Goal: Task Accomplishment & Management: Use online tool/utility

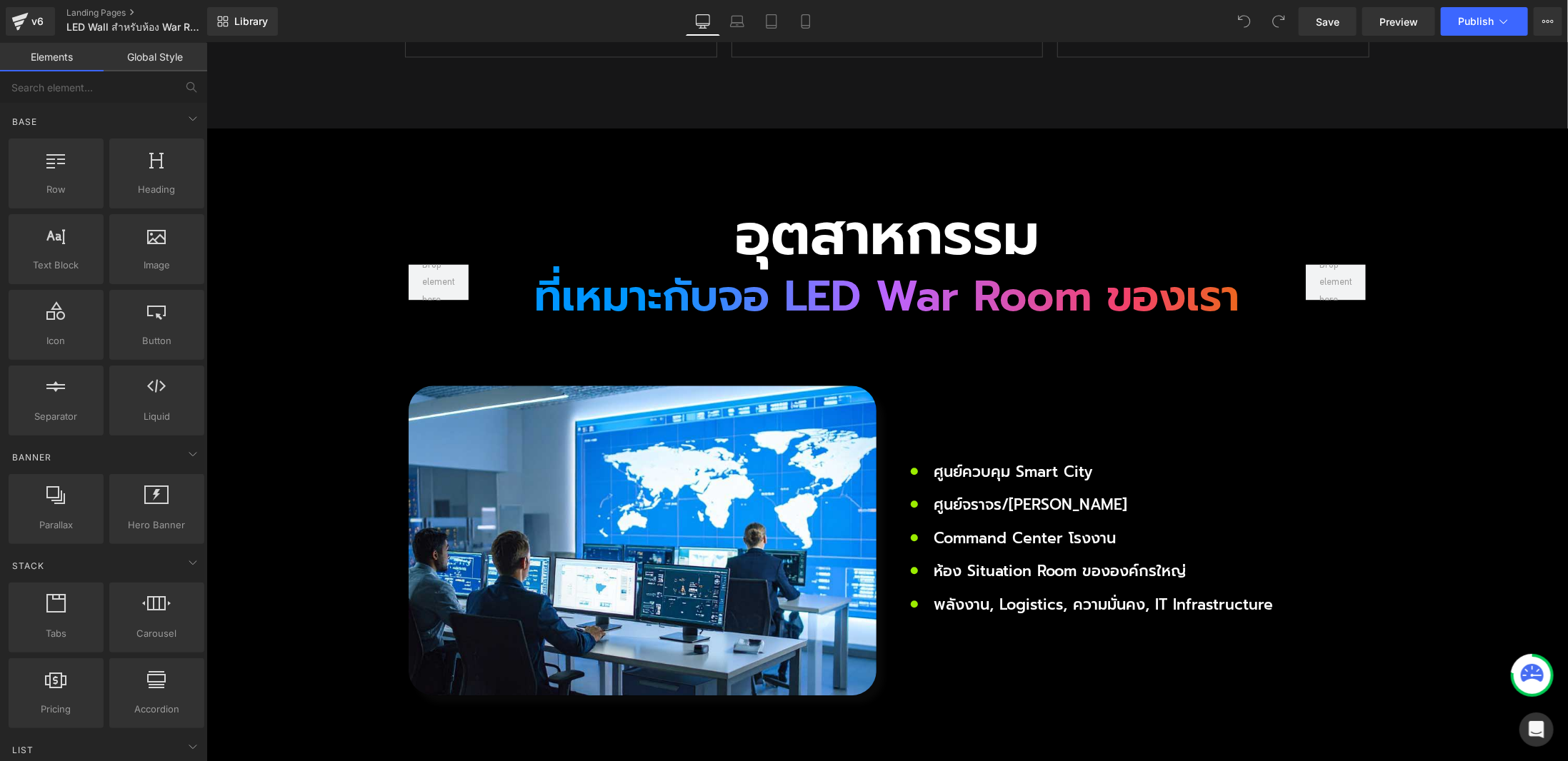
scroll to position [1785, 0]
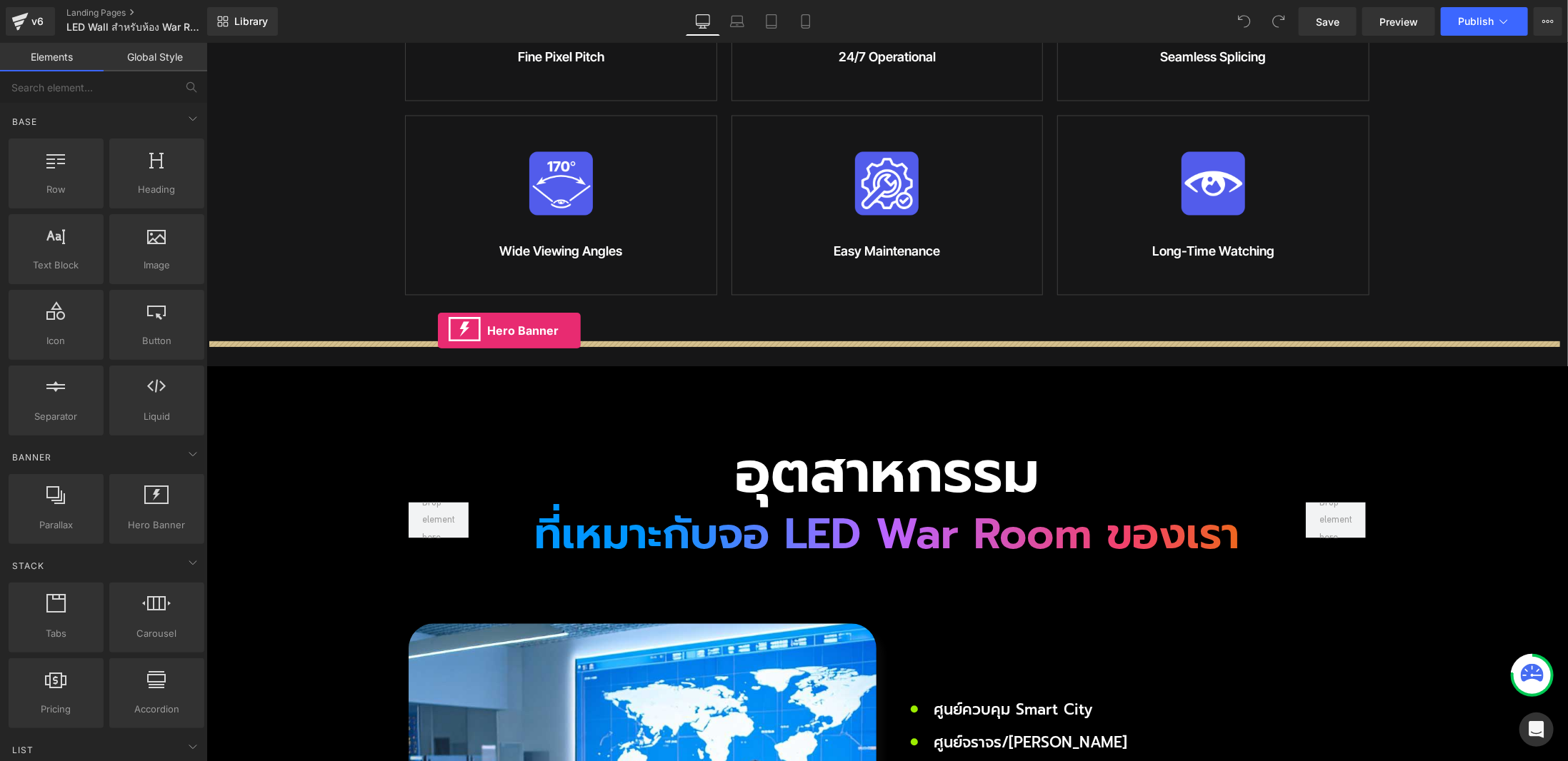
drag, startPoint x: 367, startPoint y: 547, endPoint x: 437, endPoint y: 330, distance: 228.0
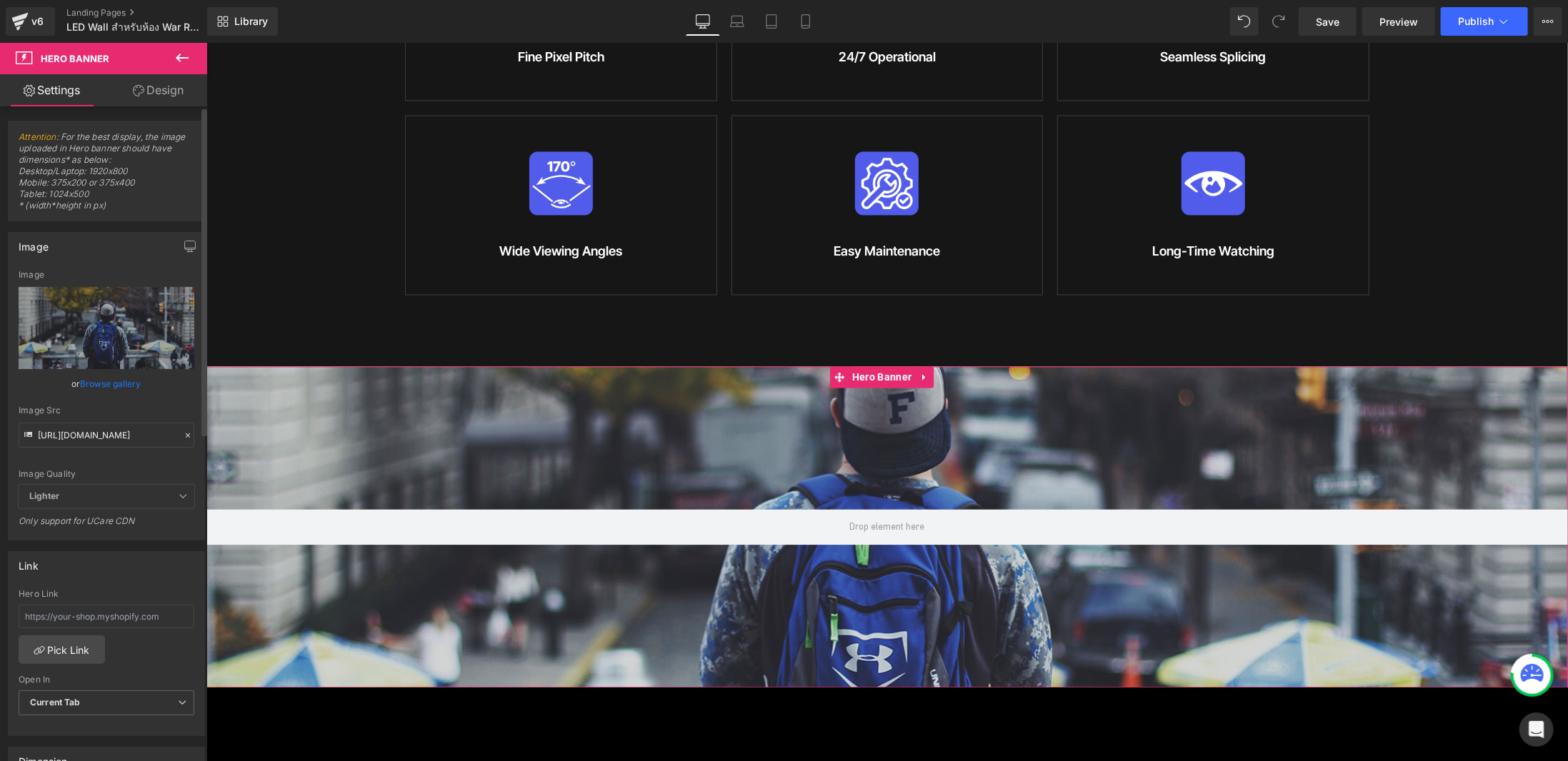
click at [123, 385] on link "Browse gallery" at bounding box center [111, 384] width 61 height 25
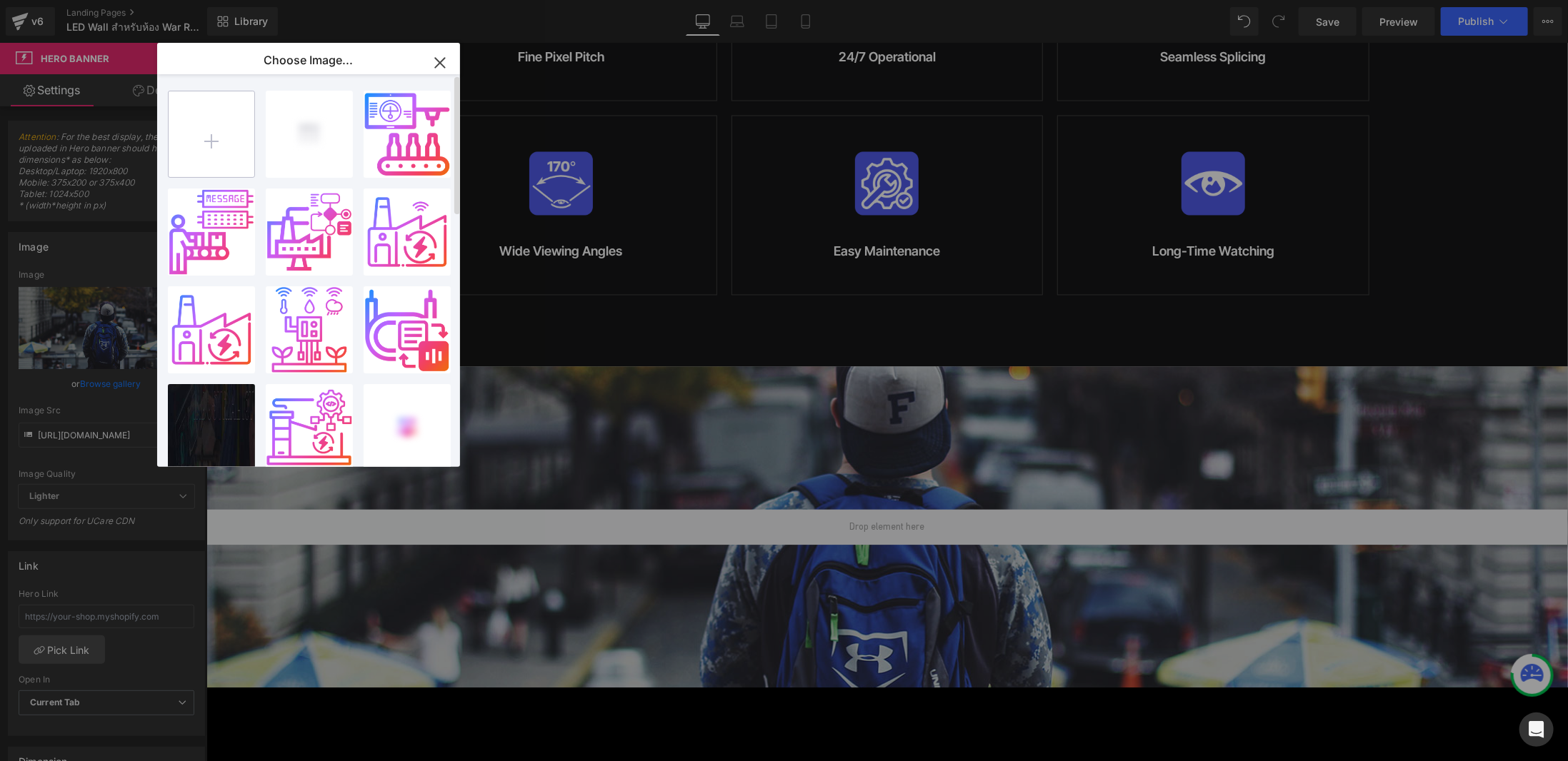
click at [215, 137] on input "file" at bounding box center [211, 134] width 85 height 85
type input "C:\fakepath\LEDWAll.jpg"
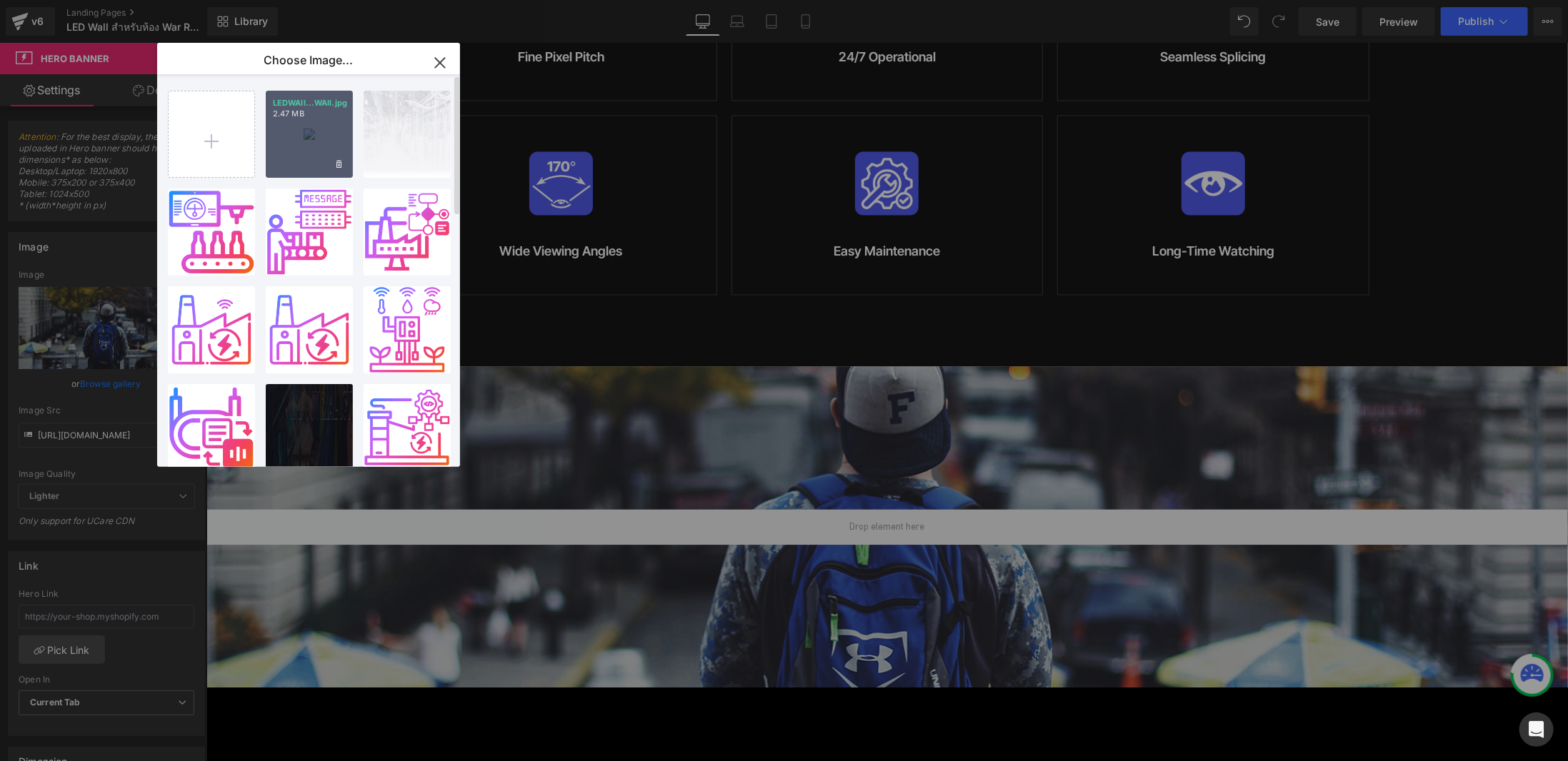
click at [300, 144] on div "LEDWAll...WAll.jpg 2.47 MB" at bounding box center [309, 134] width 87 height 87
type input "[URL][DOMAIN_NAME]"
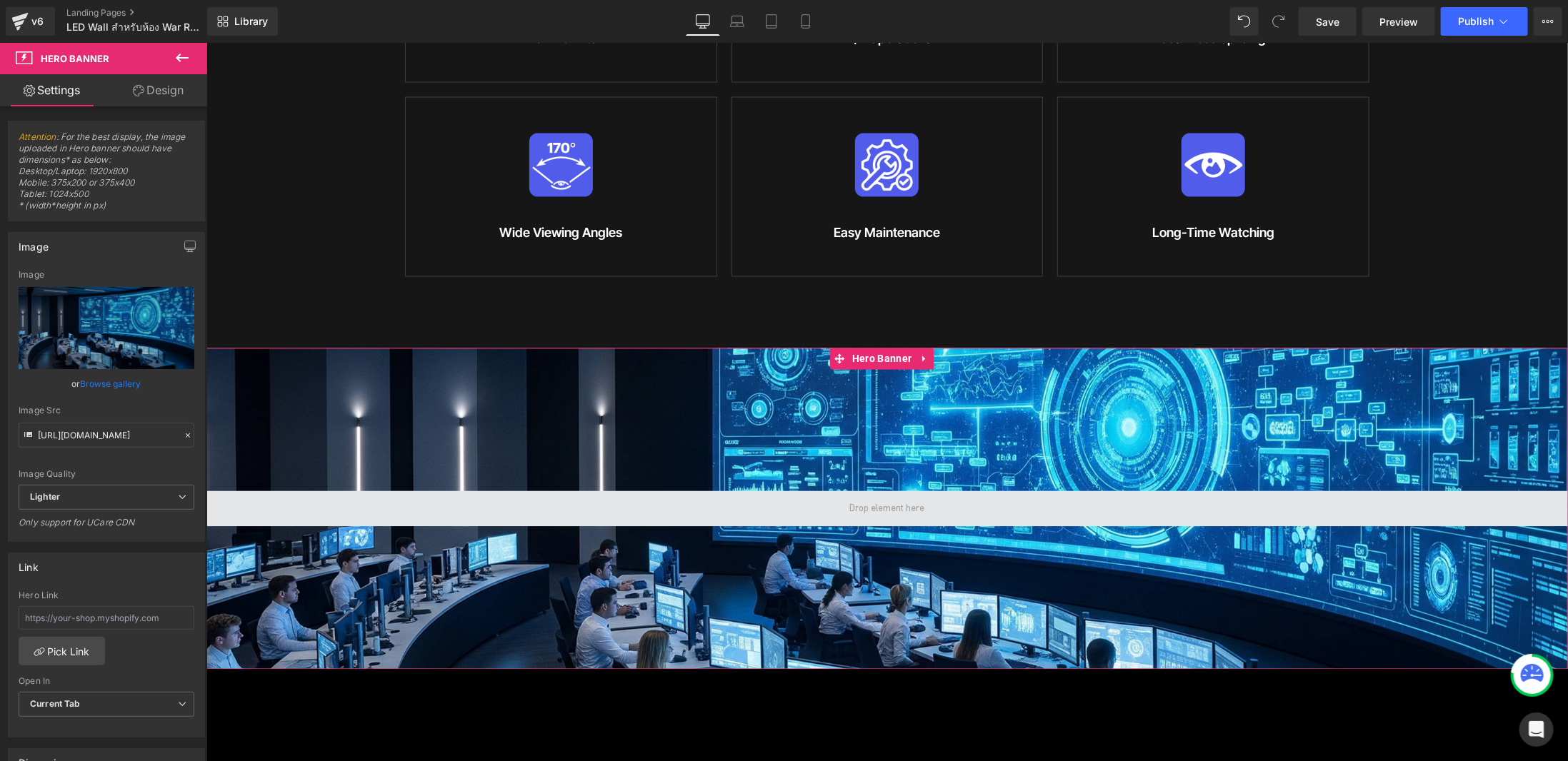
scroll to position [1928, 0]
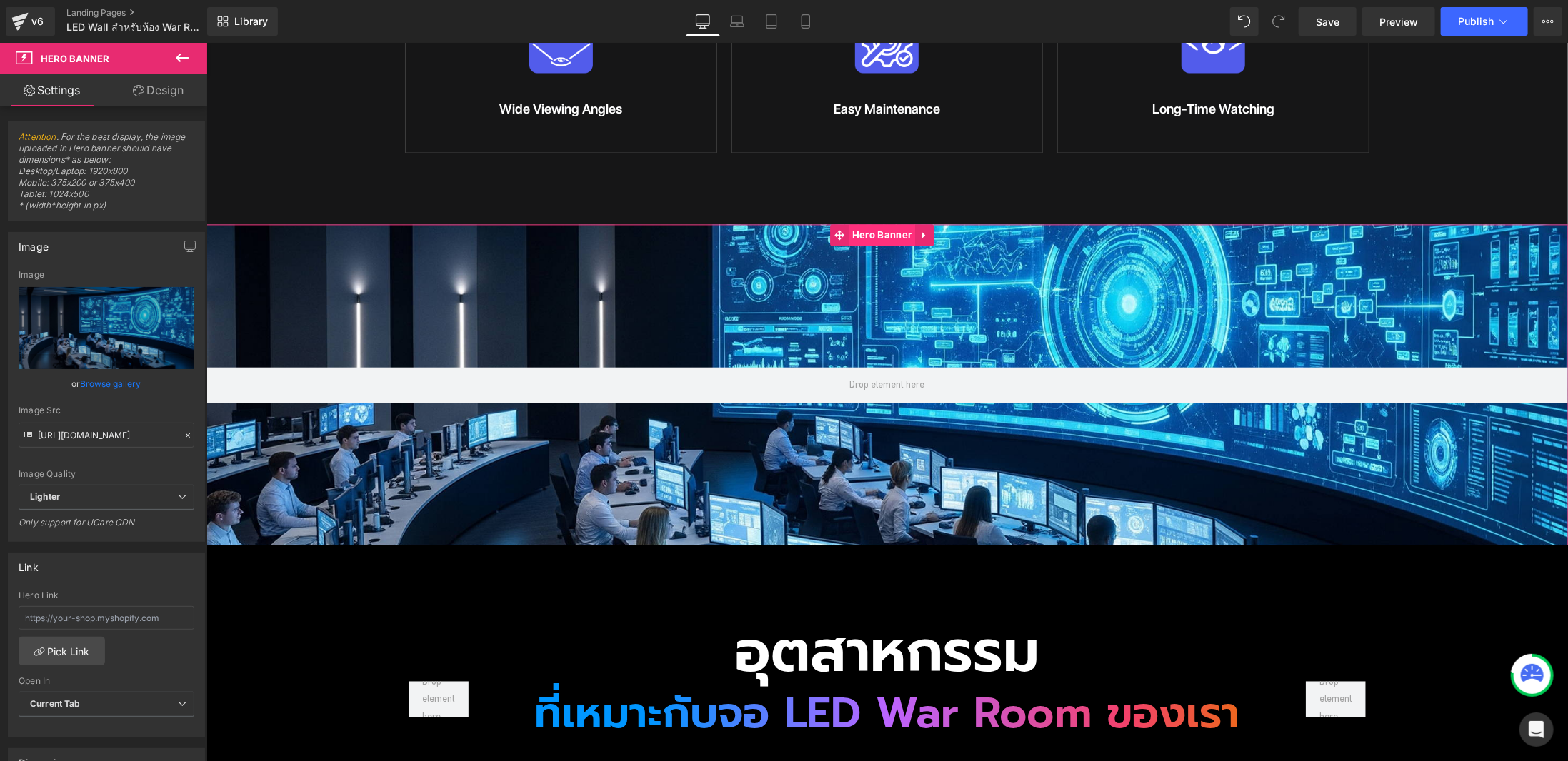
click at [885, 224] on span "Hero Banner" at bounding box center [881, 235] width 67 height 22
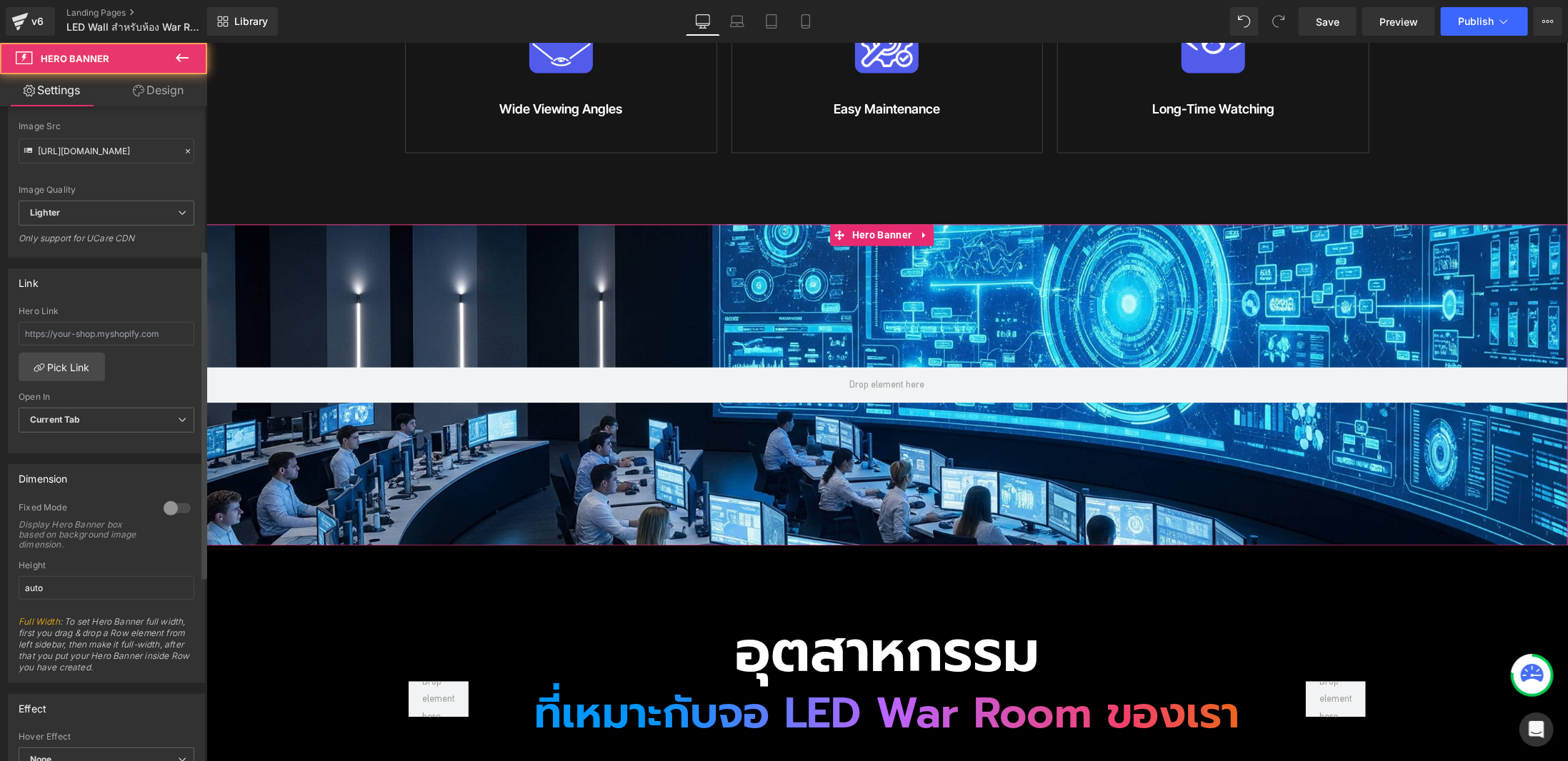
scroll to position [286, 0]
click at [162, 501] on div at bounding box center [177, 506] width 34 height 23
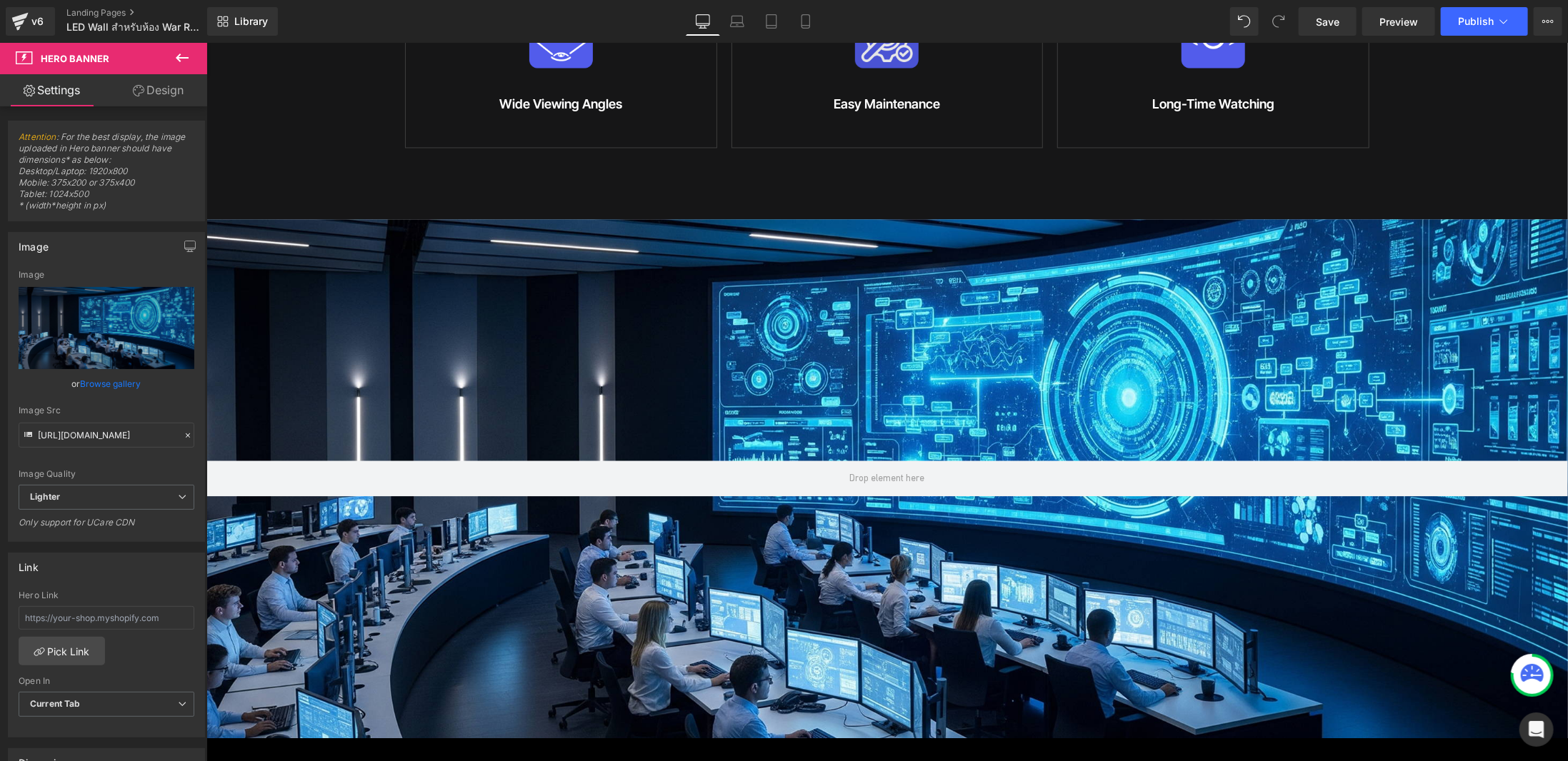
scroll to position [2357, 0]
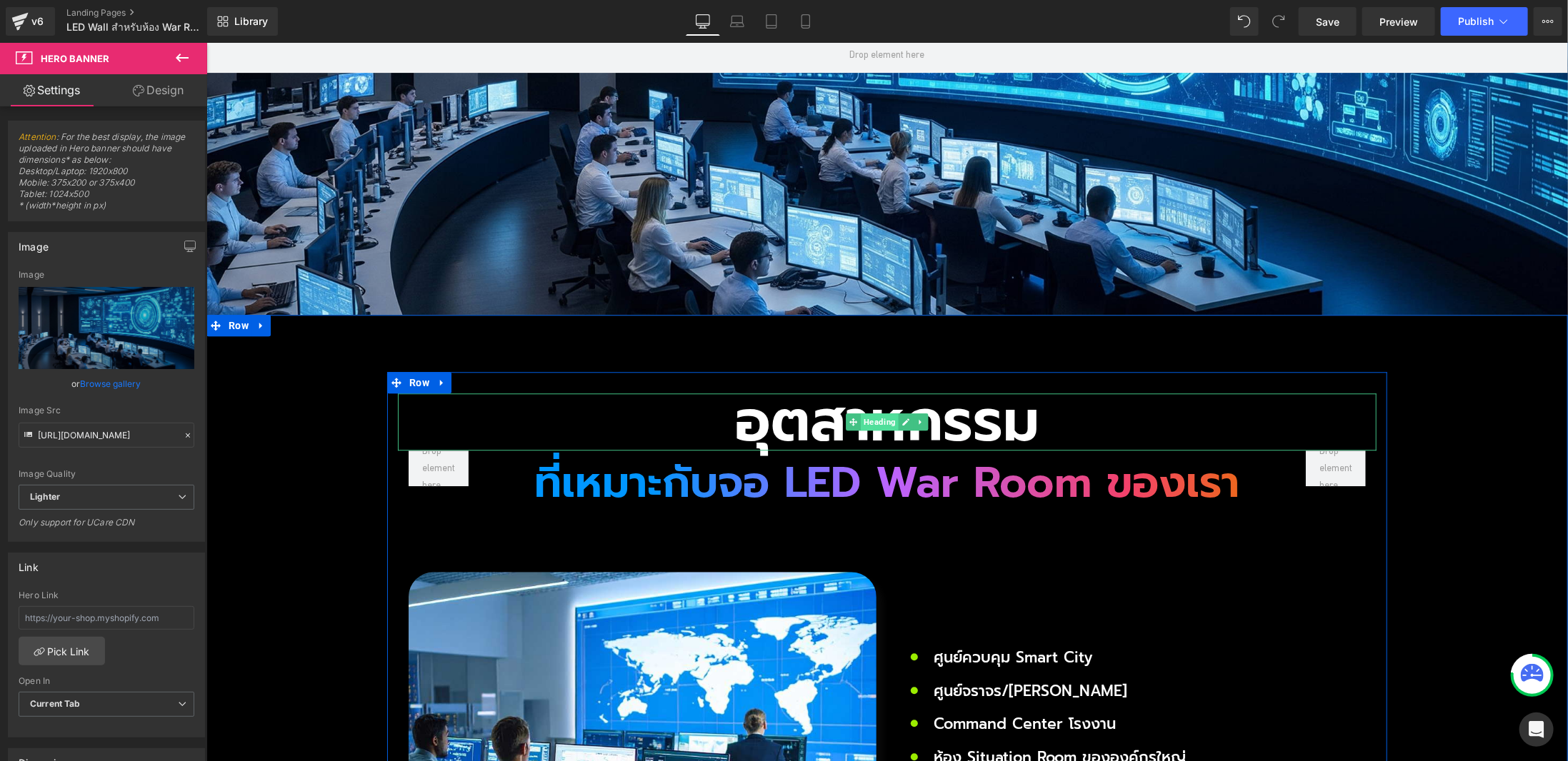
click at [864, 413] on span "Heading" at bounding box center [878, 422] width 38 height 17
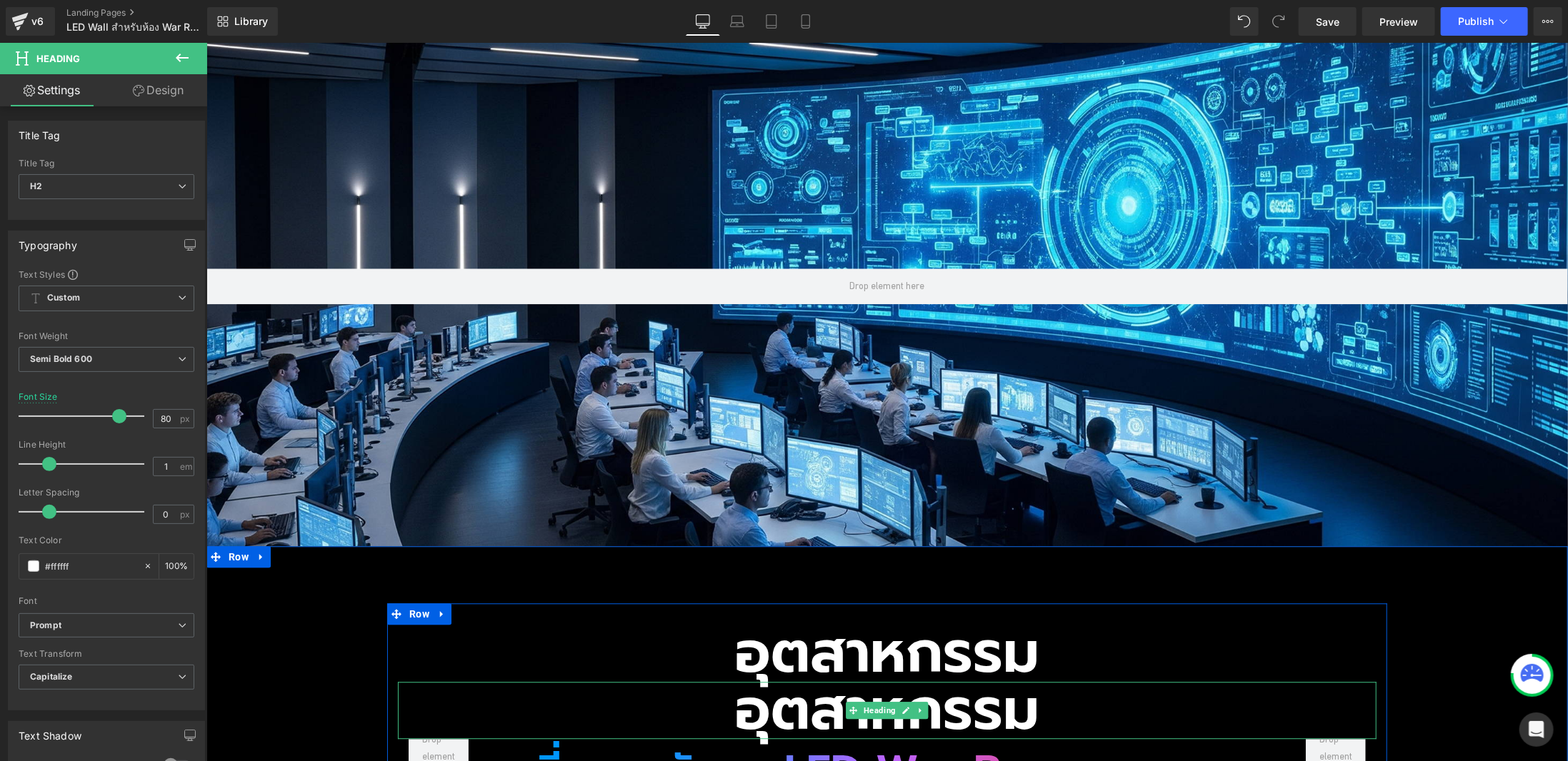
scroll to position [2071, 0]
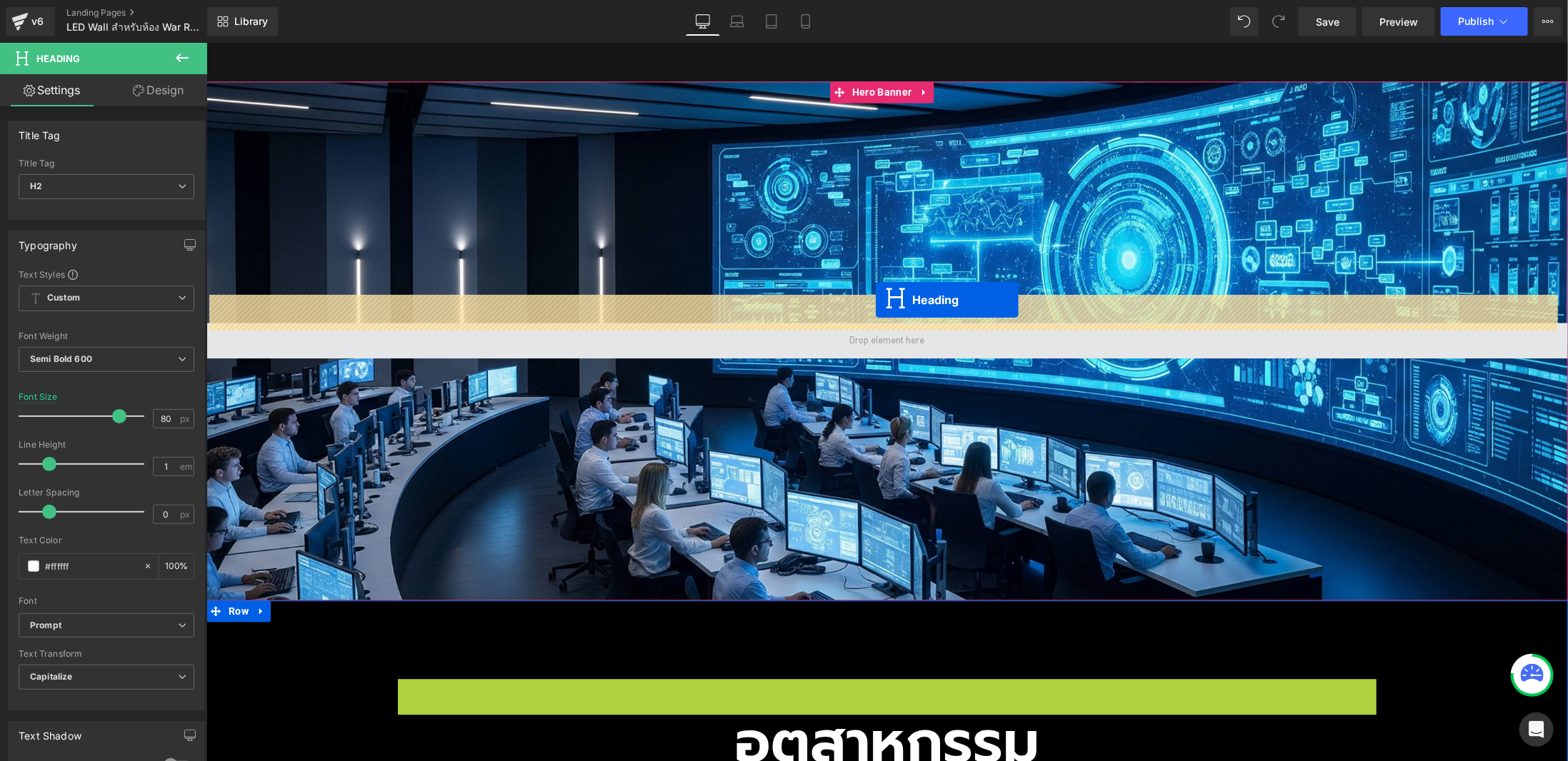
drag, startPoint x: 878, startPoint y: 679, endPoint x: 875, endPoint y: 299, distance: 380.0
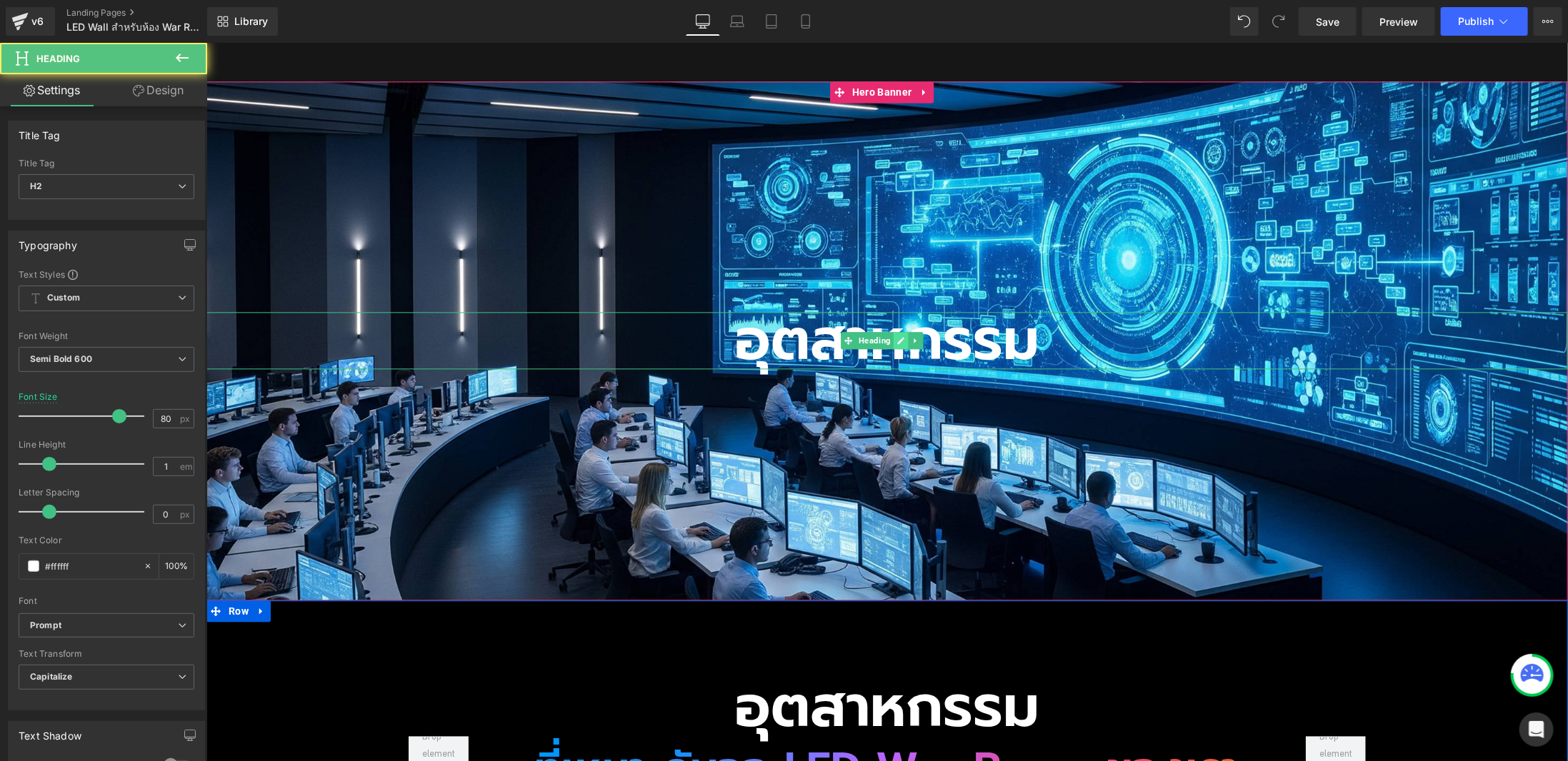
click at [906, 332] on link at bounding box center [900, 340] width 15 height 17
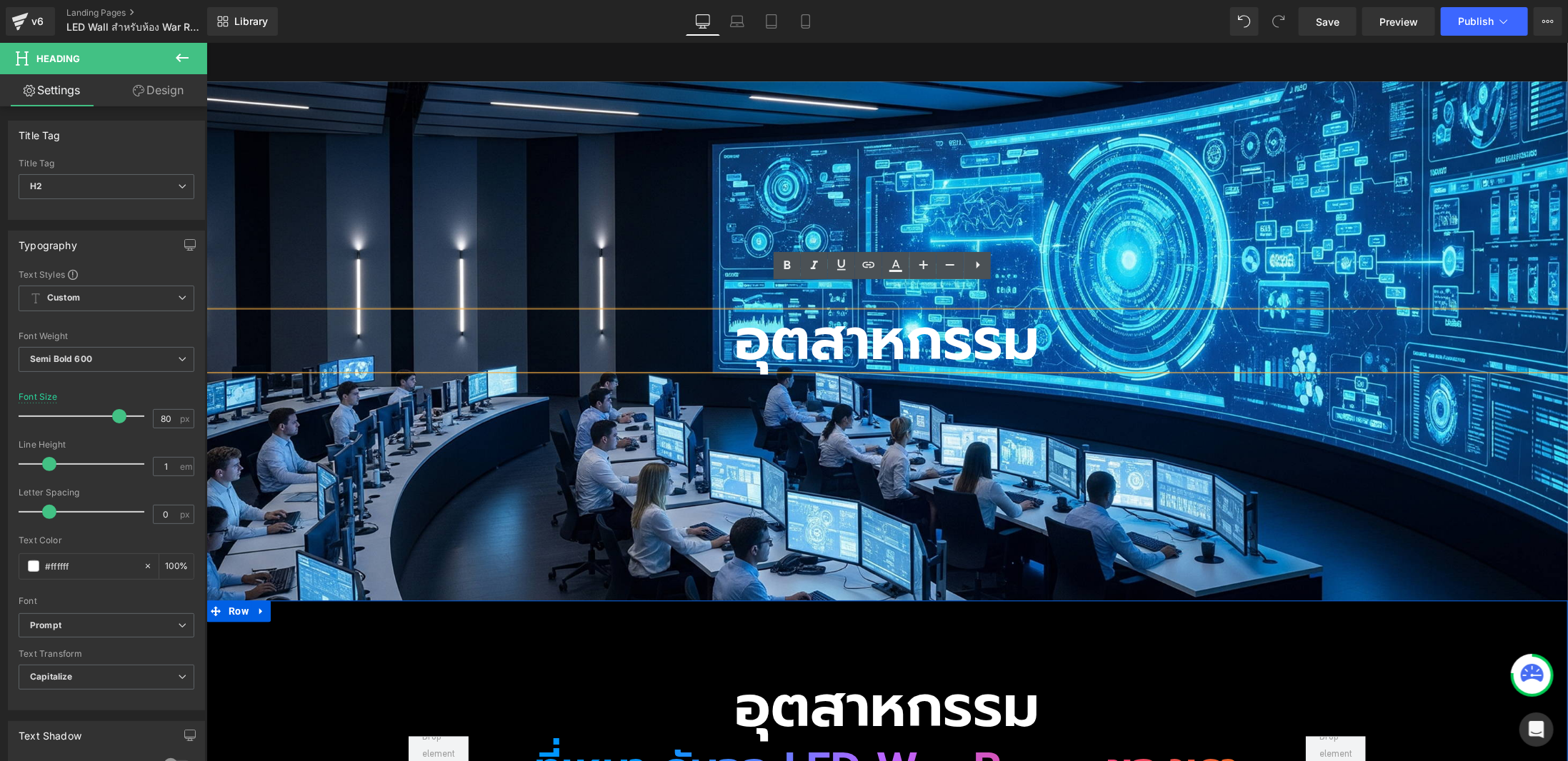
click at [723, 311] on h2 "อุตสาหกรรม" at bounding box center [886, 340] width 1361 height 57
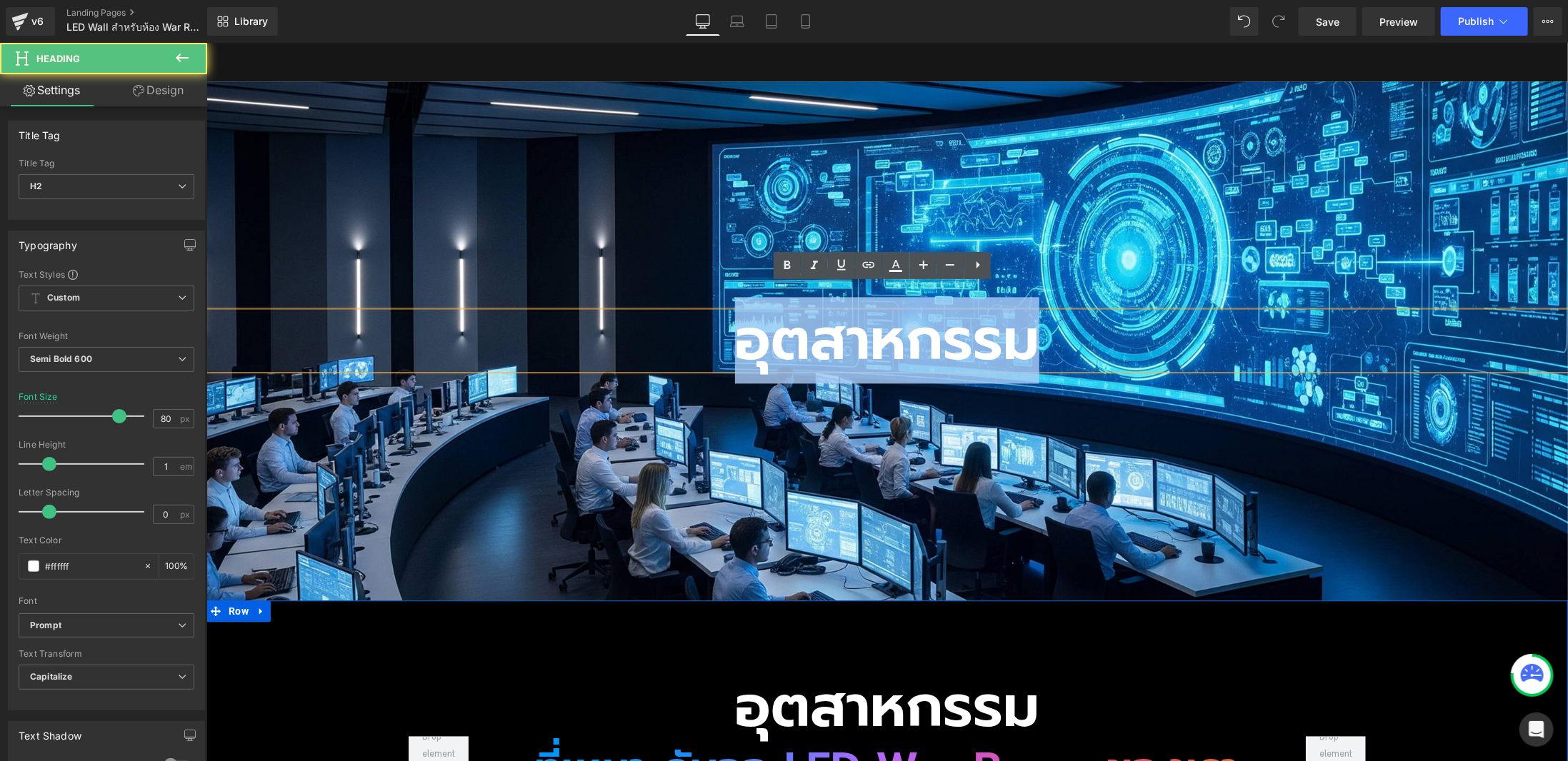
click at [723, 311] on h2 "อุตสาหกรรม" at bounding box center [886, 340] width 1361 height 57
paste div
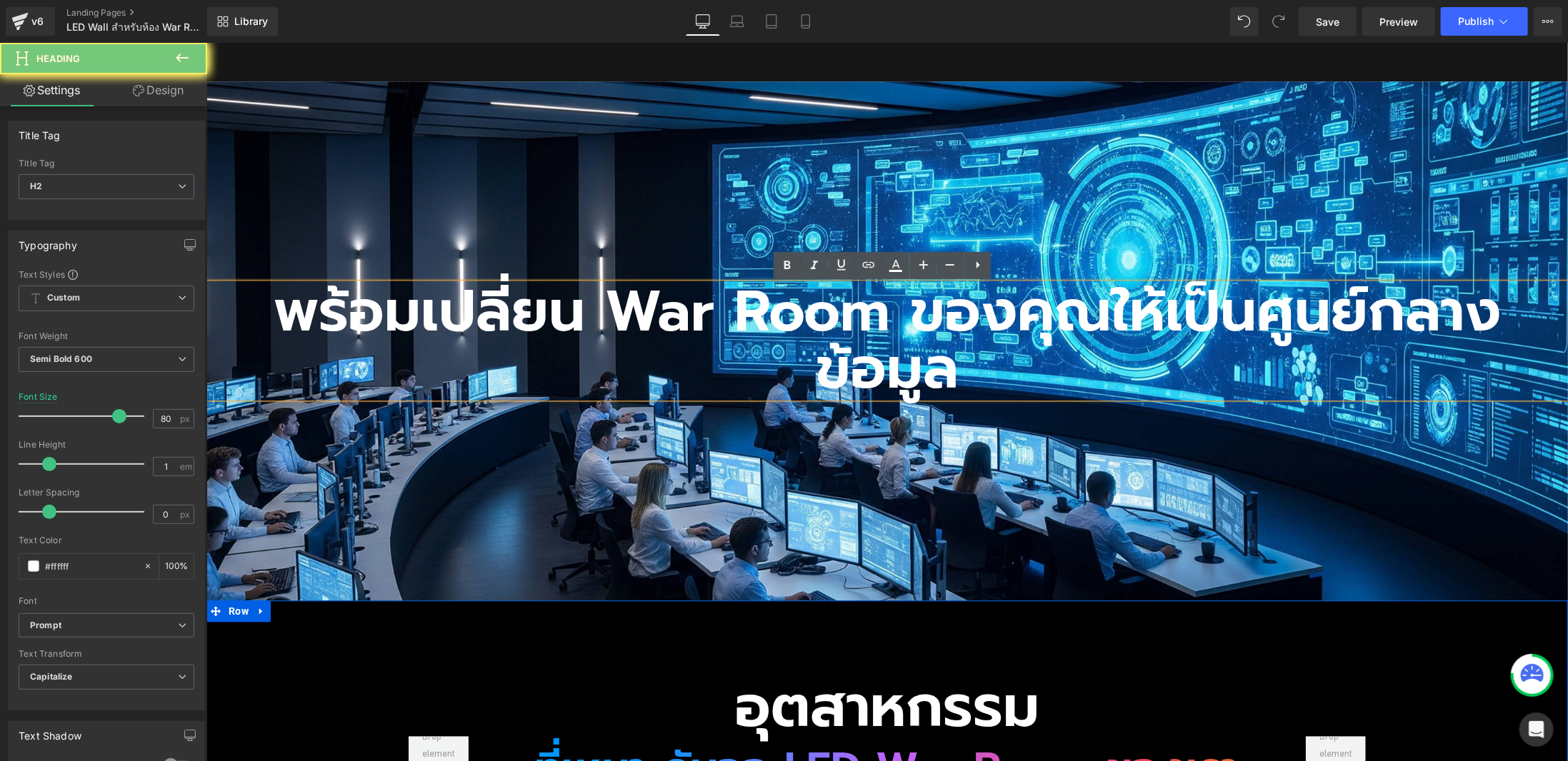
scroll to position [2043, 0]
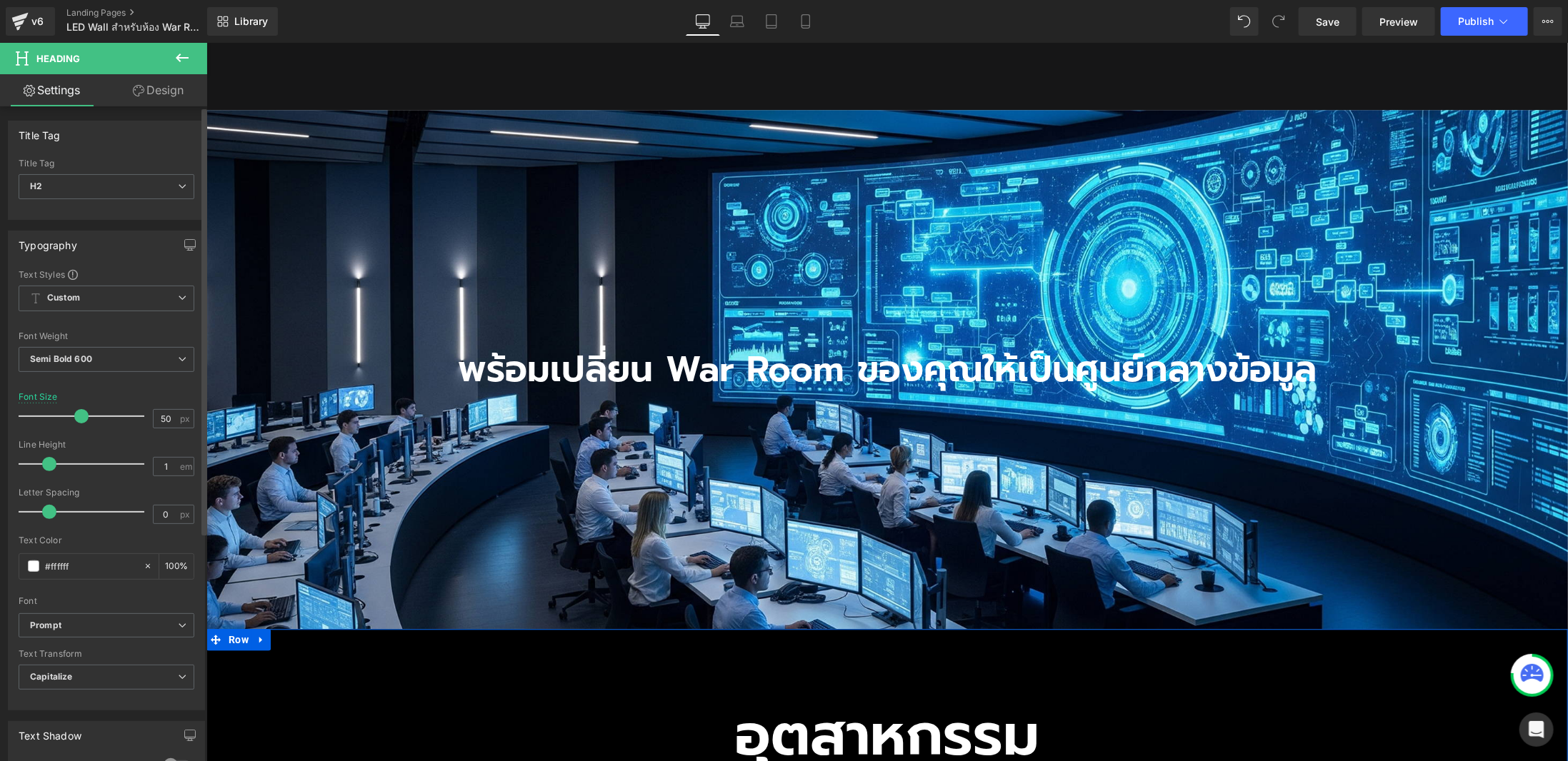
type input "52"
drag, startPoint x: 114, startPoint y: 412, endPoint x: 81, endPoint y: 429, distance: 37.1
click at [81, 429] on div "Font Size 52 px" at bounding box center [106, 416] width 176 height 48
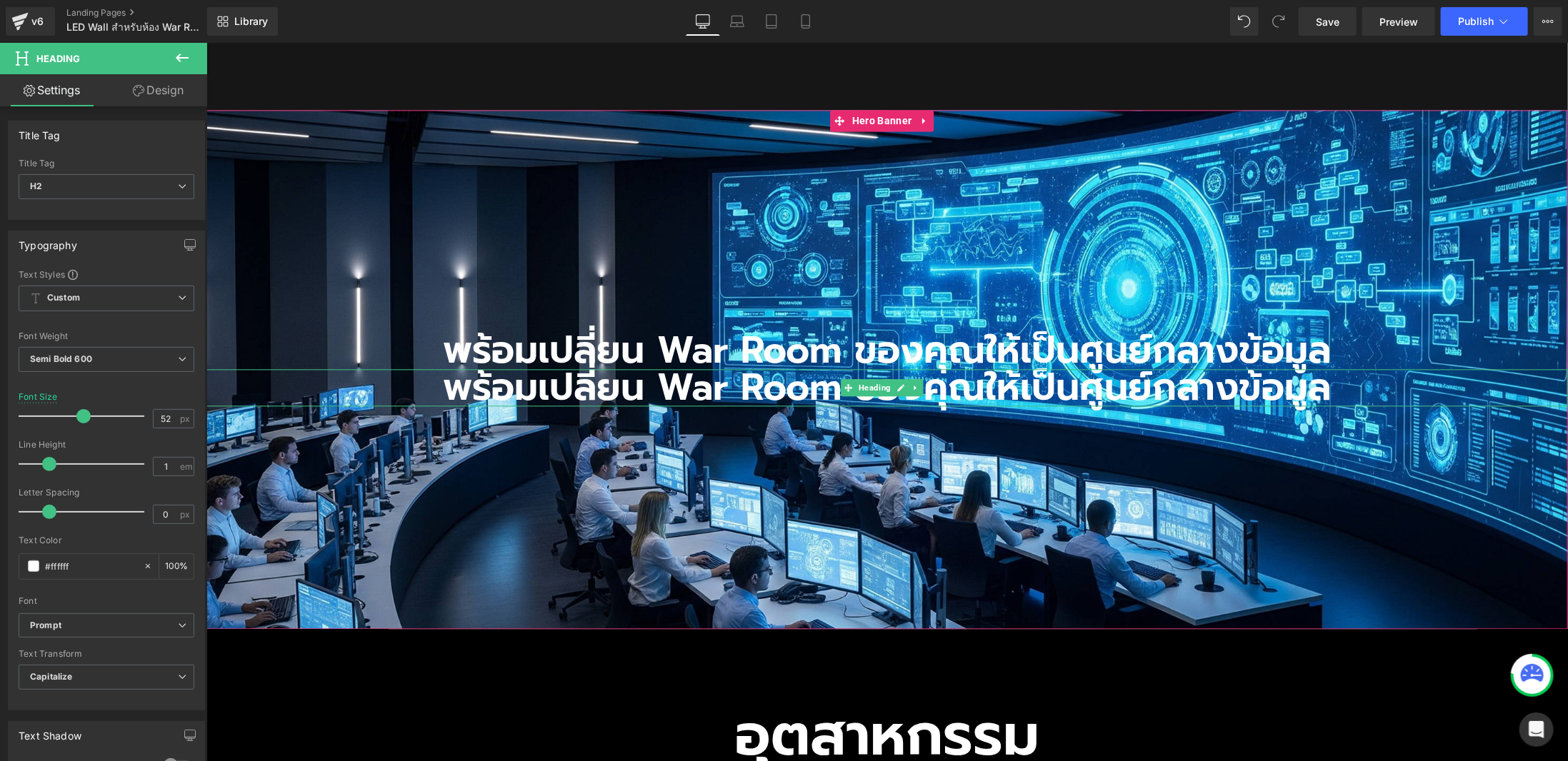
click at [812, 369] on h2 "พร้อมเปลี่ยน War Room ของคุณให้เป็นศูนย์กลางข้อมูล" at bounding box center [886, 387] width 1361 height 37
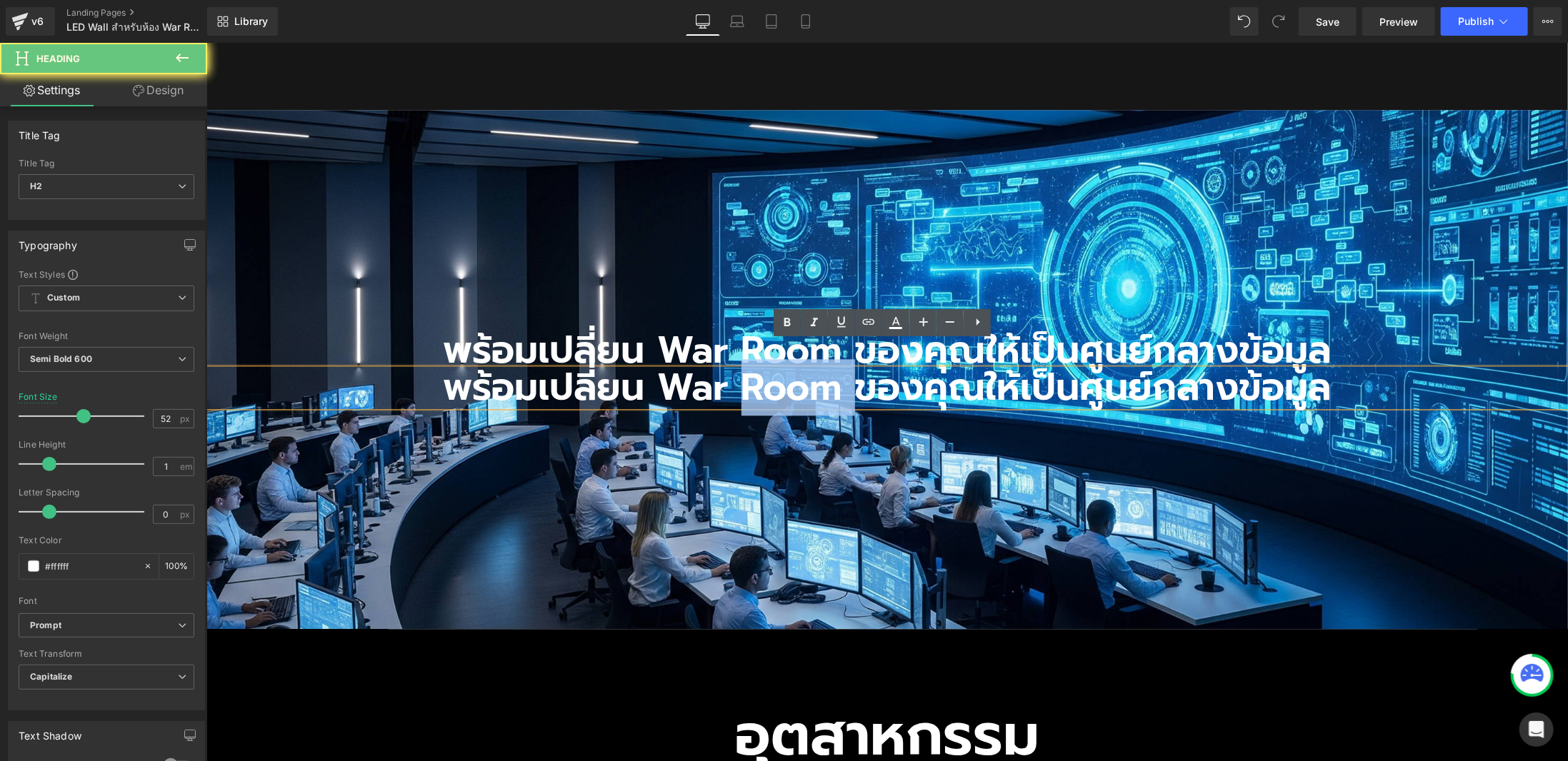
click at [812, 369] on h2 "พร้อมเปลี่ยน War Room ของคุณให้เป็นศูนย์กลางข้อมูล" at bounding box center [886, 387] width 1361 height 37
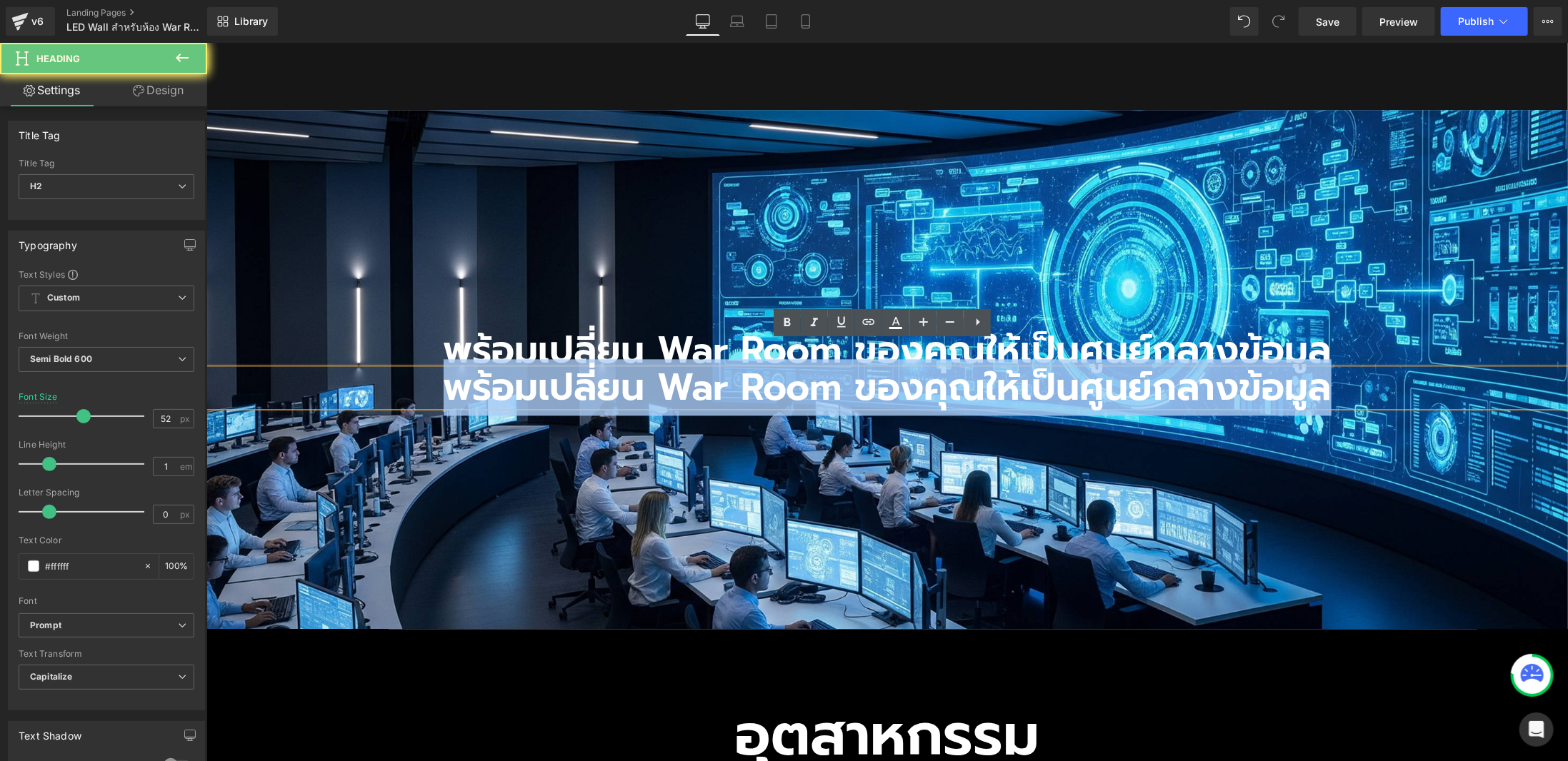
click at [812, 369] on h2 "พร้อมเปลี่ยน War Room ของคุณให้เป็นศูนย์กลางข้อมูล" at bounding box center [886, 387] width 1361 height 37
paste div
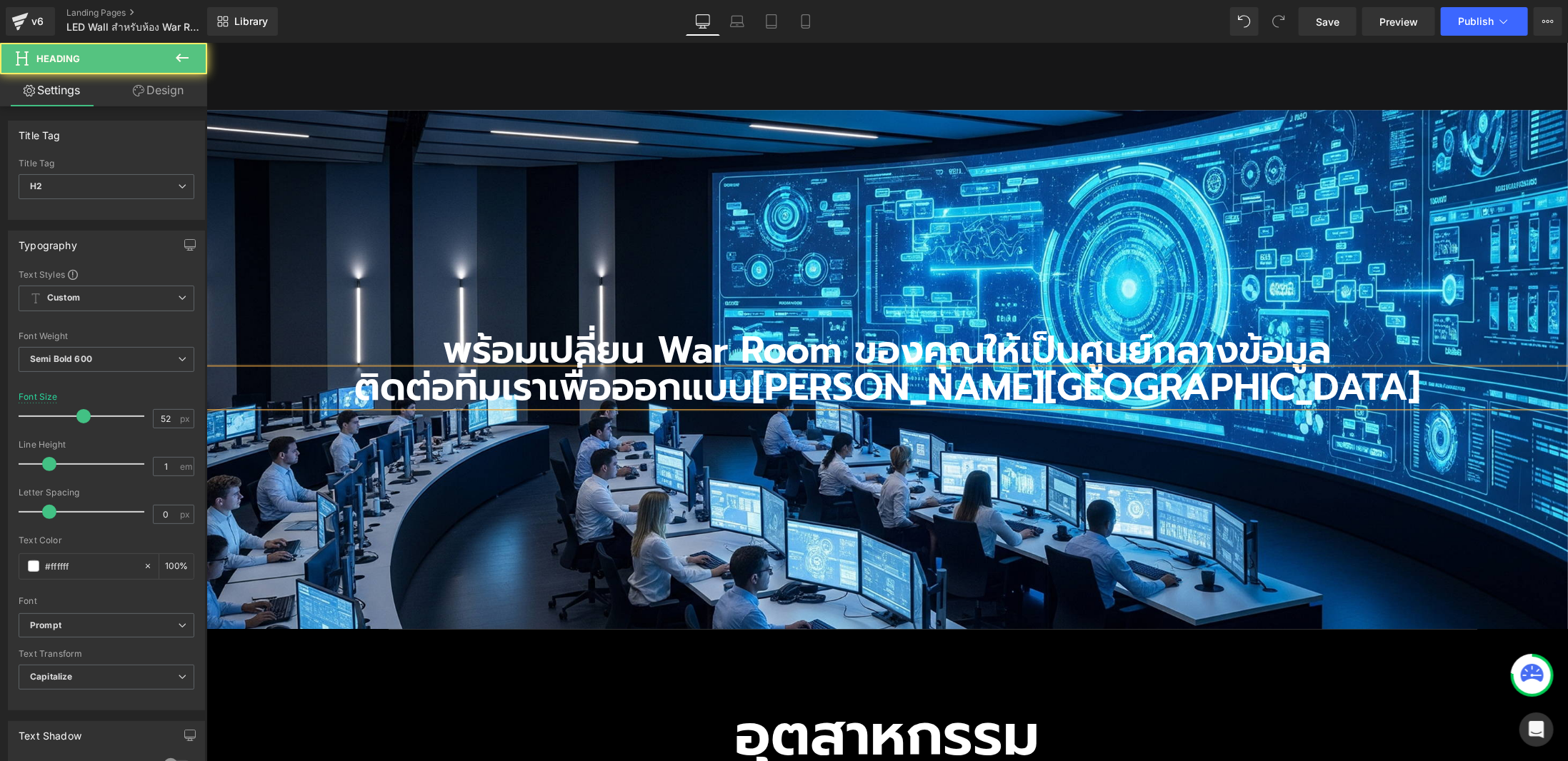
click at [877, 369] on h2 "ติดต่อทีมเราเพื่อออกแบบ[PERSON_NAME][GEOGRAPHIC_DATA]" at bounding box center [886, 387] width 1361 height 37
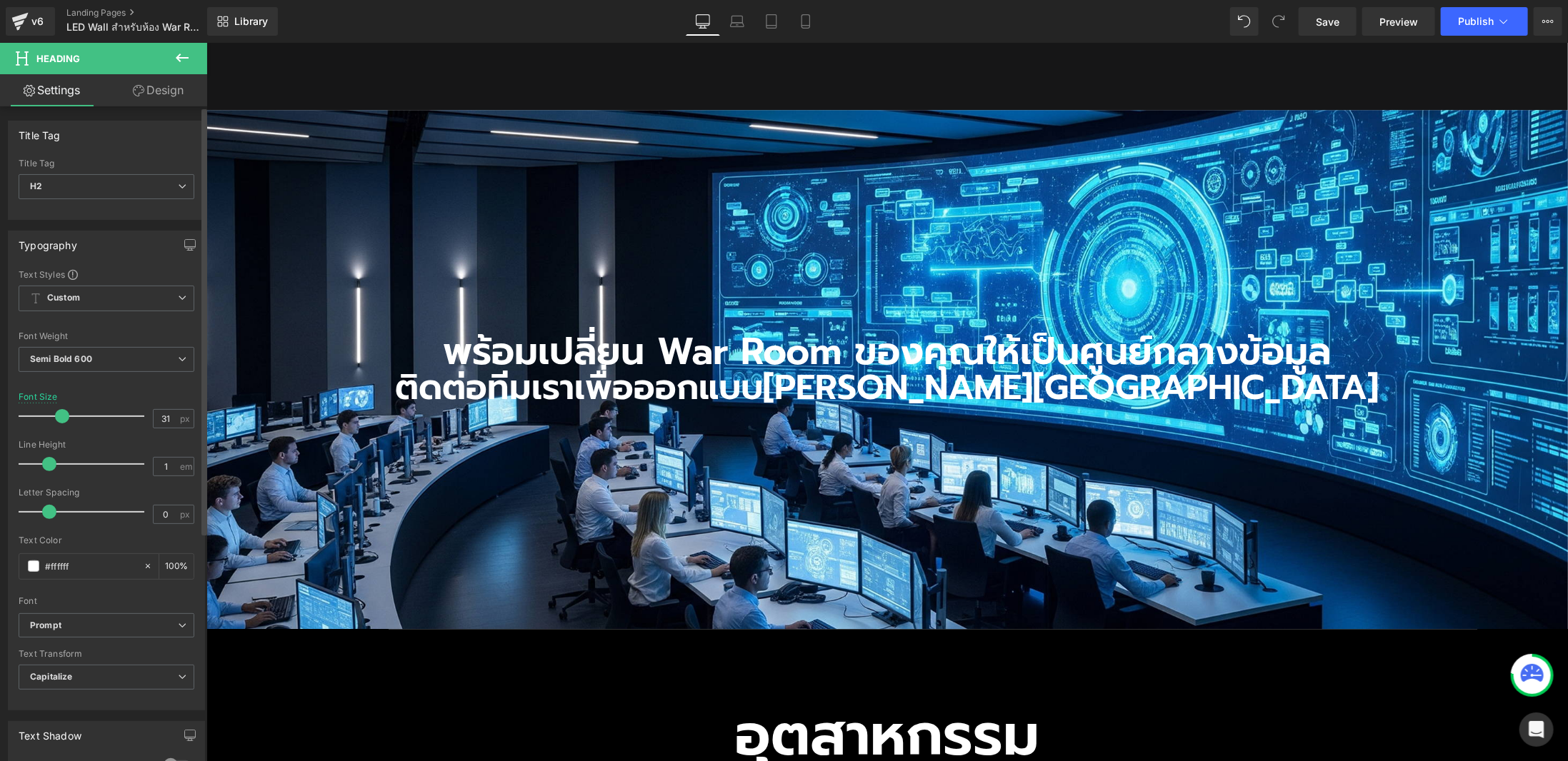
type input "27"
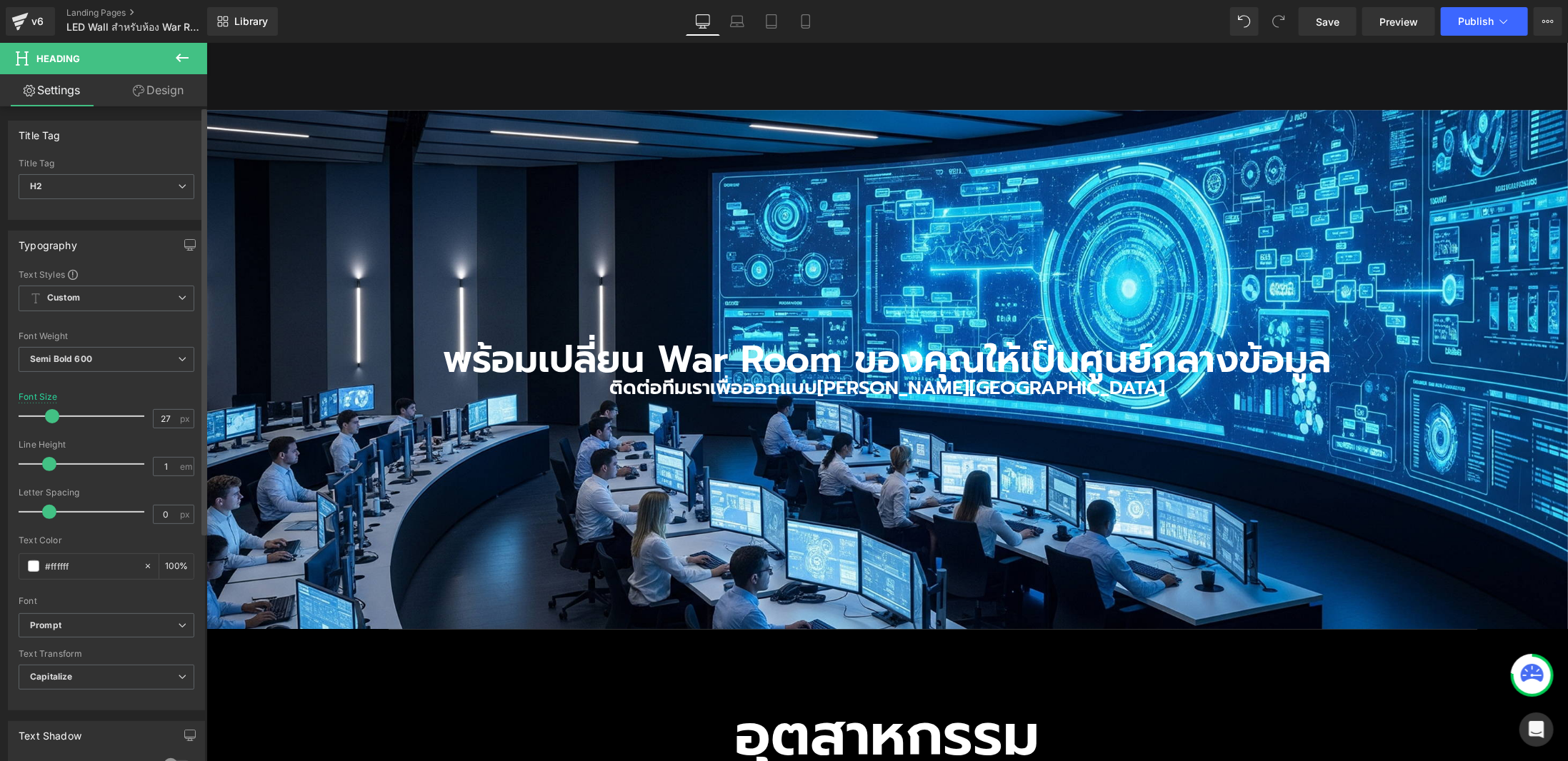
drag, startPoint x: 80, startPoint y: 415, endPoint x: 49, endPoint y: 422, distance: 31.8
click at [49, 422] on div at bounding box center [85, 416] width 119 height 29
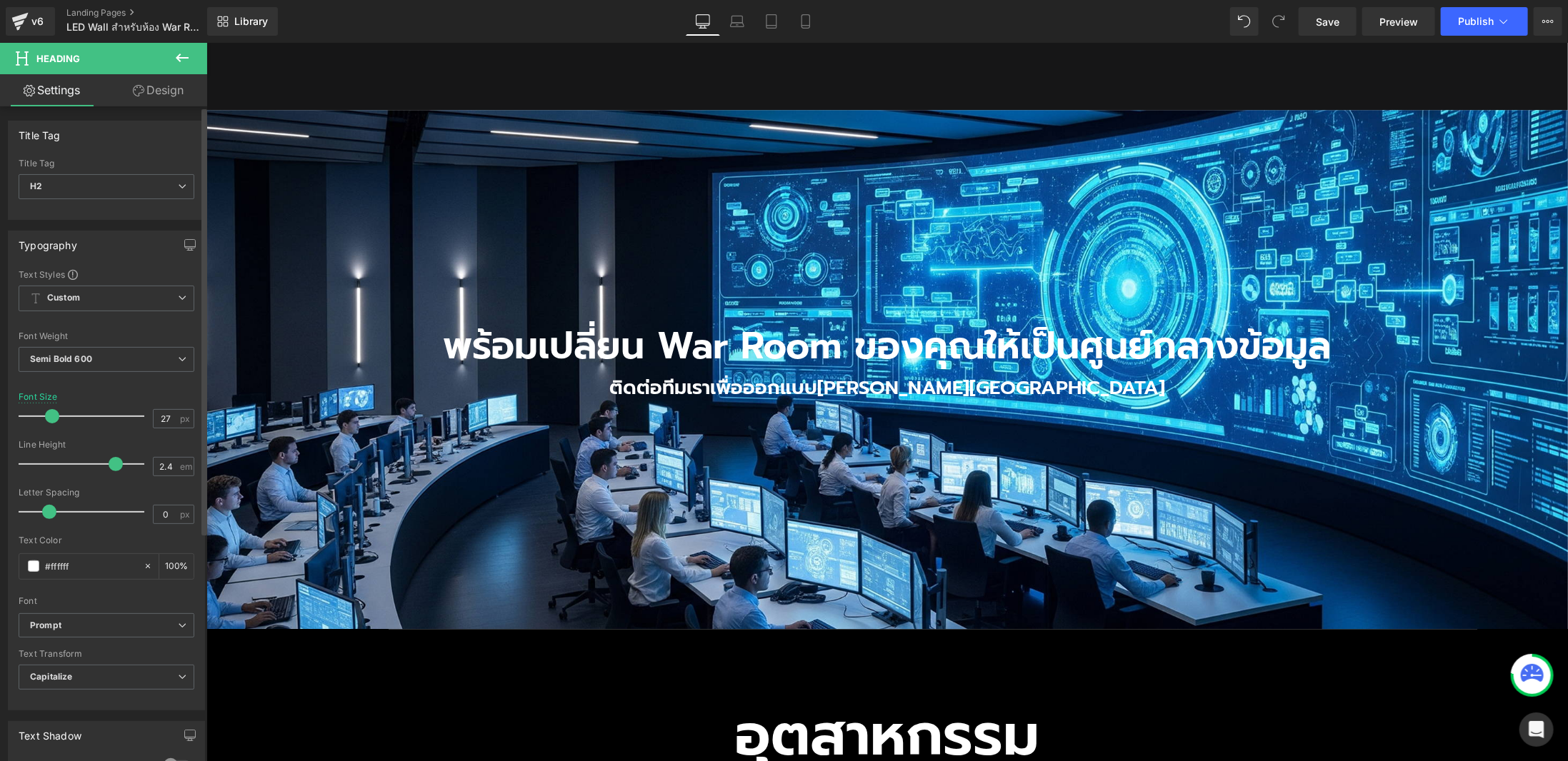
type input "2.3"
drag, startPoint x: 46, startPoint y: 459, endPoint x: 103, endPoint y: 458, distance: 57.0
click at [104, 458] on span at bounding box center [111, 464] width 14 height 14
click at [1166, 628] on div "80px" at bounding box center [886, 657] width 1361 height 57
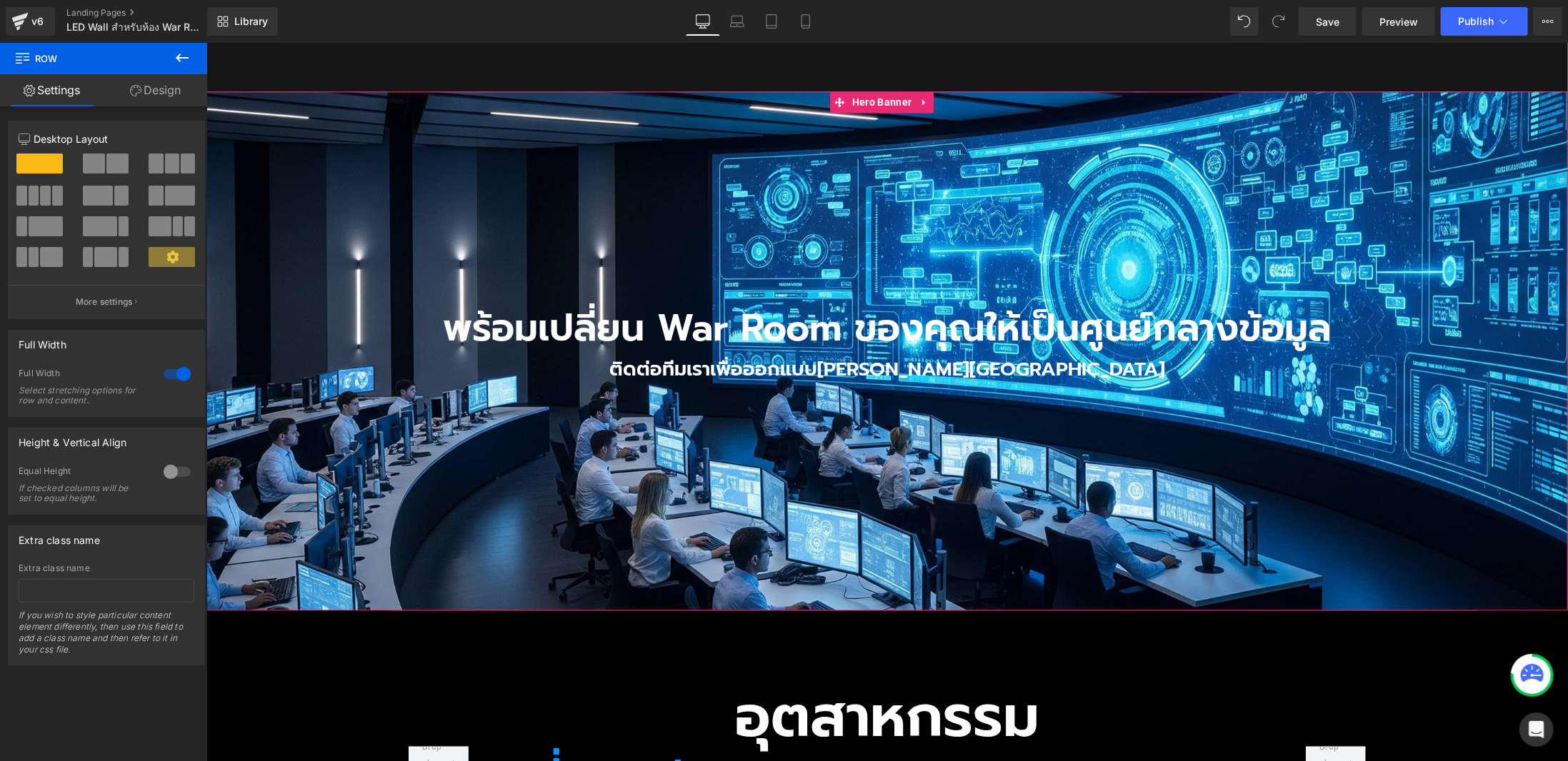
scroll to position [2114, 0]
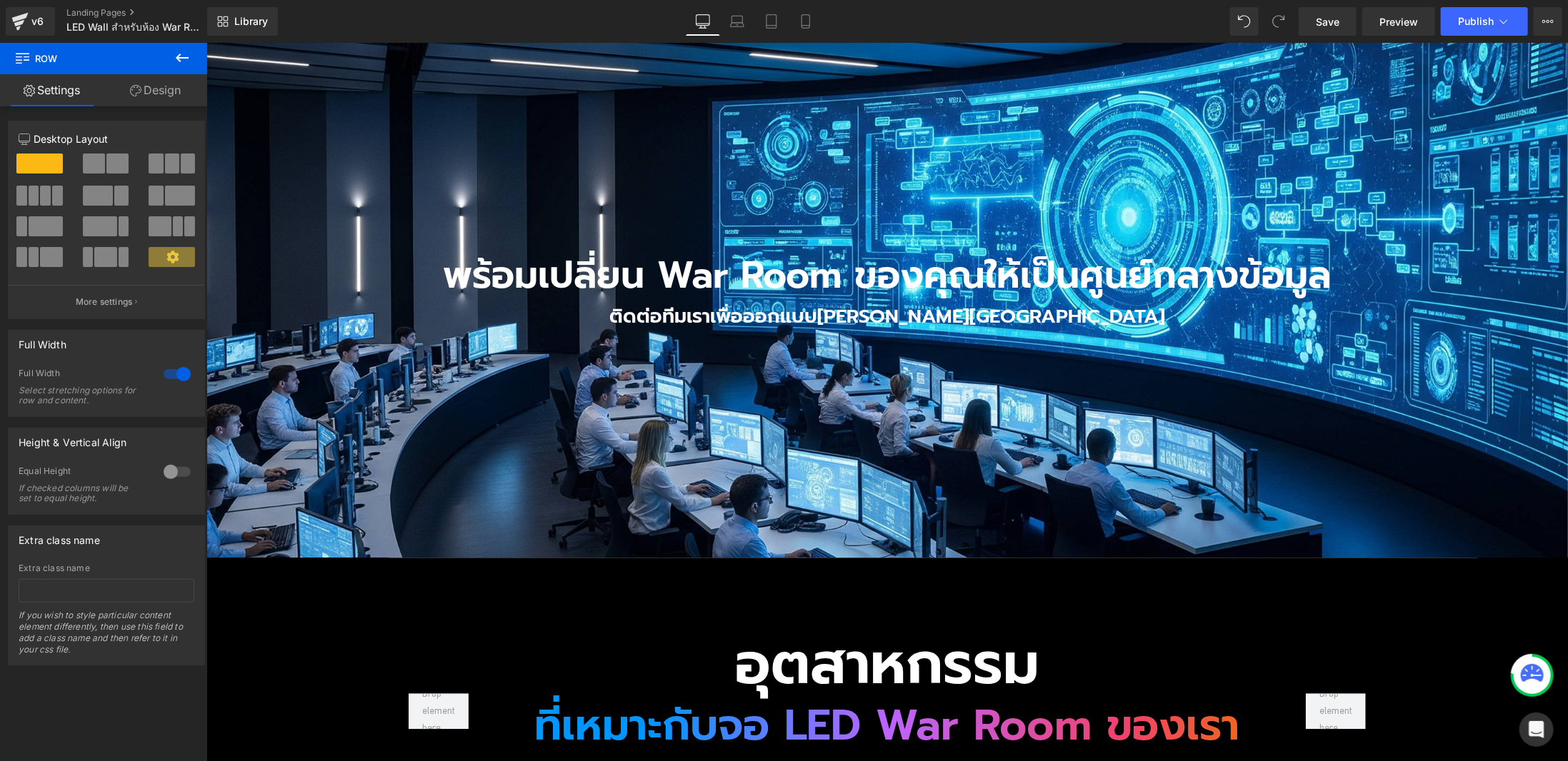
click at [187, 58] on icon at bounding box center [182, 57] width 13 height 9
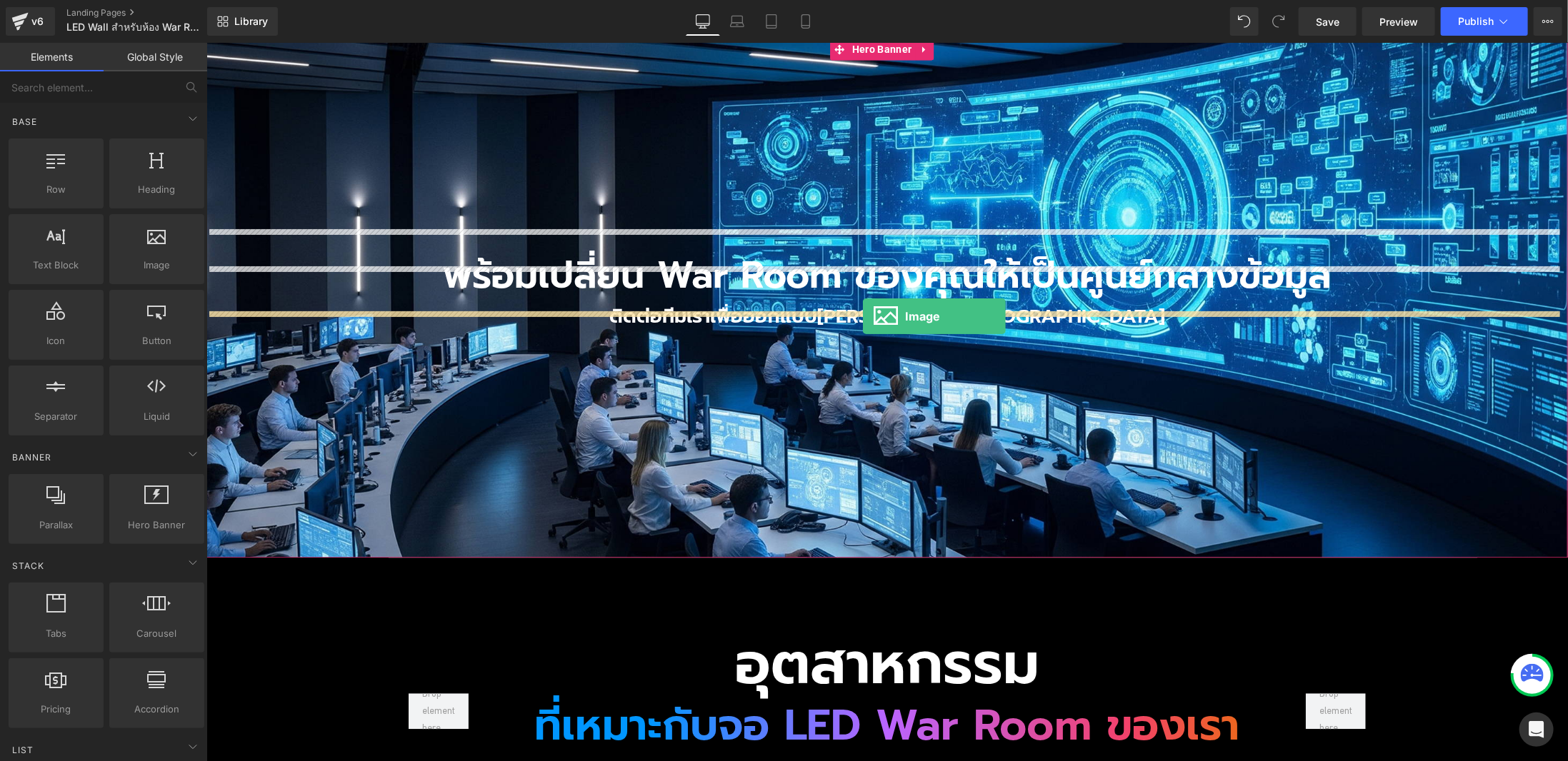
drag, startPoint x: 565, startPoint y: 289, endPoint x: 862, endPoint y: 310, distance: 297.7
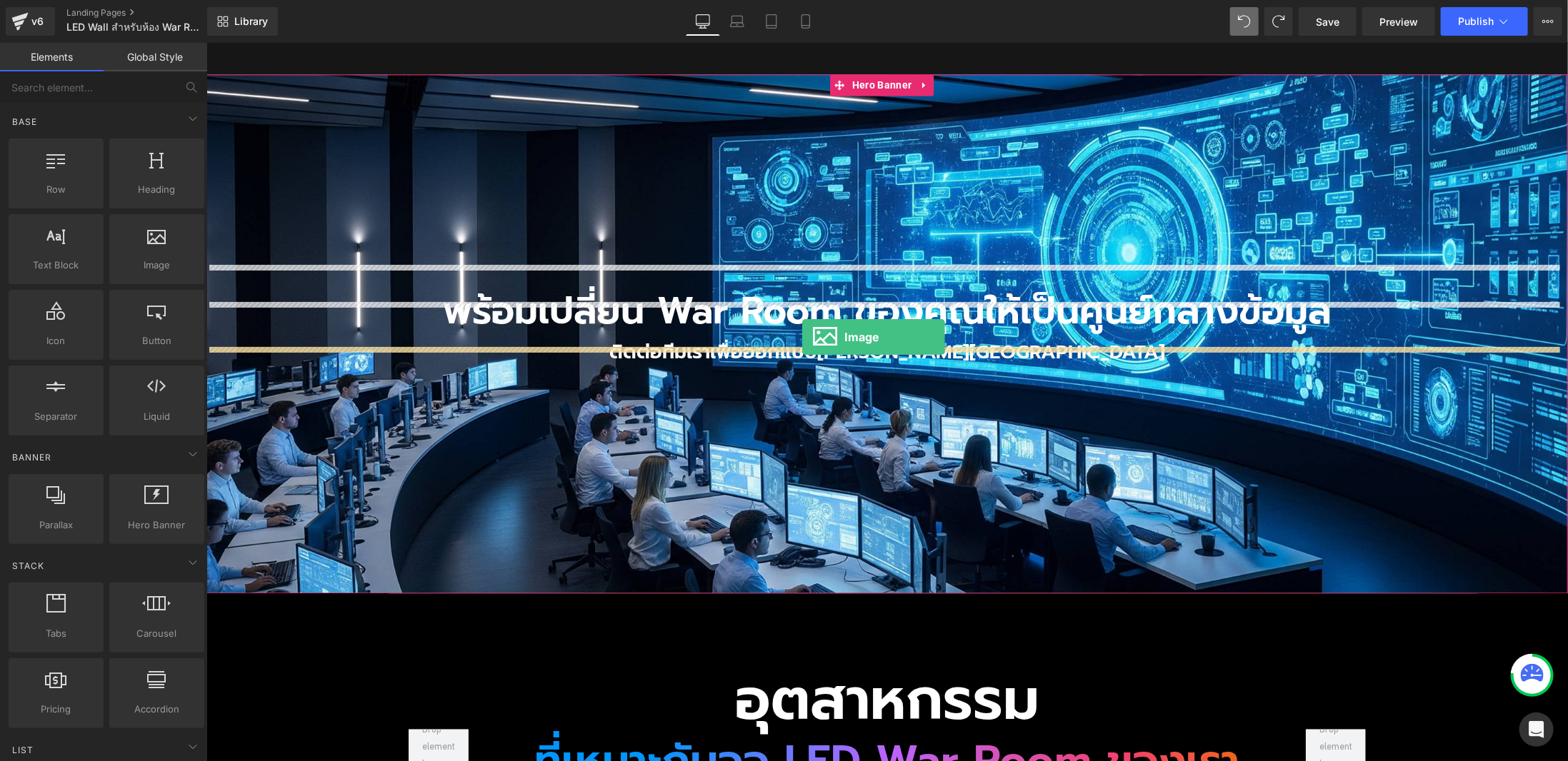
drag, startPoint x: 388, startPoint y: 286, endPoint x: 801, endPoint y: 336, distance: 416.0
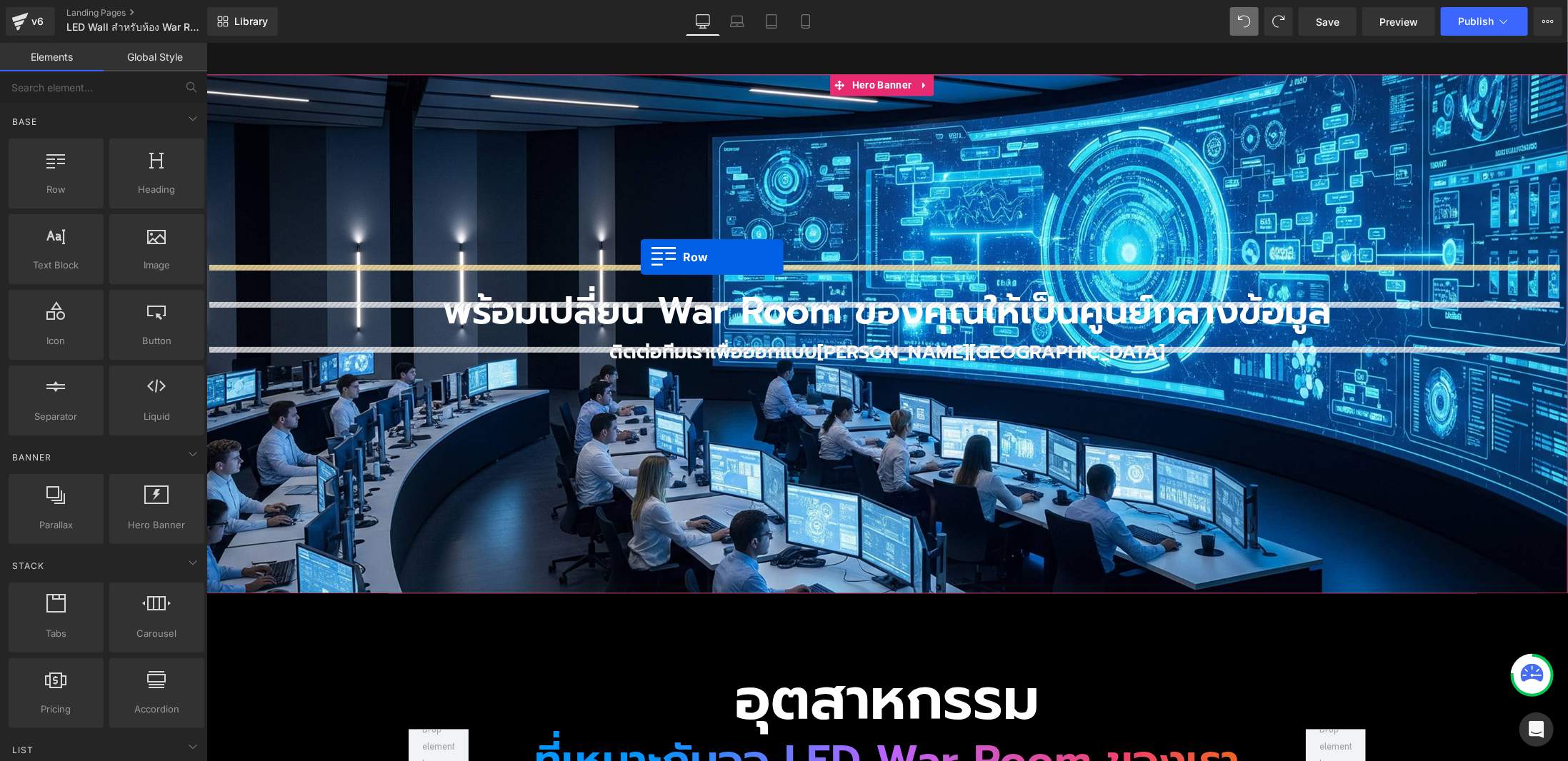
drag, startPoint x: 255, startPoint y: 212, endPoint x: 640, endPoint y: 256, distance: 387.5
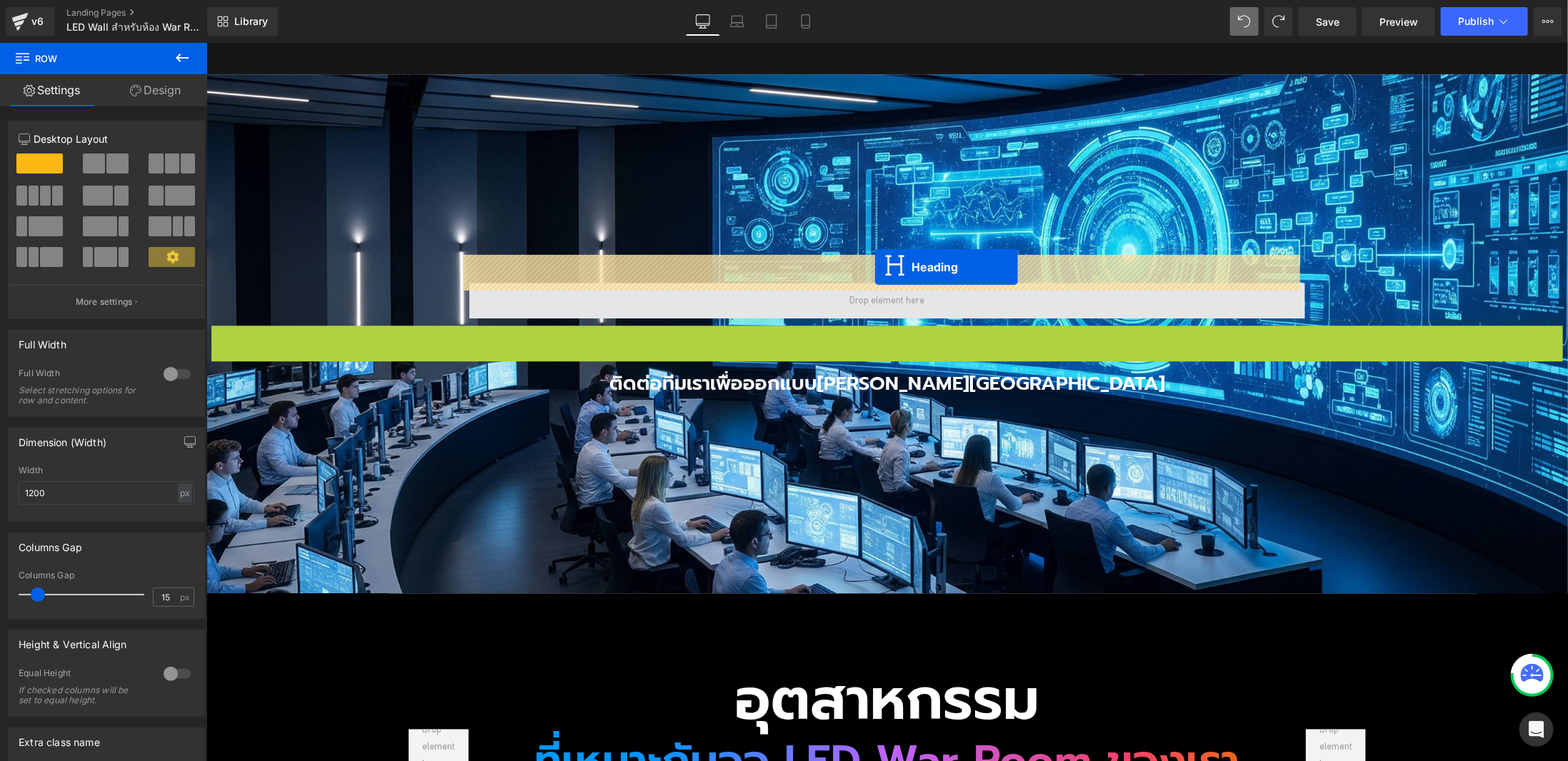
drag, startPoint x: 870, startPoint y: 320, endPoint x: 874, endPoint y: 266, distance: 54.1
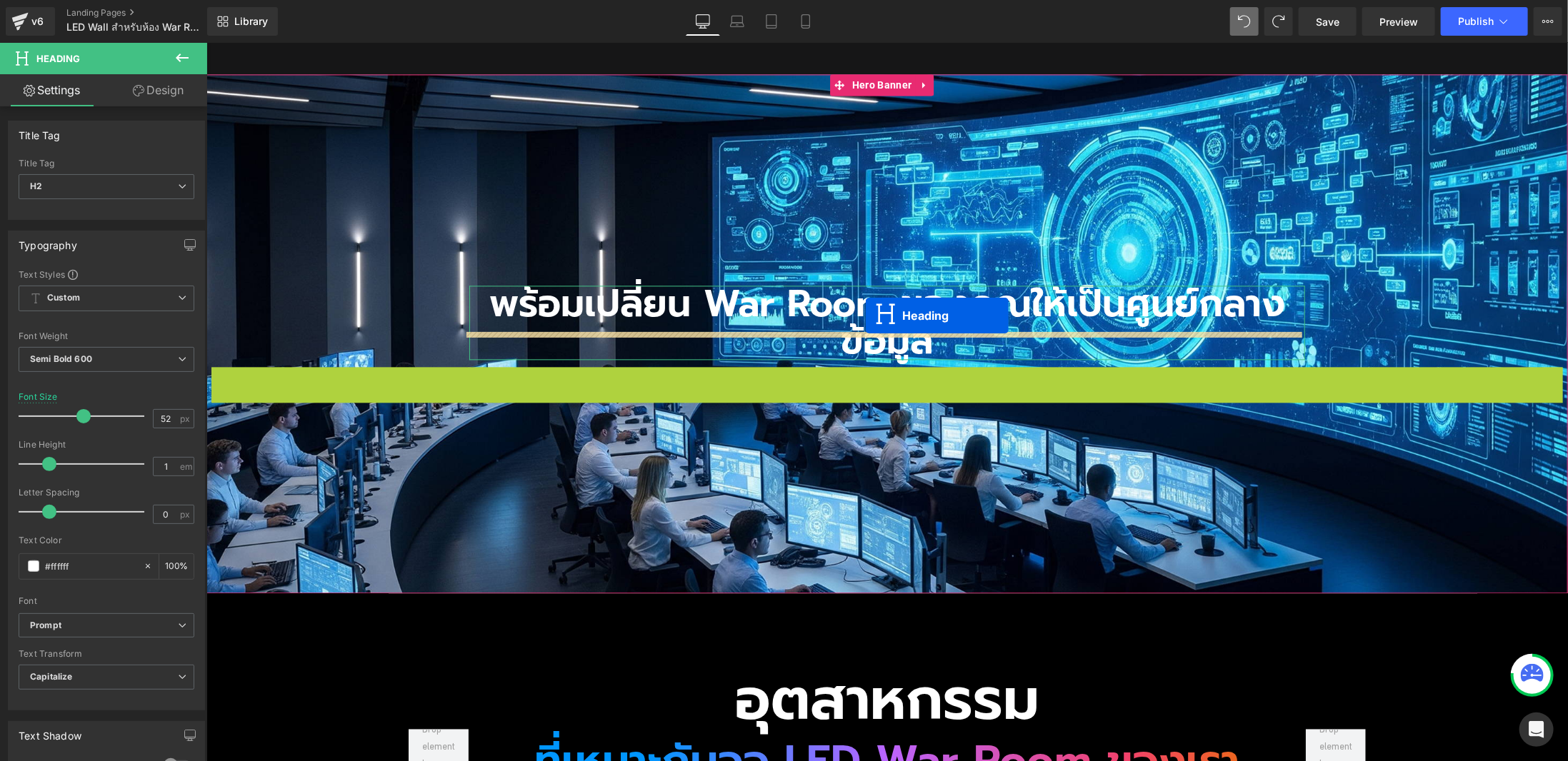
drag, startPoint x: 864, startPoint y: 357, endPoint x: 865, endPoint y: 314, distance: 43.0
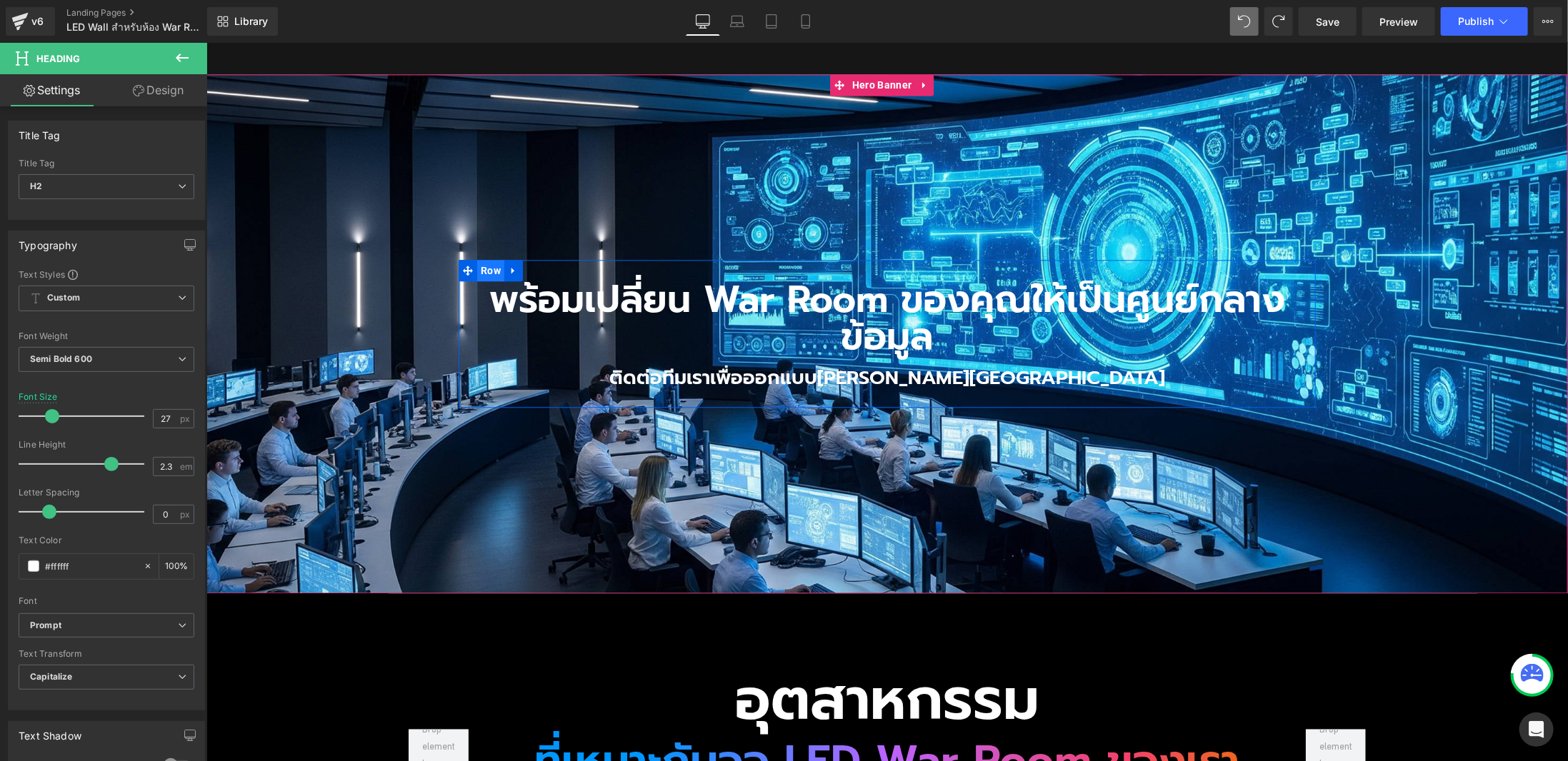
click at [479, 259] on span "Row" at bounding box center [489, 270] width 27 height 22
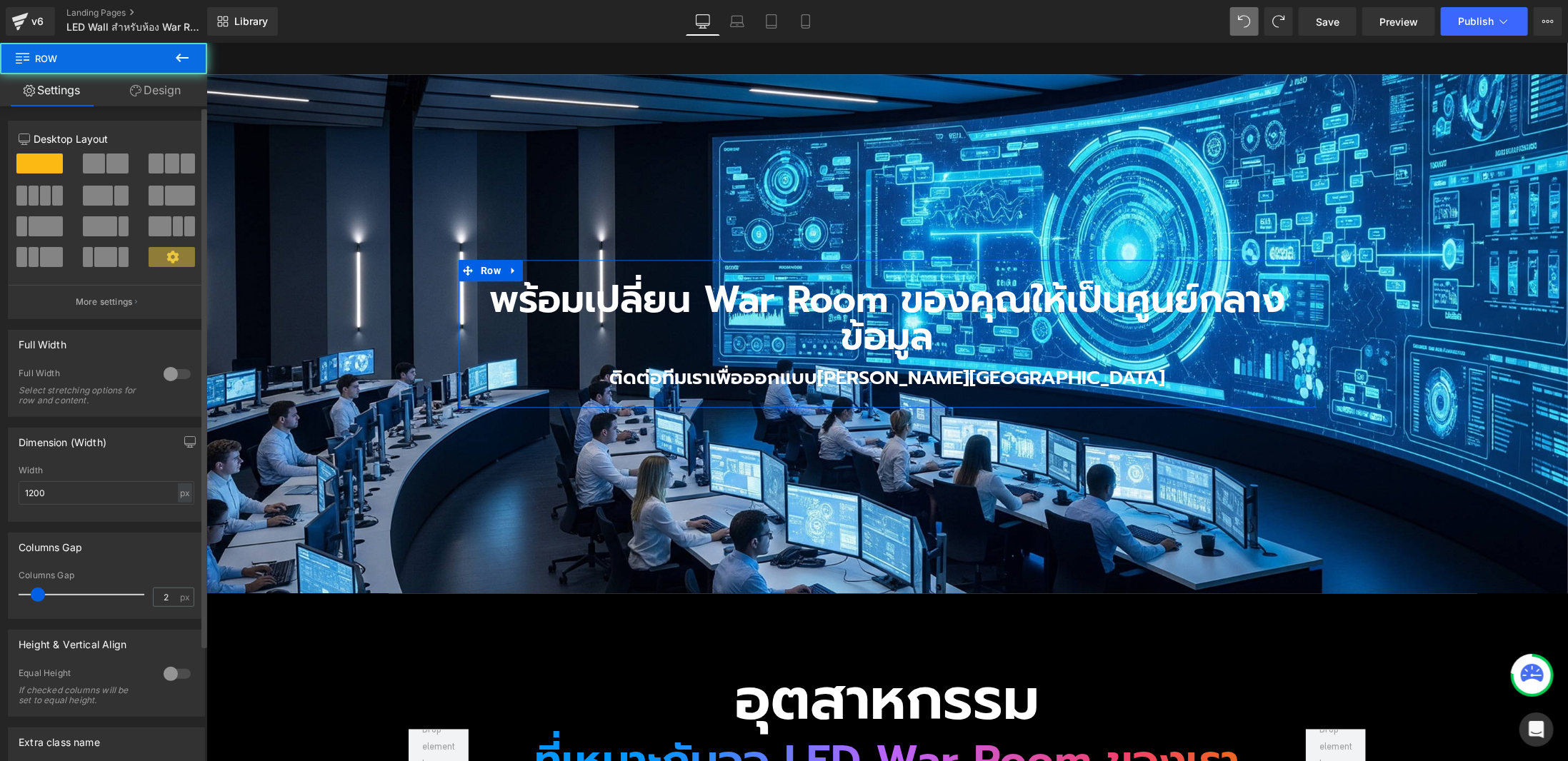
type input "0"
drag, startPoint x: 40, startPoint y: 589, endPoint x: 0, endPoint y: 599, distance: 41.2
click at [0, 599] on div "Columns Gap 0px Columns Gap 0 px" at bounding box center [106, 570] width 214 height 97
drag, startPoint x: 61, startPoint y: 492, endPoint x: 9, endPoint y: 500, distance: 52.6
click at [0, 501] on div "Dimension (Width) 1200px Width 1200 px % px" at bounding box center [106, 469] width 214 height 105
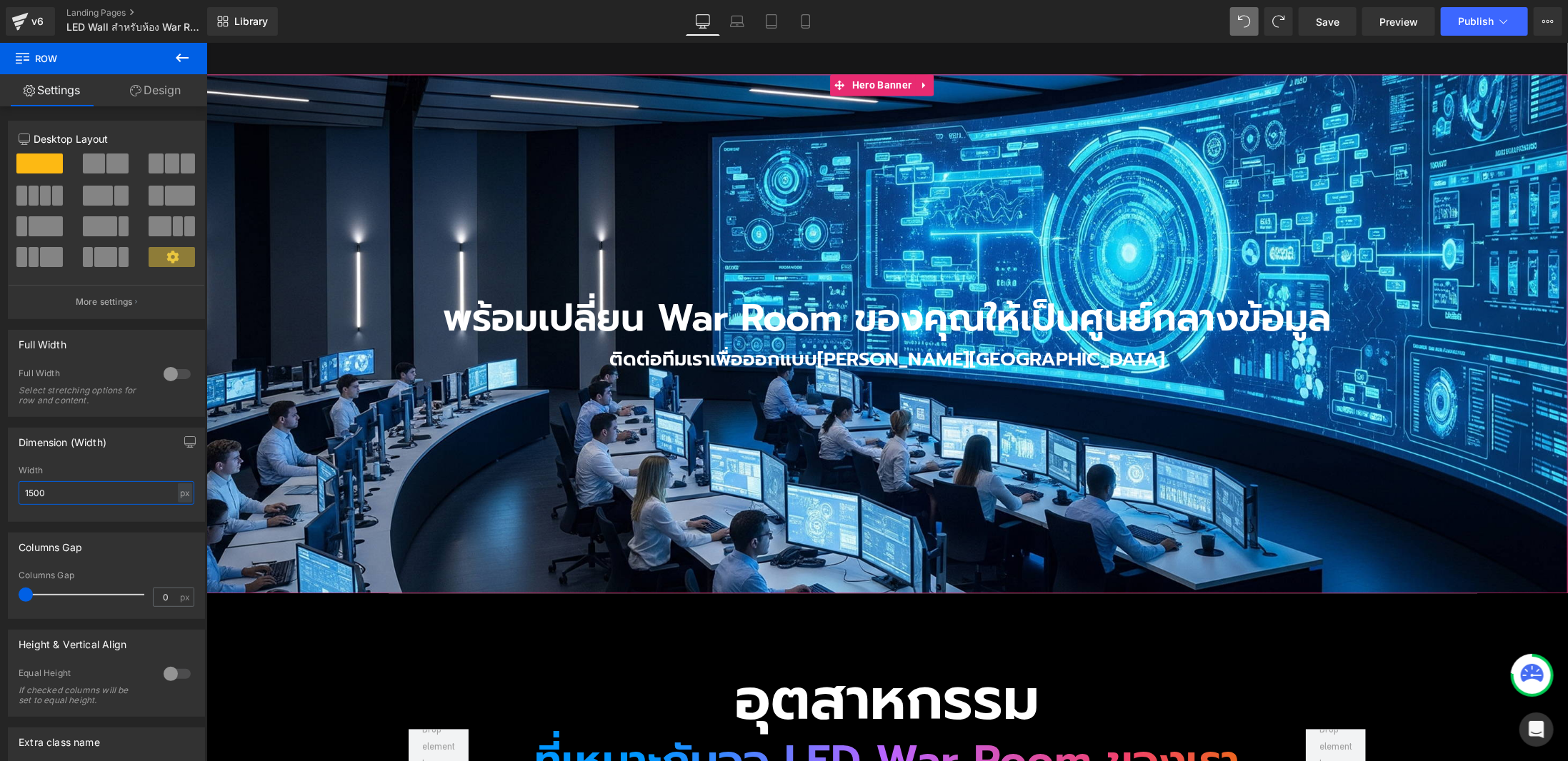
type input "1500"
click at [186, 60] on icon at bounding box center [183, 57] width 17 height 17
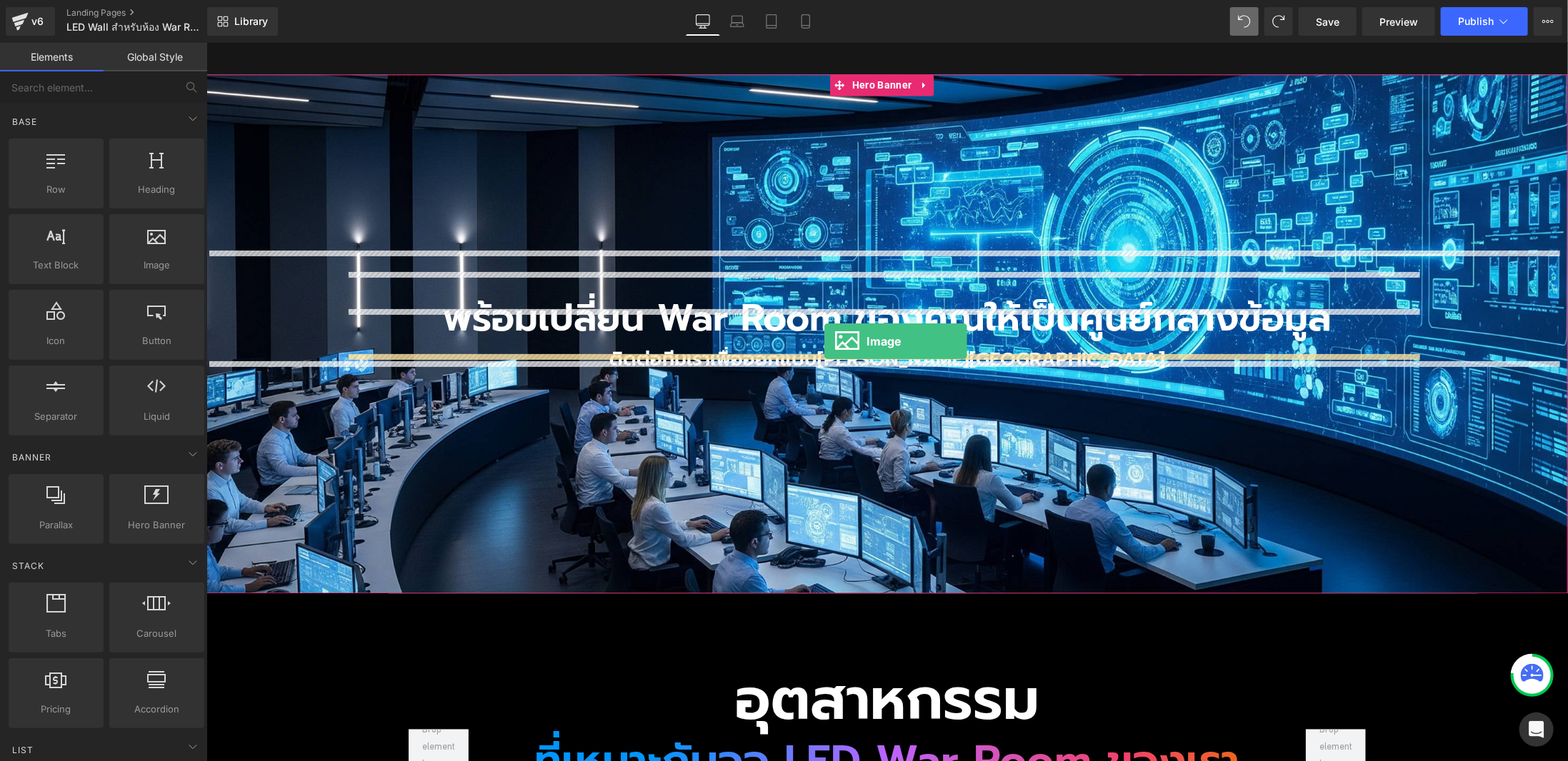
drag, startPoint x: 369, startPoint y: 297, endPoint x: 823, endPoint y: 340, distance: 456.0
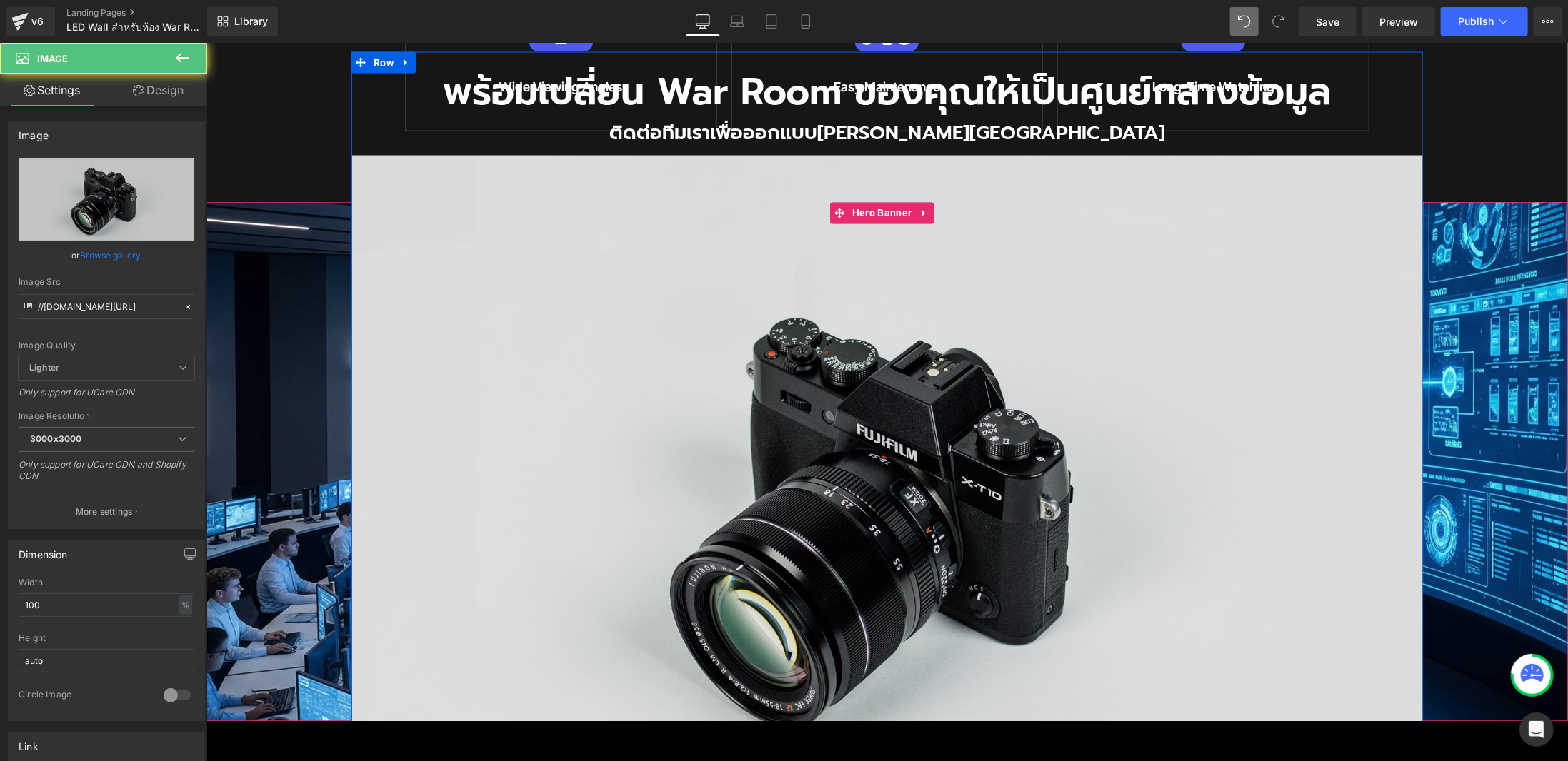
scroll to position [1722, 0]
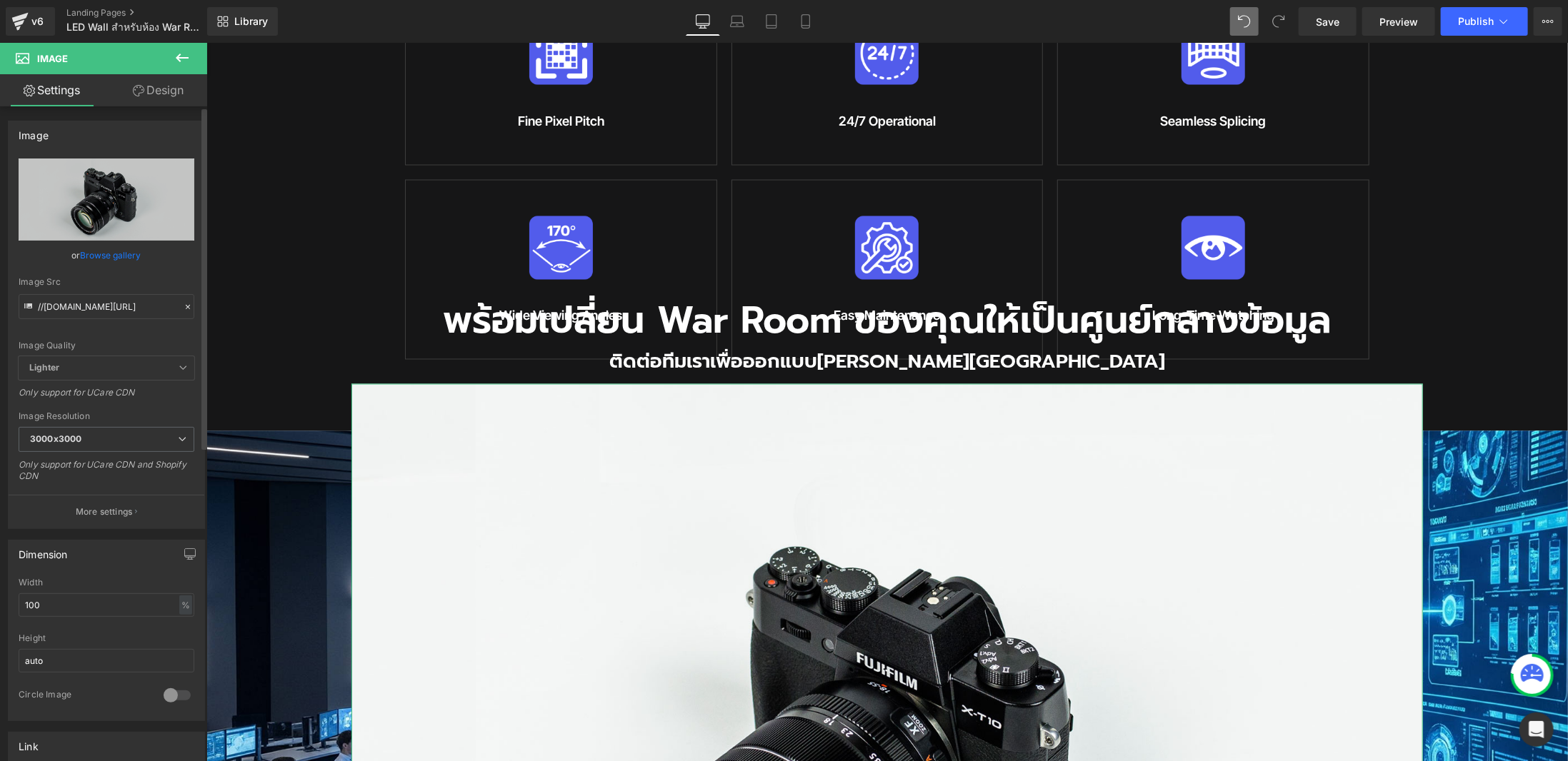
click at [123, 259] on link "Browse gallery" at bounding box center [111, 255] width 61 height 25
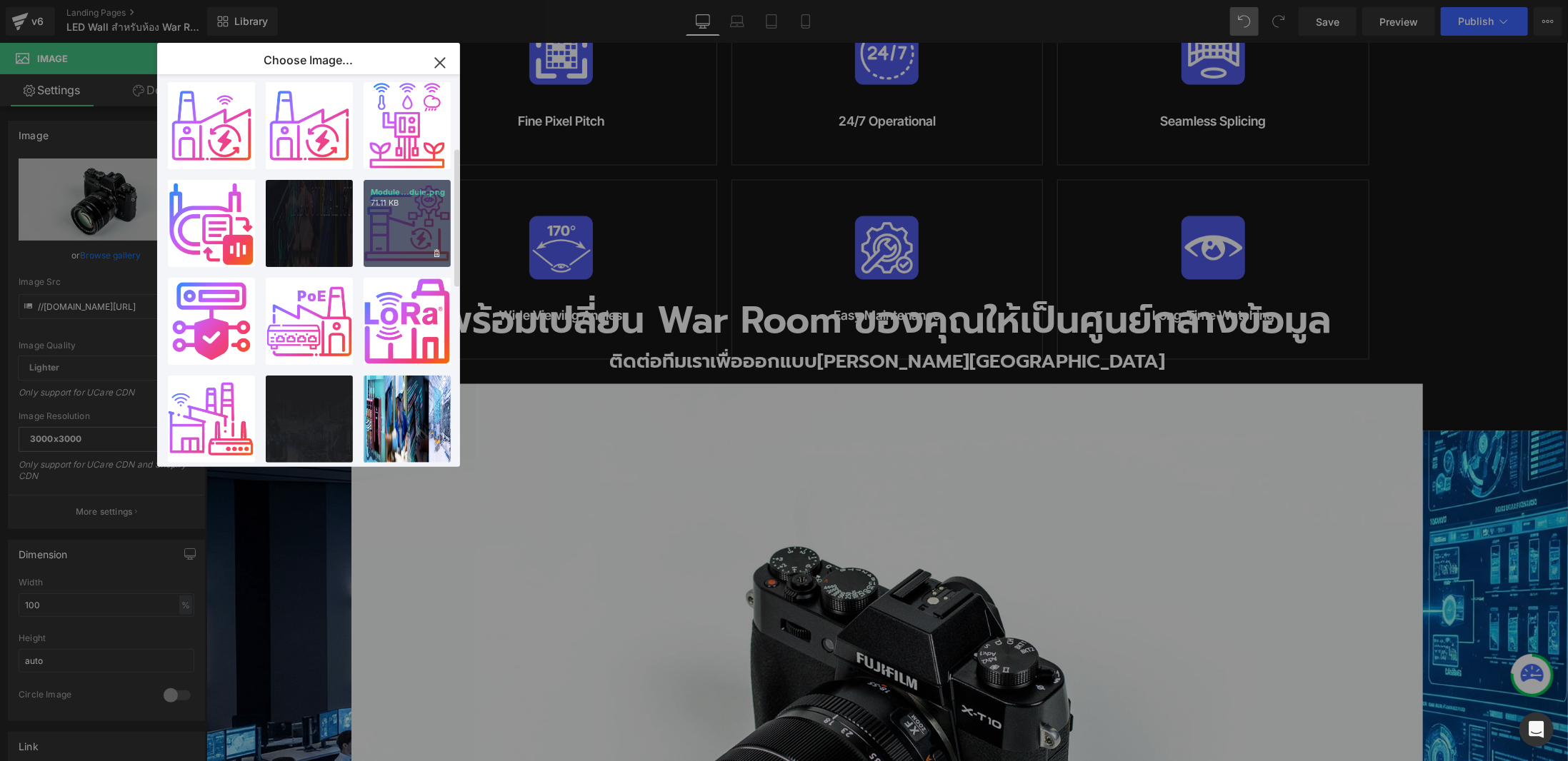
scroll to position [0, 0]
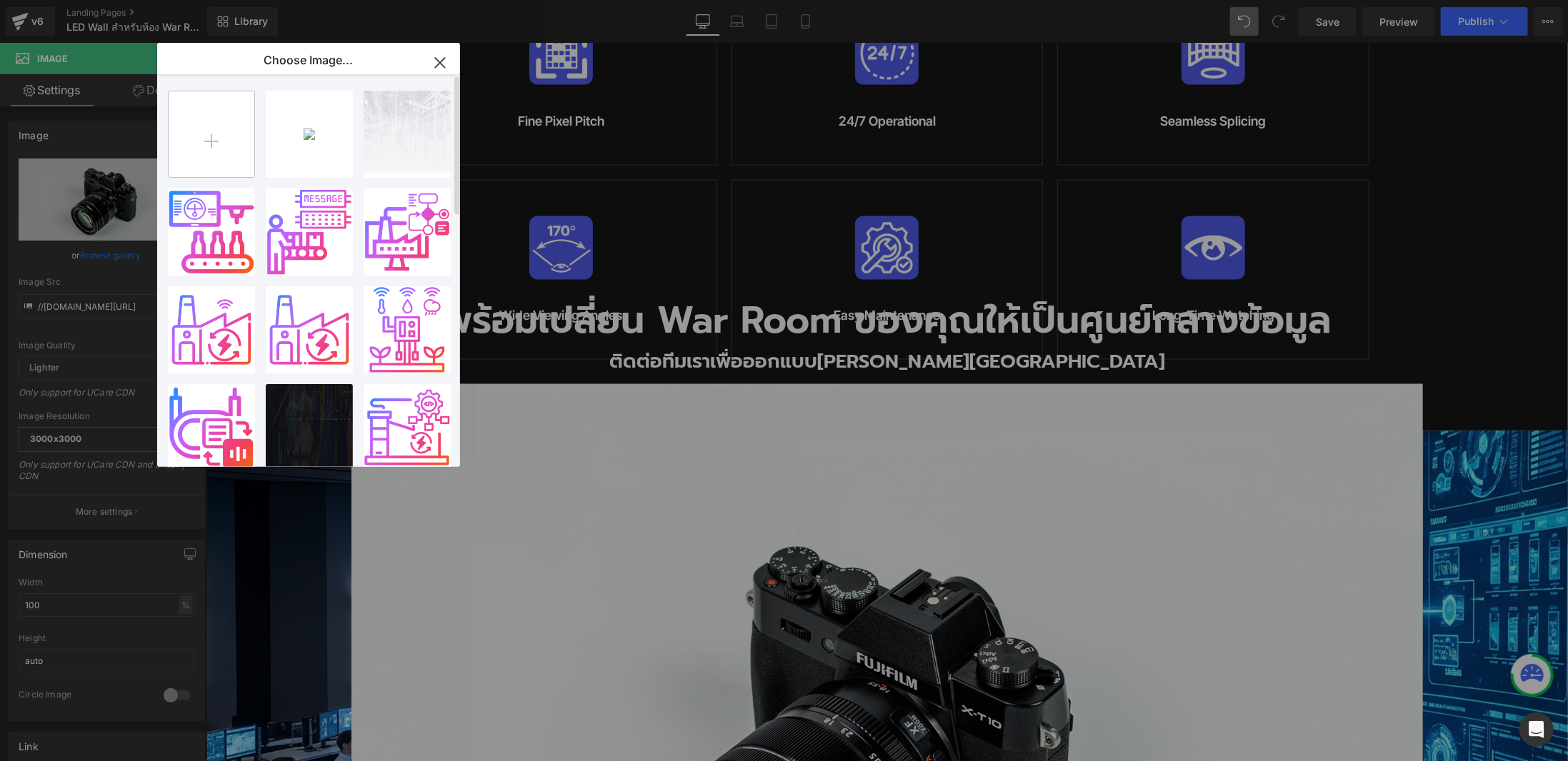
click at [224, 131] on input "file" at bounding box center [211, 134] width 85 height 85
type input "C:\fakepath\button-line.png"
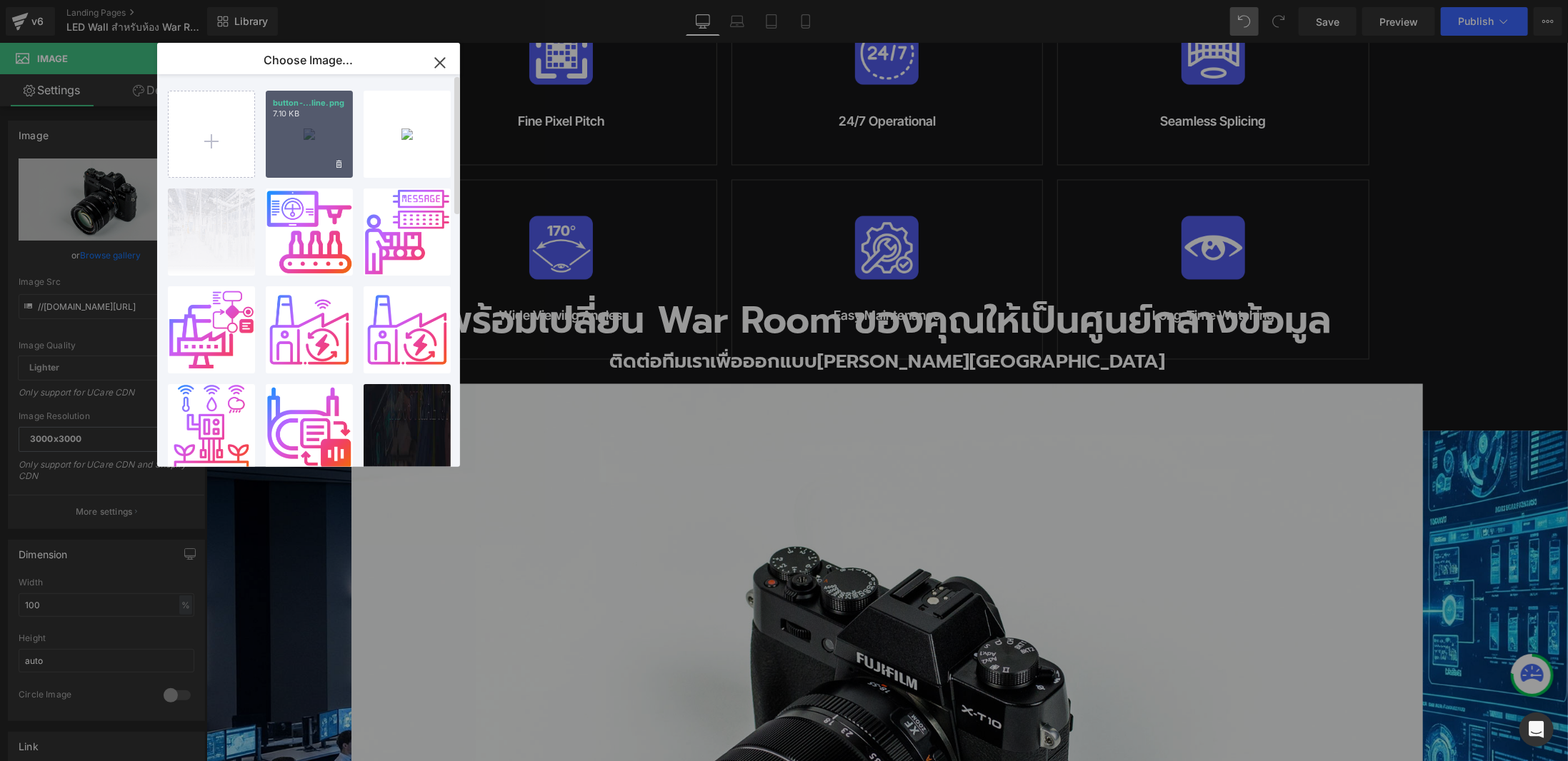
click at [312, 142] on div "button-...line.png 7.10 KB" at bounding box center [309, 134] width 87 height 87
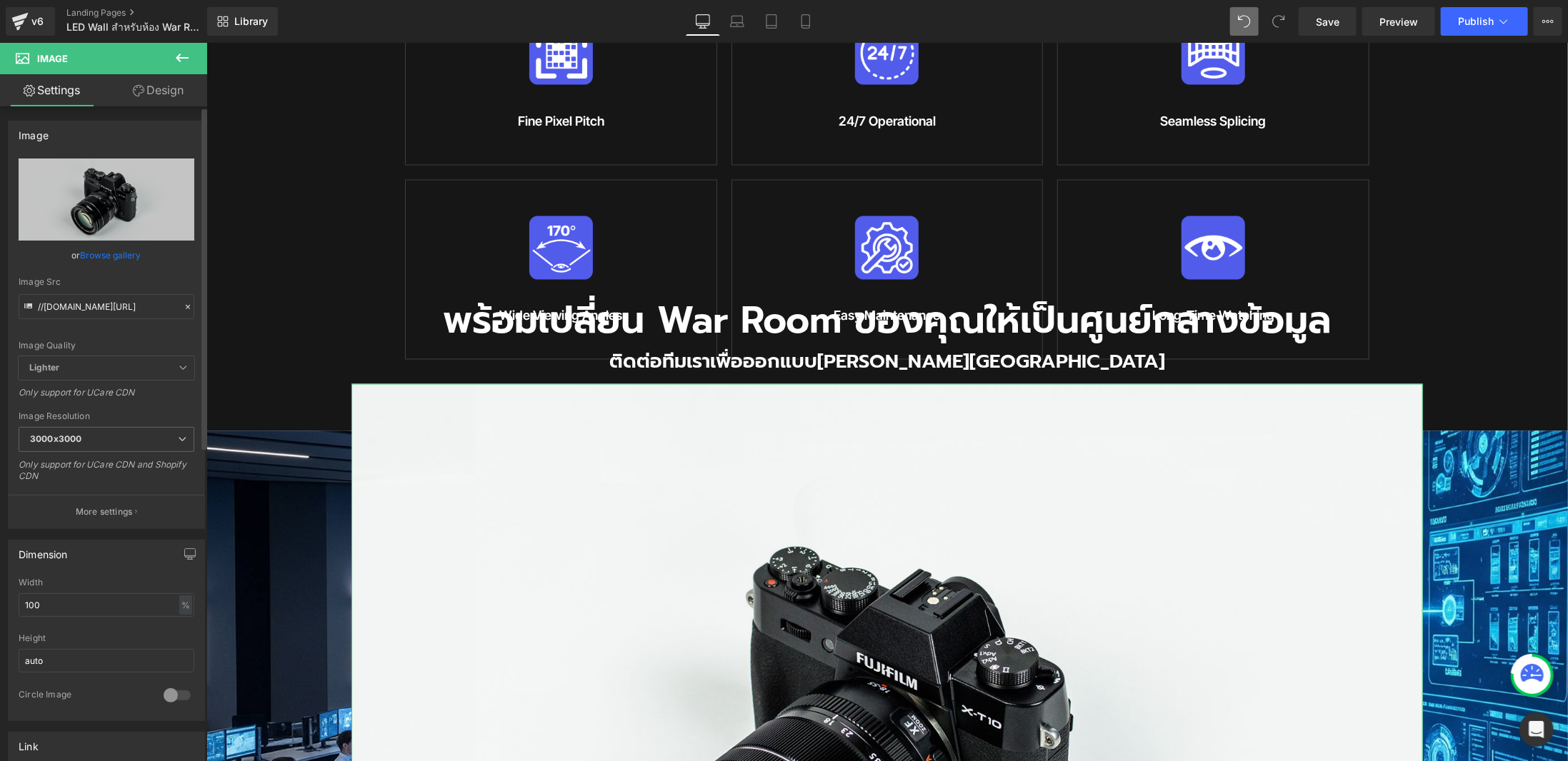
click at [103, 255] on link "Browse gallery" at bounding box center [111, 255] width 61 height 25
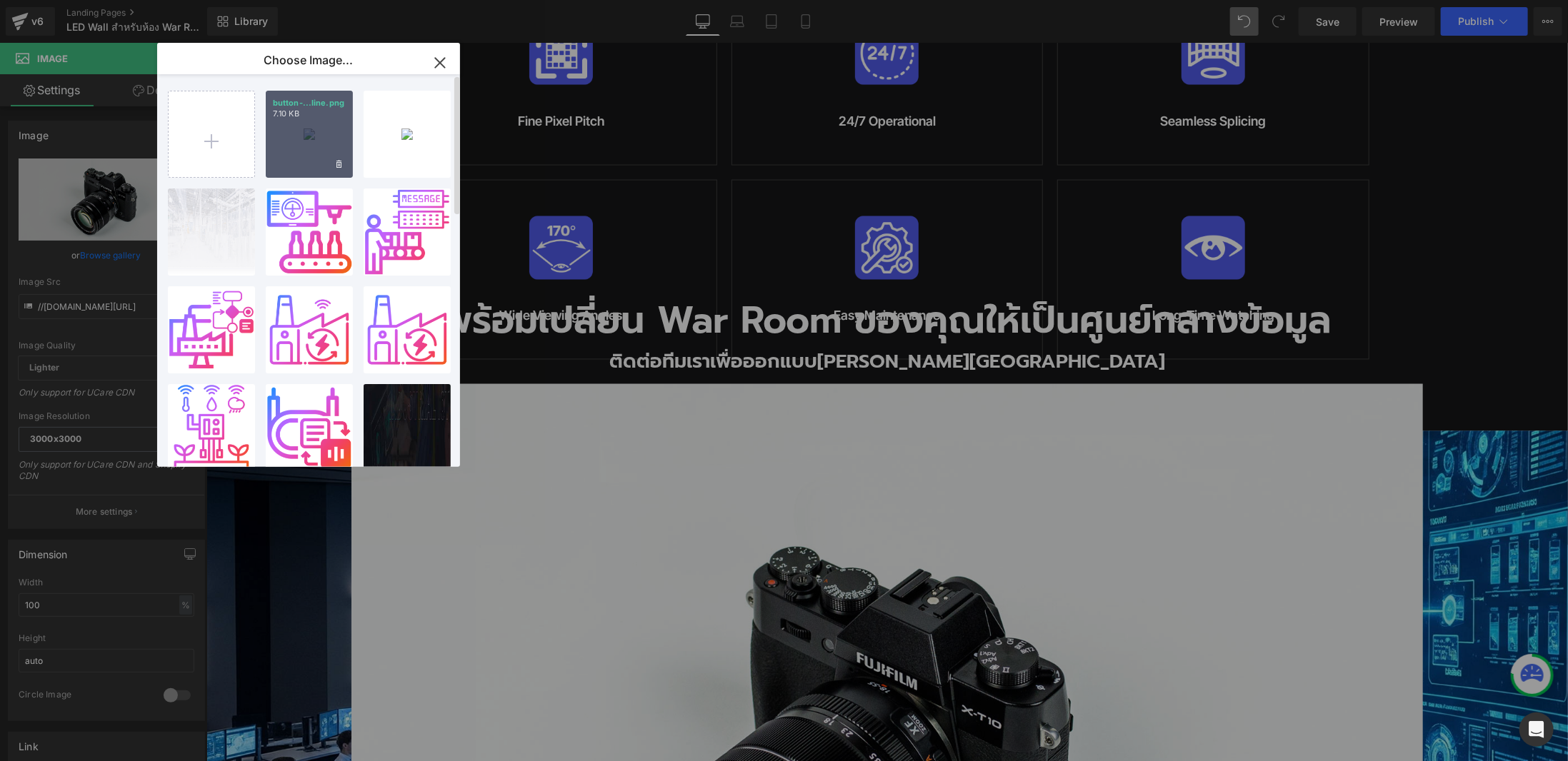
click at [346, 116] on div "button-...line.png 7.10 KB" at bounding box center [309, 134] width 87 height 87
type input "[URL][DOMAIN_NAME]"
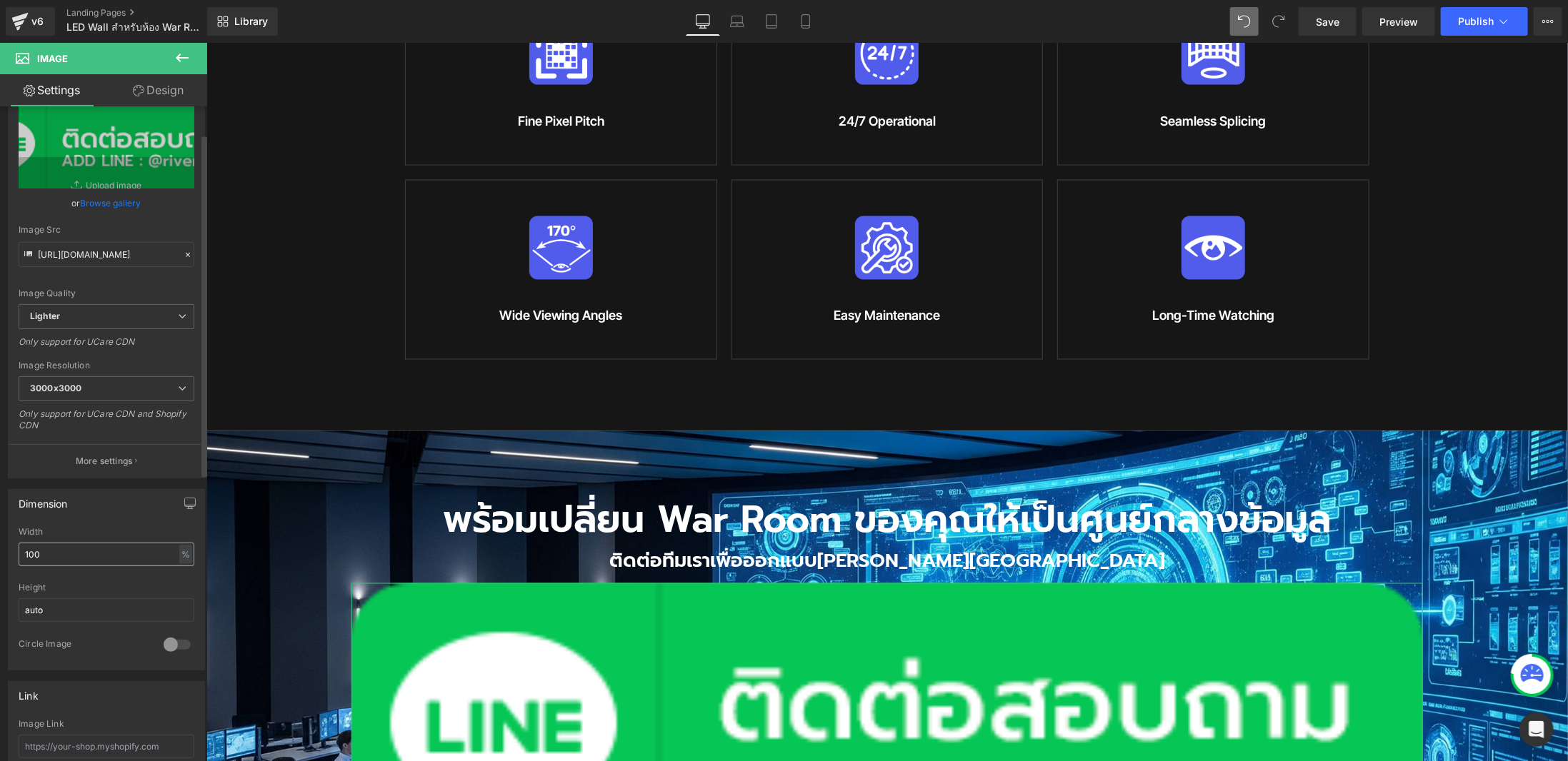
scroll to position [71, 0]
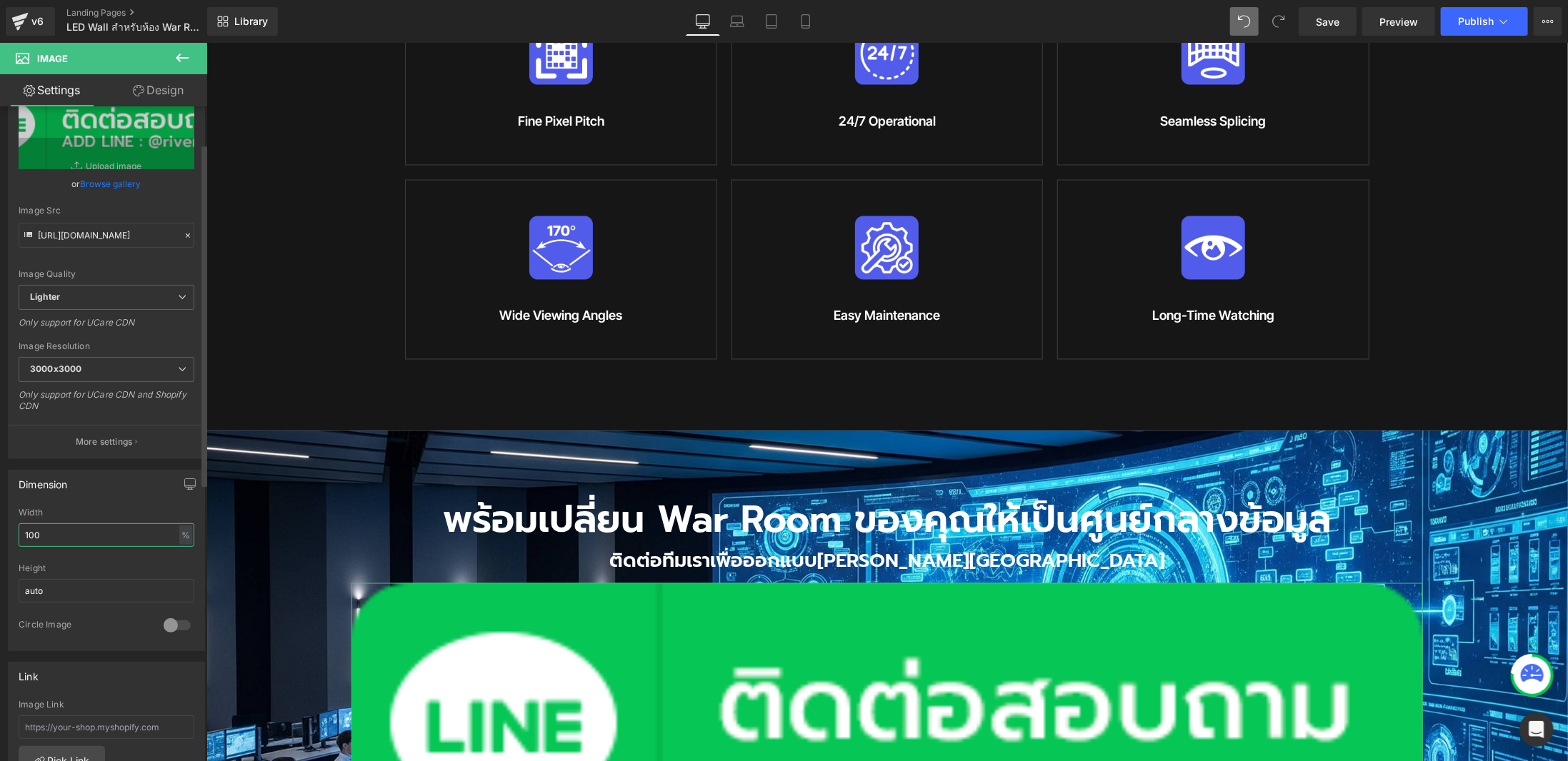
drag, startPoint x: 58, startPoint y: 537, endPoint x: 0, endPoint y: 537, distance: 58.0
click at [0, 537] on div "Dimension 100% Width 100 % % px auto Height auto 0 Circle Image" at bounding box center [106, 554] width 214 height 192
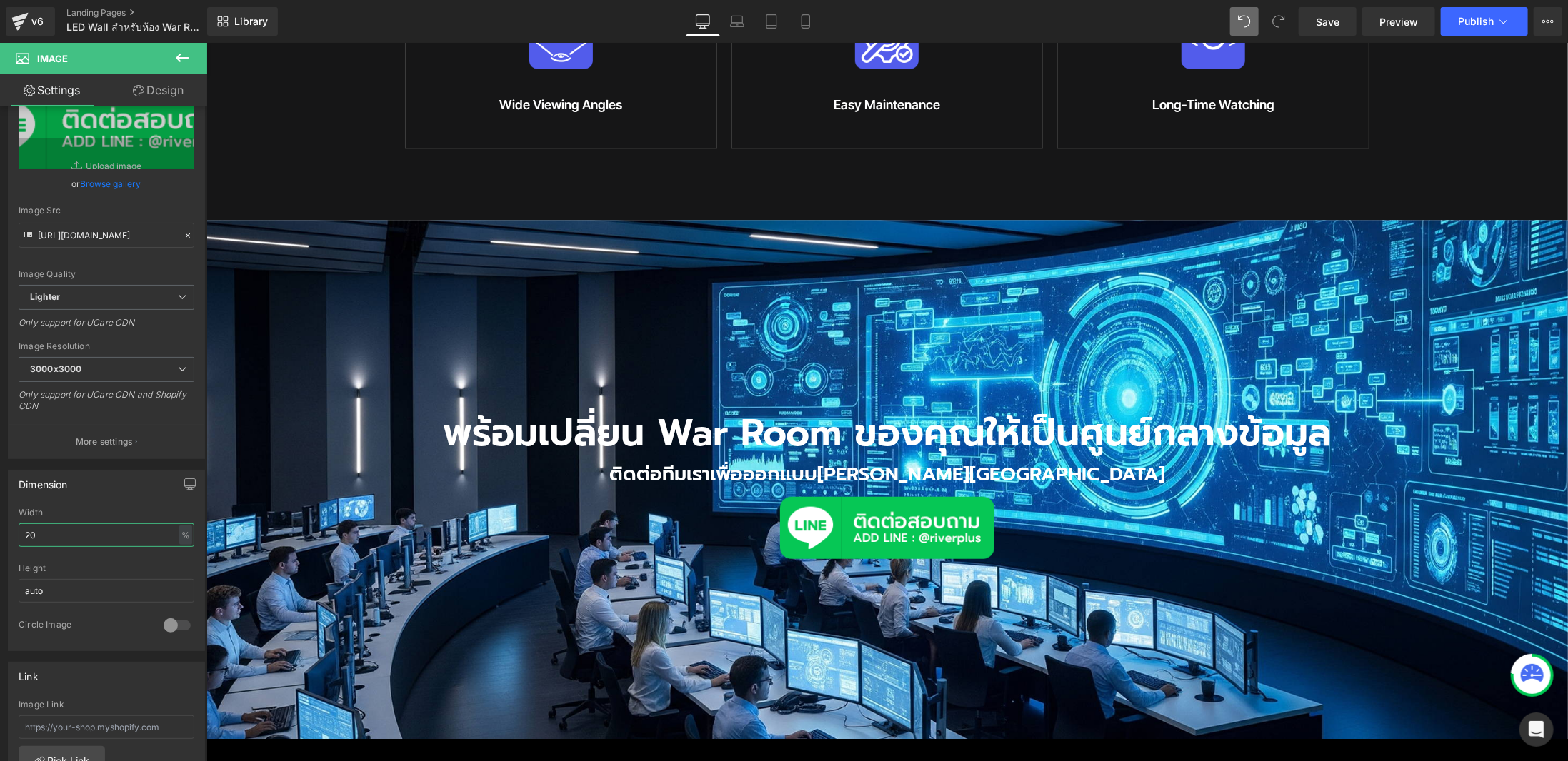
scroll to position [1936, 0]
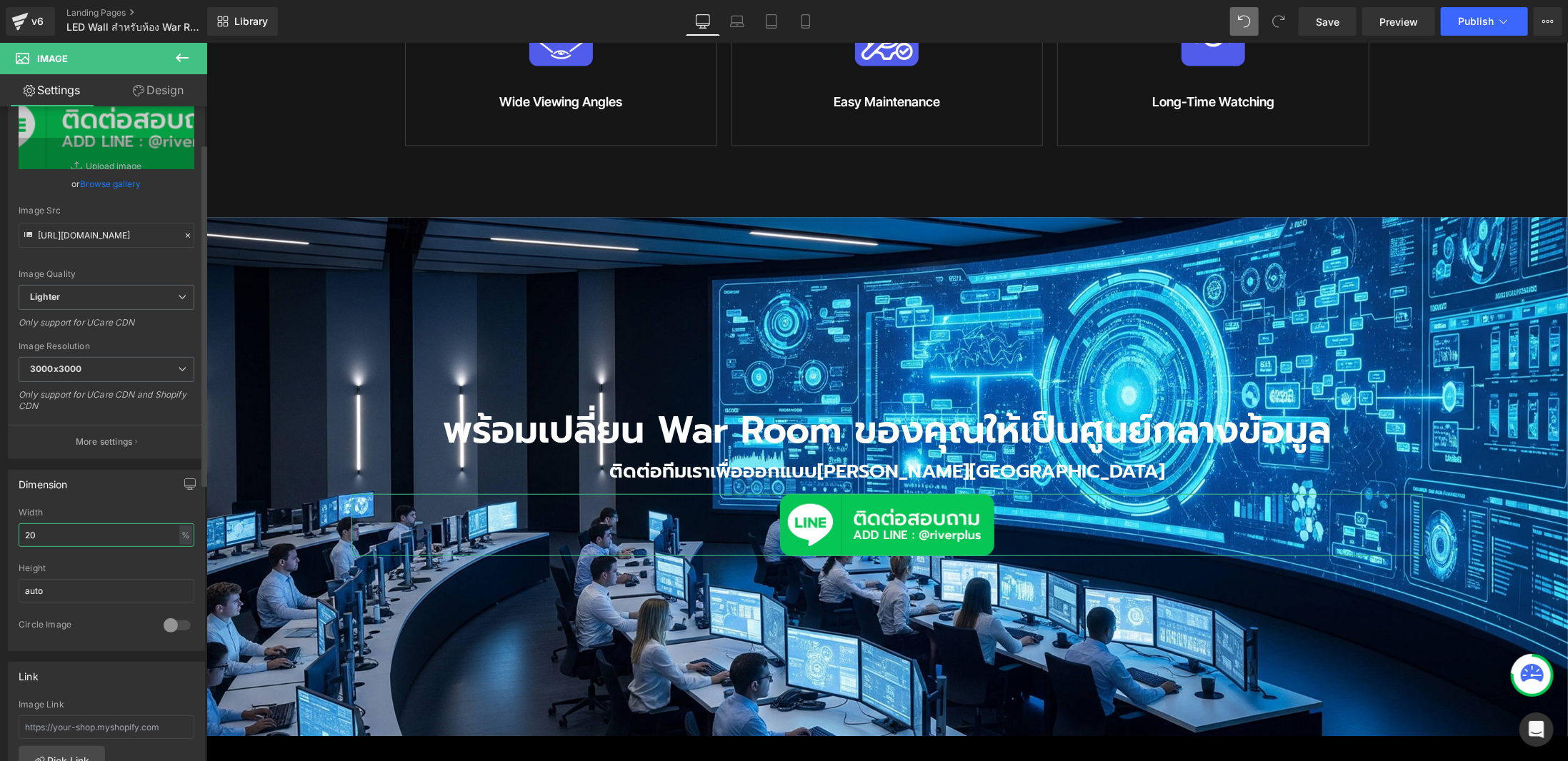
drag, startPoint x: 21, startPoint y: 537, endPoint x: 0, endPoint y: 538, distance: 21.0
click at [0, 538] on div "Dimension 20% Width 20 % % px auto Height auto 0 Circle Image" at bounding box center [106, 554] width 214 height 192
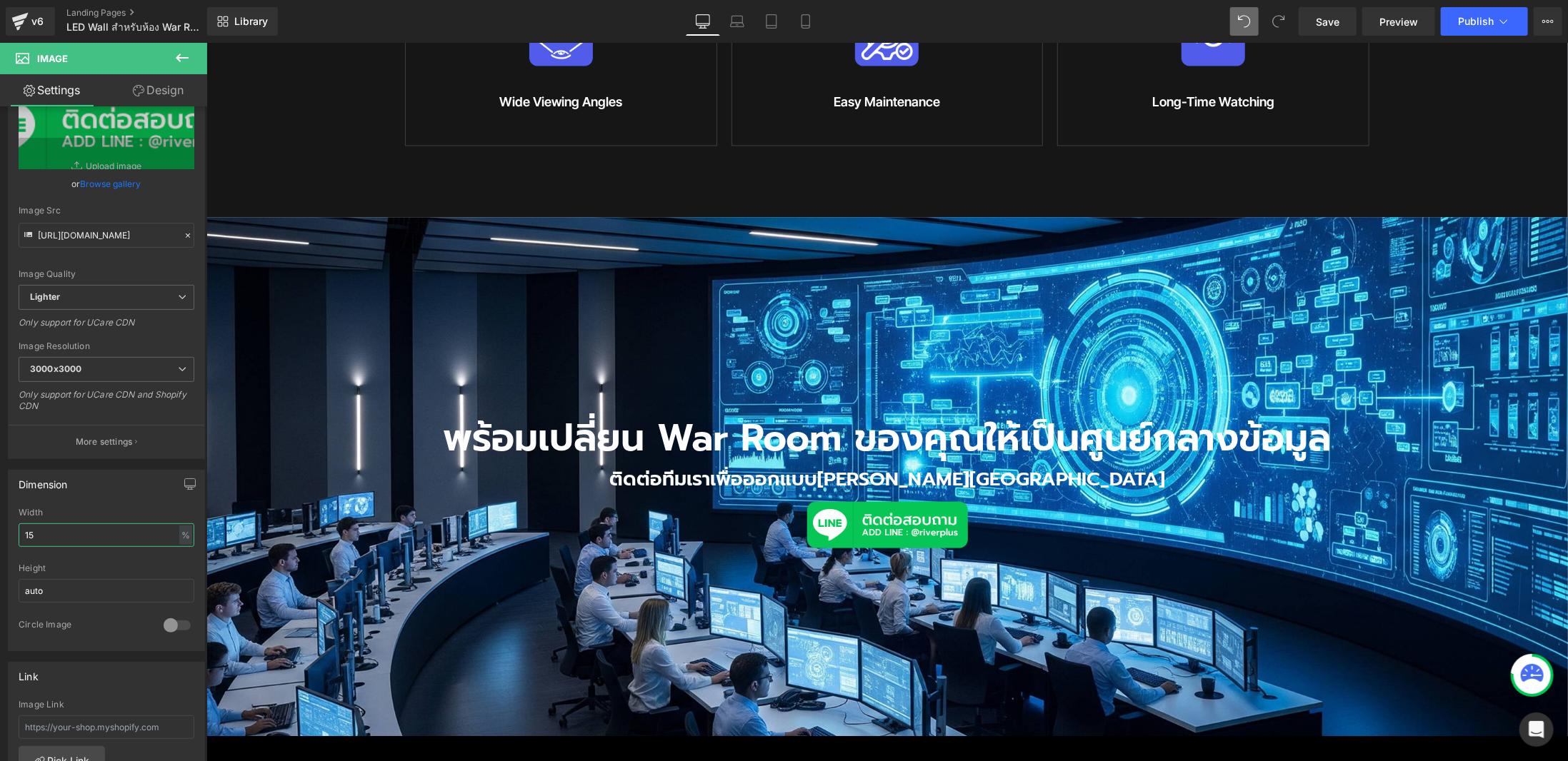
type input "15"
click at [892, 515] on span "Image" at bounding box center [886, 523] width 30 height 17
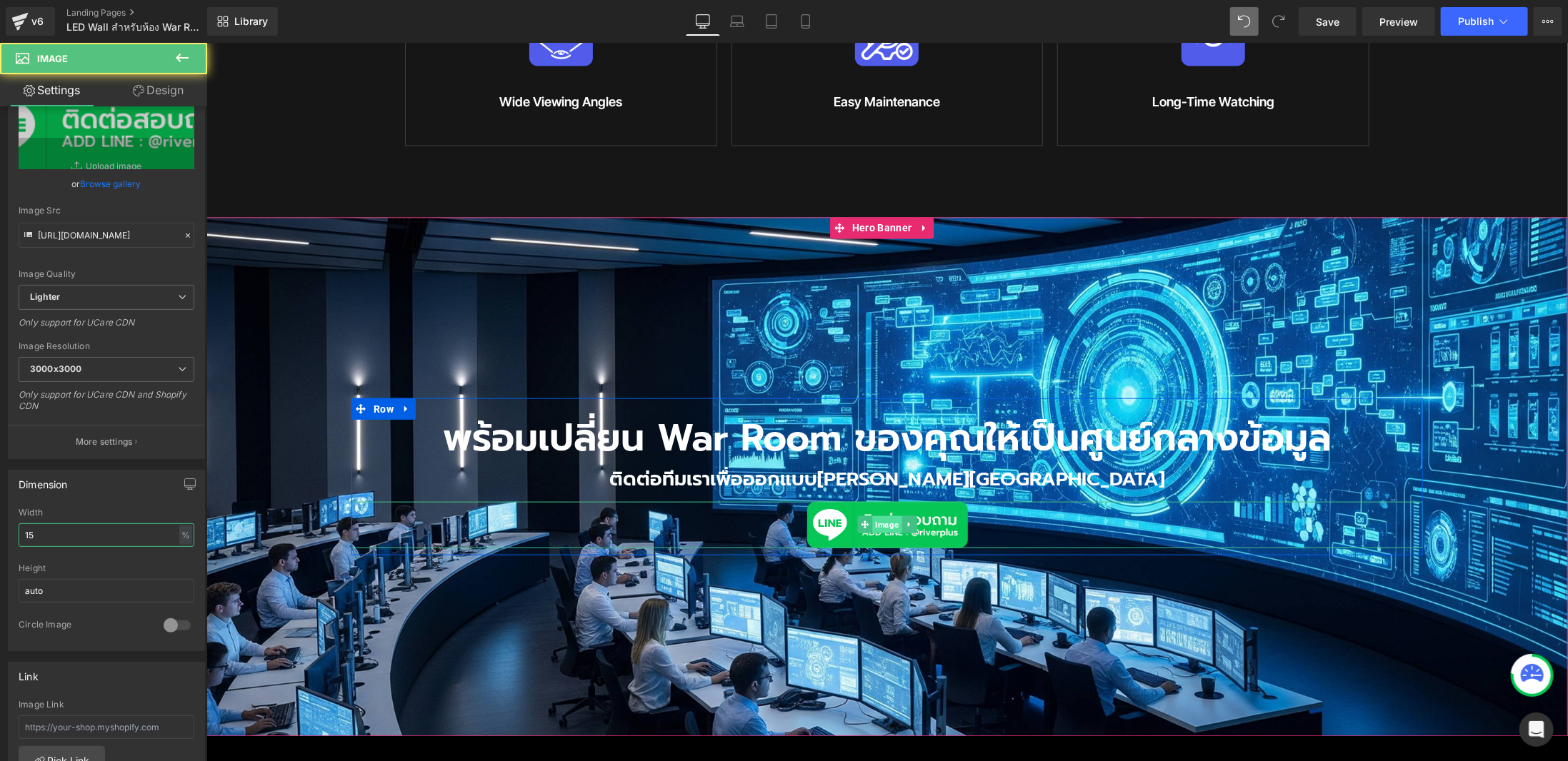
click at [883, 515] on span "Image" at bounding box center [886, 523] width 30 height 17
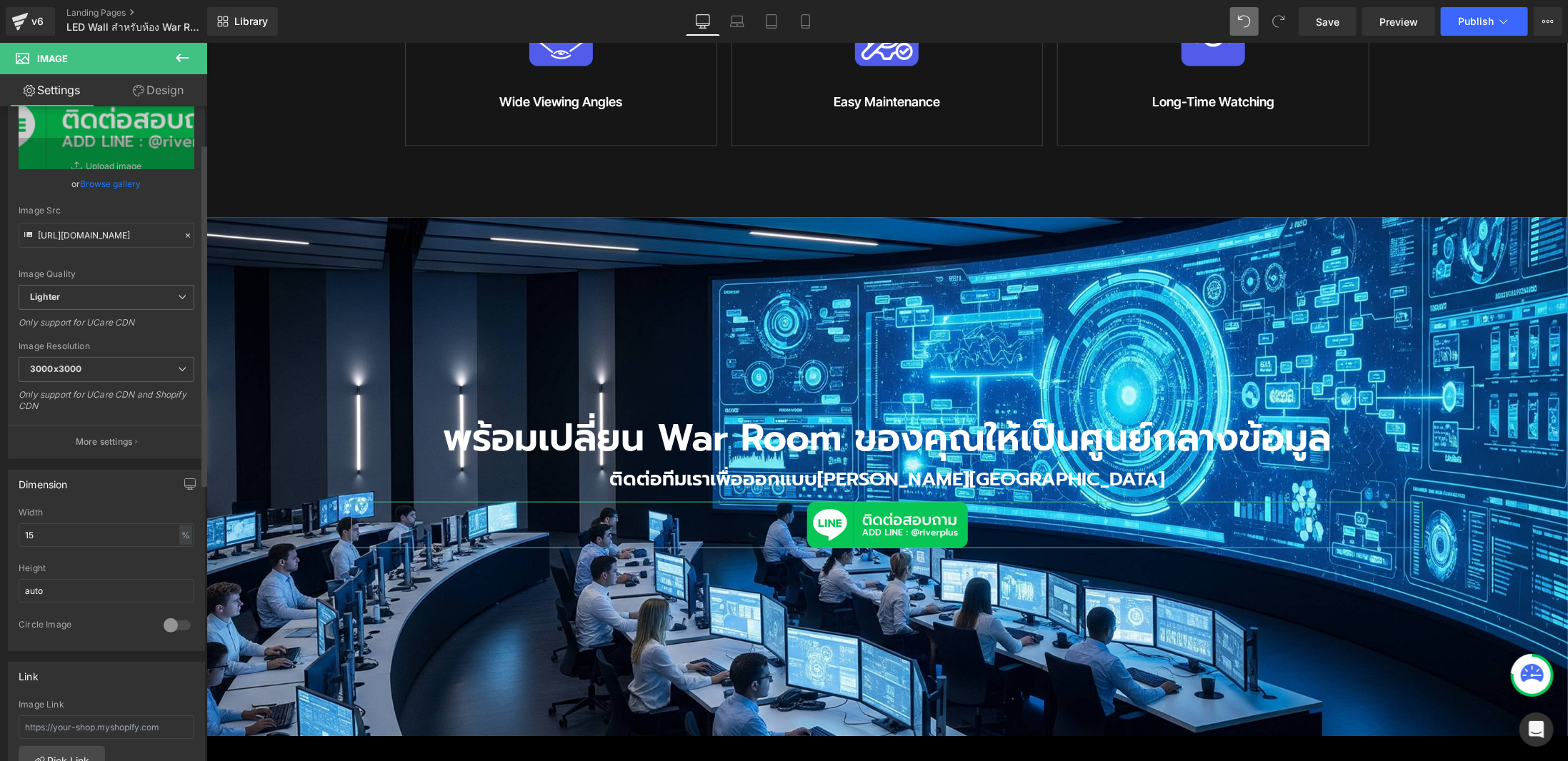
click at [114, 182] on link "Browse gallery" at bounding box center [111, 184] width 61 height 25
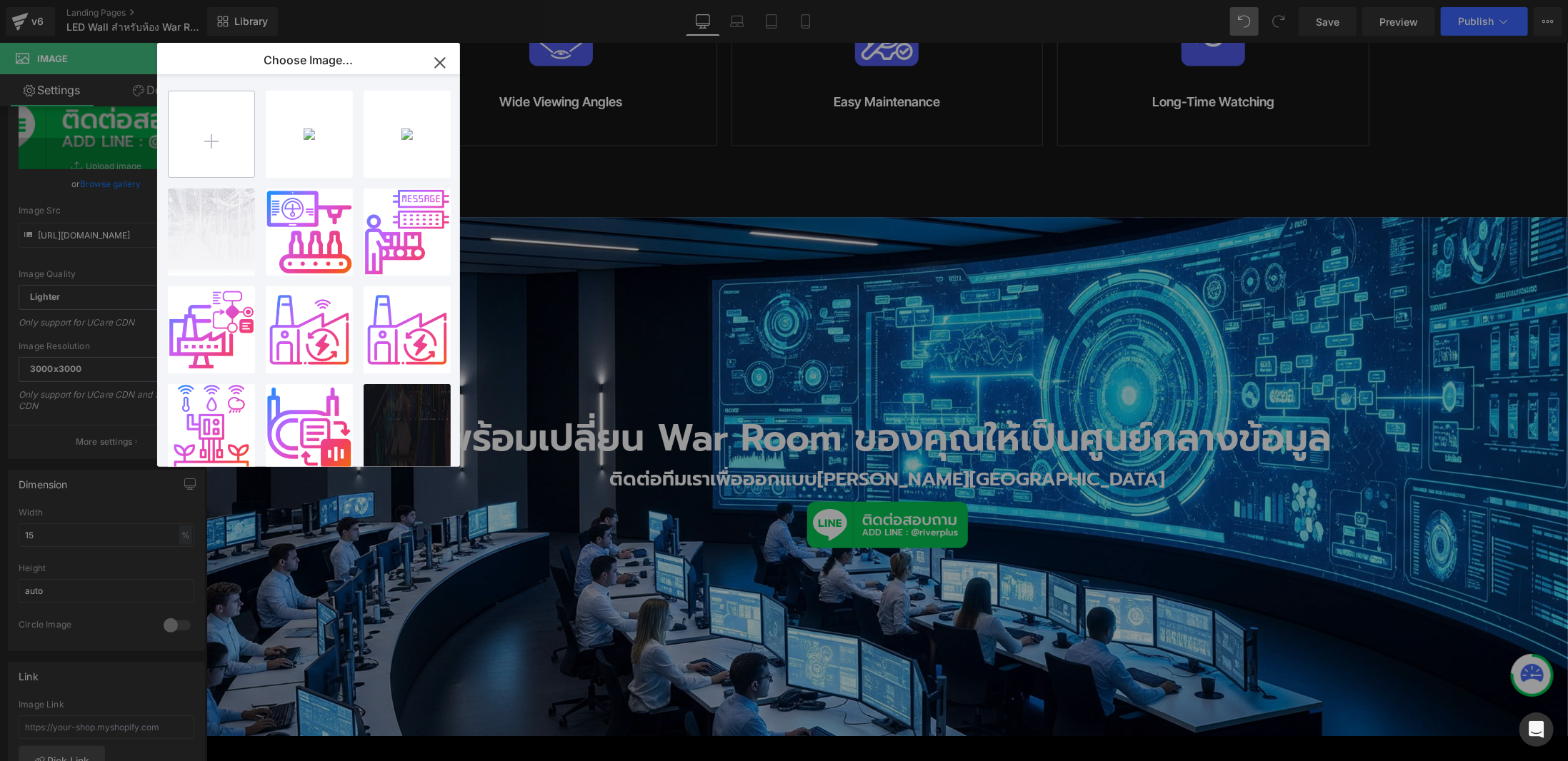
click at [199, 142] on input "file" at bounding box center [211, 134] width 85 height 85
type input "C:\fakepath\button-line.png"
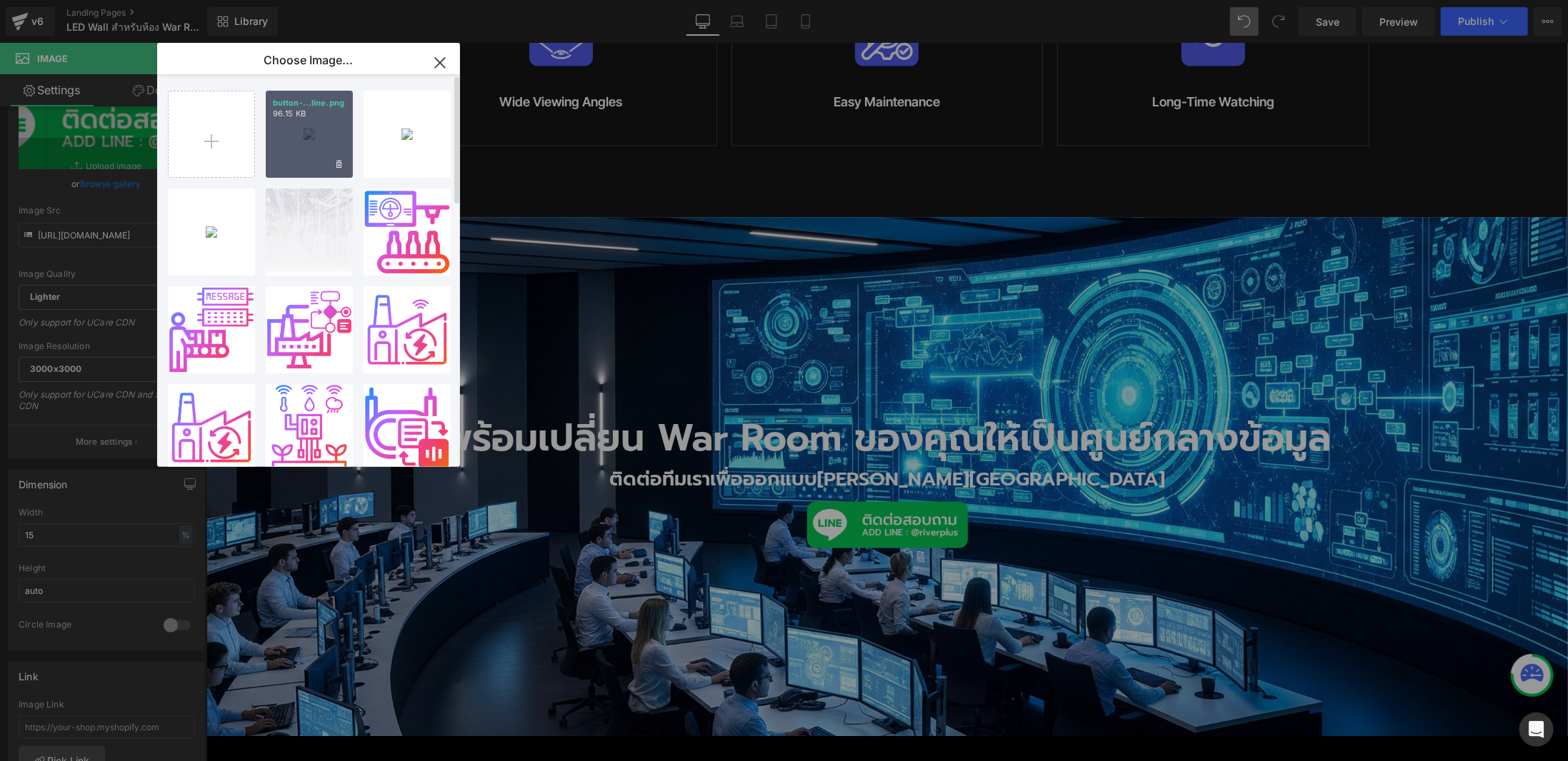
click at [332, 131] on div "button-...line.png 96.15 KB" at bounding box center [309, 134] width 87 height 87
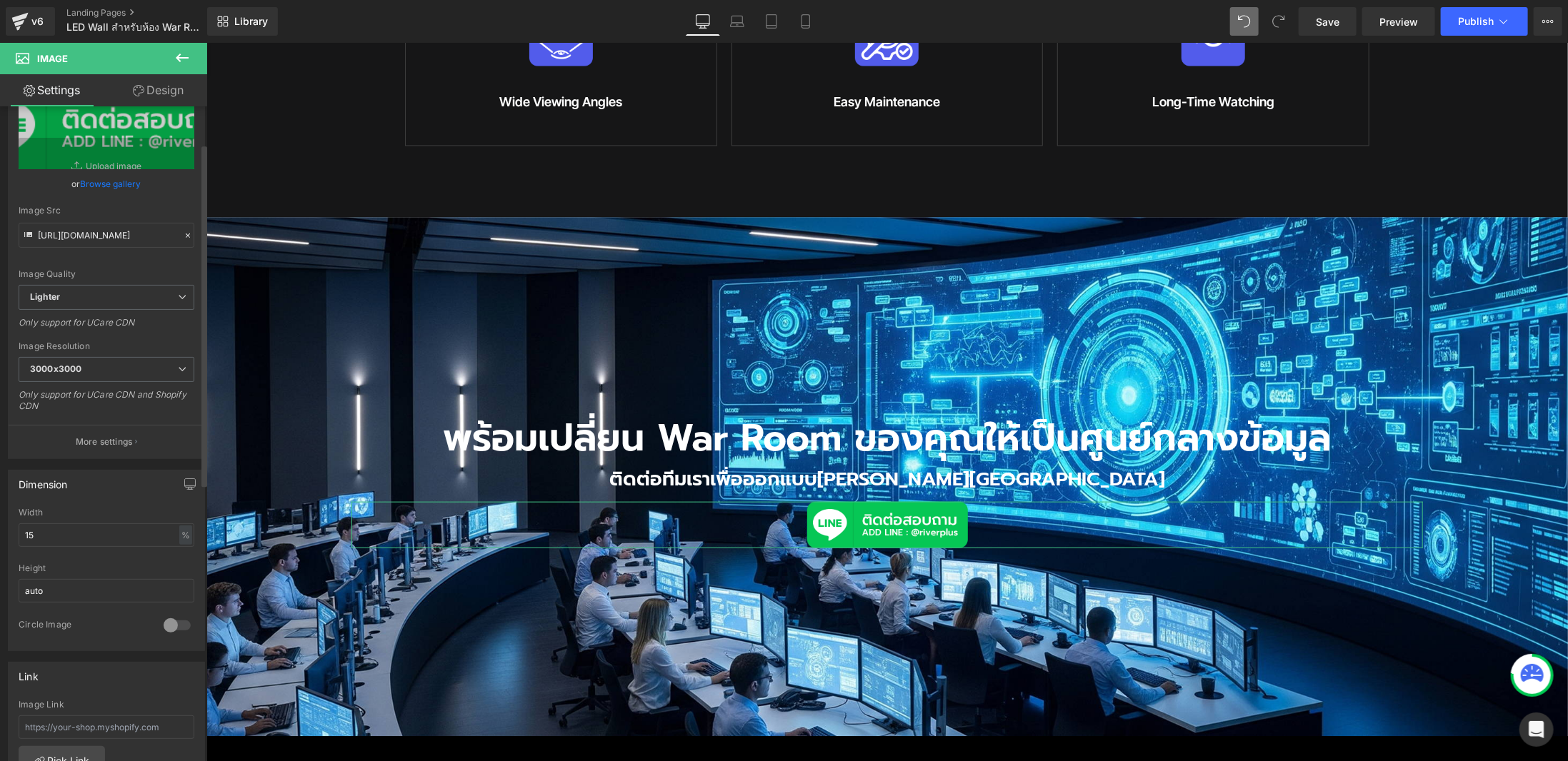
click at [120, 186] on link "Browse gallery" at bounding box center [111, 184] width 61 height 25
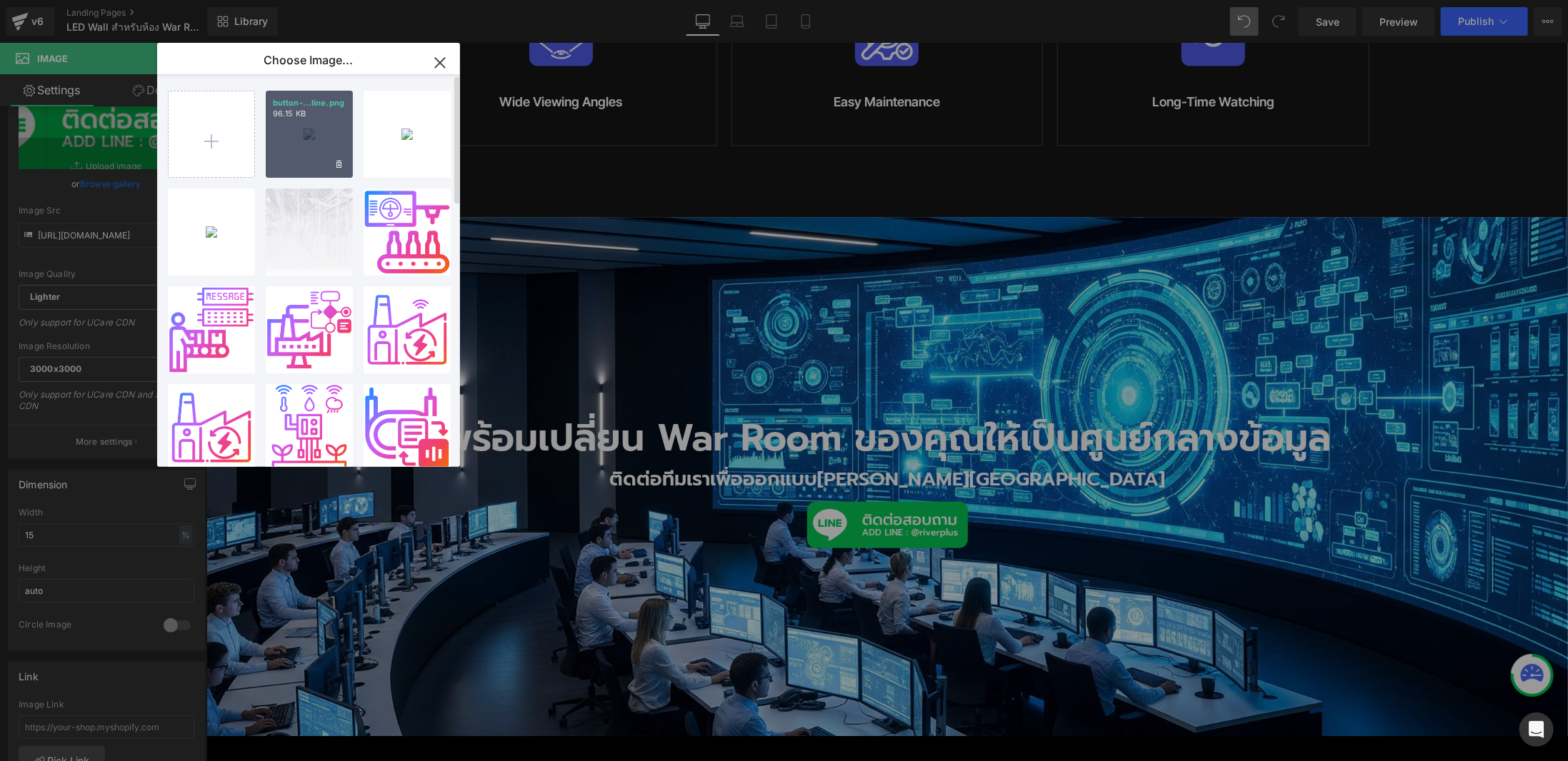
click at [280, 137] on div "button-...line.png 96.15 KB" at bounding box center [309, 134] width 87 height 87
type input "[URL][DOMAIN_NAME]"
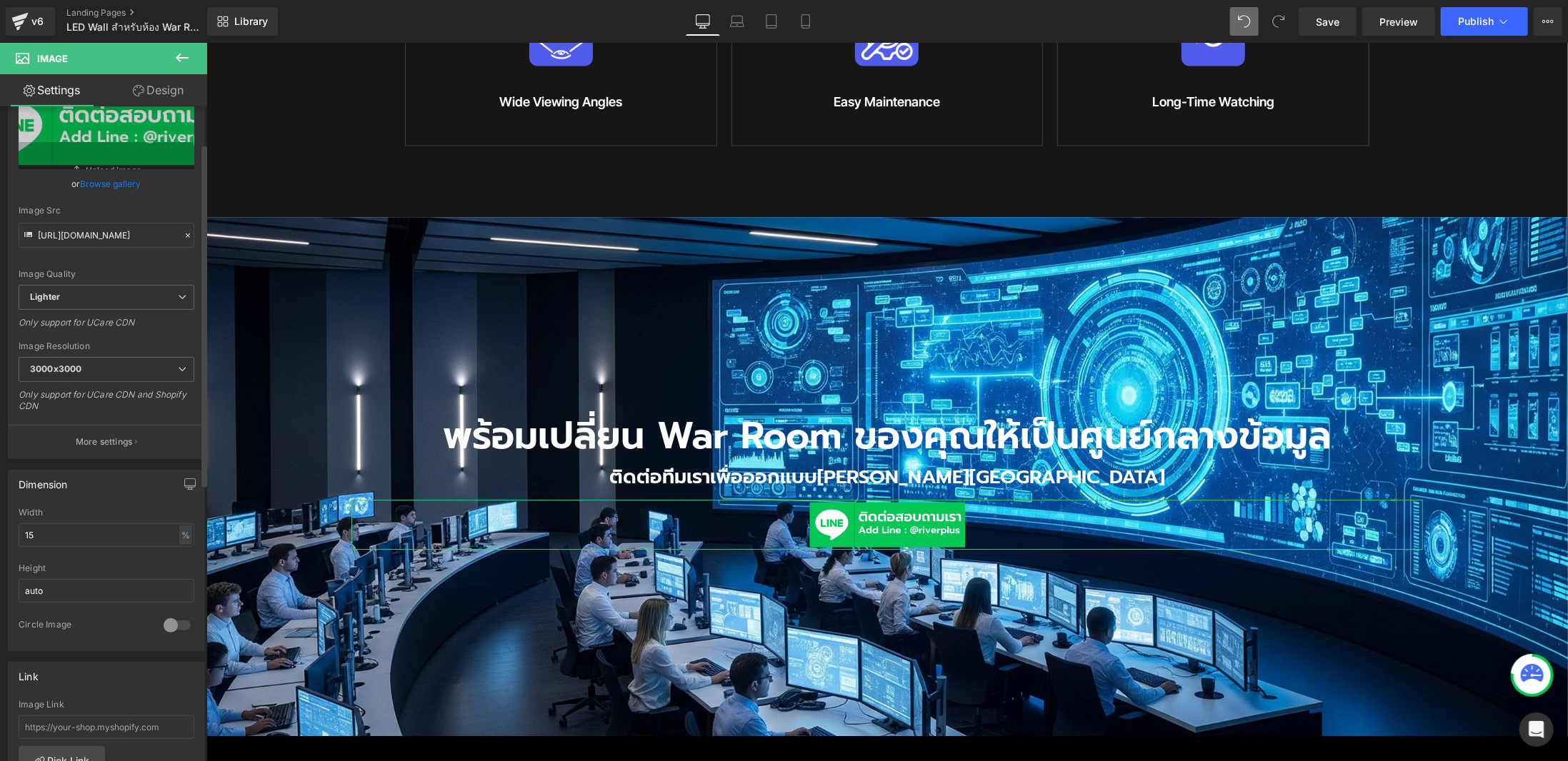
click at [105, 181] on link "Browse gallery" at bounding box center [111, 184] width 61 height 25
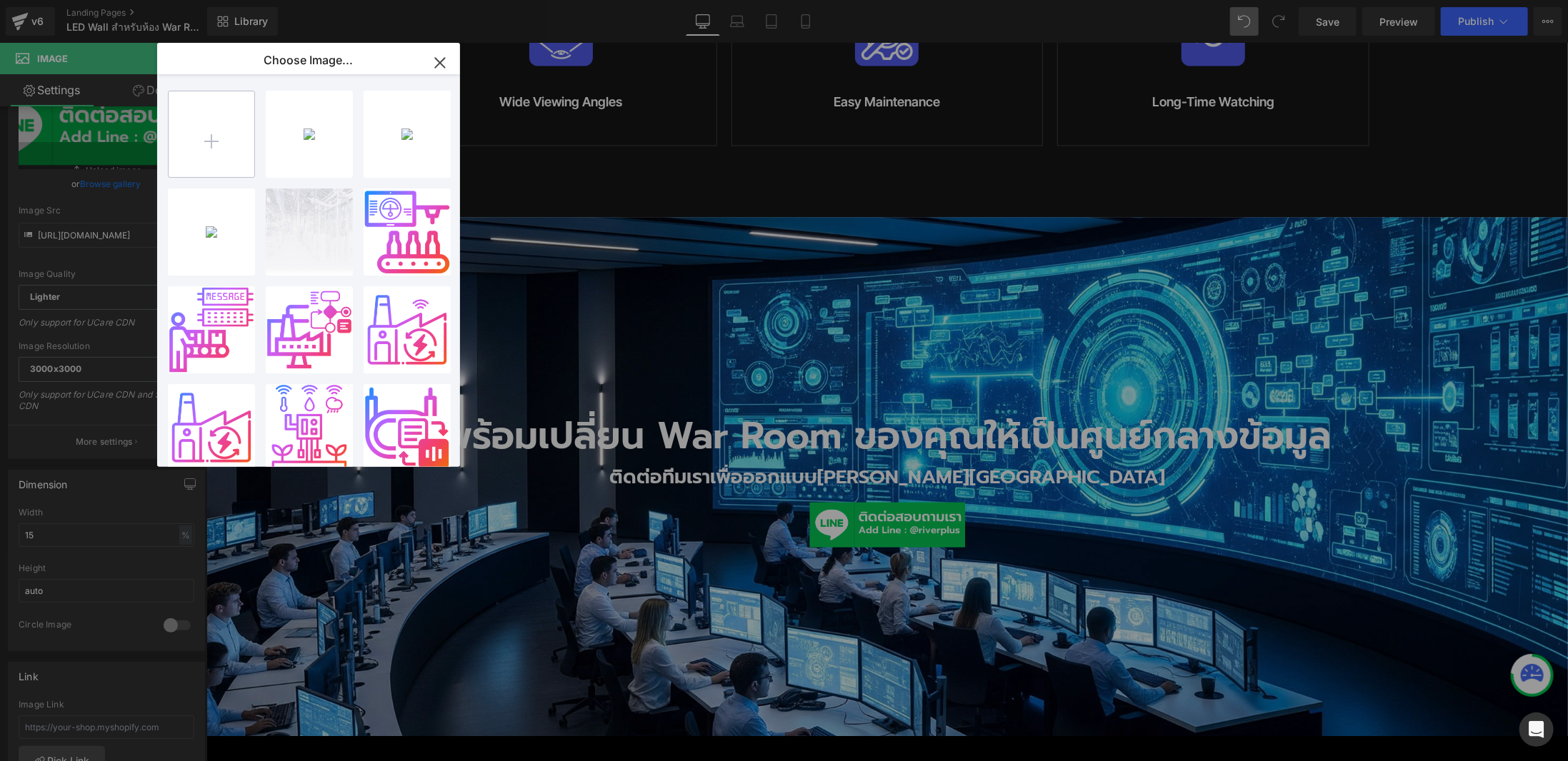
click at [212, 147] on input "file" at bounding box center [211, 134] width 85 height 85
type input "C:\fakepath\button-line.png"
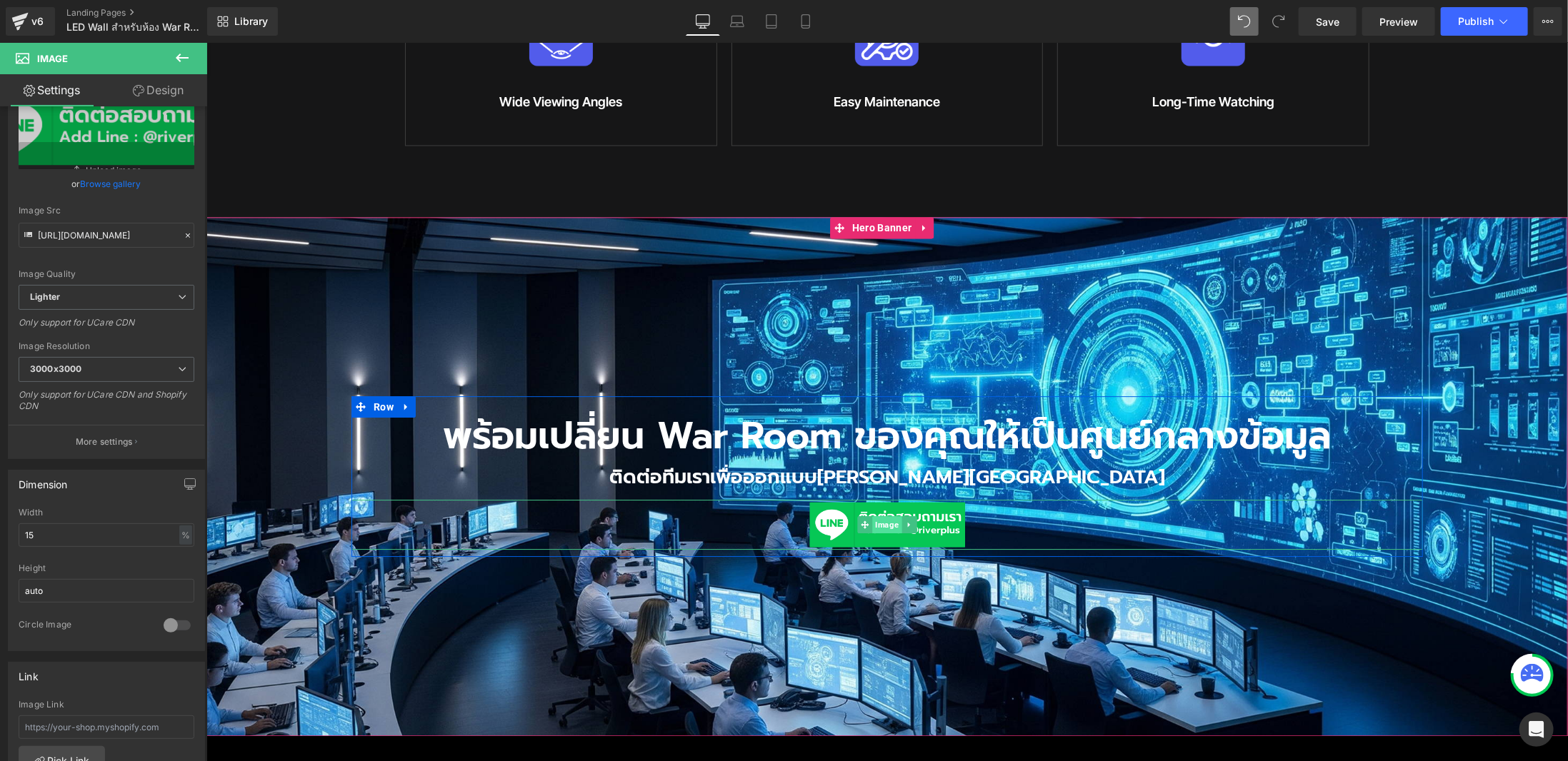
click at [892, 515] on span "Image" at bounding box center [886, 523] width 30 height 17
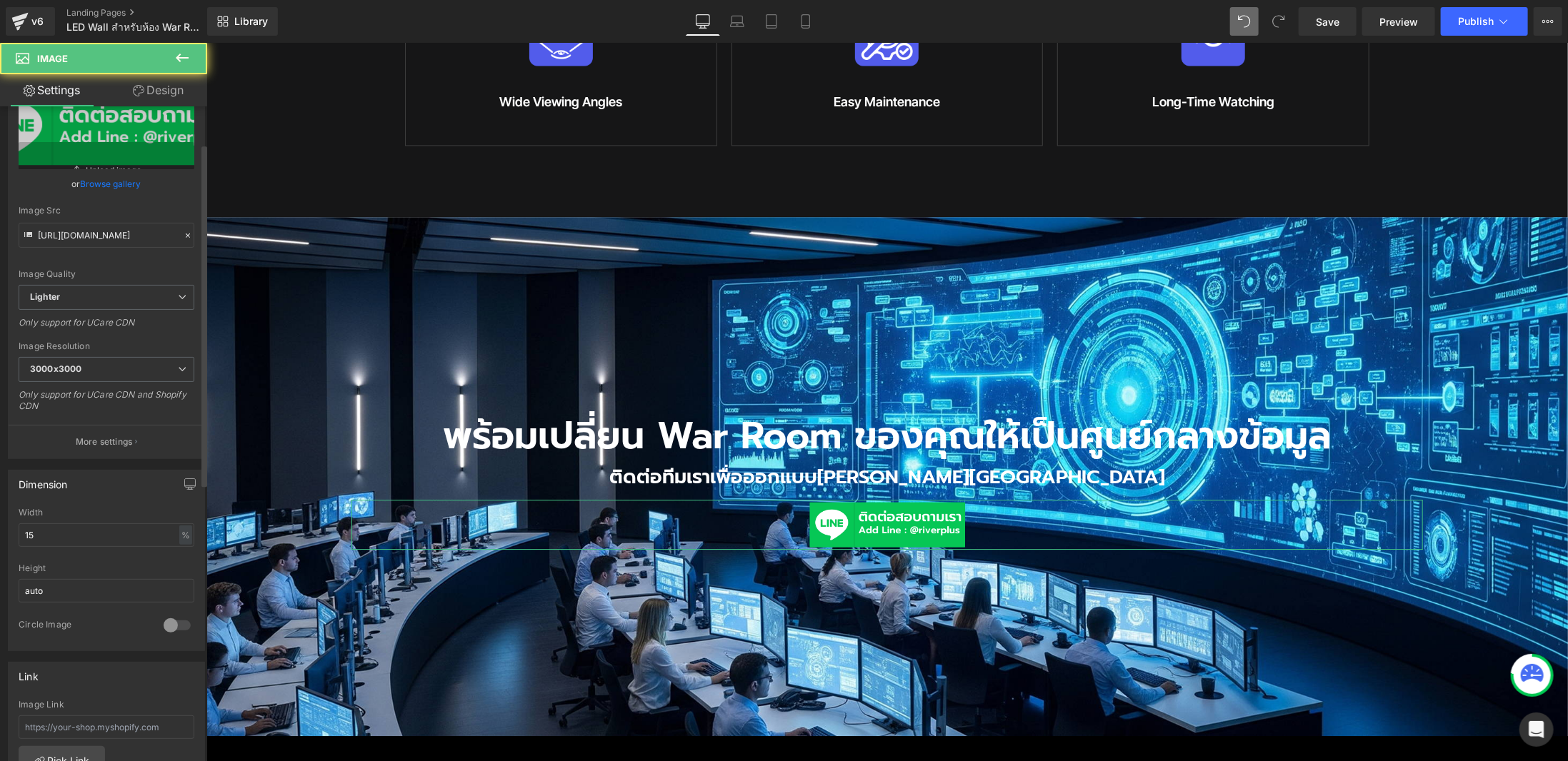
click at [120, 182] on link "Browse gallery" at bounding box center [111, 184] width 61 height 25
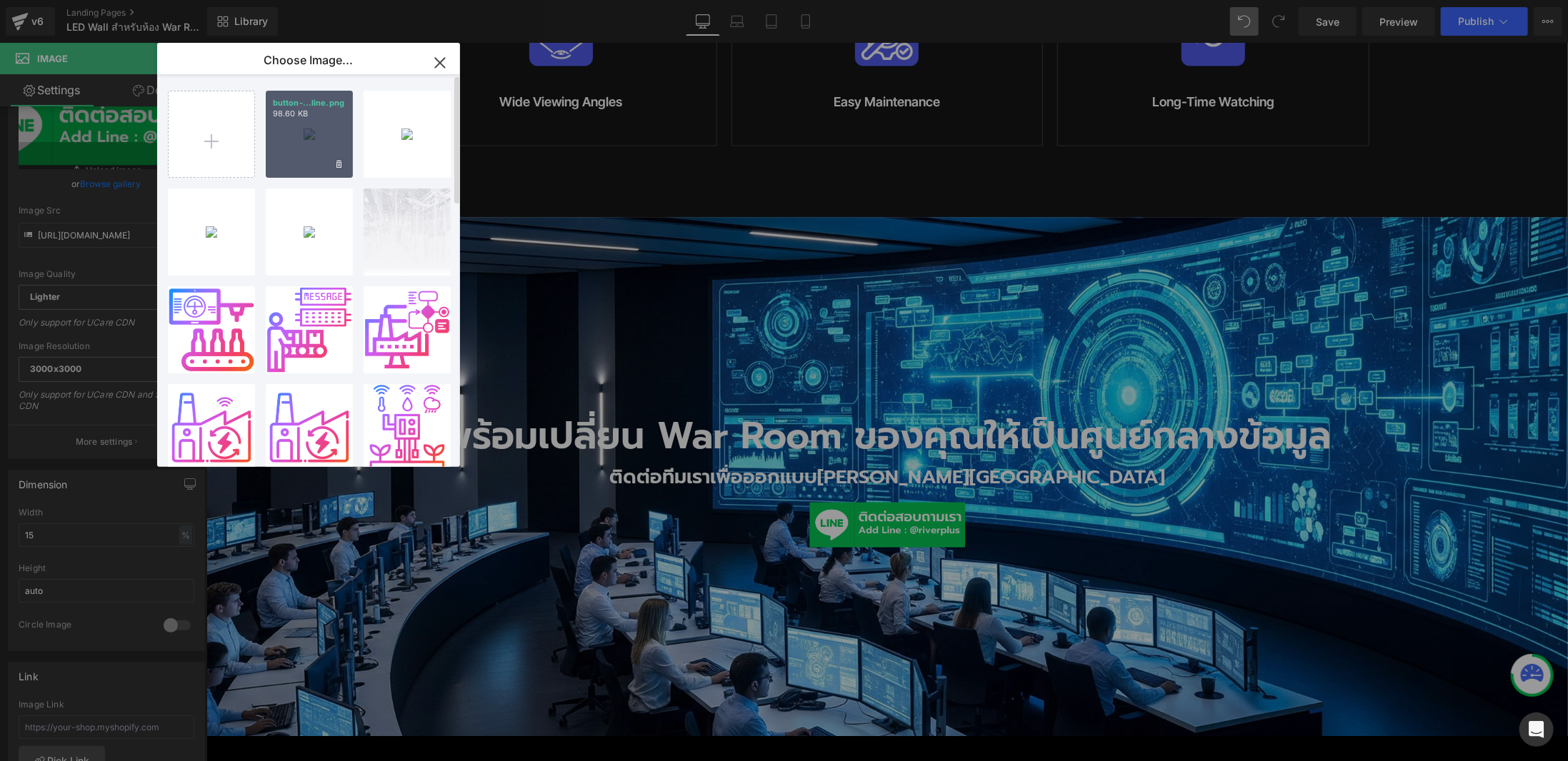
click at [316, 157] on div "button-...line.png 98.60 KB" at bounding box center [309, 134] width 87 height 87
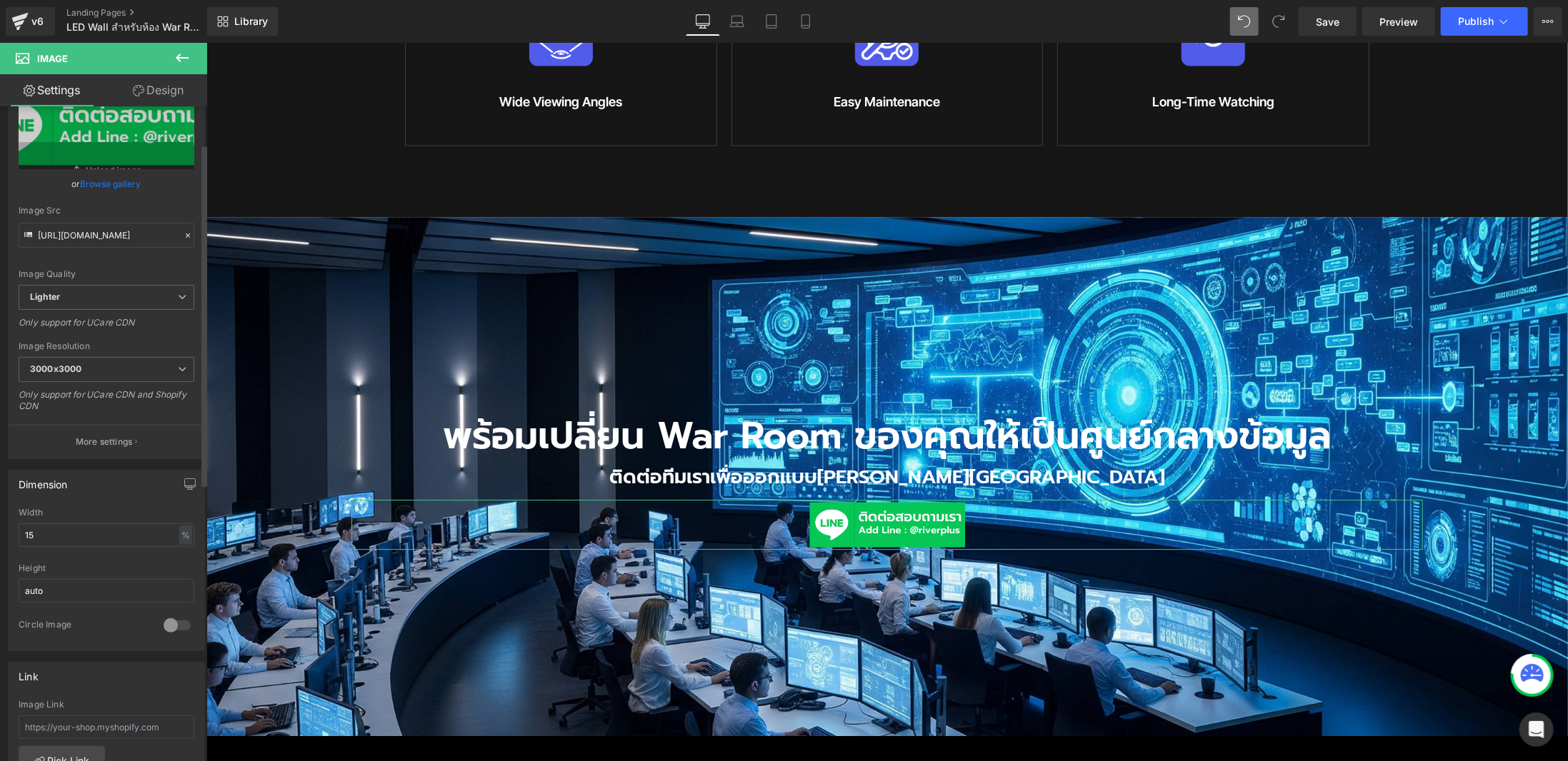
click at [106, 191] on link "Browse gallery" at bounding box center [111, 184] width 61 height 25
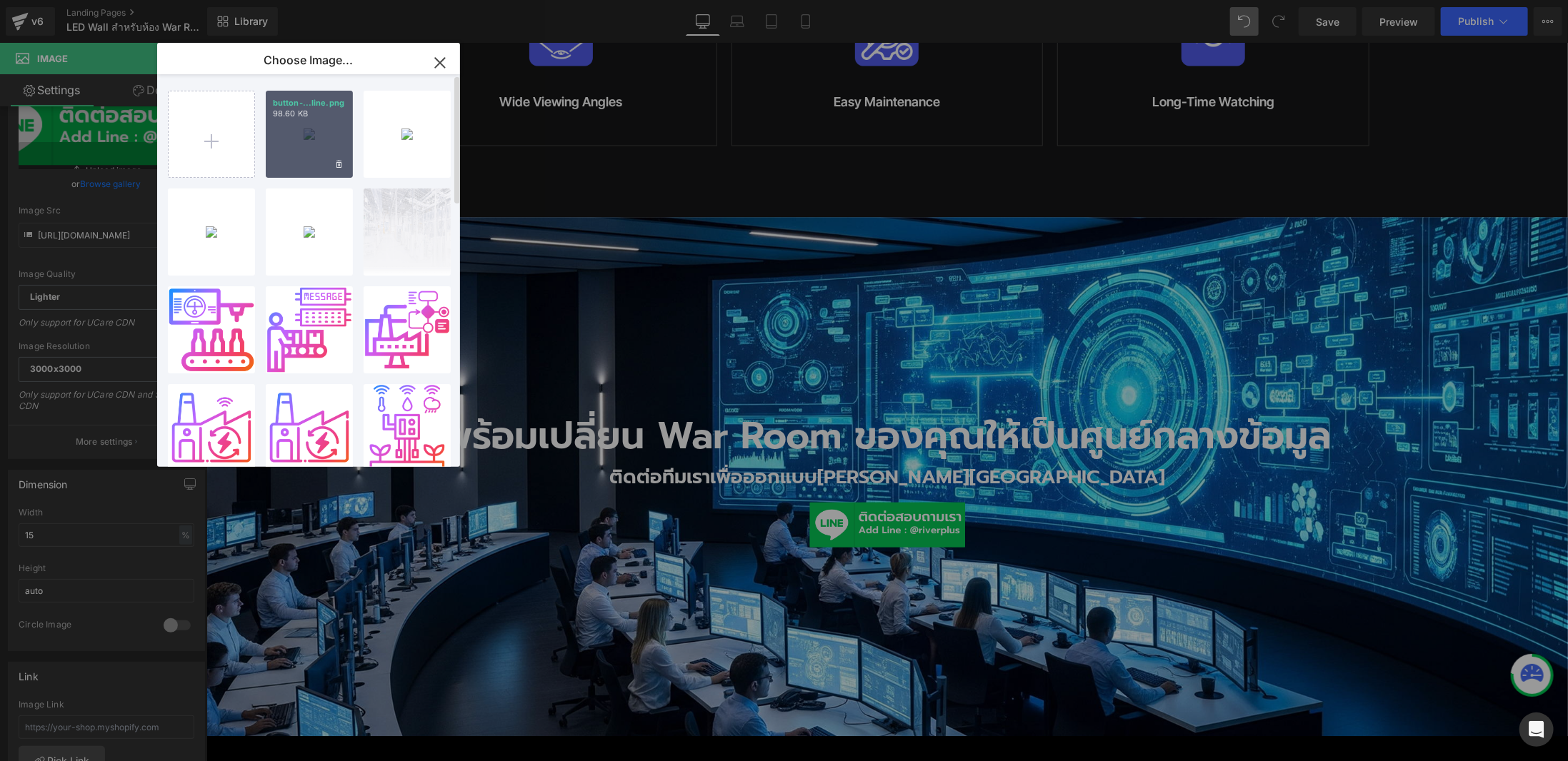
click at [308, 148] on div "button-...line.png 98.60 KB" at bounding box center [309, 134] width 87 height 87
type input "[URL][DOMAIN_NAME]"
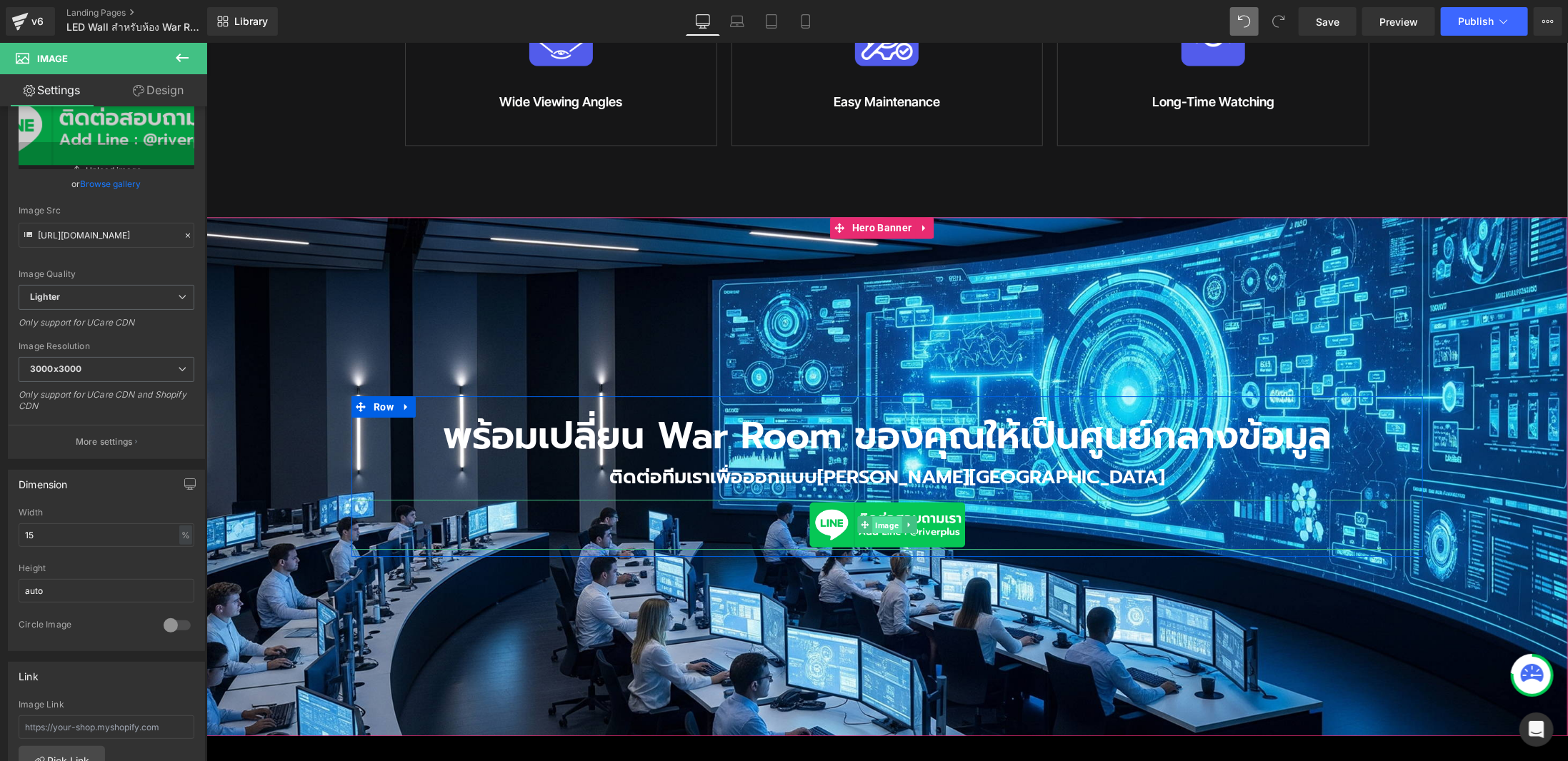
click at [881, 516] on span "Image" at bounding box center [886, 524] width 30 height 17
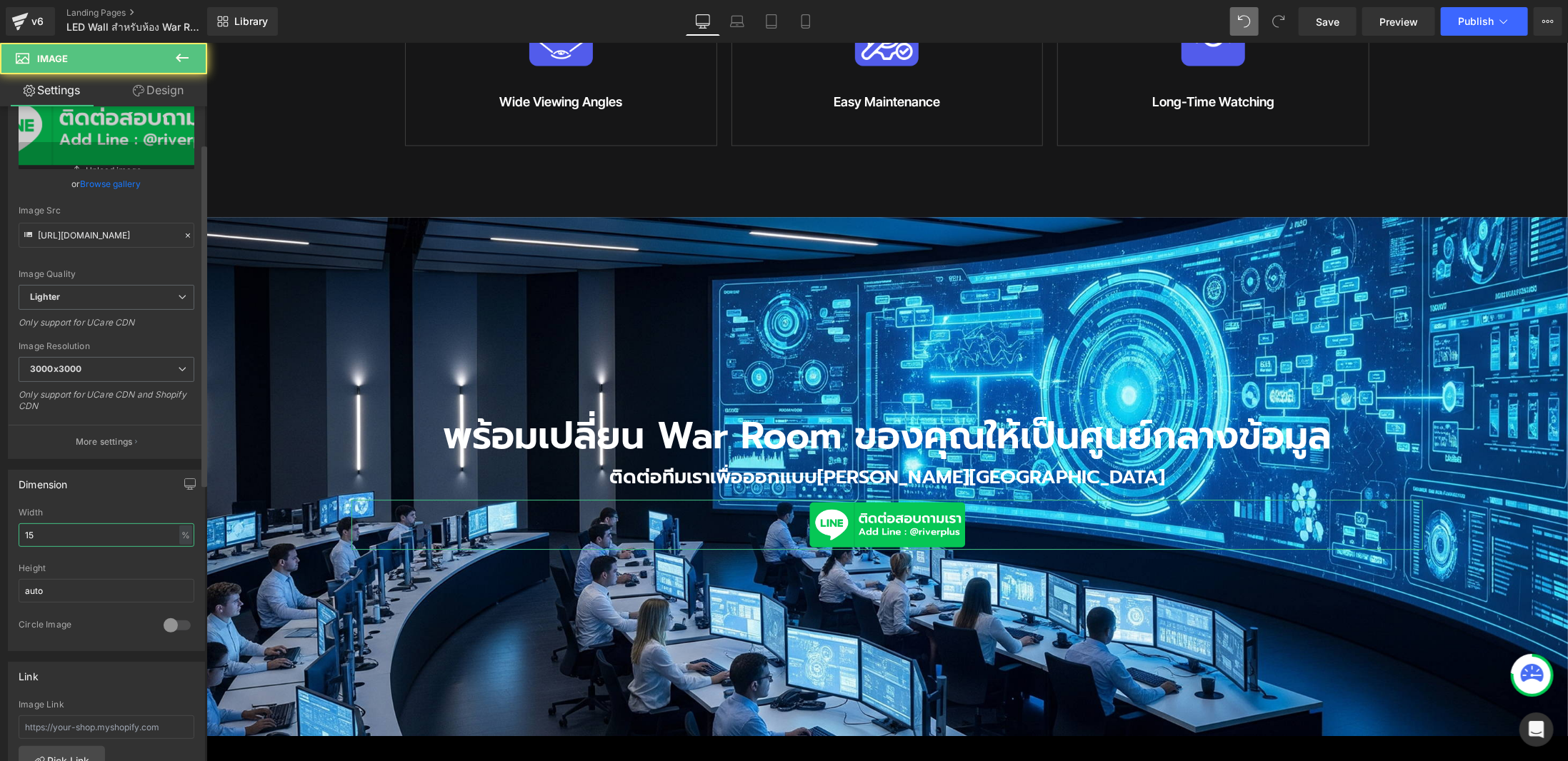
click at [29, 533] on input "15" at bounding box center [106, 535] width 176 height 23
click at [33, 531] on input "15" at bounding box center [106, 535] width 176 height 23
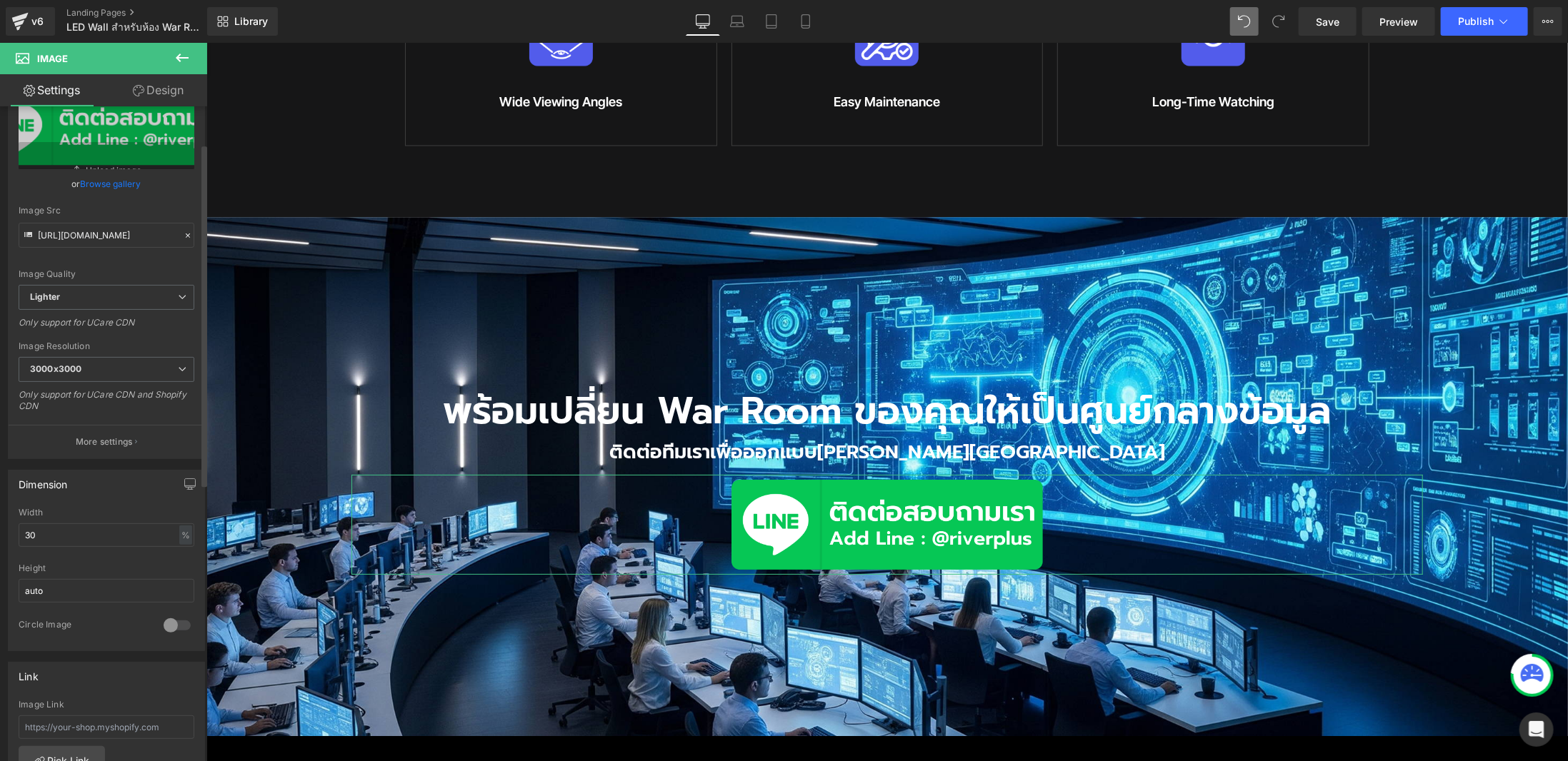
click at [57, 502] on div "Dimension 30% Width 30 % % px auto Height auto 0 Circle Image" at bounding box center [106, 561] width 197 height 182
drag, startPoint x: 54, startPoint y: 525, endPoint x: 0, endPoint y: 527, distance: 54.0
click at [0, 527] on div "Dimension 30% Width 30 % % px auto Height auto 0 Circle Image" at bounding box center [106, 554] width 214 height 192
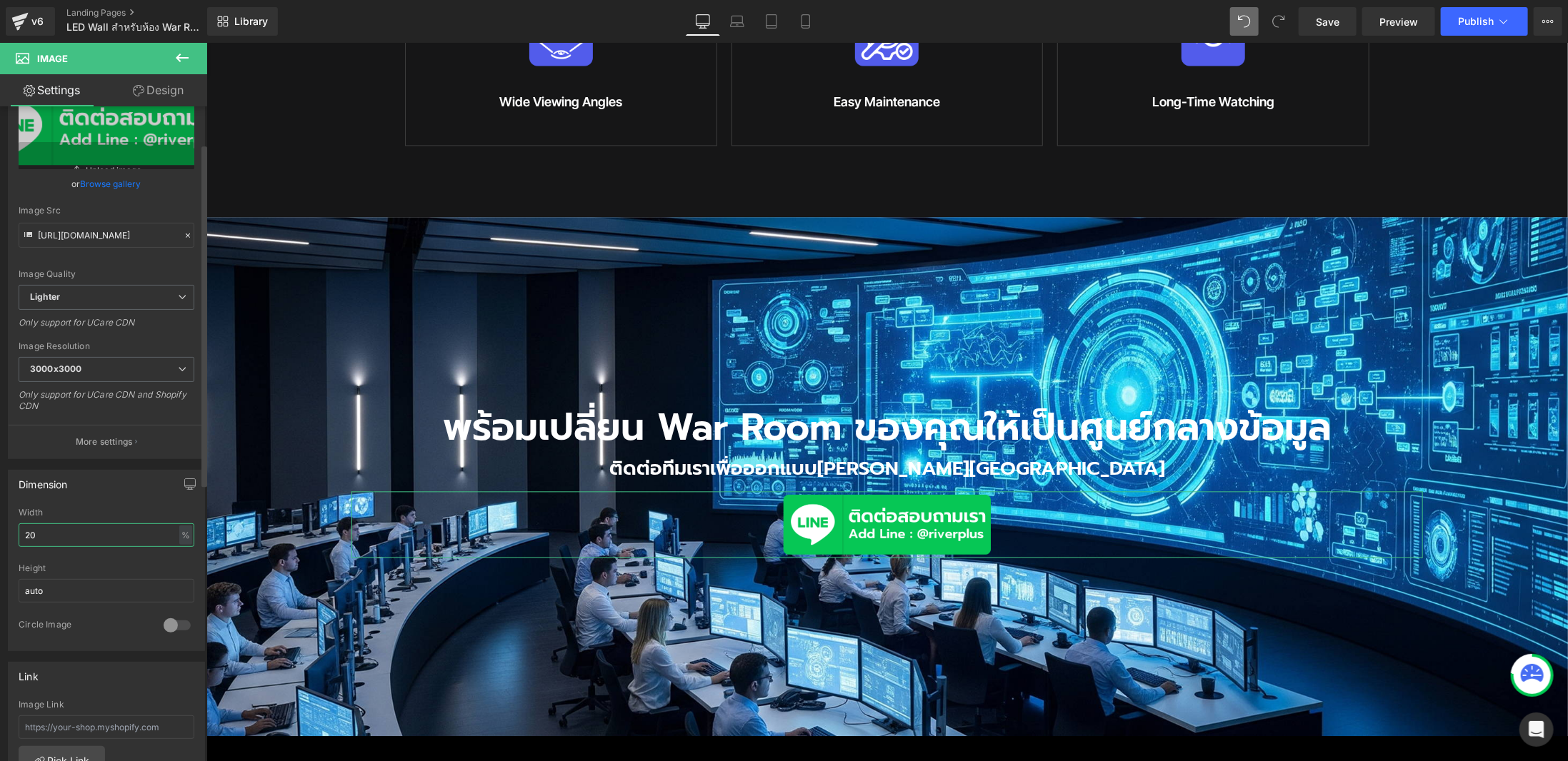
drag, startPoint x: 64, startPoint y: 535, endPoint x: 0, endPoint y: 536, distance: 64.0
click at [0, 536] on div "Dimension 20% Width 20 % % px auto Height auto 0 Circle Image" at bounding box center [106, 554] width 214 height 192
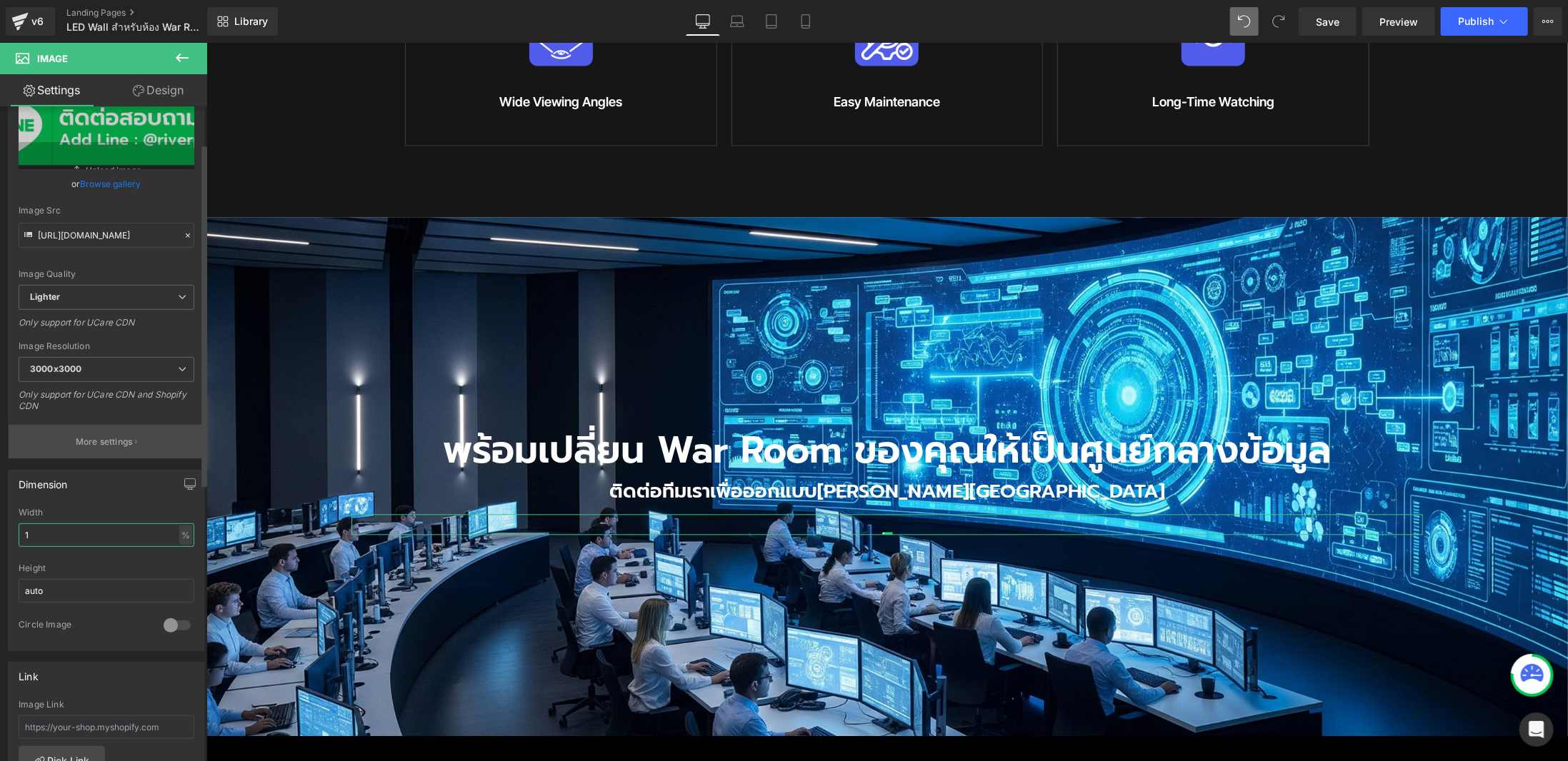
type input "18"
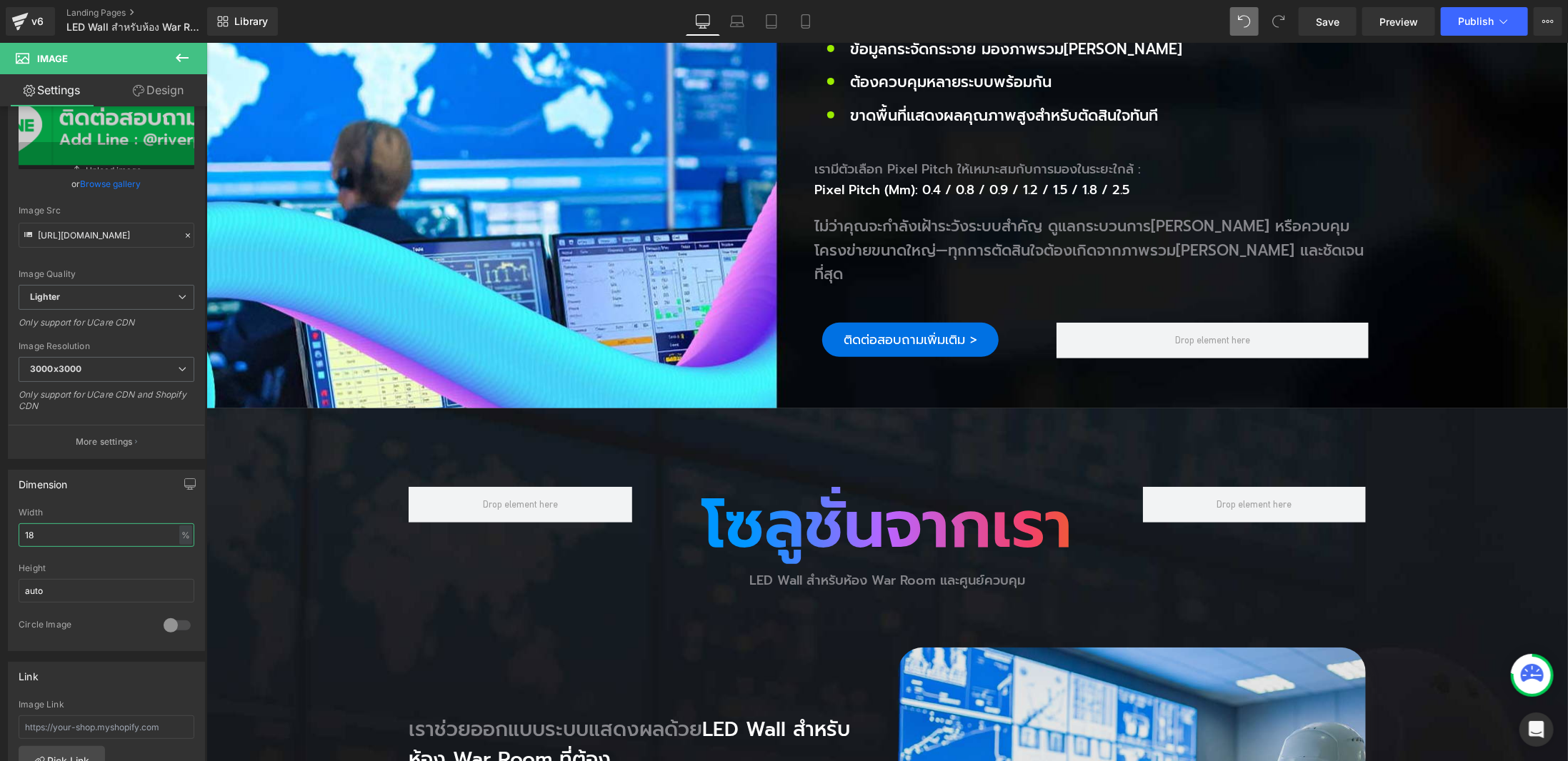
scroll to position [150, 0]
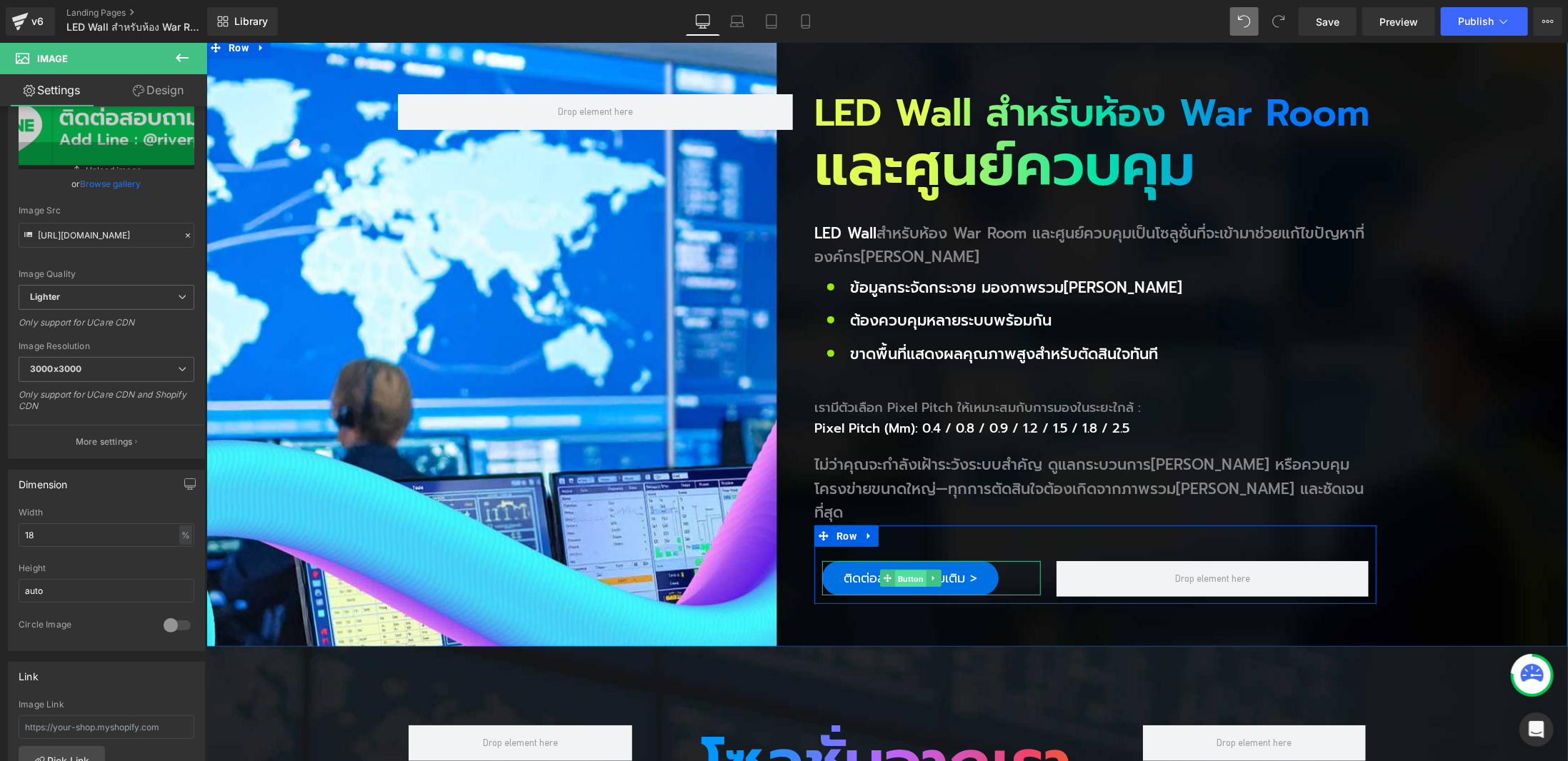
click at [900, 570] on span "Button" at bounding box center [910, 579] width 31 height 17
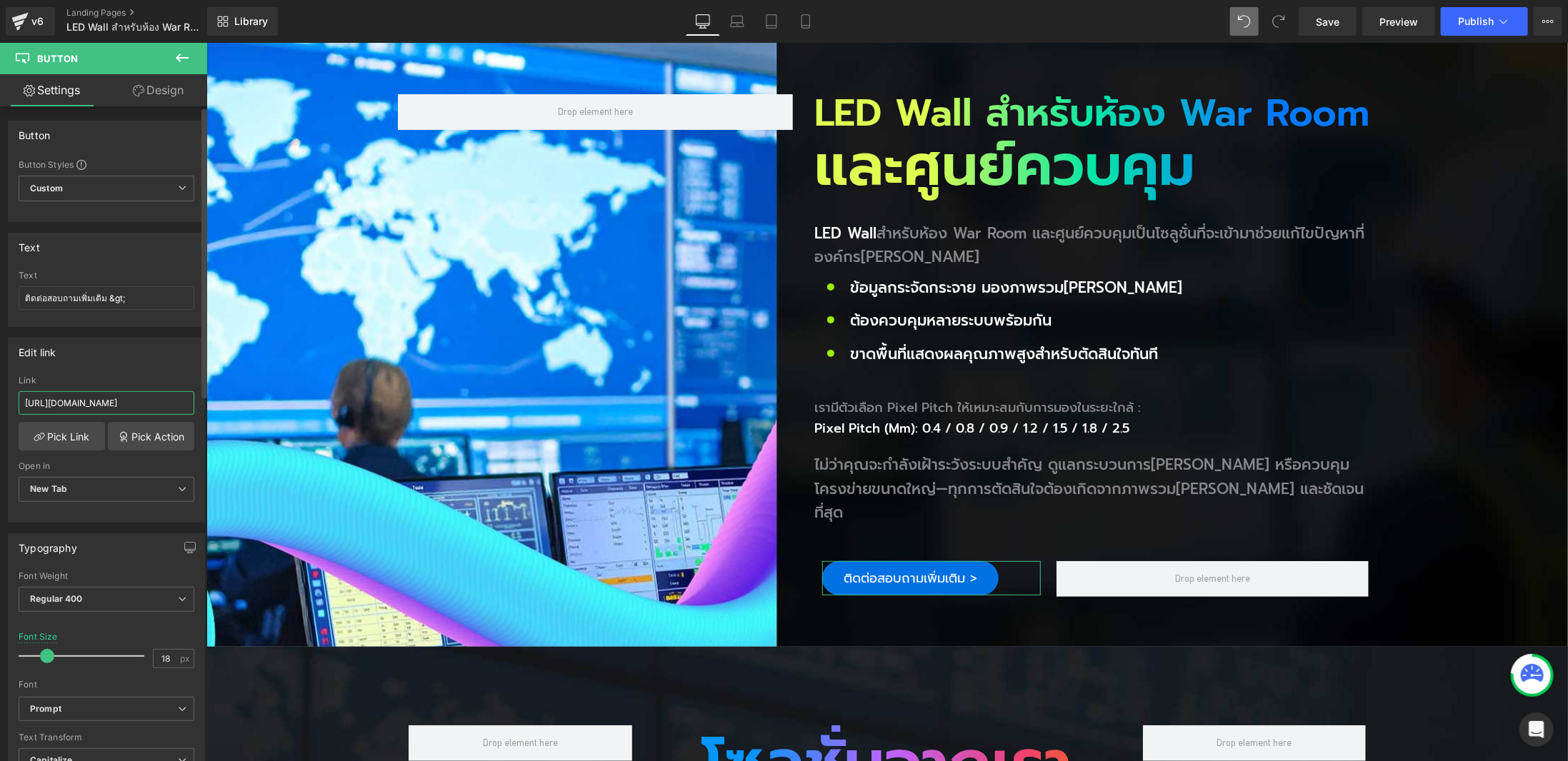
drag, startPoint x: 86, startPoint y: 403, endPoint x: 0, endPoint y: 405, distance: 86.0
click at [0, 405] on div "Edit link [URL][DOMAIN_NAME] Link [URL][DOMAIN_NAME] Pick Link Pick Action Curr…" at bounding box center [106, 425] width 214 height 196
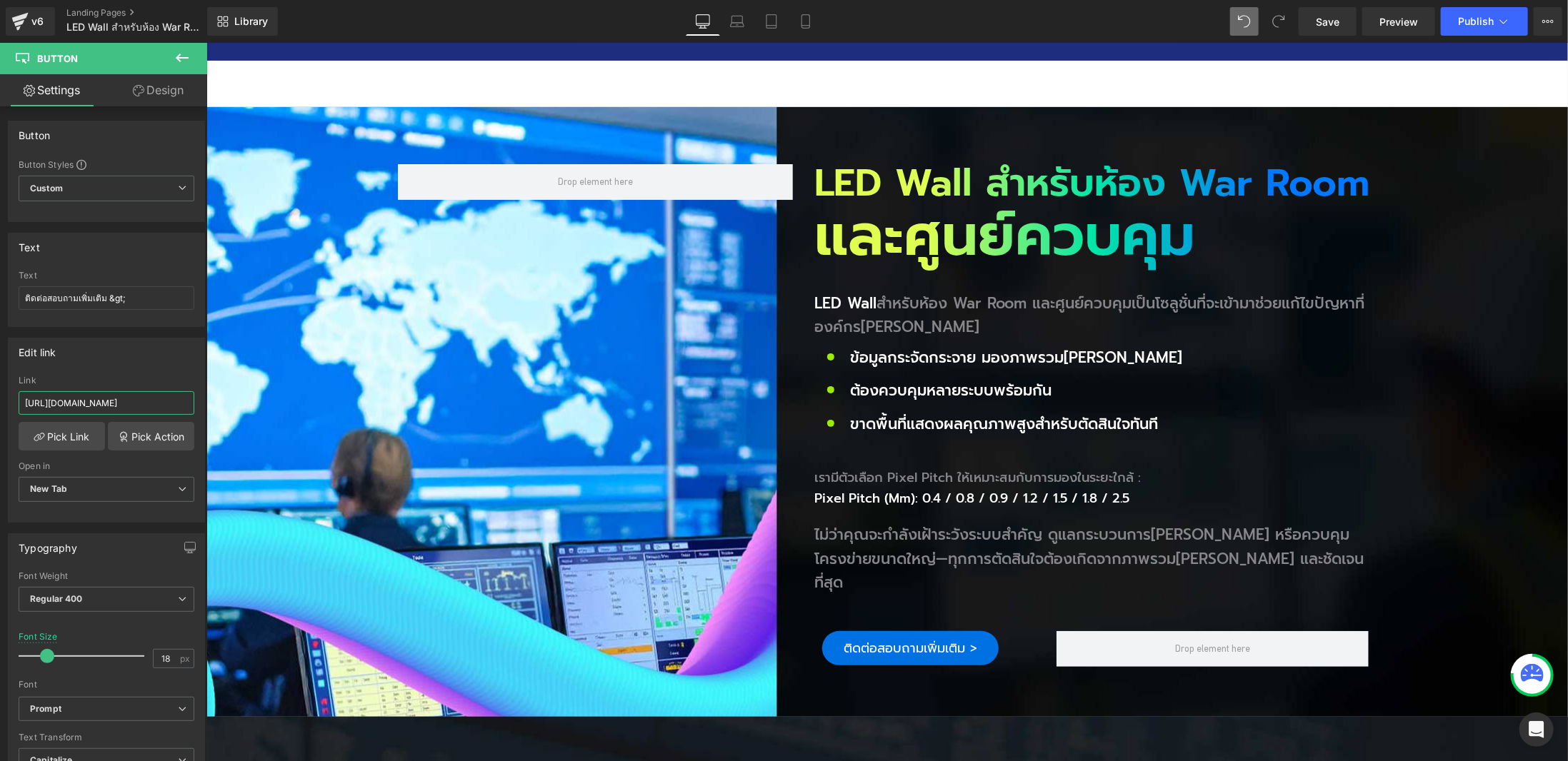
scroll to position [7, 0]
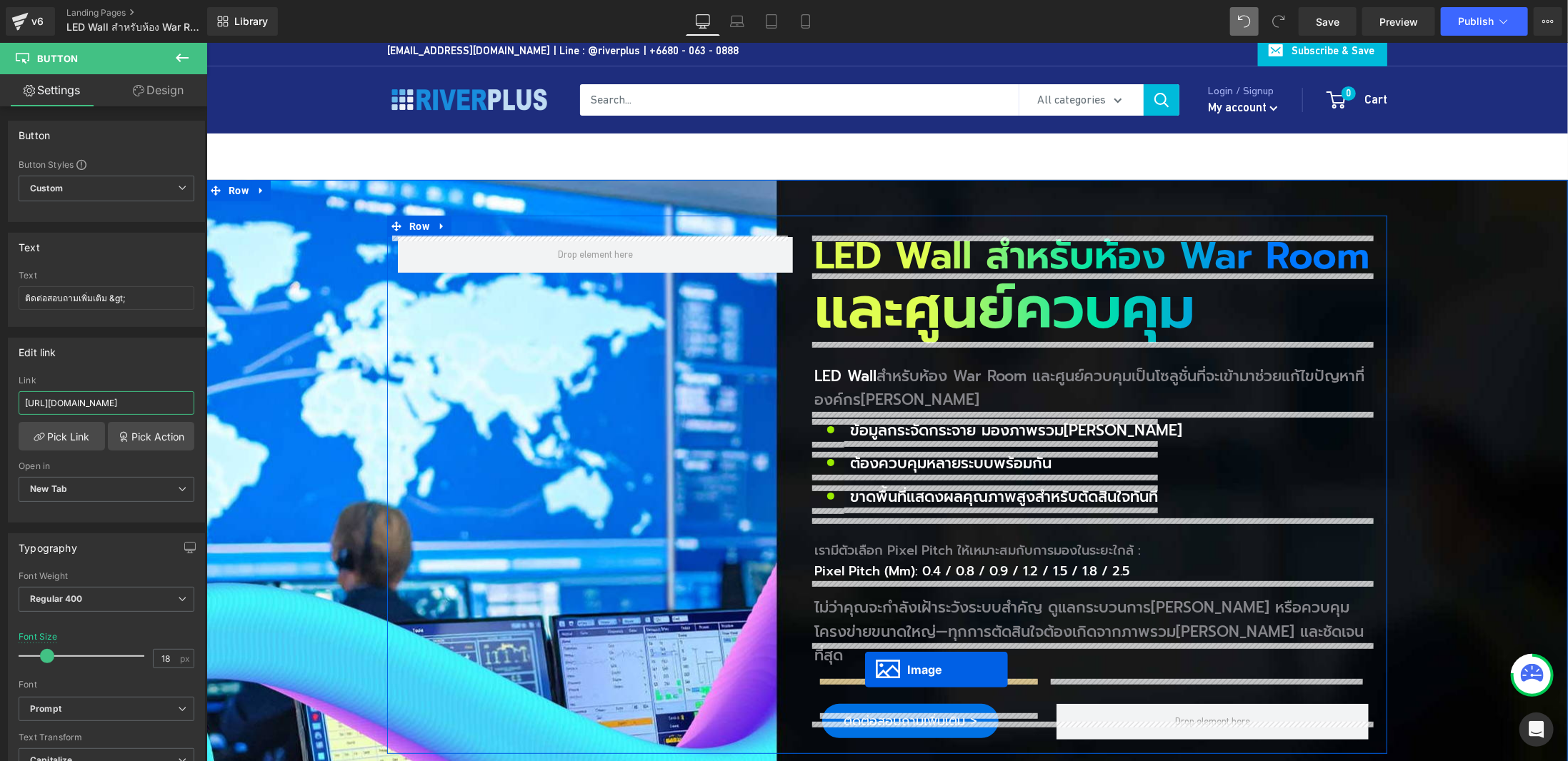
drag, startPoint x: 882, startPoint y: 457, endPoint x: 864, endPoint y: 669, distance: 212.8
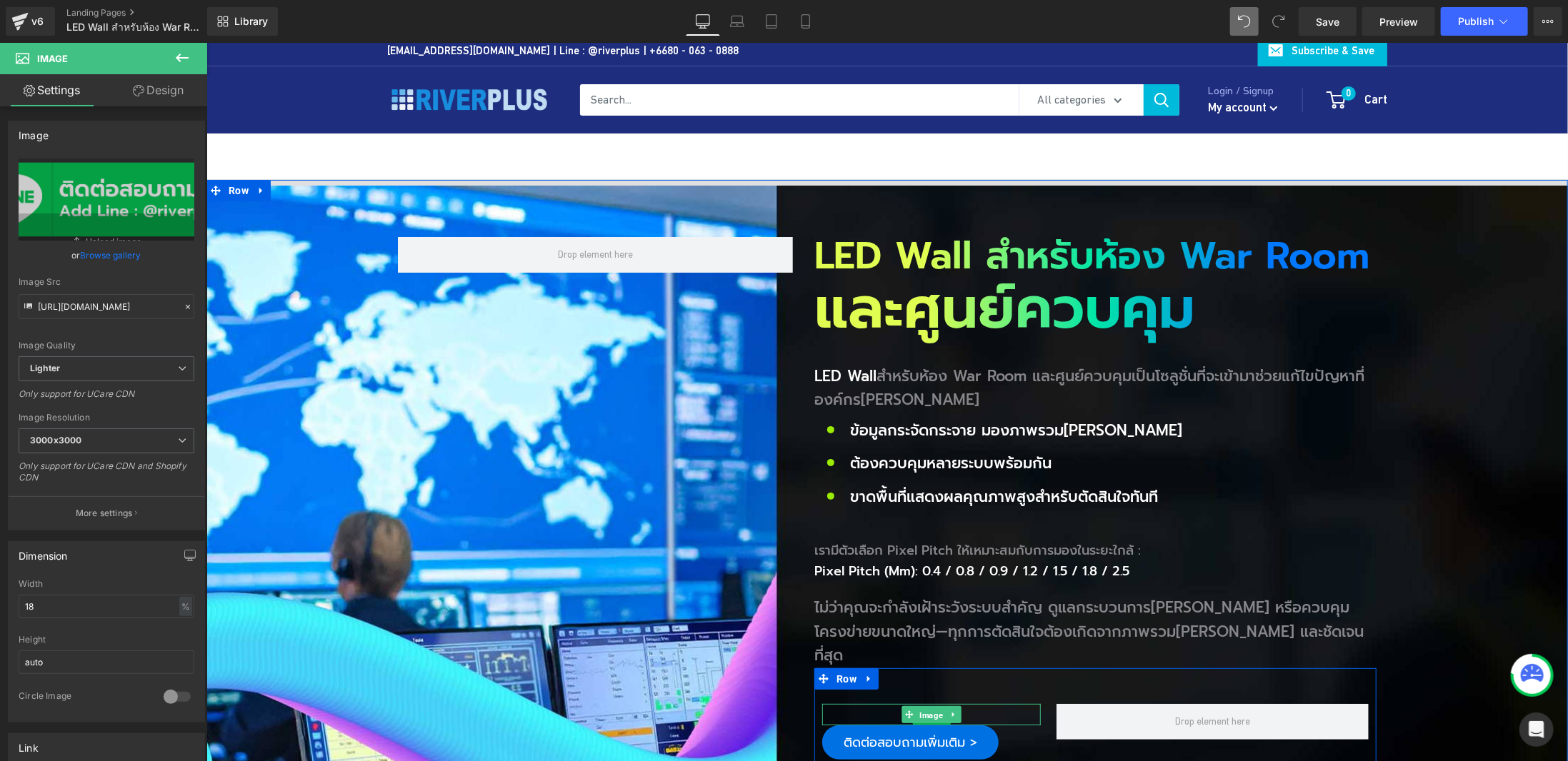
click at [926, 707] on span "Image" at bounding box center [931, 715] width 30 height 17
drag, startPoint x: 47, startPoint y: 607, endPoint x: 0, endPoint y: 611, distance: 47.2
click at [0, 611] on div "Dimension 18% Width 18 % % px auto Height auto 0 Circle Image" at bounding box center [106, 626] width 214 height 192
type input "100"
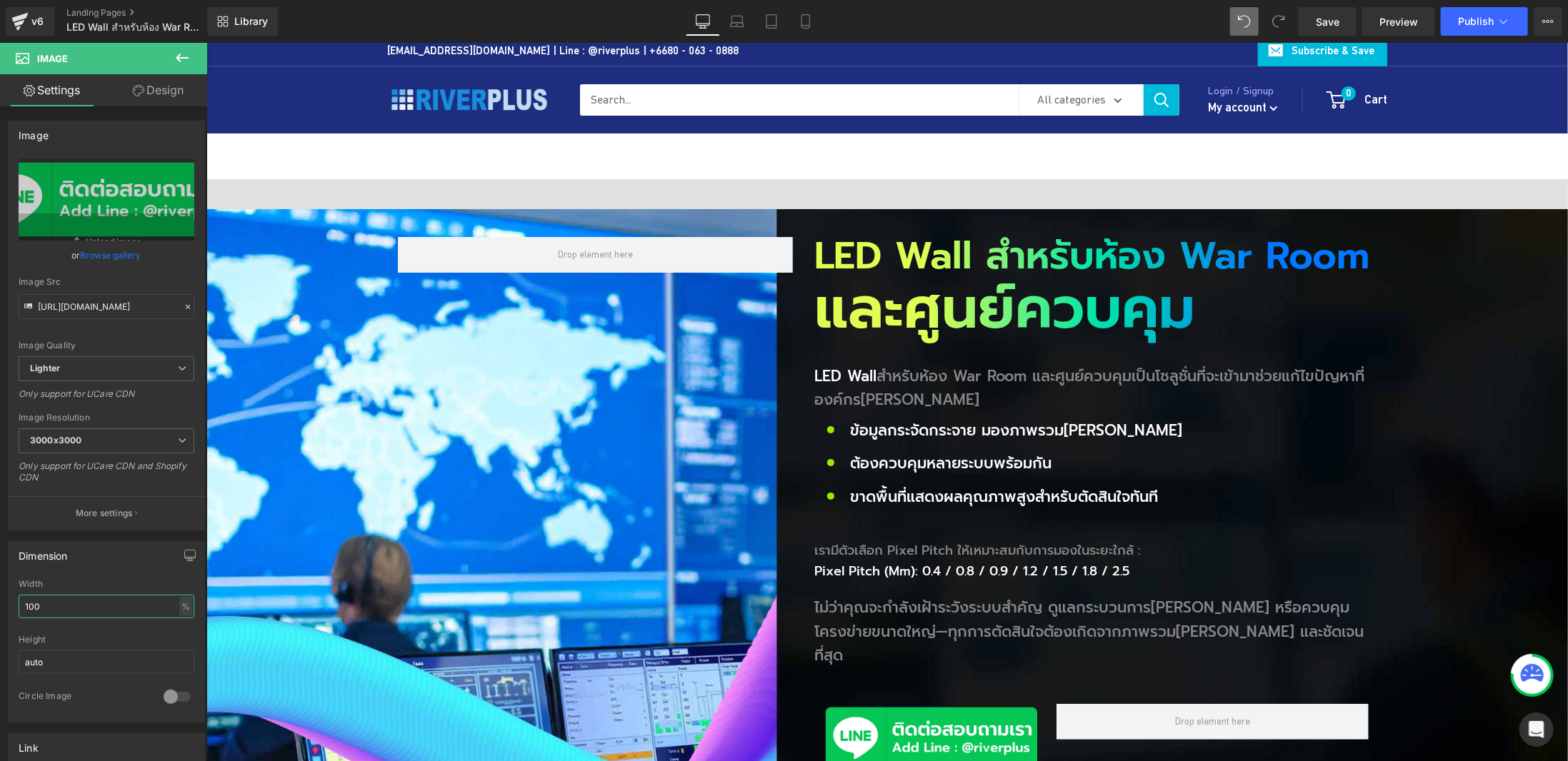
scroll to position [150, 0]
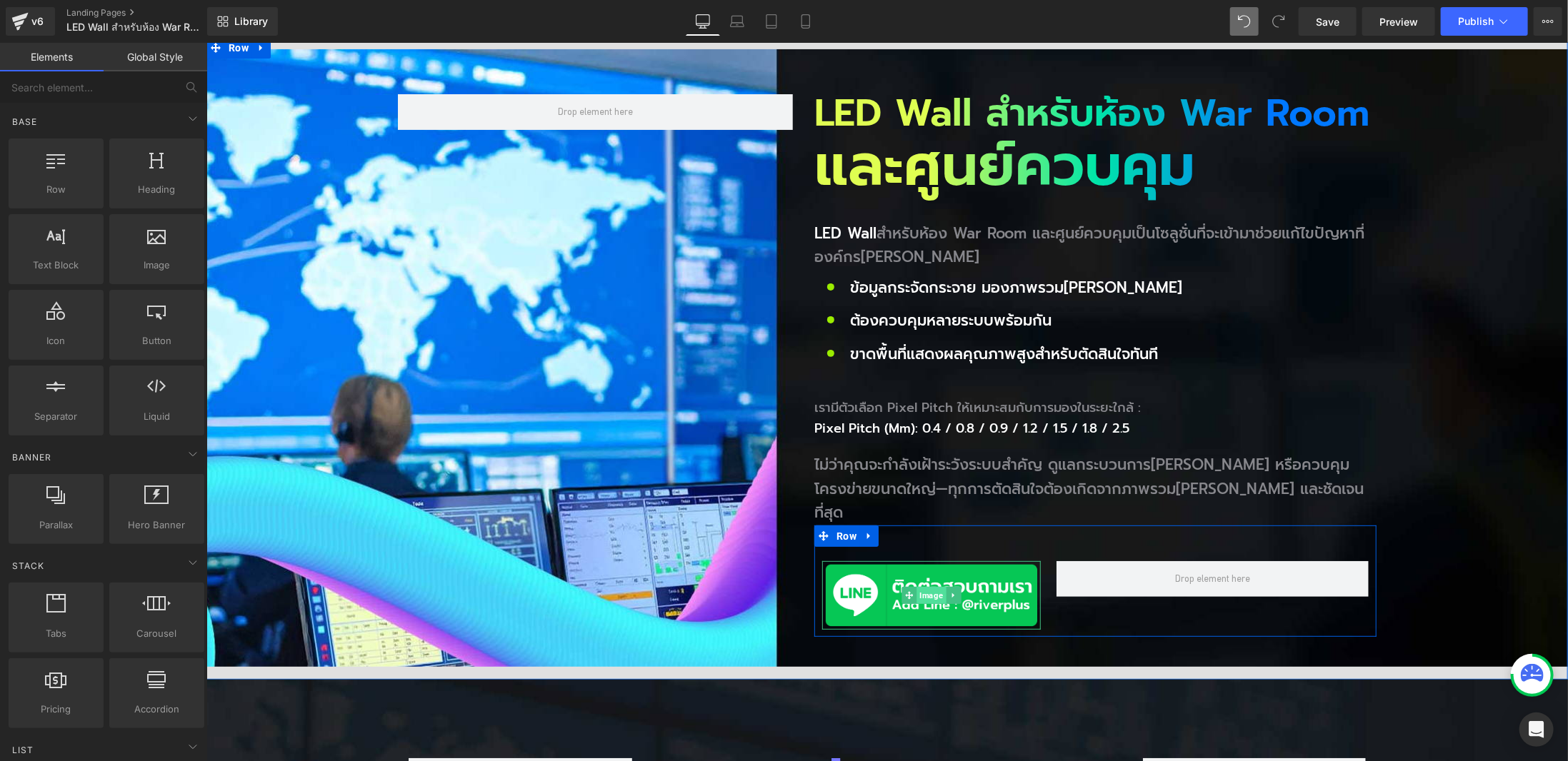
click at [923, 586] on span "Image" at bounding box center [931, 595] width 30 height 17
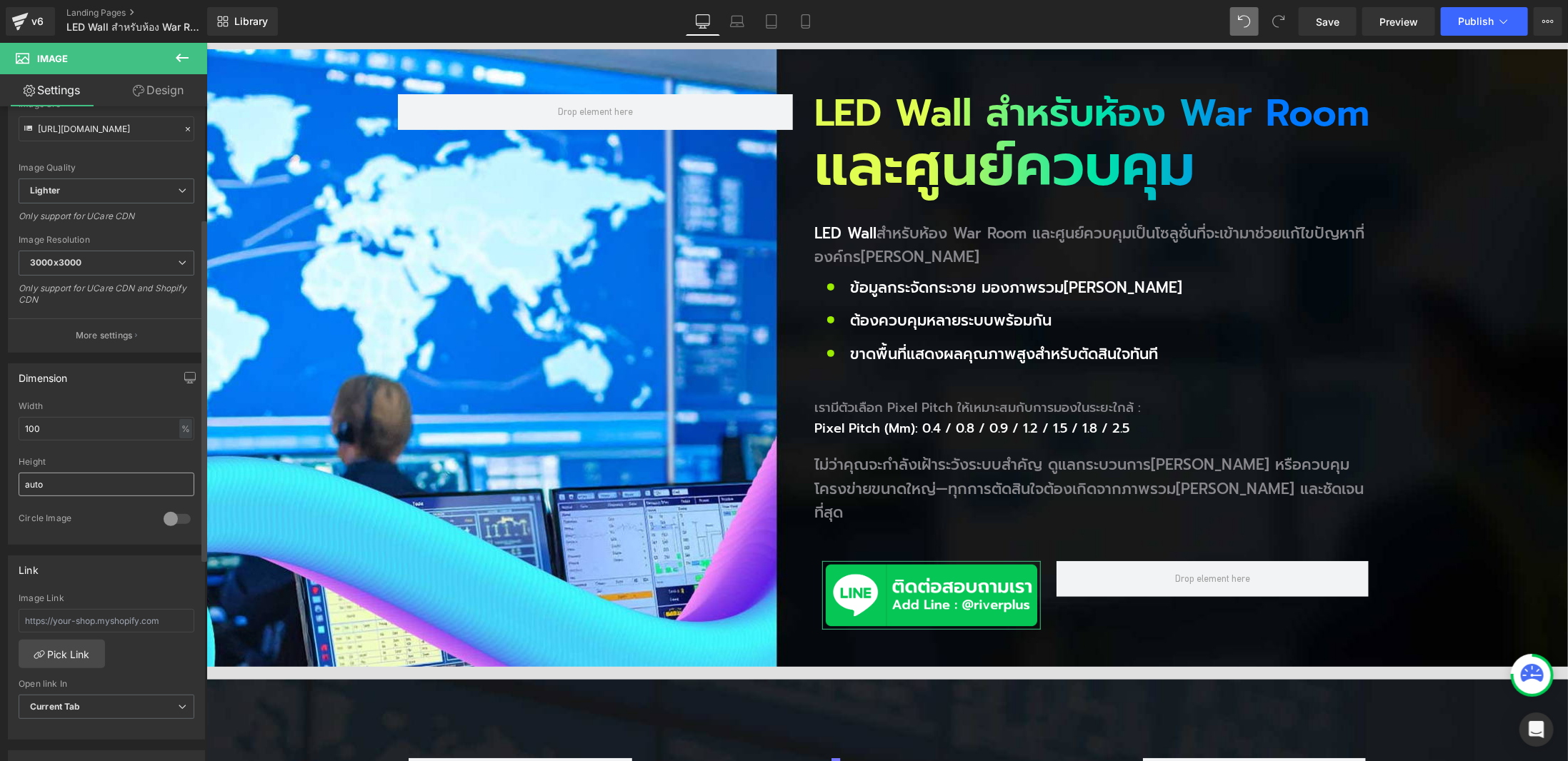
scroll to position [214, 0]
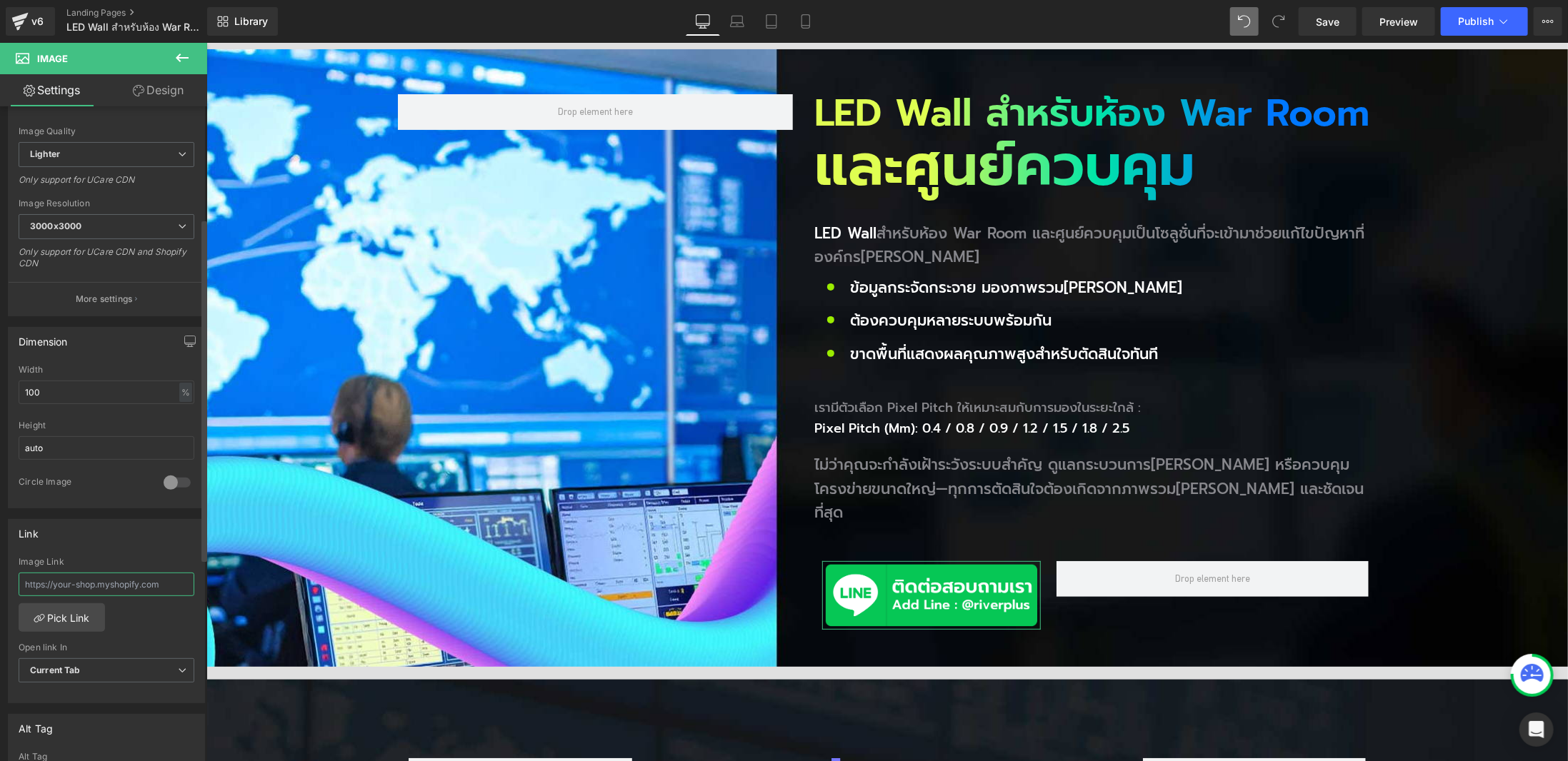
click at [158, 581] on input "text" at bounding box center [106, 585] width 176 height 23
paste input "[URL][DOMAIN_NAME]"
type input "[URL][DOMAIN_NAME]"
click at [101, 658] on span "Current Tab" at bounding box center [106, 671] width 176 height 25
drag, startPoint x: 88, startPoint y: 711, endPoint x: 165, endPoint y: 697, distance: 78.3
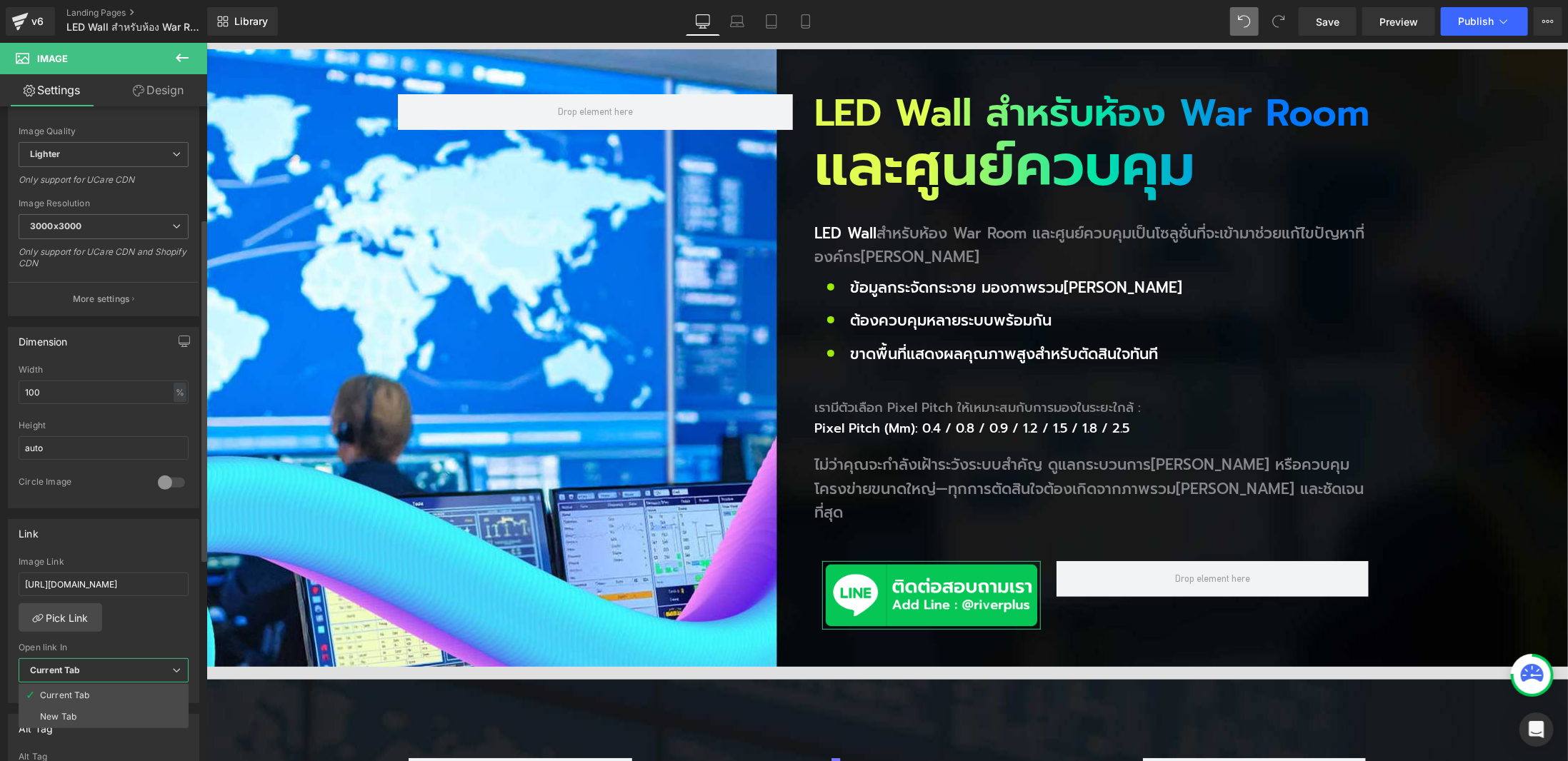
click at [92, 711] on li "New Tab" at bounding box center [103, 718] width 170 height 22
click at [157, 620] on div "[URL][DOMAIN_NAME] Image Link [URL][DOMAIN_NAME] Pick Link Current Tab New Tab …" at bounding box center [106, 630] width 196 height 147
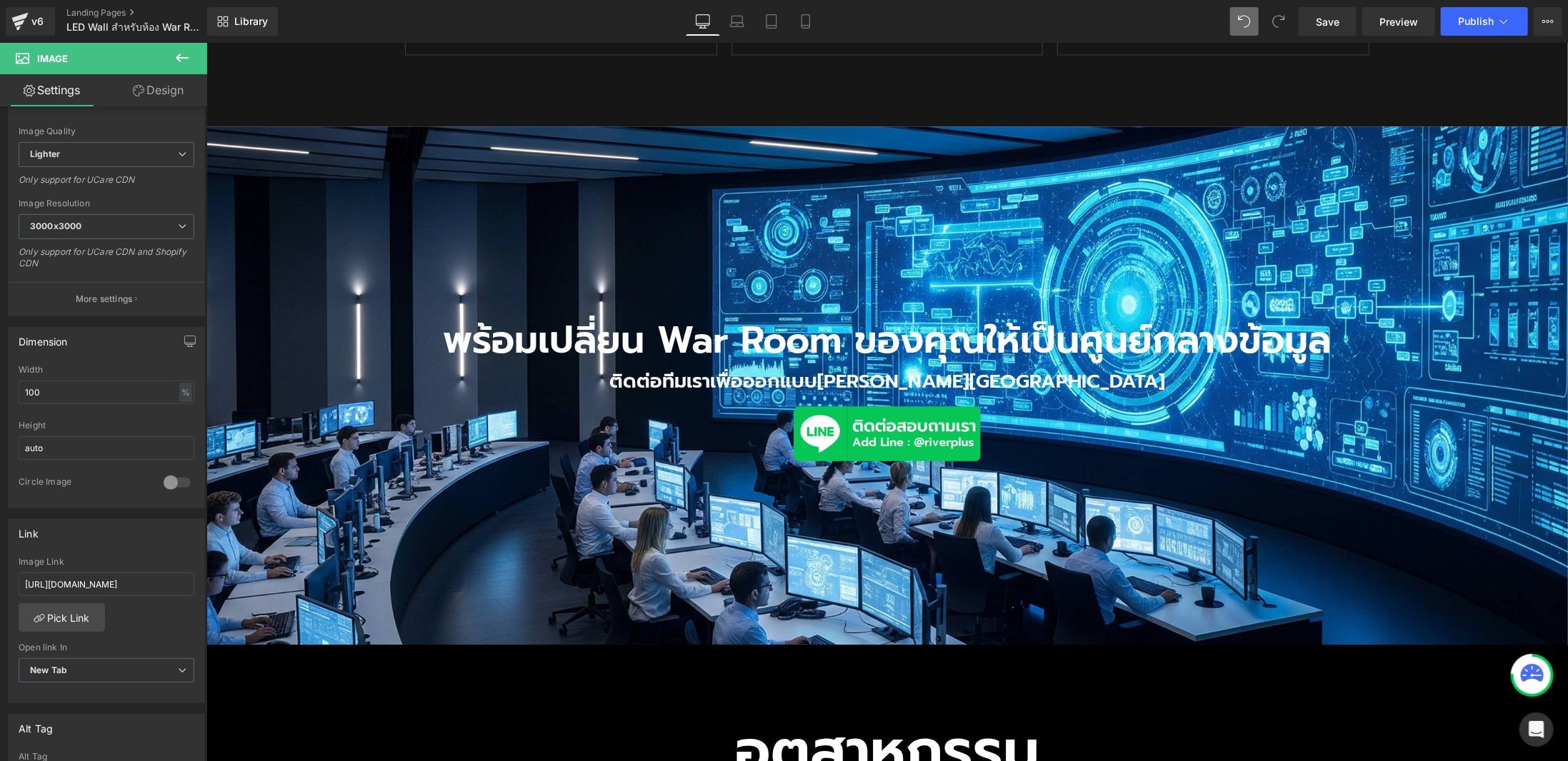
scroll to position [1916, 0]
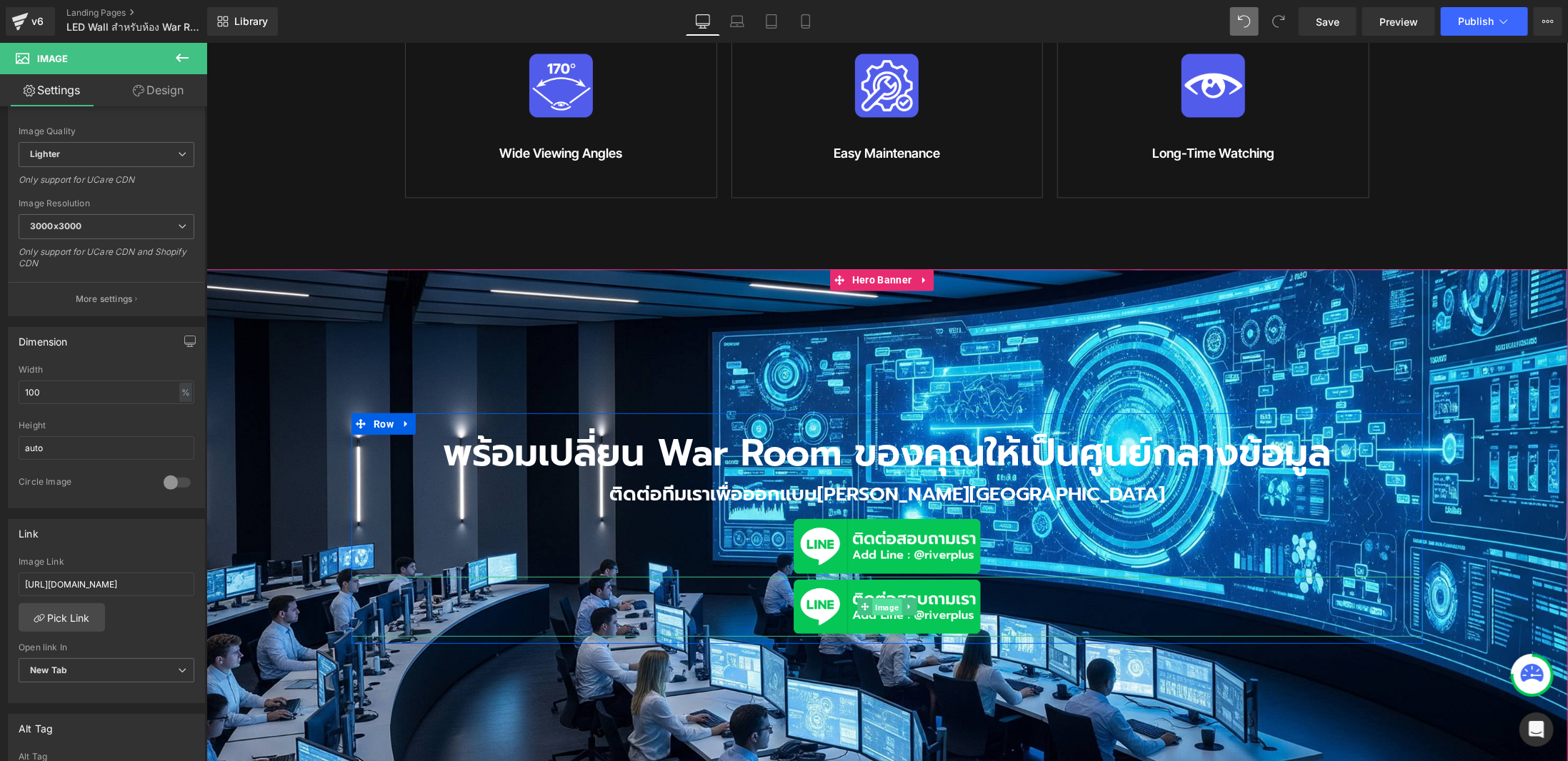
click at [877, 598] on span "Image" at bounding box center [886, 606] width 30 height 17
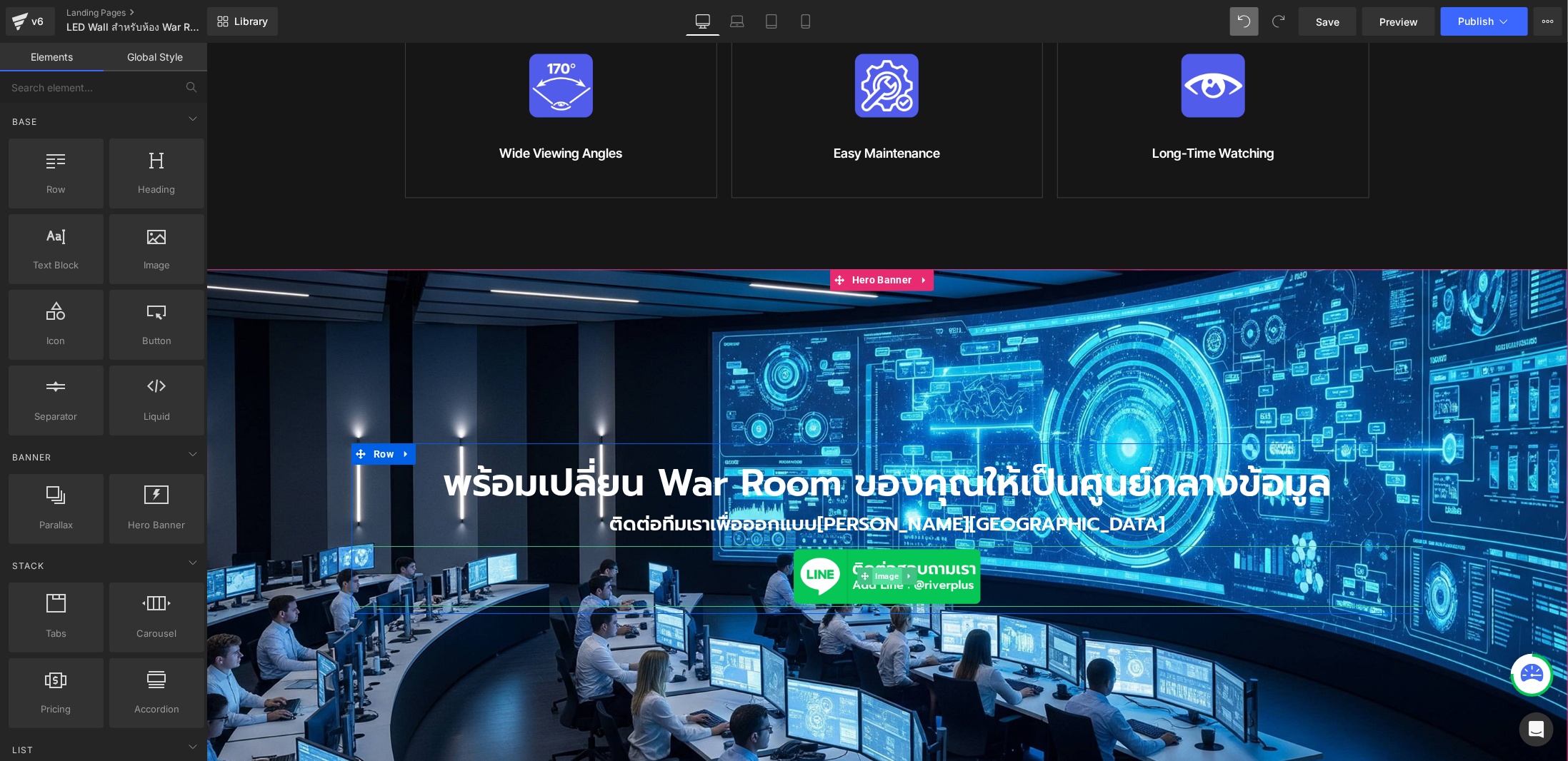
click at [884, 567] on span "Image" at bounding box center [886, 575] width 30 height 17
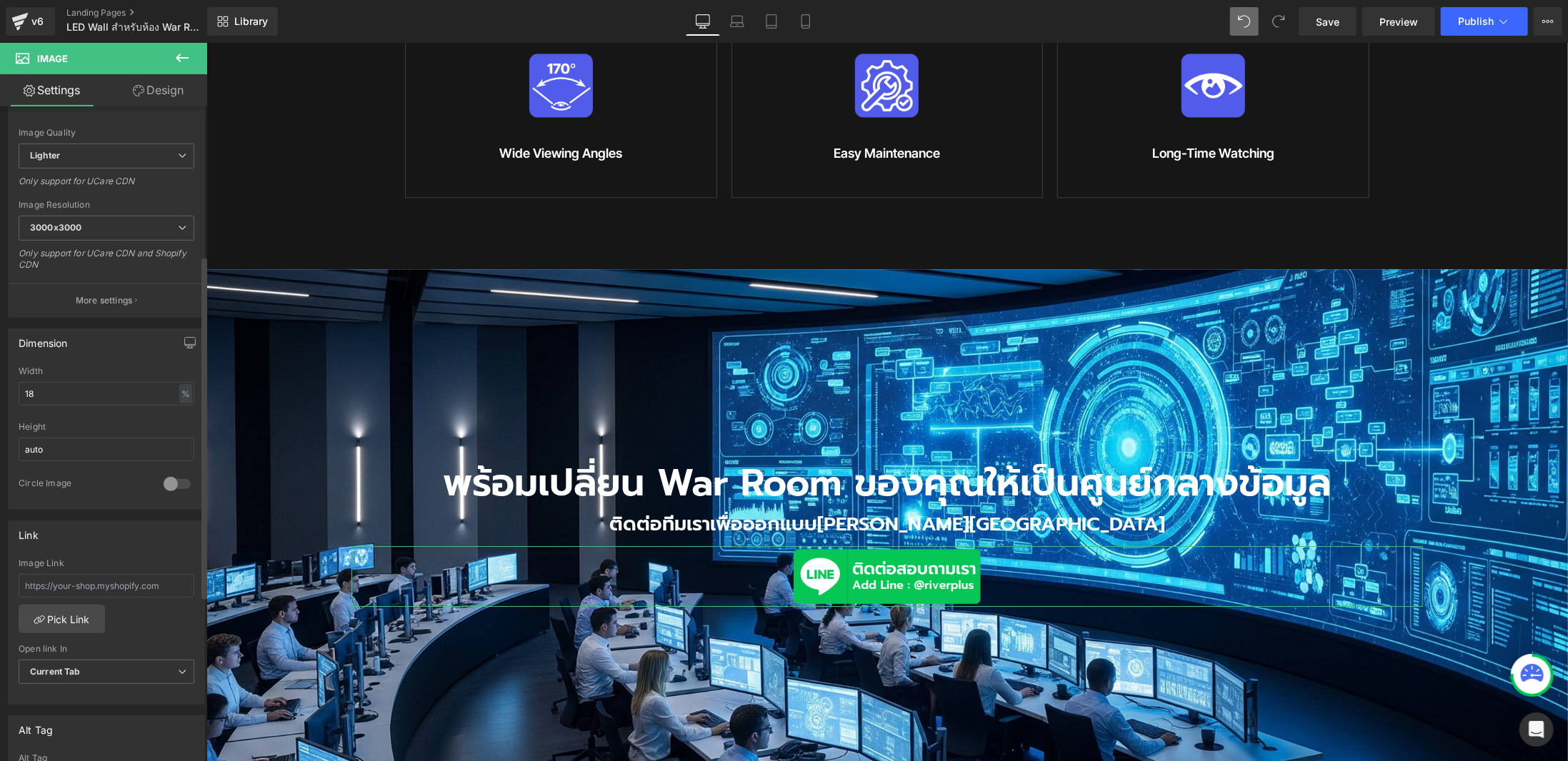
scroll to position [286, 0]
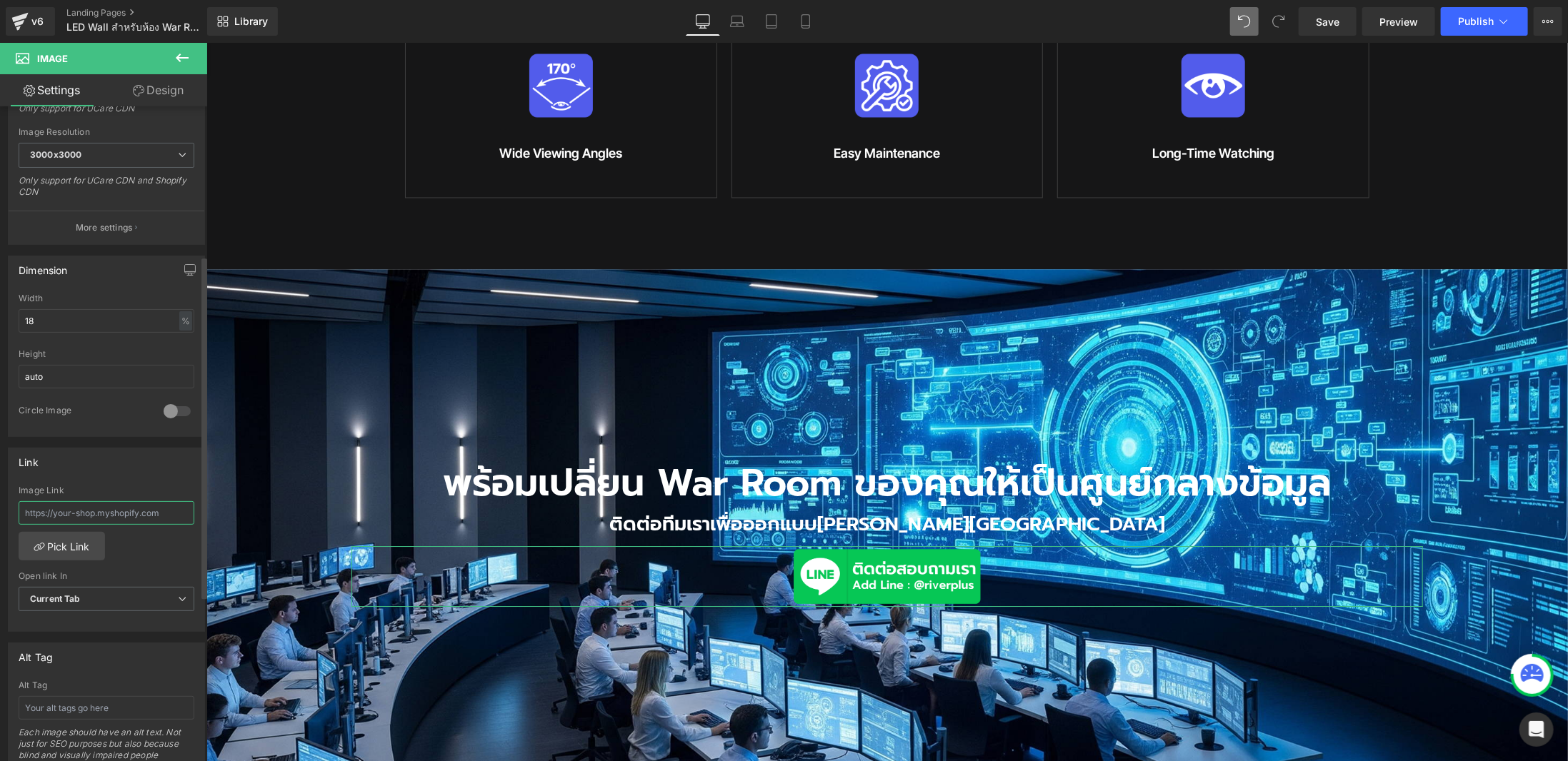
click at [85, 506] on input "text" at bounding box center [106, 513] width 176 height 23
paste input "[URL][DOMAIN_NAME]"
type input "[URL][DOMAIN_NAME]"
click at [123, 467] on div "Link" at bounding box center [106, 462] width 196 height 27
click at [103, 589] on span "Current Tab" at bounding box center [106, 599] width 176 height 25
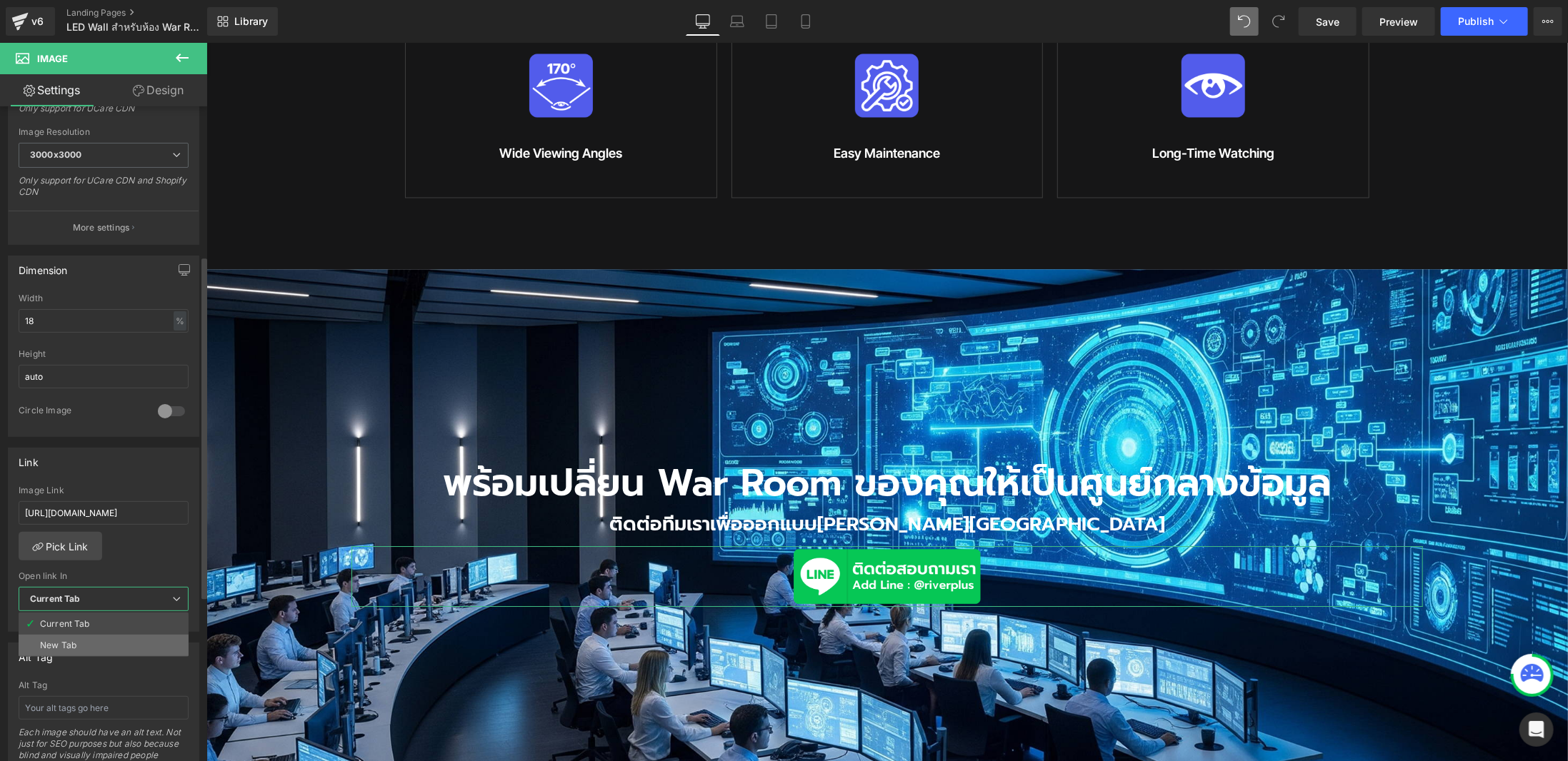
click at [99, 642] on li "New Tab" at bounding box center [103, 646] width 170 height 22
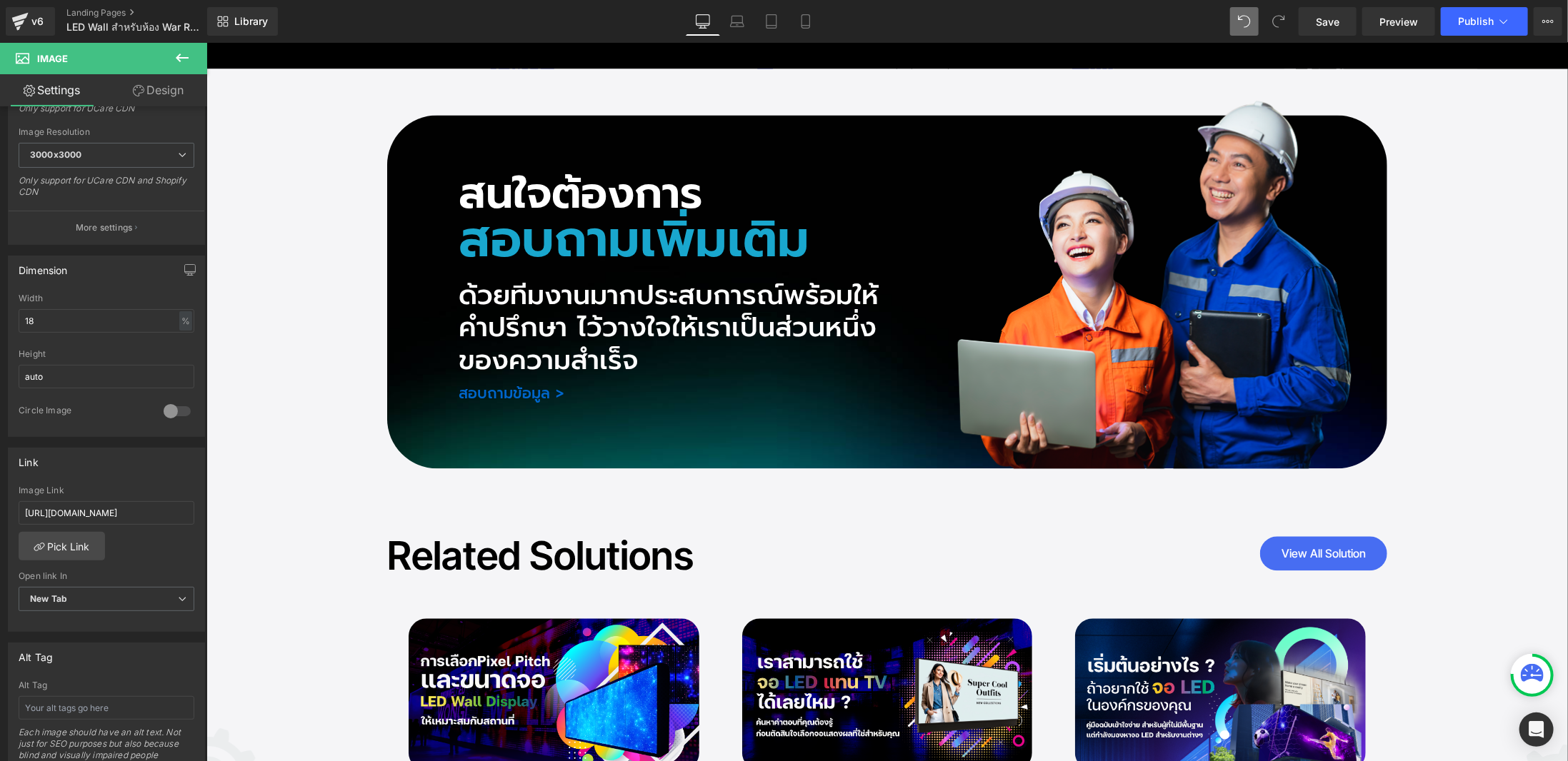
scroll to position [5488, 0]
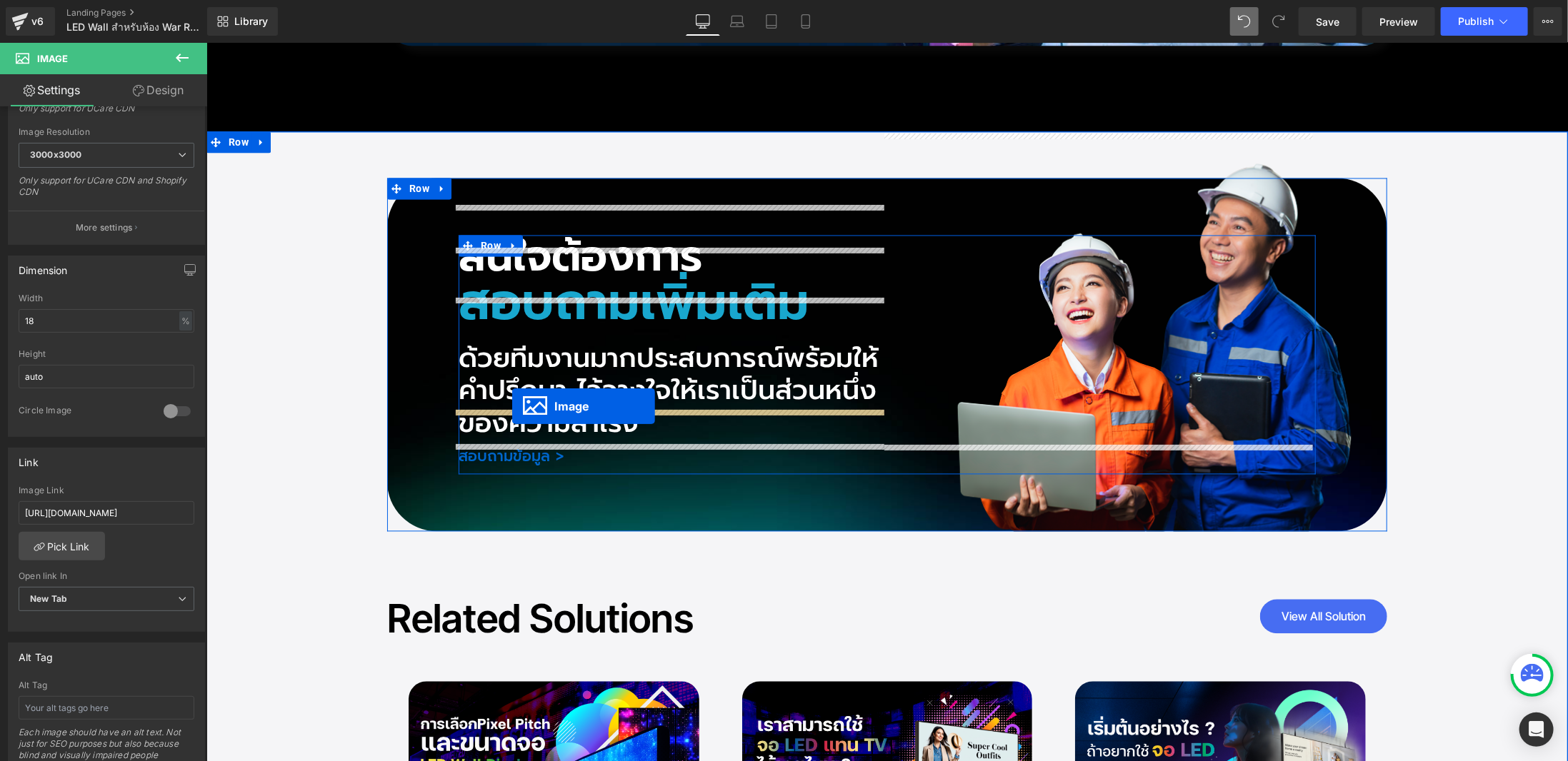
drag, startPoint x: 886, startPoint y: 579, endPoint x: 512, endPoint y: 405, distance: 412.5
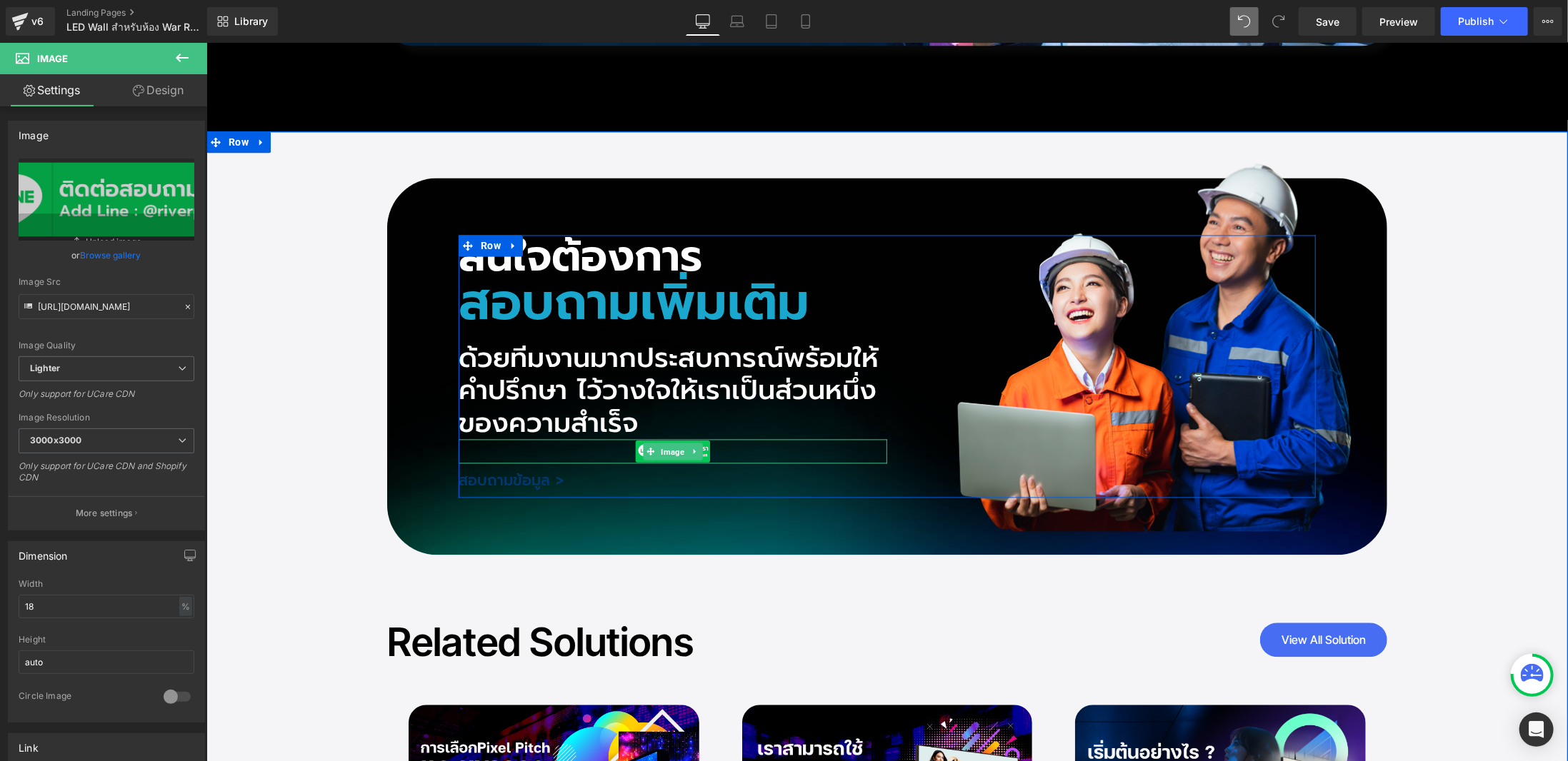
drag, startPoint x: 659, startPoint y: 422, endPoint x: 509, endPoint y: 444, distance: 151.6
click at [659, 443] on span "Image" at bounding box center [672, 452] width 30 height 17
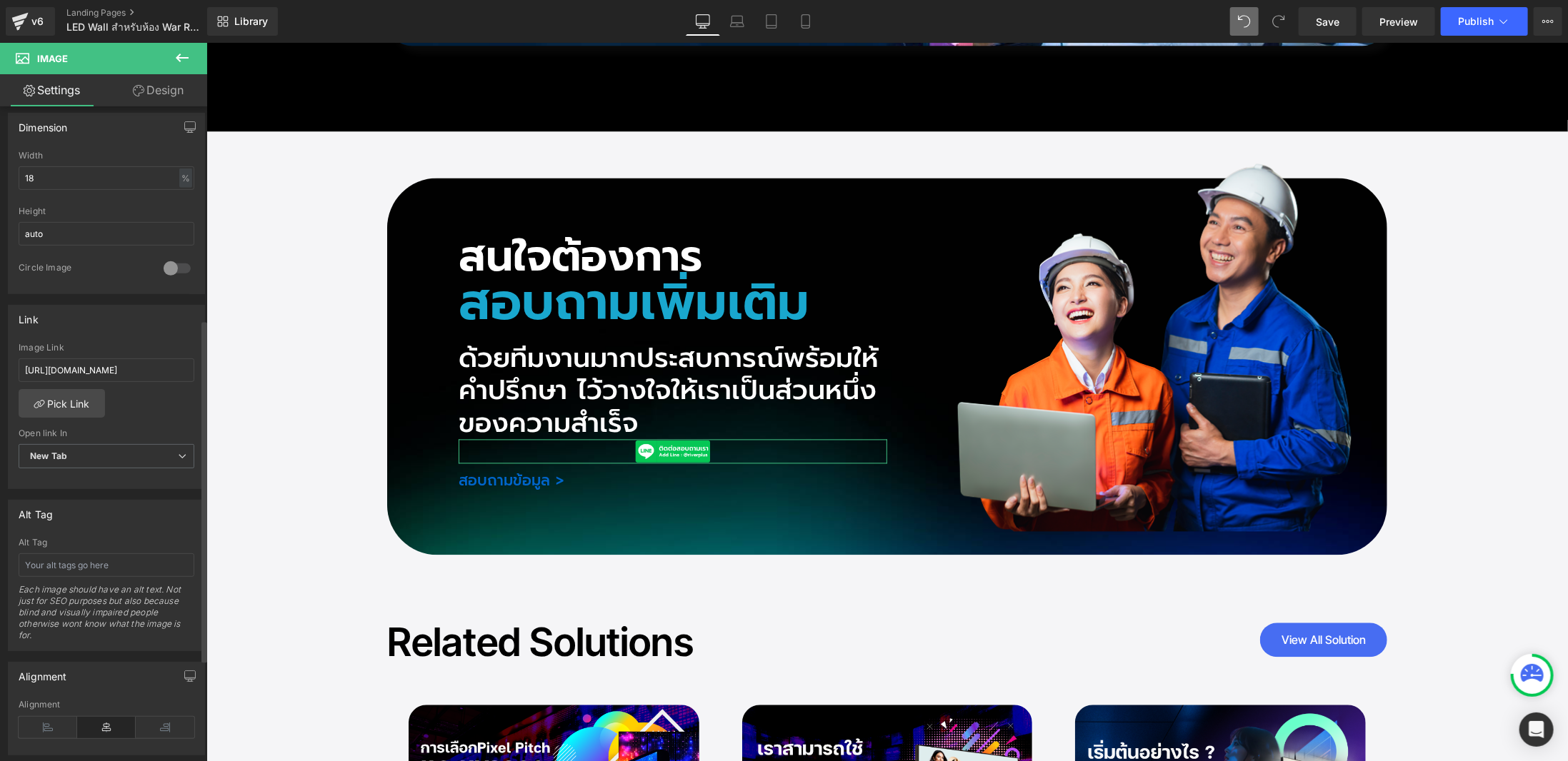
scroll to position [357, 0]
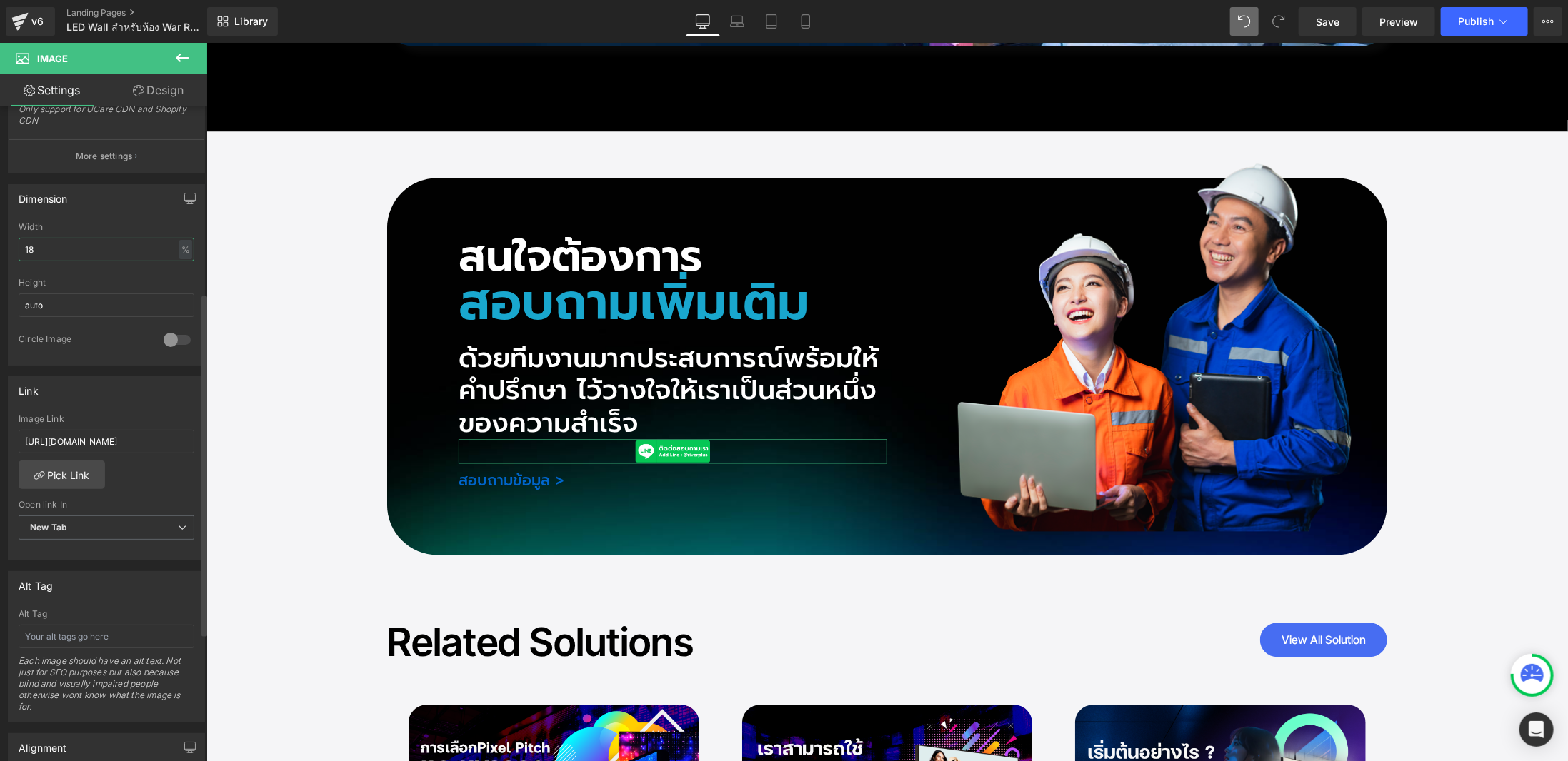
drag, startPoint x: 49, startPoint y: 244, endPoint x: 0, endPoint y: 256, distance: 50.4
click at [0, 256] on div "Dimension 18% Width 18 % % px auto Height auto 0 Circle Image" at bounding box center [106, 269] width 214 height 192
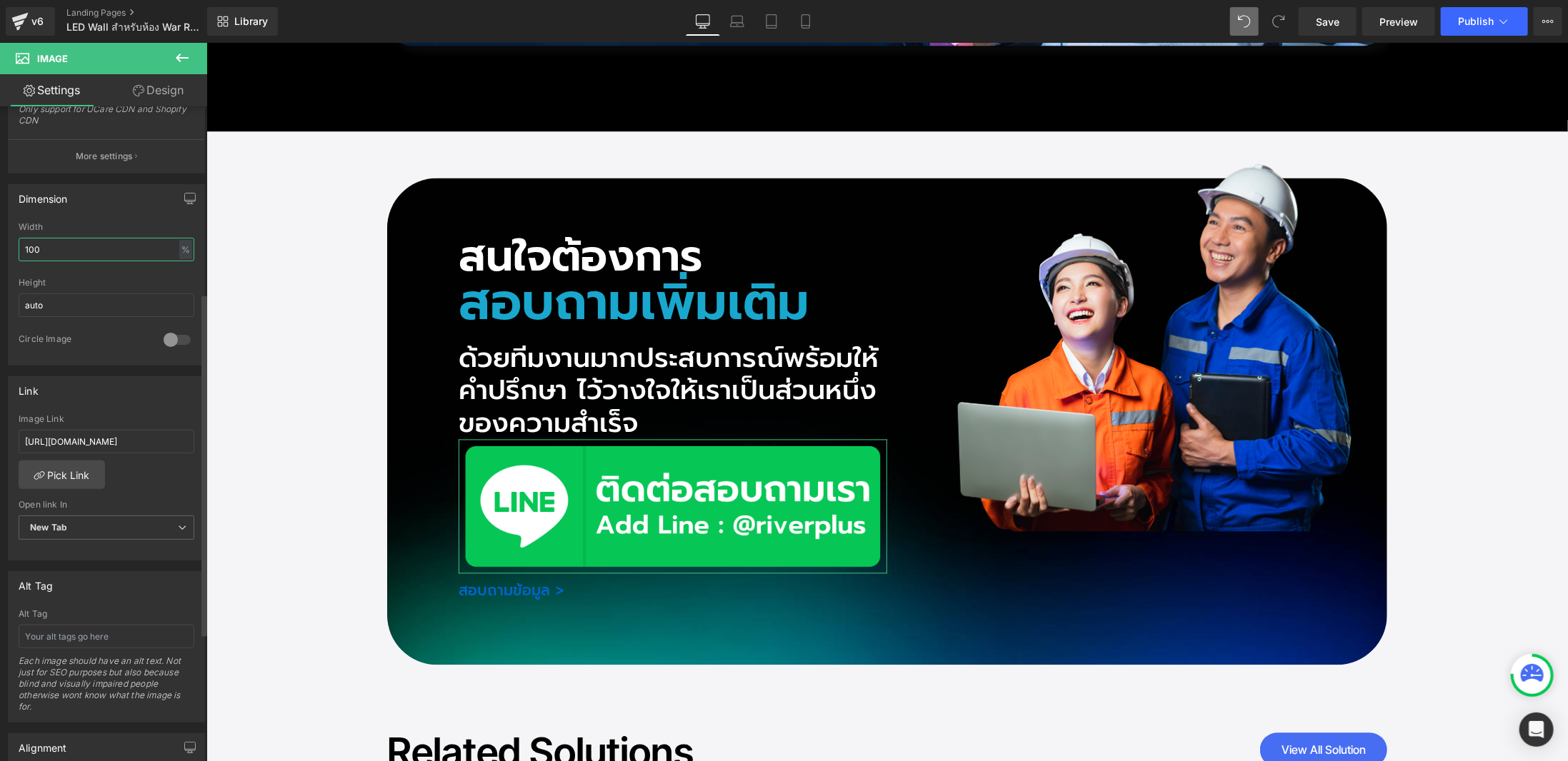
drag, startPoint x: 40, startPoint y: 245, endPoint x: 0, endPoint y: 252, distance: 40.6
click at [0, 252] on div "Dimension 100% Width 100 % % px auto Height auto 0 Circle Image" at bounding box center [106, 269] width 214 height 192
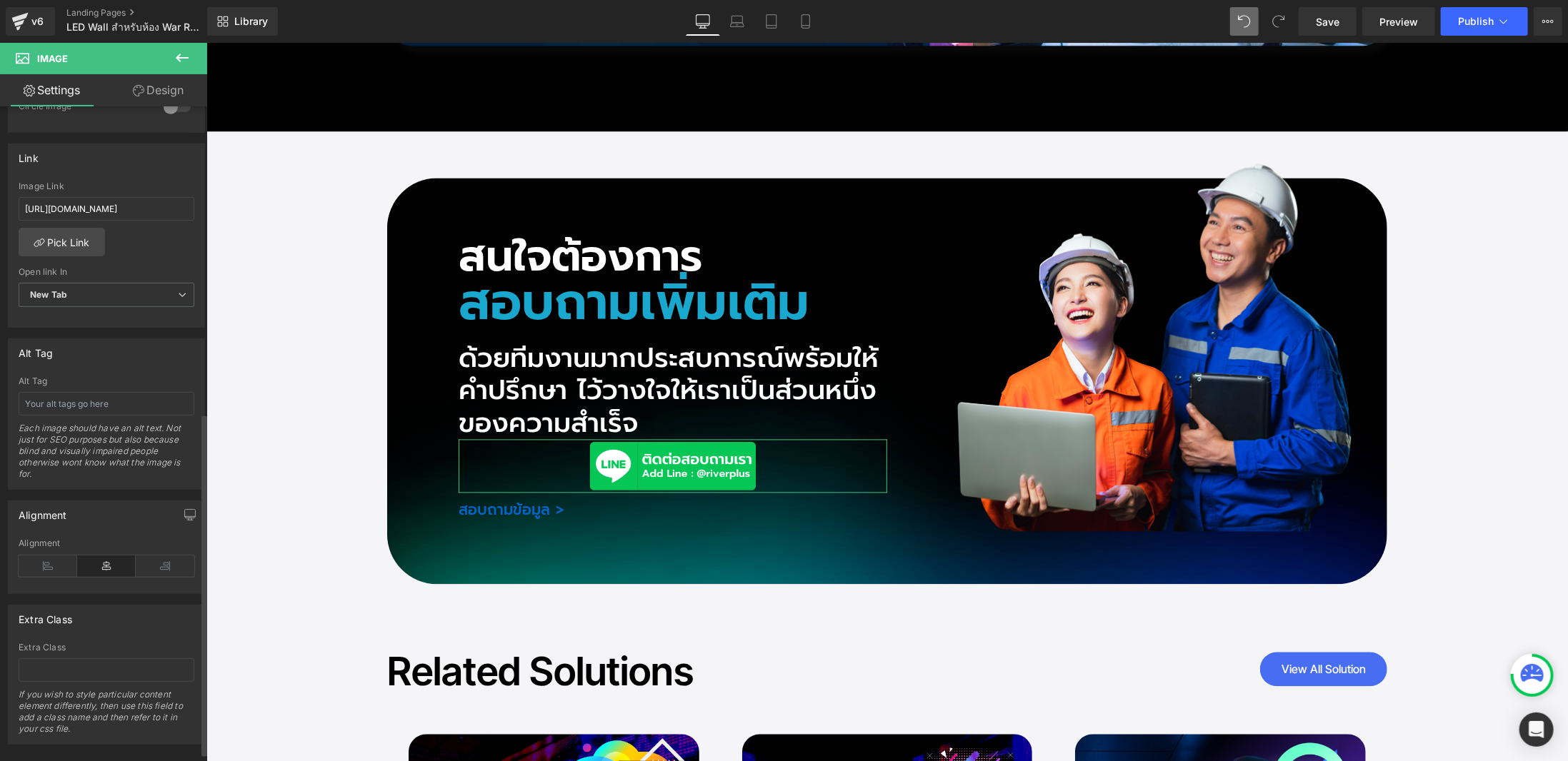
scroll to position [601, 0]
type input "40"
click at [61, 545] on icon at bounding box center [47, 556] width 58 height 22
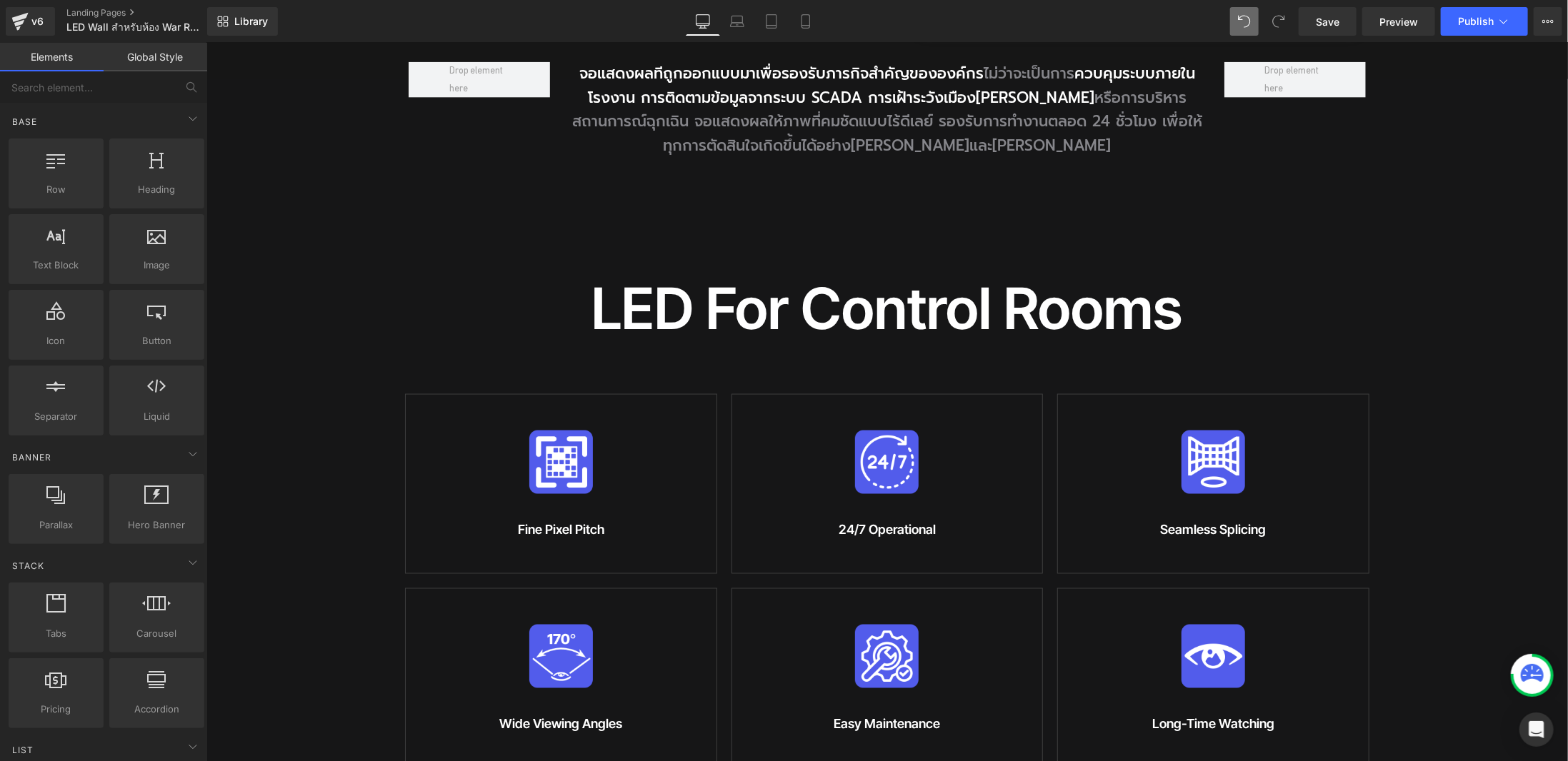
scroll to position [1845, 0]
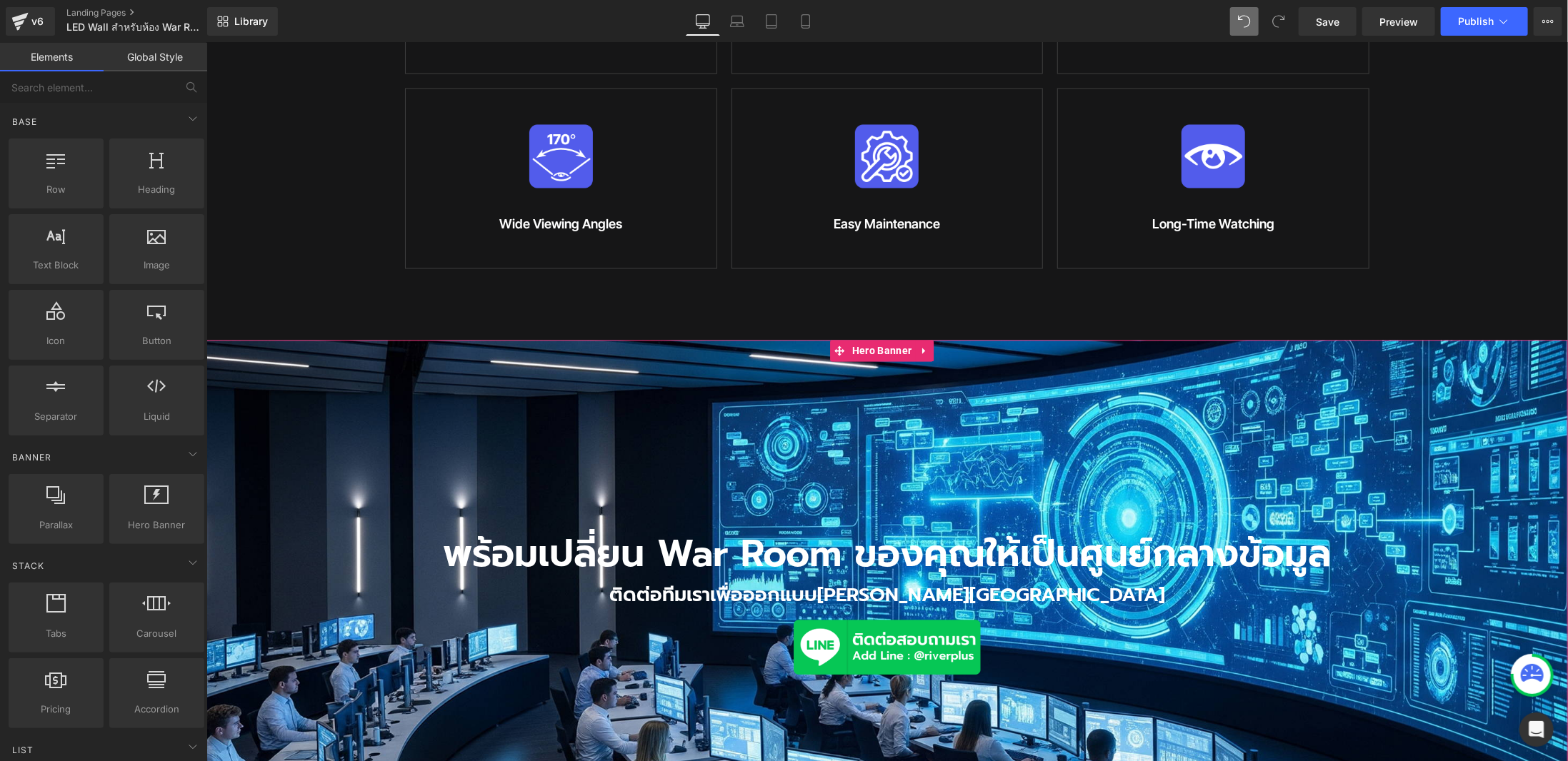
click at [878, 467] on div "พร้อมเปลี่ยน War Room ของคุณให้เป็นศูนย์กลางข้อมูล Heading ติดต่อทีมเราเพื่อออก…" at bounding box center [886, 599] width 1361 height 519
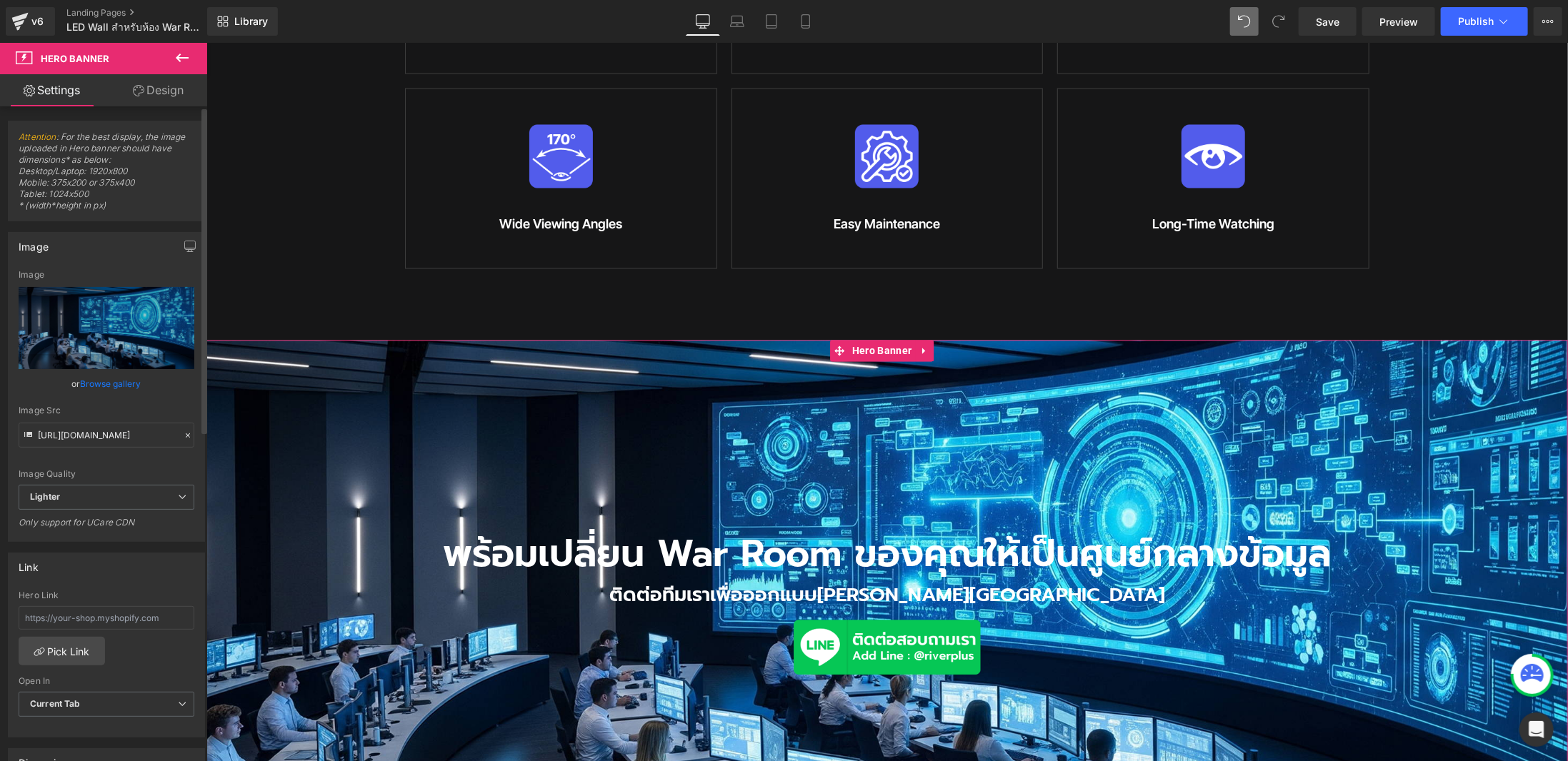
click at [101, 383] on link "Browse gallery" at bounding box center [111, 384] width 61 height 25
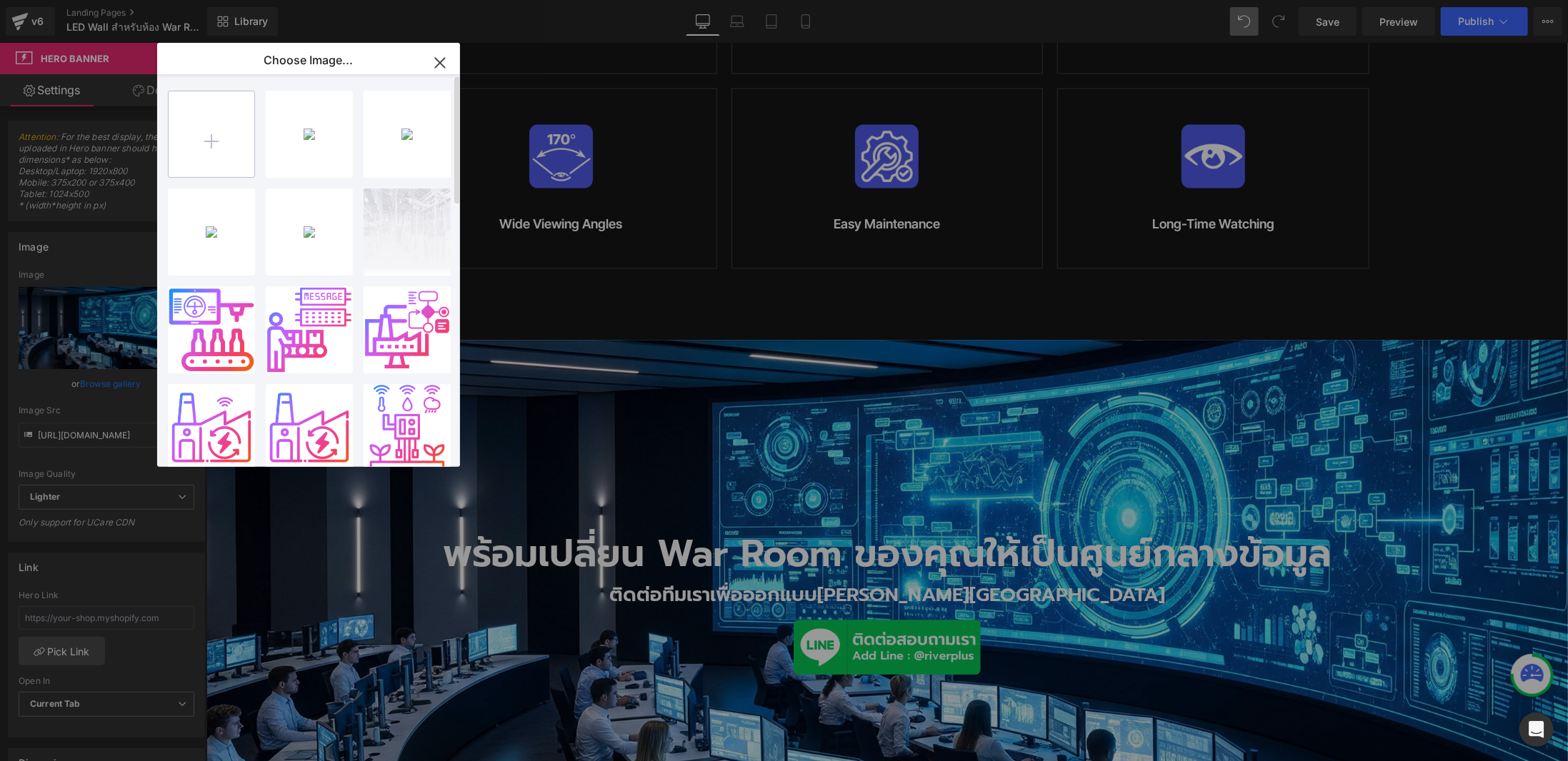
click at [212, 148] on input "file" at bounding box center [211, 134] width 85 height 85
type input "C:\fakepath\LEDWAll.jpg"
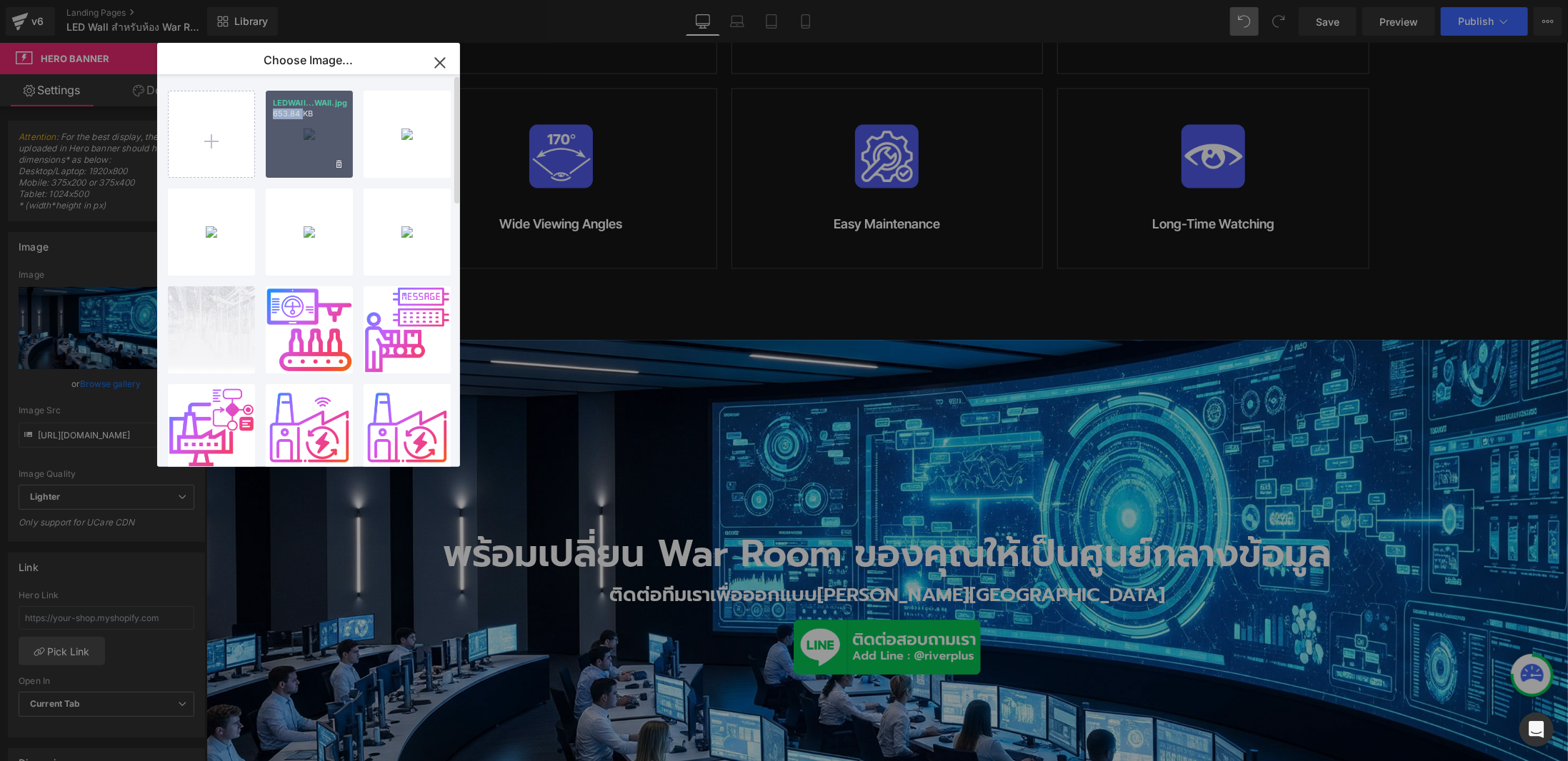
click at [295, 144] on div "LEDWAll...WAll.jpg 653.84 KB" at bounding box center [309, 134] width 87 height 87
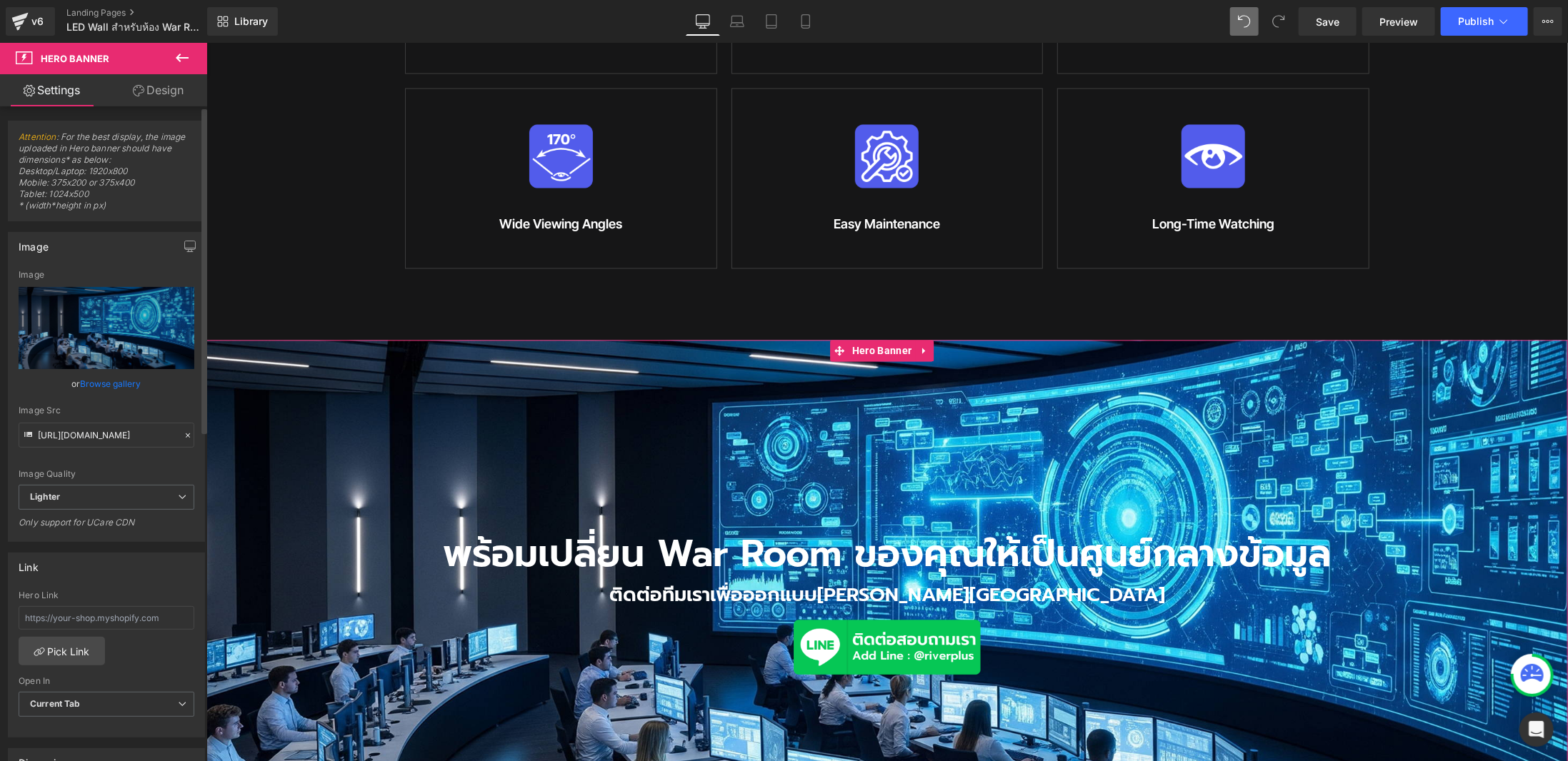
click at [103, 374] on link "Browse gallery" at bounding box center [111, 384] width 61 height 25
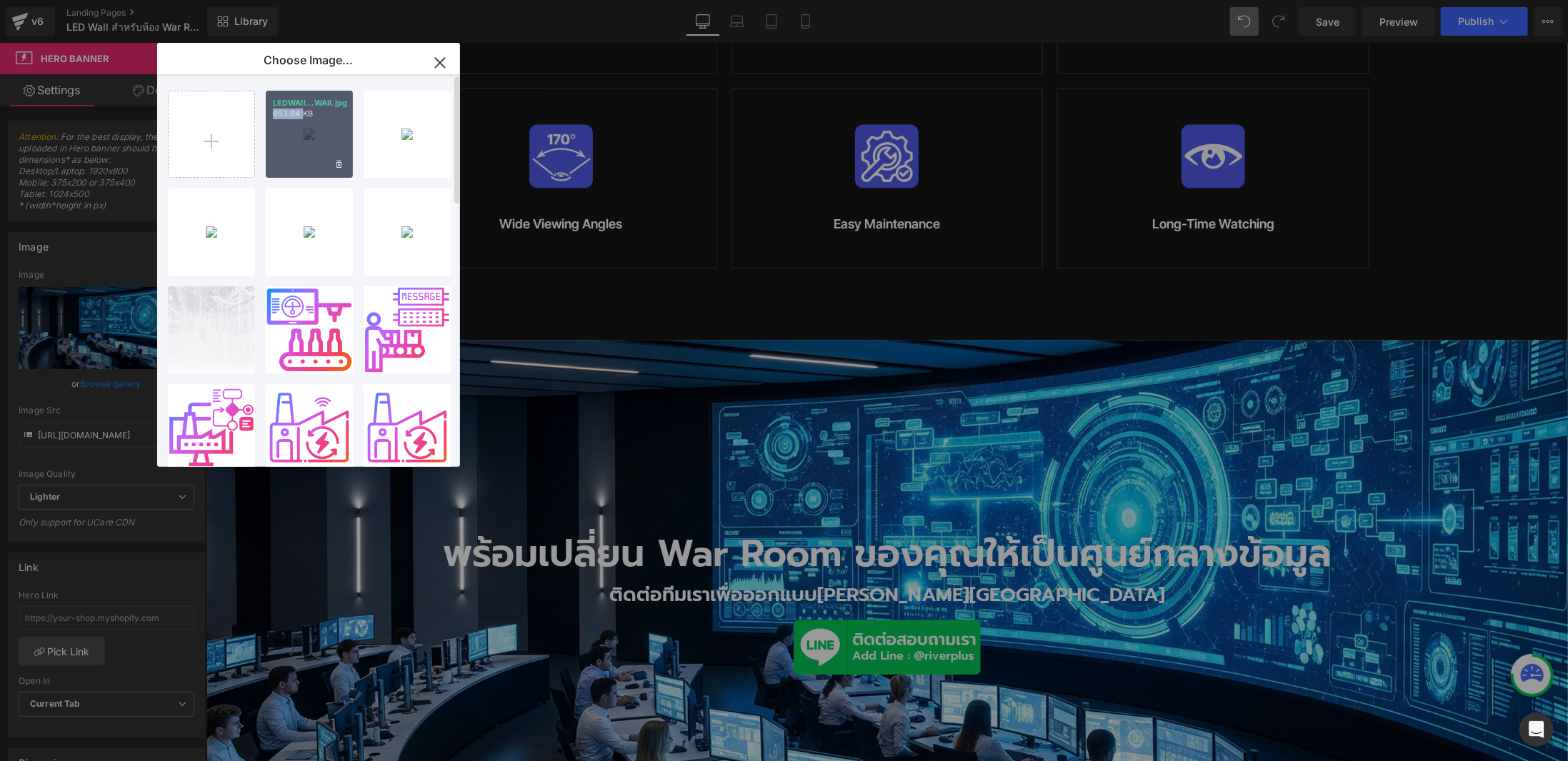
drag, startPoint x: 304, startPoint y: 152, endPoint x: 185, endPoint y: 106, distance: 127.6
click at [304, 152] on div "LEDWAll...WAll.jpg 653.84 KB" at bounding box center [309, 134] width 87 height 87
type input "[URL][DOMAIN_NAME]"
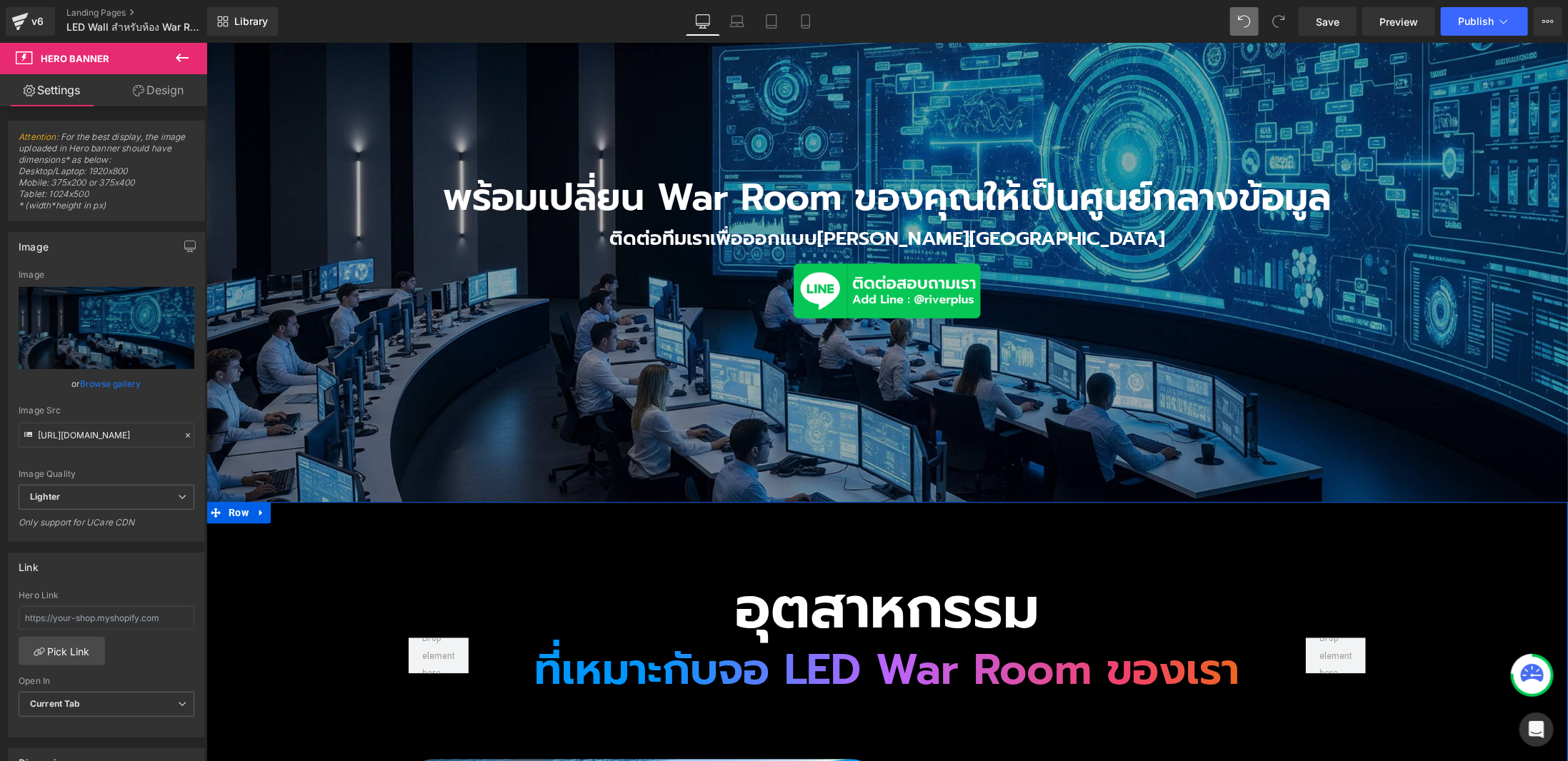
scroll to position [1988, 0]
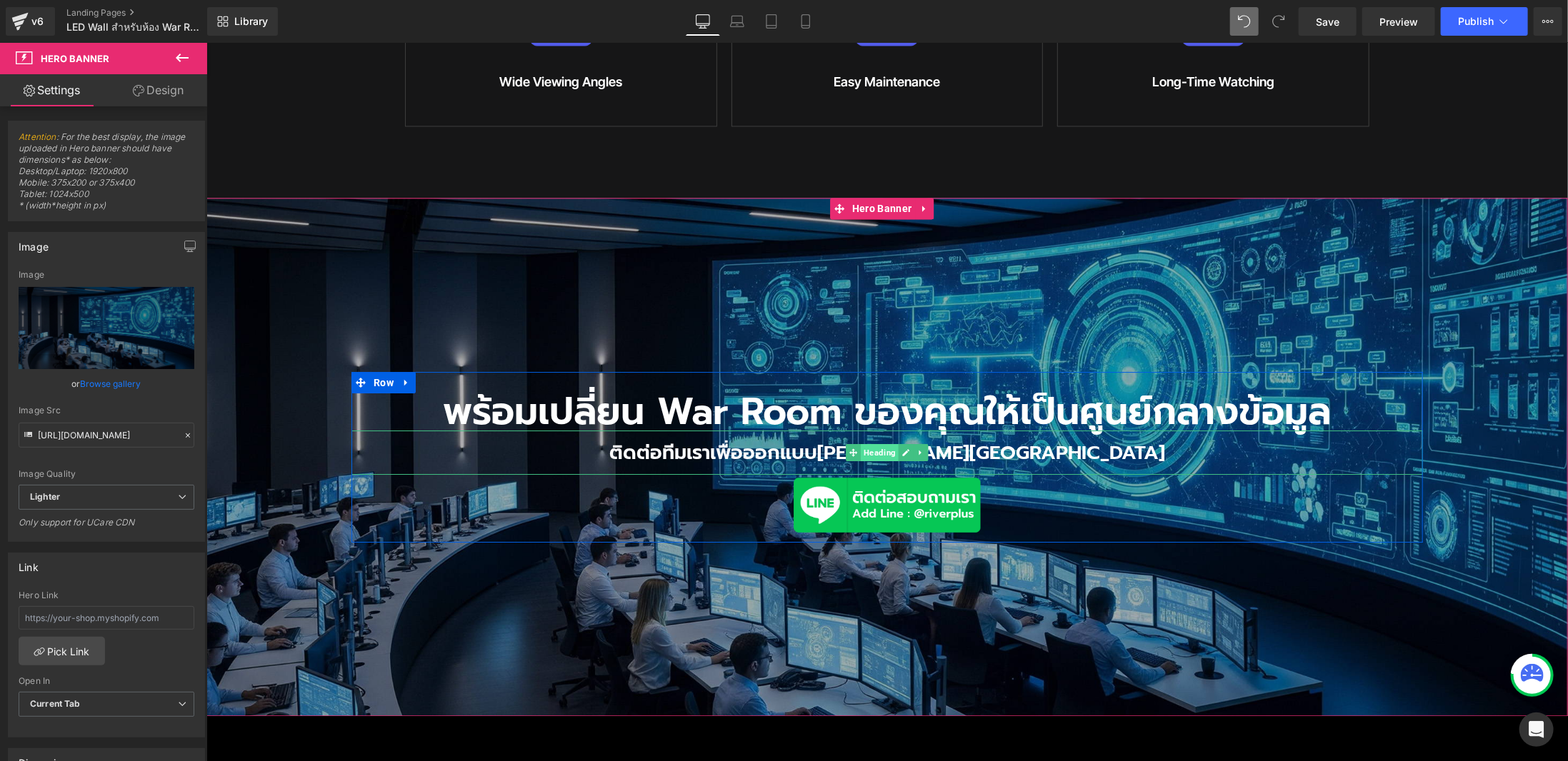
click at [887, 443] on span "Heading" at bounding box center [878, 452] width 38 height 17
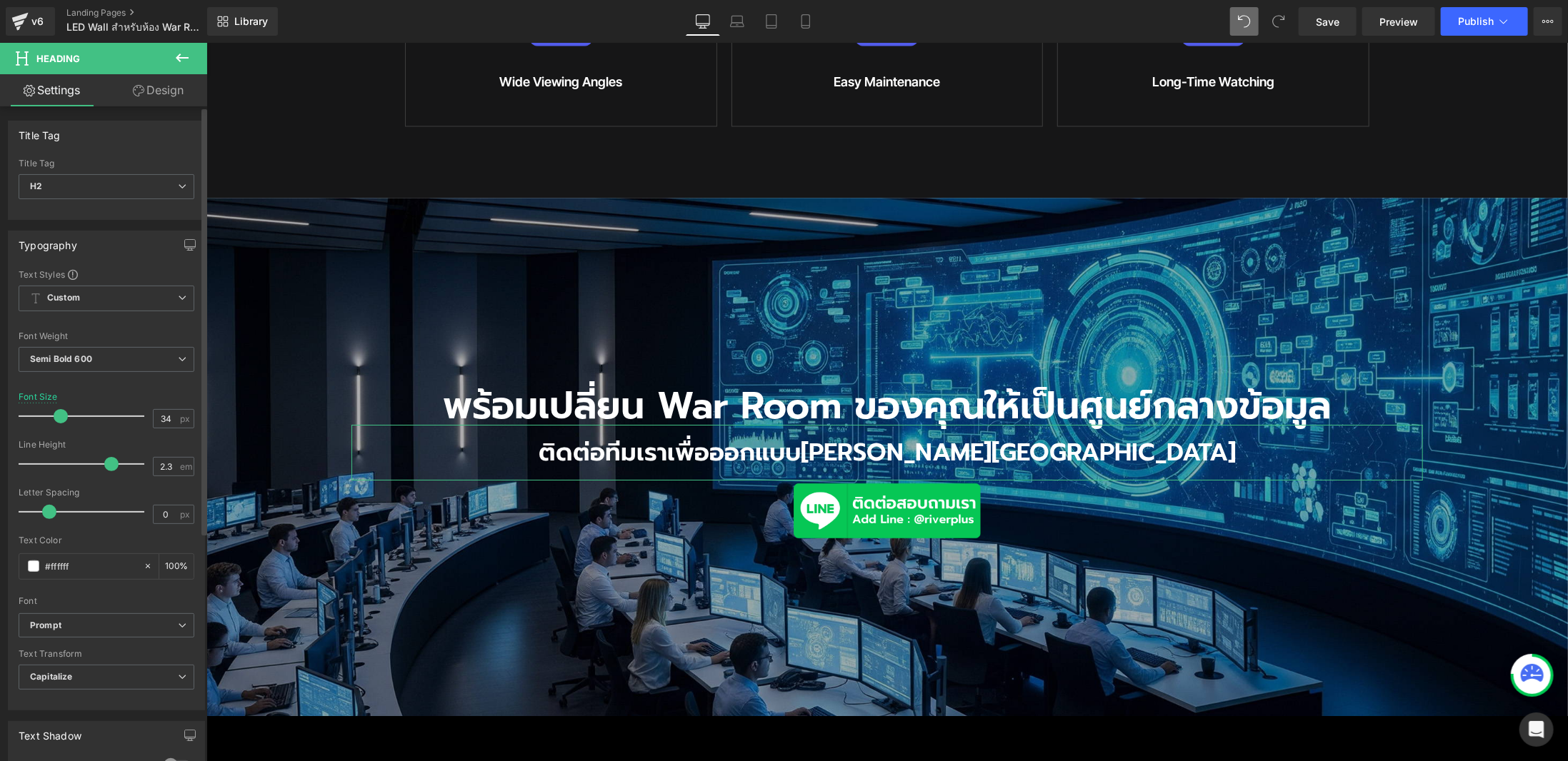
type input "33"
click at [59, 414] on span at bounding box center [60, 416] width 14 height 14
click at [83, 353] on b "Semi Bold 600" at bounding box center [61, 359] width 62 height 11
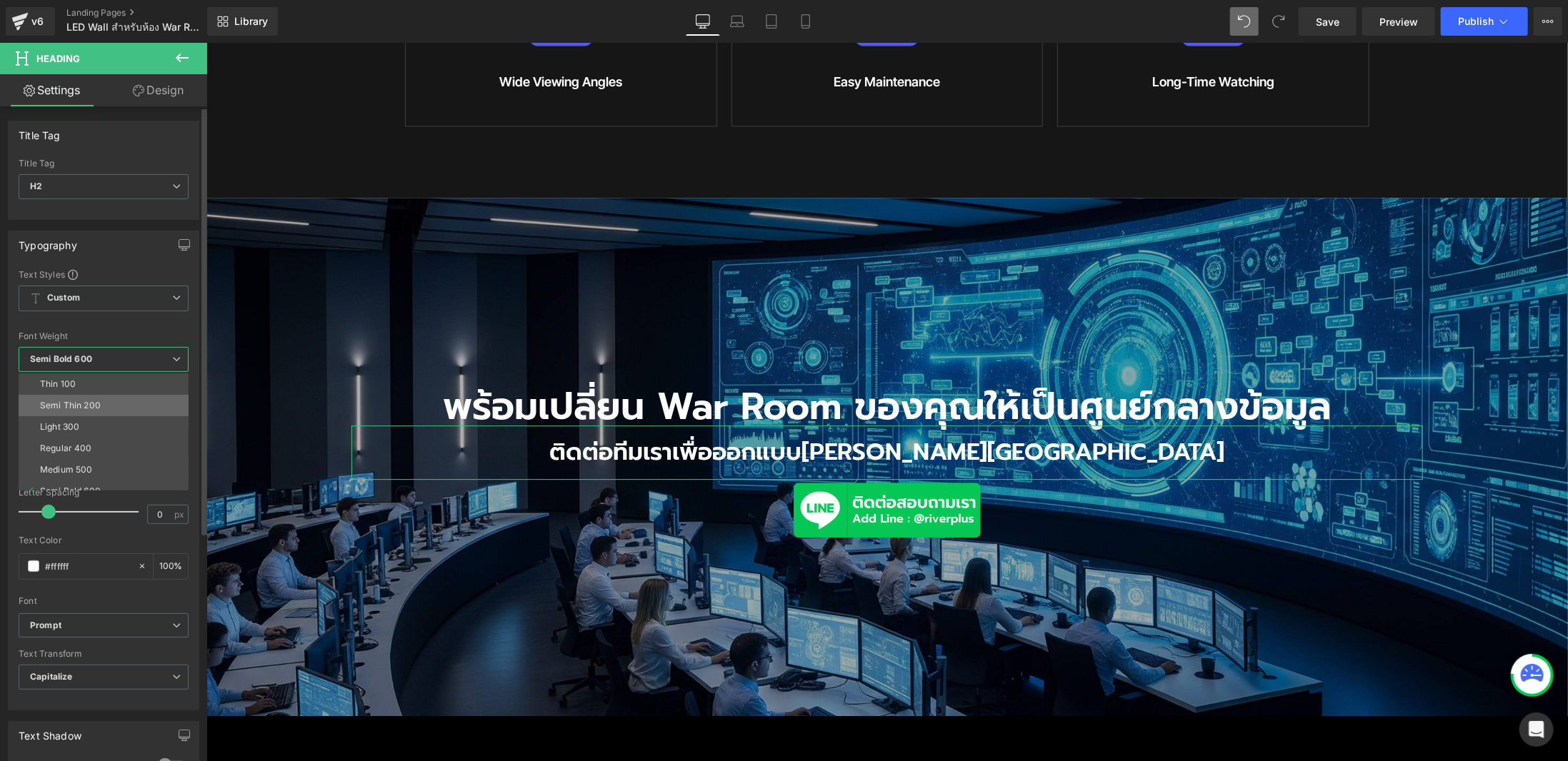
click at [95, 401] on div "Semi Thin 200" at bounding box center [71, 405] width 61 height 10
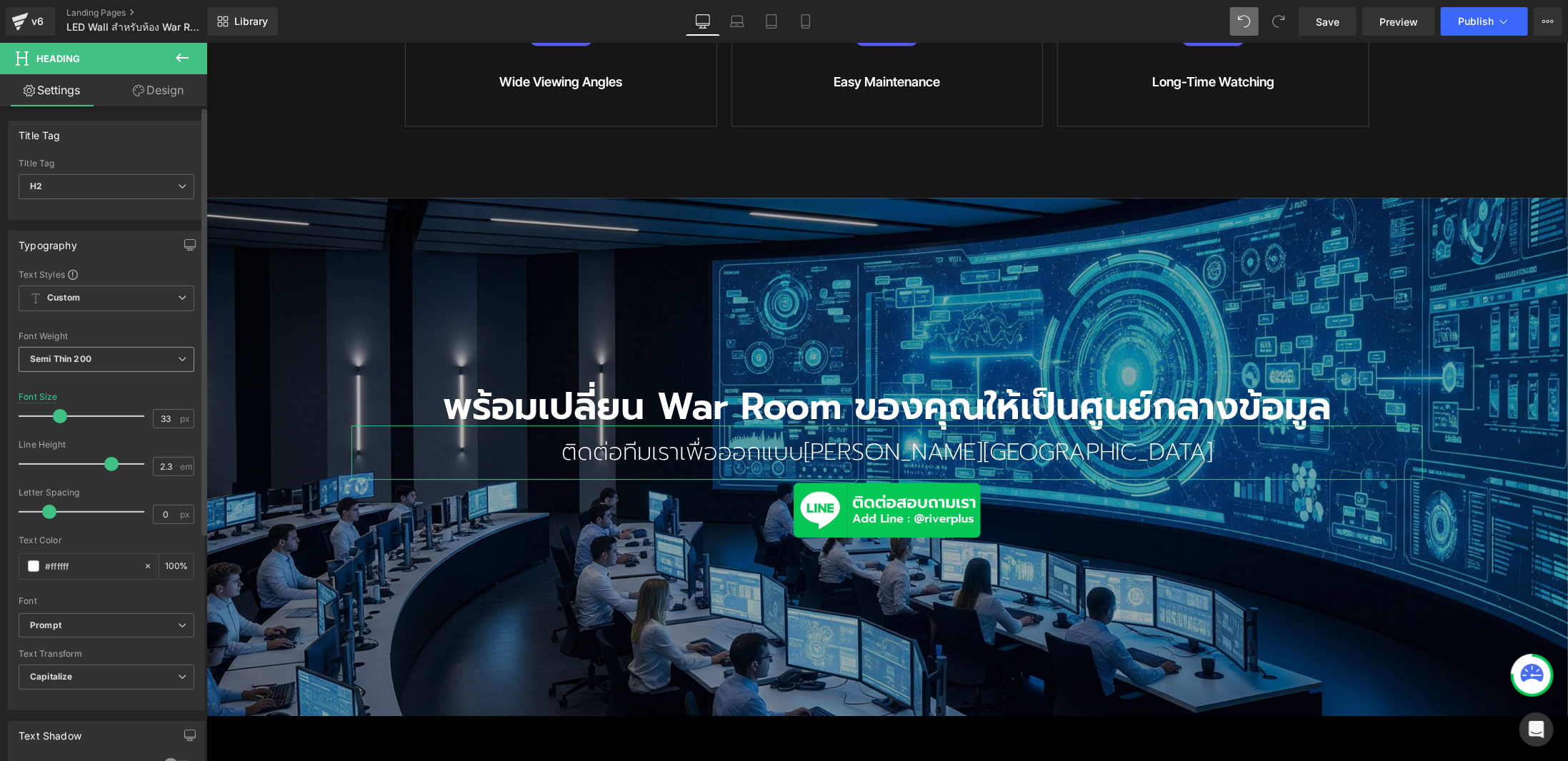
click at [103, 357] on span "Semi Thin 200" at bounding box center [106, 360] width 176 height 25
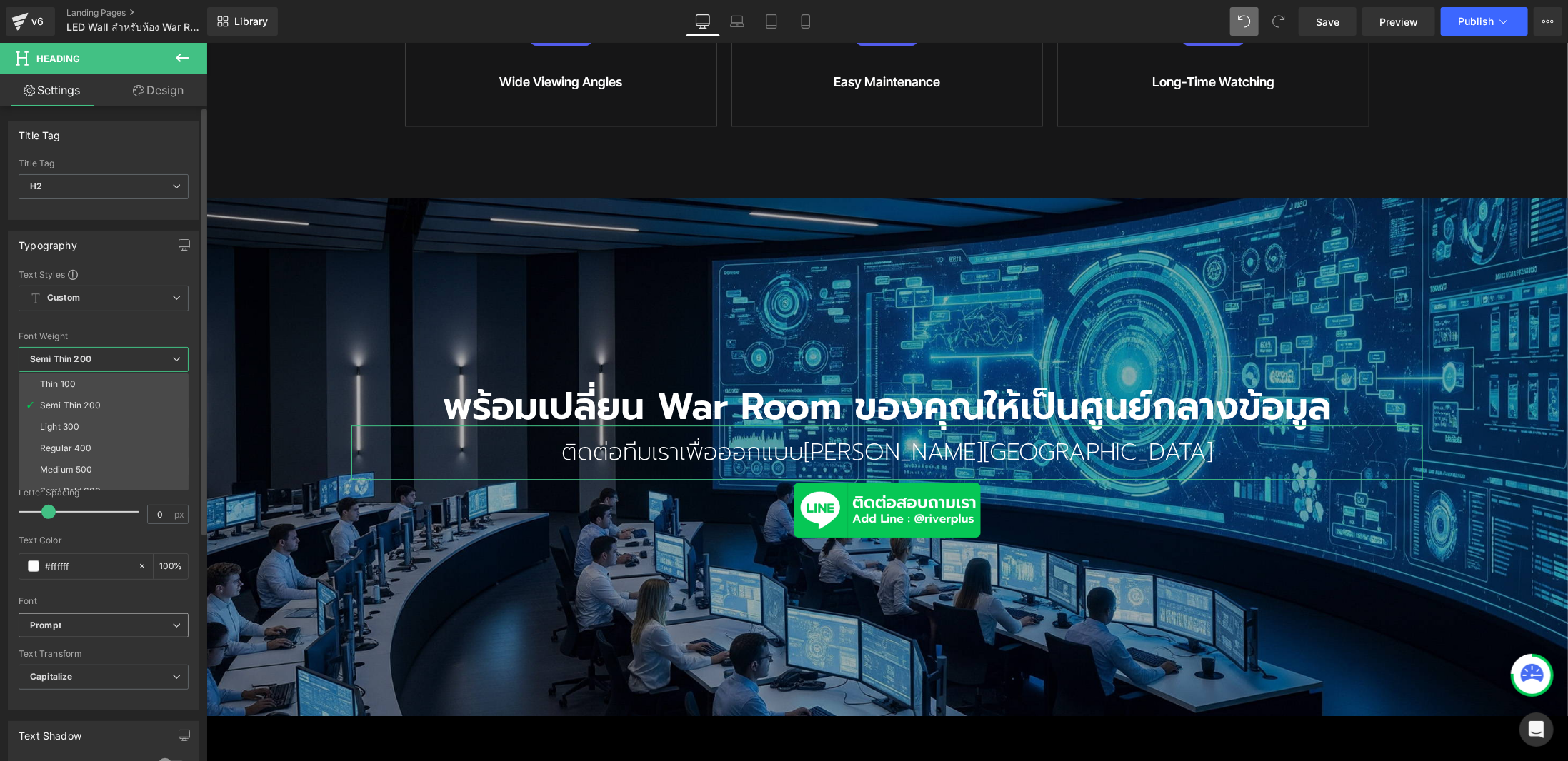
click at [130, 620] on b "Prompt" at bounding box center [101, 626] width 142 height 12
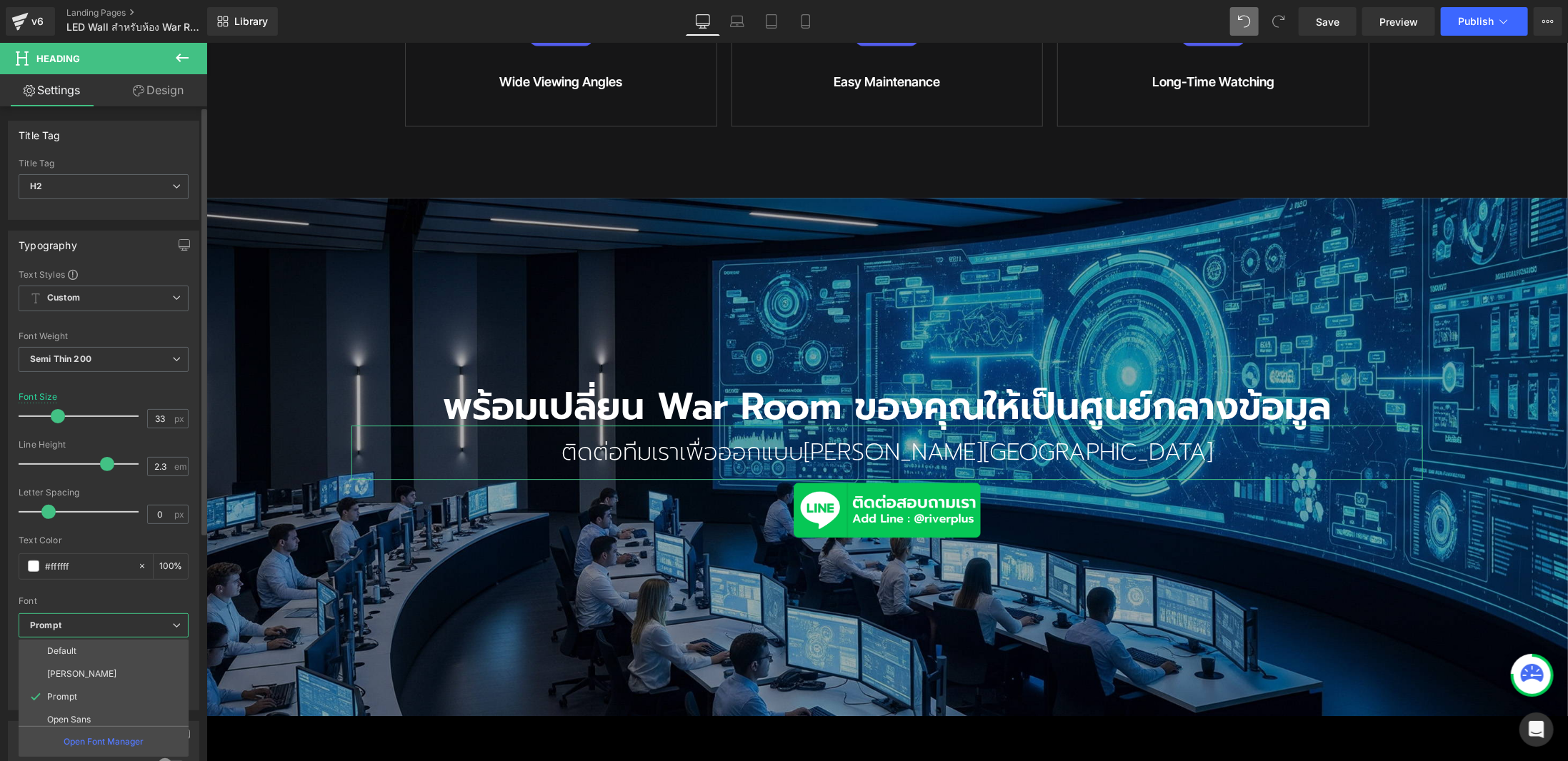
click at [130, 620] on b "Prompt" at bounding box center [101, 626] width 142 height 12
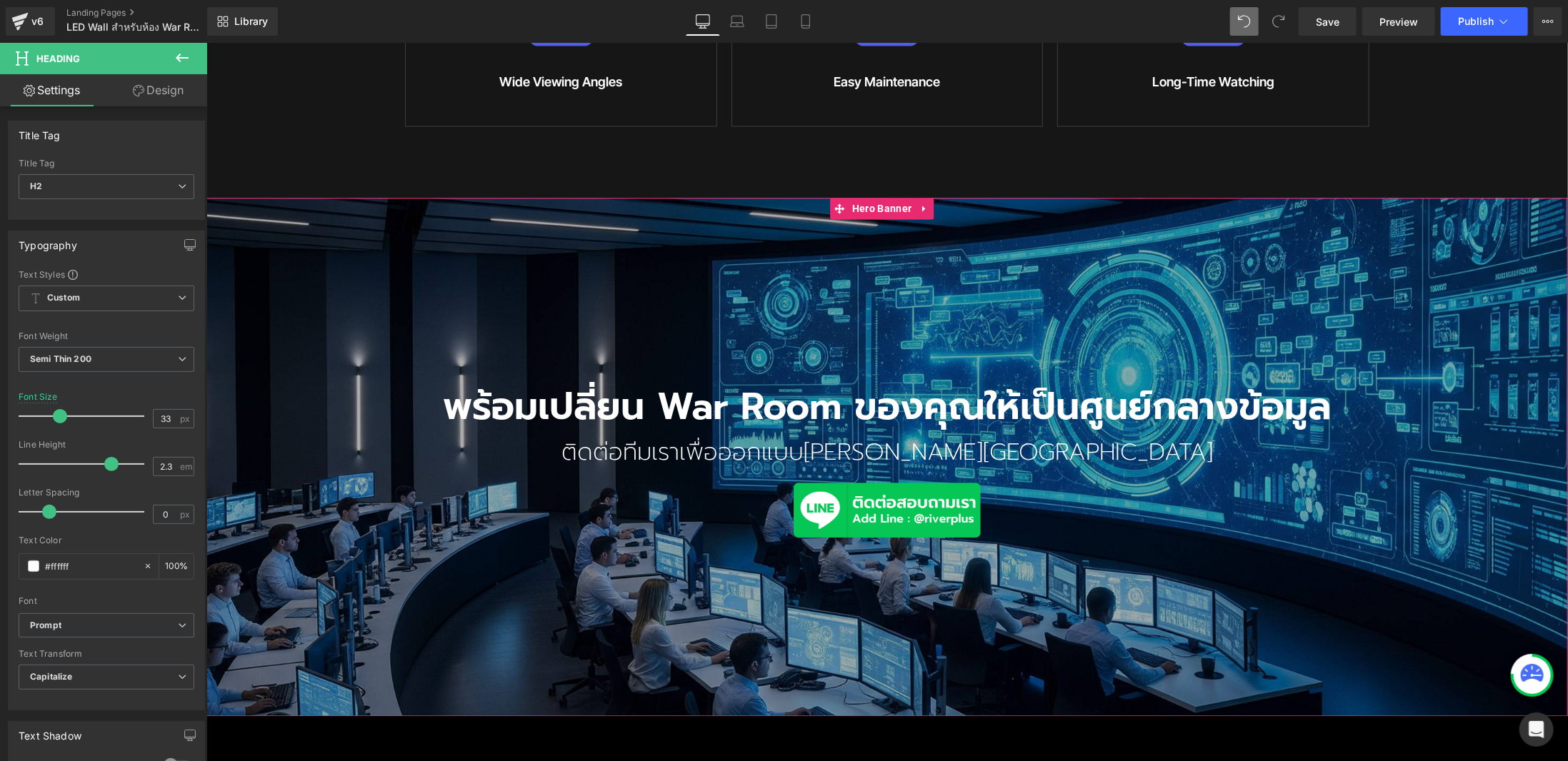
click at [1427, 391] on span "พร้อมเปลี่ยน War Room ของคุณให้เป็นศูนย์กลางข้อมูล Heading ติดต่อทีมเราเพื่อออก…" at bounding box center [886, 457] width 1361 height 180
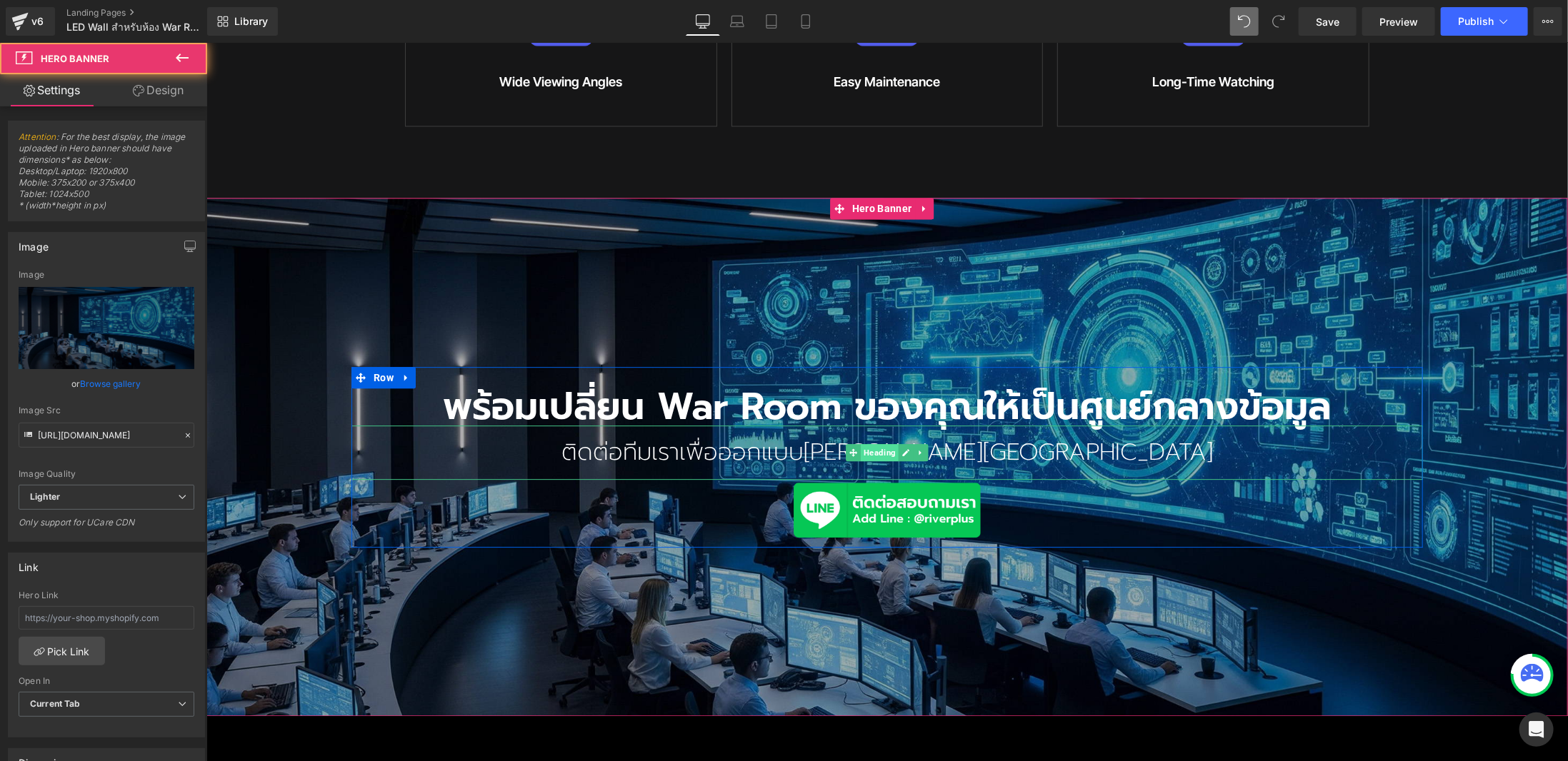
click at [879, 443] on span "Heading" at bounding box center [878, 452] width 38 height 17
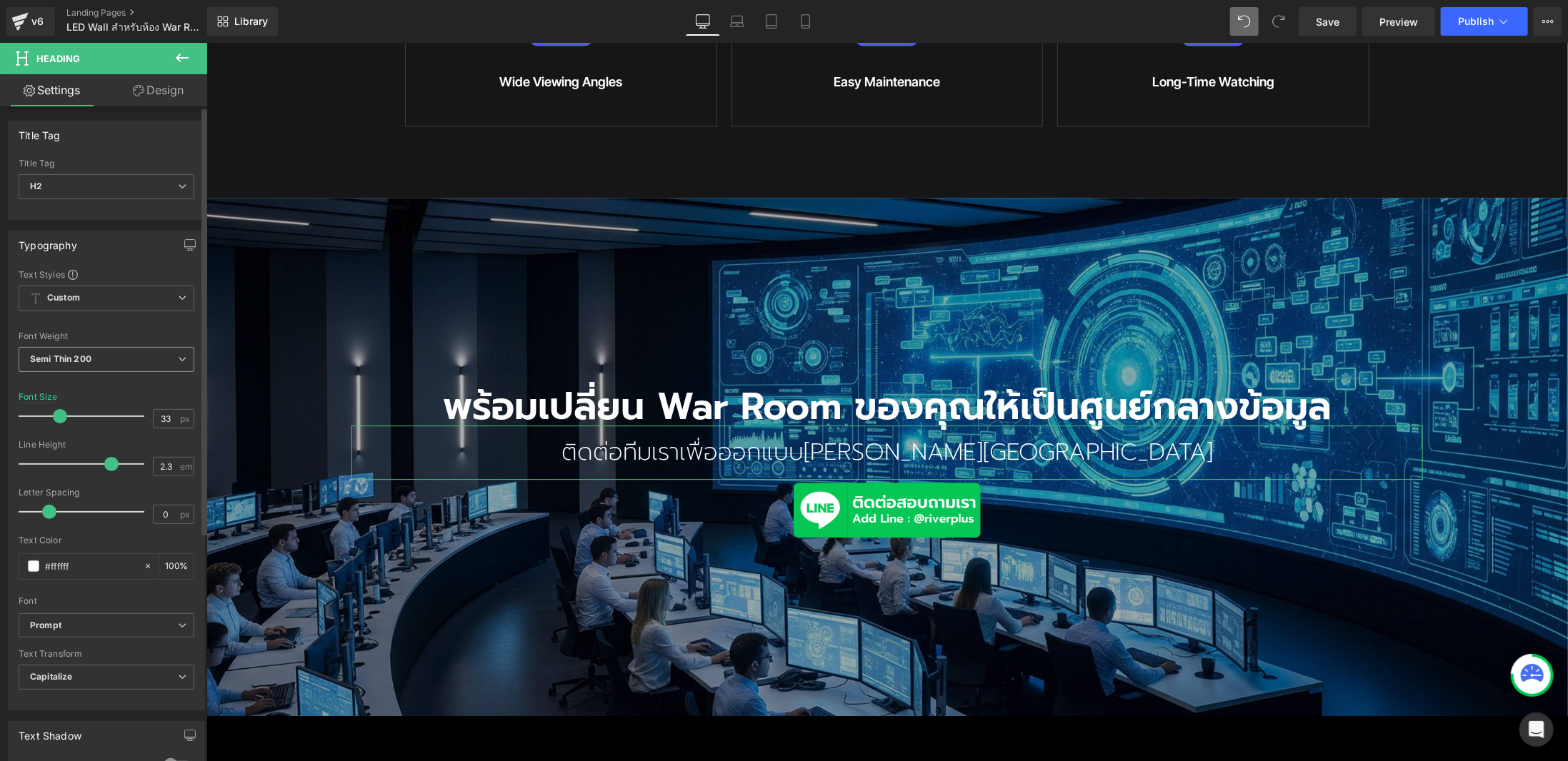
click at [81, 362] on b "Semi Thin 200" at bounding box center [61, 359] width 61 height 11
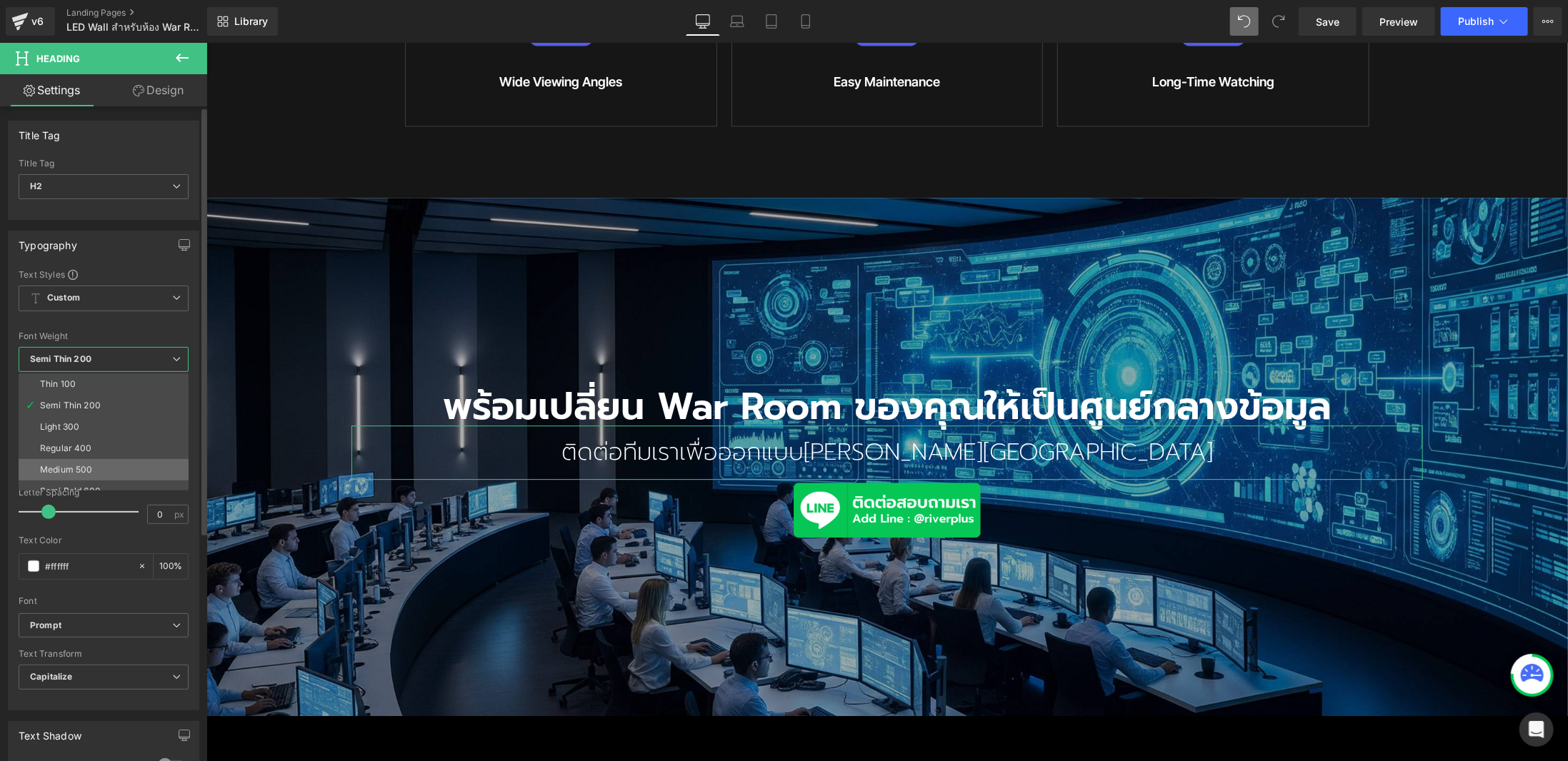
drag, startPoint x: 116, startPoint y: 460, endPoint x: 7, endPoint y: 418, distance: 116.8
click at [116, 460] on li "Medium 500" at bounding box center [106, 470] width 176 height 22
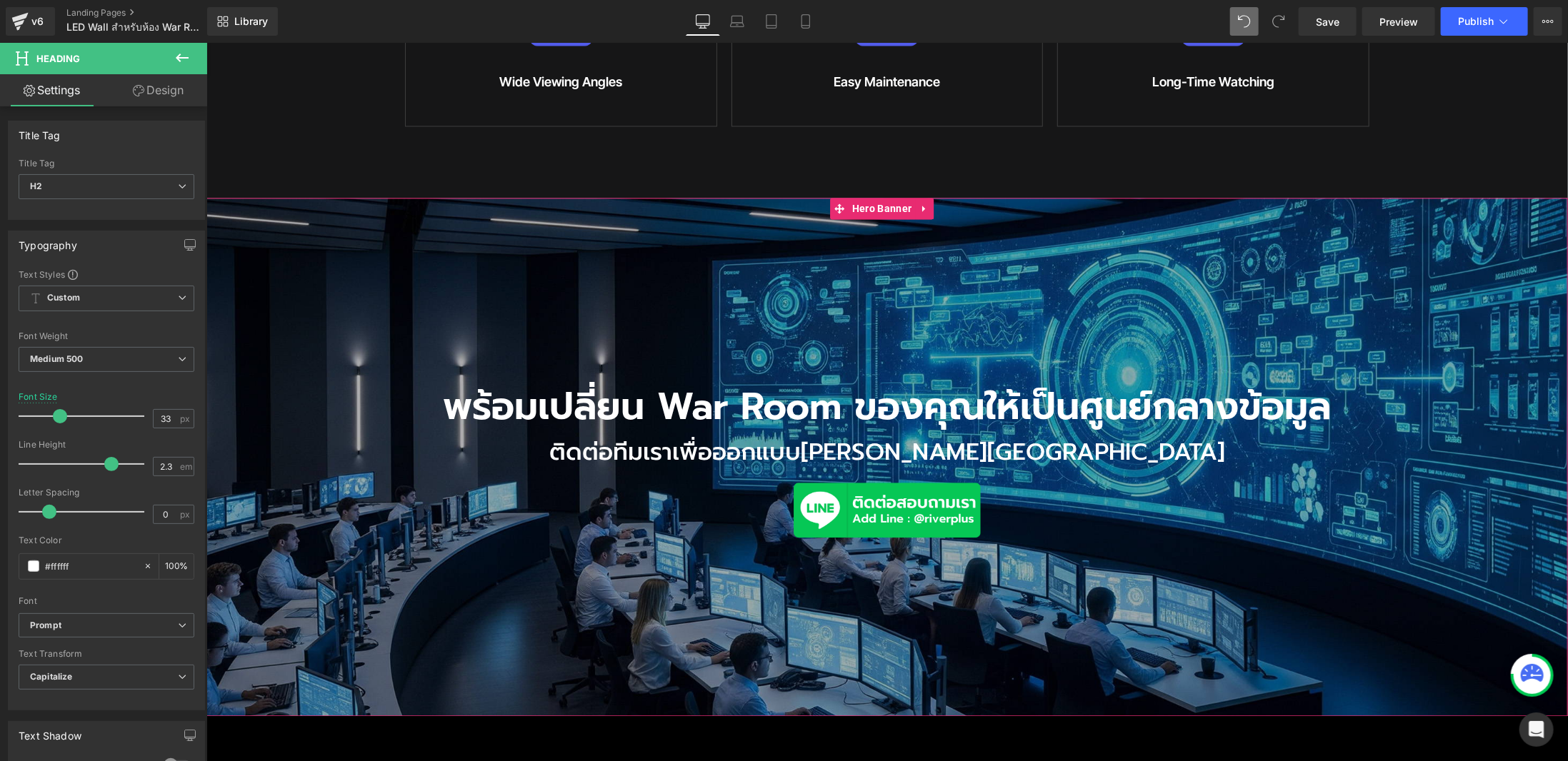
click at [1457, 471] on span "พร้อมเปลี่ยน War Room ของคุณให้เป็นศูนย์กลางข้อมูล Heading ติดต่อทีมเราเพื่อออก…" at bounding box center [886, 457] width 1361 height 180
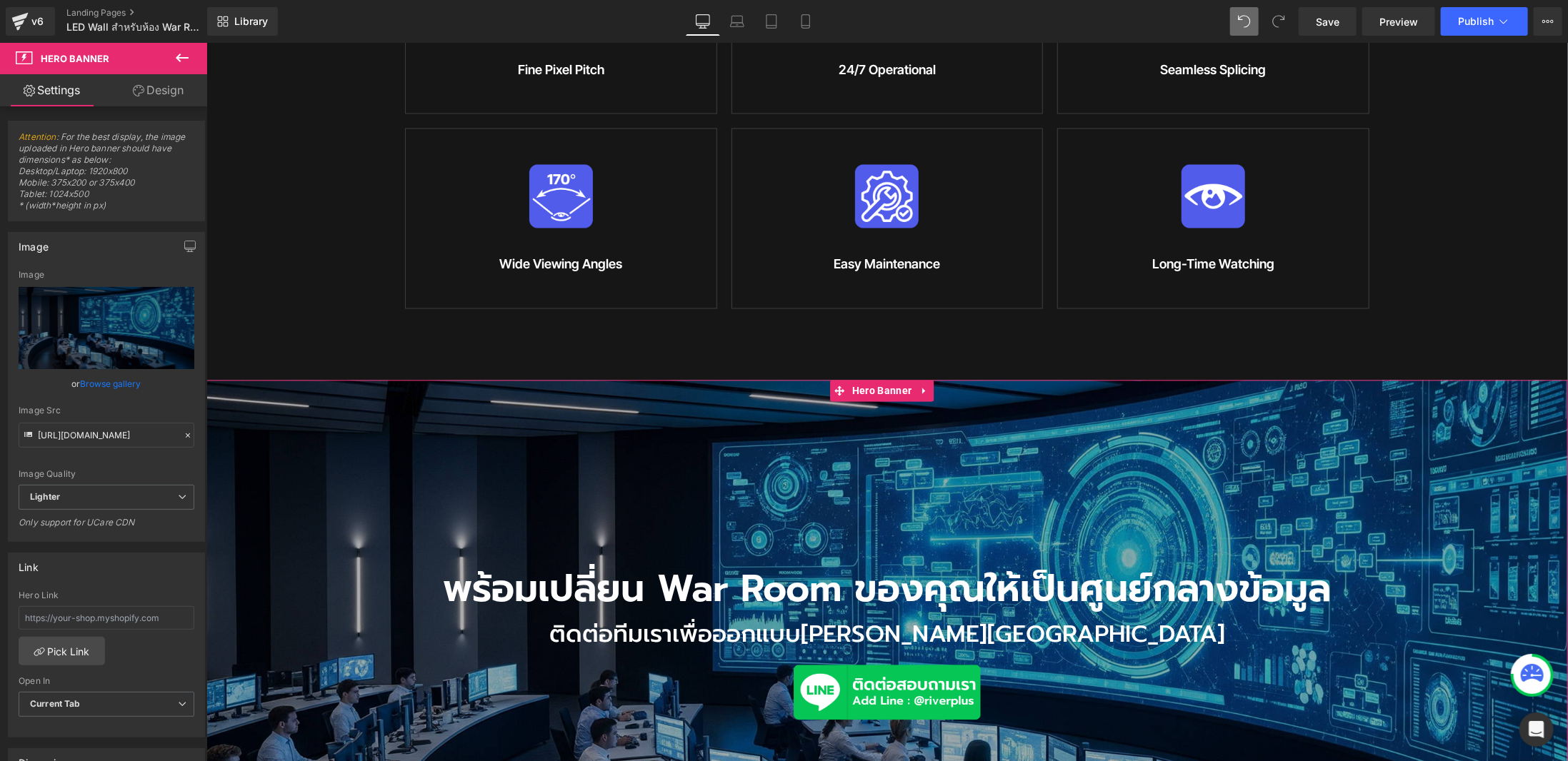
scroll to position [2131, 0]
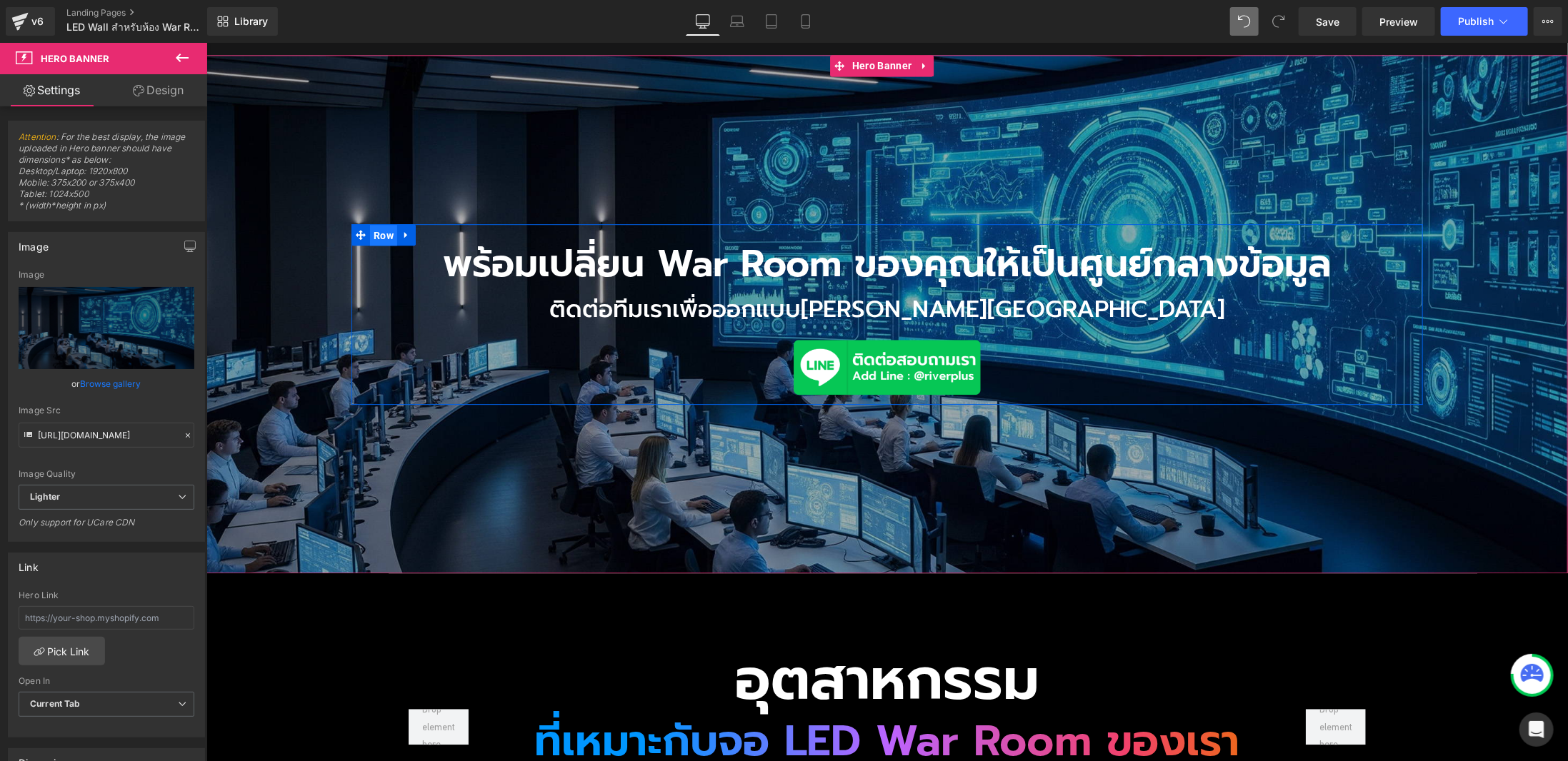
click at [370, 224] on span "Row" at bounding box center [383, 235] width 27 height 22
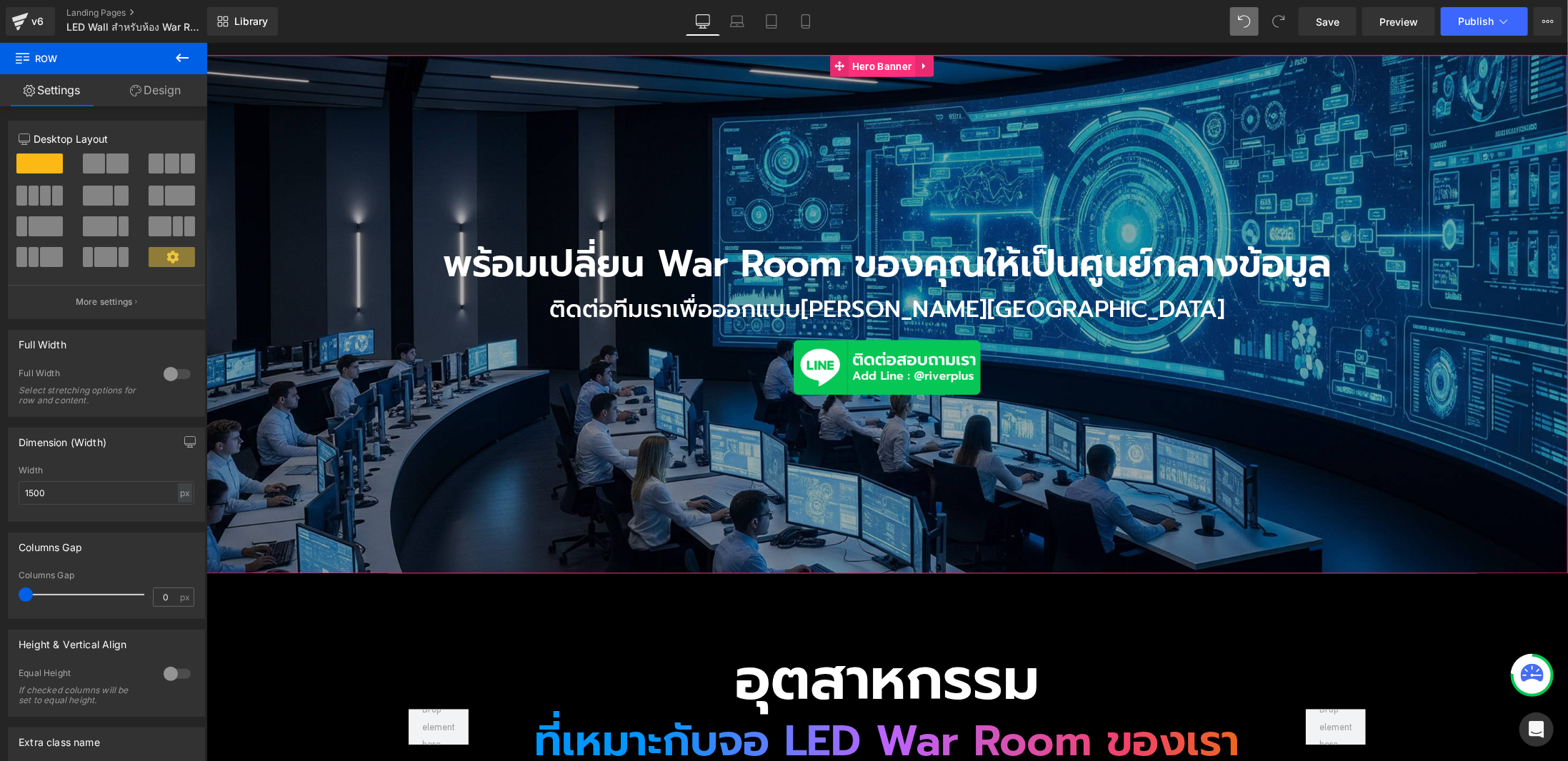
click at [891, 55] on span "Hero Banner" at bounding box center [881, 66] width 67 height 22
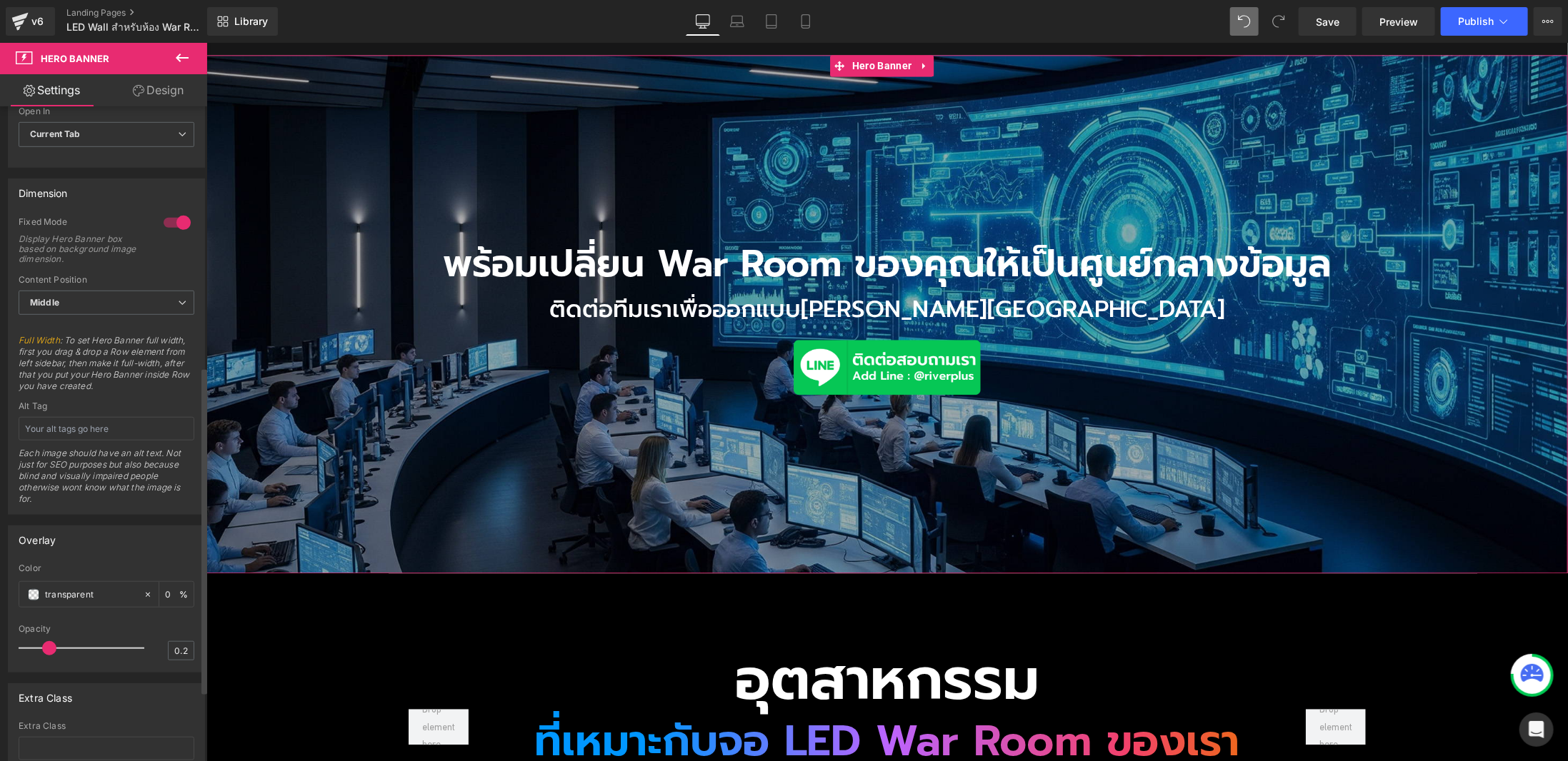
scroll to position [519, 0]
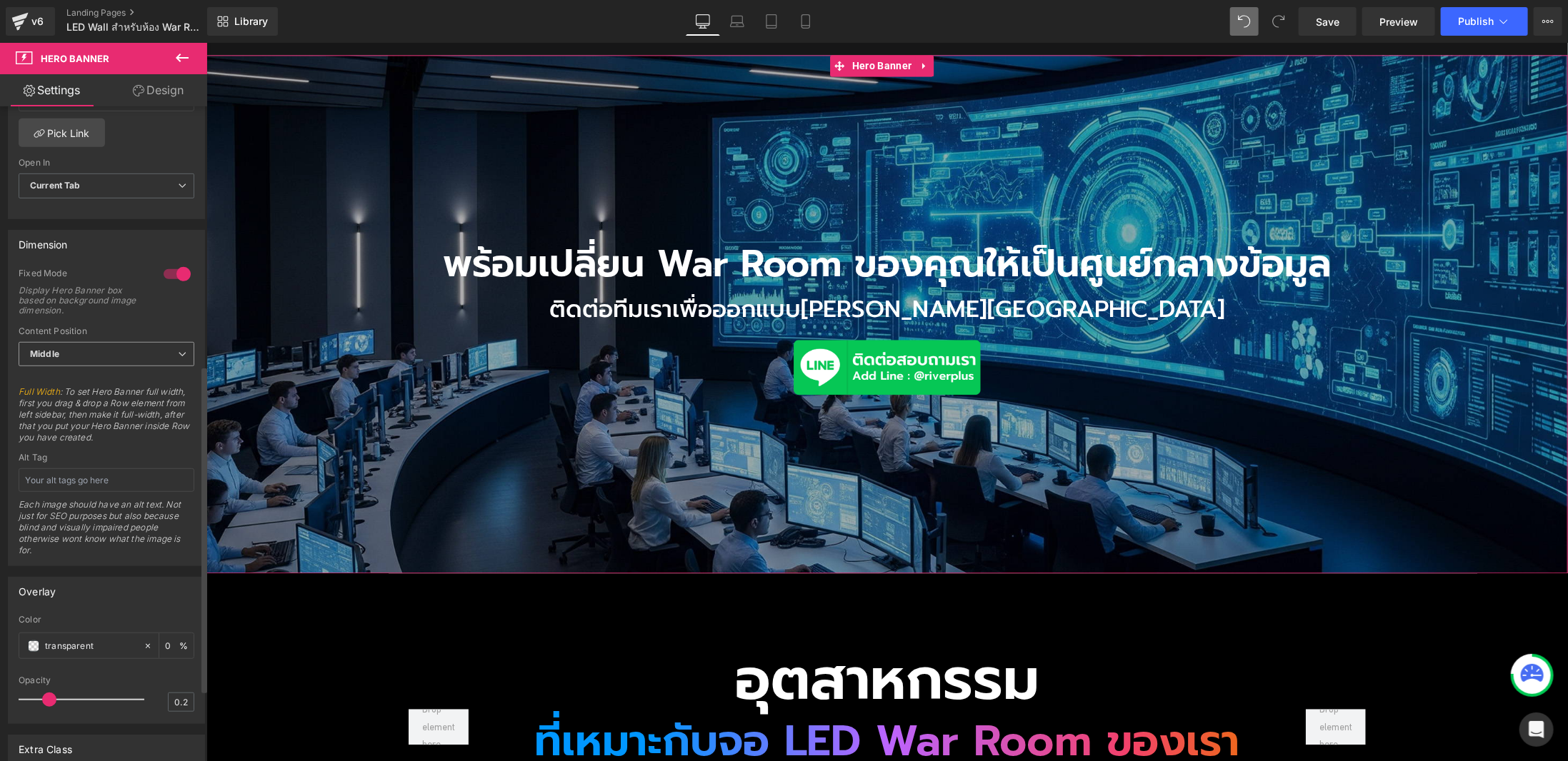
click at [99, 356] on span "Middle" at bounding box center [106, 355] width 176 height 25
click at [109, 412] on li "Bottom" at bounding box center [103, 422] width 170 height 22
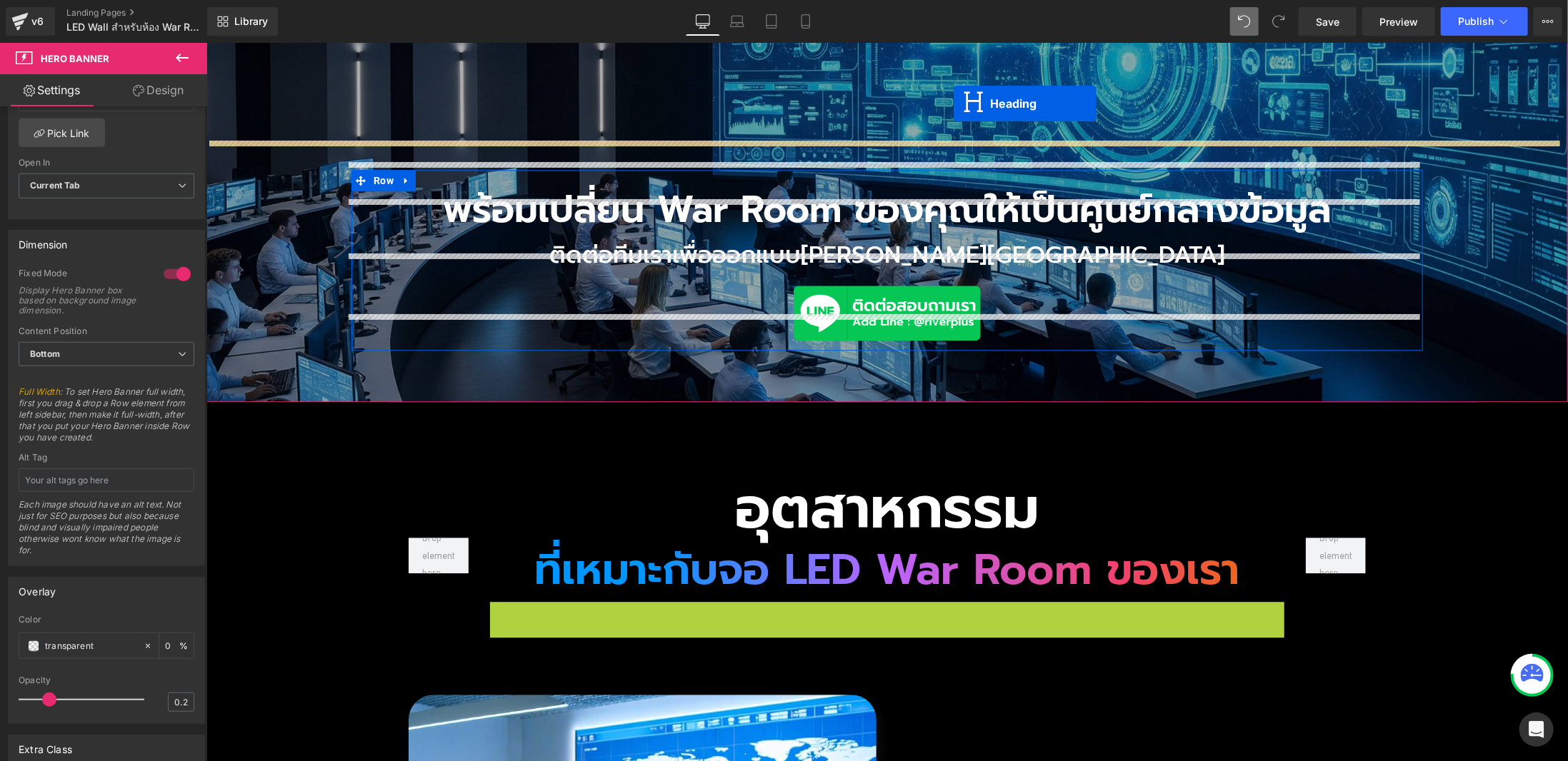
scroll to position [2274, 0]
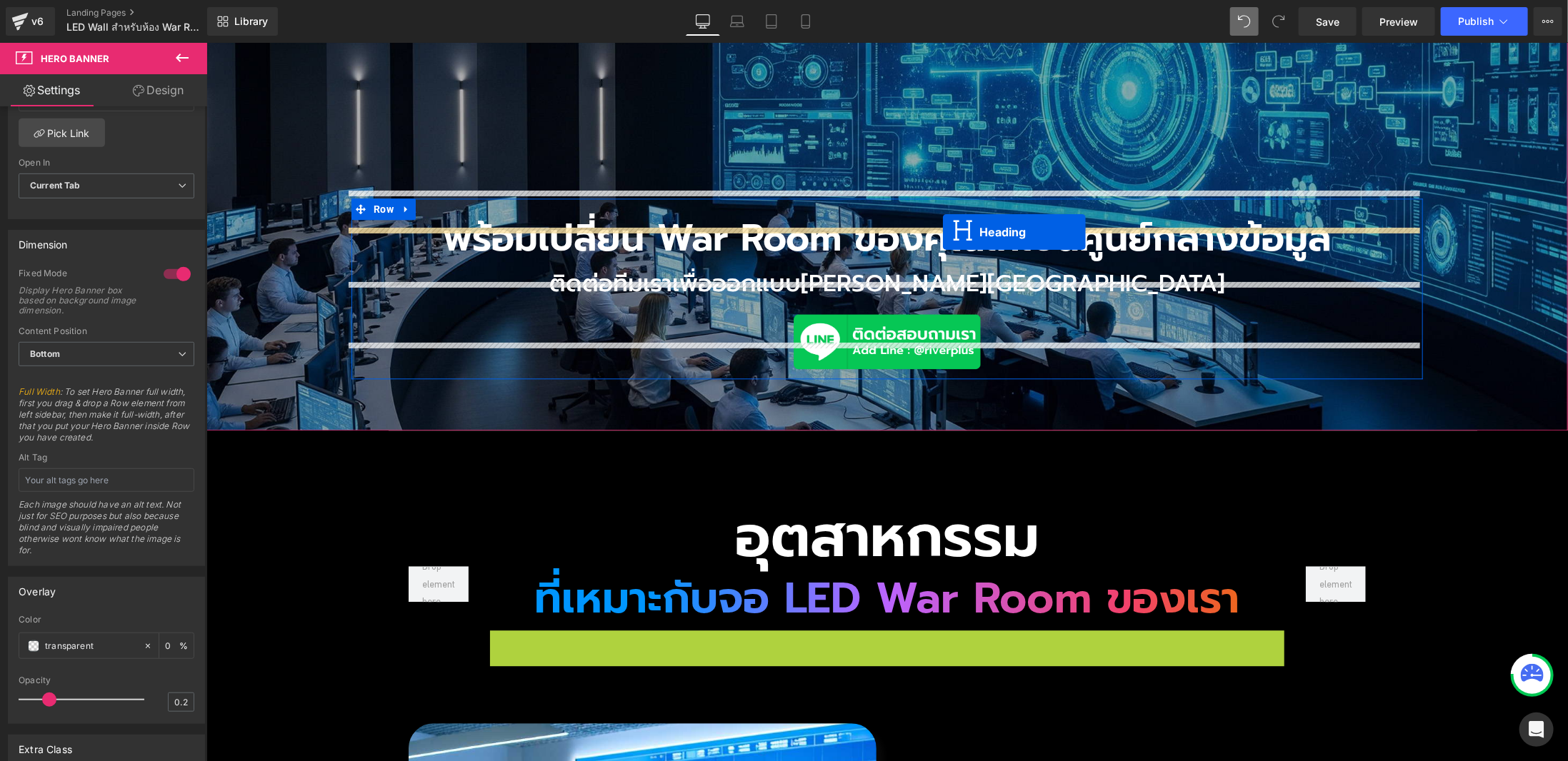
drag, startPoint x: 869, startPoint y: 494, endPoint x: 942, endPoint y: 231, distance: 272.9
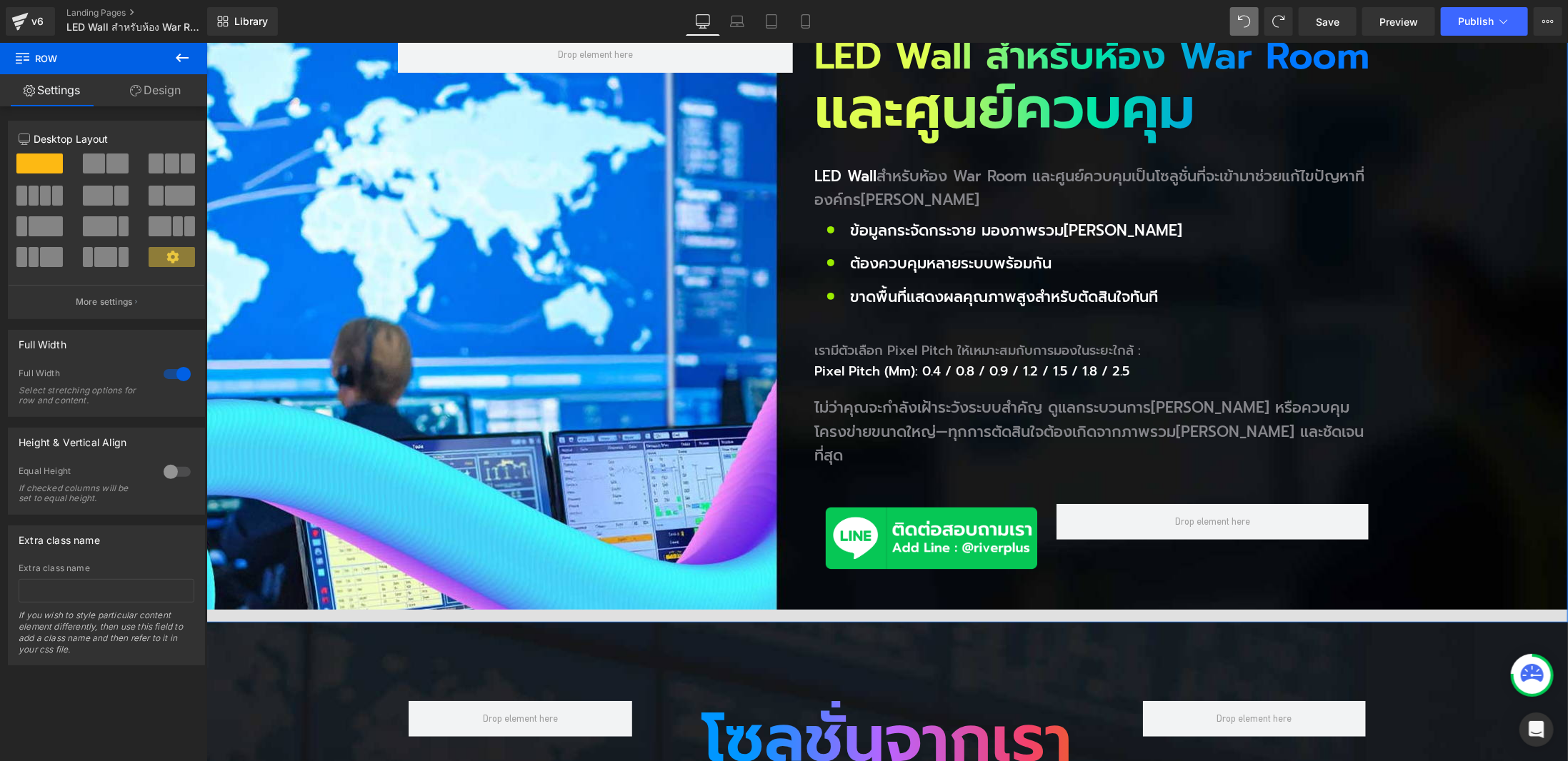
scroll to position [357, 0]
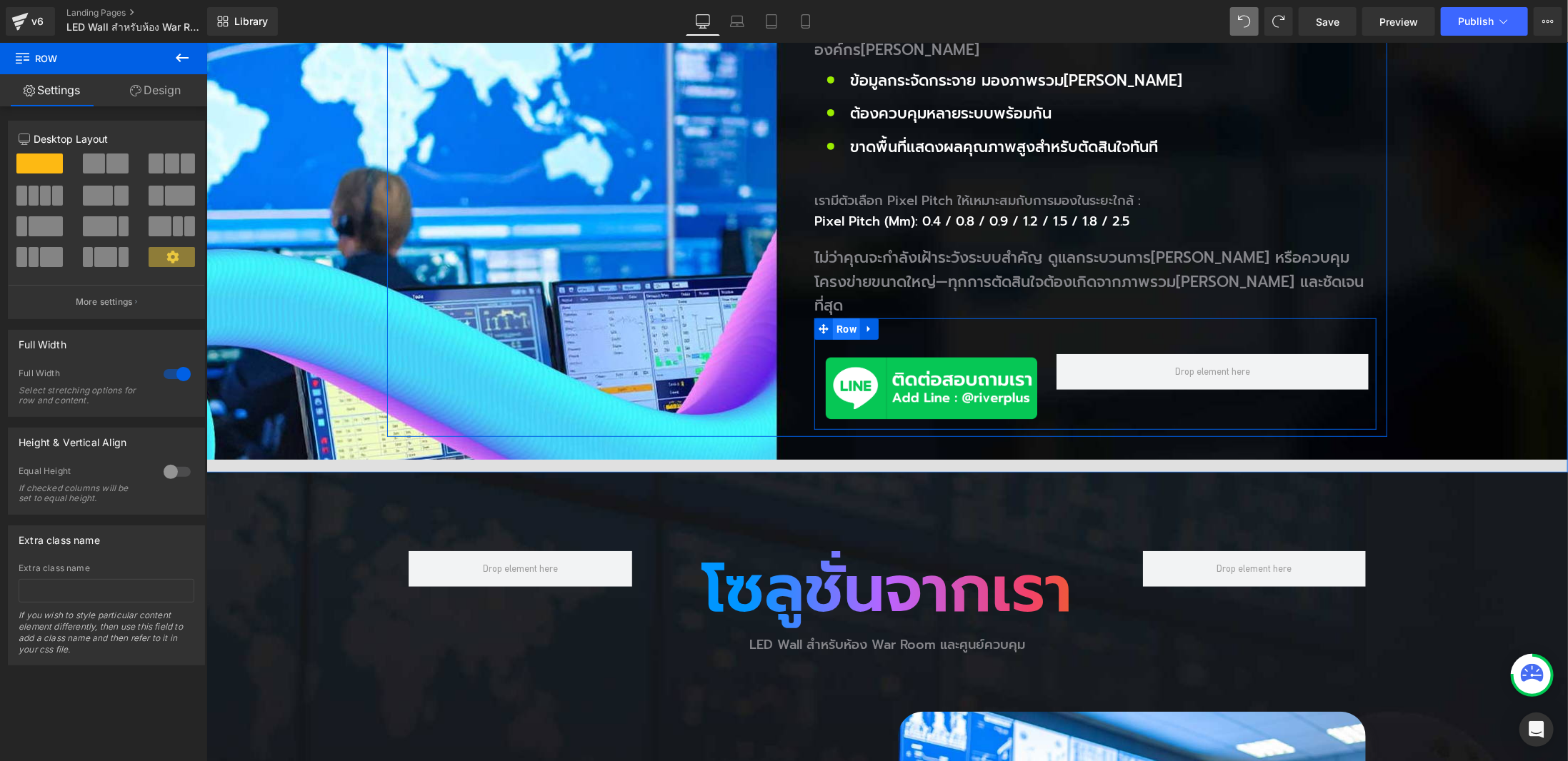
click at [833, 318] on span "Row" at bounding box center [846, 328] width 27 height 22
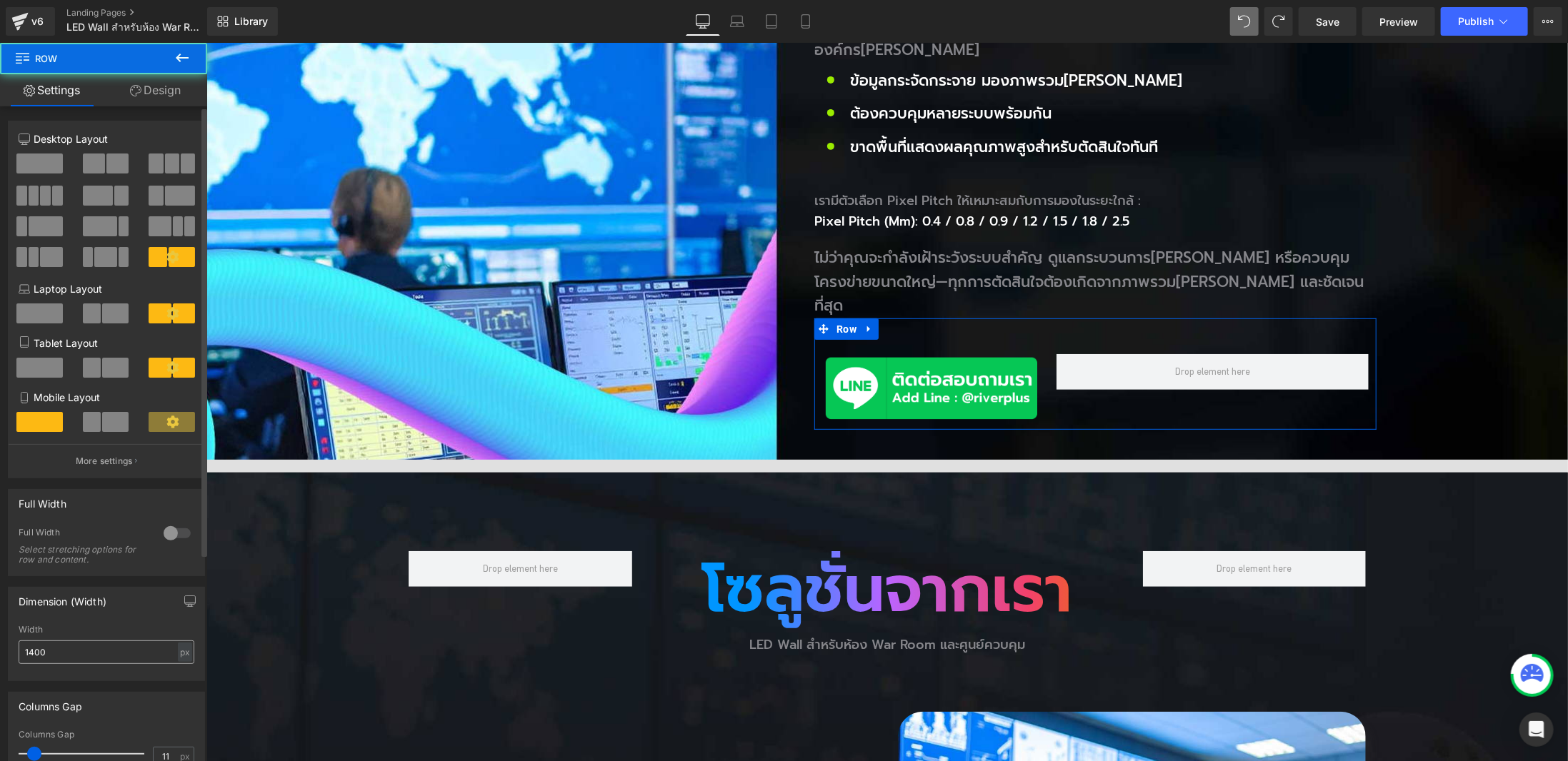
scroll to position [71, 0]
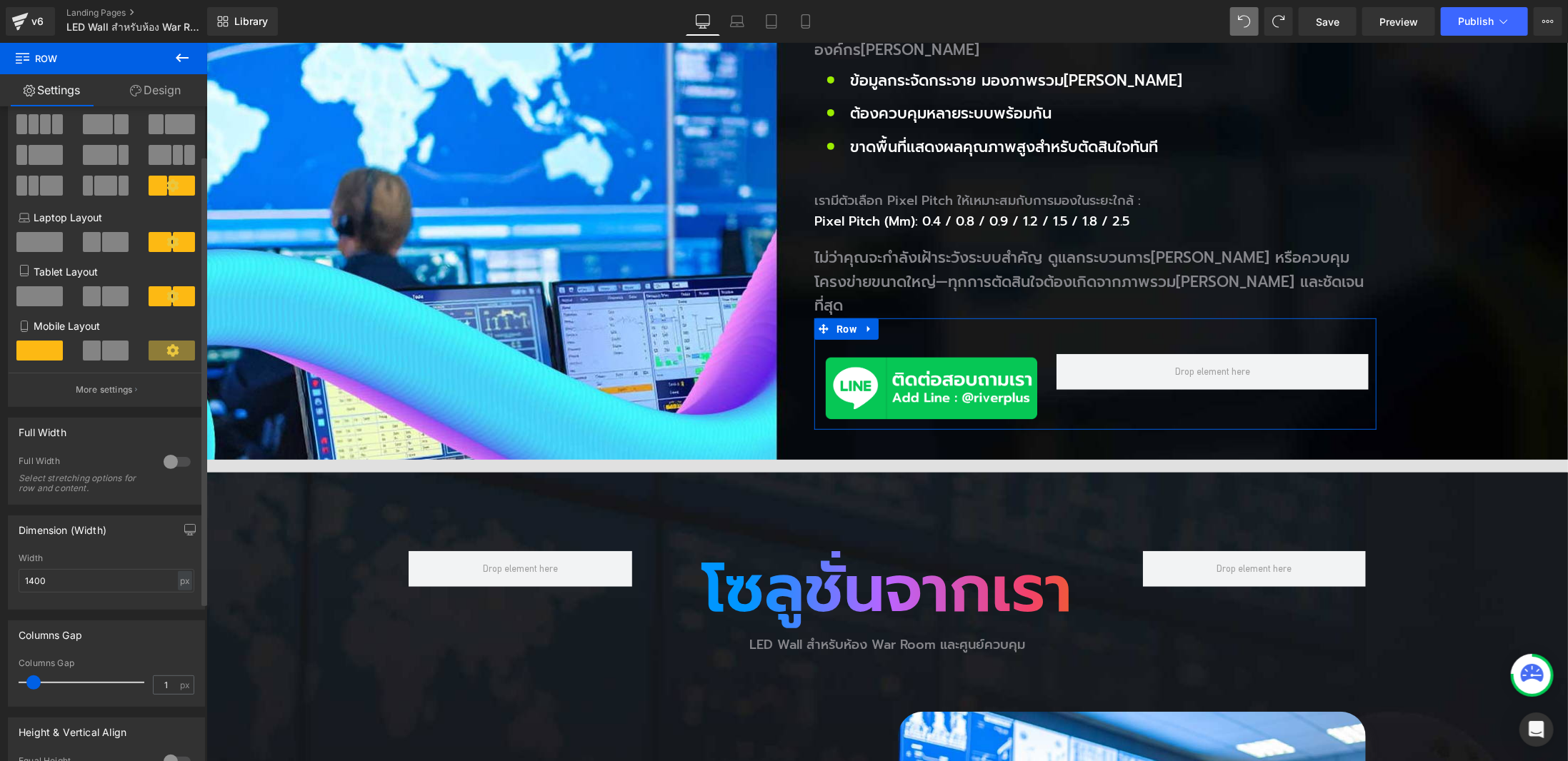
type input "0"
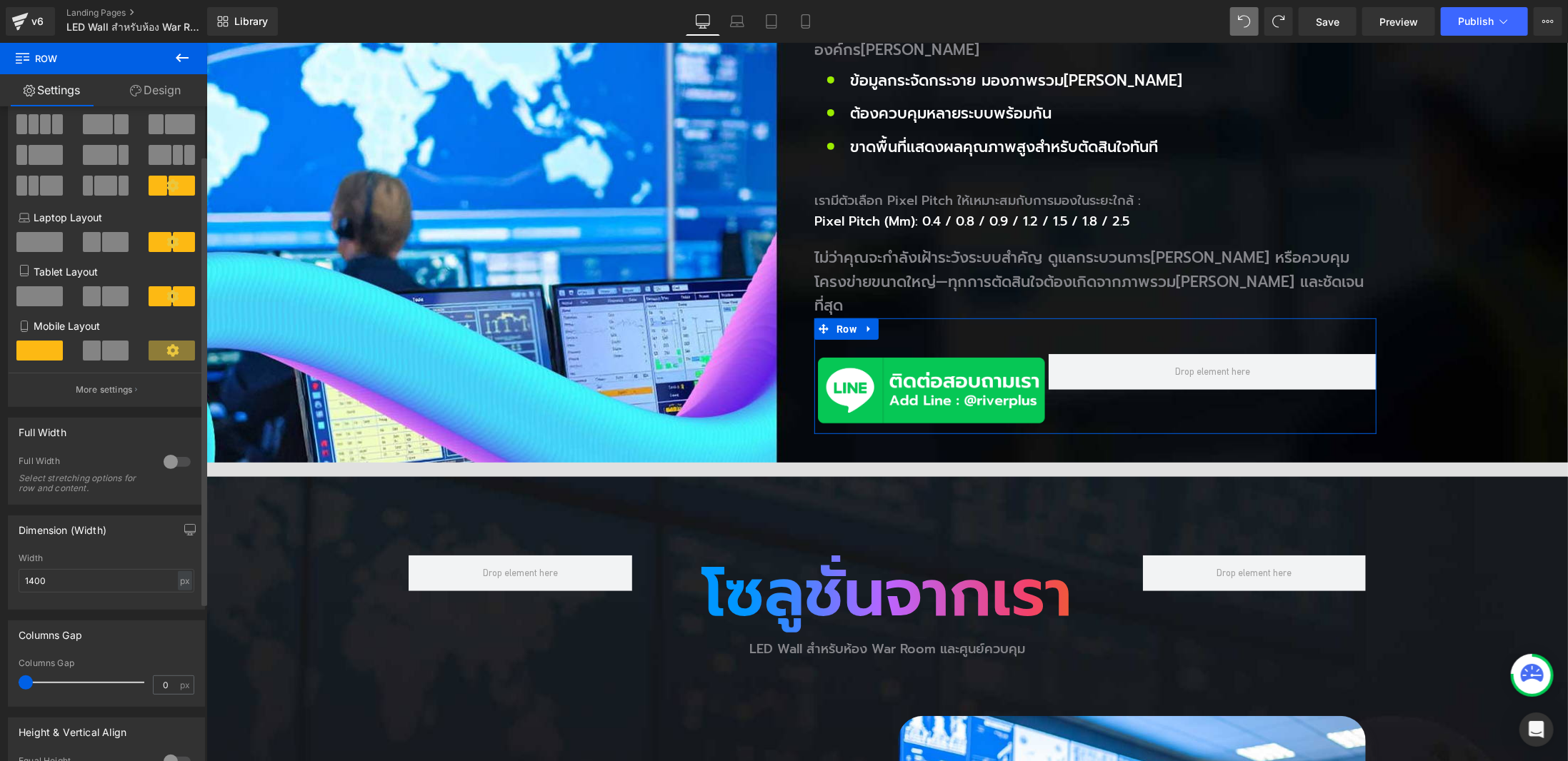
drag, startPoint x: 37, startPoint y: 679, endPoint x: 17, endPoint y: 680, distance: 20.0
click at [17, 680] on div "0px Columns Gap 0 px" at bounding box center [106, 683] width 196 height 48
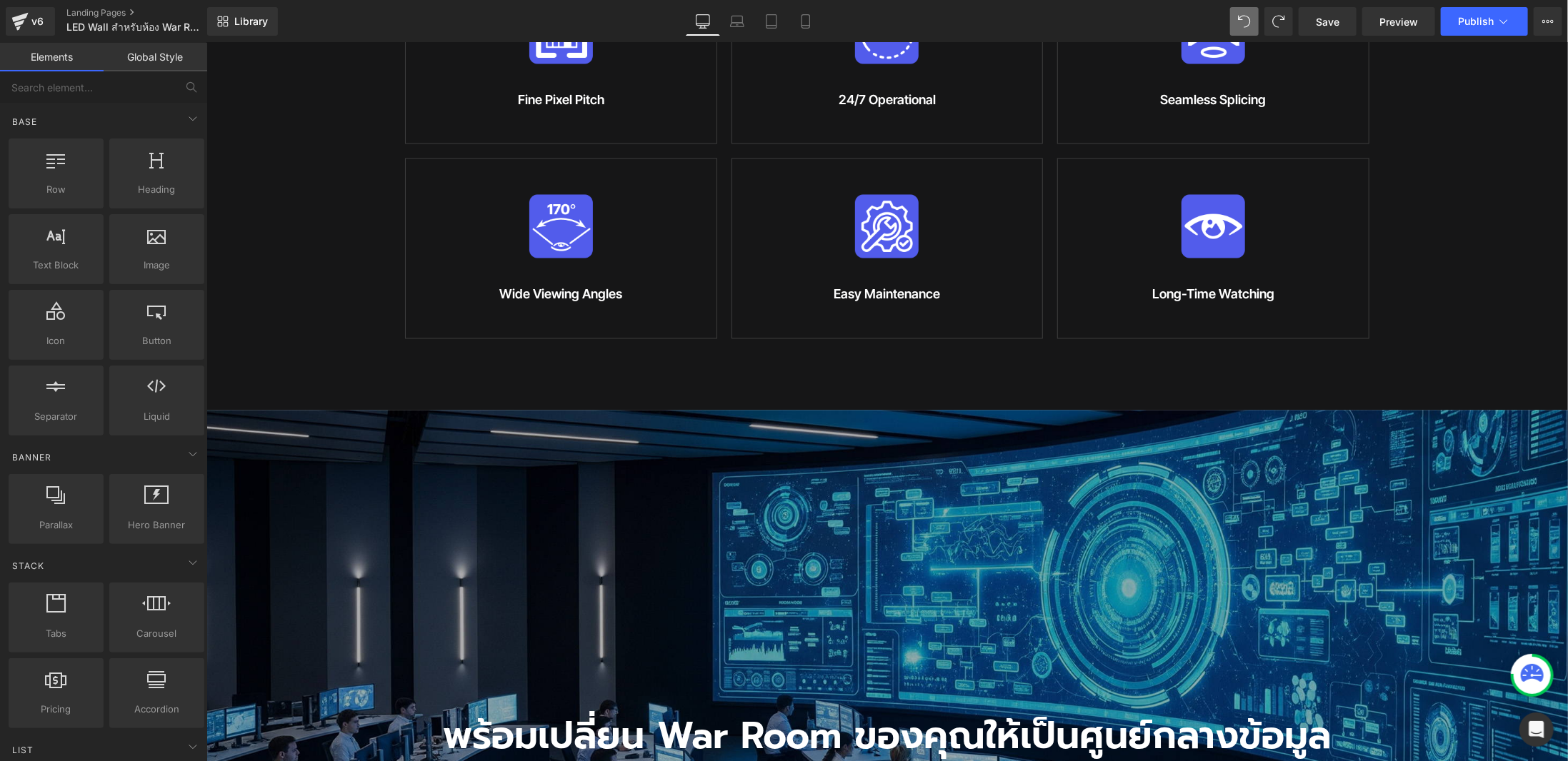
scroll to position [1932, 0]
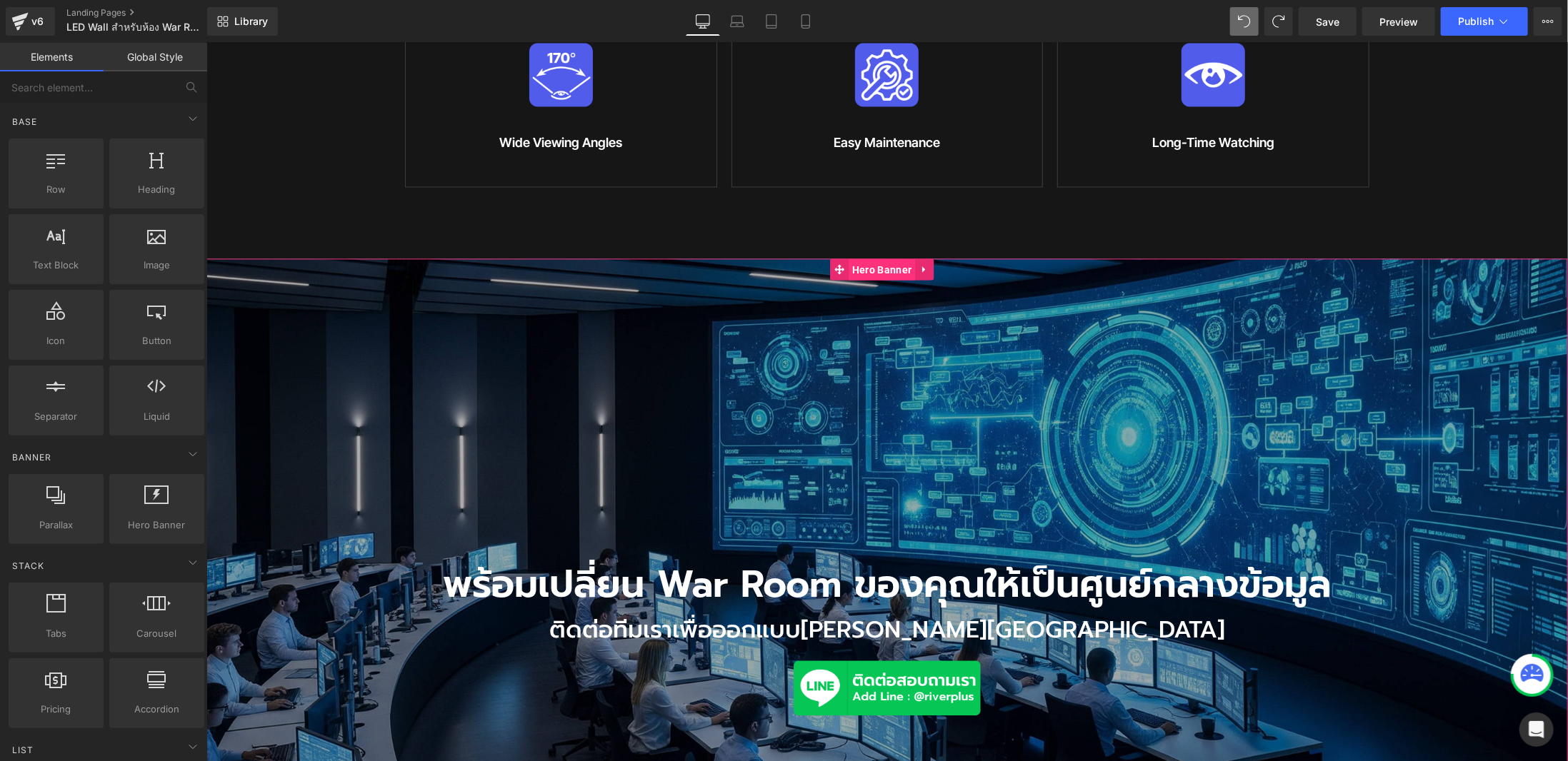
click at [882, 259] on span "Hero Banner" at bounding box center [881, 269] width 67 height 22
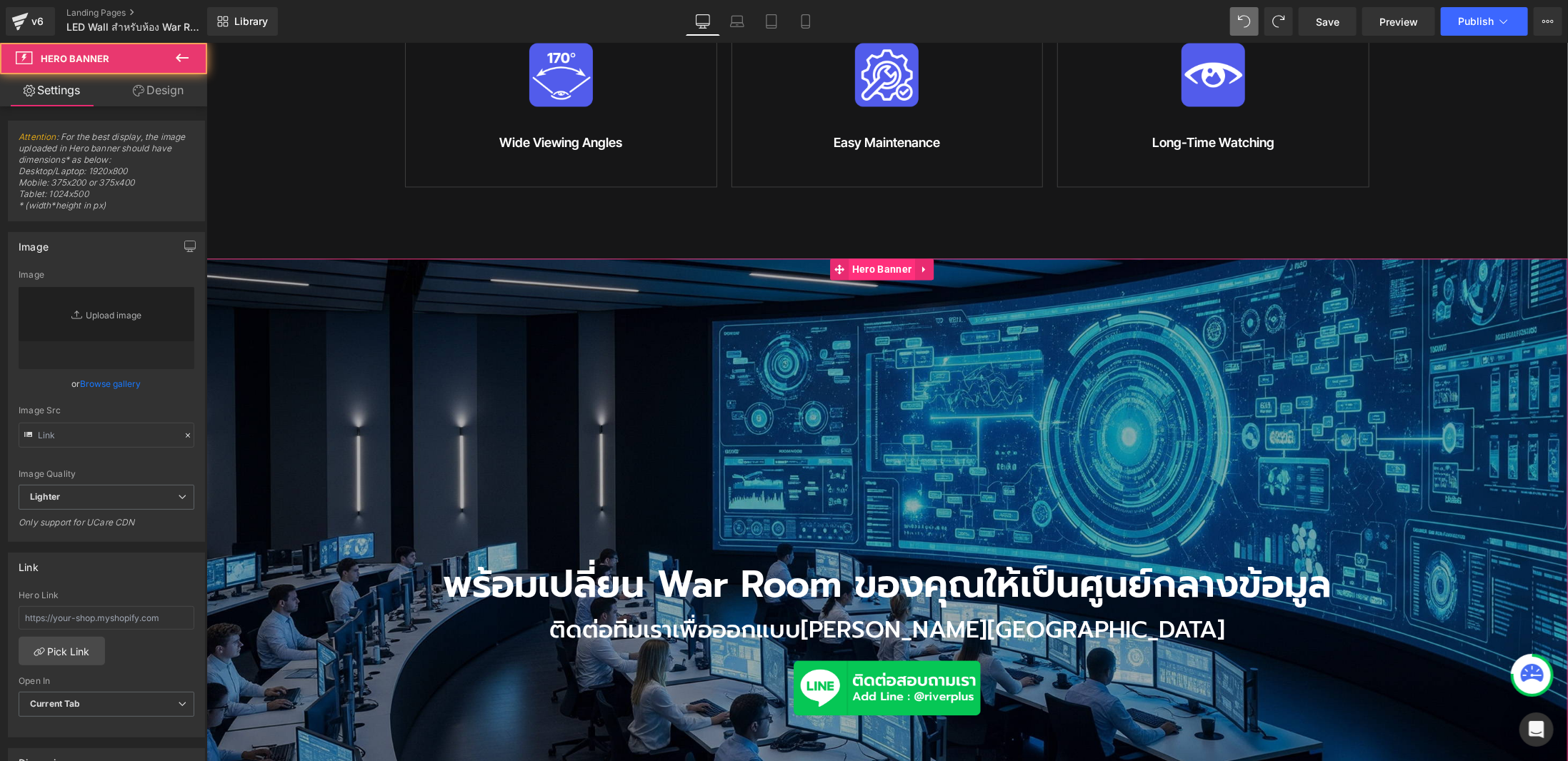
type input "[URL][DOMAIN_NAME]"
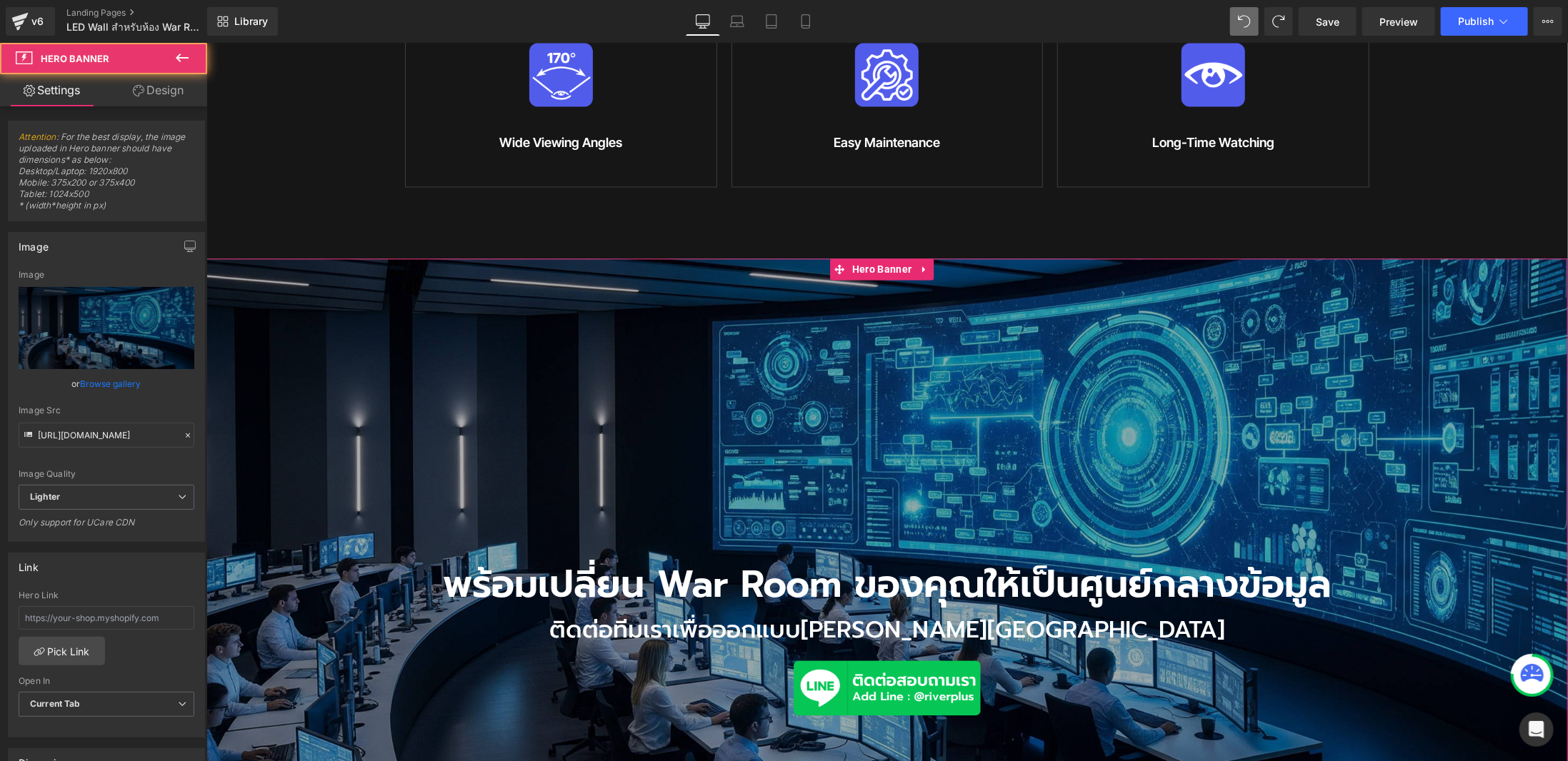
click at [1412, 391] on div "พร้อมเปลี่ยน War Room ของคุณให้เป็นศูนย์กลางข้อมูล Heading ติดต่อทีมเราเพื่อออก…" at bounding box center [886, 517] width 1361 height 519
click at [880, 258] on span "Hero Banner" at bounding box center [881, 269] width 67 height 22
click at [111, 386] on link "Browse gallery" at bounding box center [111, 384] width 61 height 25
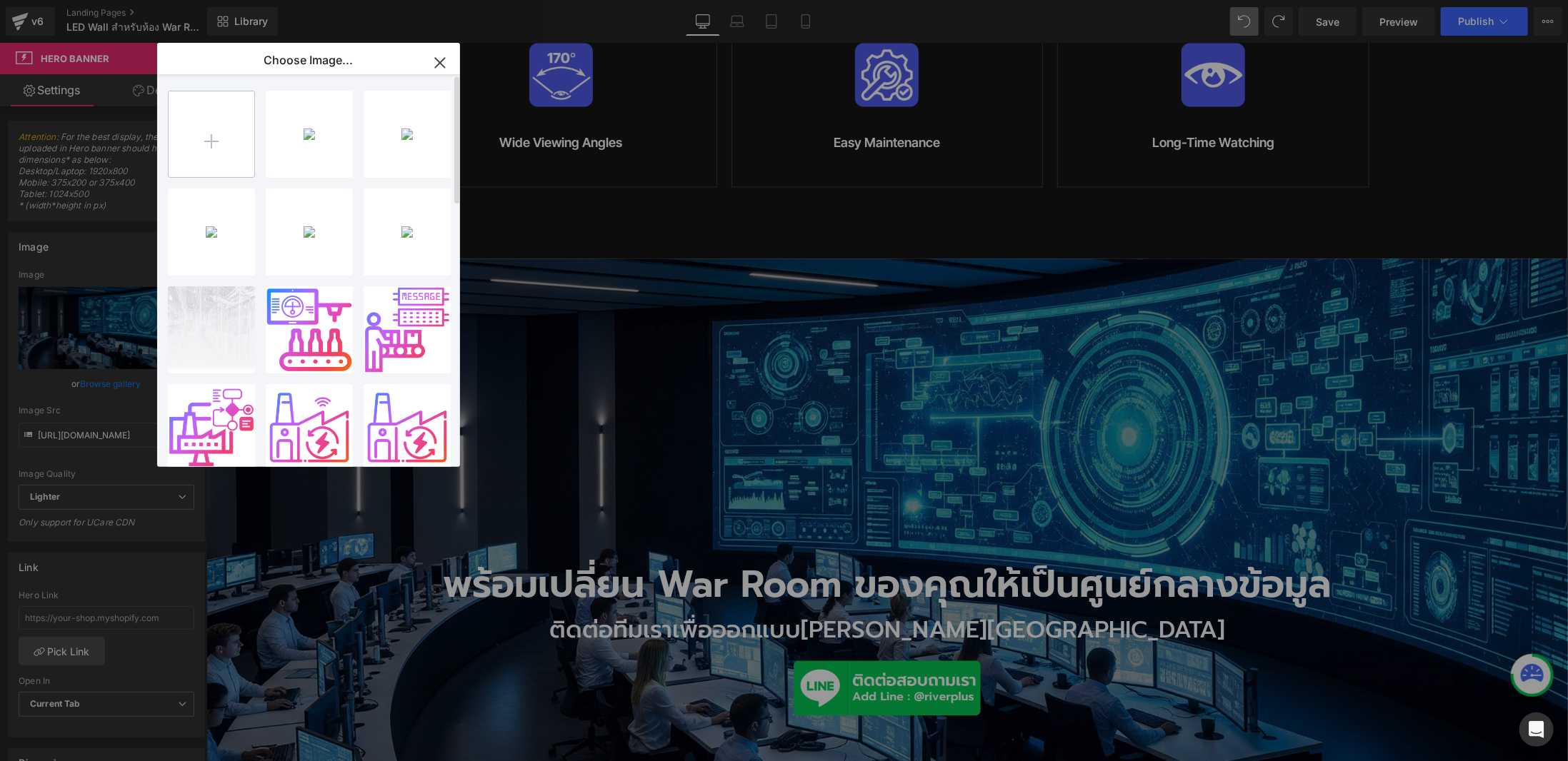
click at [214, 146] on input "file" at bounding box center [211, 134] width 85 height 85
type input "C:\fakepath\LEDWAll.jpg"
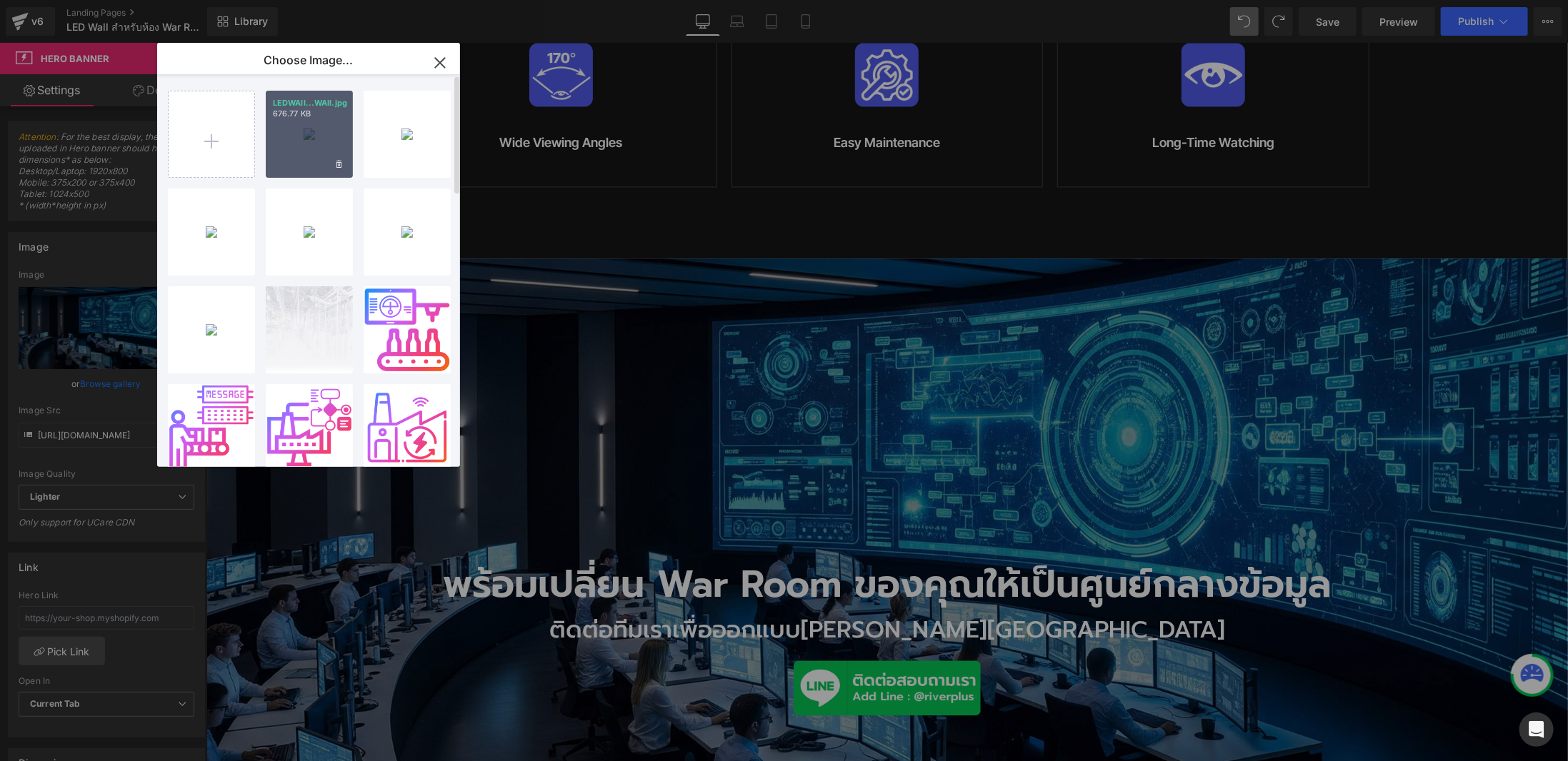
click at [320, 148] on div "LEDWAll...WAll.jpg 676.77 KB" at bounding box center [309, 134] width 87 height 87
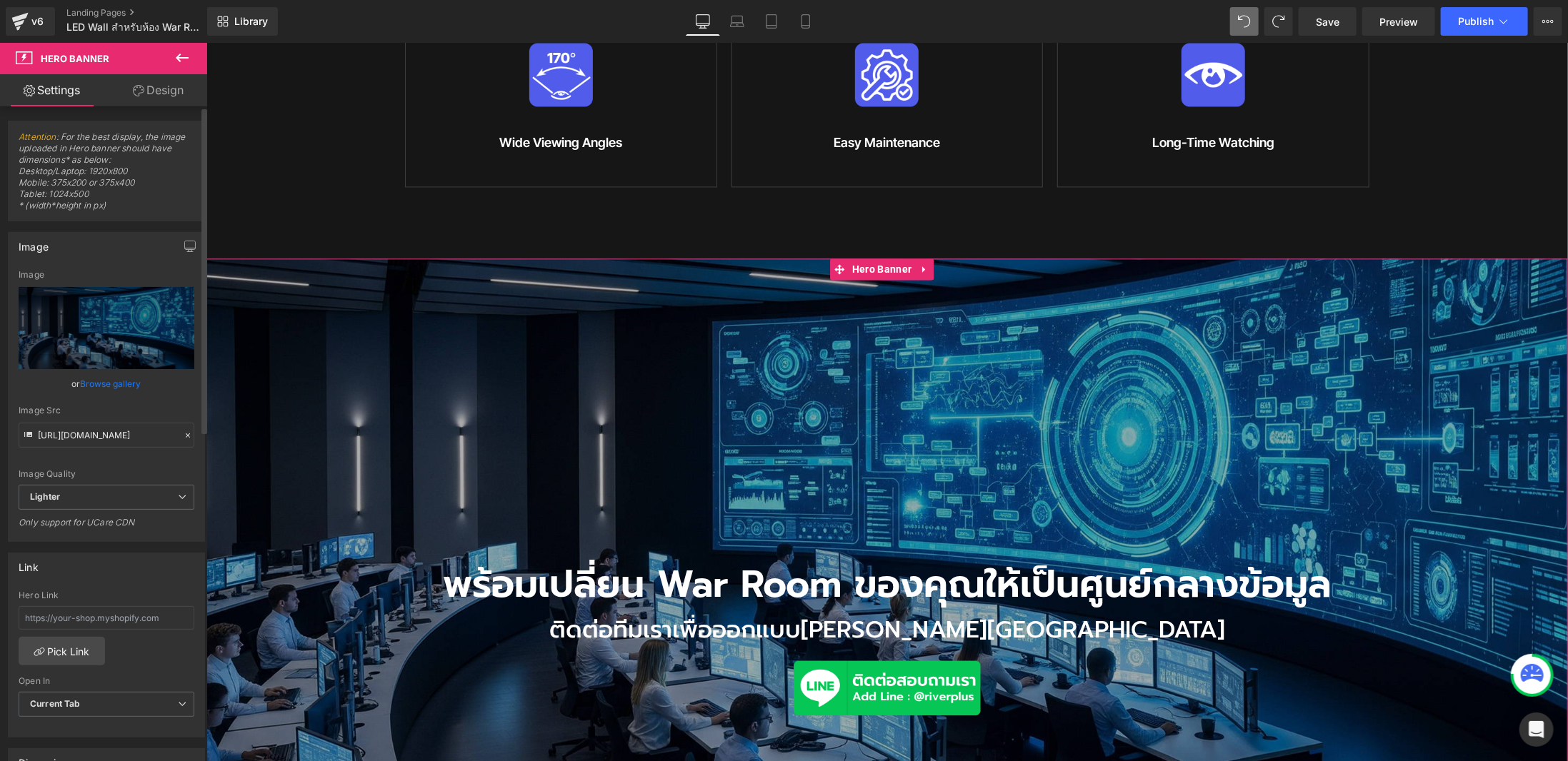
click at [113, 386] on link "Browse gallery" at bounding box center [111, 384] width 61 height 25
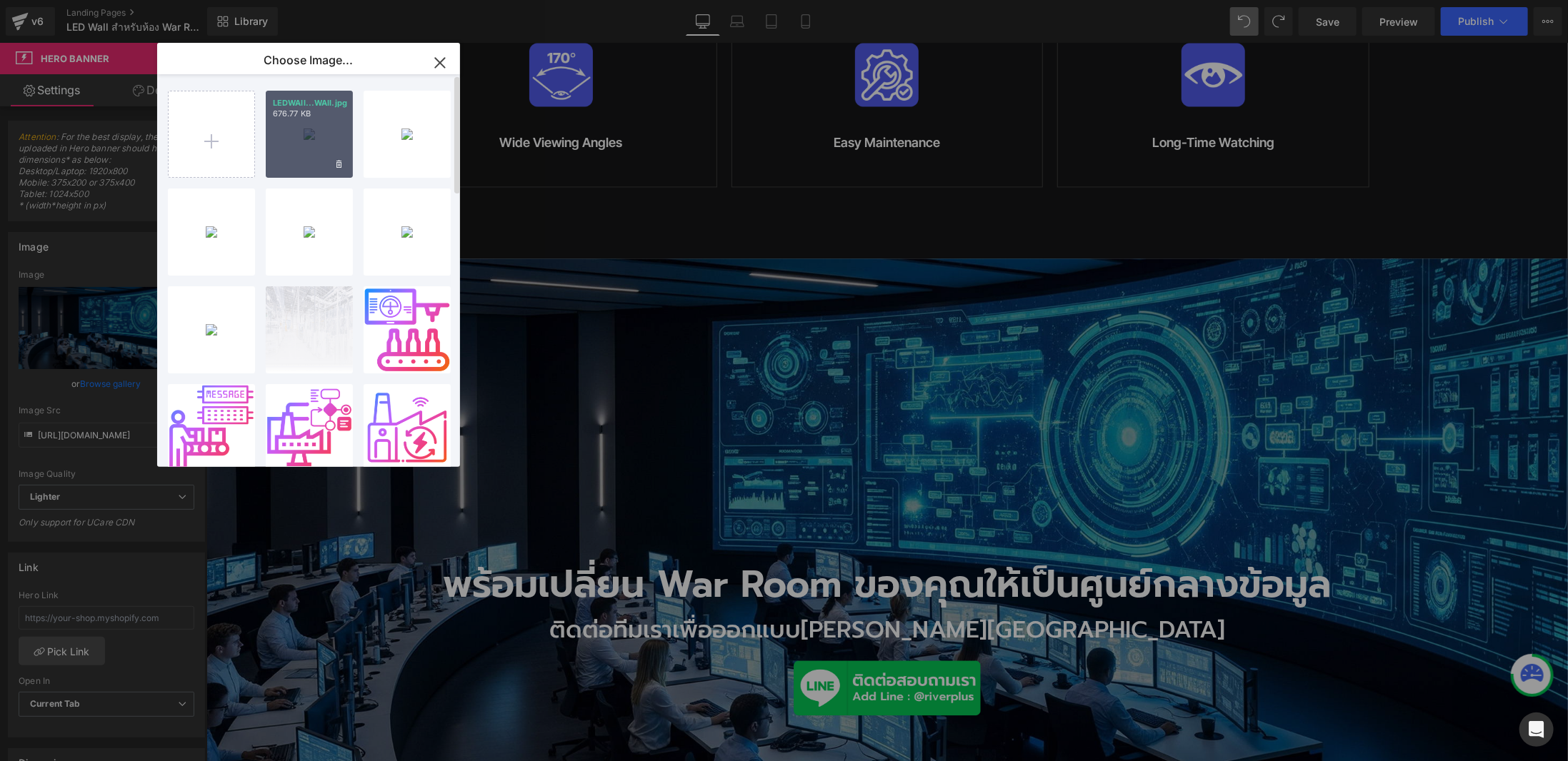
click at [324, 148] on div "LEDWAll...WAll.jpg 676.77 KB" at bounding box center [309, 134] width 87 height 87
type input "[URL][DOMAIN_NAME]"
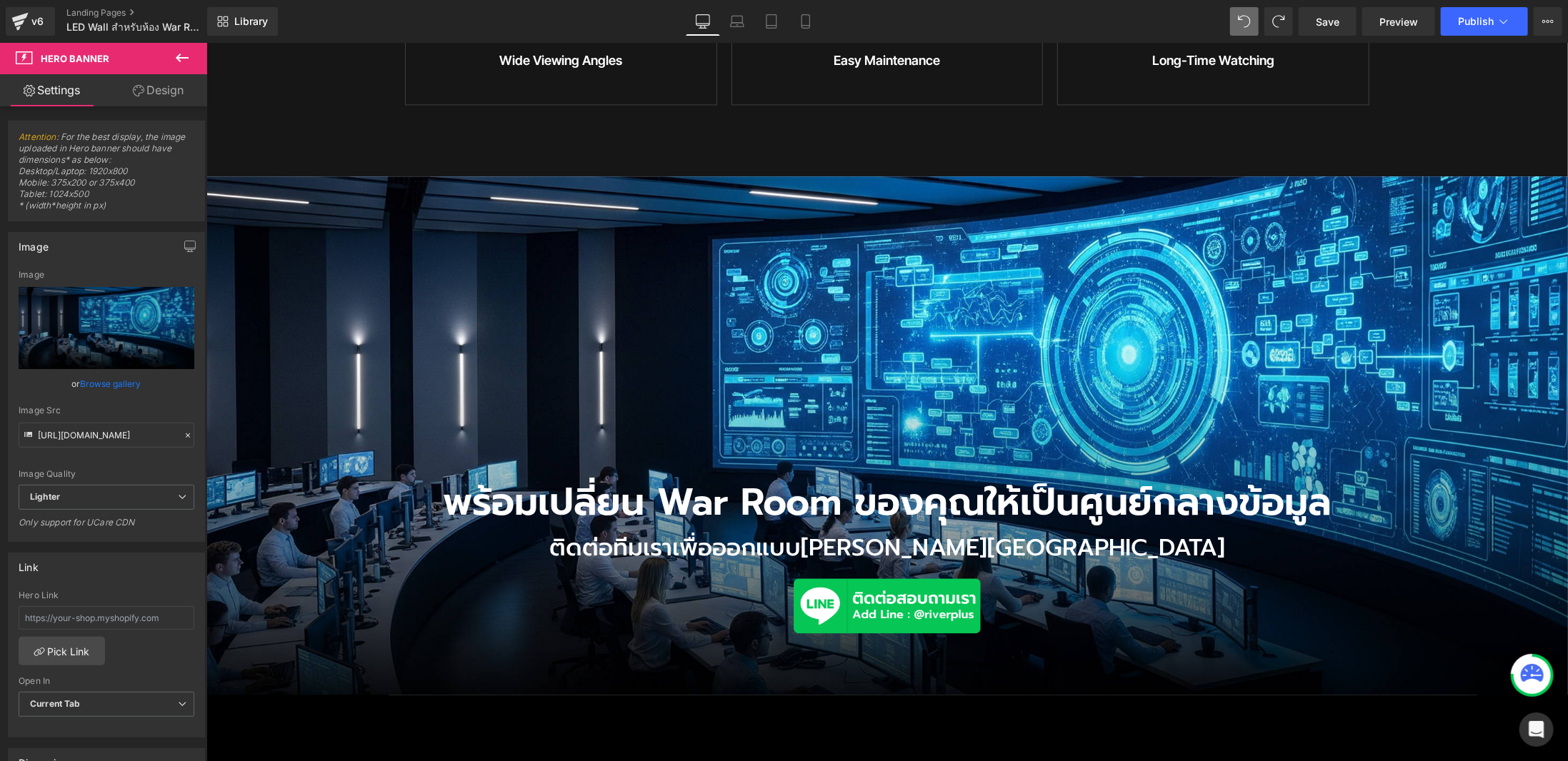
scroll to position [2146, 0]
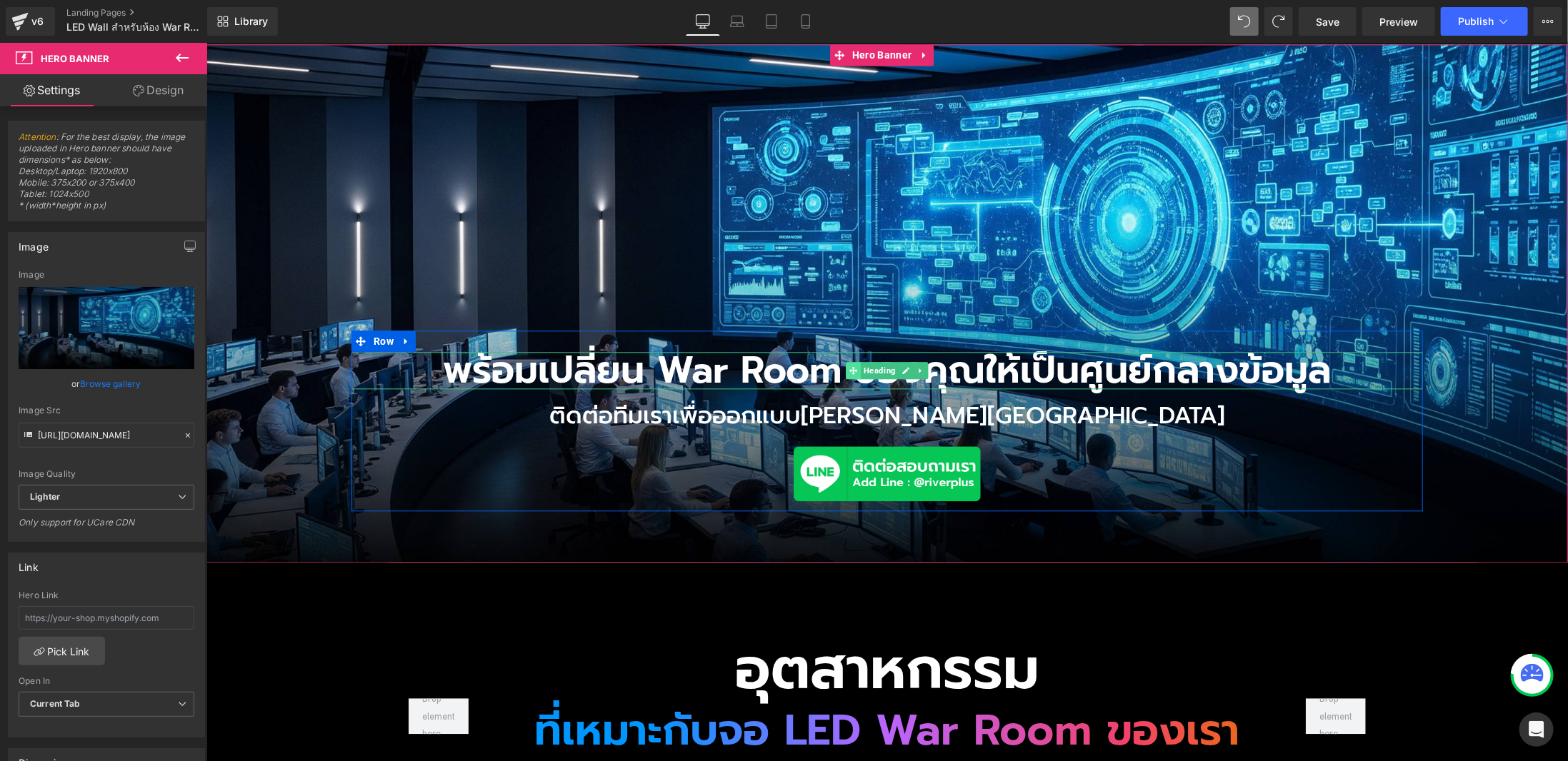
click at [850, 367] on icon at bounding box center [853, 370] width 8 height 8
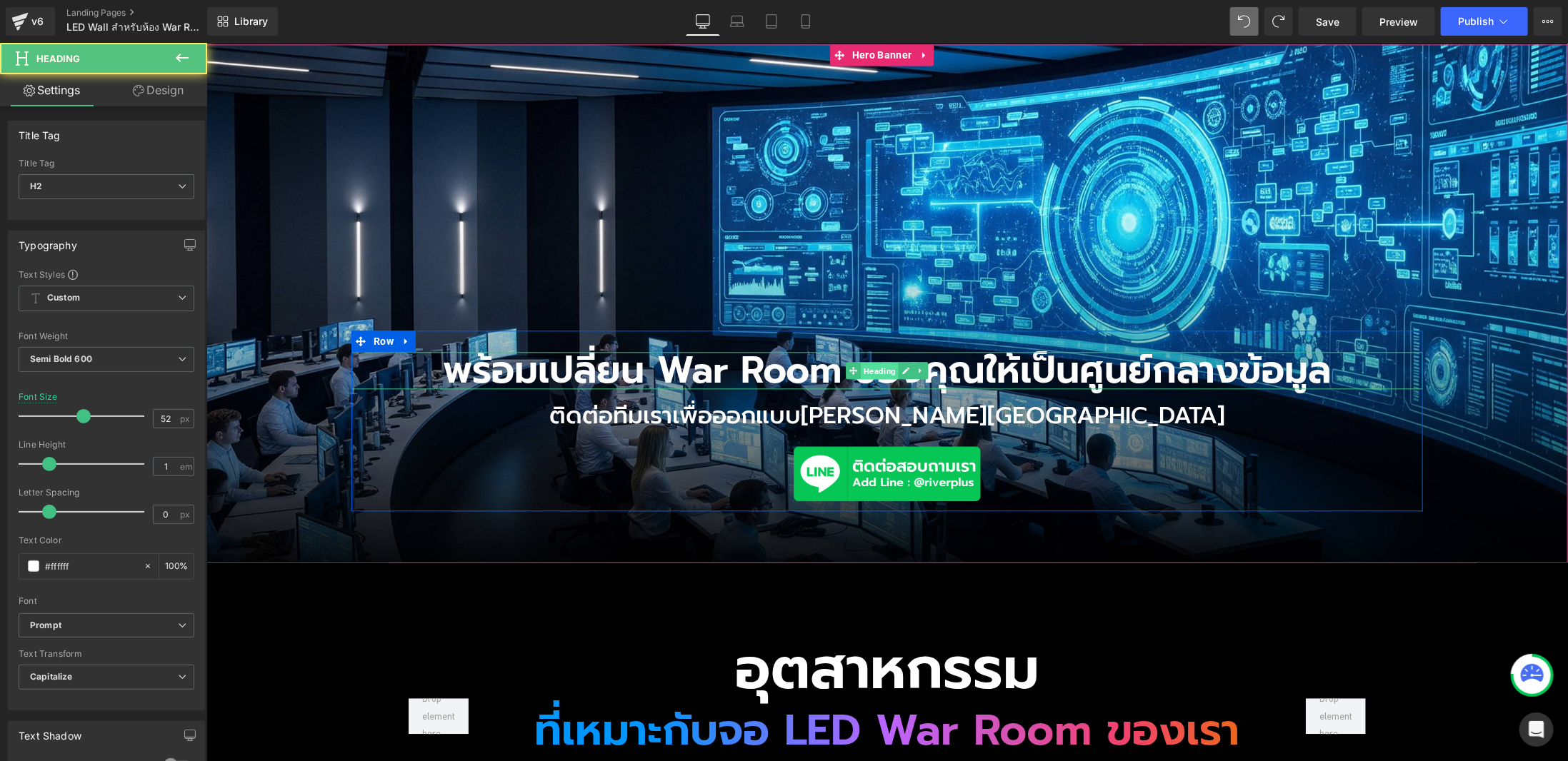
click at [862, 362] on span "Heading" at bounding box center [878, 370] width 38 height 17
click at [865, 385] on div at bounding box center [887, 387] width 1072 height 4
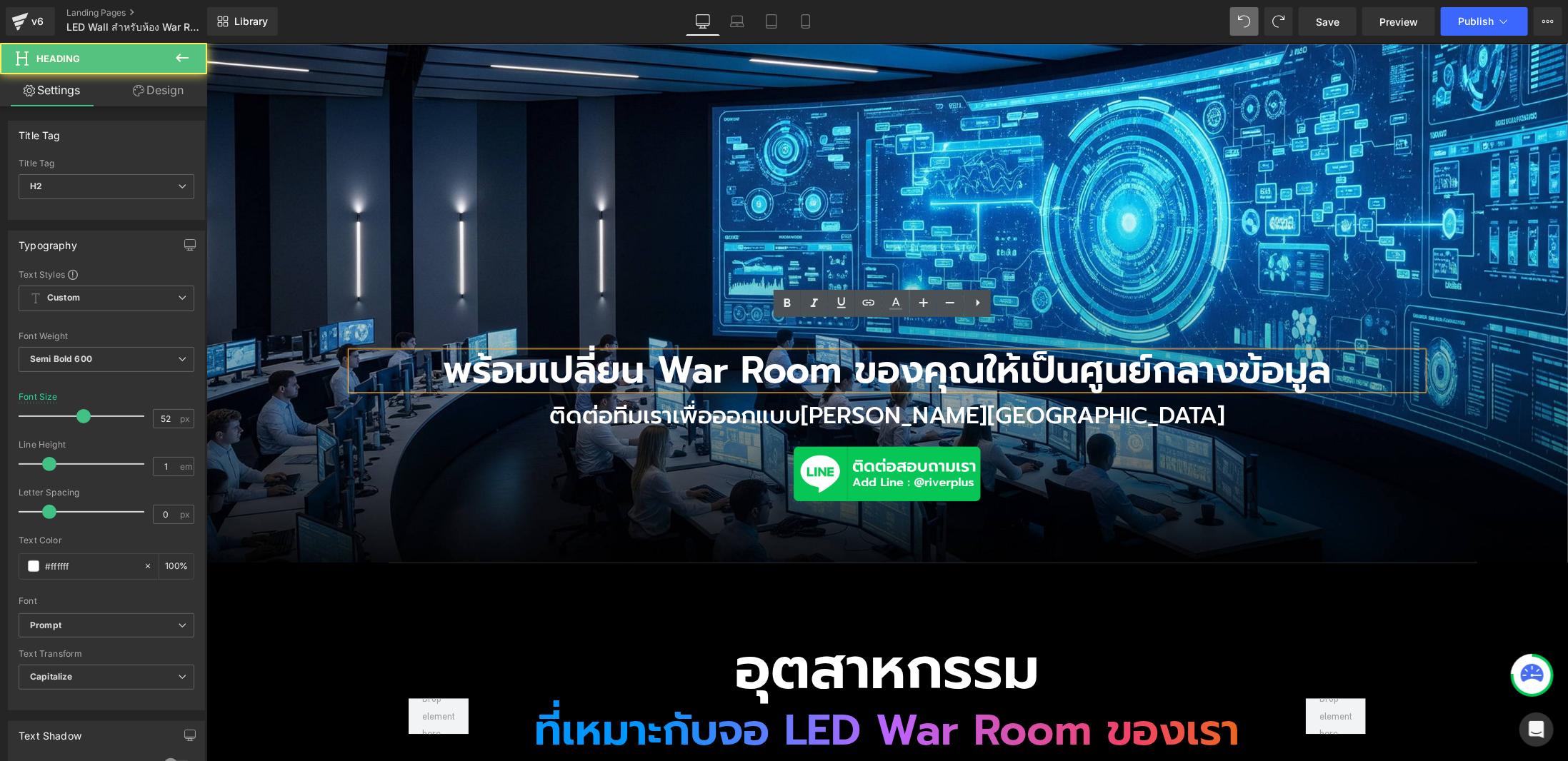
click at [857, 352] on h2 "พร้อมเปลี่ยน War Room ของคุณให้เป็นศูนย์กลางข้อมูล" at bounding box center [887, 370] width 1072 height 37
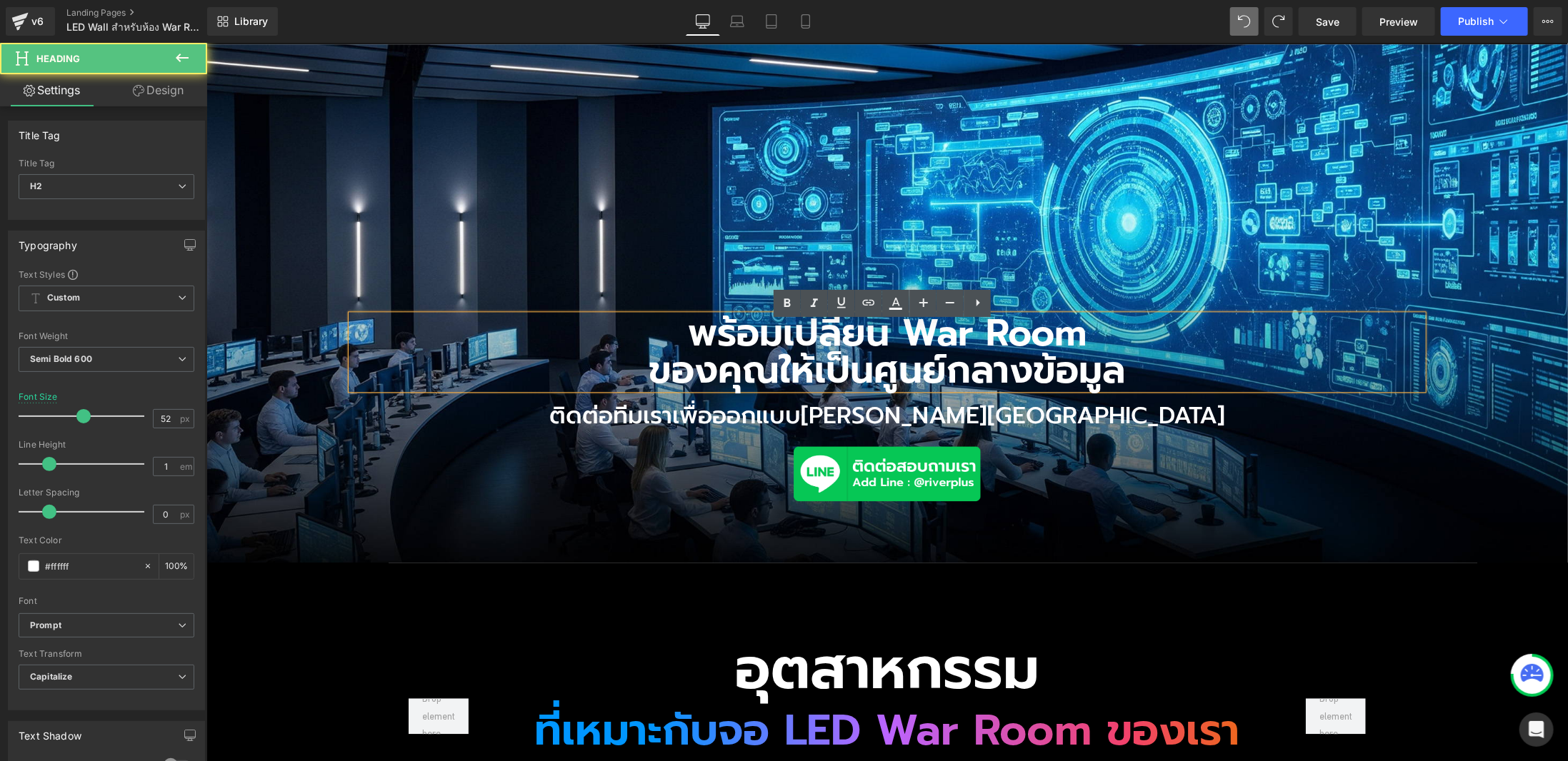
scroll to position [2109, 0]
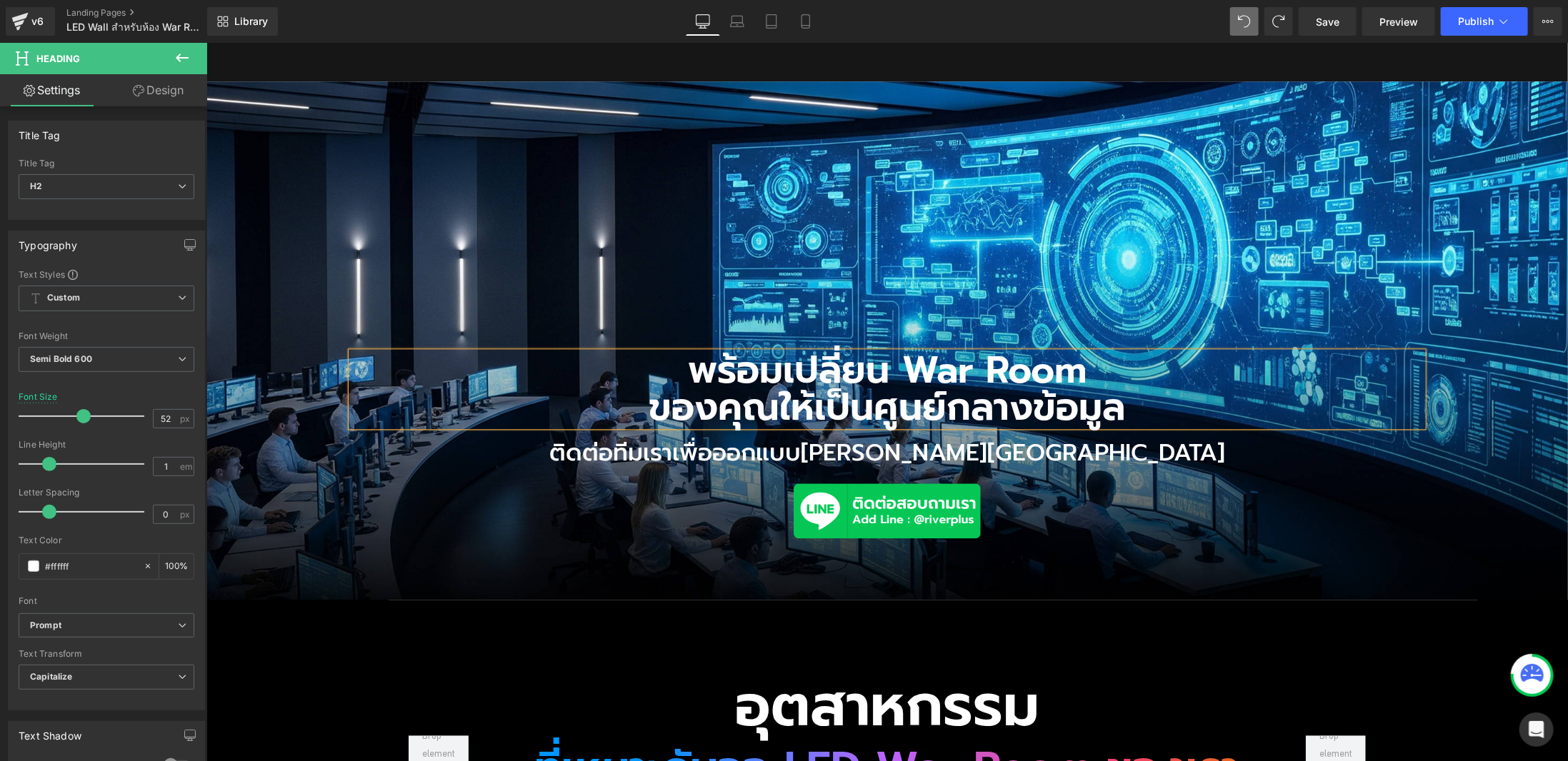
click at [1138, 268] on div "พร้อมเปลี่ยน War Room ของคุณให้เป็นศูนย์กลางข้อมูล Heading ติดต่อทีมเราเพื่อออก…" at bounding box center [886, 340] width 1361 height 519
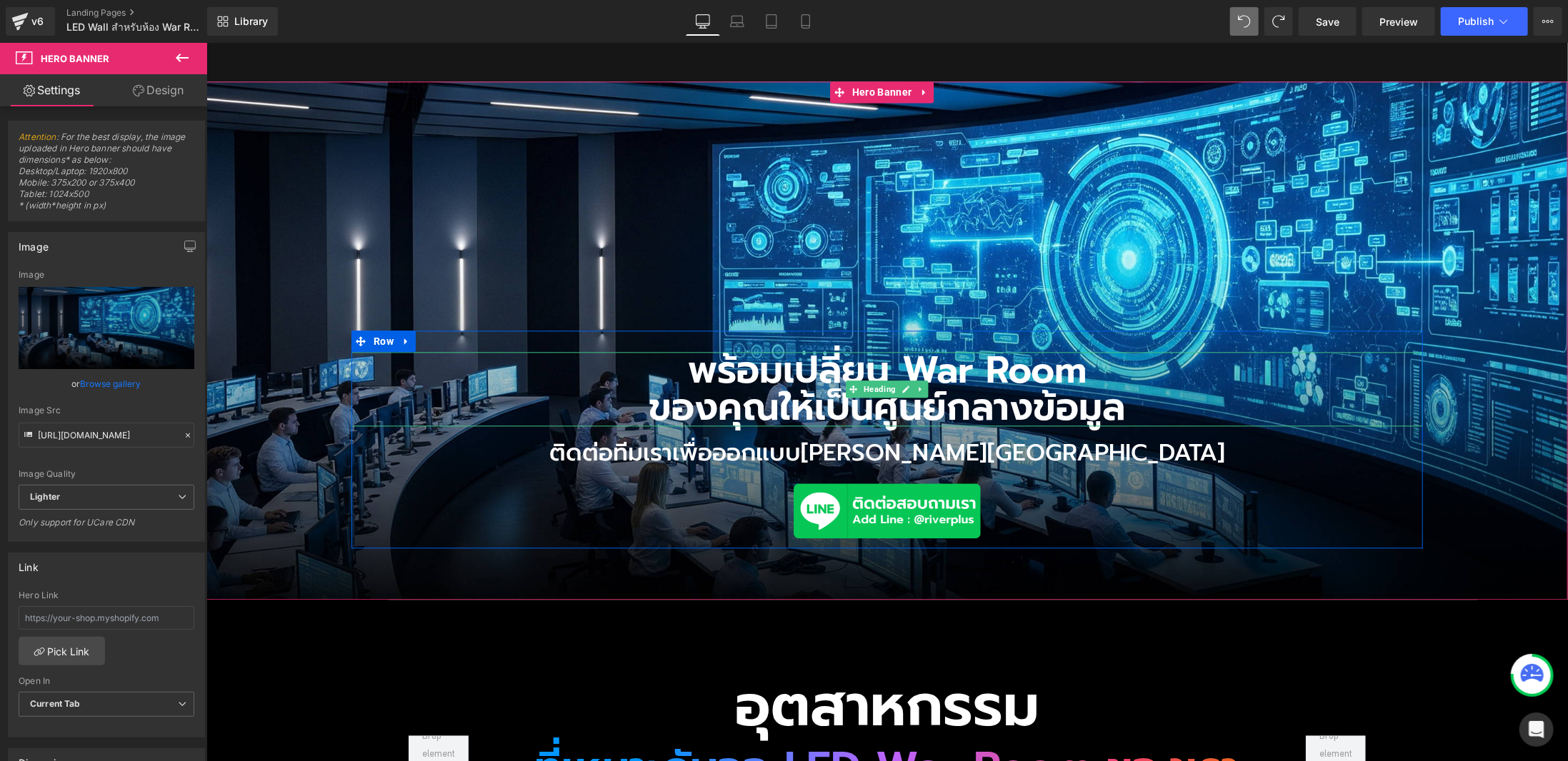
click at [643, 388] on h2 "ของคุณให้เป็นศูนย์กลางข้อมูล" at bounding box center [887, 407] width 1072 height 37
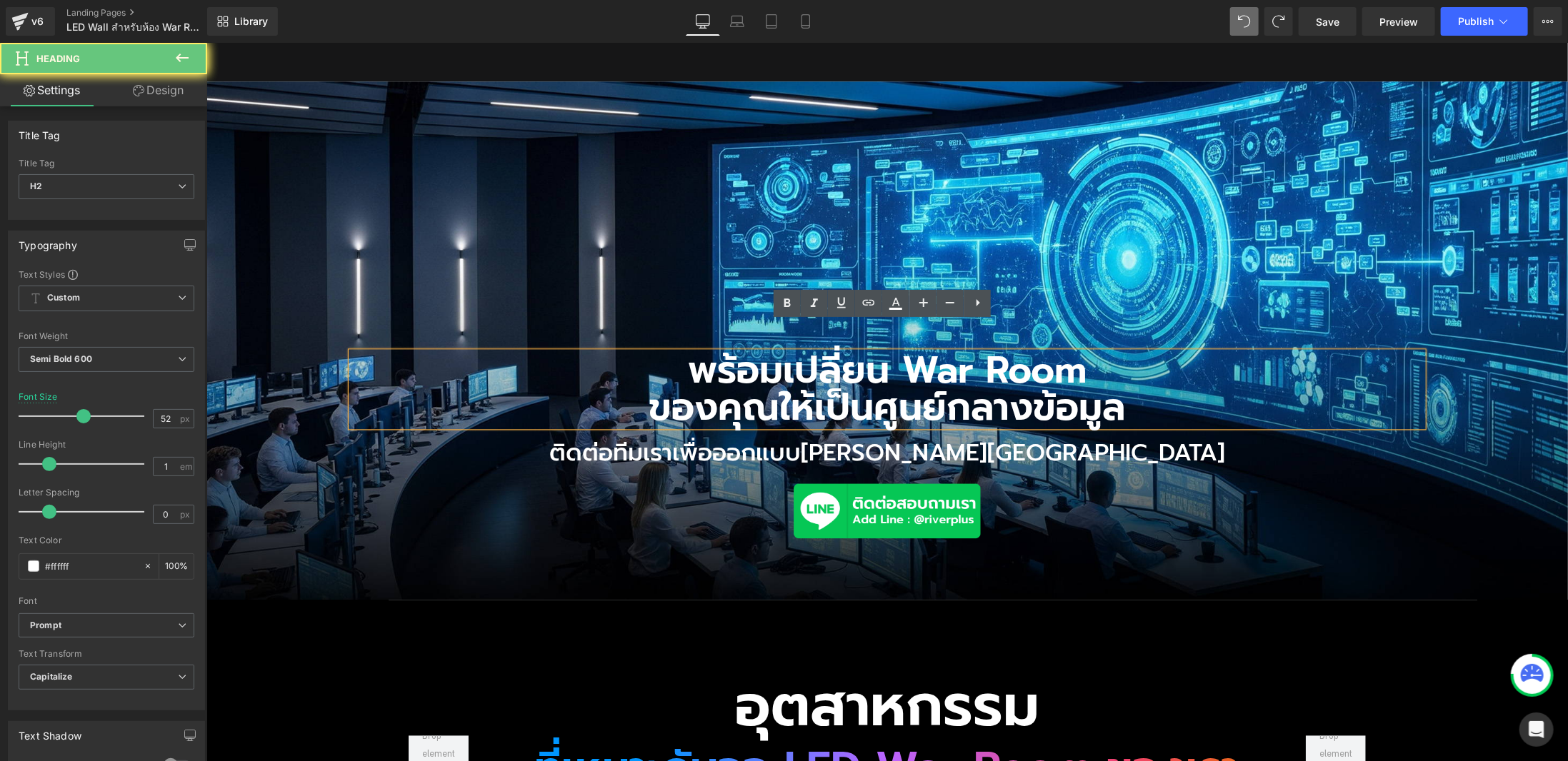
click at [650, 388] on h2 "ของคุณให้เป็นศูนย์กลางข้อมูล" at bounding box center [887, 407] width 1072 height 37
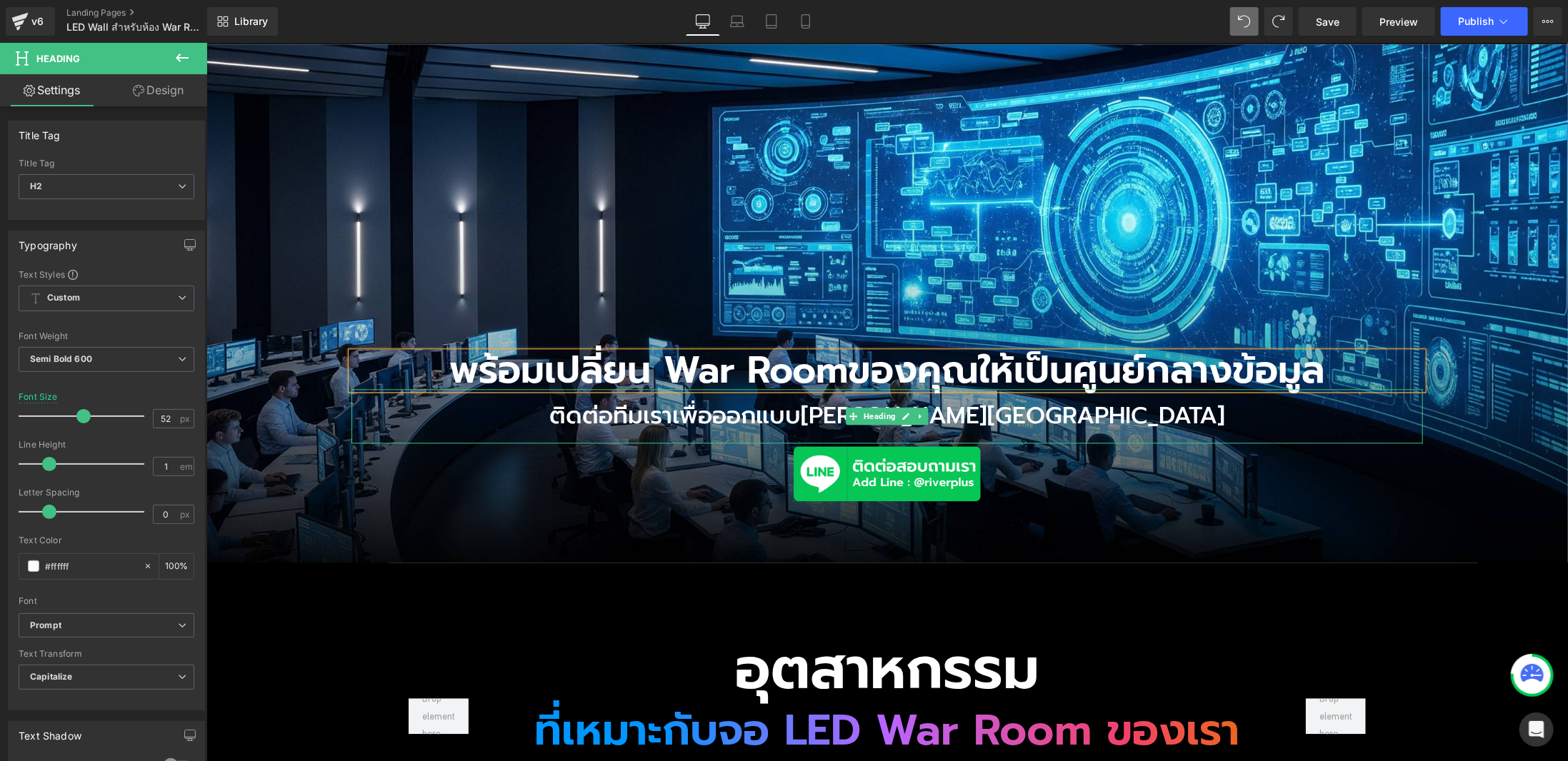
click at [1287, 405] on h2 "ติดต่อทีมเราเพื่อออกแบบ[PERSON_NAME][GEOGRAPHIC_DATA]" at bounding box center [887, 415] width 1072 height 54
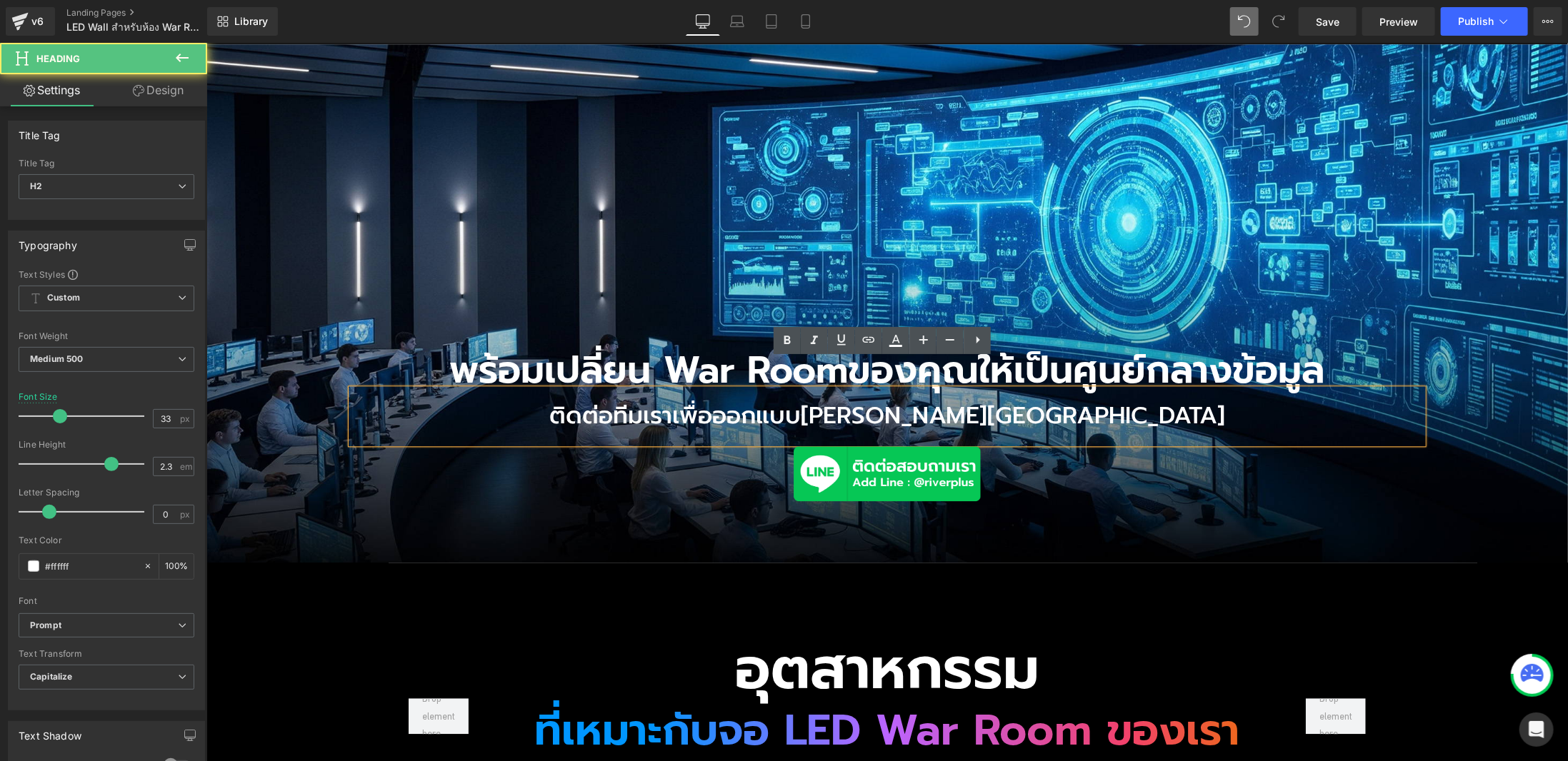
click at [1423, 334] on span "พร้อมเปลี่ยน War Room ของคุณให้เป็นศูนย์กลางข้อมูล Heading ติดต่อทีมเราเพื่อออก…" at bounding box center [886, 420] width 1361 height 180
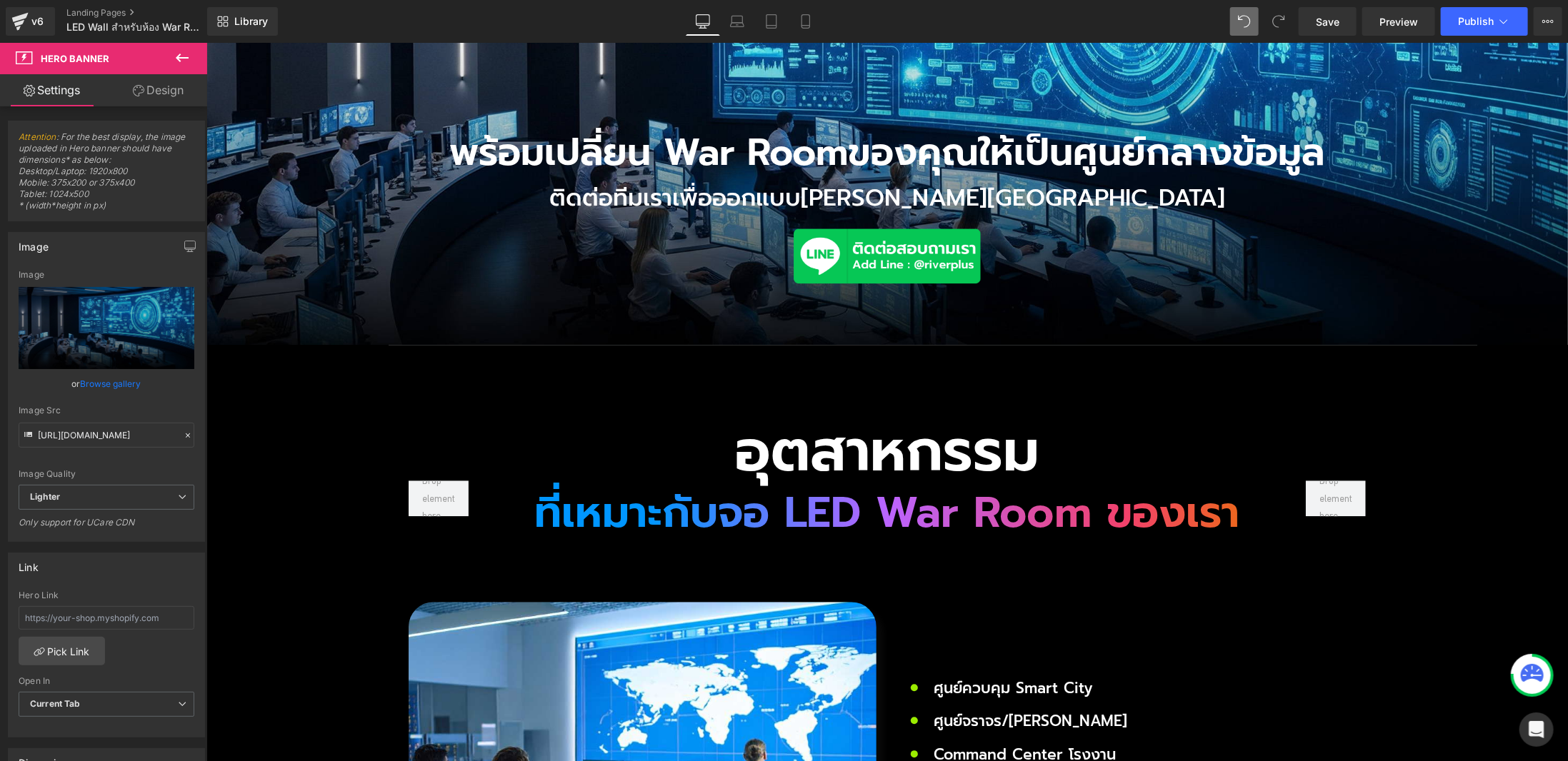
scroll to position [2016, 0]
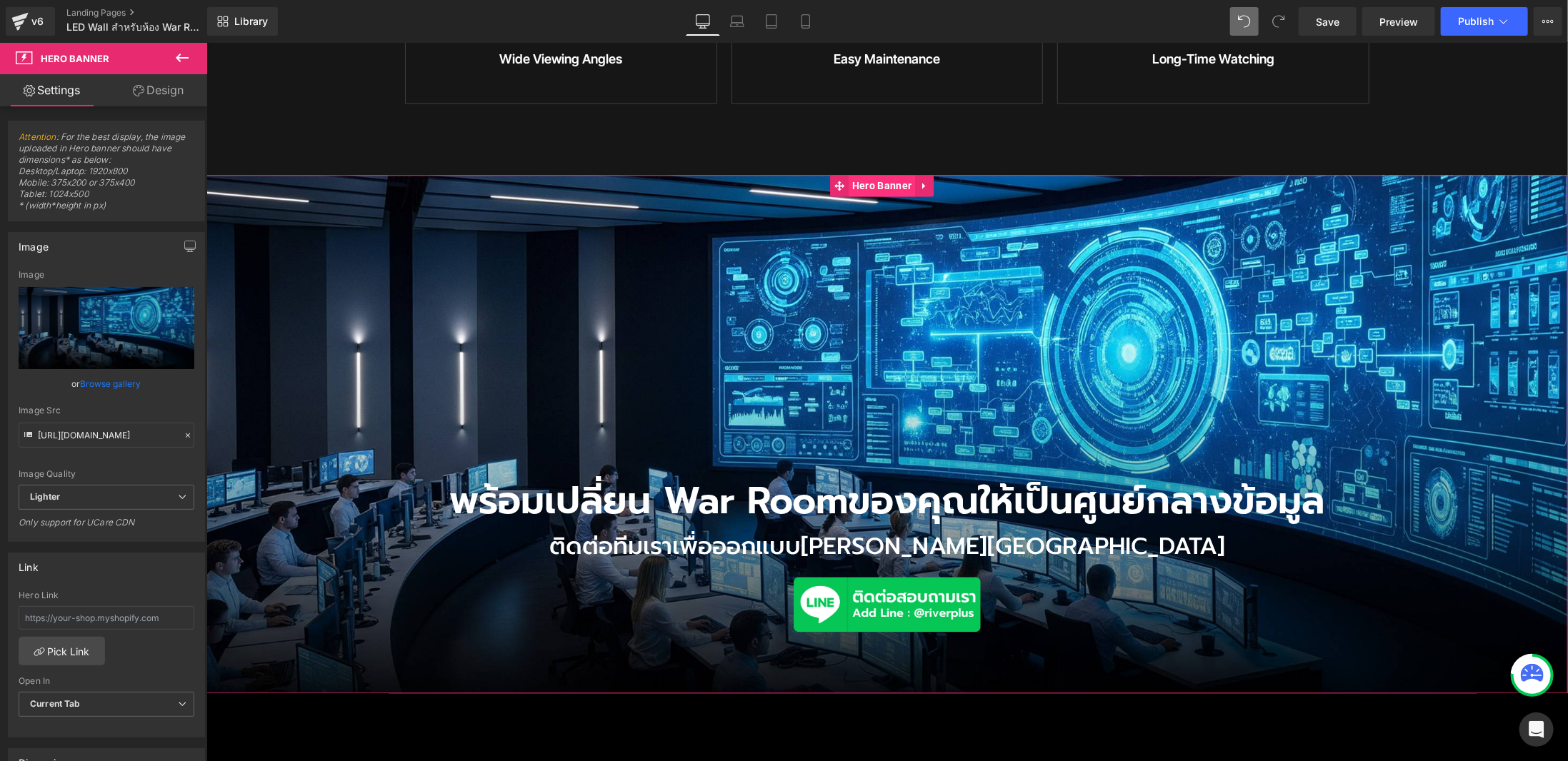
click at [885, 174] on span "Hero Banner" at bounding box center [881, 185] width 67 height 22
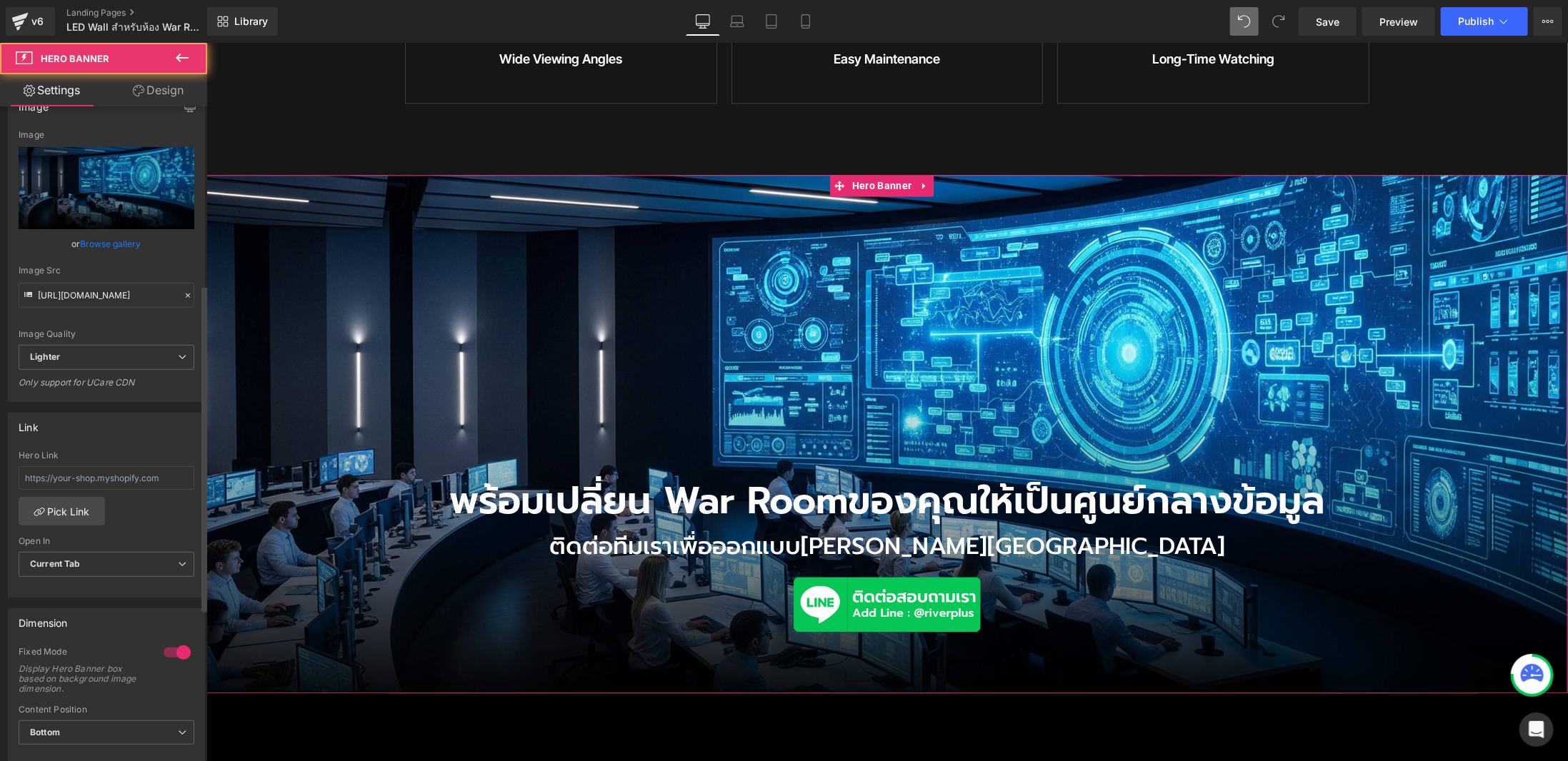
scroll to position [357, 0]
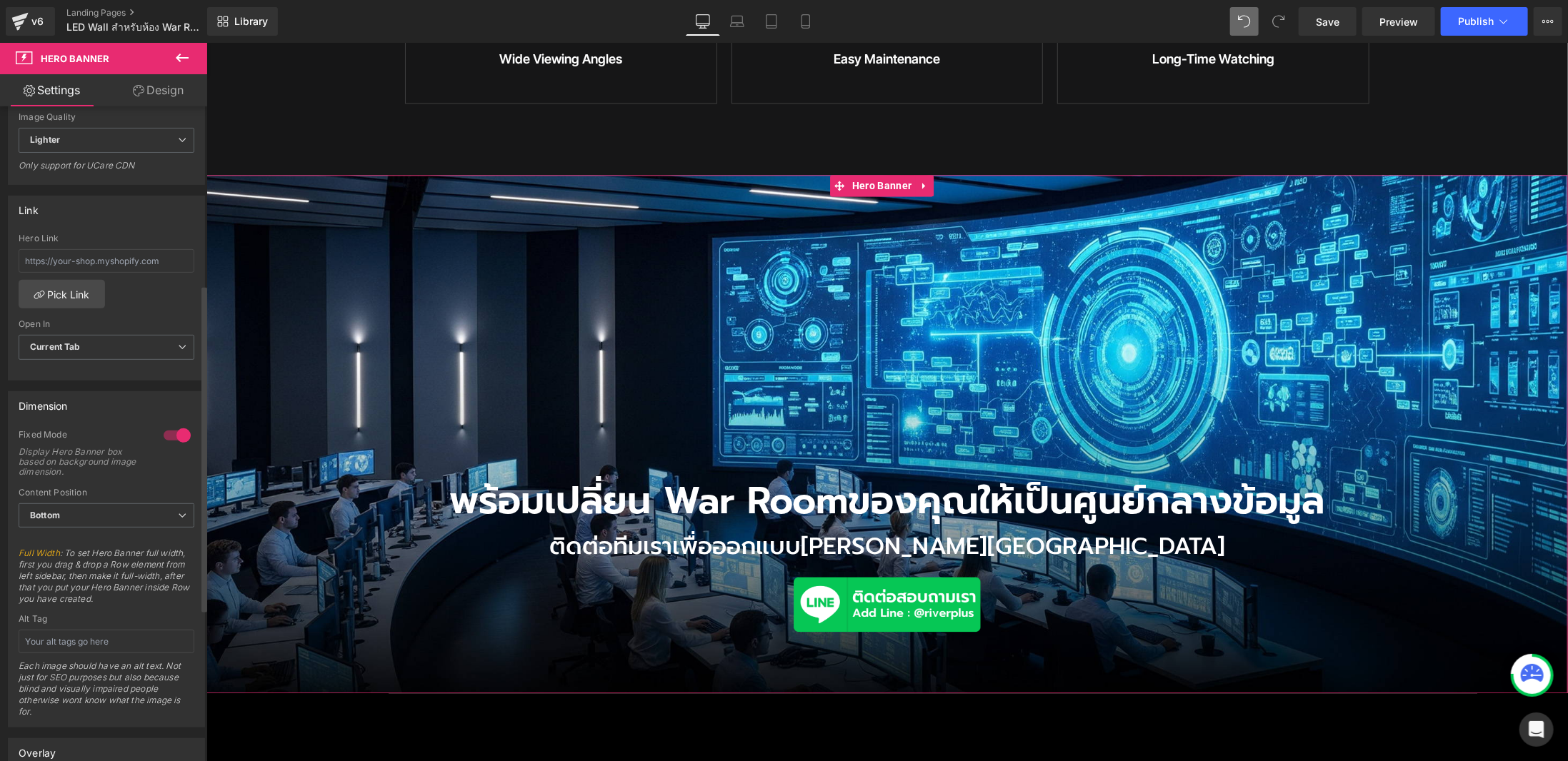
drag, startPoint x: 100, startPoint y: 533, endPoint x: 106, endPoint y: 529, distance: 7.2
click at [100, 535] on div at bounding box center [106, 540] width 176 height 9
click at [117, 506] on span "Bottom" at bounding box center [106, 516] width 176 height 25
drag, startPoint x: 108, startPoint y: 551, endPoint x: 603, endPoint y: 387, distance: 521.5
click at [108, 551] on li "Middle" at bounding box center [103, 562] width 170 height 22
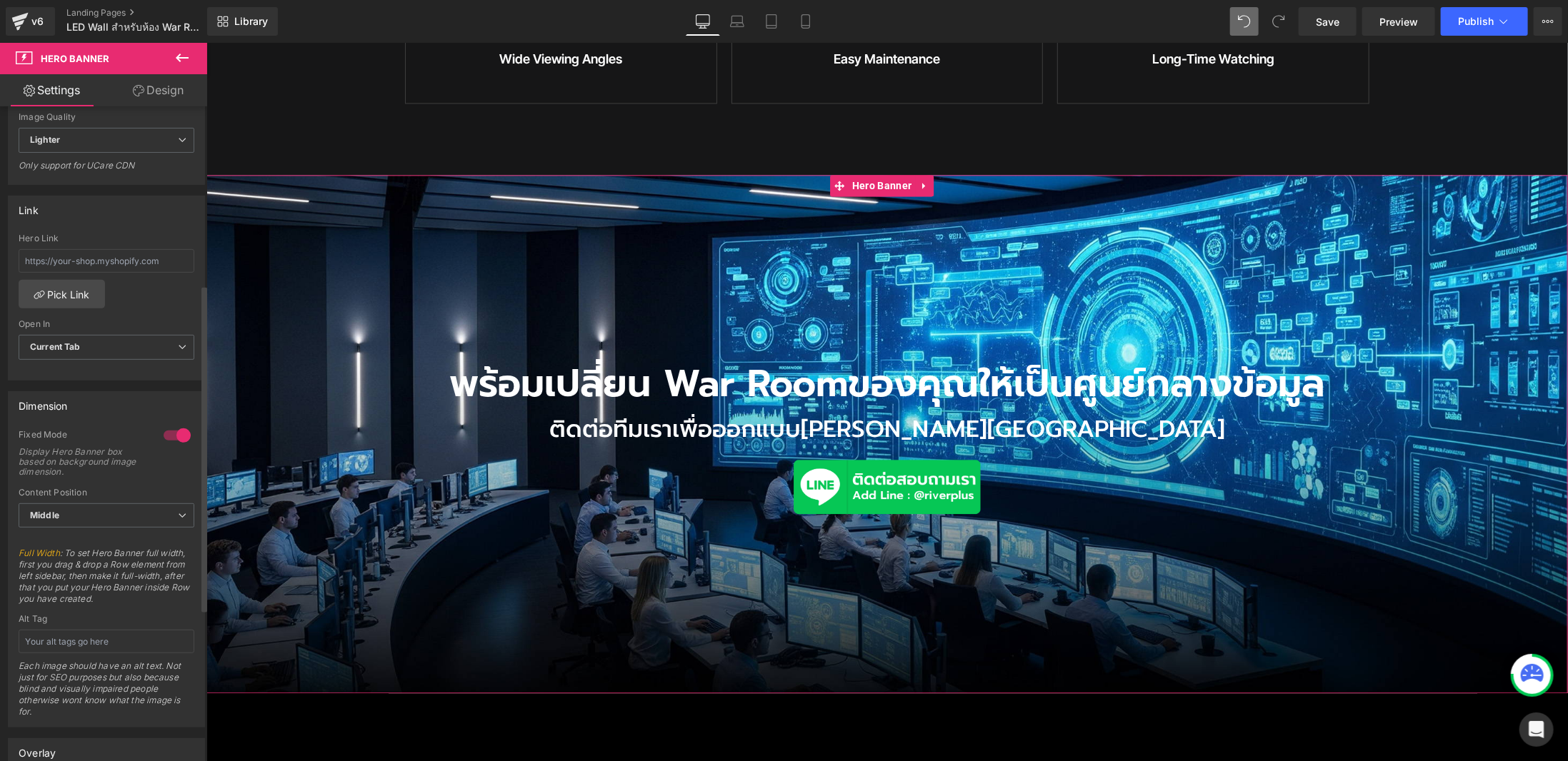
click at [117, 535] on div at bounding box center [106, 540] width 176 height 9
click at [120, 512] on span "Middle" at bounding box center [106, 516] width 176 height 25
click at [108, 574] on li "Bottom" at bounding box center [103, 584] width 170 height 22
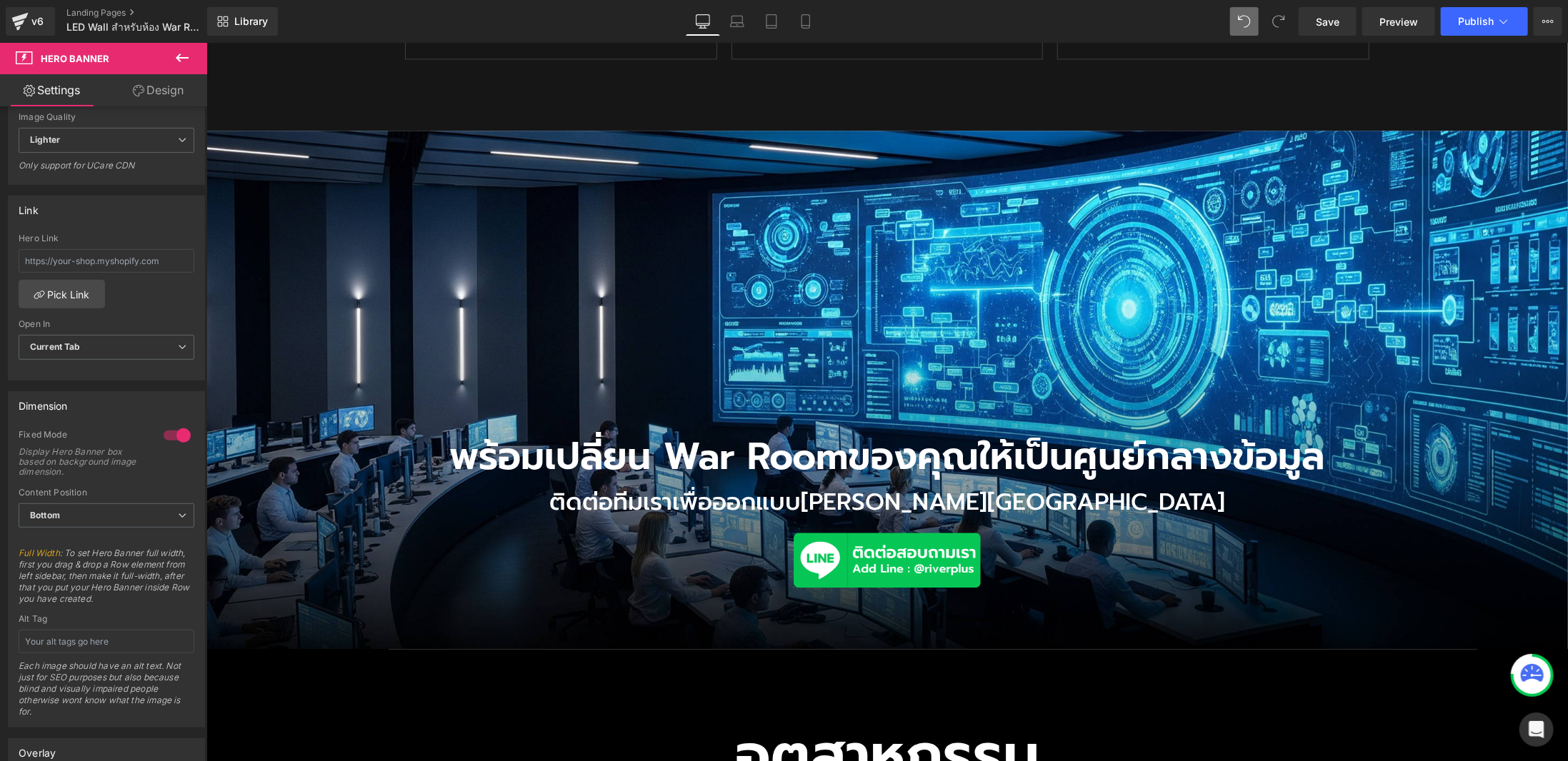
scroll to position [1974, 0]
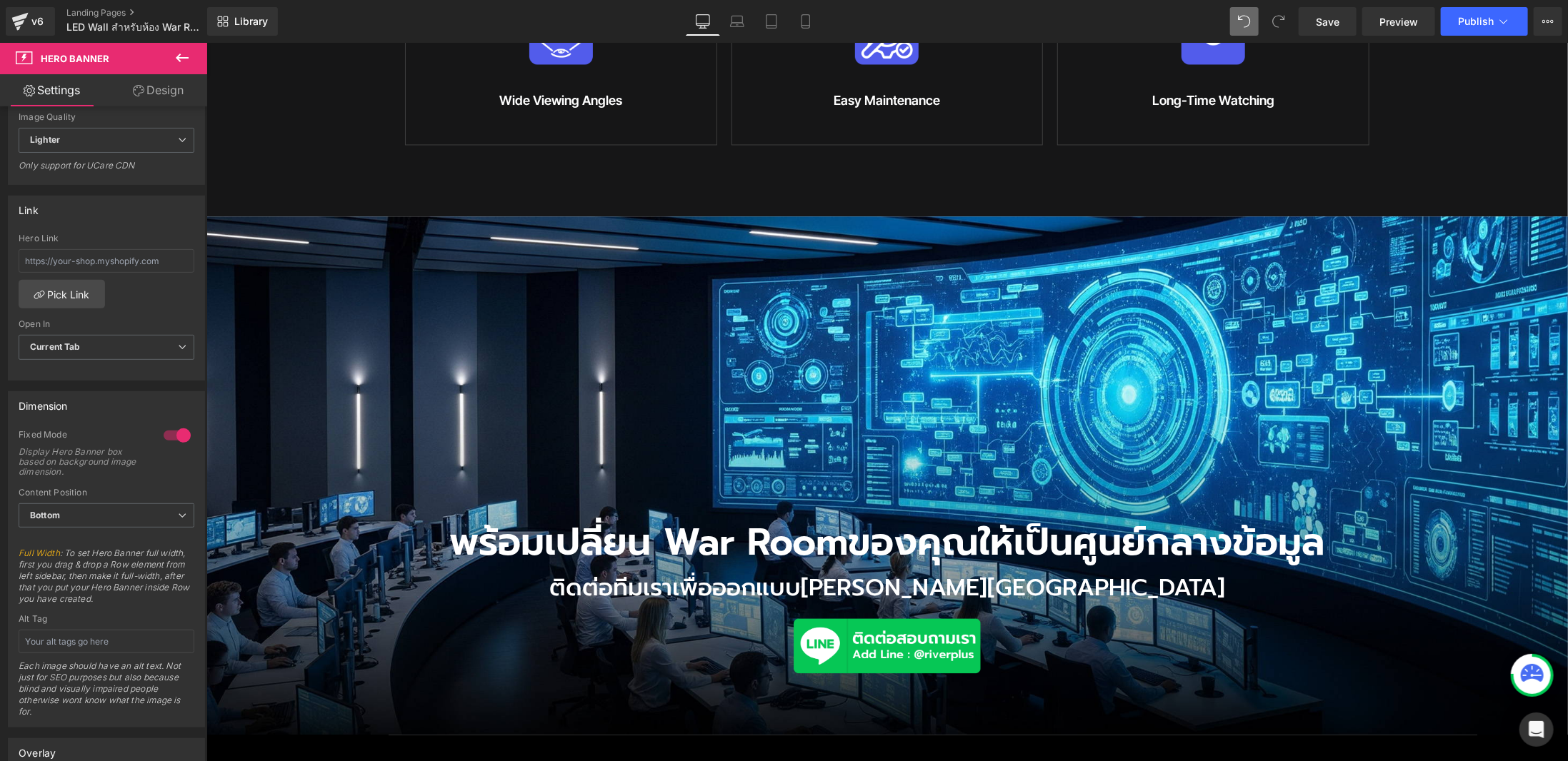
click at [906, 217] on div "พร้อมเปลี่ยน War Room ของคุณให้เป็นศูนย์กลางข้อมูล Heading ติดต่อทีมเราเพื่อออก…" at bounding box center [886, 475] width 1361 height 519
click at [888, 217] on span "Hero Banner" at bounding box center [881, 228] width 67 height 22
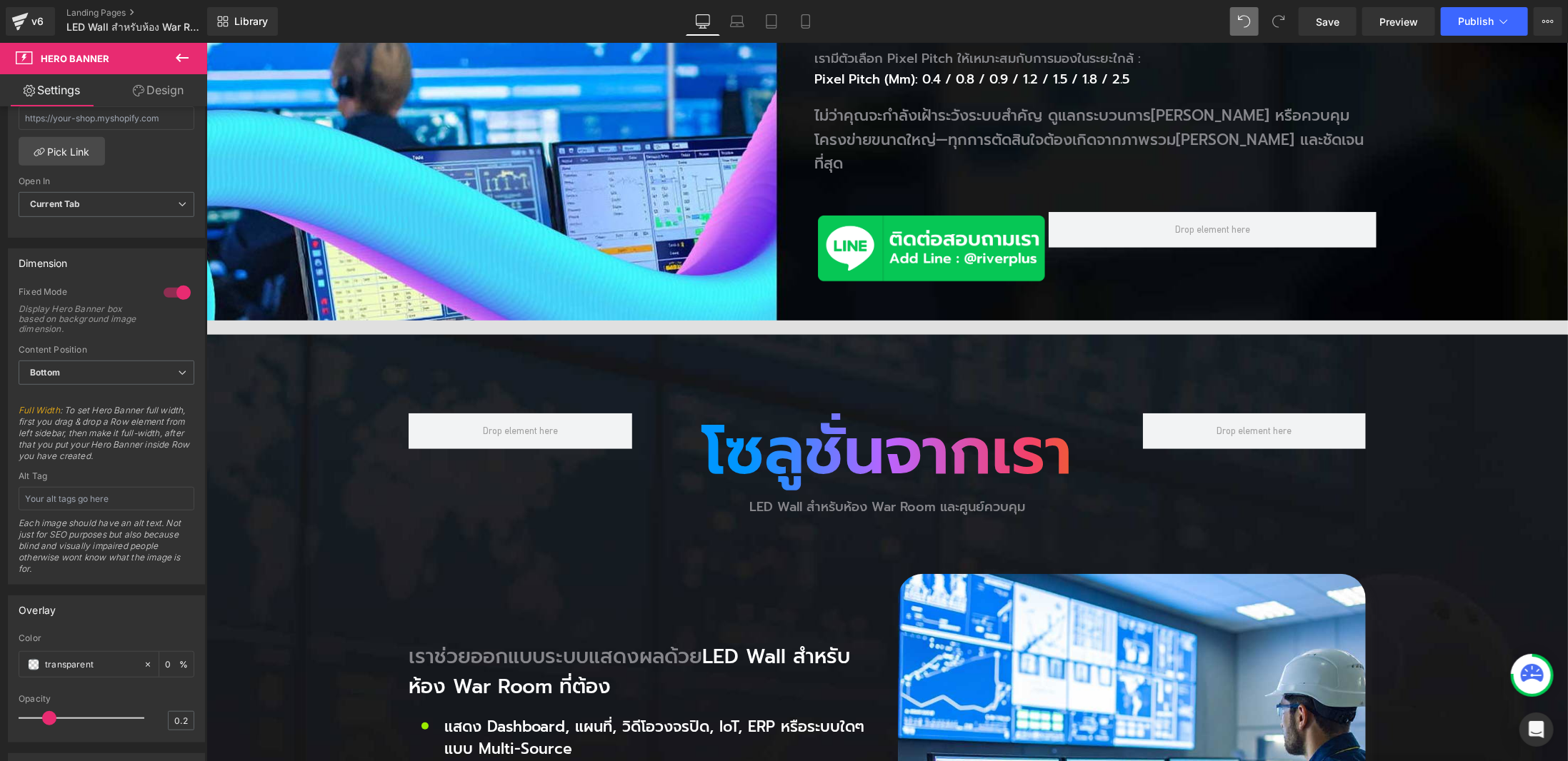
scroll to position [500, 0]
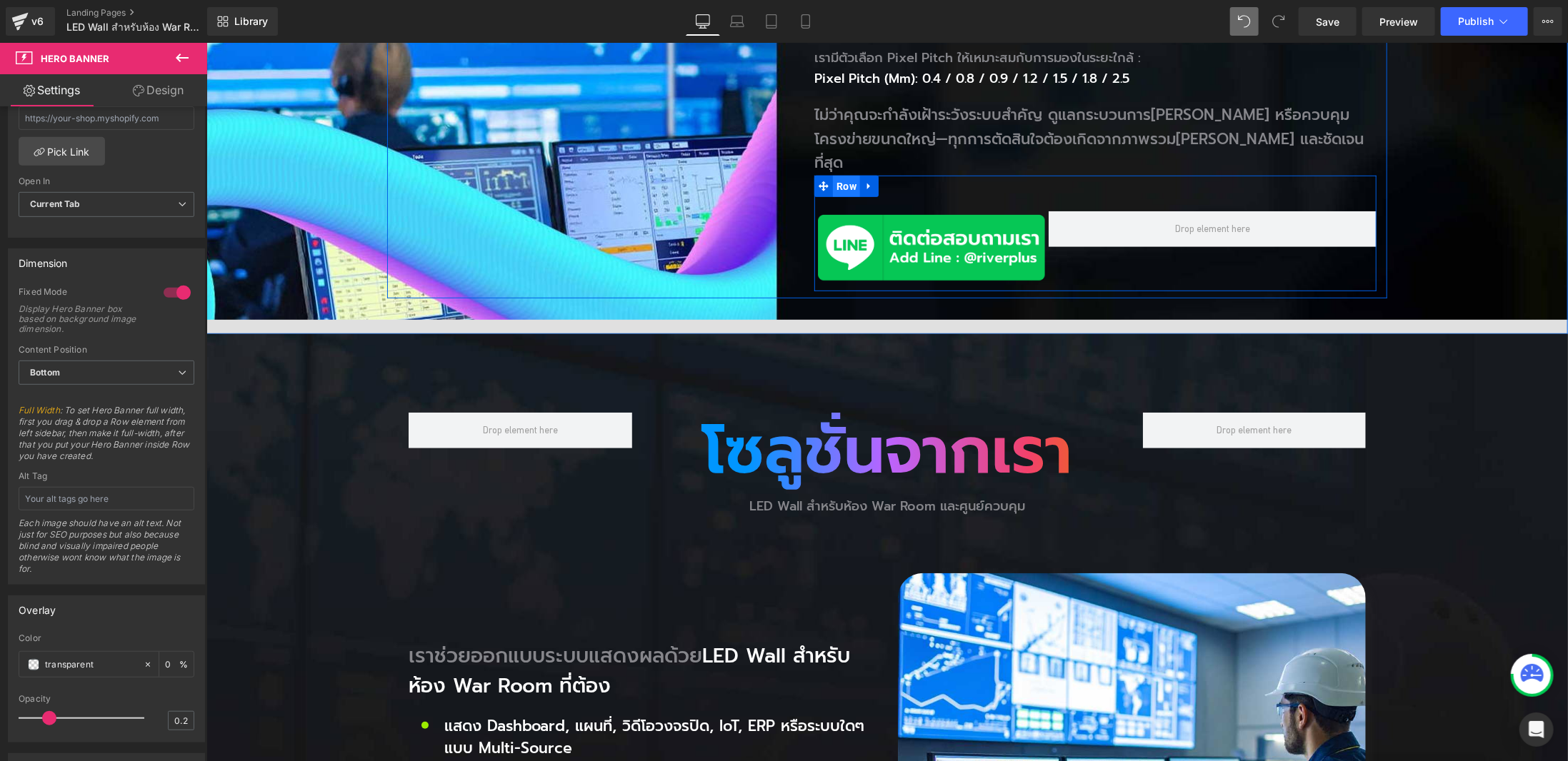
click at [834, 175] on span "Row" at bounding box center [846, 186] width 27 height 22
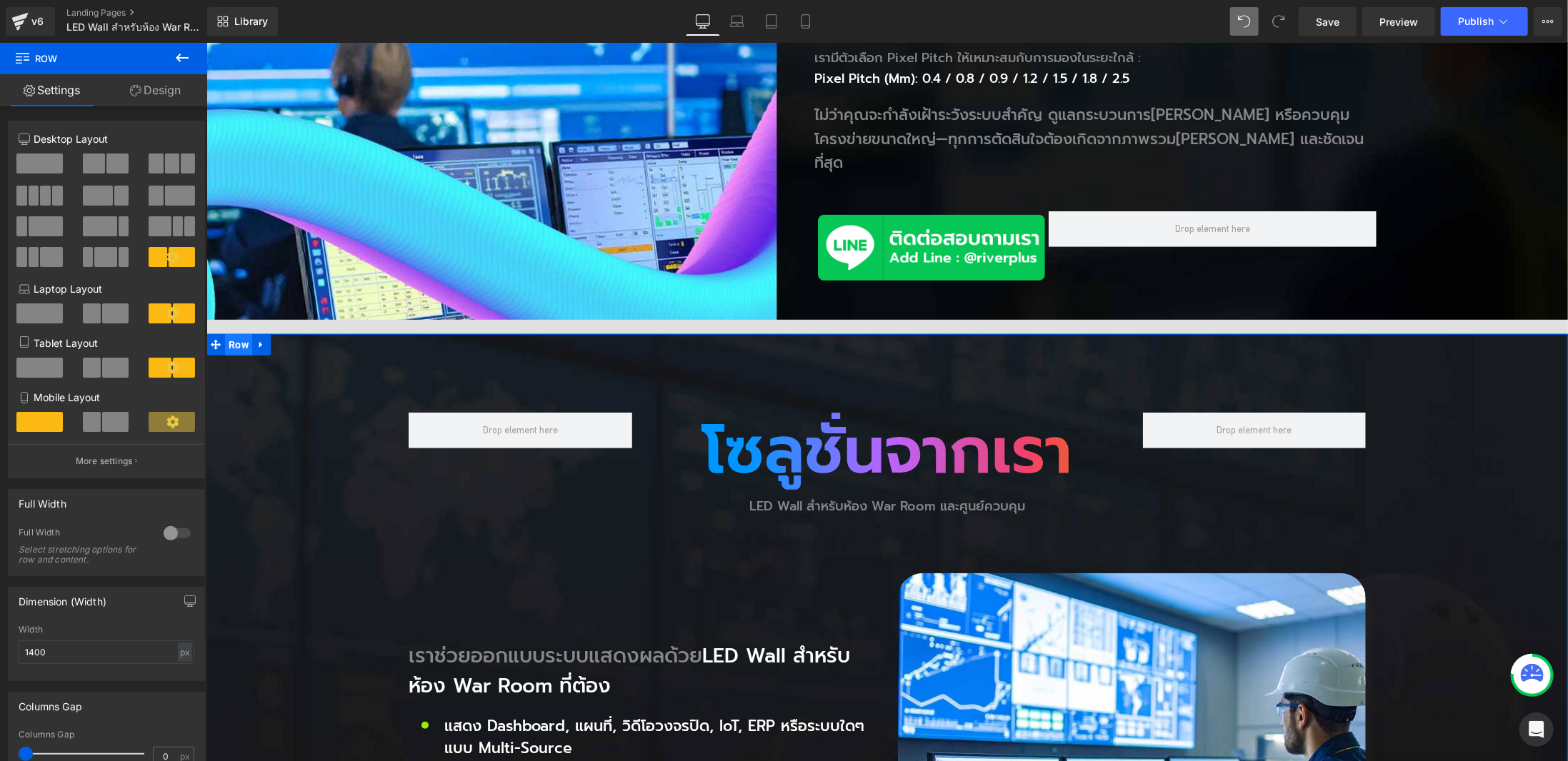
click at [234, 334] on span "Row" at bounding box center [238, 345] width 27 height 22
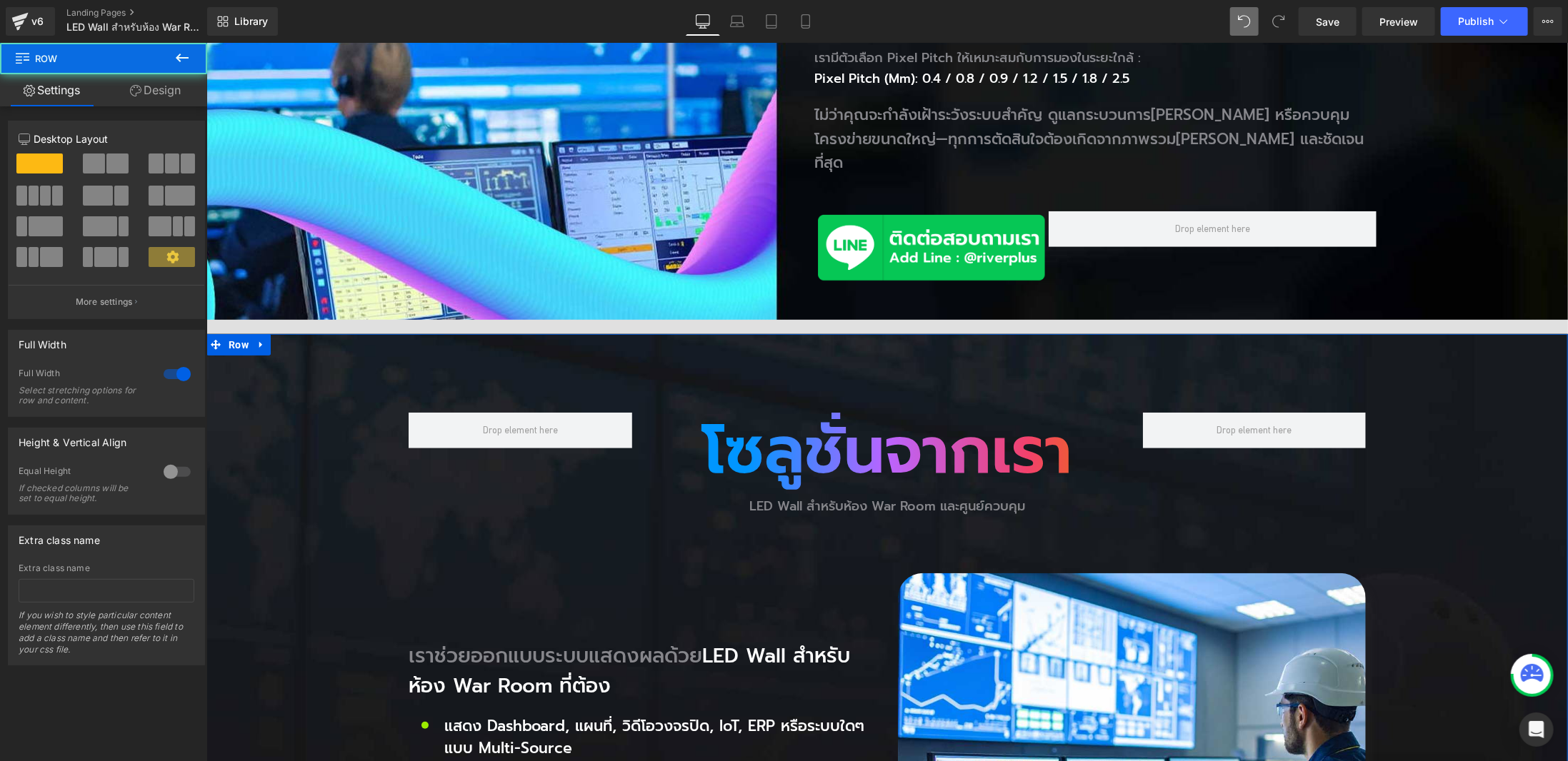
click at [151, 93] on link "Design" at bounding box center [155, 90] width 103 height 32
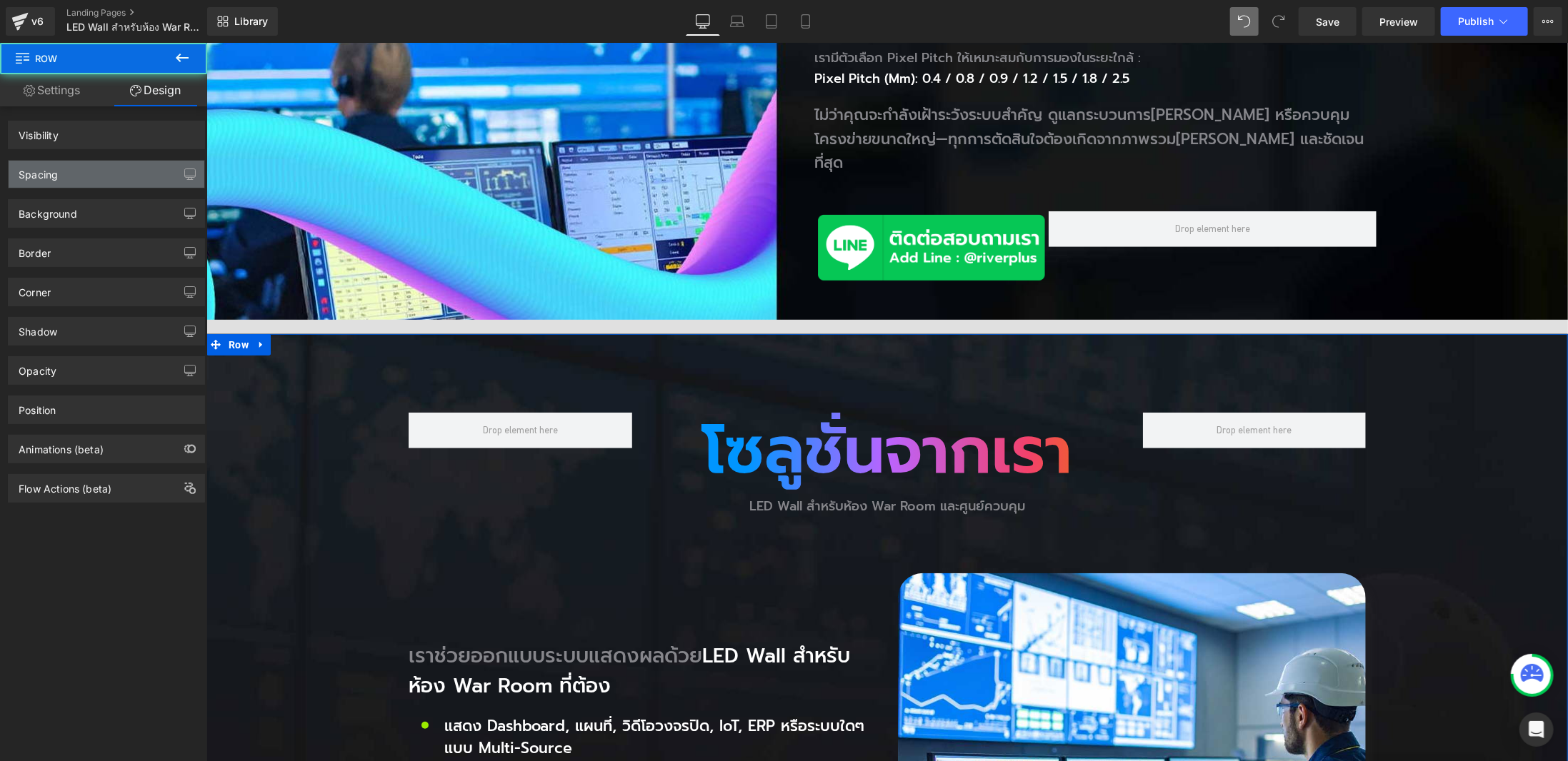
click at [103, 166] on div "Spacing" at bounding box center [106, 174] width 196 height 27
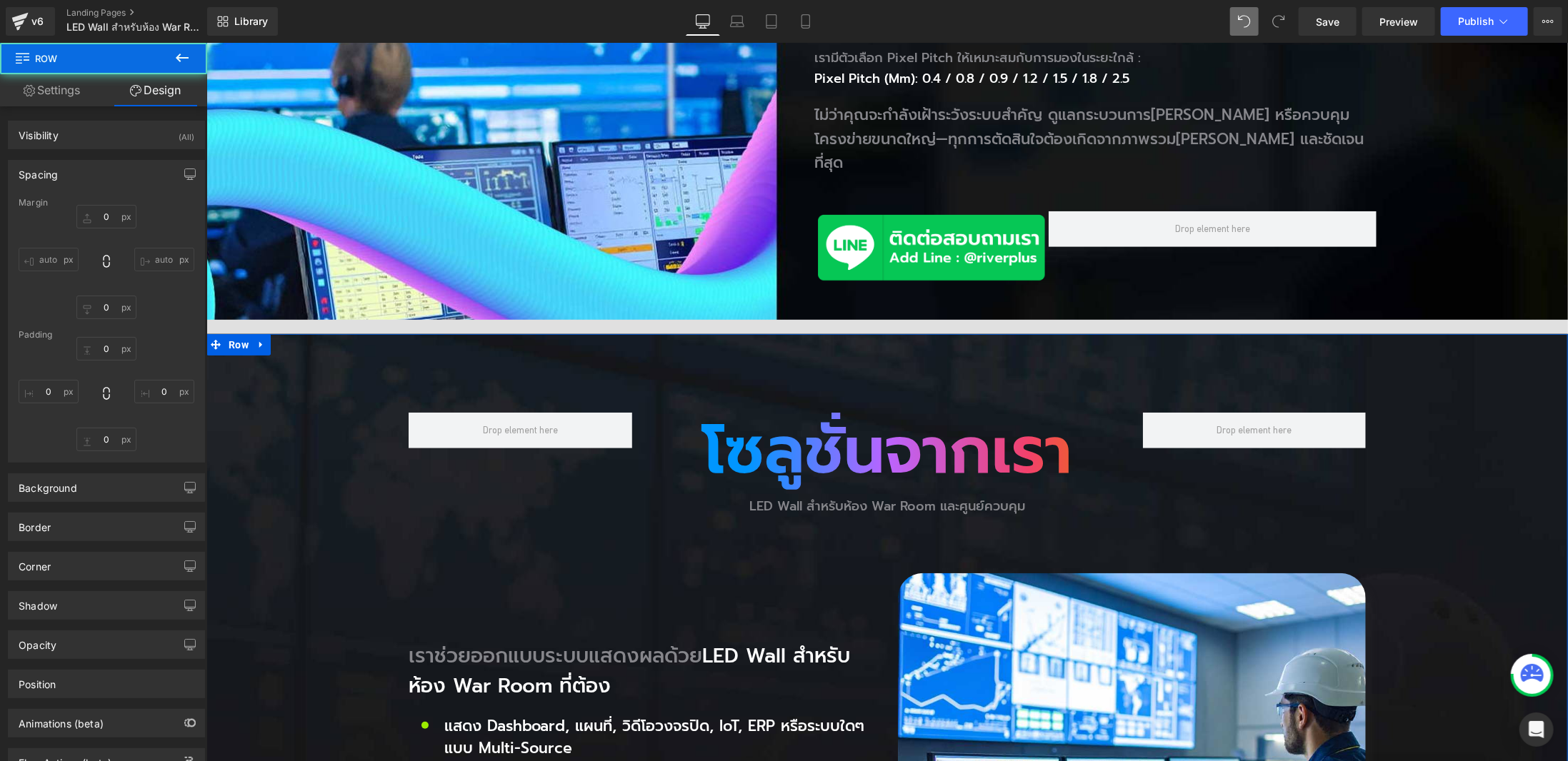
type input "0px"
type input "80px"
type input "0px"
type input "80px"
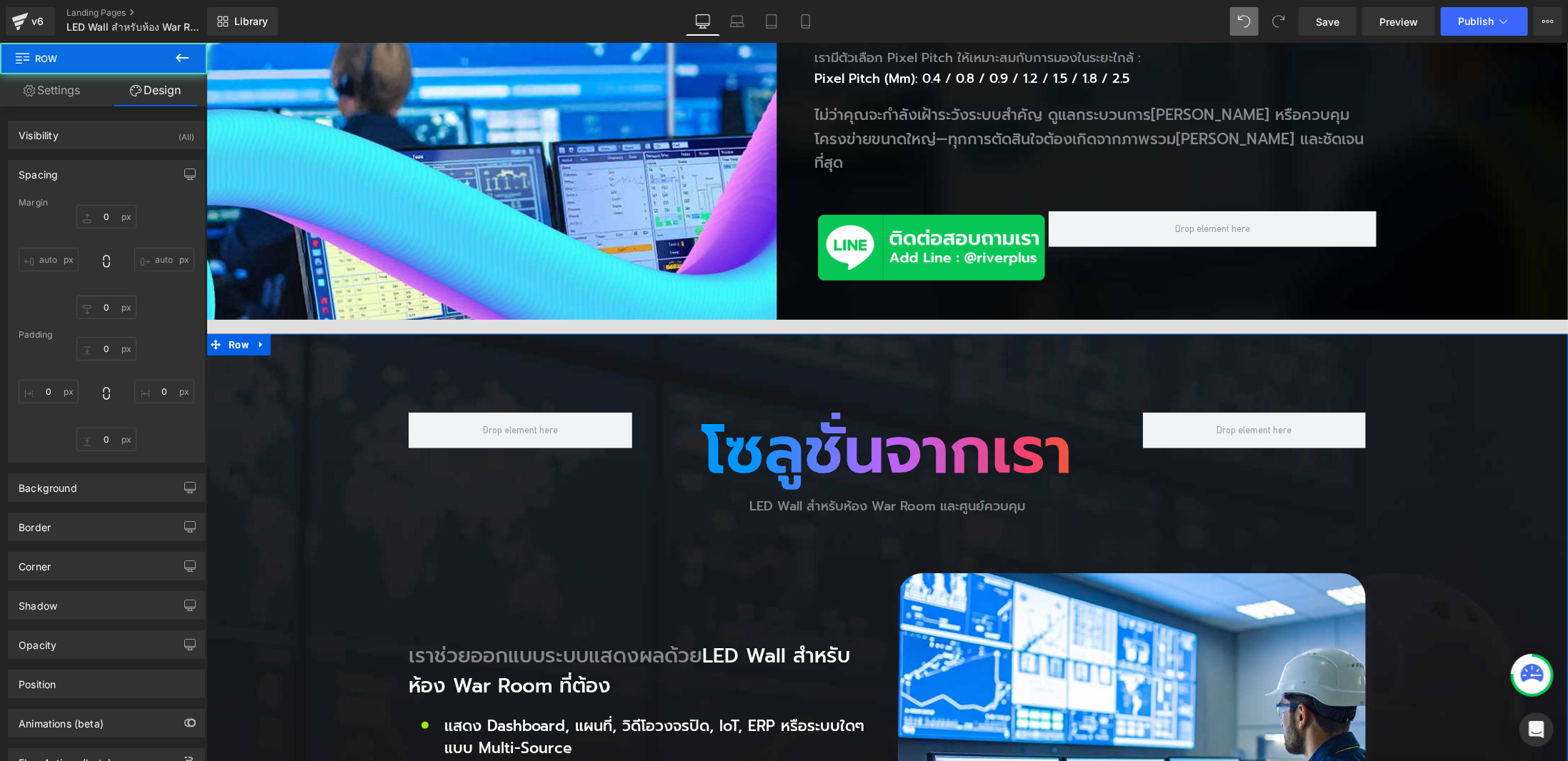
type input "0px"
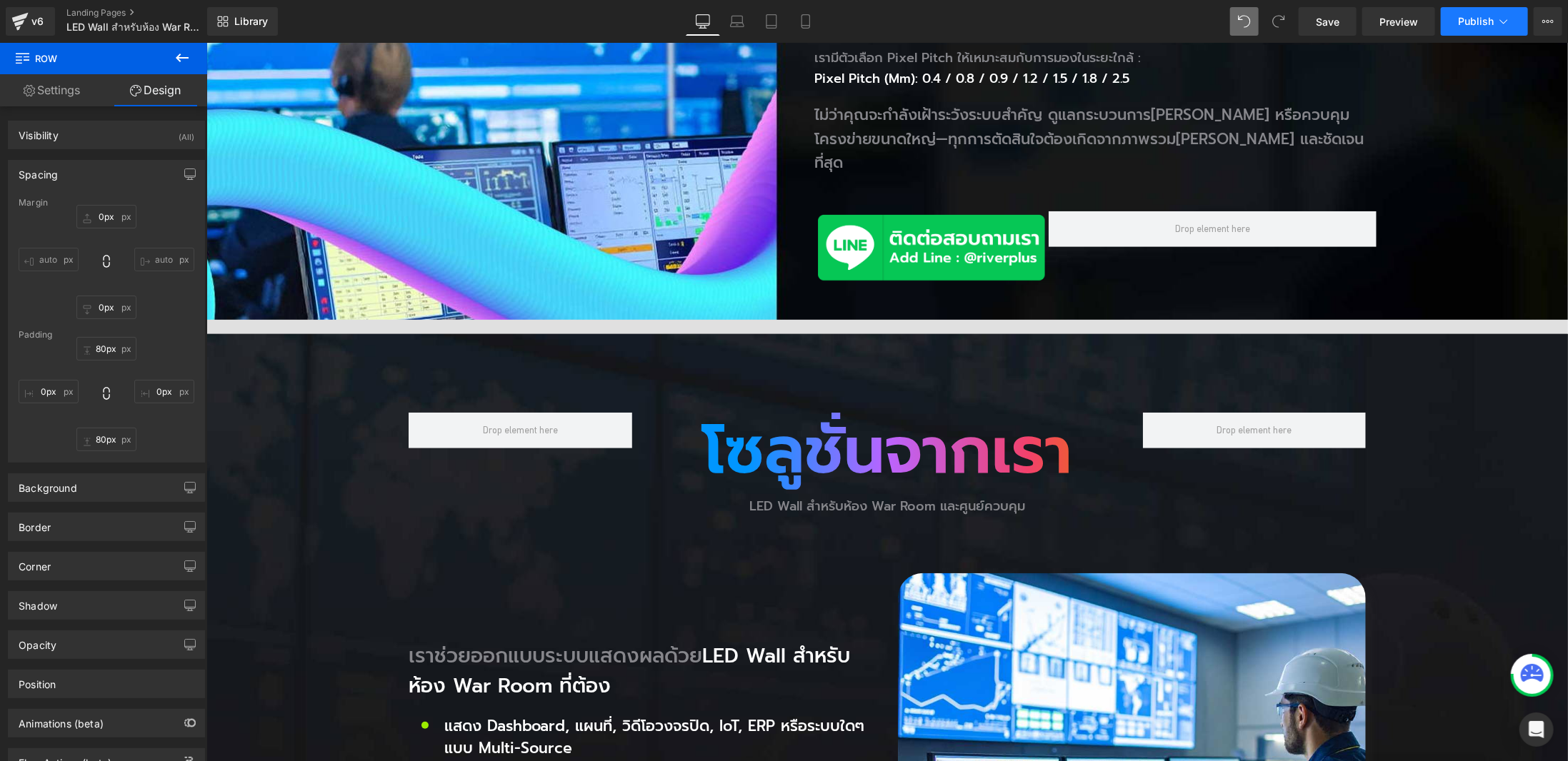
click at [1473, 33] on button "Publish" at bounding box center [1484, 21] width 87 height 29
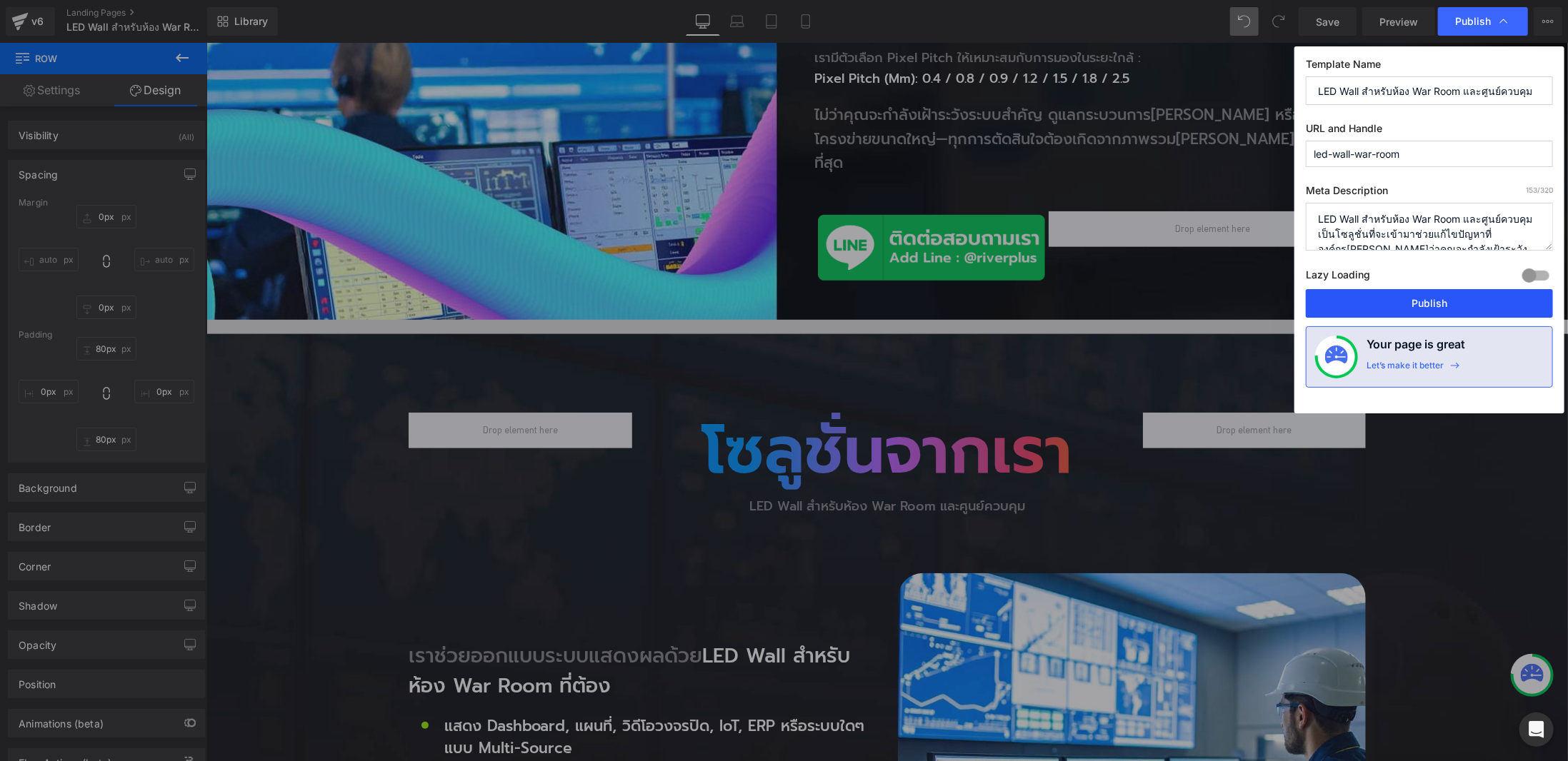
click at [1401, 314] on button "Publish" at bounding box center [1429, 304] width 247 height 29
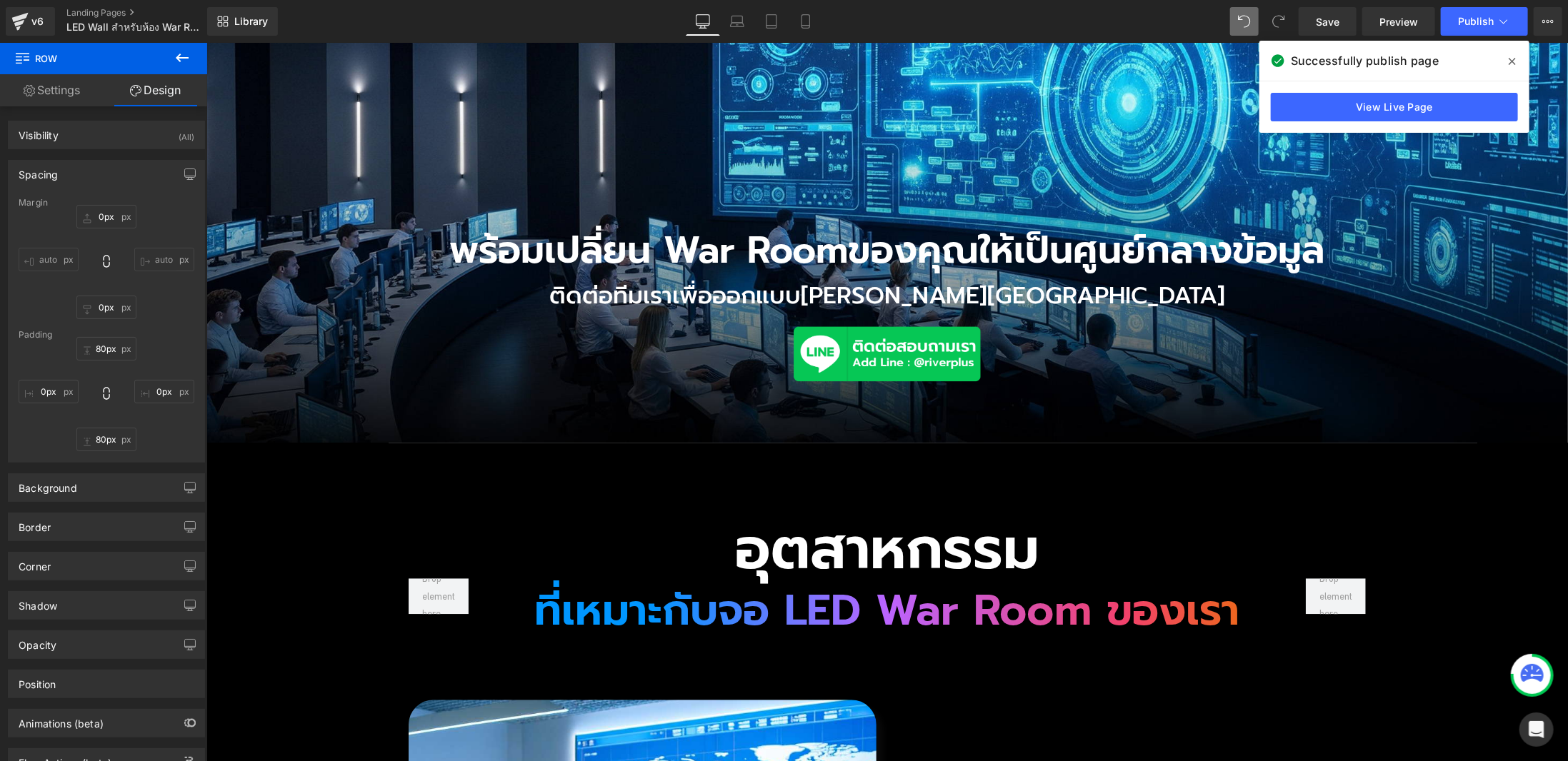
scroll to position [1928, 0]
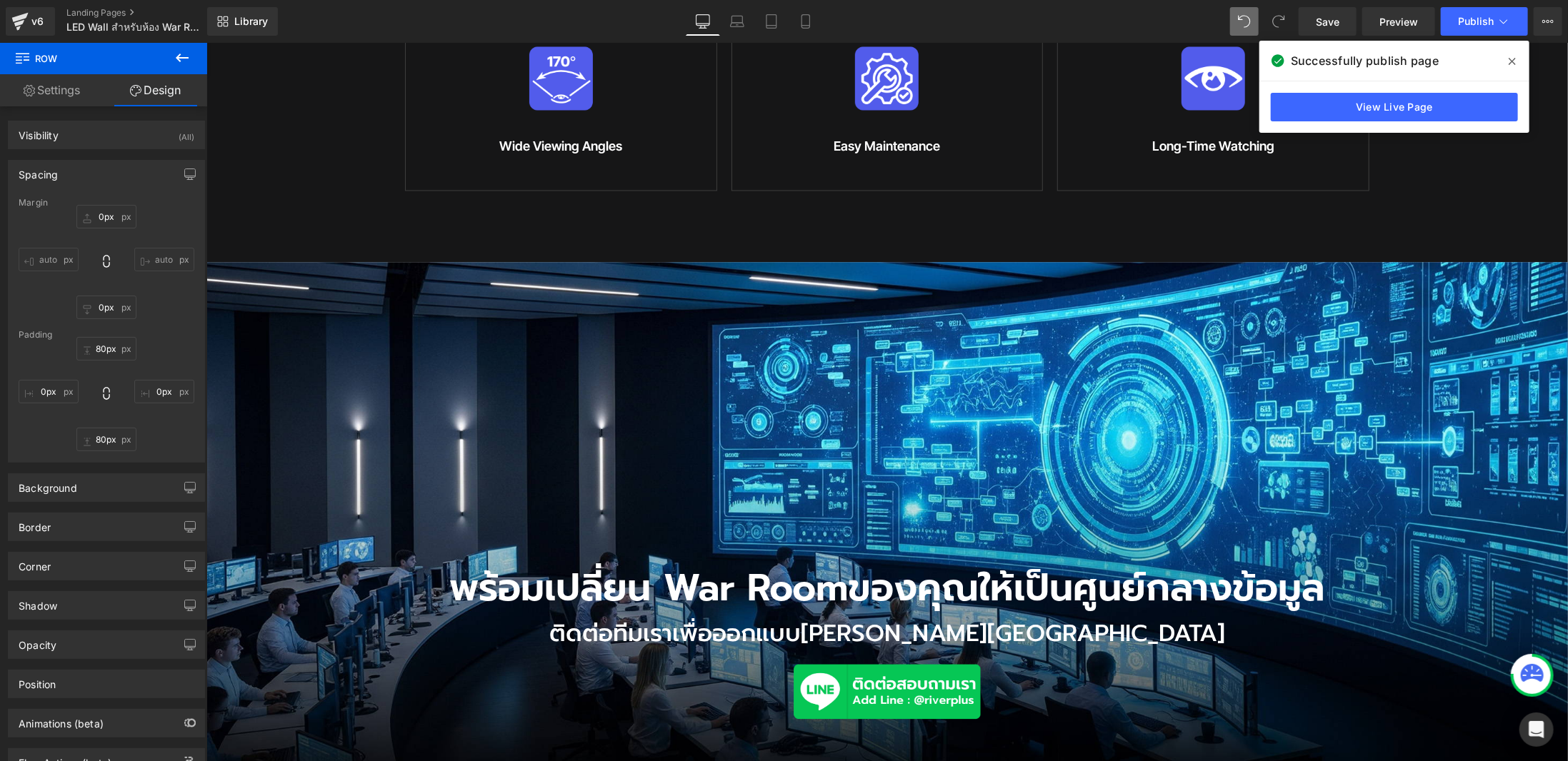
click at [448, 296] on div "พร้อมเปลี่ยน War Room ของคุณให้เป็นศูนย์กลางข้อมูล Heading ติดต่อทีมเราเพื่อออก…" at bounding box center [886, 521] width 1361 height 519
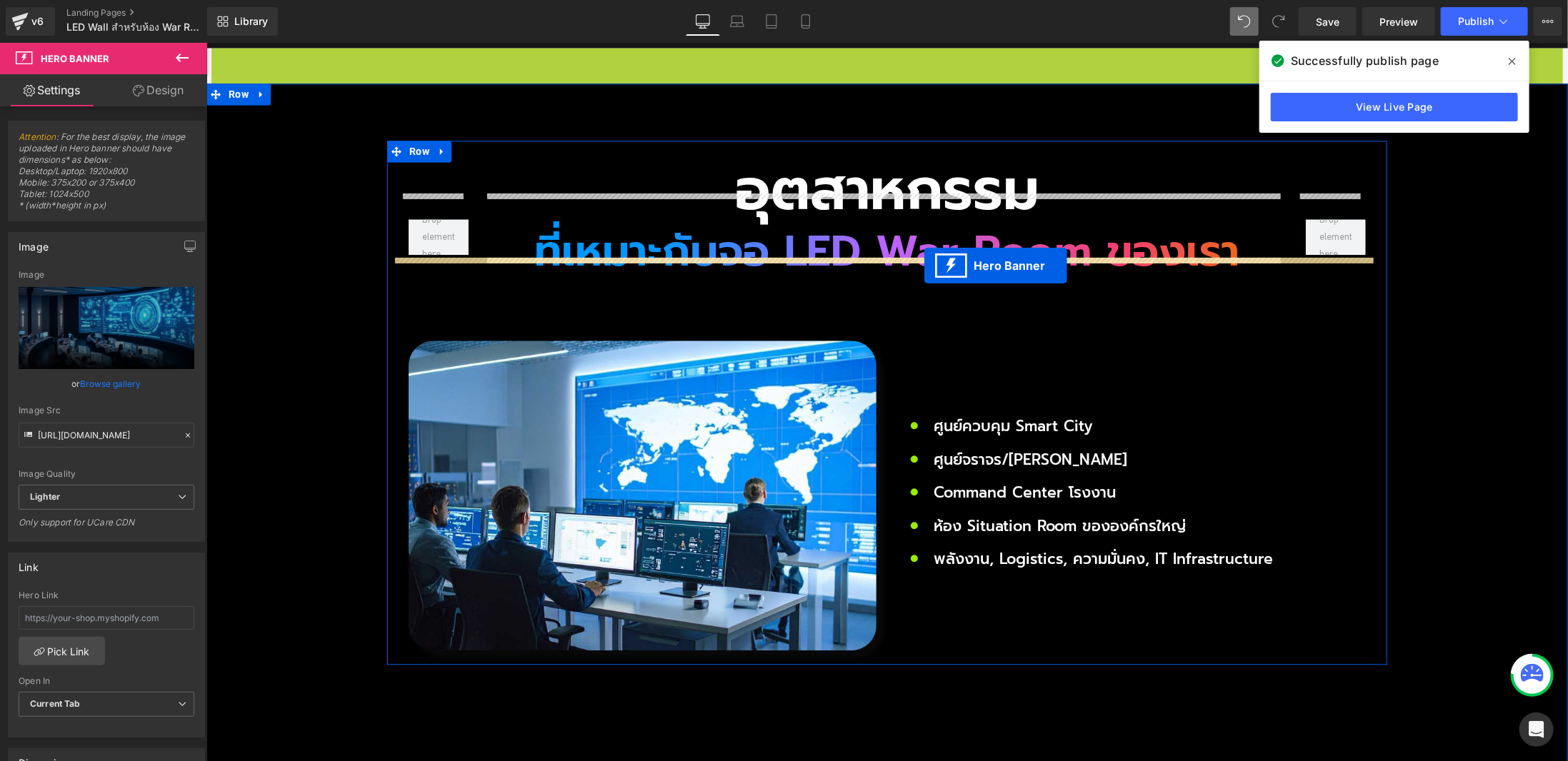
scroll to position [2214, 0]
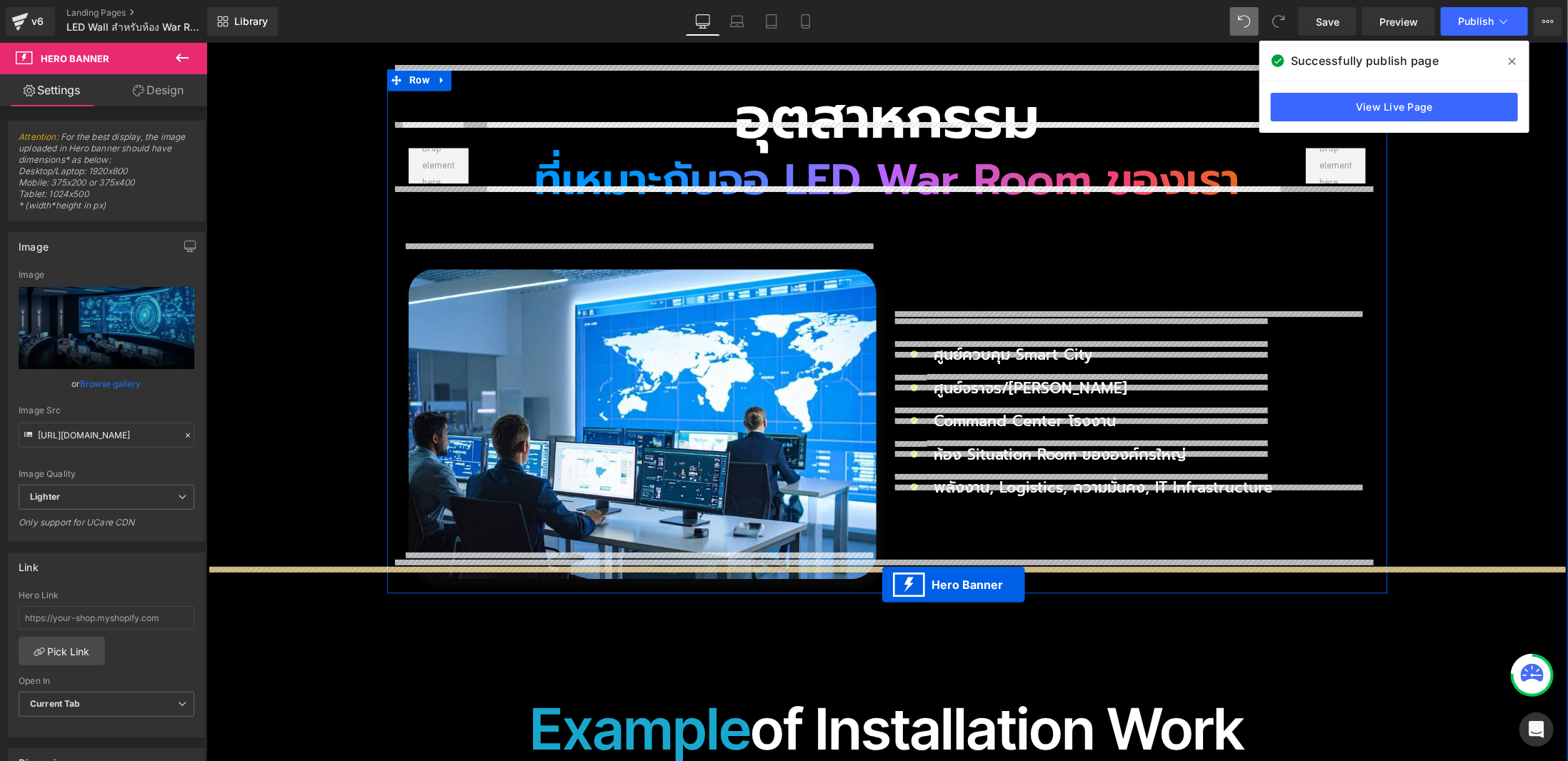
drag, startPoint x: 874, startPoint y: 244, endPoint x: 881, endPoint y: 584, distance: 340.1
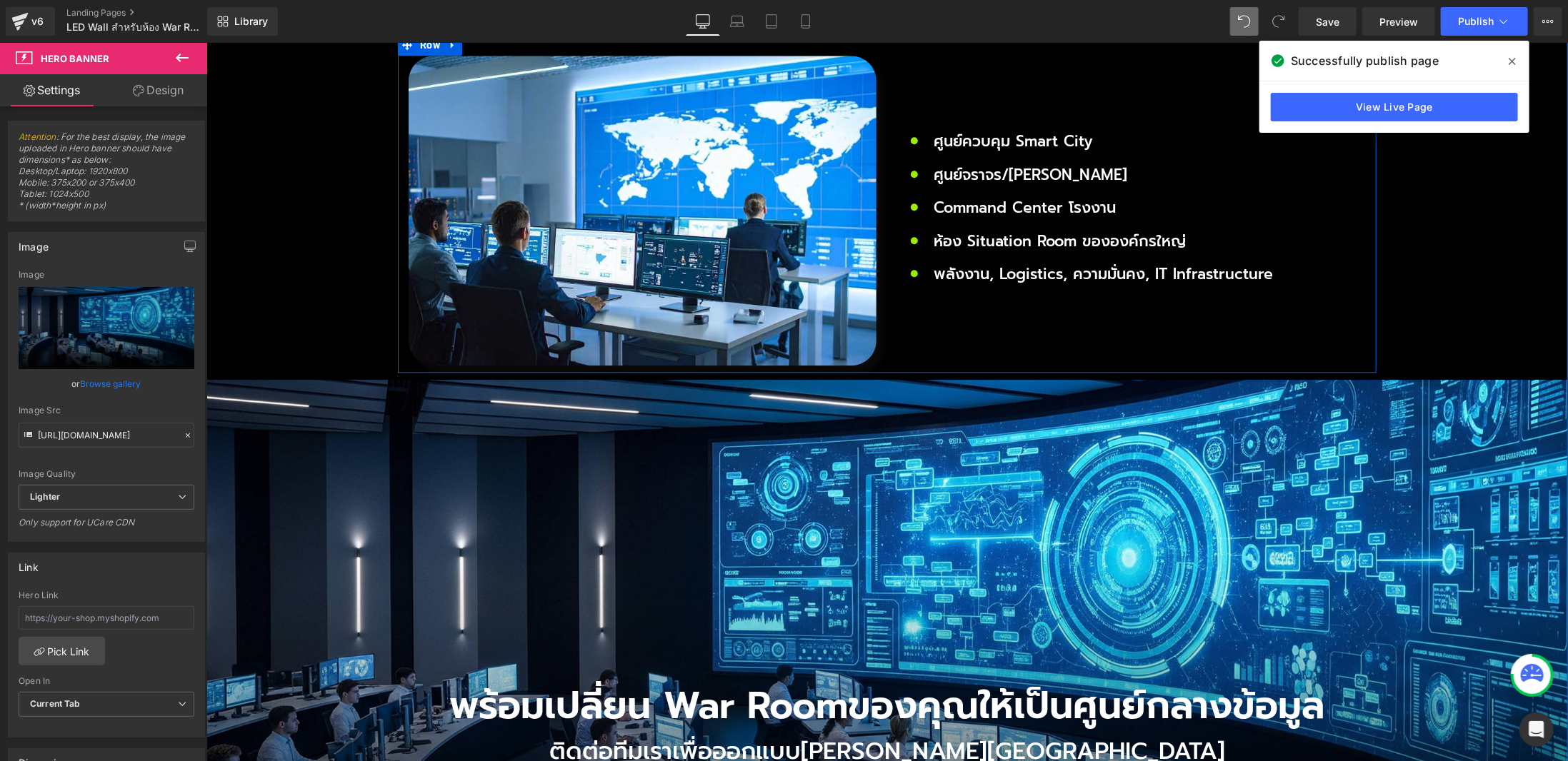
scroll to position [2177, 0]
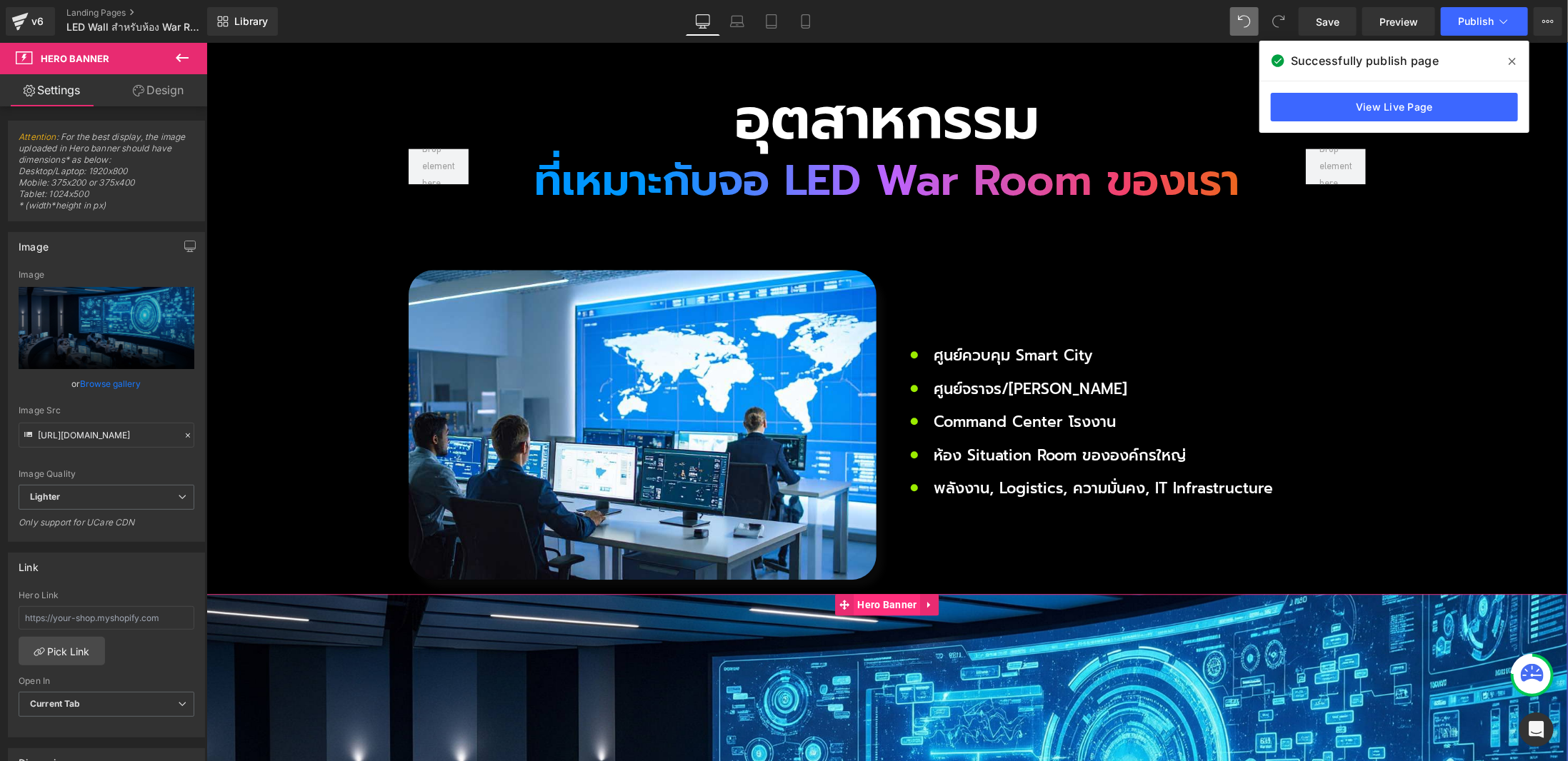
click at [895, 593] on span "Hero Banner" at bounding box center [886, 604] width 67 height 22
click at [129, 90] on link "Design" at bounding box center [158, 90] width 103 height 32
click at [0, 0] on div "Spacing" at bounding box center [0, 0] width 0 height 0
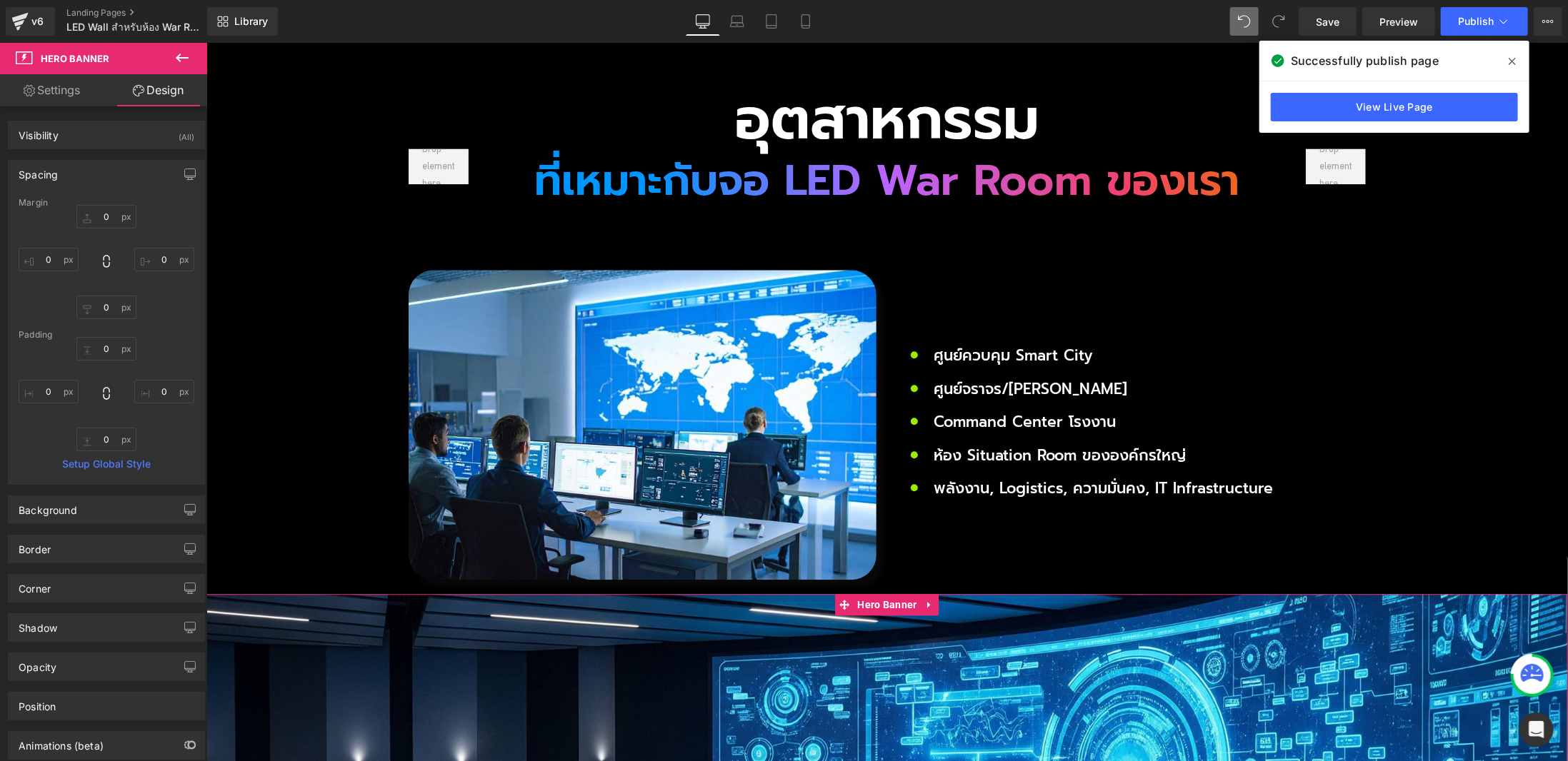
type input "0"
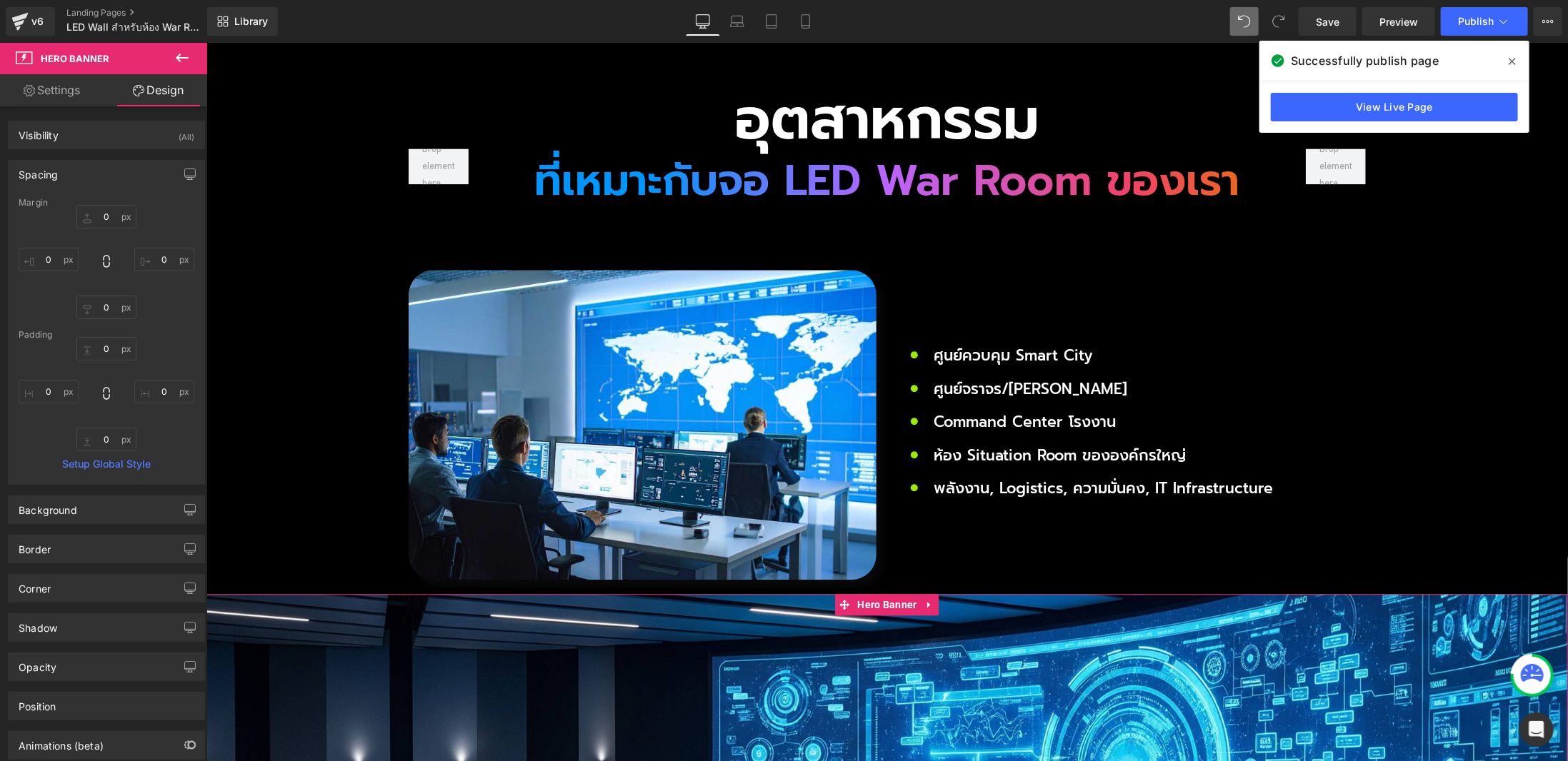
type input "0"
click at [98, 215] on input "0" at bounding box center [106, 217] width 60 height 23
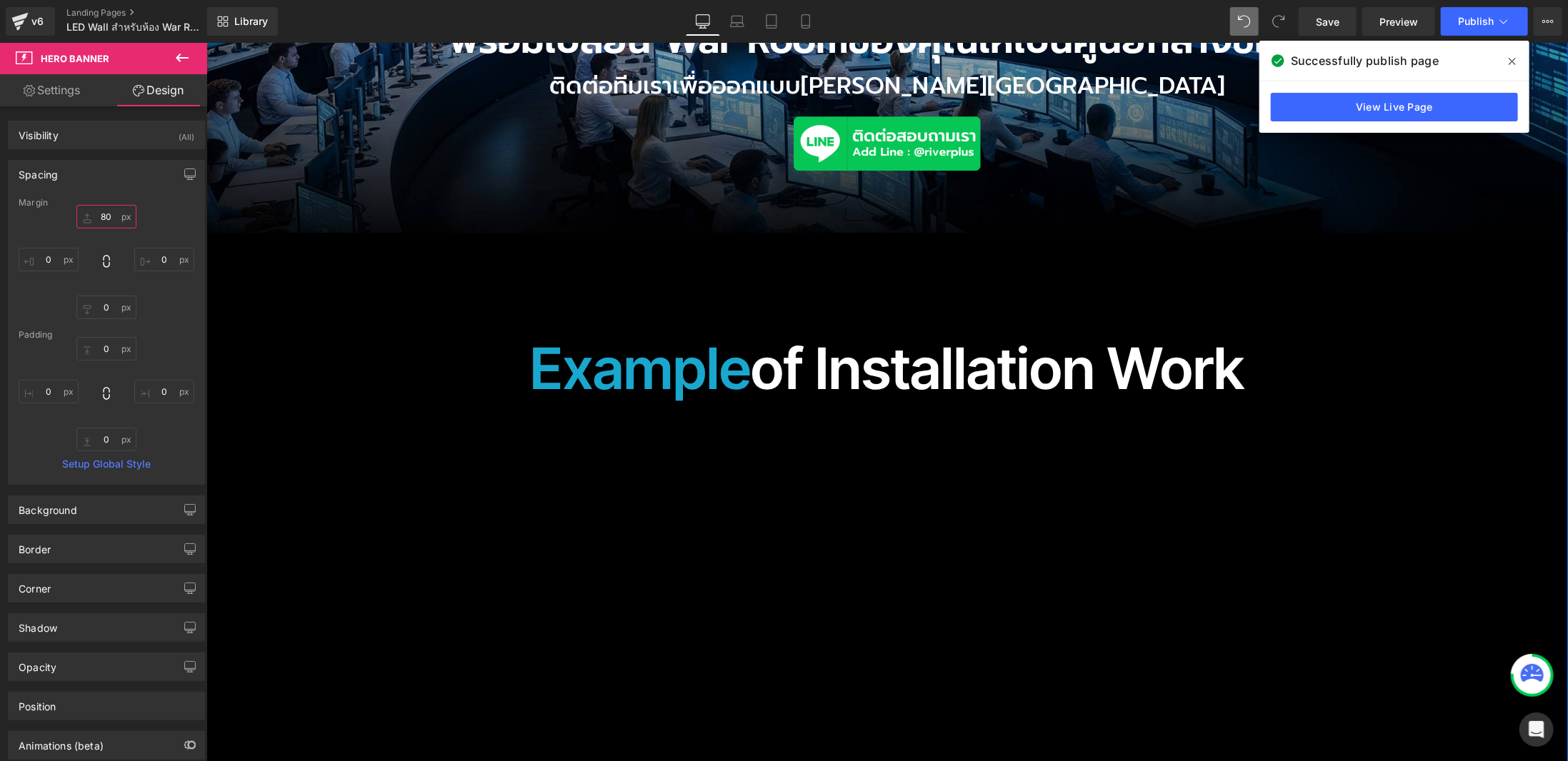
scroll to position [3178, 0]
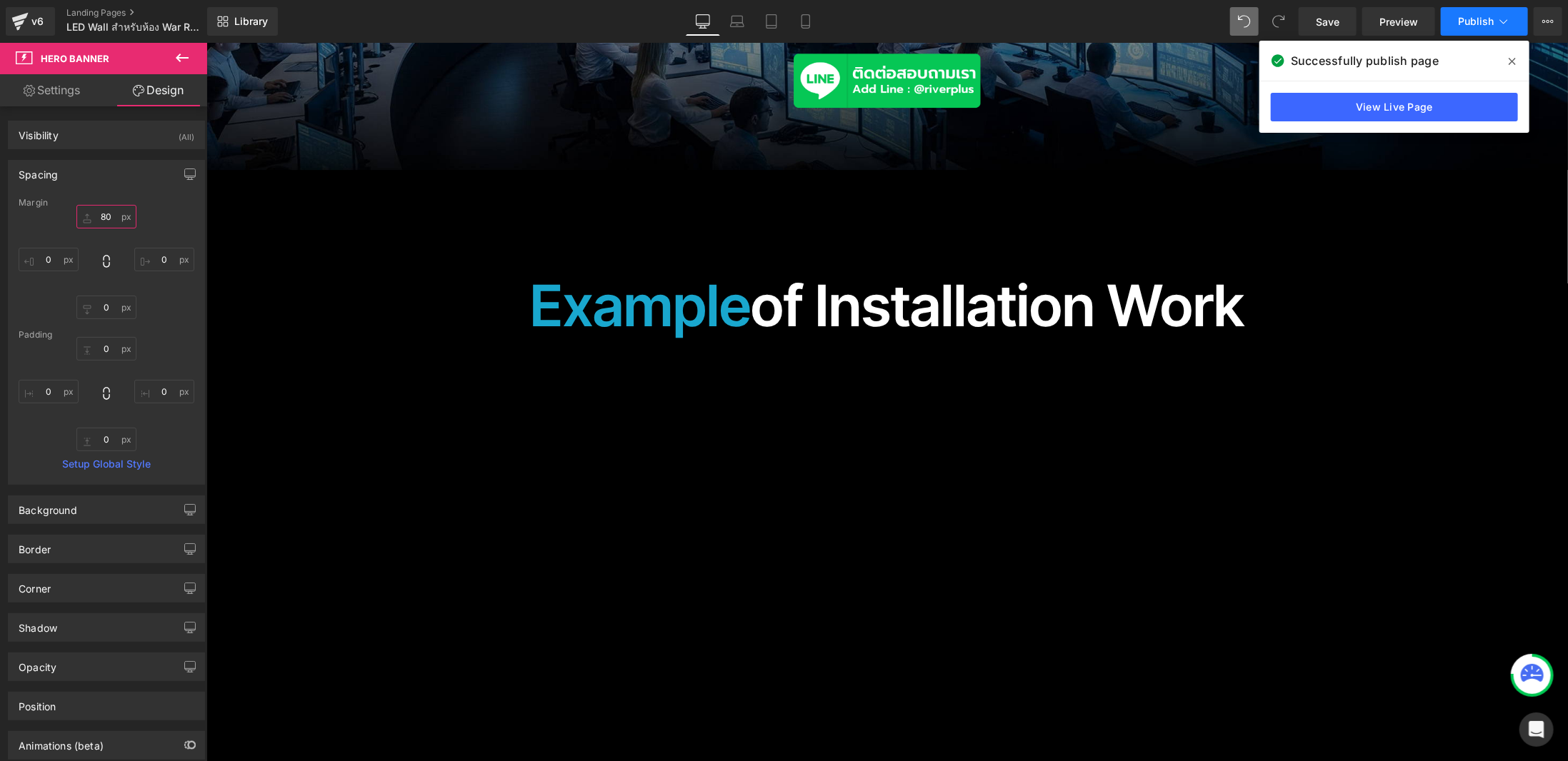
type input "80"
click at [1467, 17] on span "Publish" at bounding box center [1476, 21] width 36 height 12
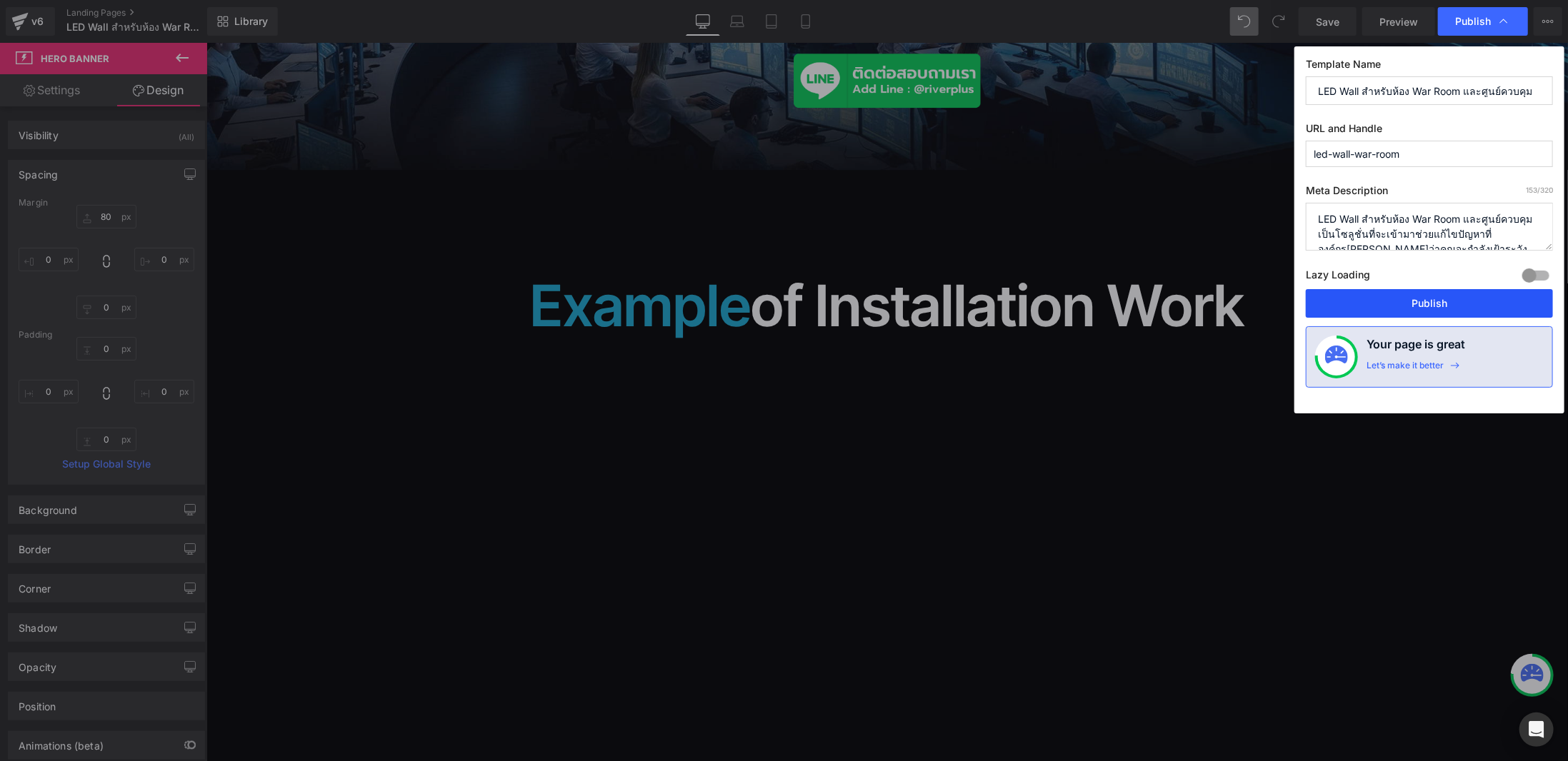
click at [1430, 299] on button "Publish" at bounding box center [1429, 304] width 247 height 29
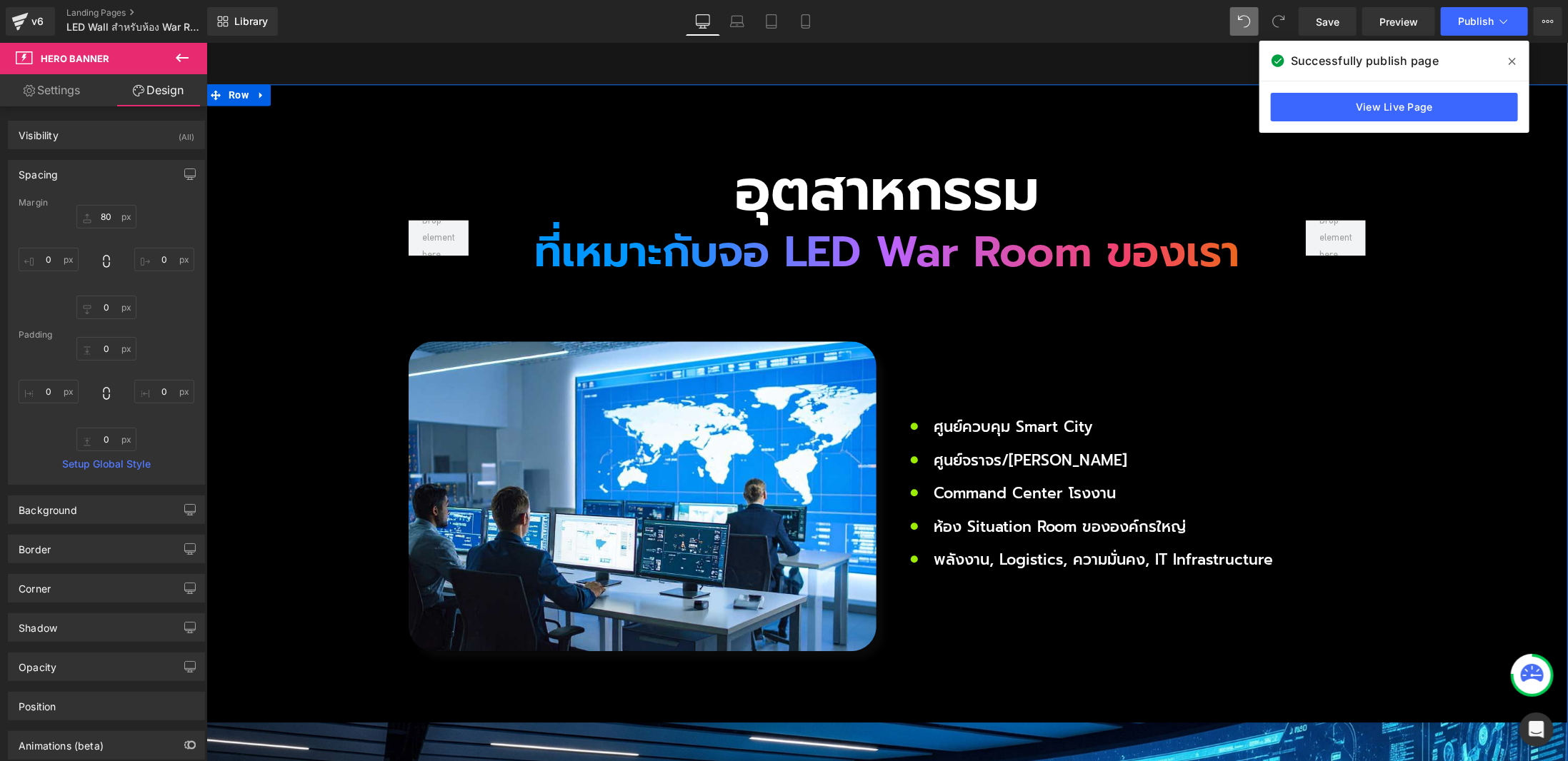
scroll to position [1821, 0]
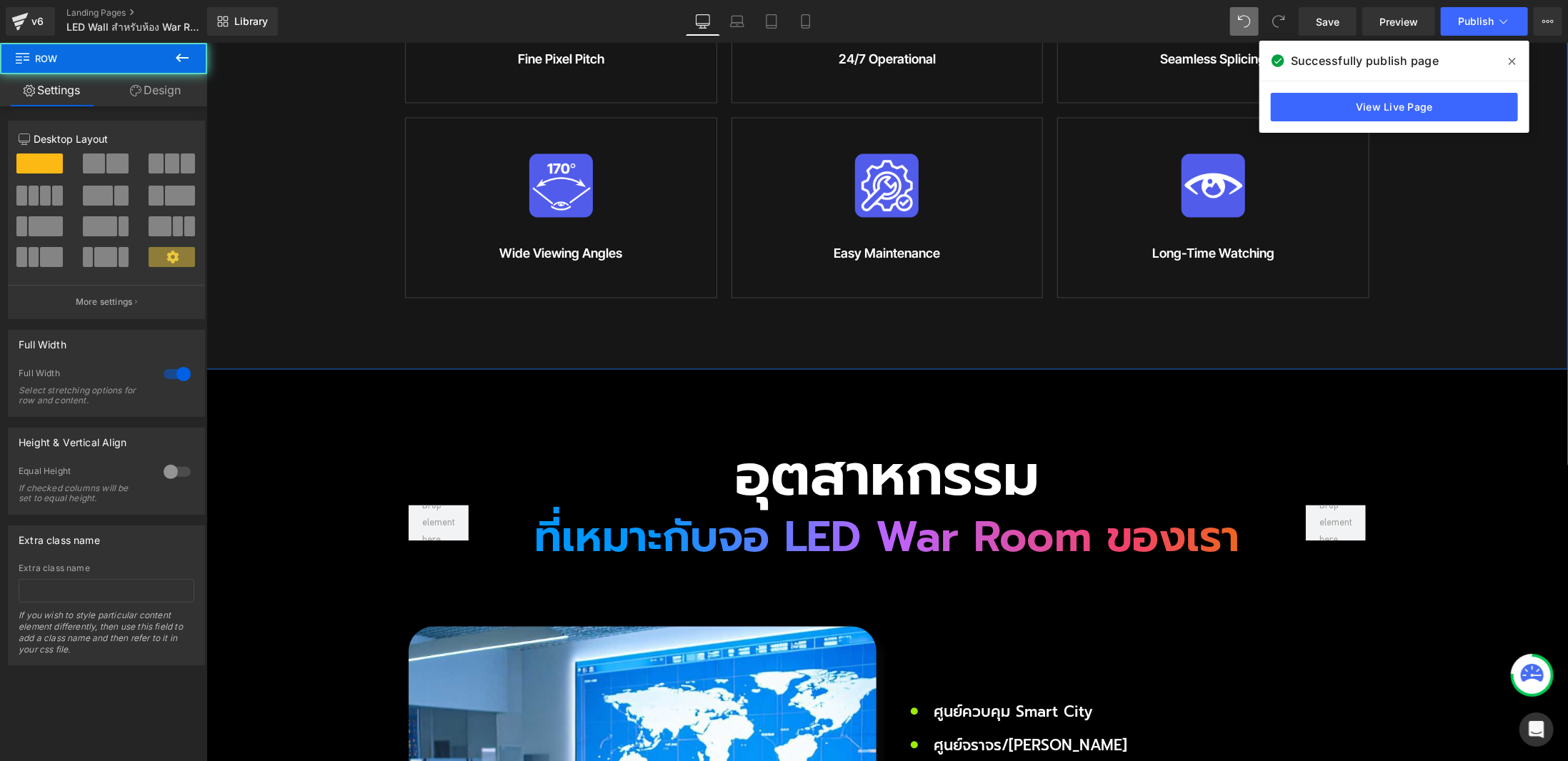
click at [162, 96] on link "Design" at bounding box center [155, 90] width 103 height 32
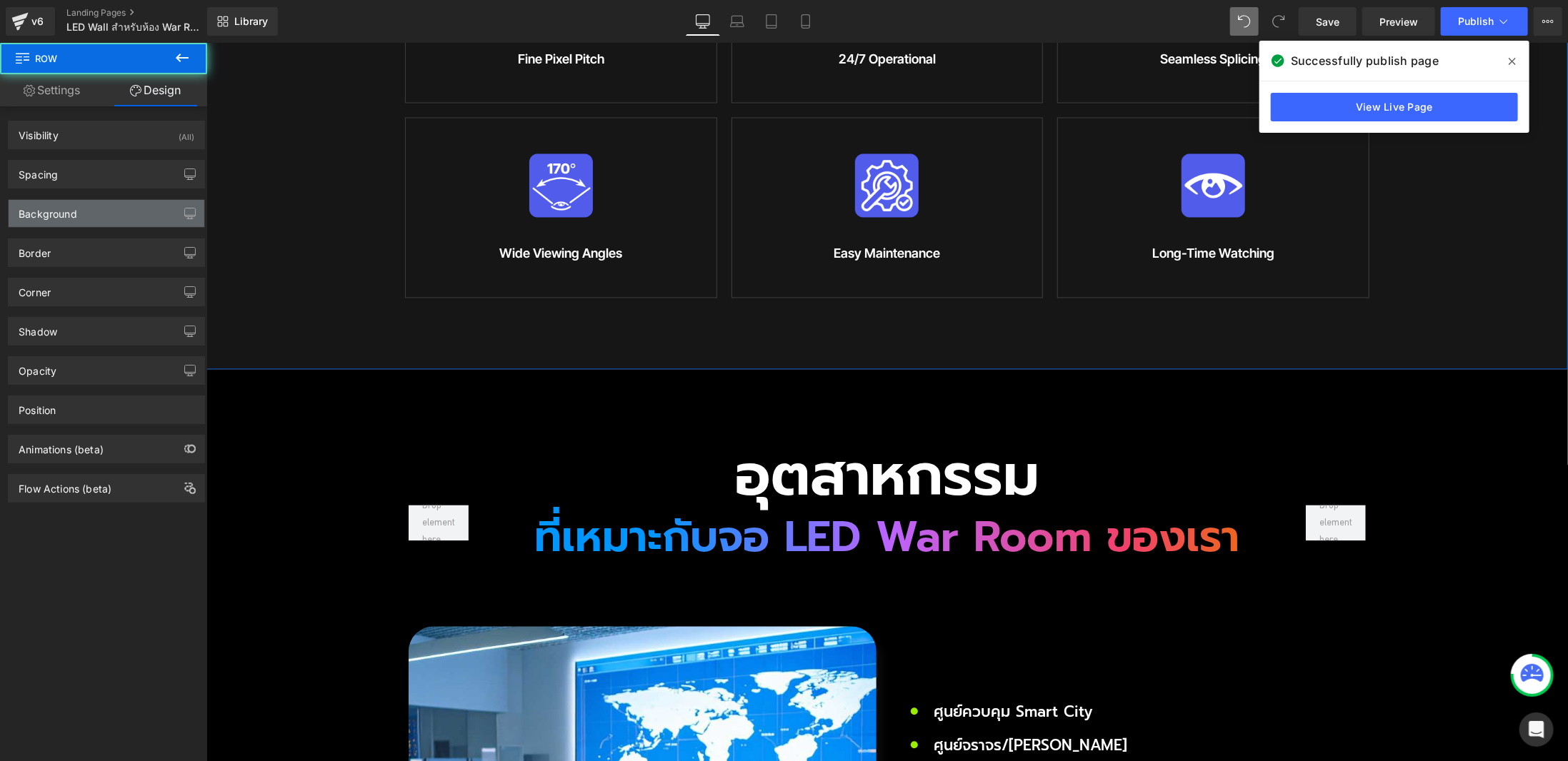
type input "#161617"
type input "100"
click at [88, 210] on div "Background" at bounding box center [106, 214] width 196 height 27
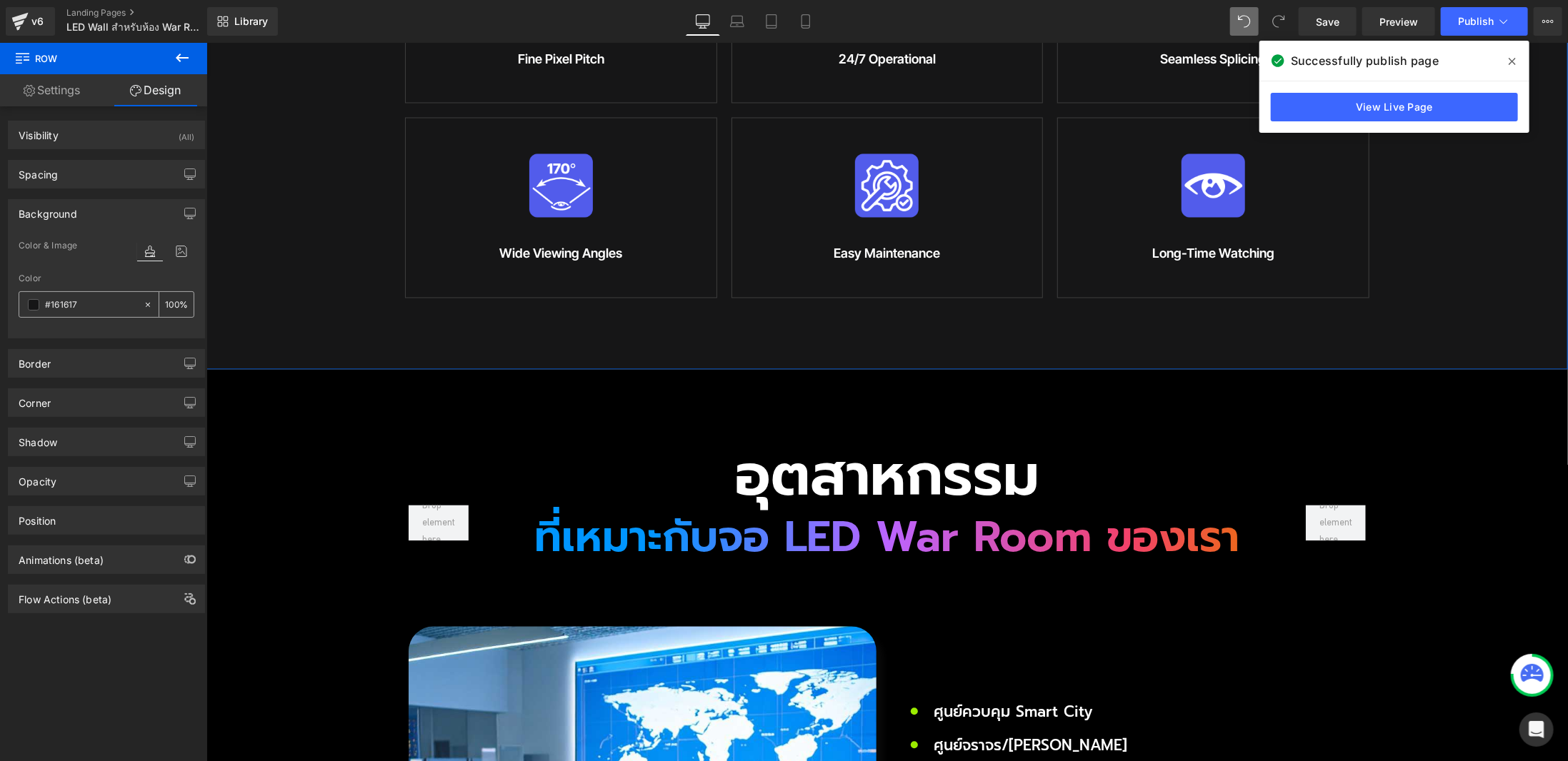
click at [99, 301] on input "#161617" at bounding box center [91, 305] width 92 height 16
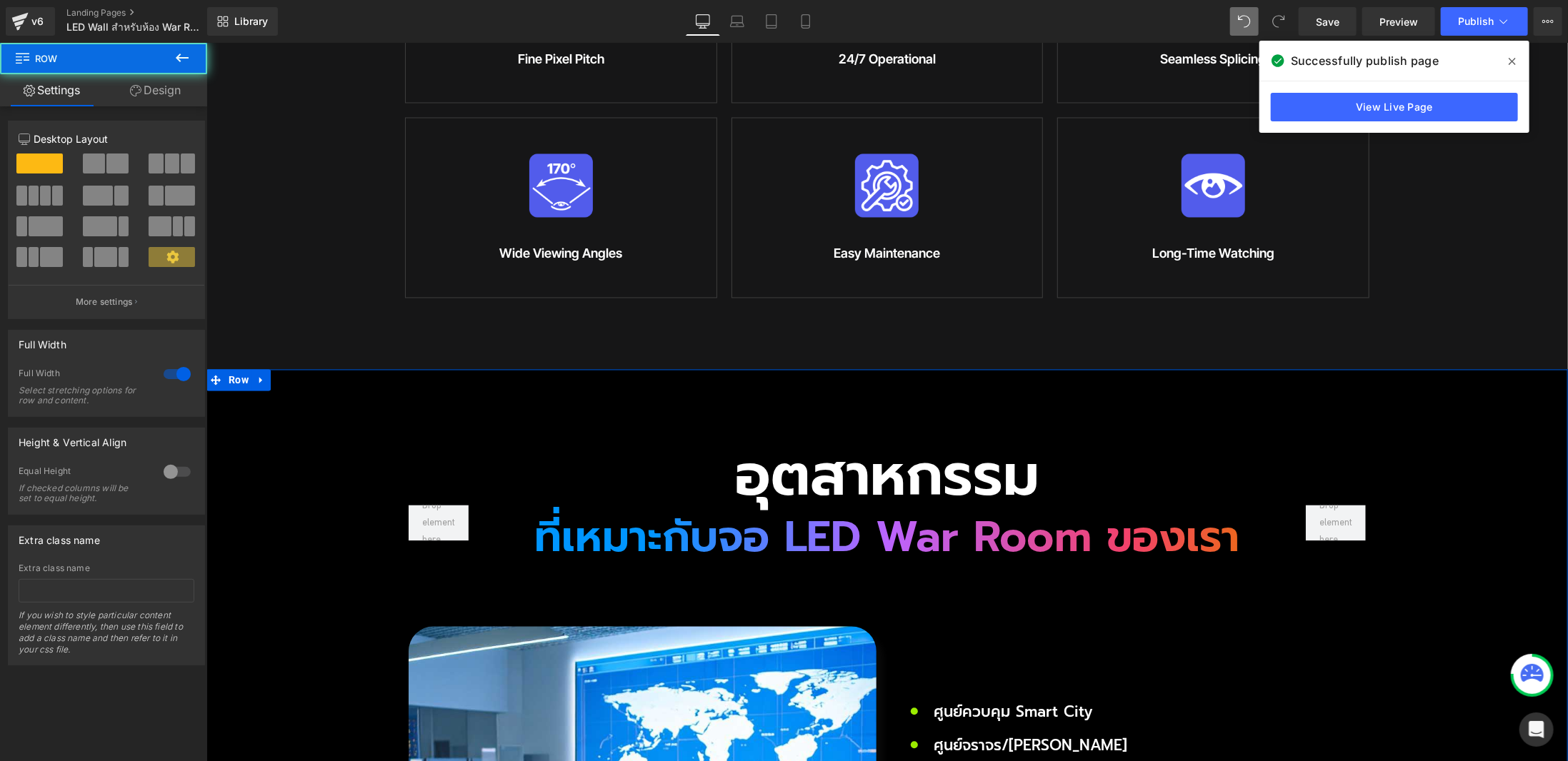
click at [153, 92] on link "Design" at bounding box center [155, 90] width 103 height 32
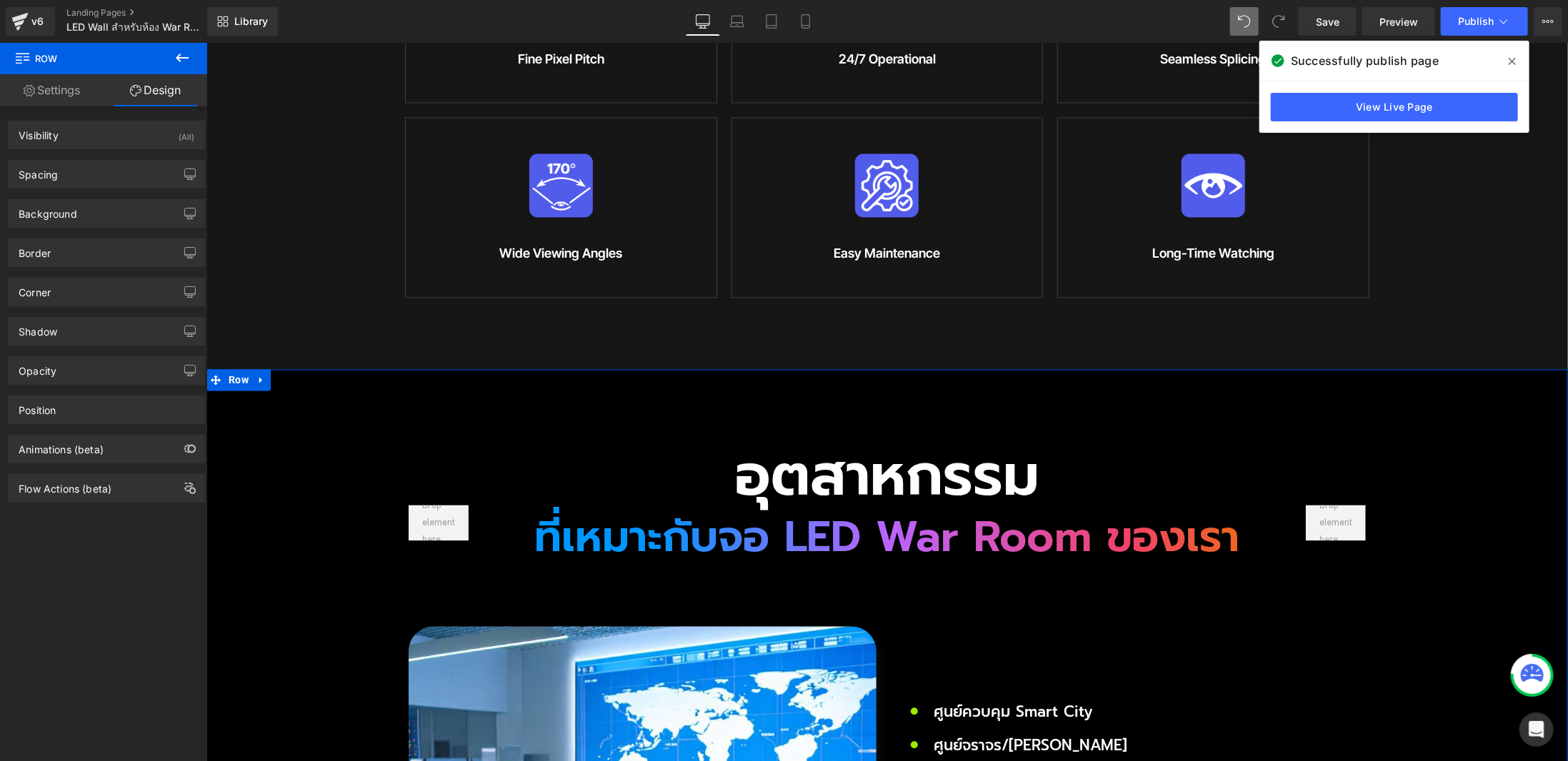
drag, startPoint x: 103, startPoint y: 210, endPoint x: 102, endPoint y: 266, distance: 56.0
click at [103, 210] on div "Background" at bounding box center [106, 214] width 196 height 27
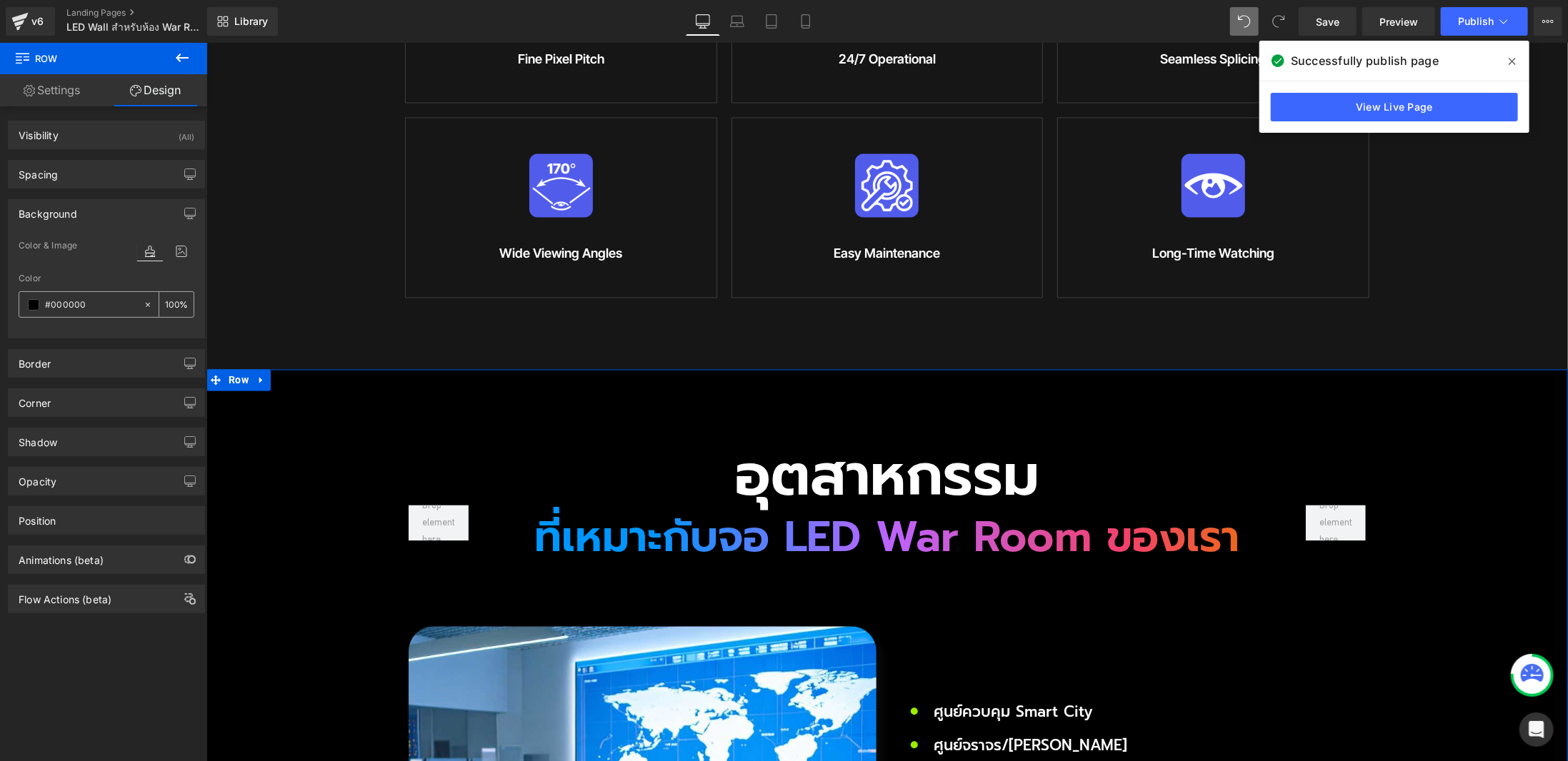
click at [94, 304] on input "#000000" at bounding box center [91, 305] width 92 height 16
paste input "161617"
type input "#161617"
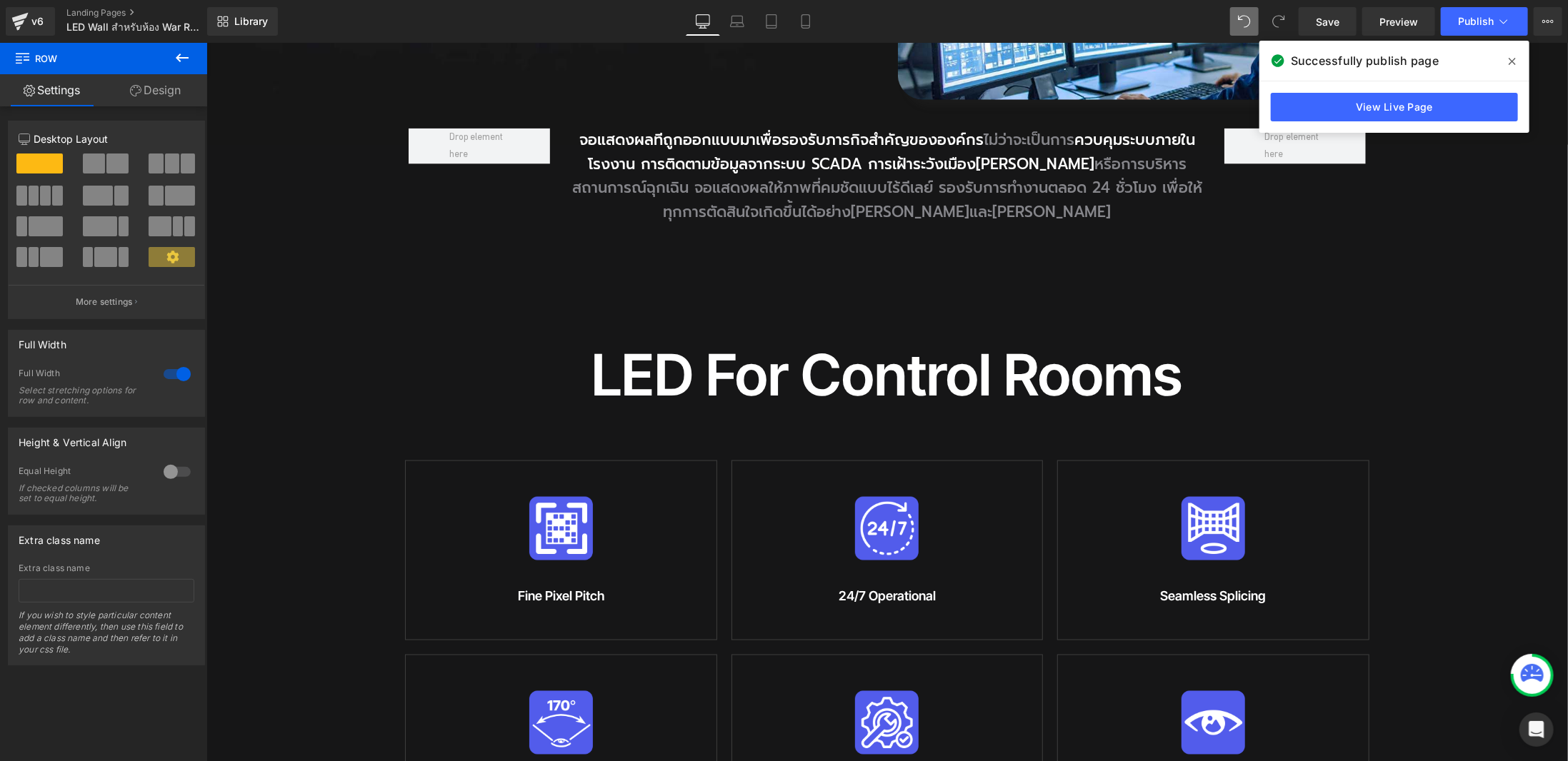
scroll to position [1535, 0]
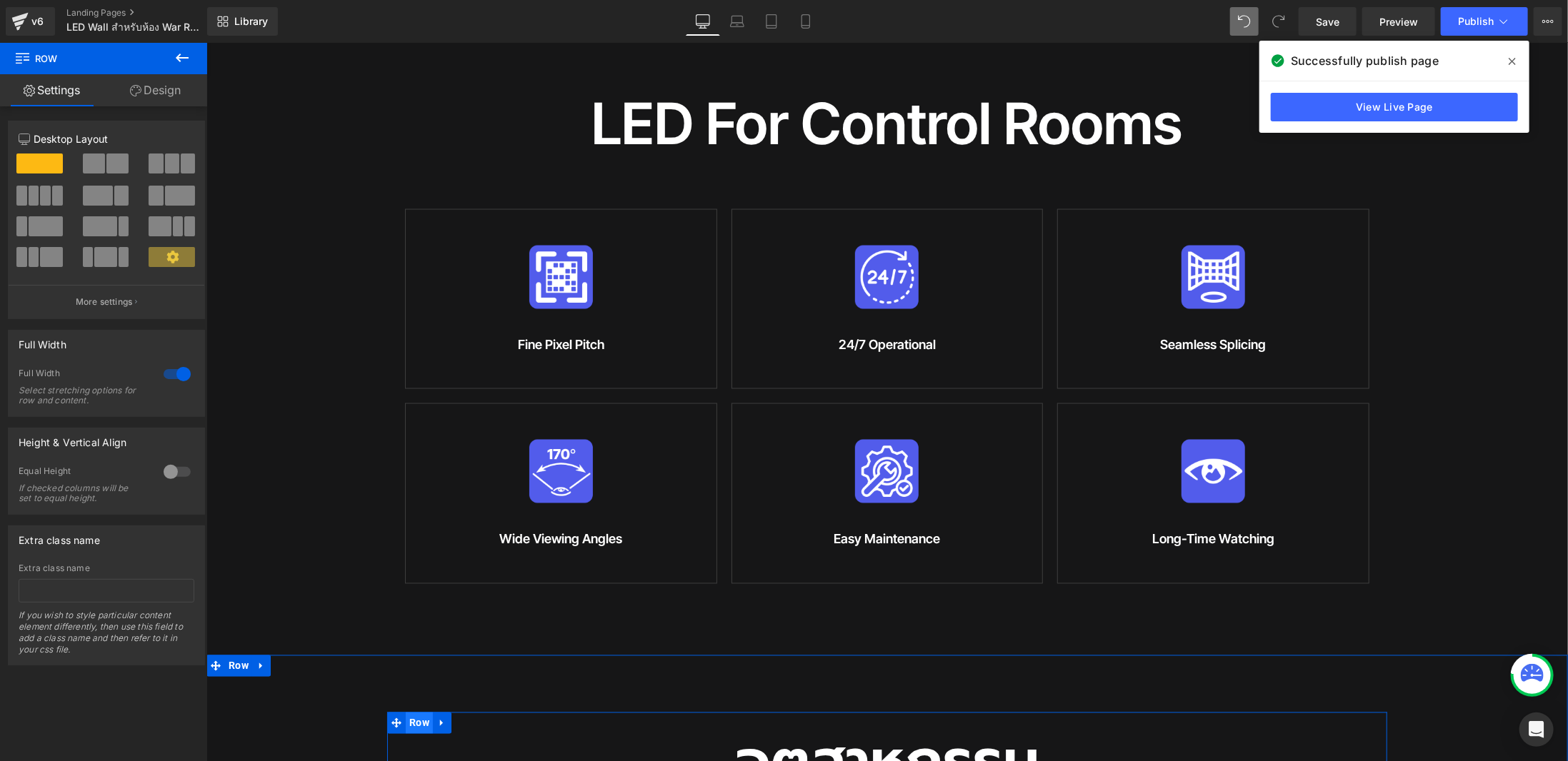
click at [409, 712] on span "Row" at bounding box center [419, 723] width 27 height 22
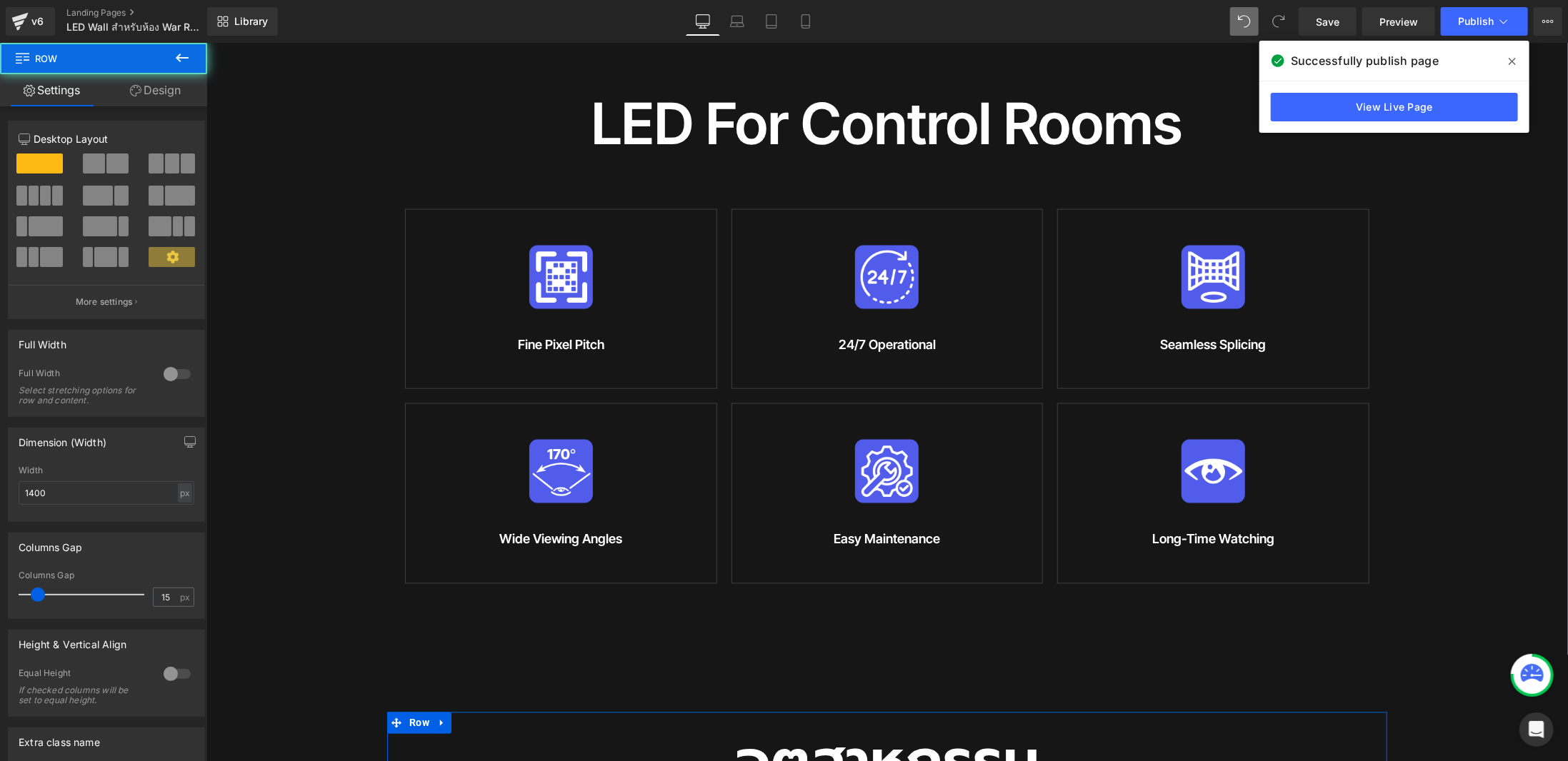
click at [148, 103] on link "Design" at bounding box center [155, 90] width 103 height 32
click at [0, 0] on div "Spacing" at bounding box center [0, 0] width 0 height 0
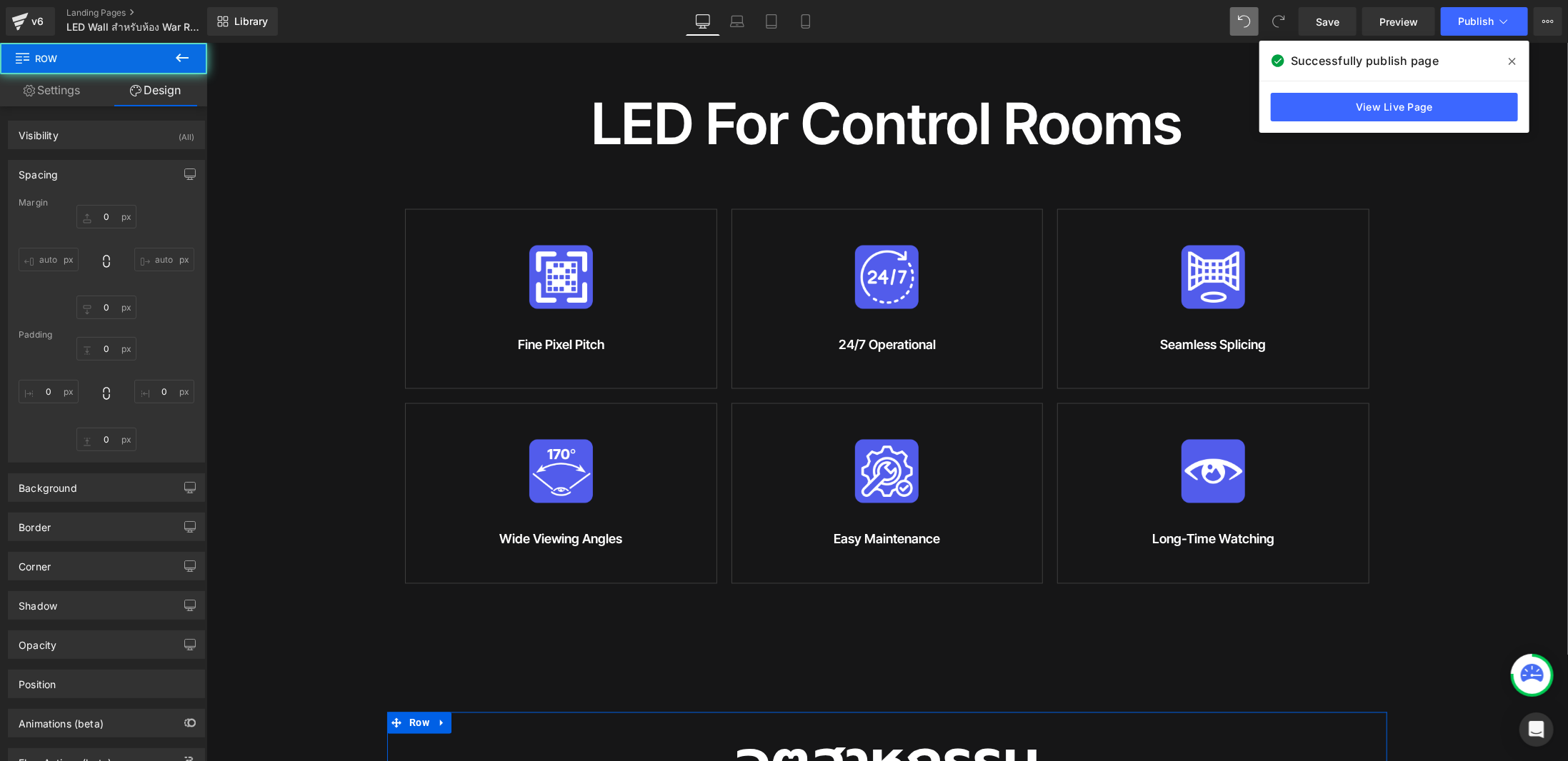
type input "0"
type input "30"
type input "0"
type input "10"
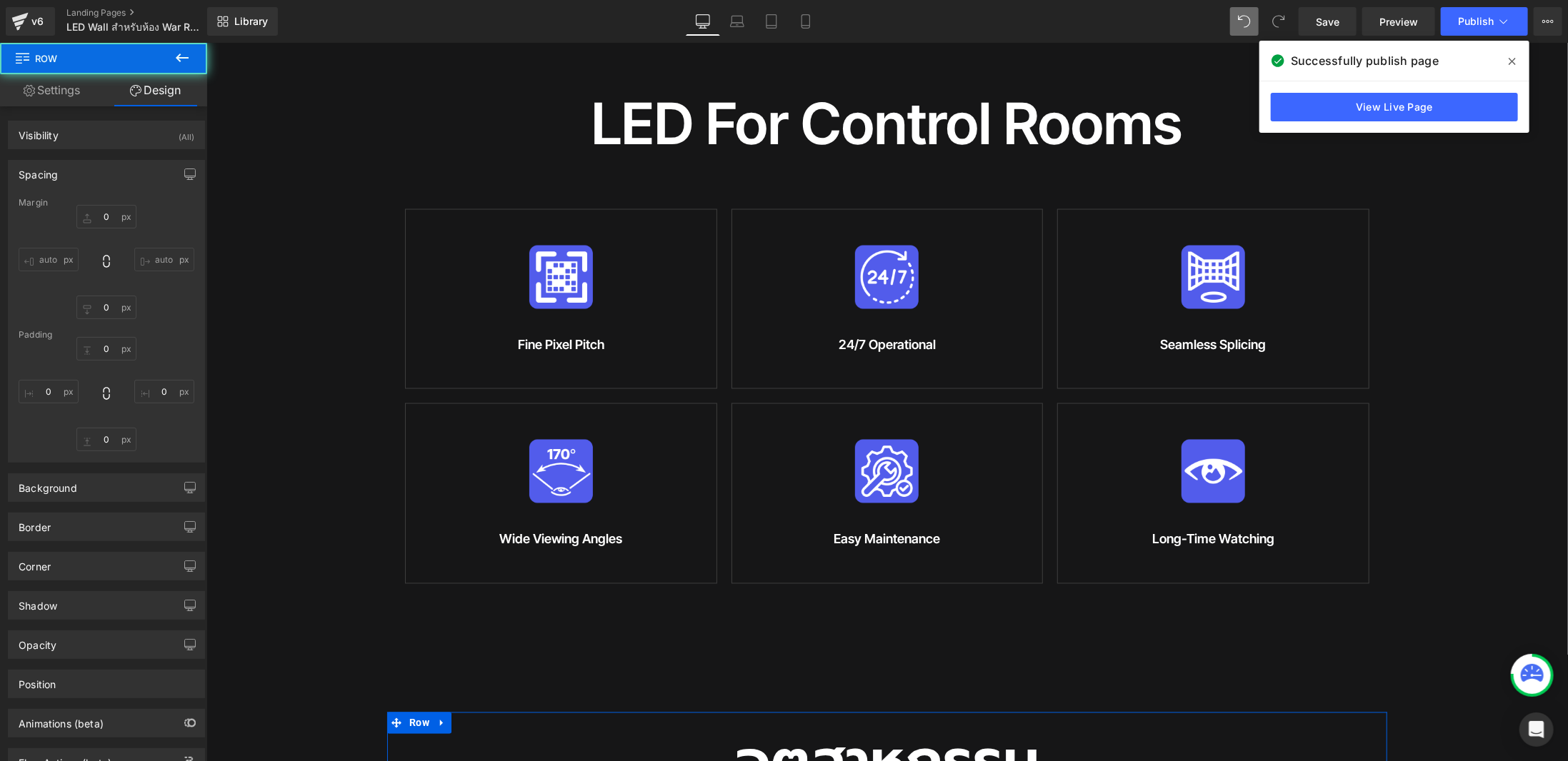
type input "0"
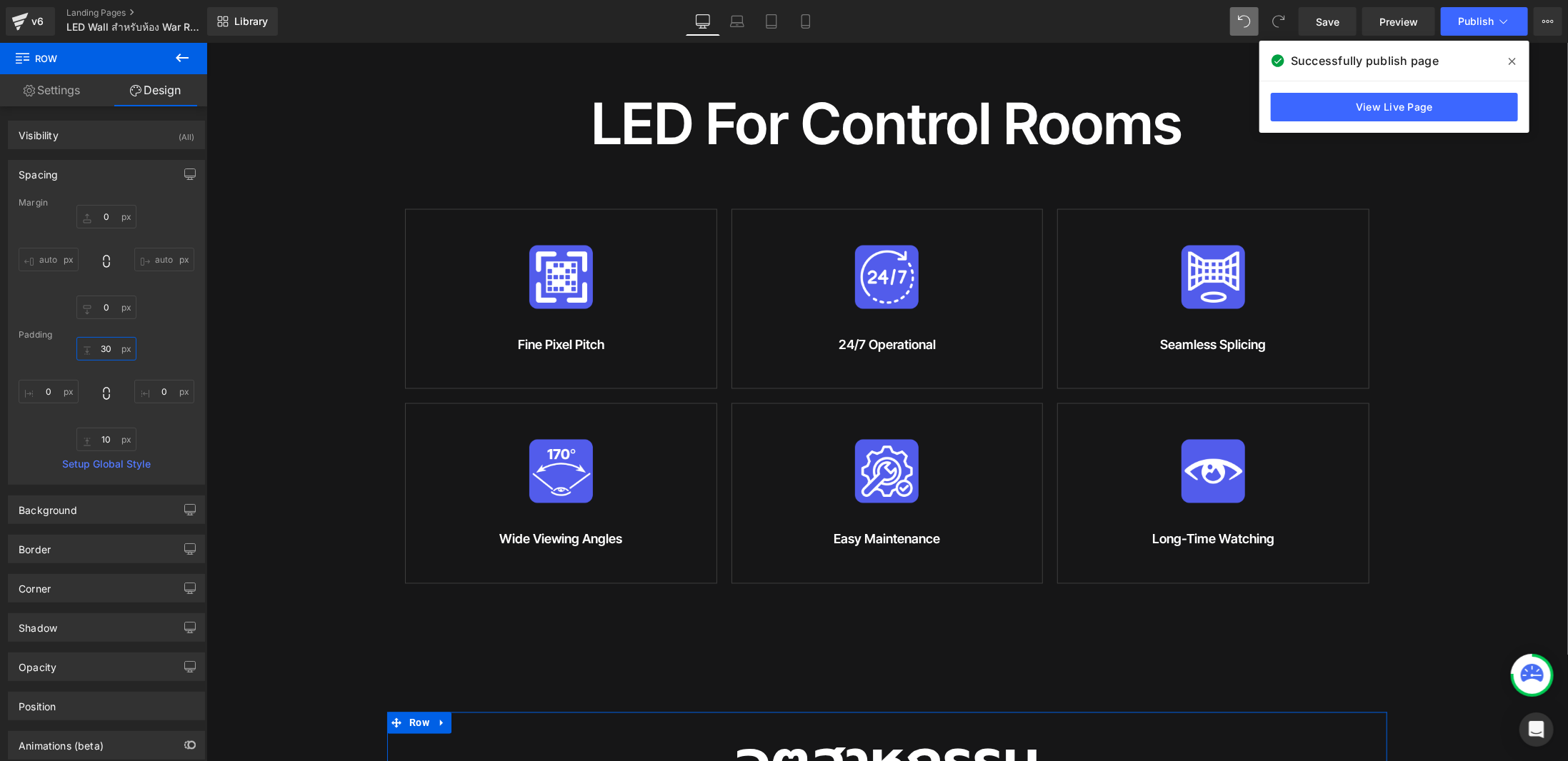
click at [103, 351] on input "30" at bounding box center [106, 349] width 60 height 23
type input "0"
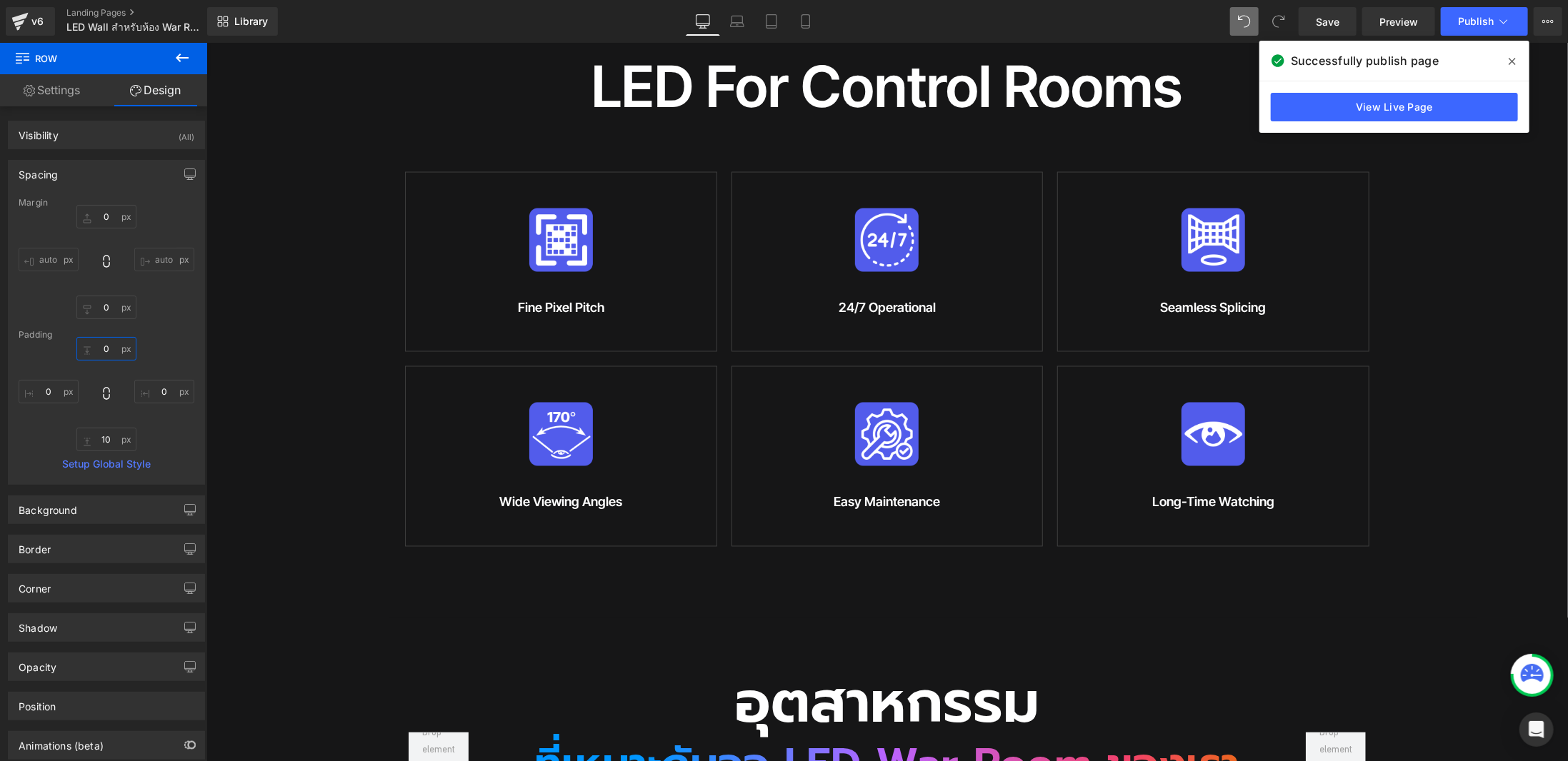
scroll to position [1678, 0]
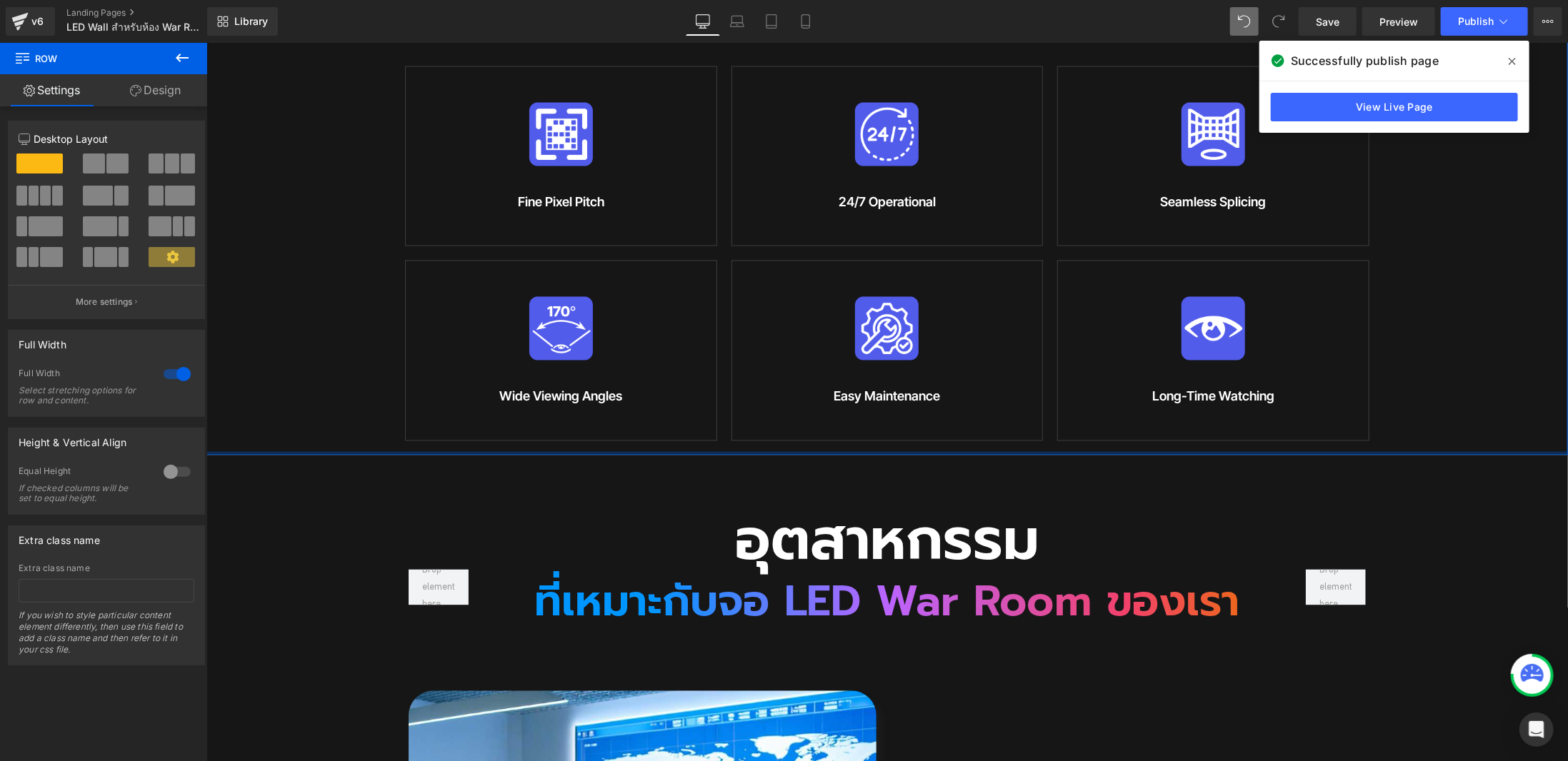
drag, startPoint x: 787, startPoint y: 436, endPoint x: 1270, endPoint y: 373, distance: 487.1
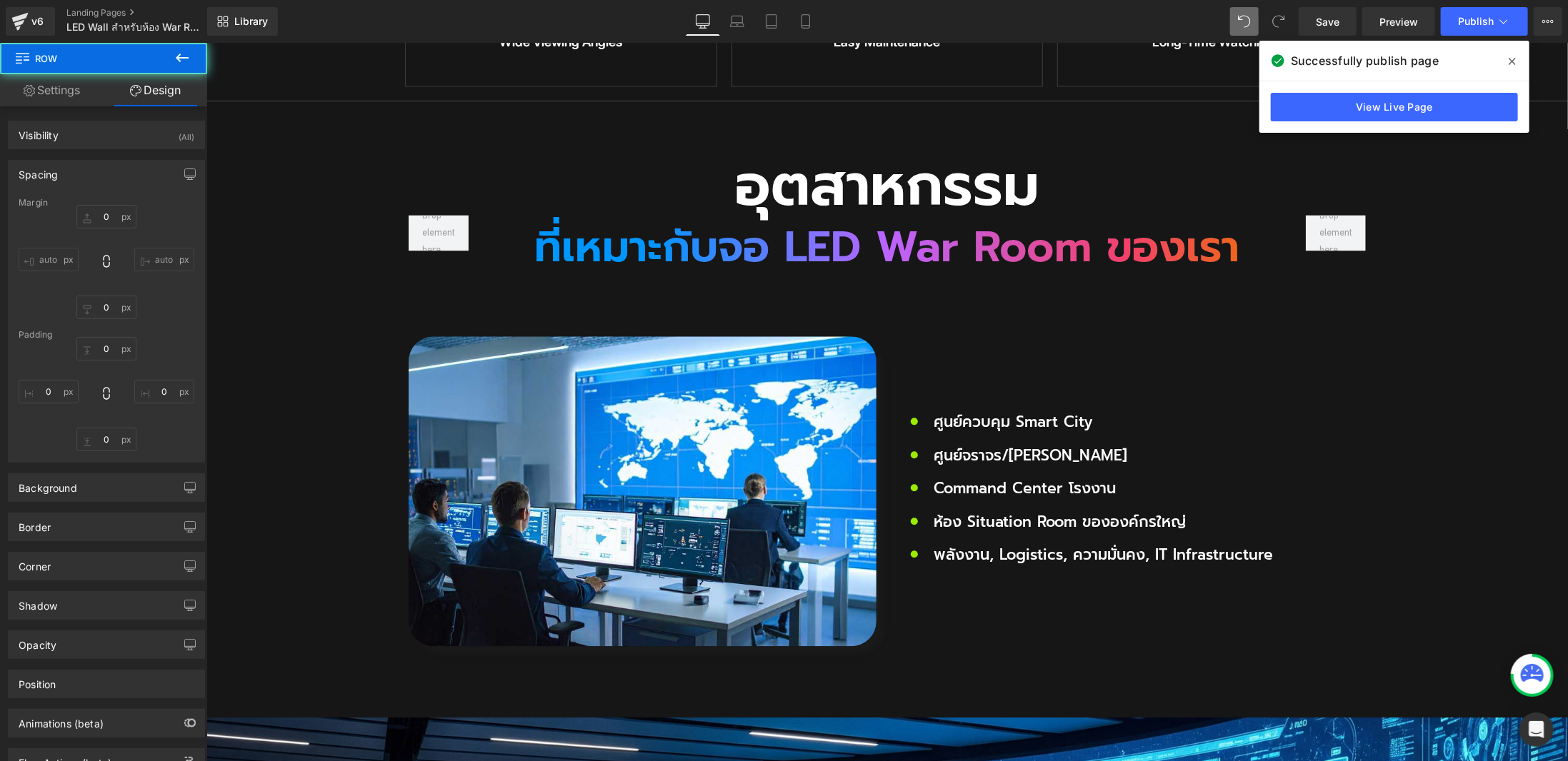
type input "0px"
type input "80px"
type input "0px"
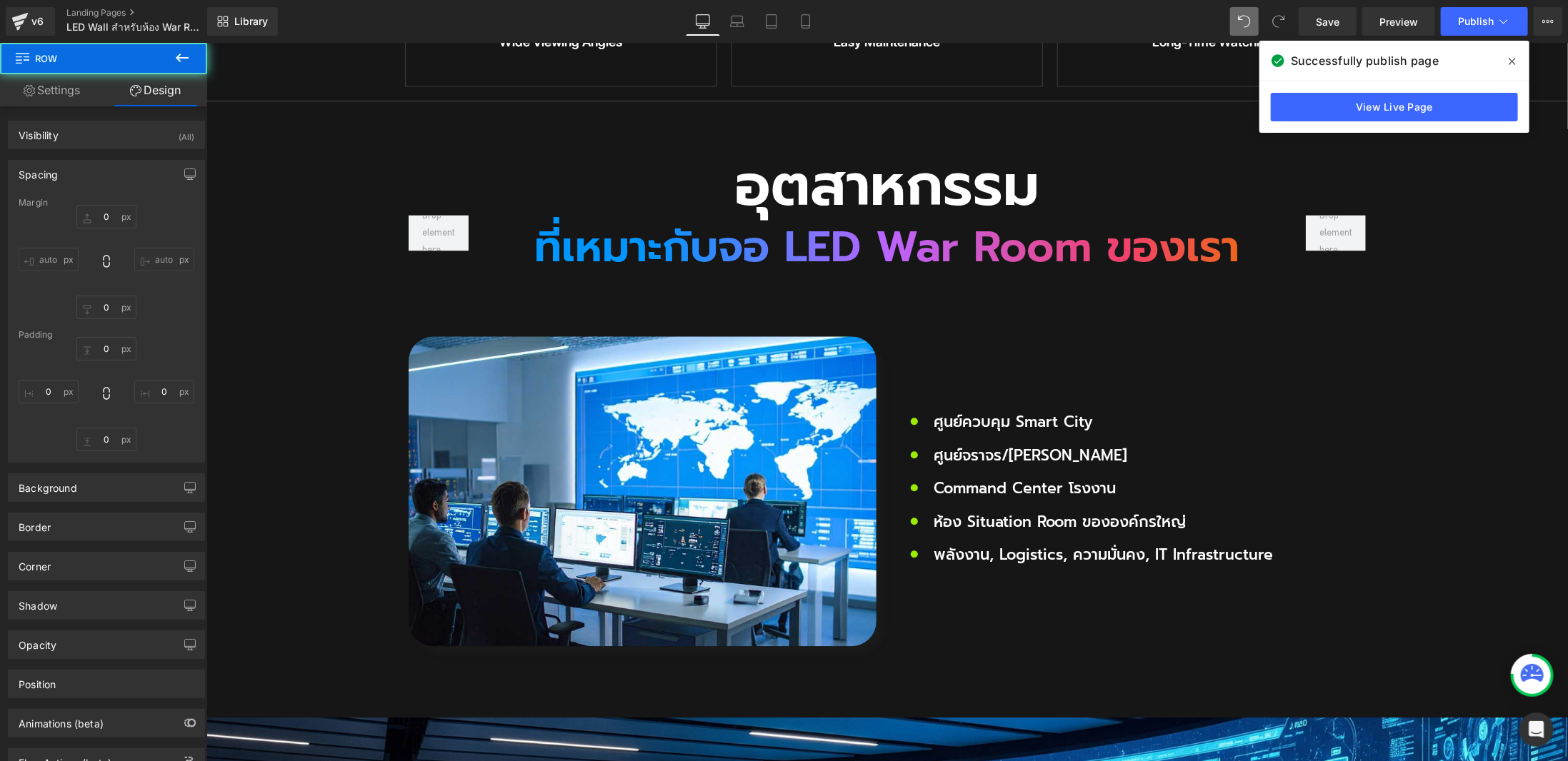
type input "0px"
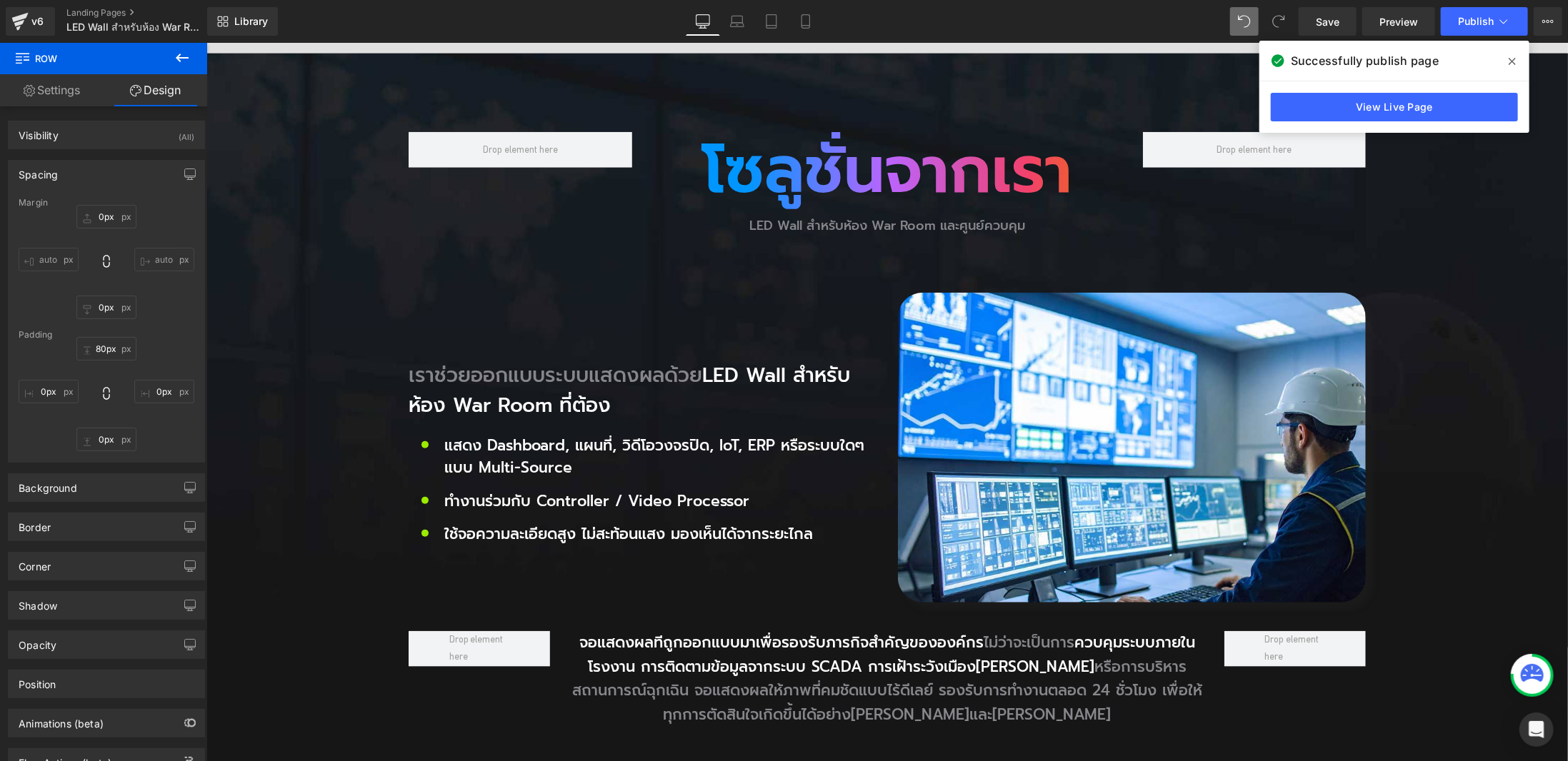
scroll to position [1035, 0]
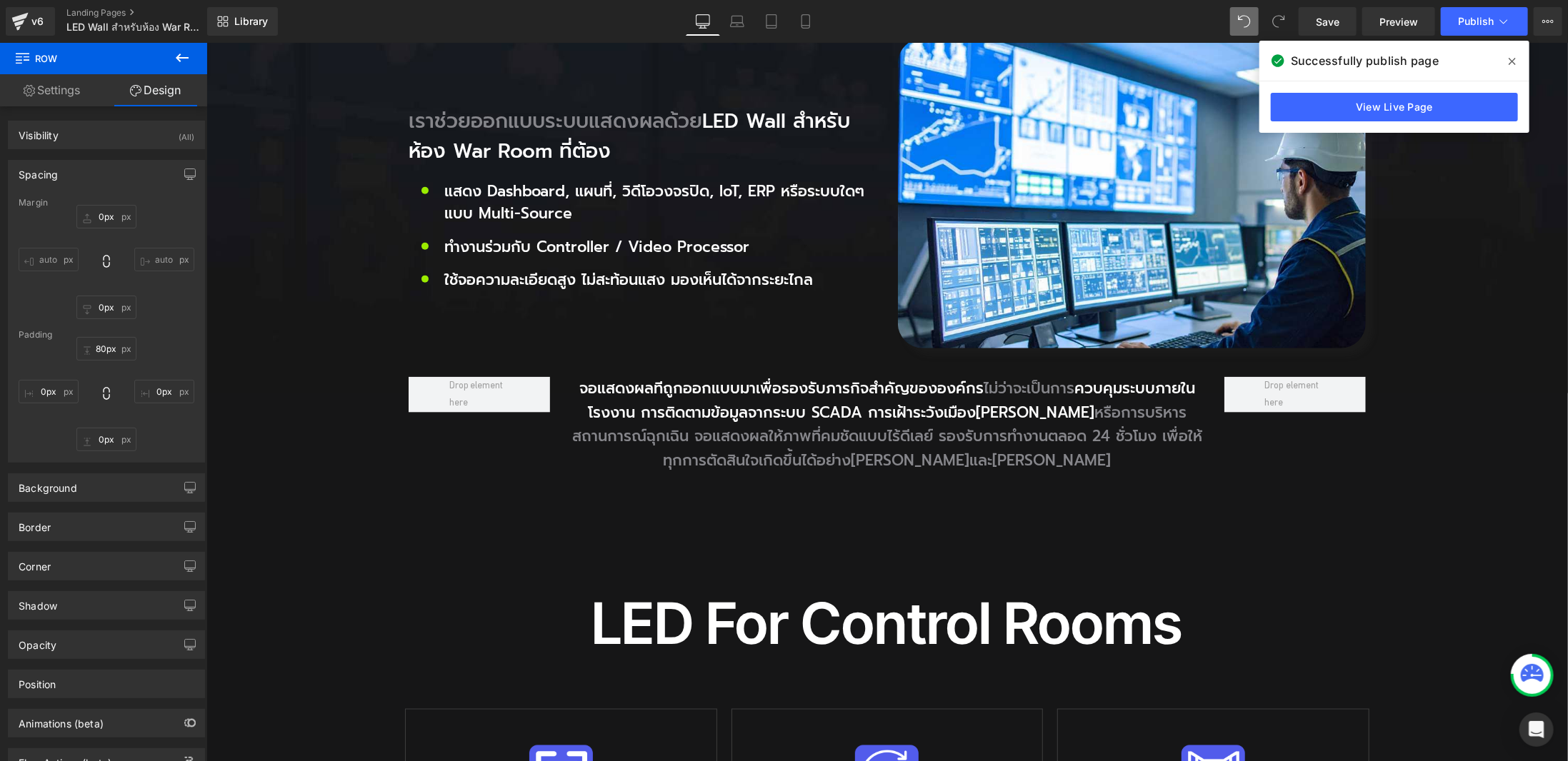
click at [1500, 0] on div "Row You are previewing how the will restyle your page. You can not edit Element…" at bounding box center [784, 0] width 1568 height 0
click at [1500, 26] on icon at bounding box center [1504, 21] width 14 height 14
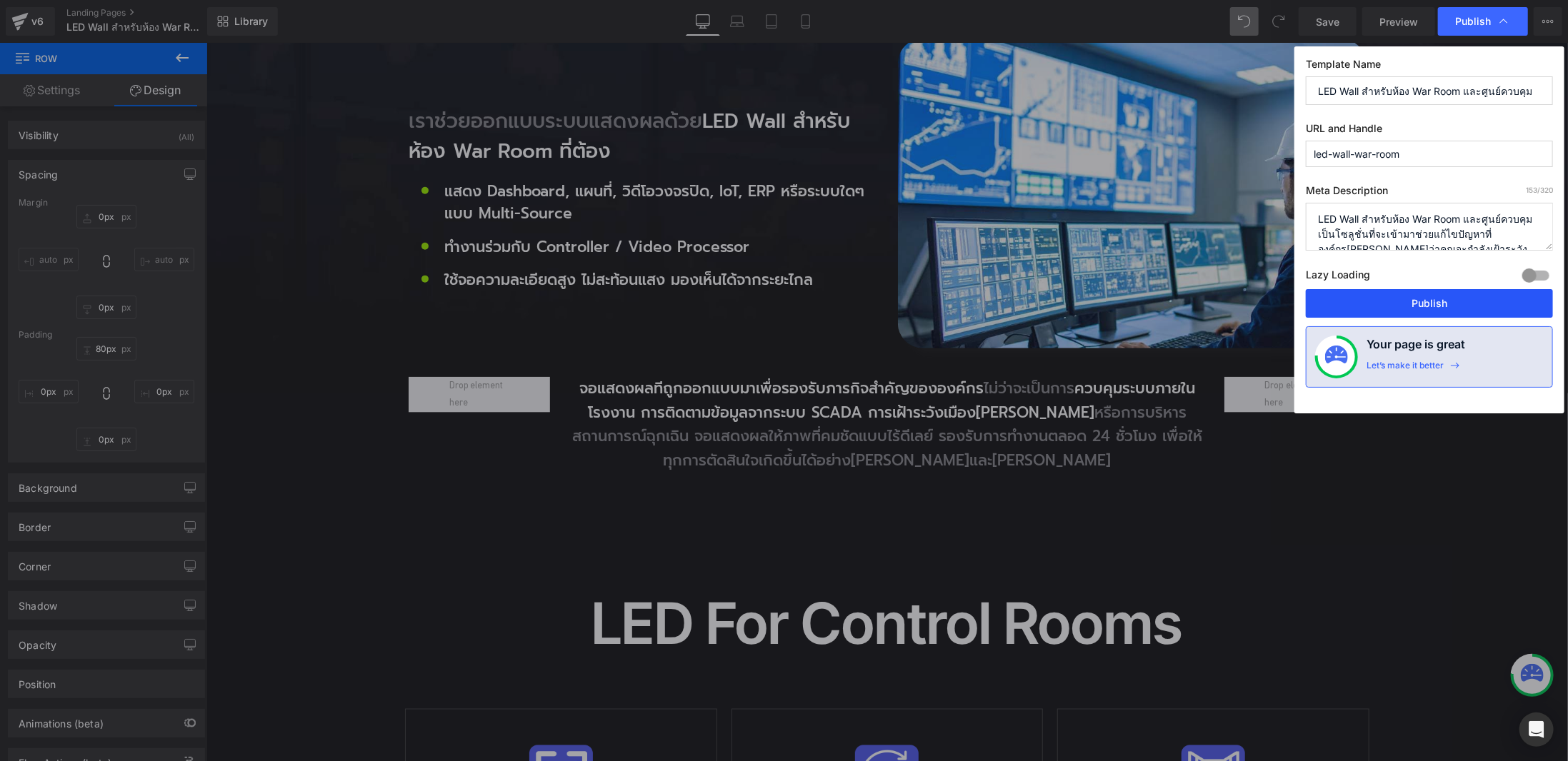
click at [1433, 307] on button "Publish" at bounding box center [1429, 304] width 247 height 29
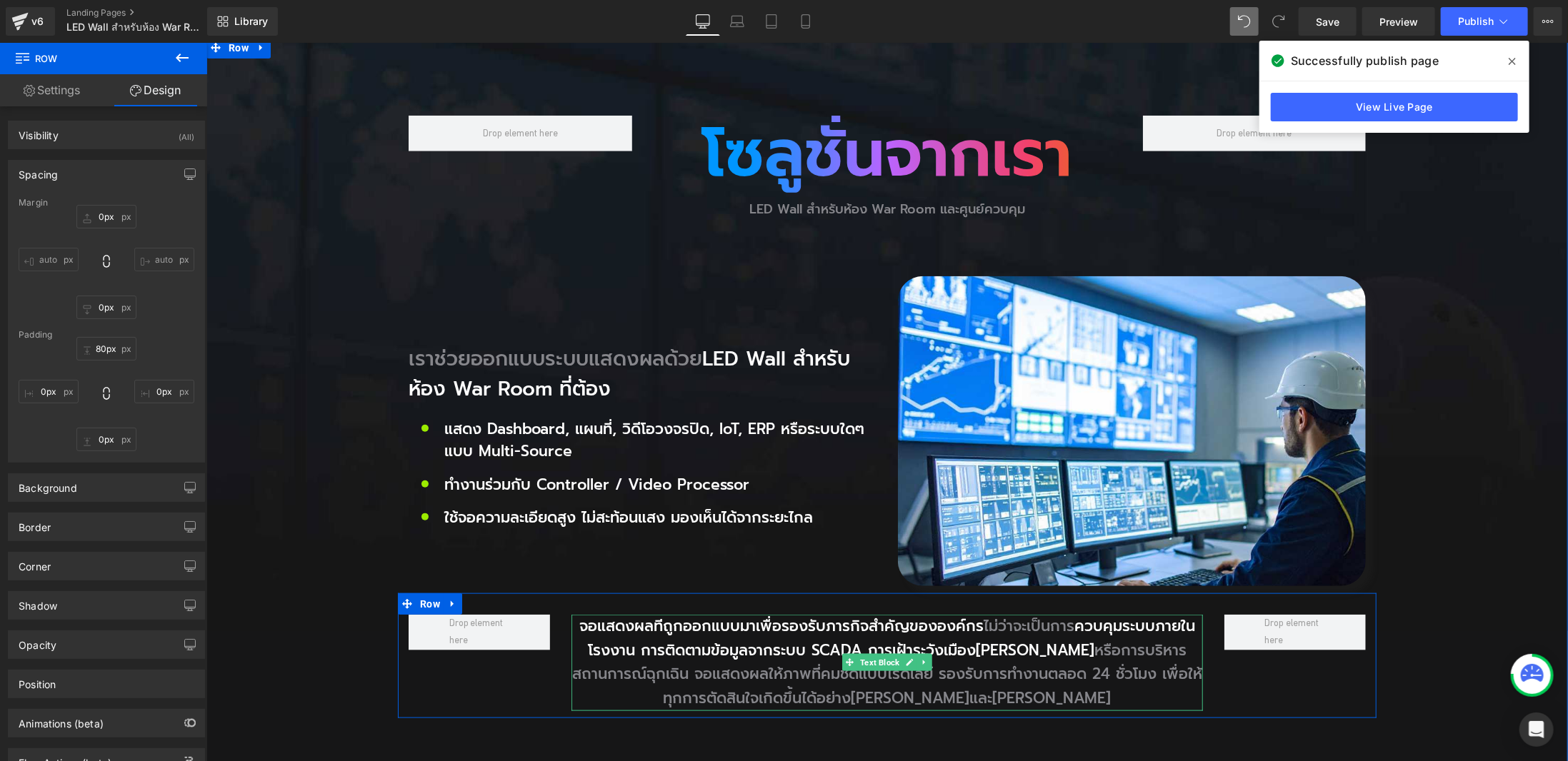
scroll to position [606, 0]
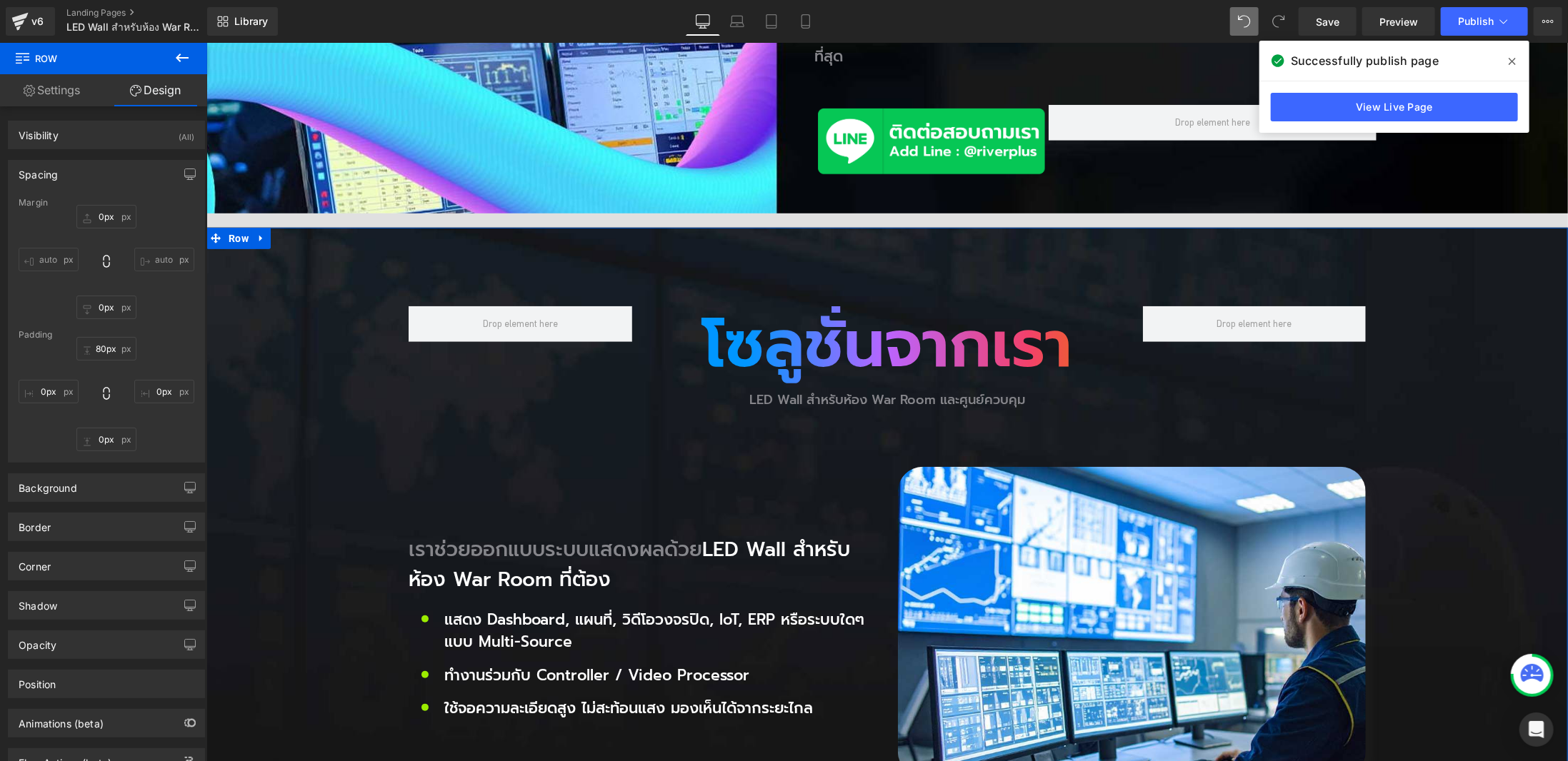
click at [206, 42] on div at bounding box center [206, 42] width 0 height 0
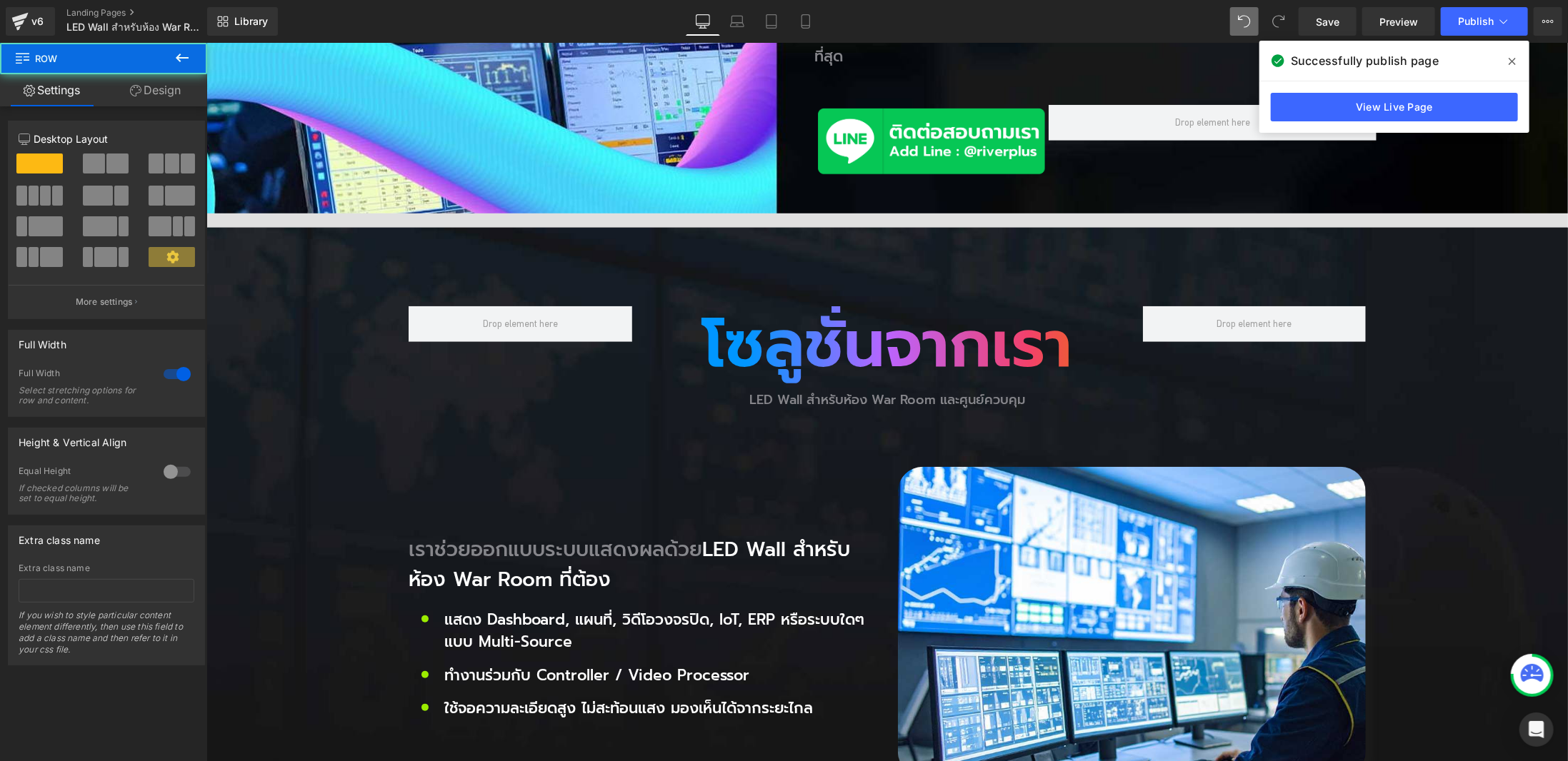
click at [227, 227] on span "Row" at bounding box center [238, 238] width 27 height 22
click at [129, 75] on link "Design" at bounding box center [155, 90] width 103 height 32
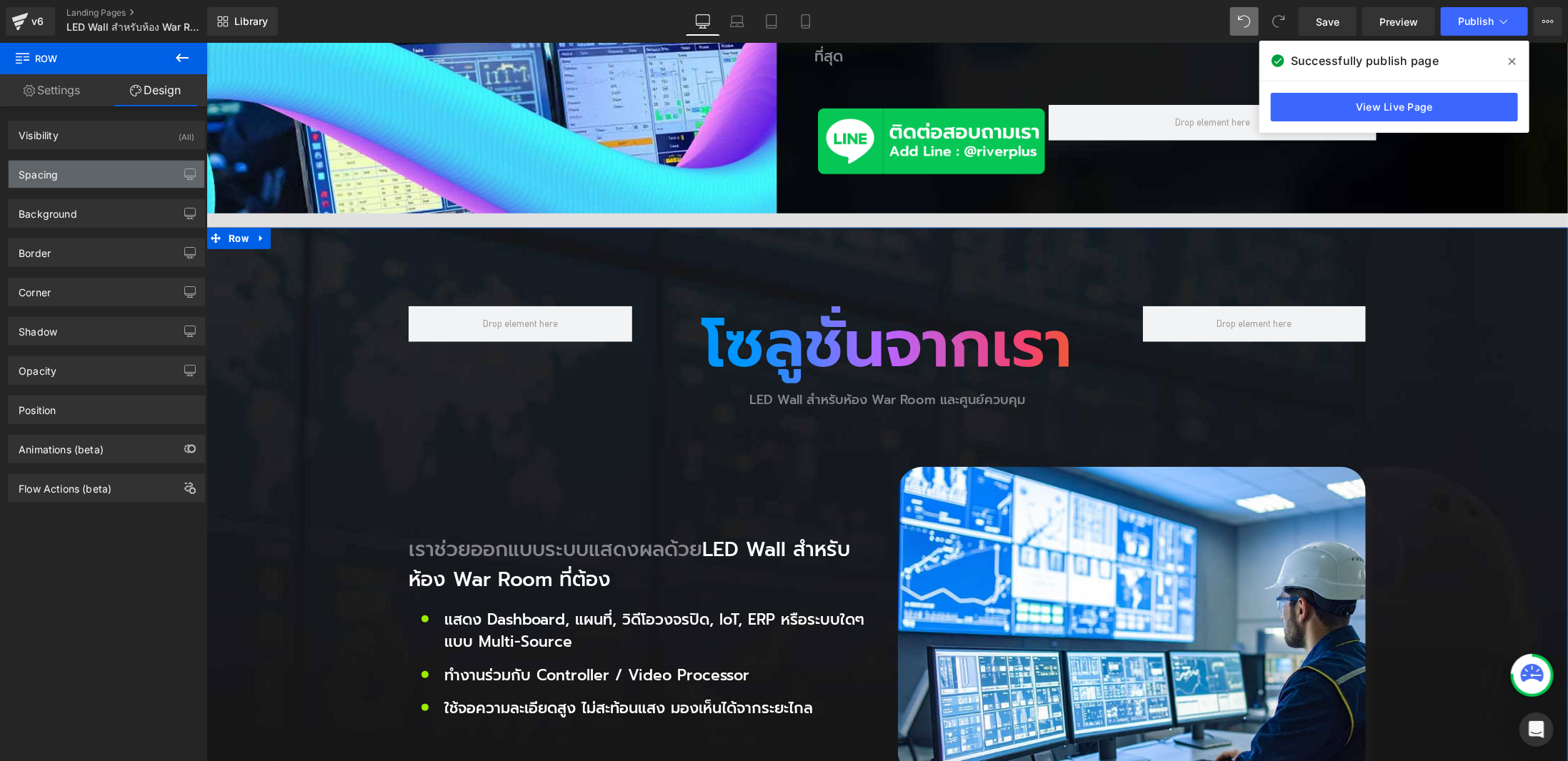
type input "0px"
type input "80px"
type input "0px"
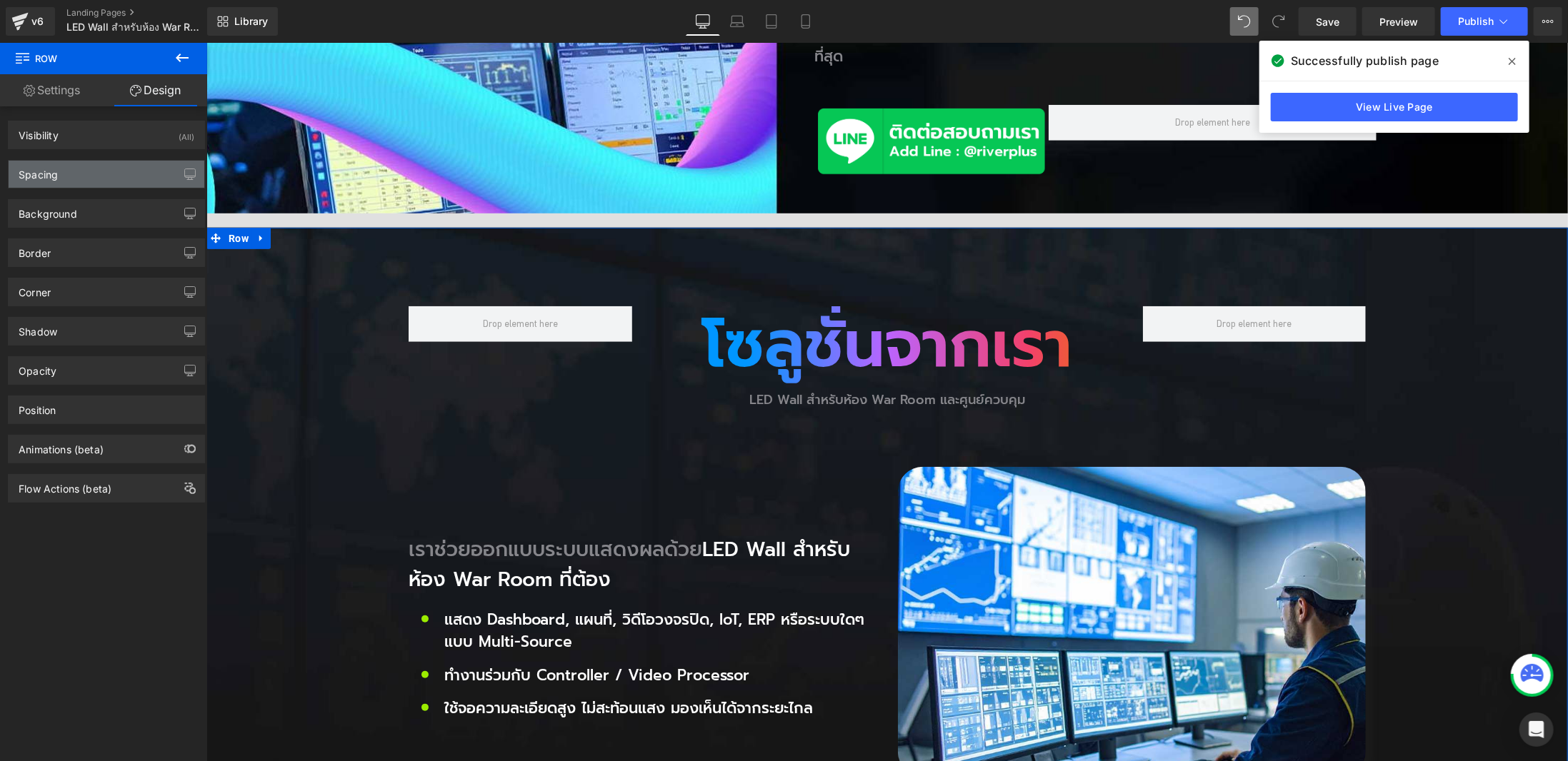
type input "0px"
click at [103, 173] on div "Spacing" at bounding box center [106, 174] width 196 height 27
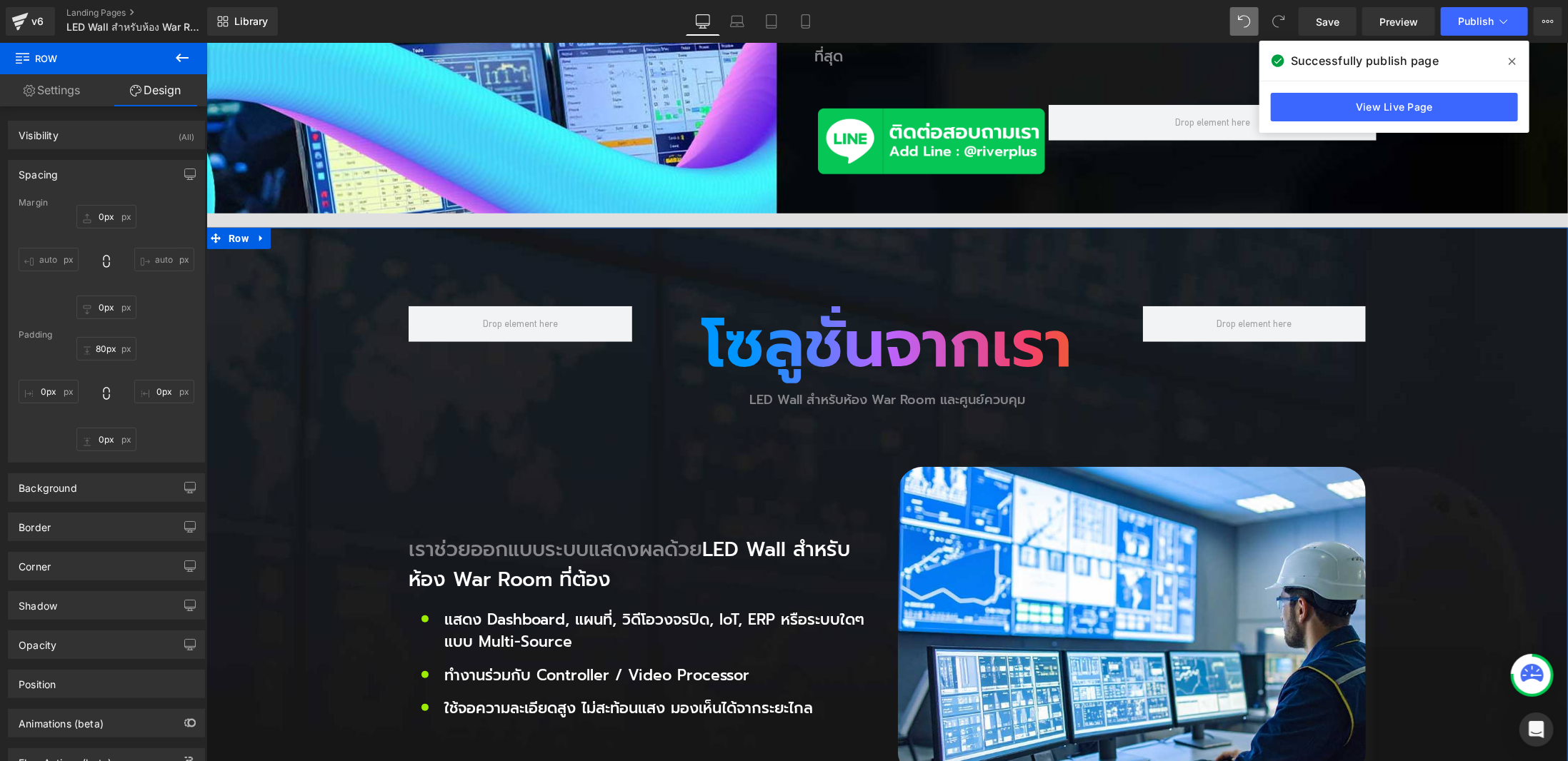
drag, startPoint x: 103, startPoint y: 173, endPoint x: 224, endPoint y: 129, distance: 128.8
click at [103, 173] on div "Spacing" at bounding box center [106, 174] width 196 height 27
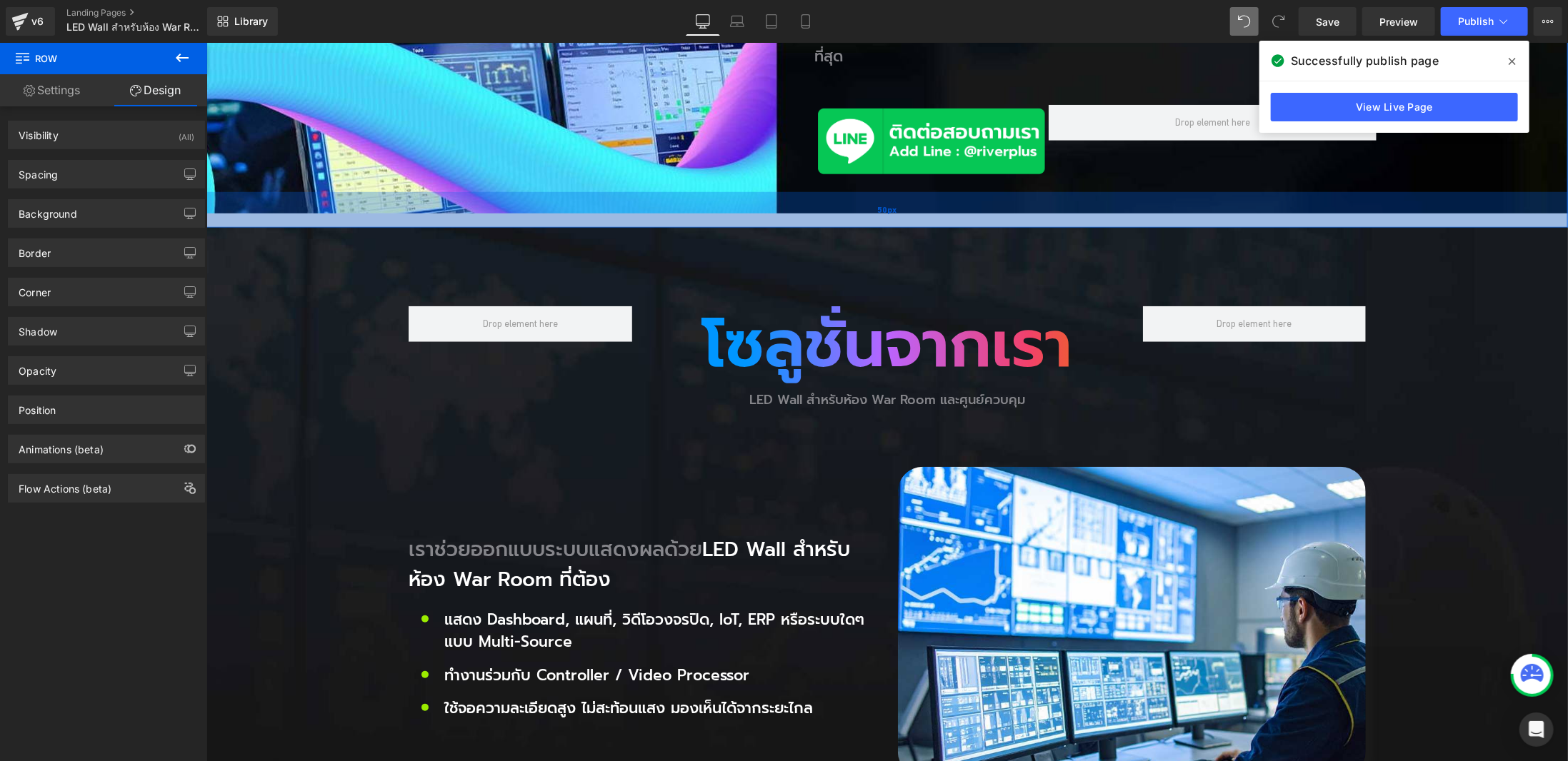
click at [1036, 191] on div "50px" at bounding box center [886, 209] width 1361 height 36
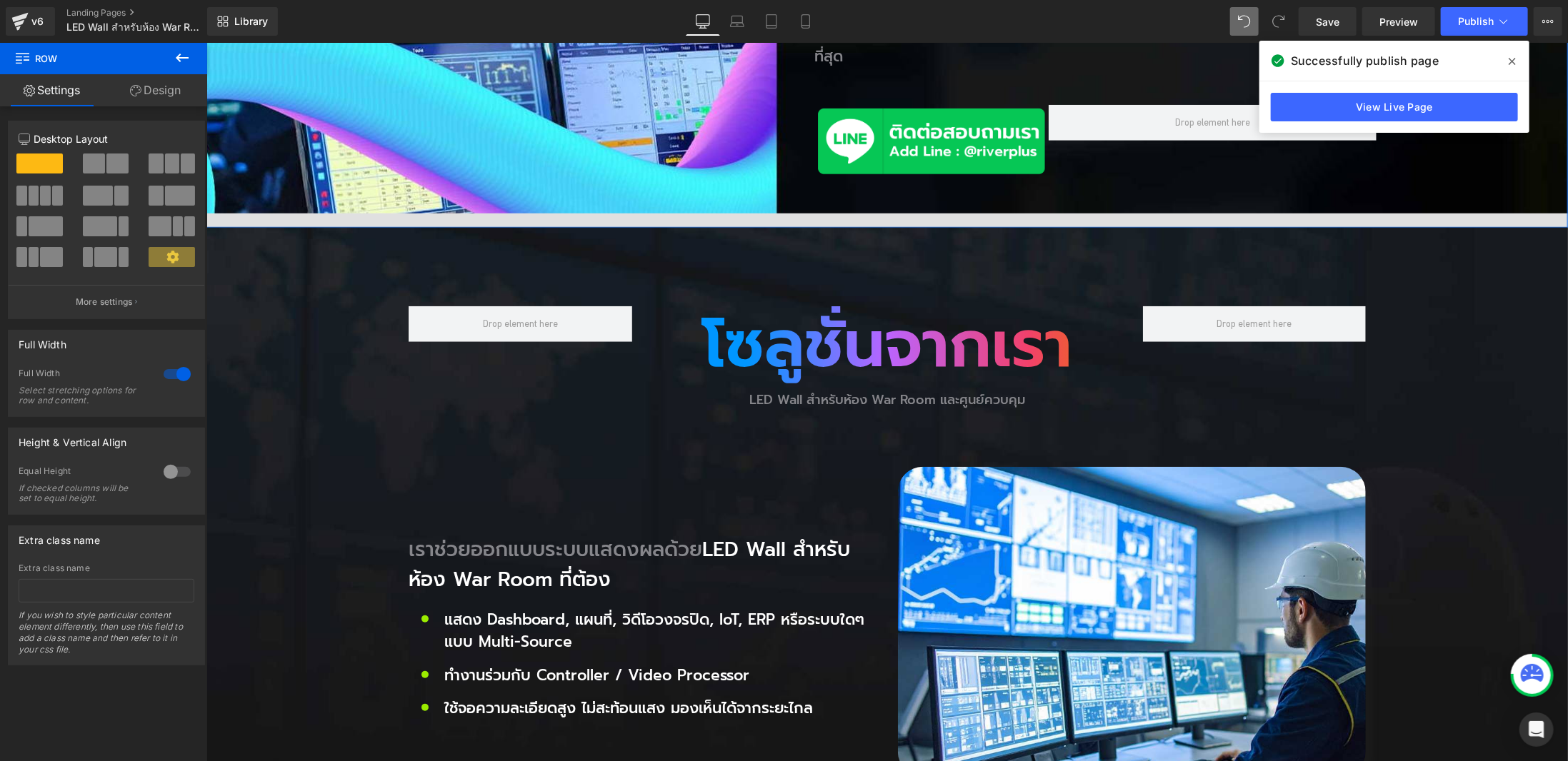
click at [180, 91] on link "Design" at bounding box center [155, 90] width 103 height 32
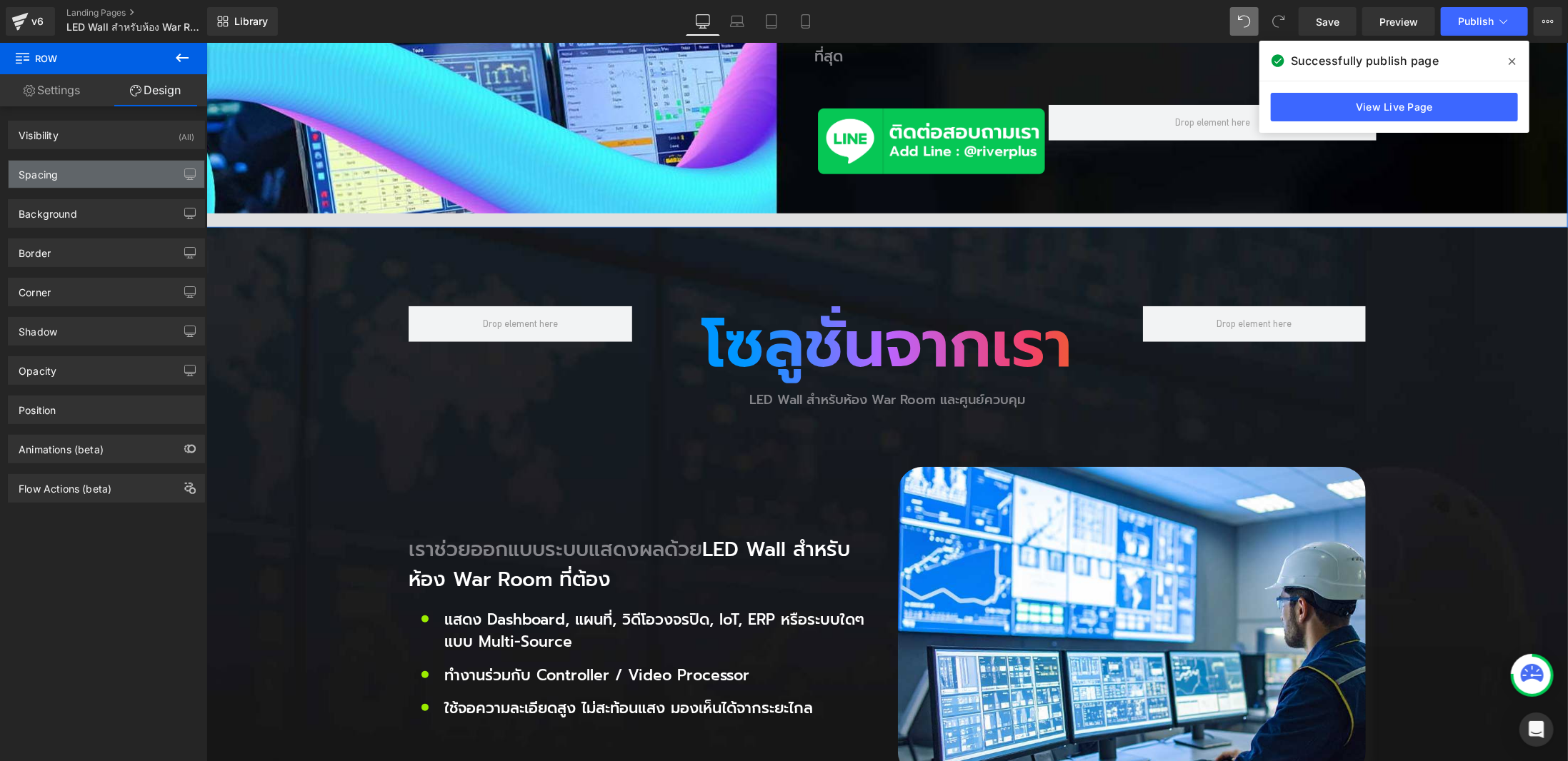
type input "0"
type input "50"
type input "0"
type input "50"
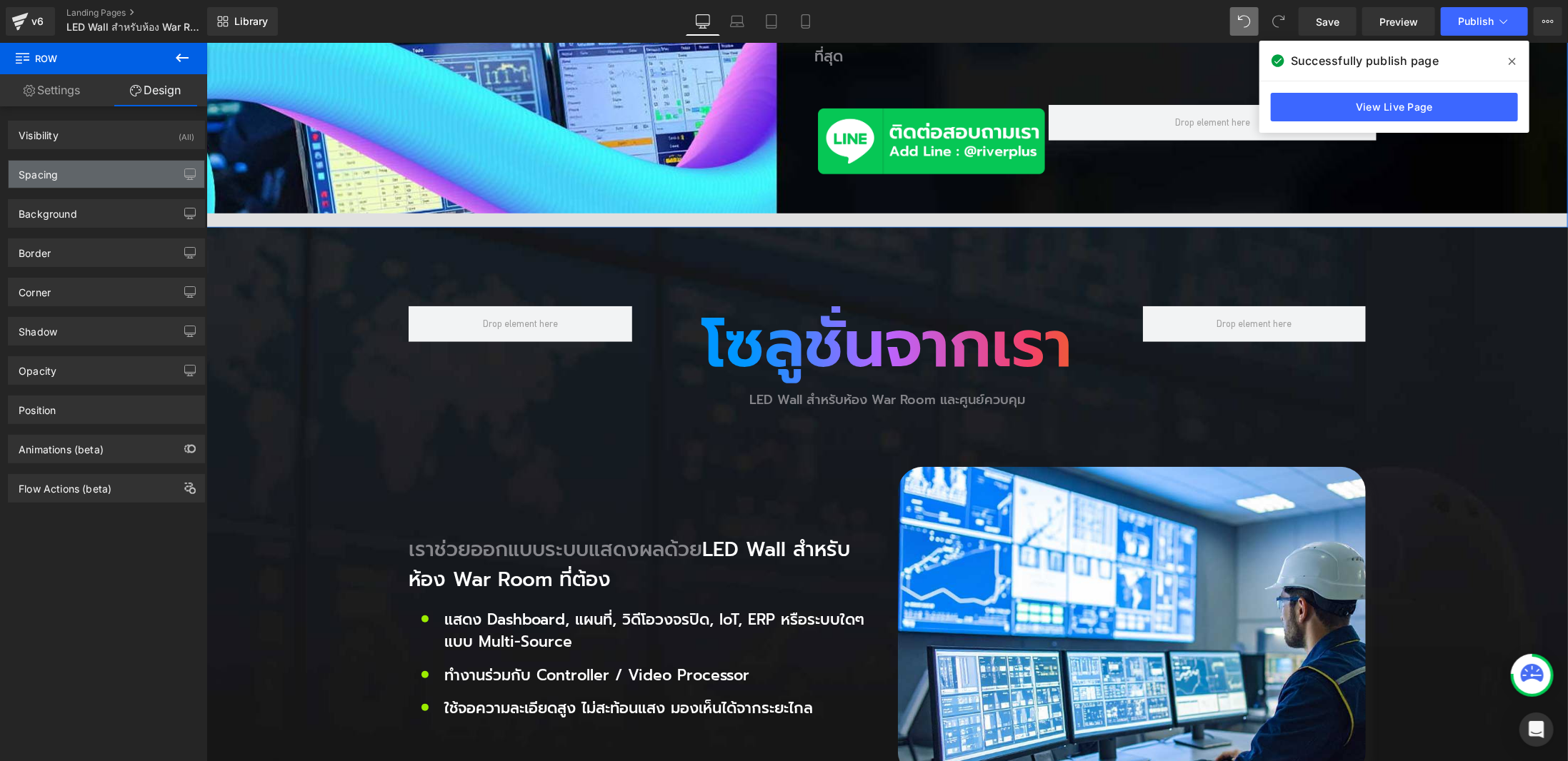
type input "0"
click at [103, 162] on div "Spacing" at bounding box center [106, 174] width 196 height 27
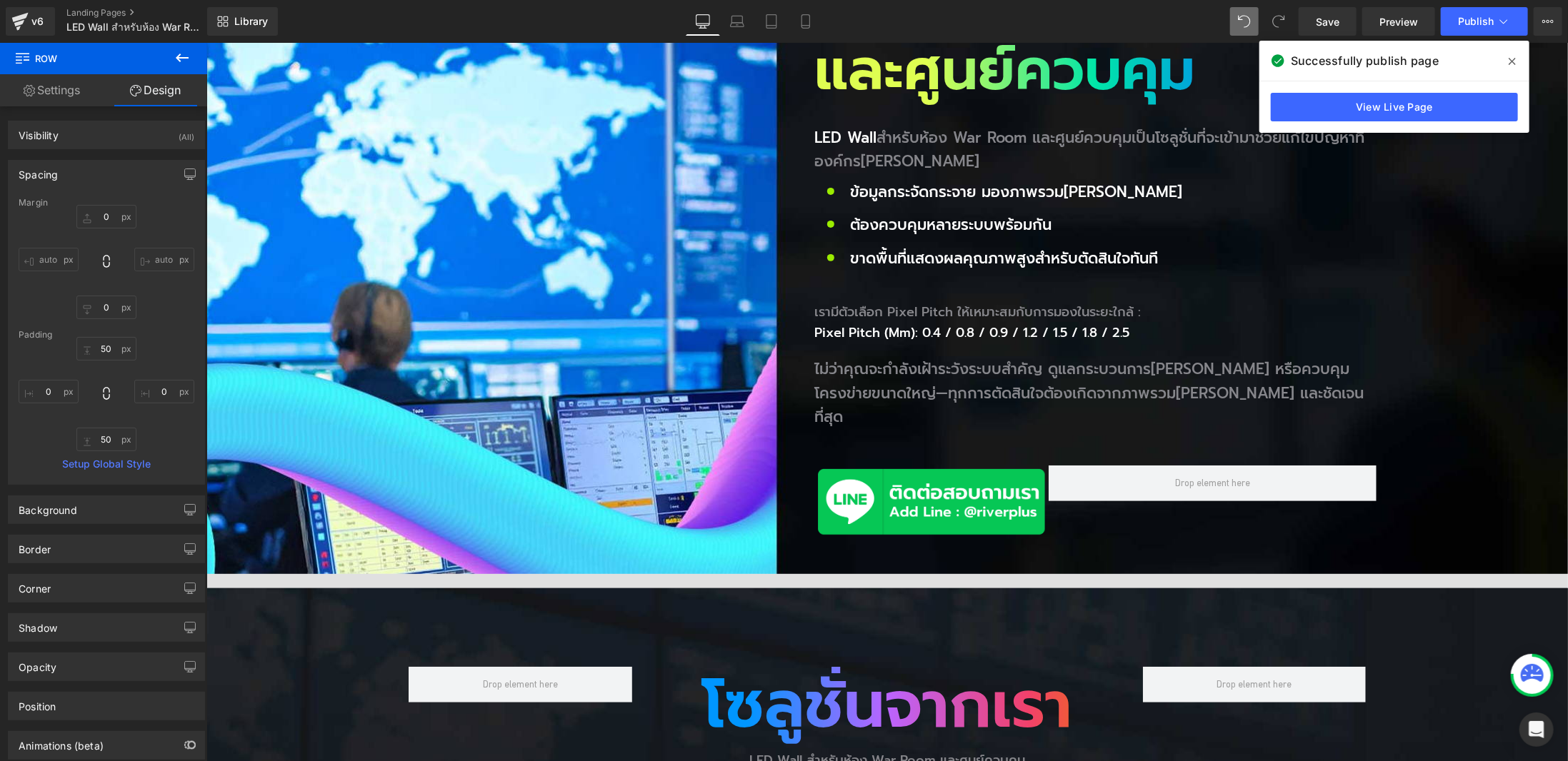
scroll to position [535, 0]
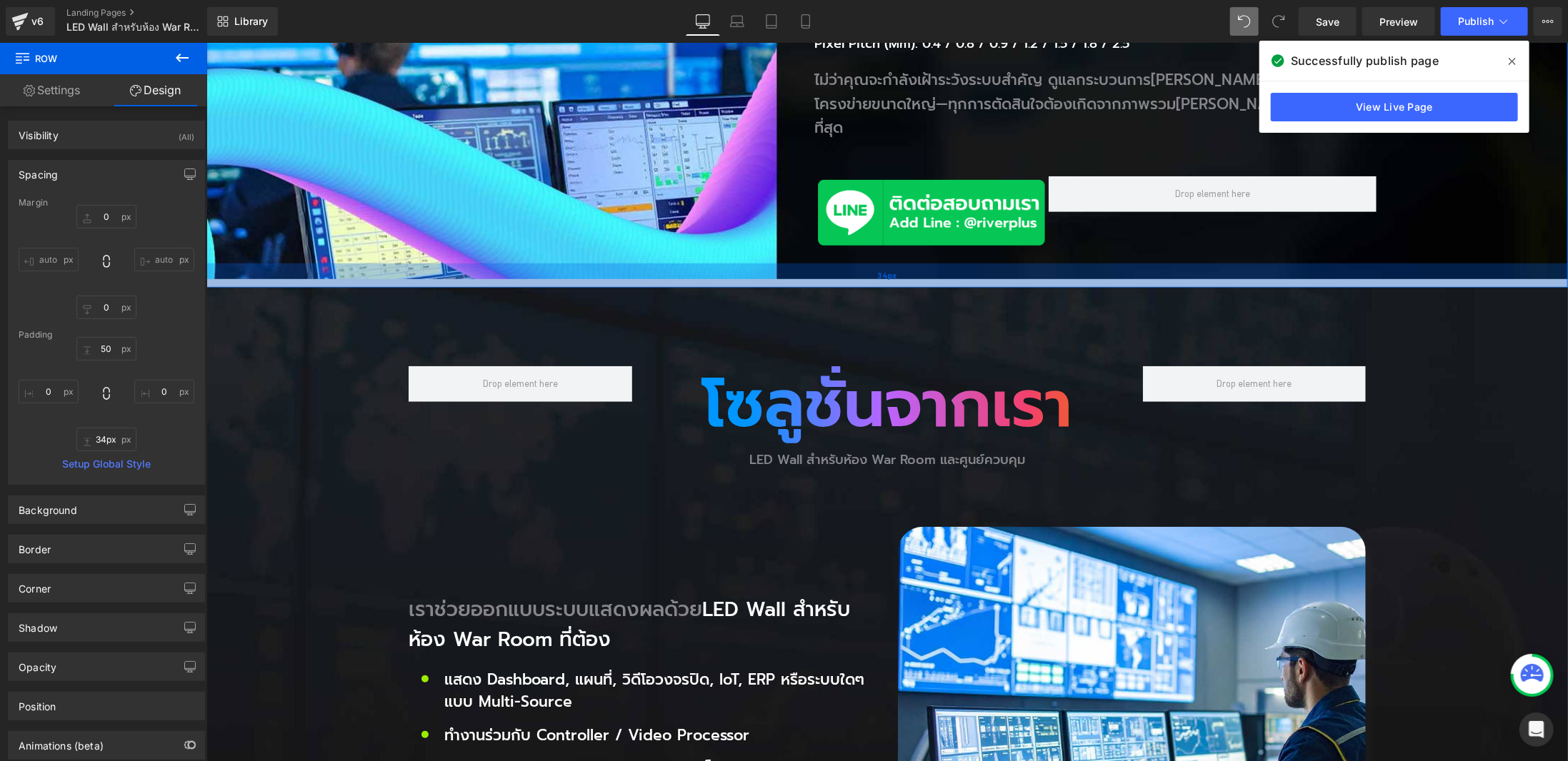
drag, startPoint x: 845, startPoint y: 256, endPoint x: 861, endPoint y: 250, distance: 17.1
click at [854, 262] on div "34px" at bounding box center [886, 274] width 1361 height 24
type input "40px"
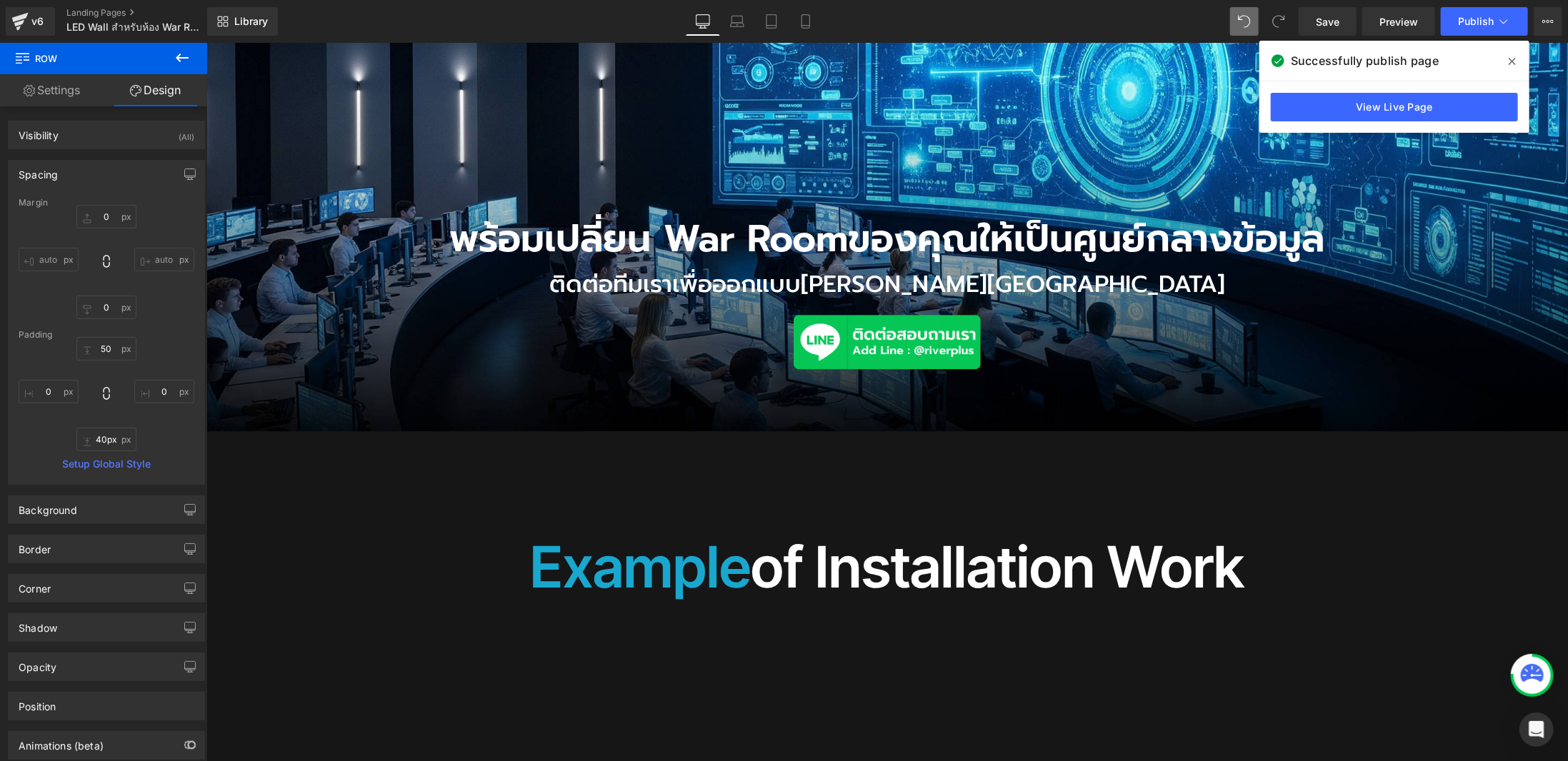
scroll to position [2677, 0]
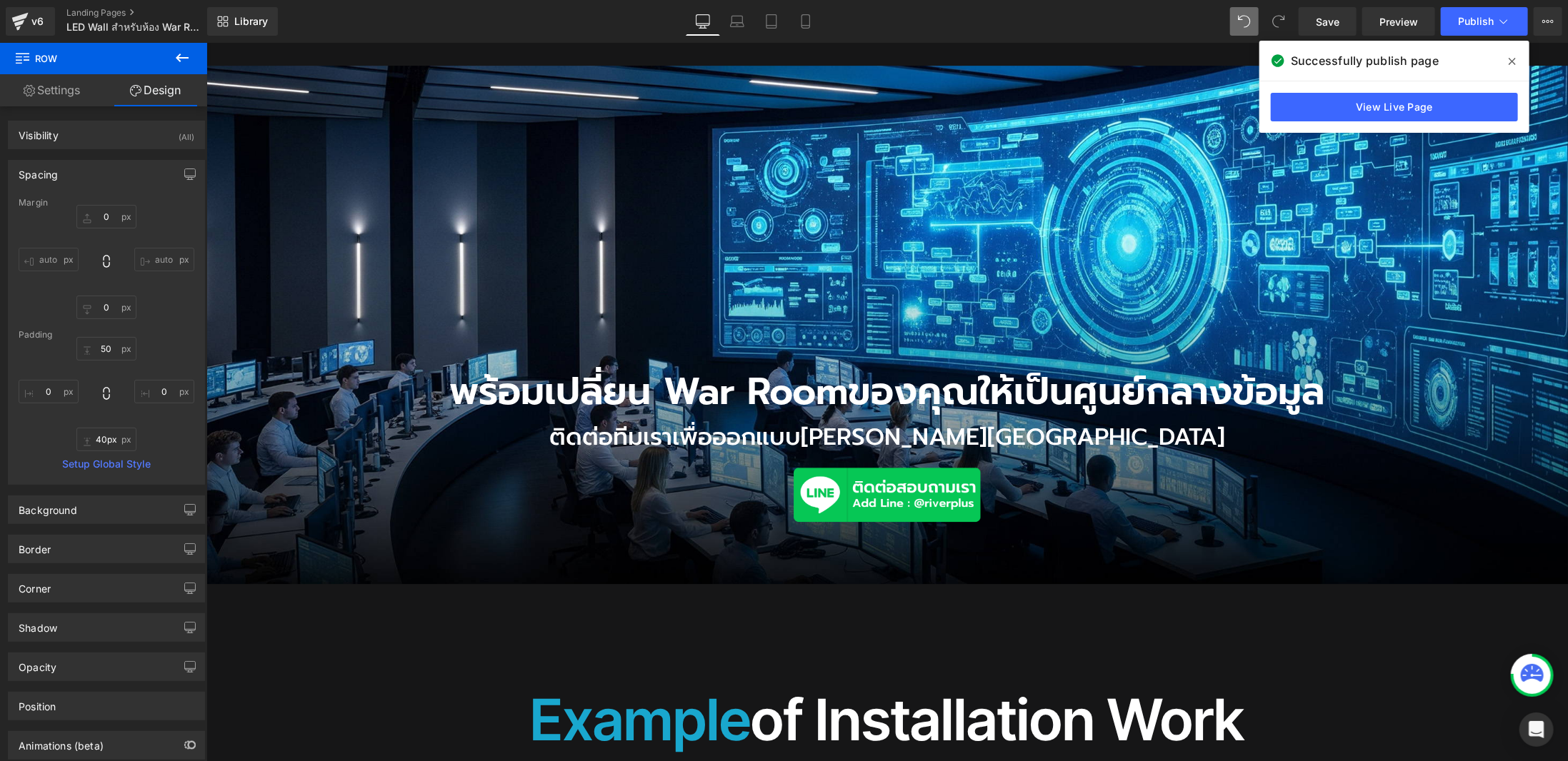
click at [558, 192] on div "พร้อมเปลี่ยน War Room ของคุณให้เป็นศูนย์กลางข้อมูล Heading ติดต่อทีมเราเพื่อออก…" at bounding box center [886, 325] width 1361 height 519
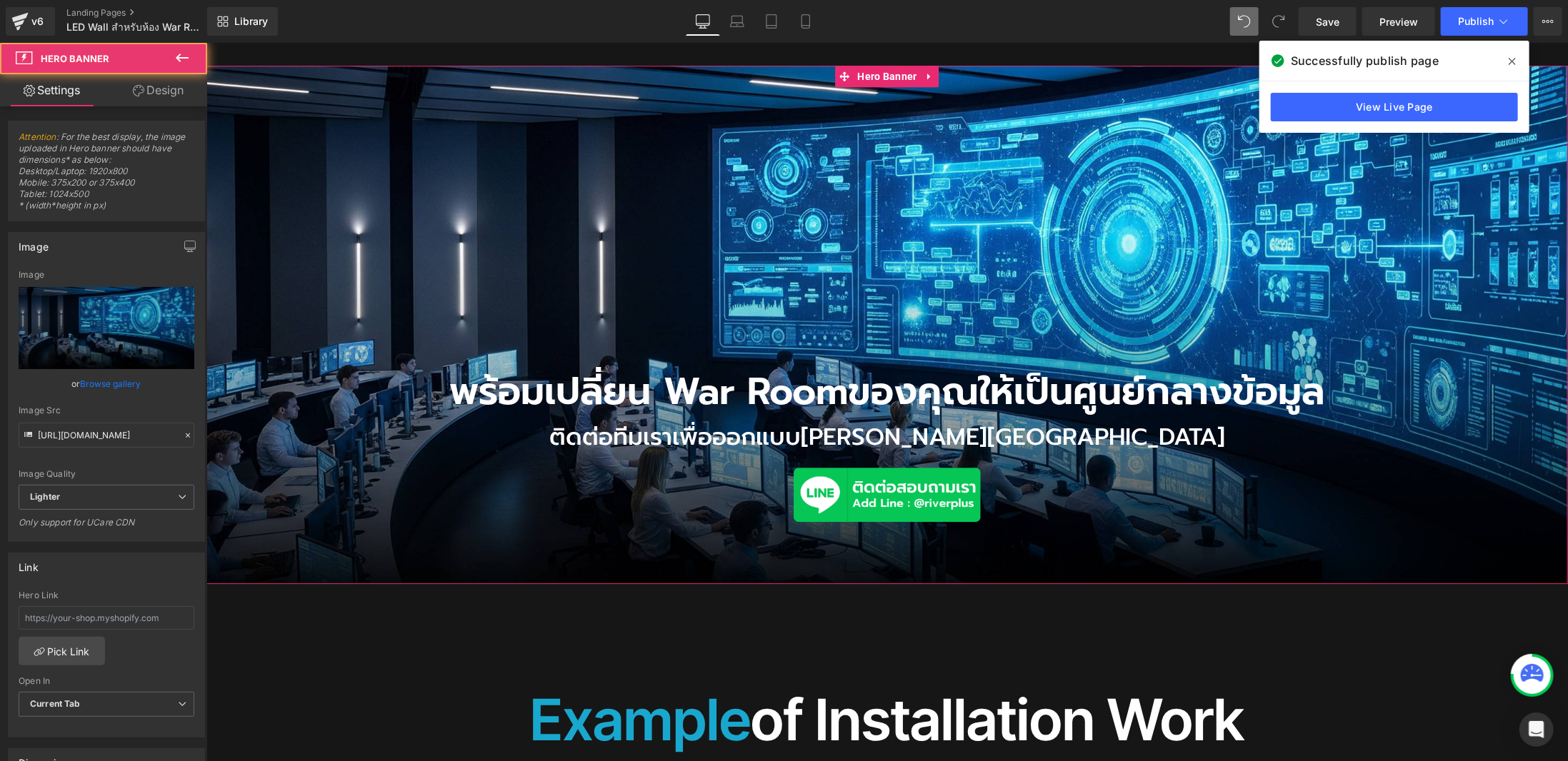
click at [151, 93] on link "Design" at bounding box center [158, 90] width 103 height 32
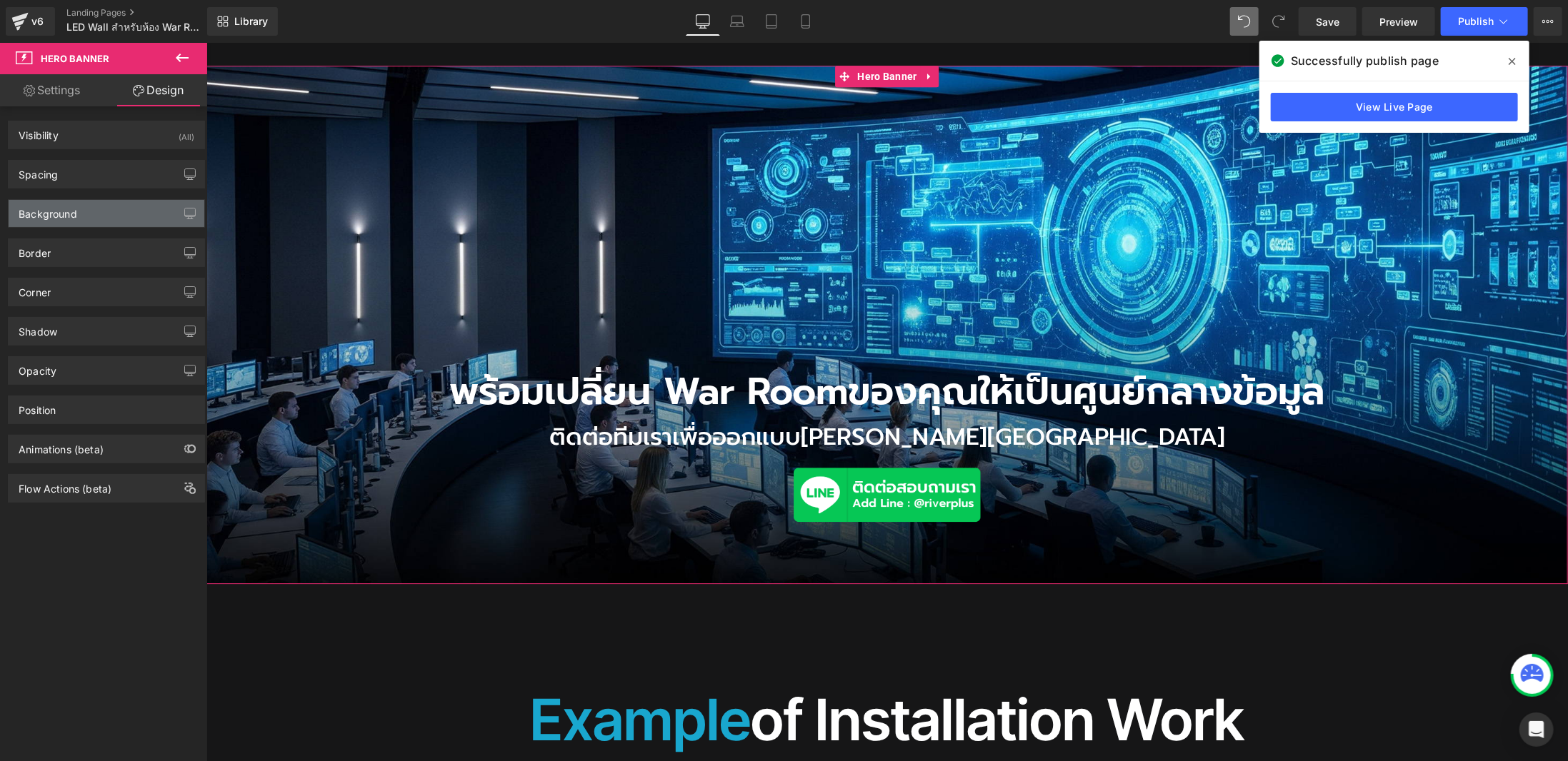
type input "#d3d3d3"
type input "100"
click at [106, 207] on div "Background" at bounding box center [106, 214] width 196 height 27
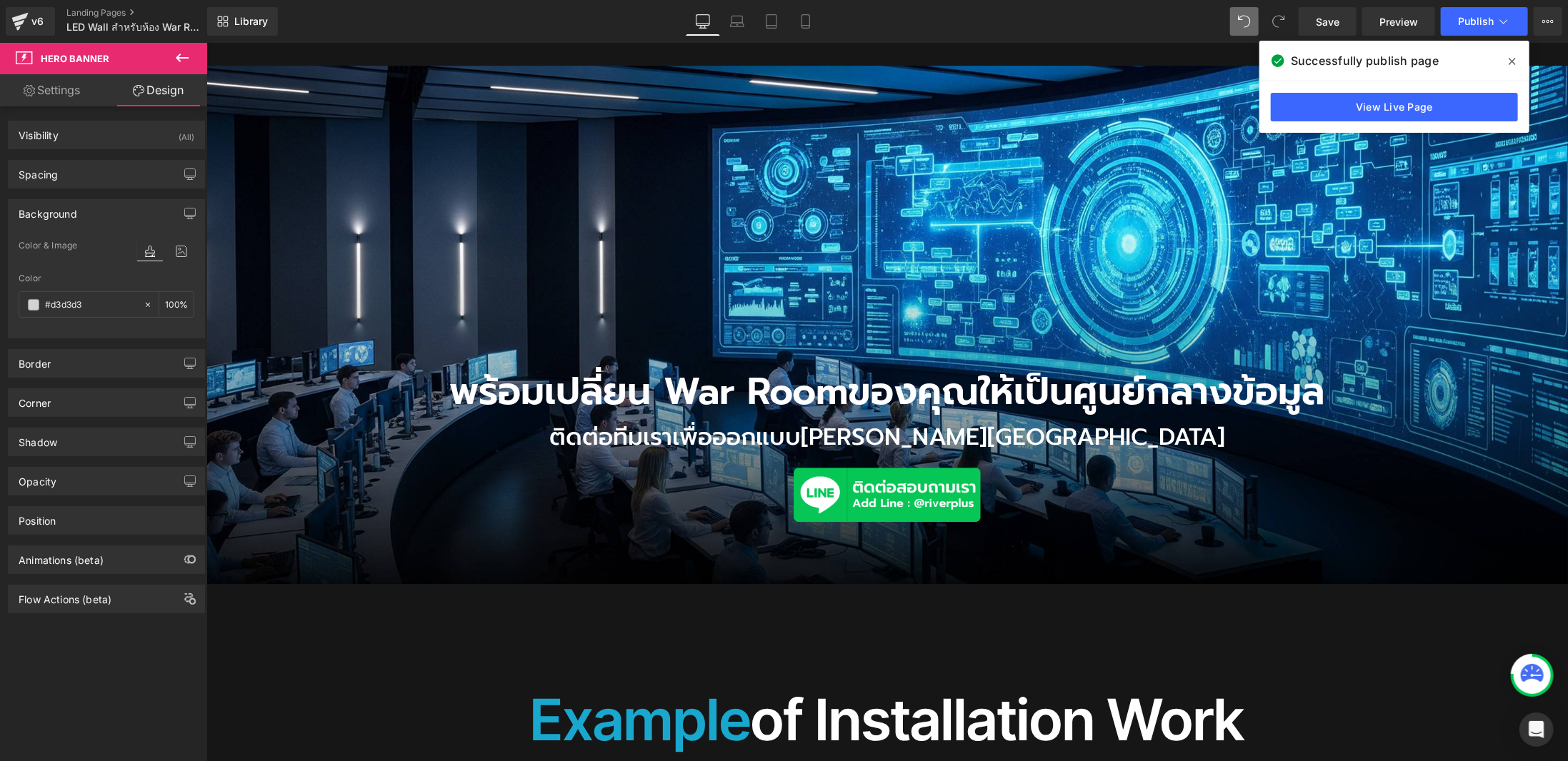
click at [584, 194] on div "พร้อมเปลี่ยน War Room ของคุณให้เป็นศูนย์กลางข้อมูล Heading ติดต่อทีมเราเพื่อออก…" at bounding box center [886, 325] width 1361 height 519
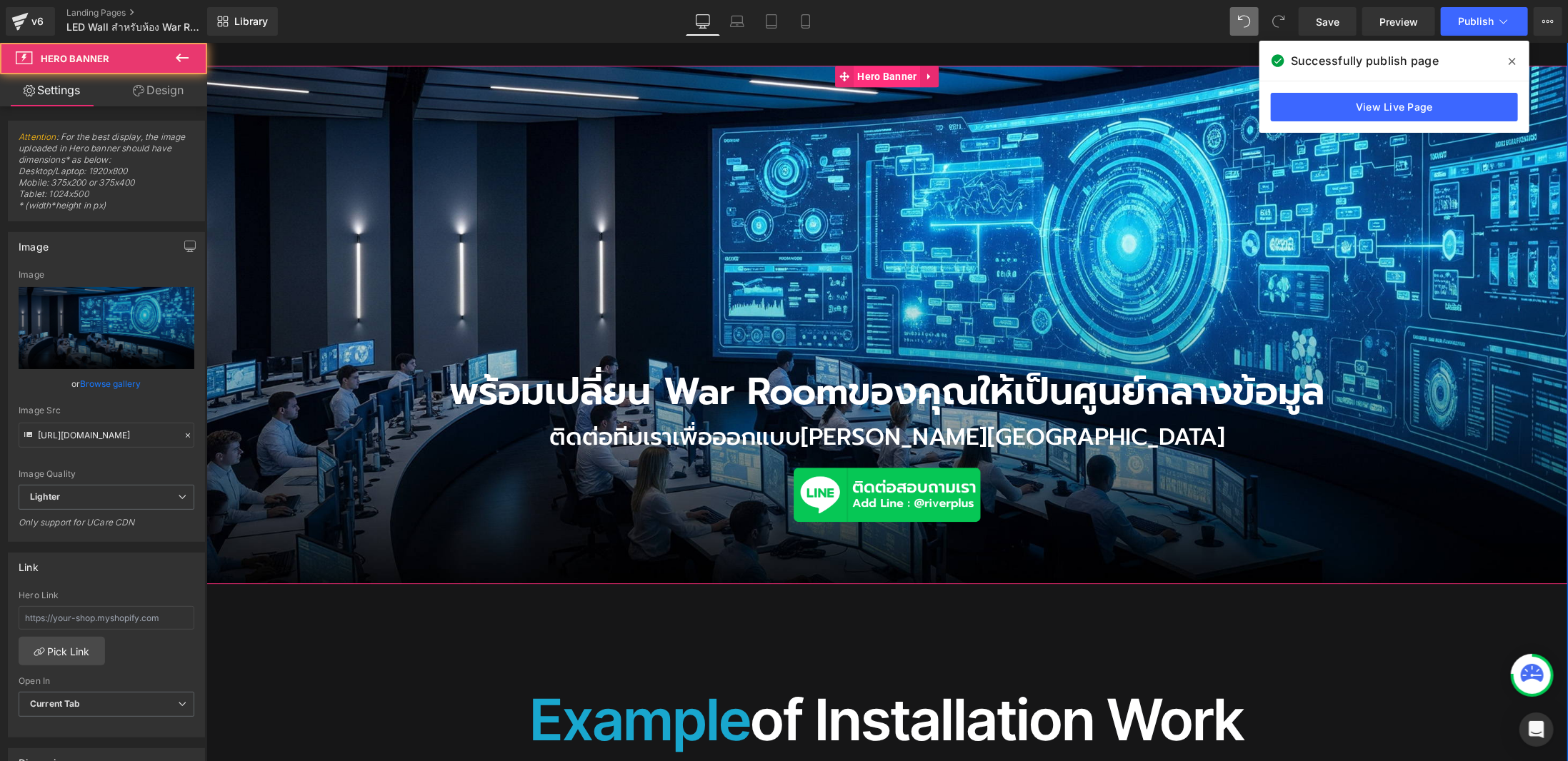
click at [866, 65] on span "Hero Banner" at bounding box center [886, 76] width 67 height 22
click at [85, 387] on link "Browse gallery" at bounding box center [111, 384] width 61 height 25
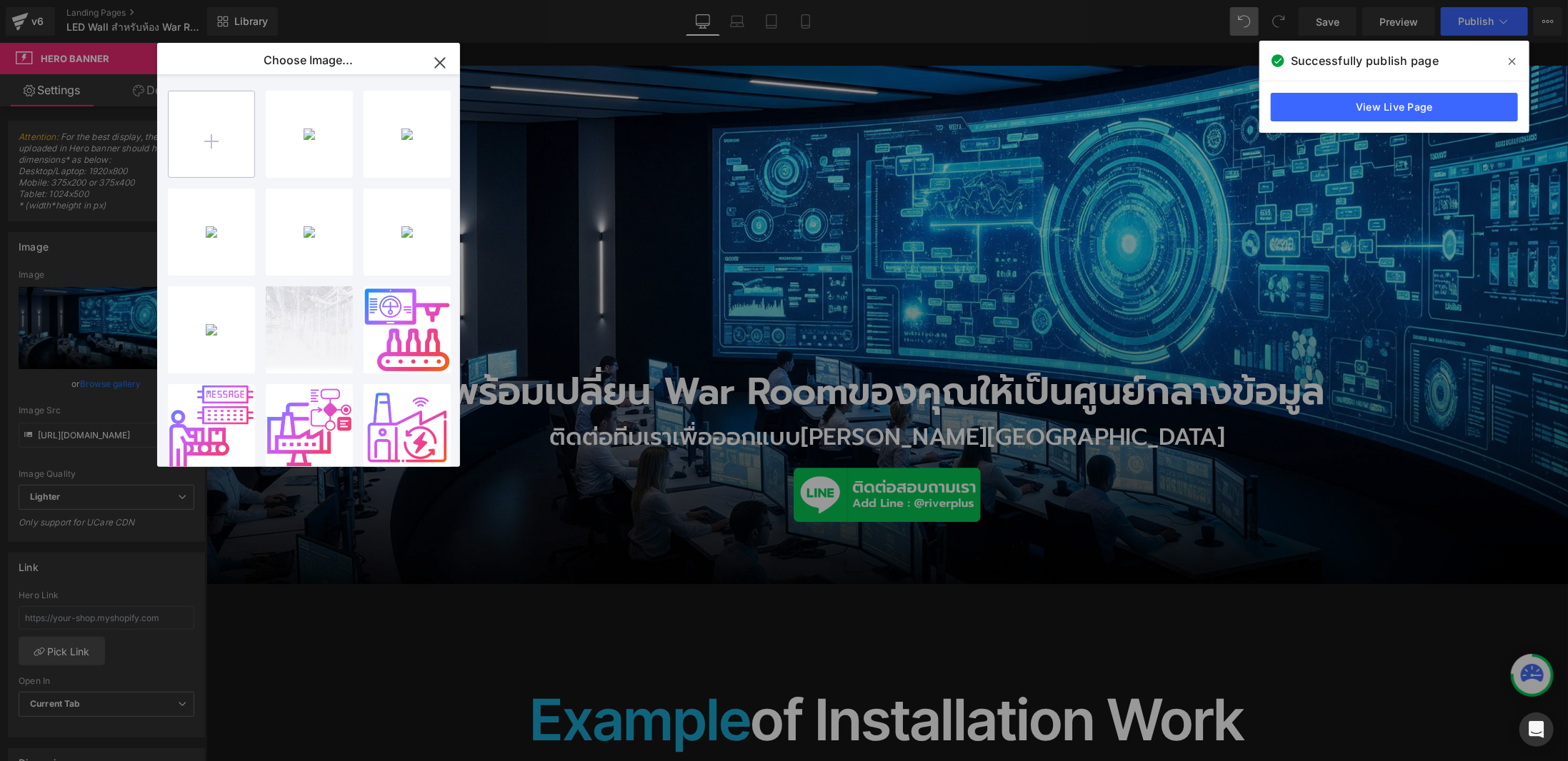
click at [231, 148] on input "file" at bounding box center [211, 134] width 85 height 85
type input "C:\fakepath\LEDWAll.jpg"
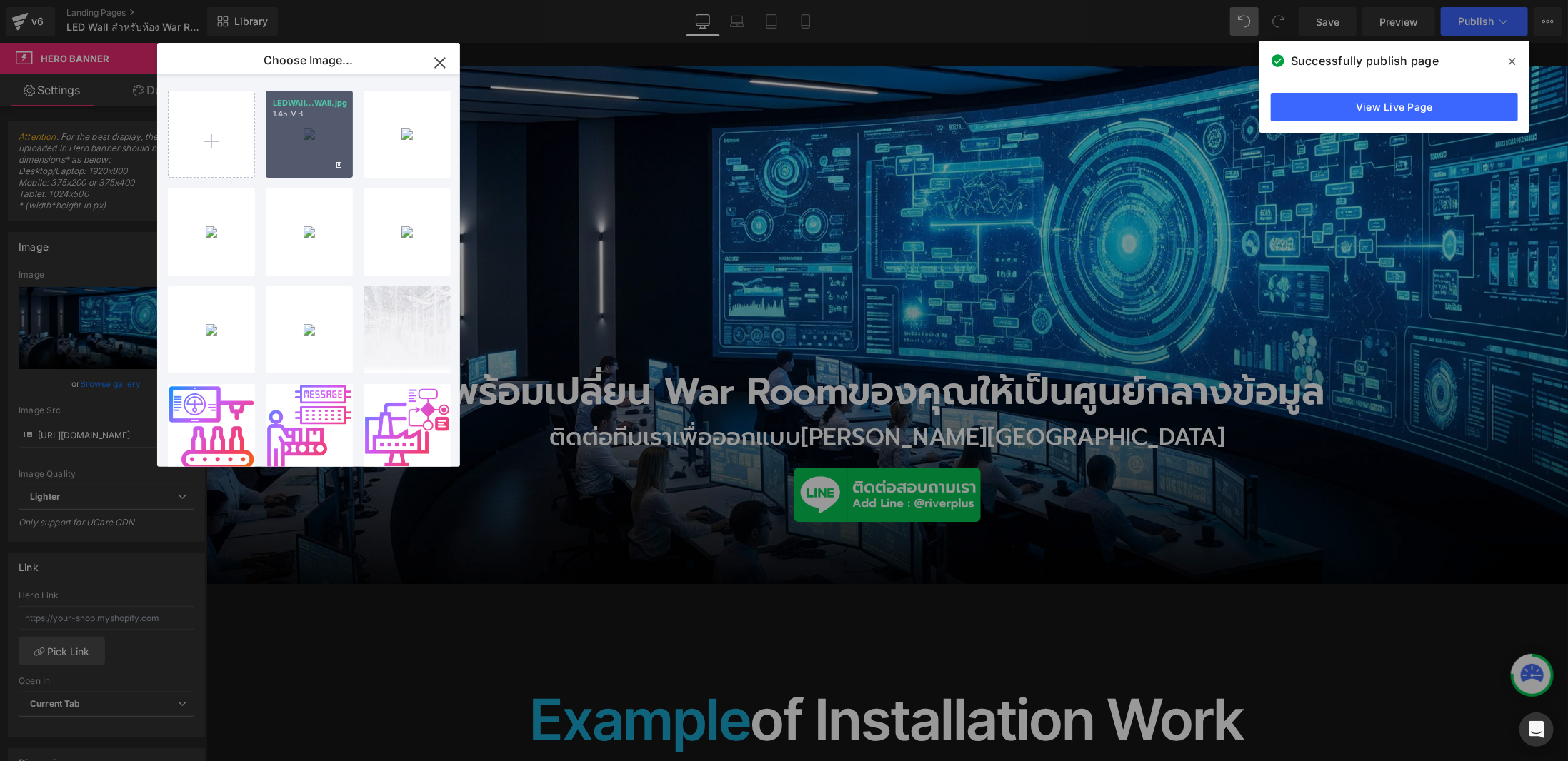
drag, startPoint x: 297, startPoint y: 141, endPoint x: 297, endPoint y: 155, distance: 14.0
click at [297, 155] on div "LEDWAll...WAll.jpg 1.45 MB" at bounding box center [309, 134] width 87 height 87
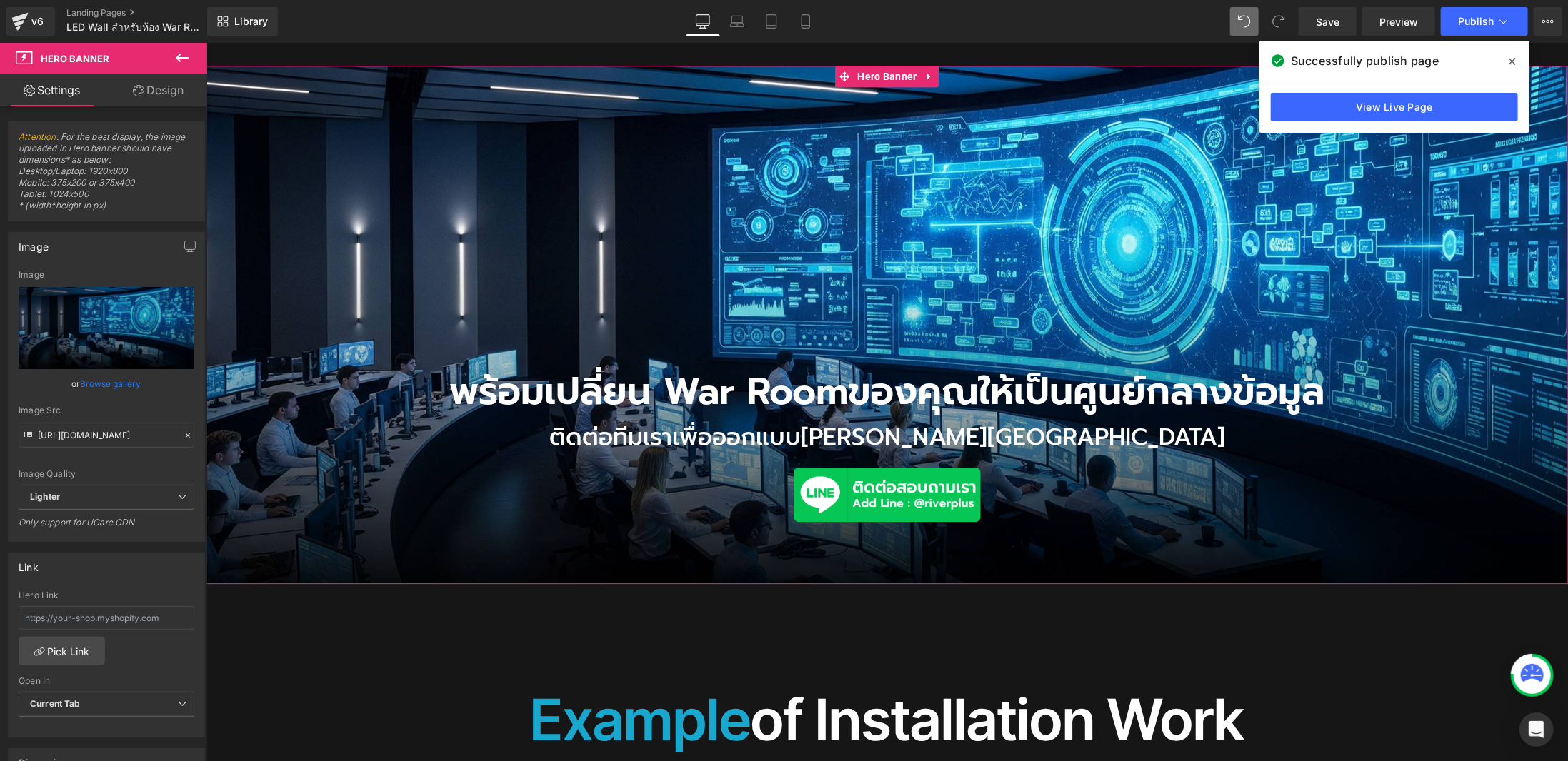
click at [101, 383] on link "Browse gallery" at bounding box center [111, 384] width 61 height 25
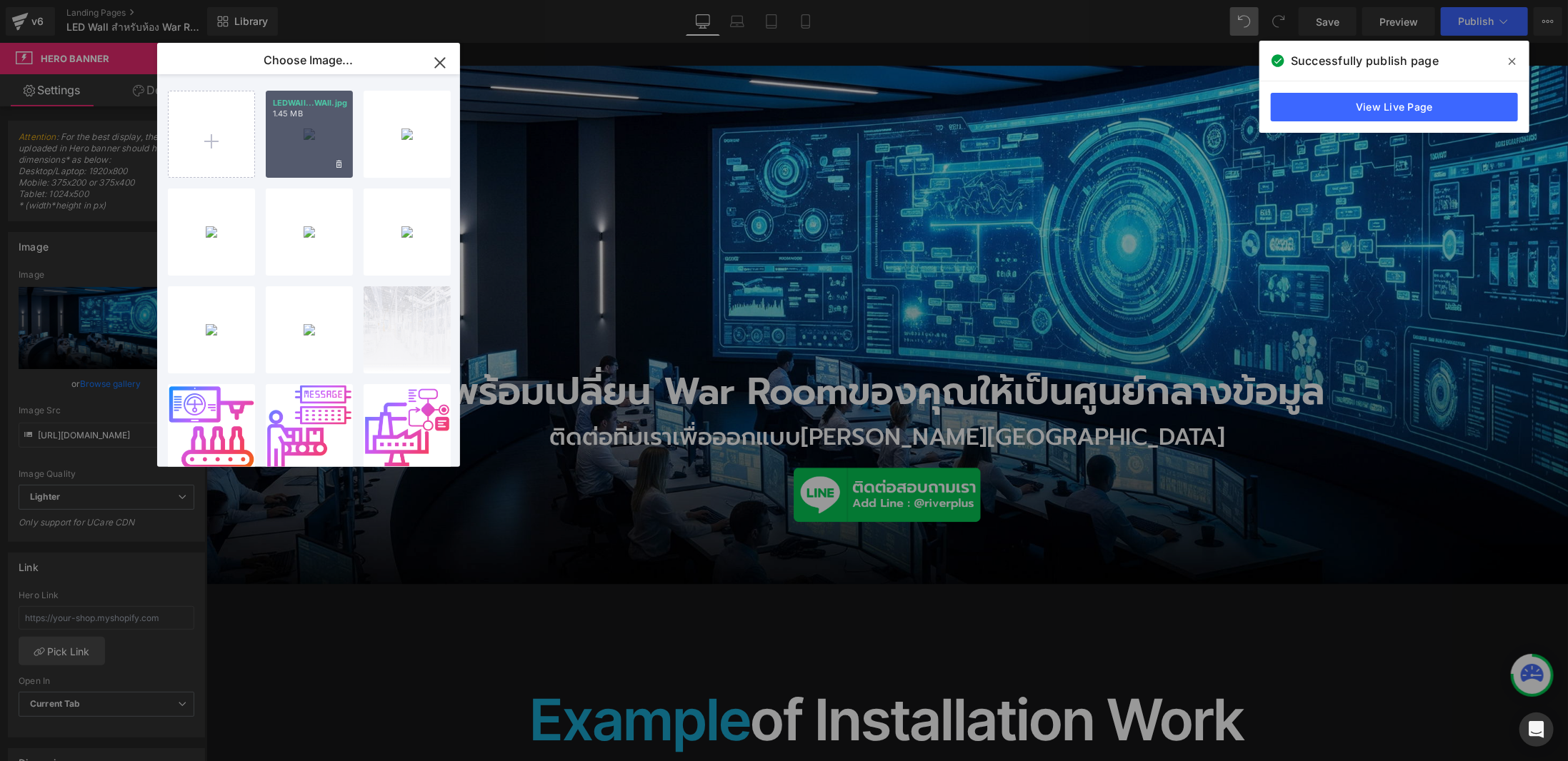
click at [315, 165] on div "LEDWAll...WAll.jpg 1.45 MB" at bounding box center [309, 134] width 87 height 87
type input "[URL][DOMAIN_NAME]"
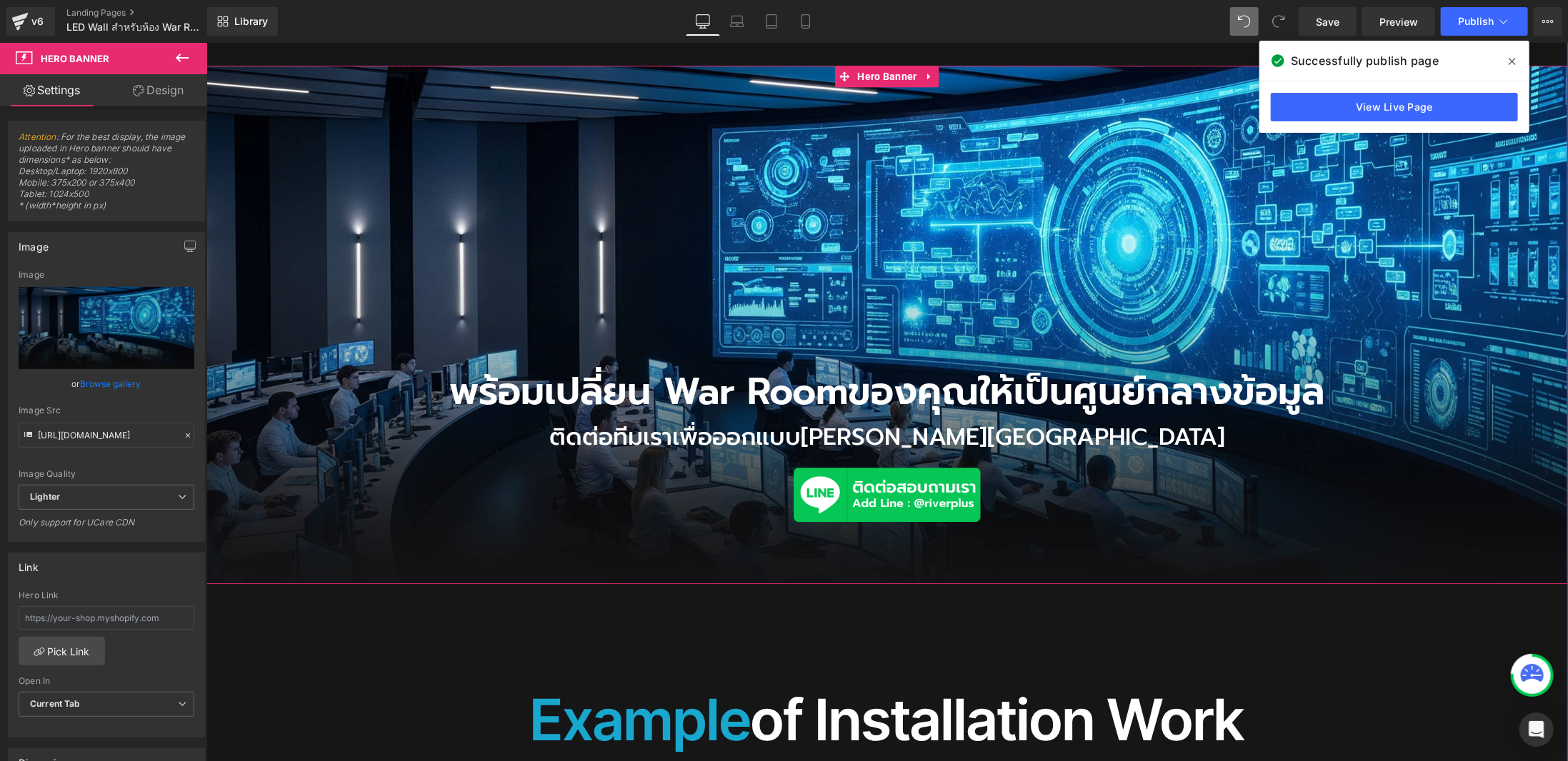
click at [682, 214] on div "พร้อมเปลี่ยน War Room ของคุณให้เป็นศูนย์กลางข้อมูล Heading ติดต่อทีมเราเพื่อออก…" at bounding box center [886, 325] width 1361 height 519
click at [111, 382] on link "Browse gallery" at bounding box center [111, 384] width 61 height 25
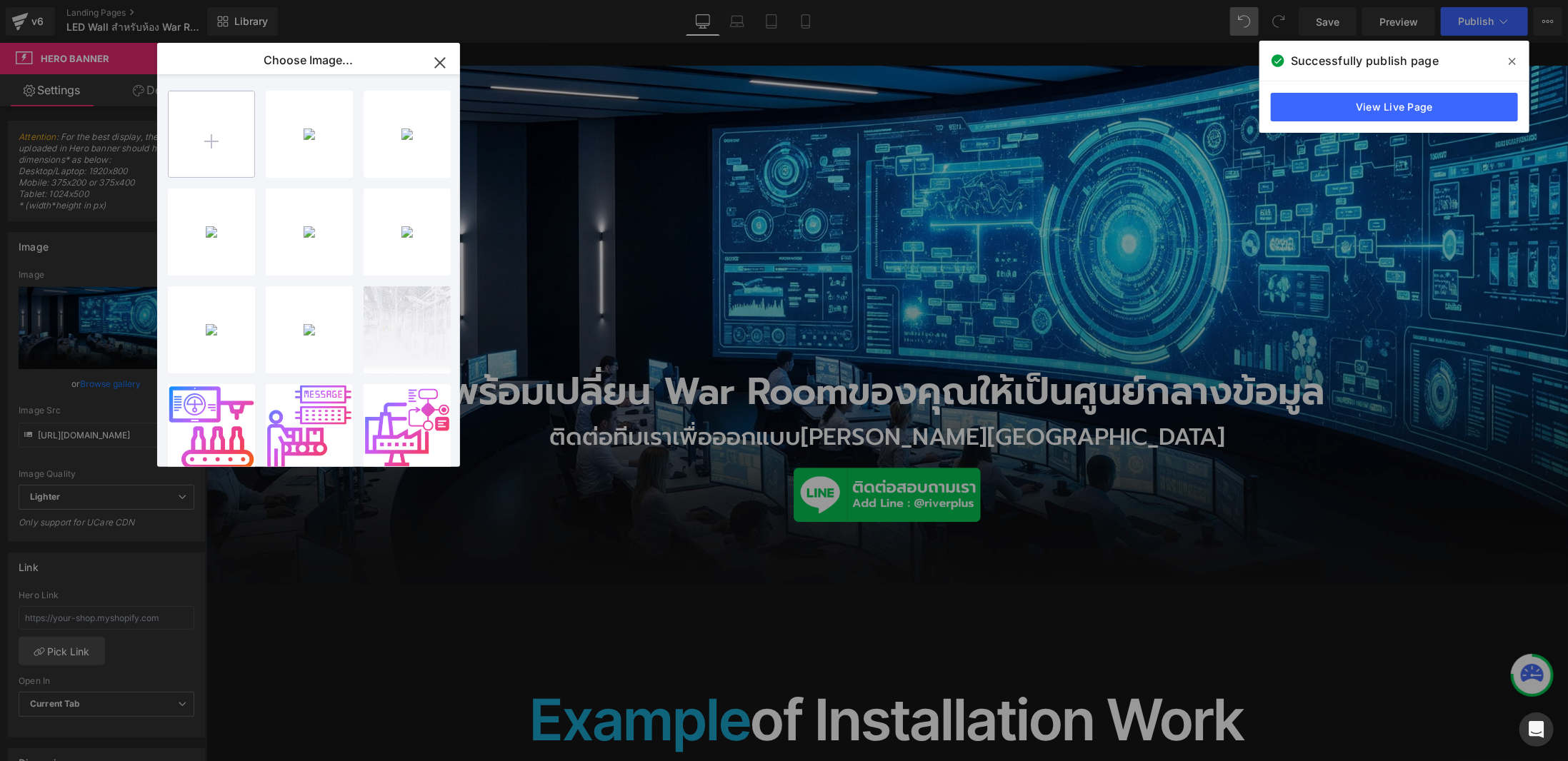
click at [183, 132] on input "file" at bounding box center [211, 134] width 85 height 85
type input "C:\fakepath\LEDWAll.jpg"
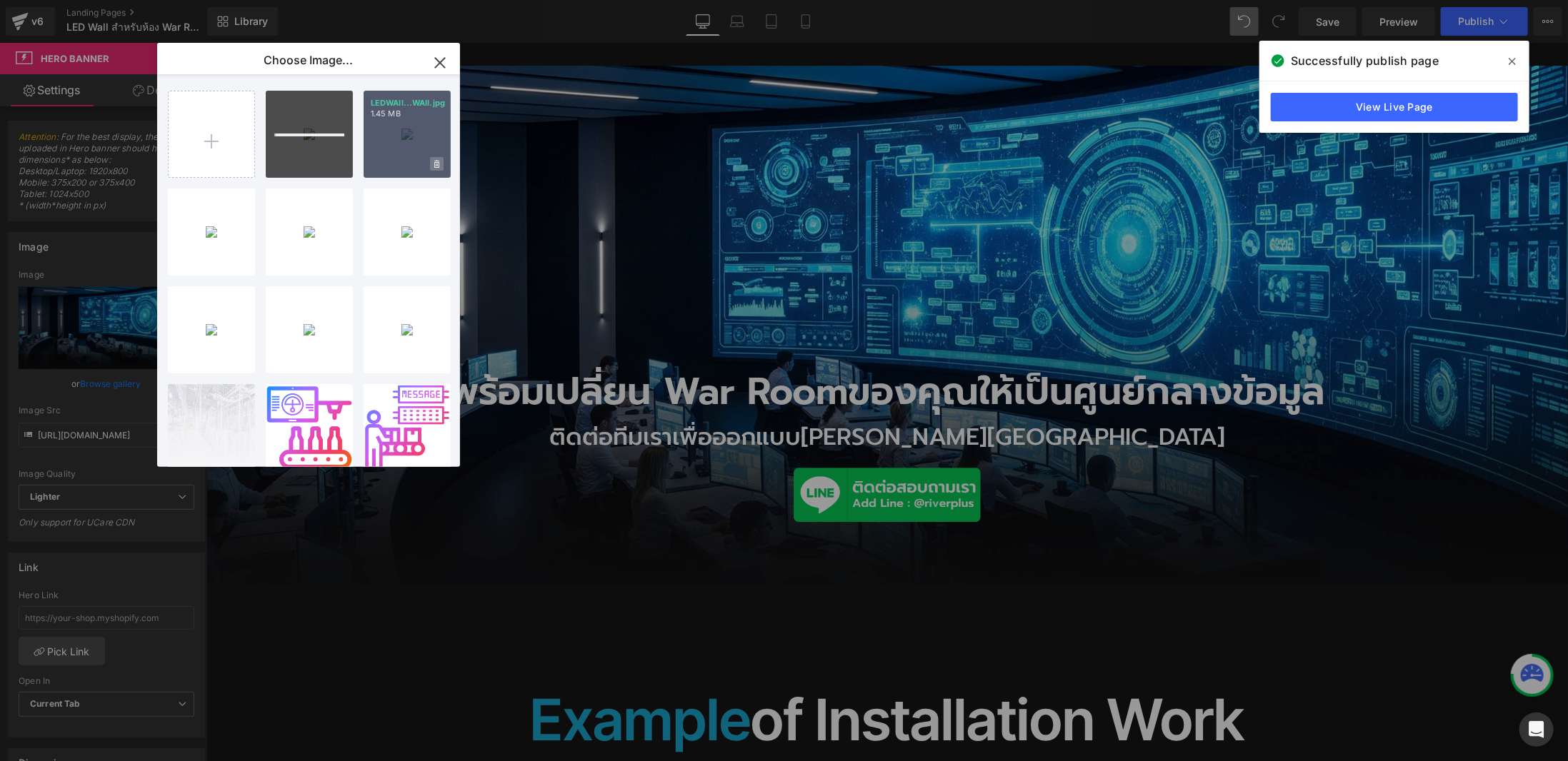
click at [443, 162] on span at bounding box center [436, 163] width 13 height 13
click at [390, 168] on span "Yes" at bounding box center [388, 163] width 36 height 15
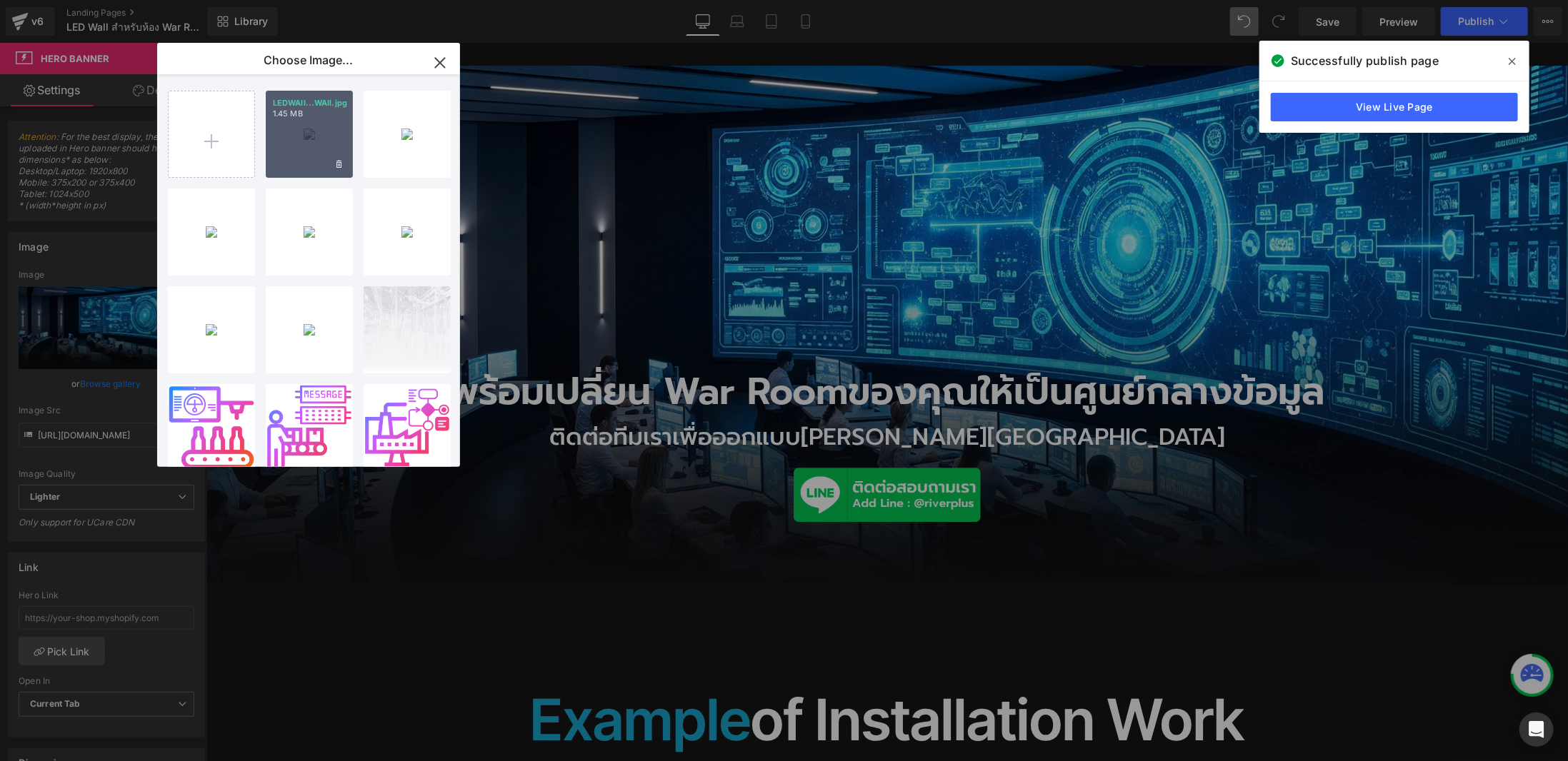
click at [298, 156] on div "LEDWAll...WAll.jpg 1.45 MB" at bounding box center [309, 134] width 87 height 87
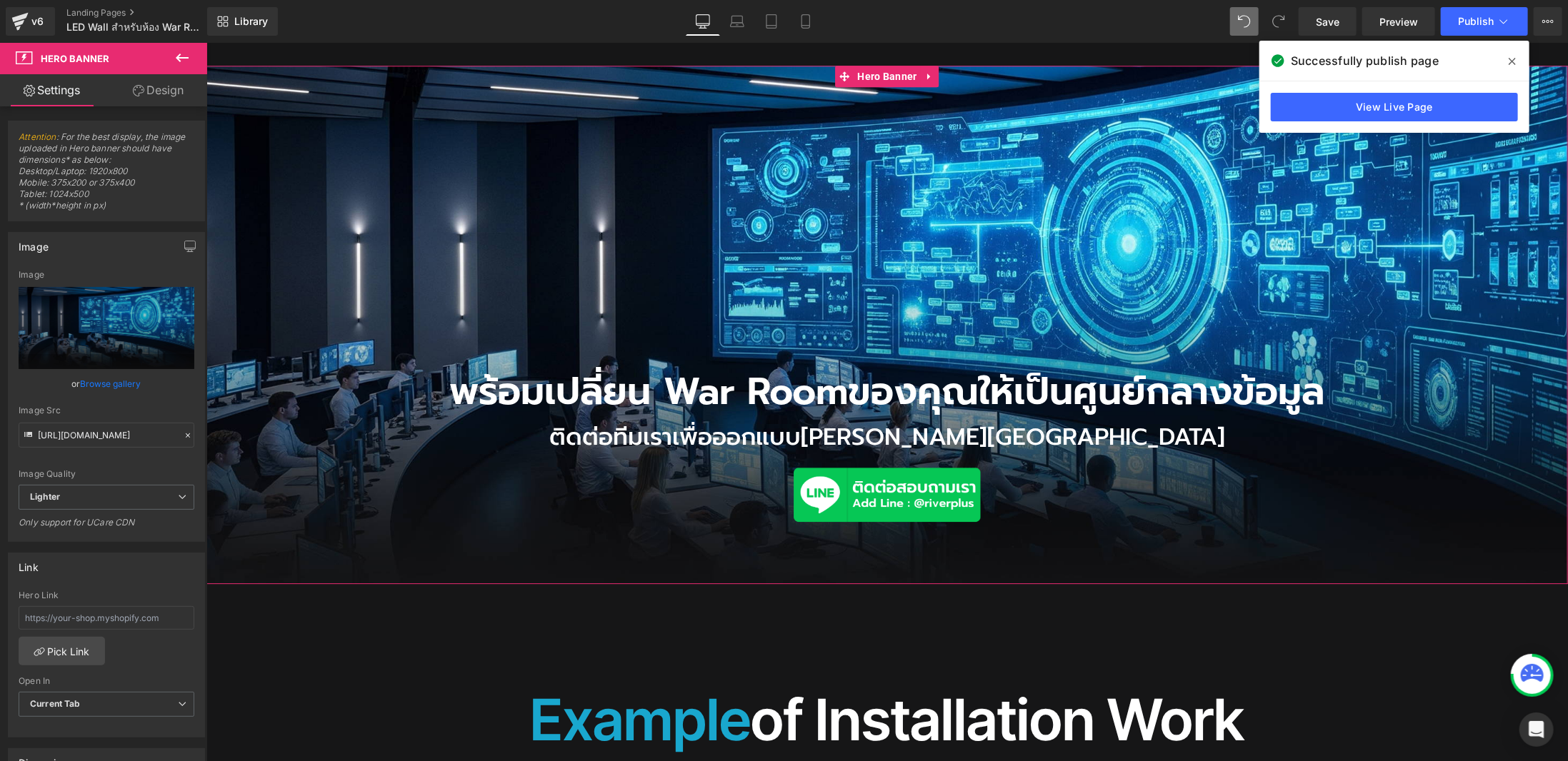
click at [120, 380] on link "Browse gallery" at bounding box center [111, 384] width 61 height 25
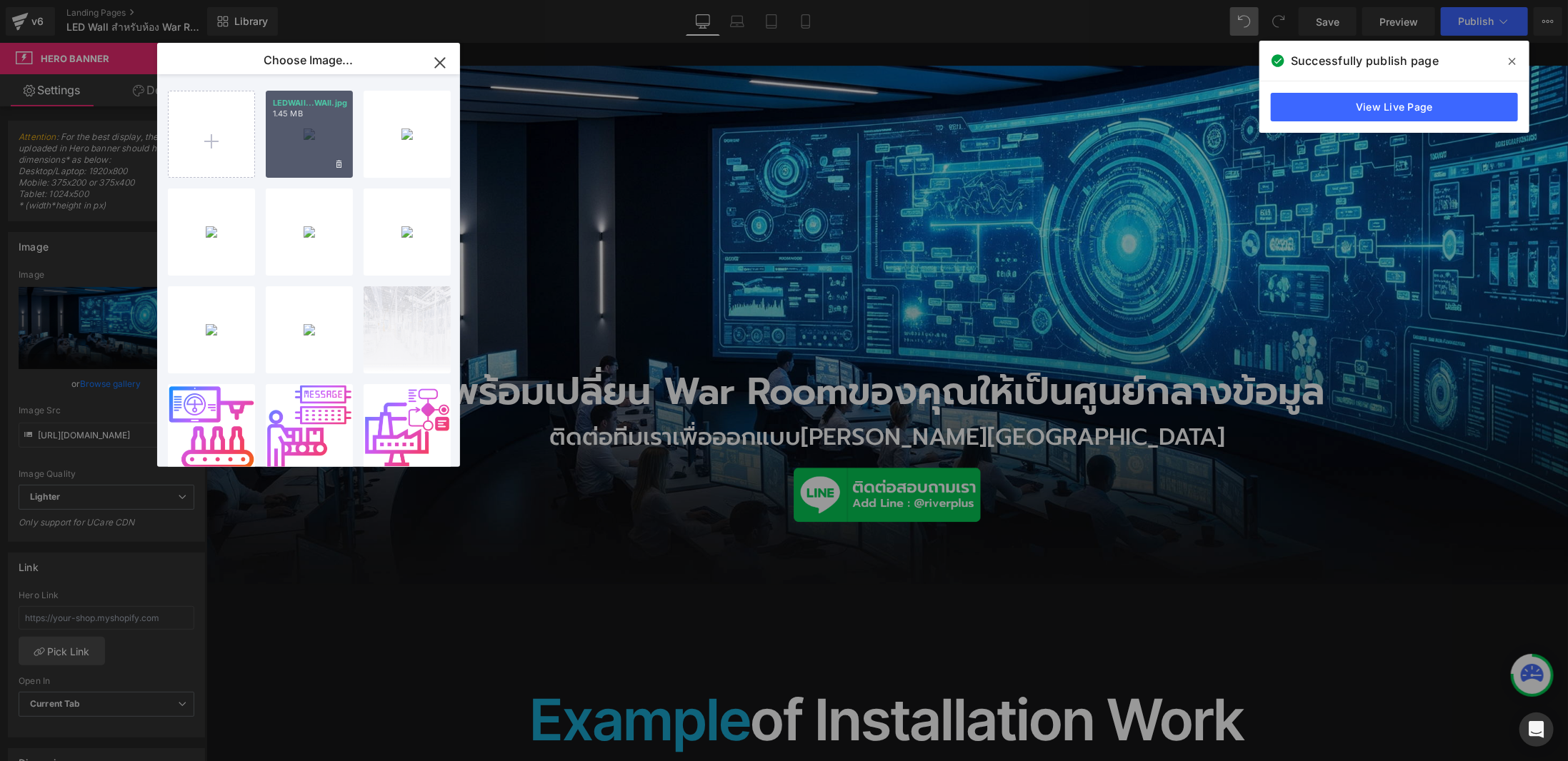
click at [292, 137] on div "LEDWAll...WAll.jpg 1.45 MB" at bounding box center [309, 134] width 87 height 87
type input "[URL][DOMAIN_NAME]"
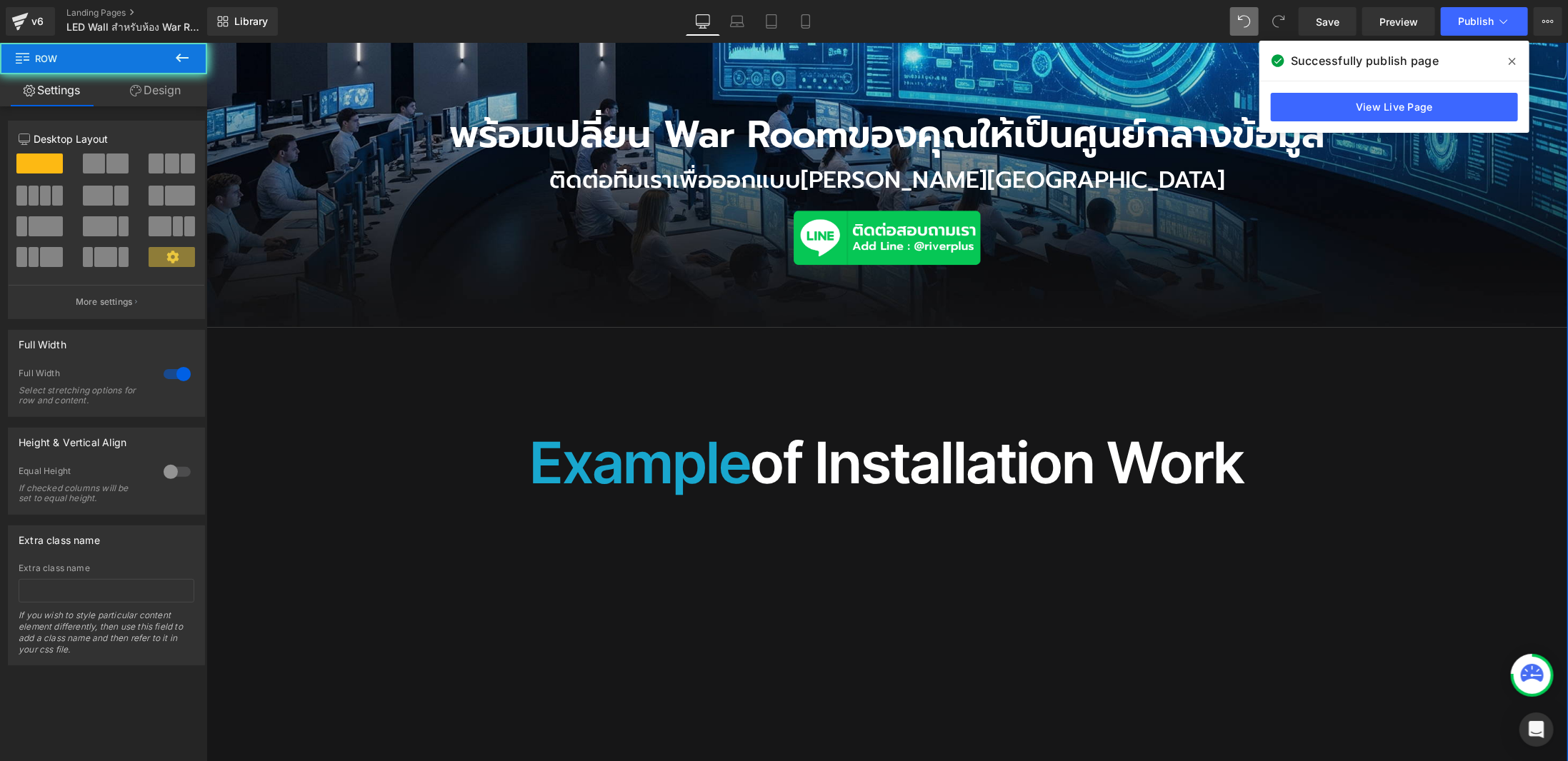
scroll to position [3106, 0]
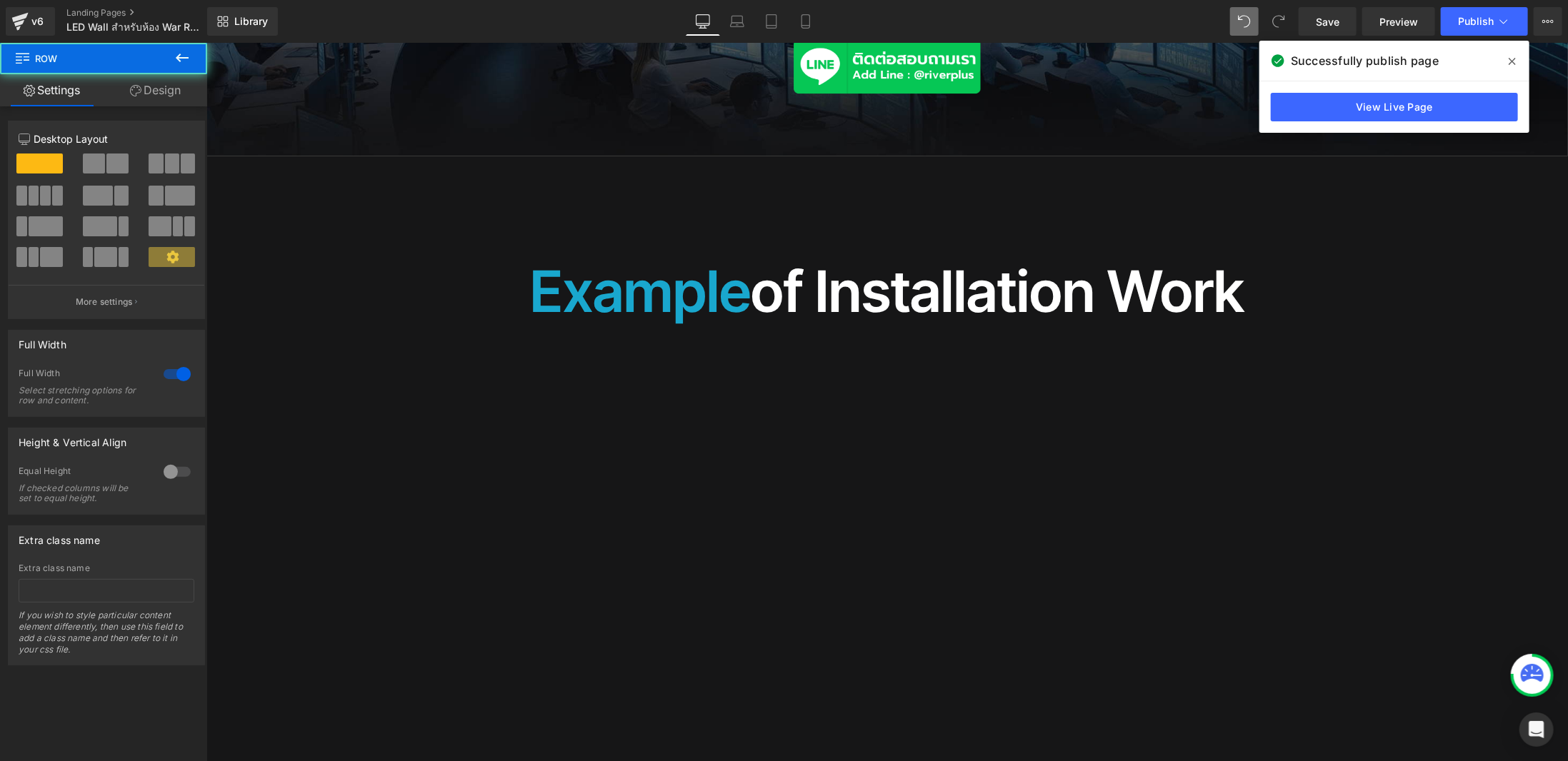
click at [255, 314] on div "อุตสาหกรรม Heading ที่เหมาะกับจอ LED War Room ของเรา Heading Row Image Icon ศูน…" at bounding box center [886, 740] width 1361 height 3327
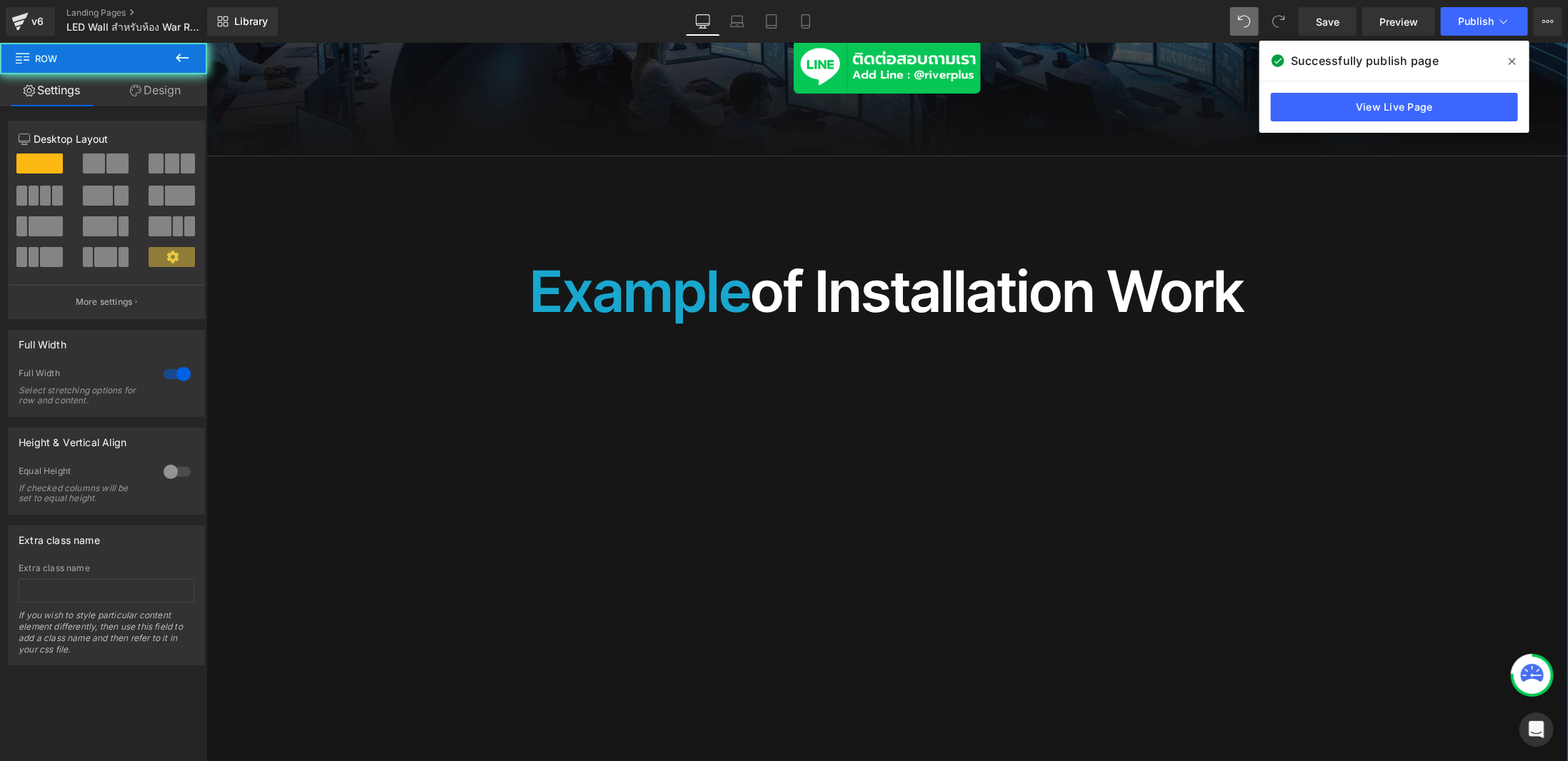
click at [373, 232] on div "อุตสาหกรรม Heading ที่เหมาะกับจอ LED War Room ของเรา Heading Row Image Icon ศูน…" at bounding box center [886, 740] width 1361 height 3327
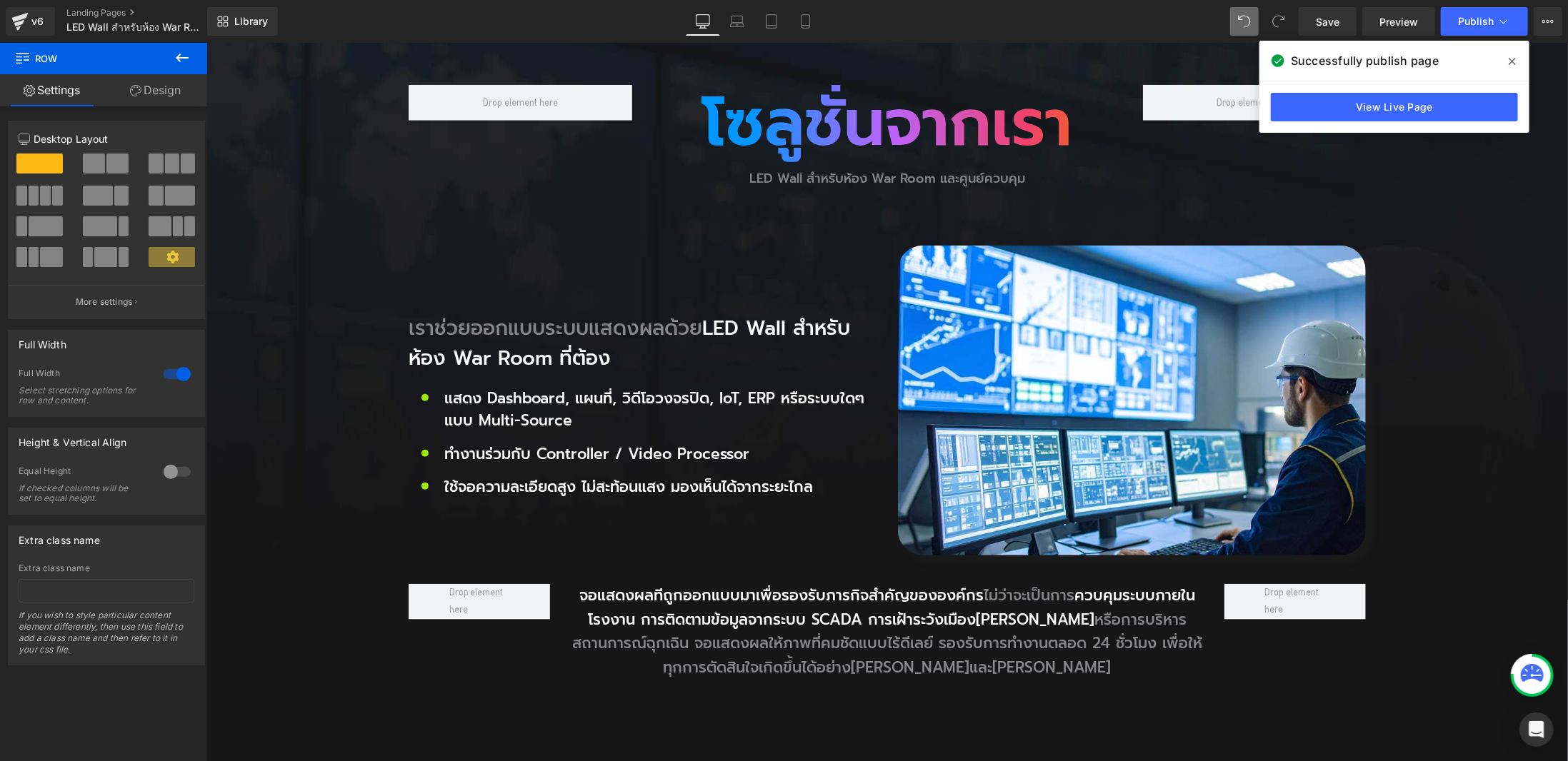
click at [320, 262] on div "โซลูชั่นจากเรา Heading LED Wall สำหรับห้อง War Room และศูนย์ควบคุม Heading Row …" at bounding box center [886, 683] width 1361 height 1242
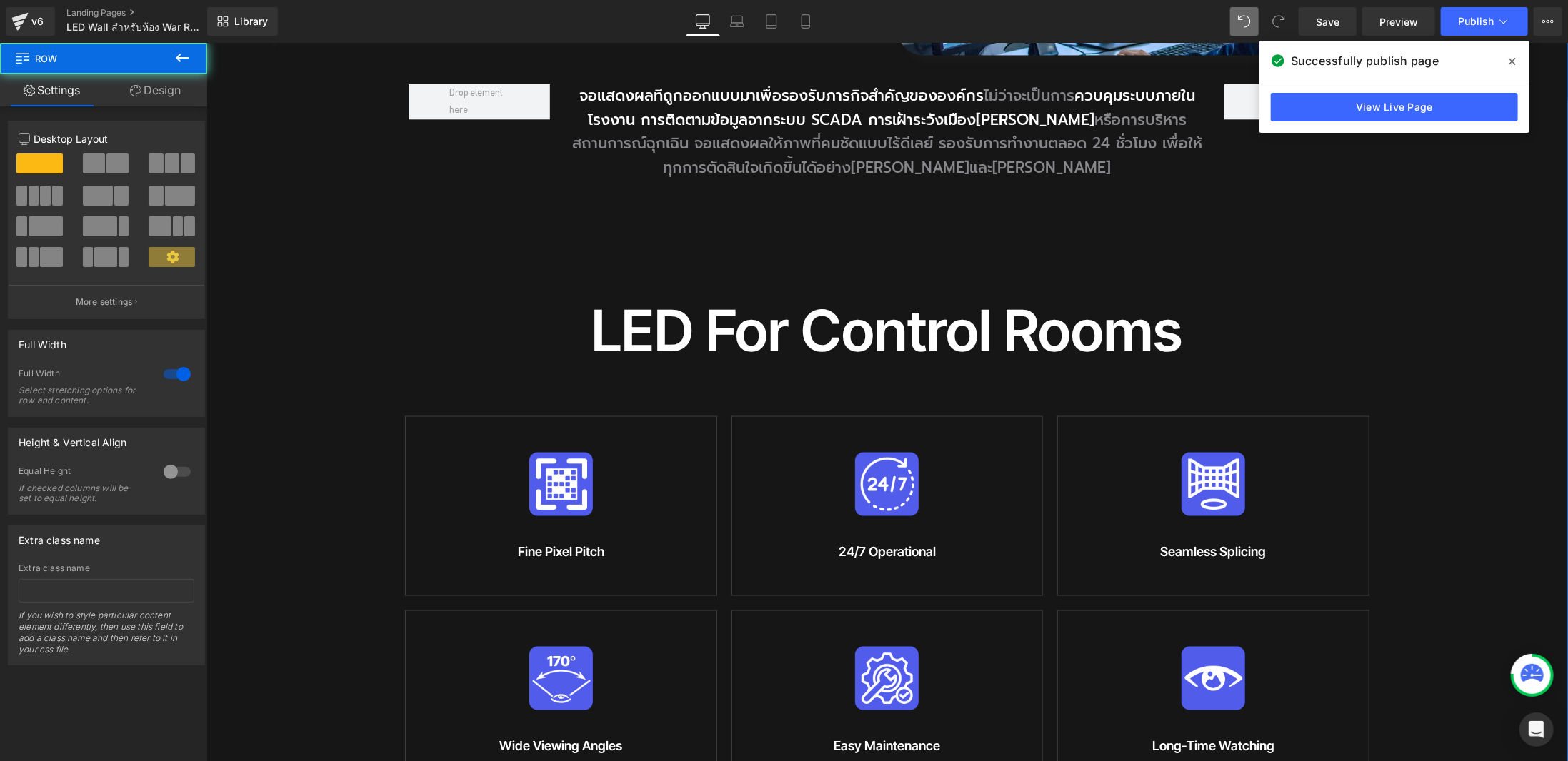
click at [333, 511] on div "โซลูชั่นจากเรา Heading LED Wall สำหรับห้อง War Room และศูนย์ควบคุม Heading Row …" at bounding box center [886, 183] width 1361 height 1242
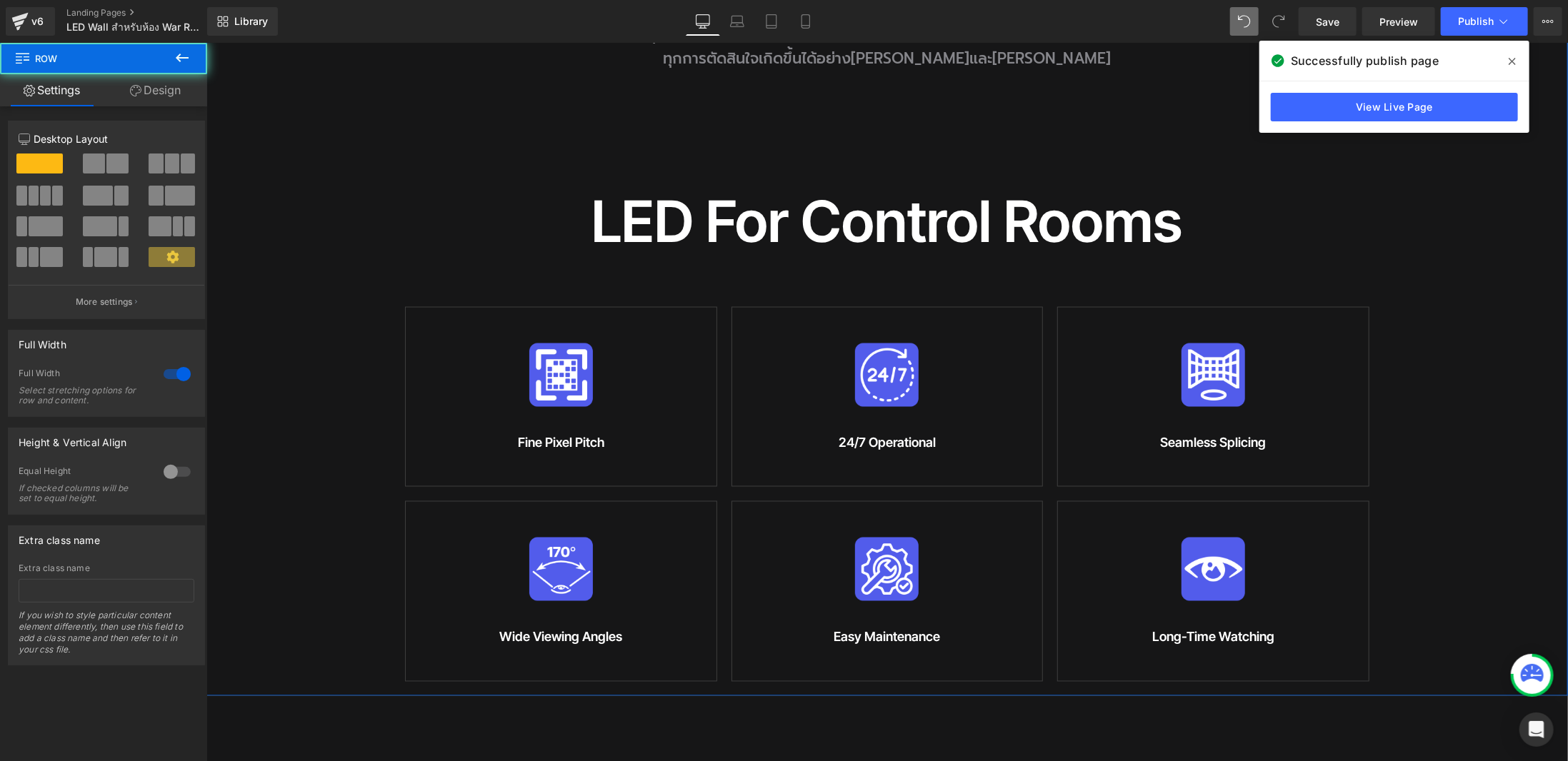
scroll to position [1750, 0]
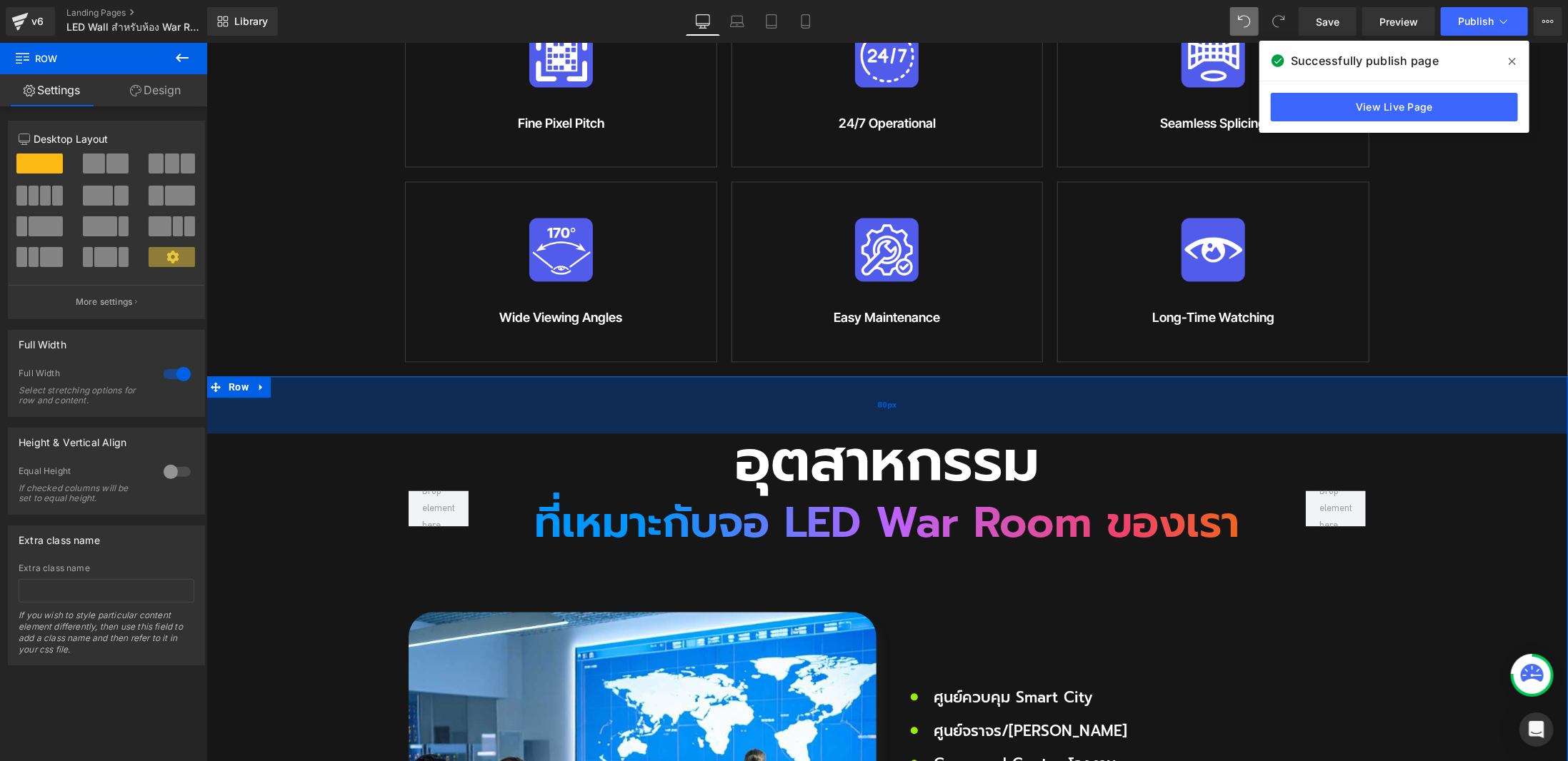
click at [376, 384] on div "80px" at bounding box center [886, 405] width 1361 height 57
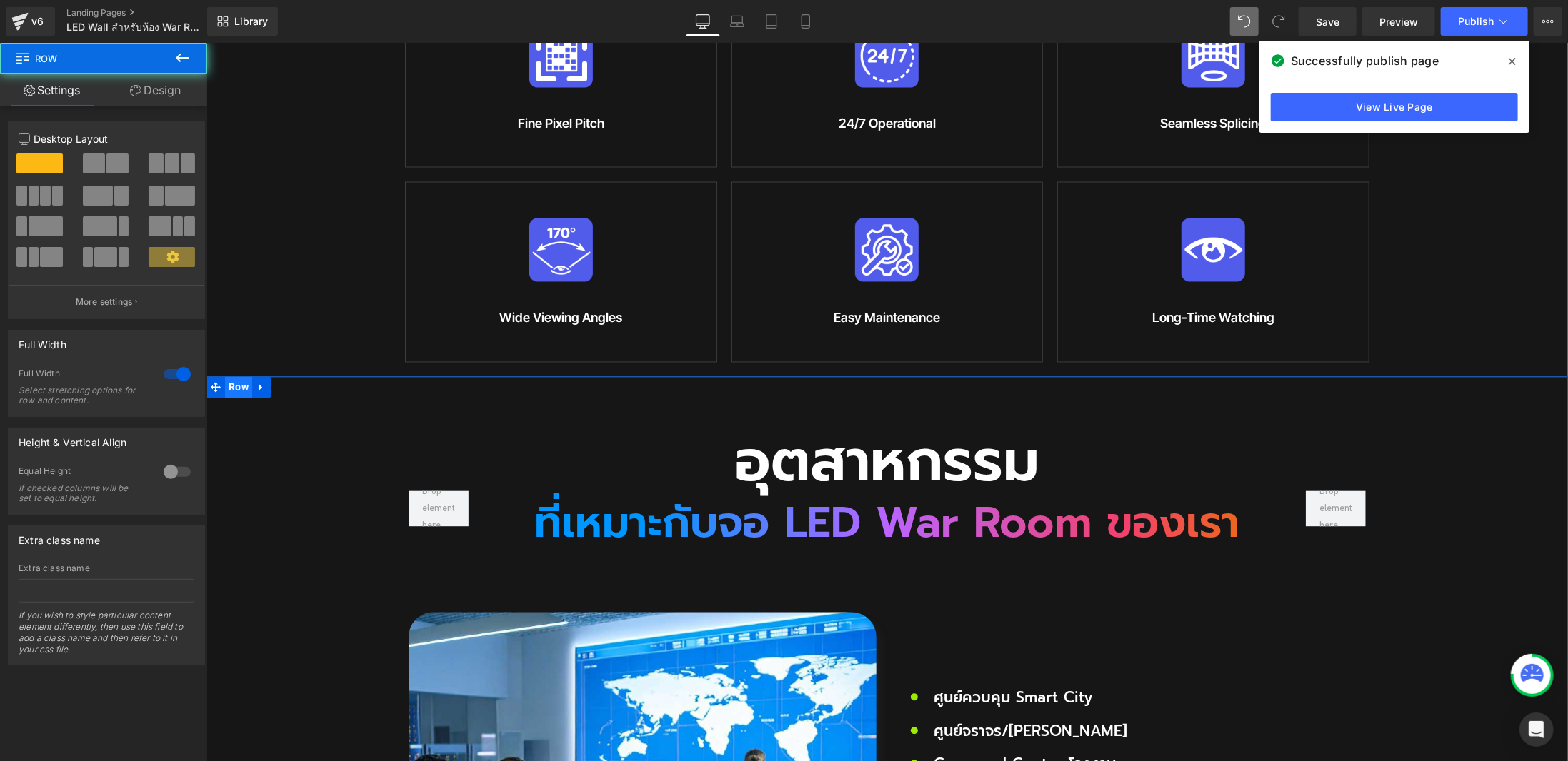
click at [244, 377] on span "Row" at bounding box center [238, 387] width 27 height 22
click at [145, 82] on link "Design" at bounding box center [155, 90] width 103 height 32
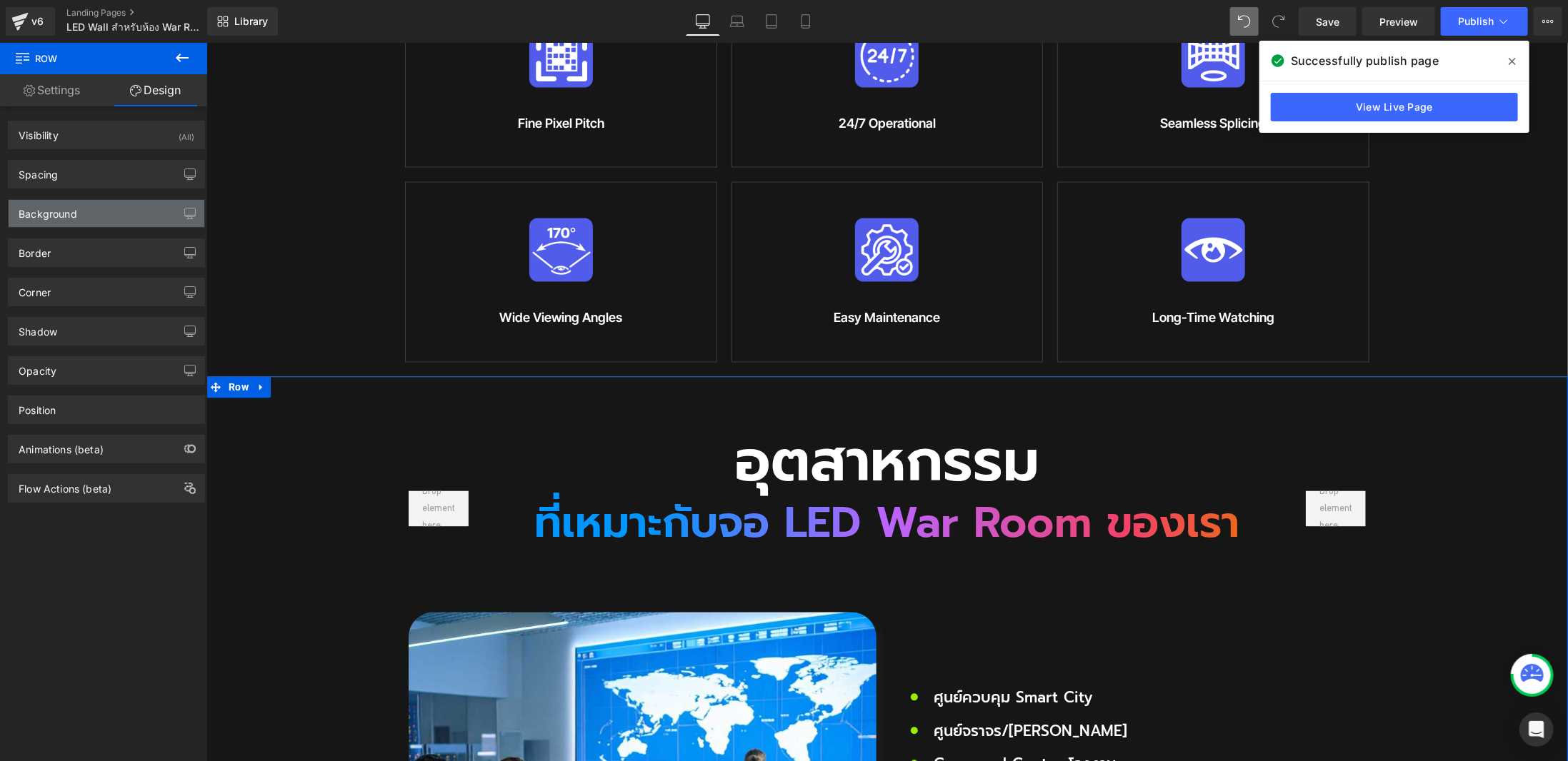
type input "#161617"
type input "100"
click at [93, 224] on div "Background" at bounding box center [106, 214] width 196 height 27
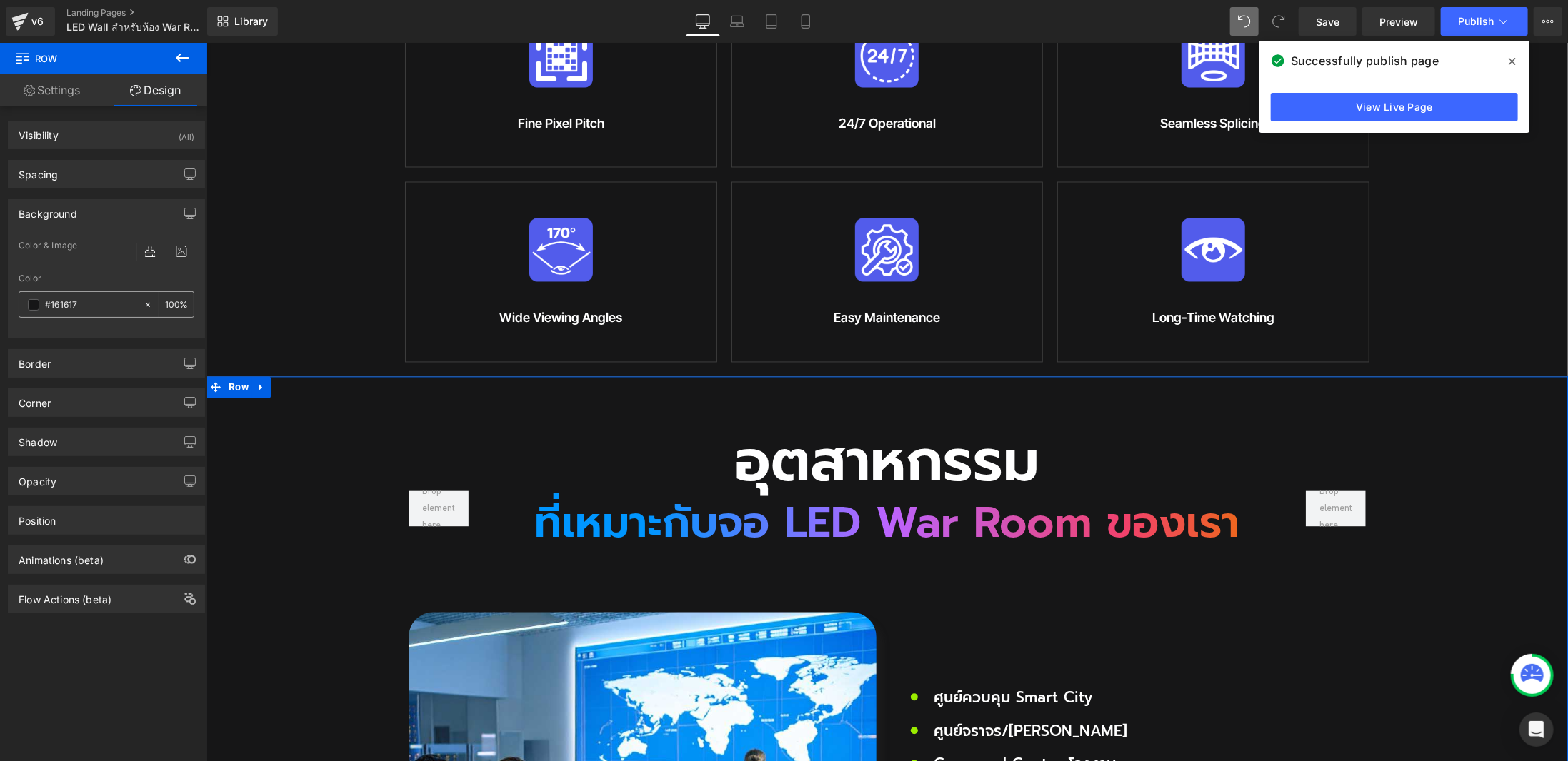
click at [96, 308] on input "#161617" at bounding box center [91, 305] width 92 height 16
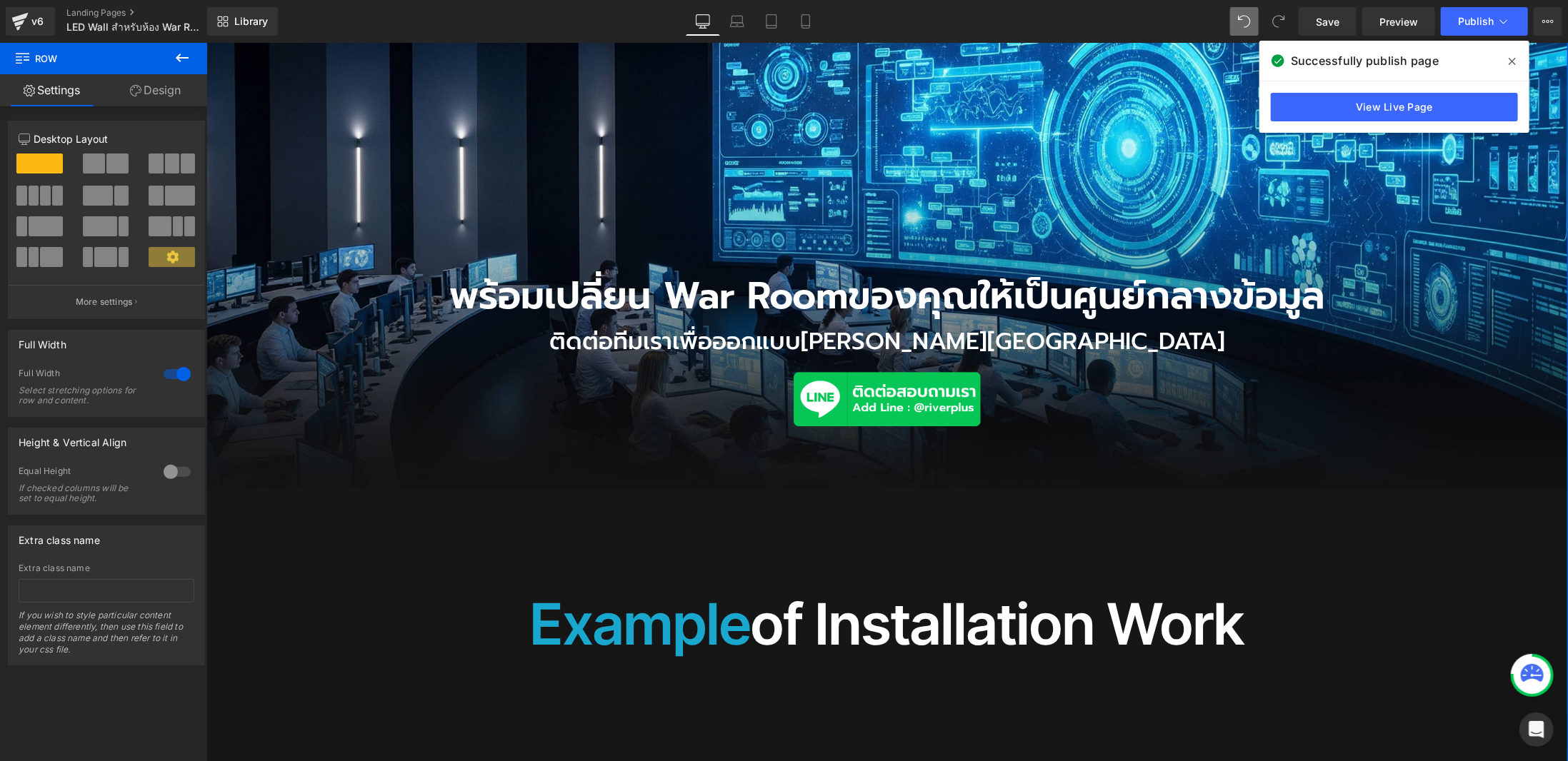
scroll to position [2606, 0]
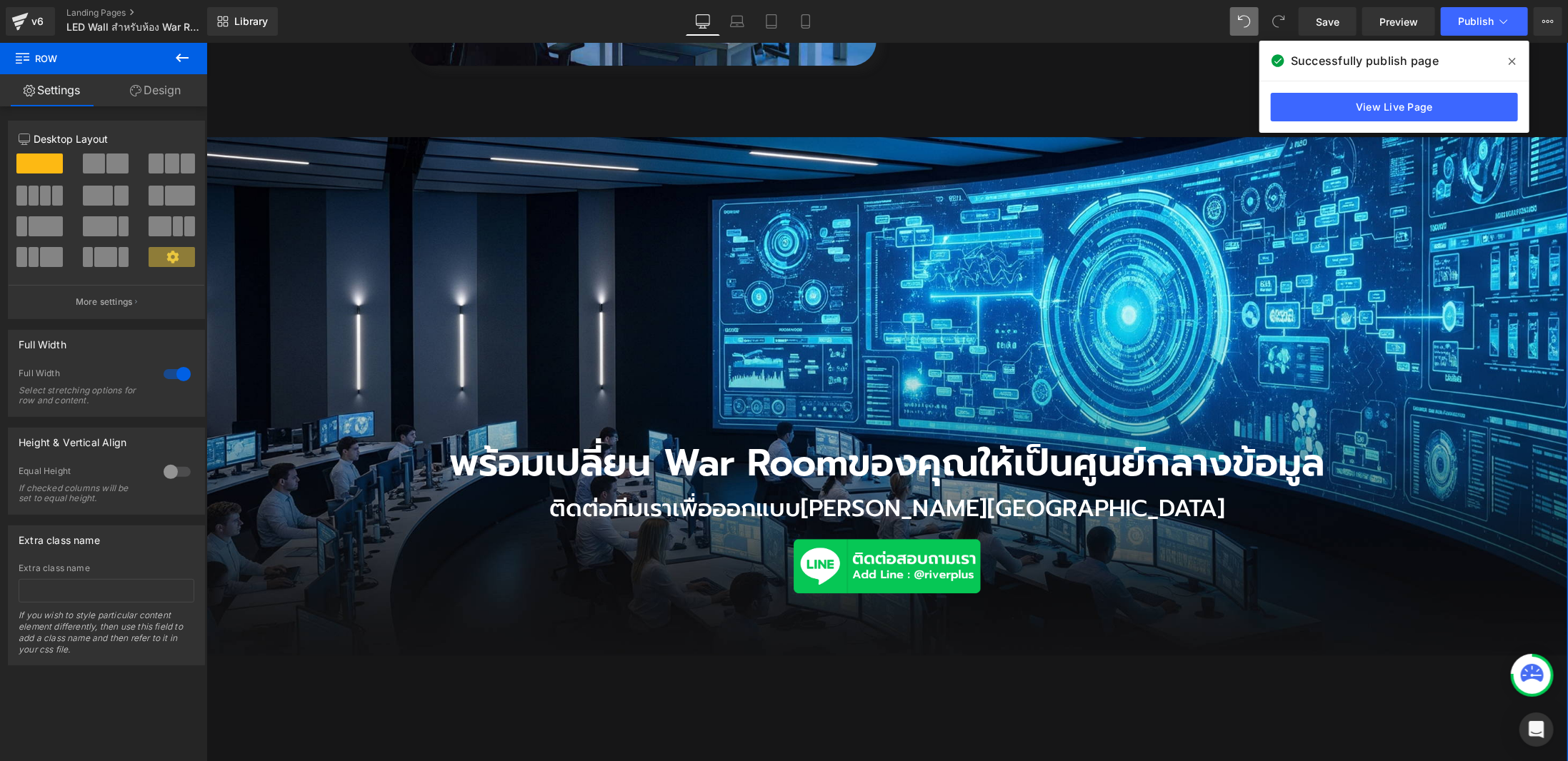
click at [735, 270] on div "พร้อมเปลี่ยน War Room ของคุณให้เป็นศูนย์กลางข้อมูล Heading ติดต่อทีมเราเพื่อออก…" at bounding box center [886, 396] width 1361 height 519
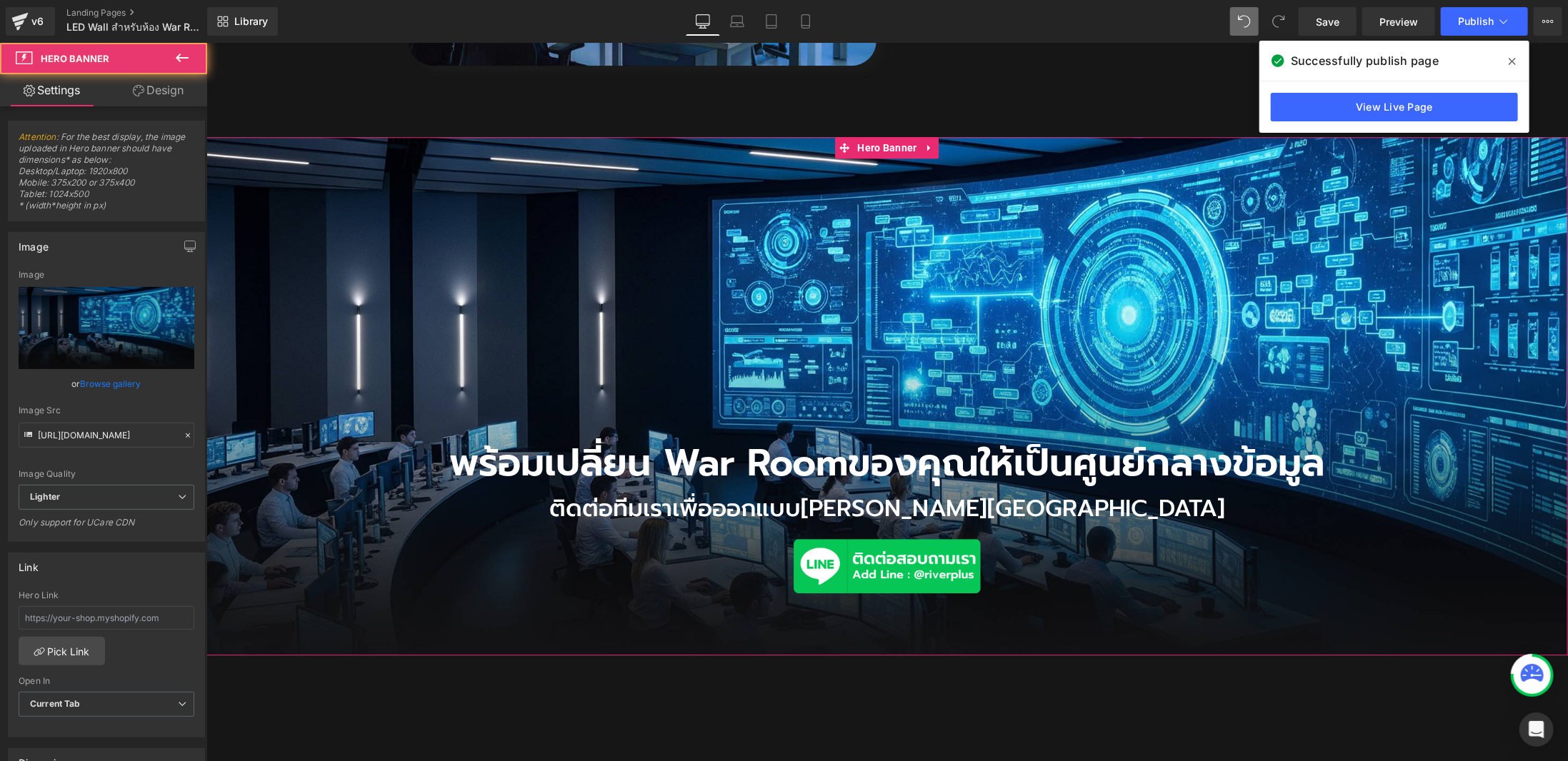
click at [152, 81] on link "Design" at bounding box center [158, 90] width 103 height 32
click at [0, 0] on div "Background" at bounding box center [0, 0] width 0 height 0
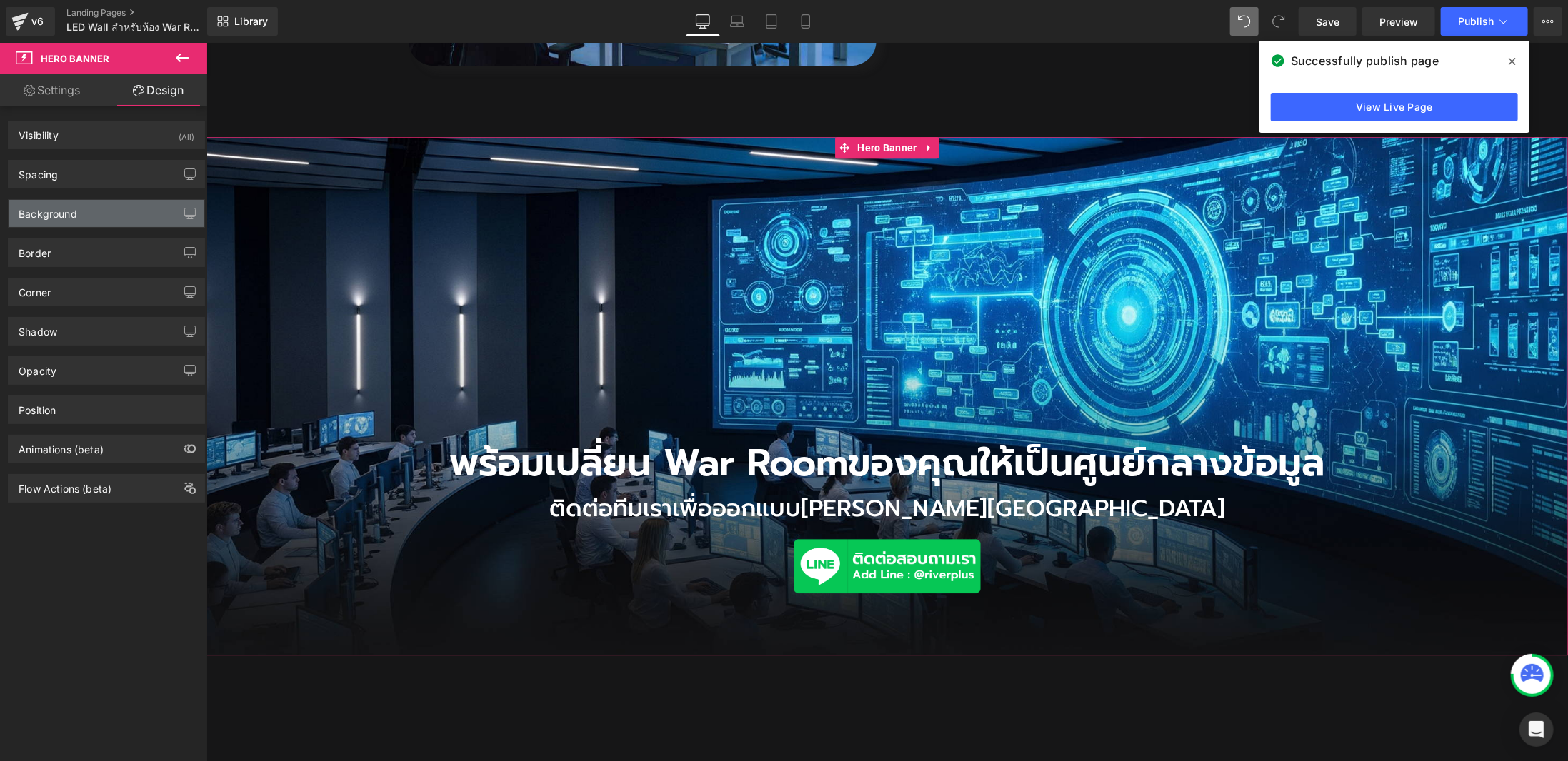
drag, startPoint x: 101, startPoint y: 222, endPoint x: 96, endPoint y: 235, distance: 13.9
click at [101, 221] on div "Background" at bounding box center [106, 214] width 196 height 27
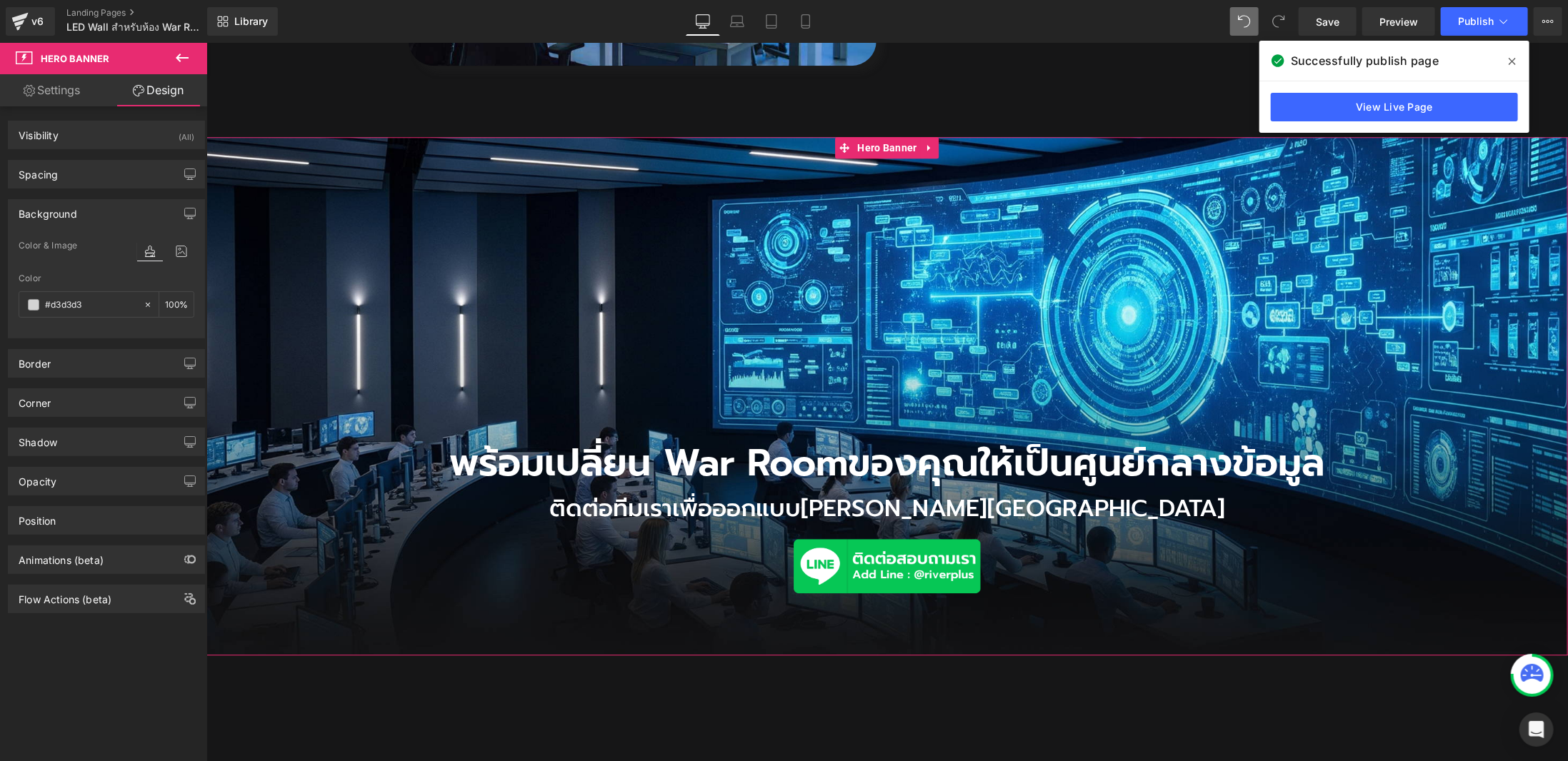
click at [527, 249] on div "พร้อมเปลี่ยน War Room ของคุณให้เป็นศูนย์กลางข้อมูล Heading ติดต่อทีมเราเพื่อออก…" at bounding box center [886, 396] width 1361 height 519
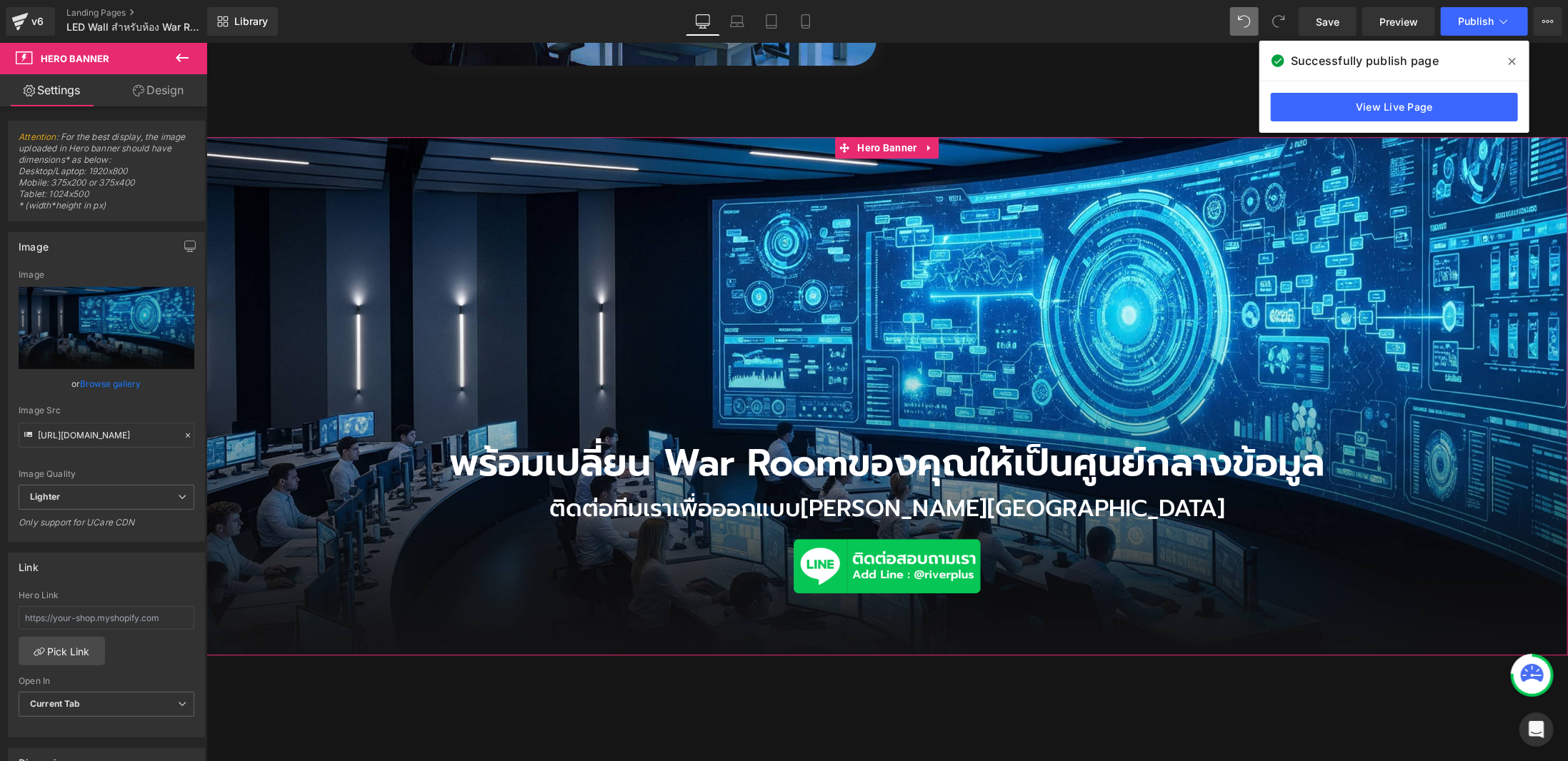
click at [126, 382] on link "Browse gallery" at bounding box center [111, 384] width 61 height 25
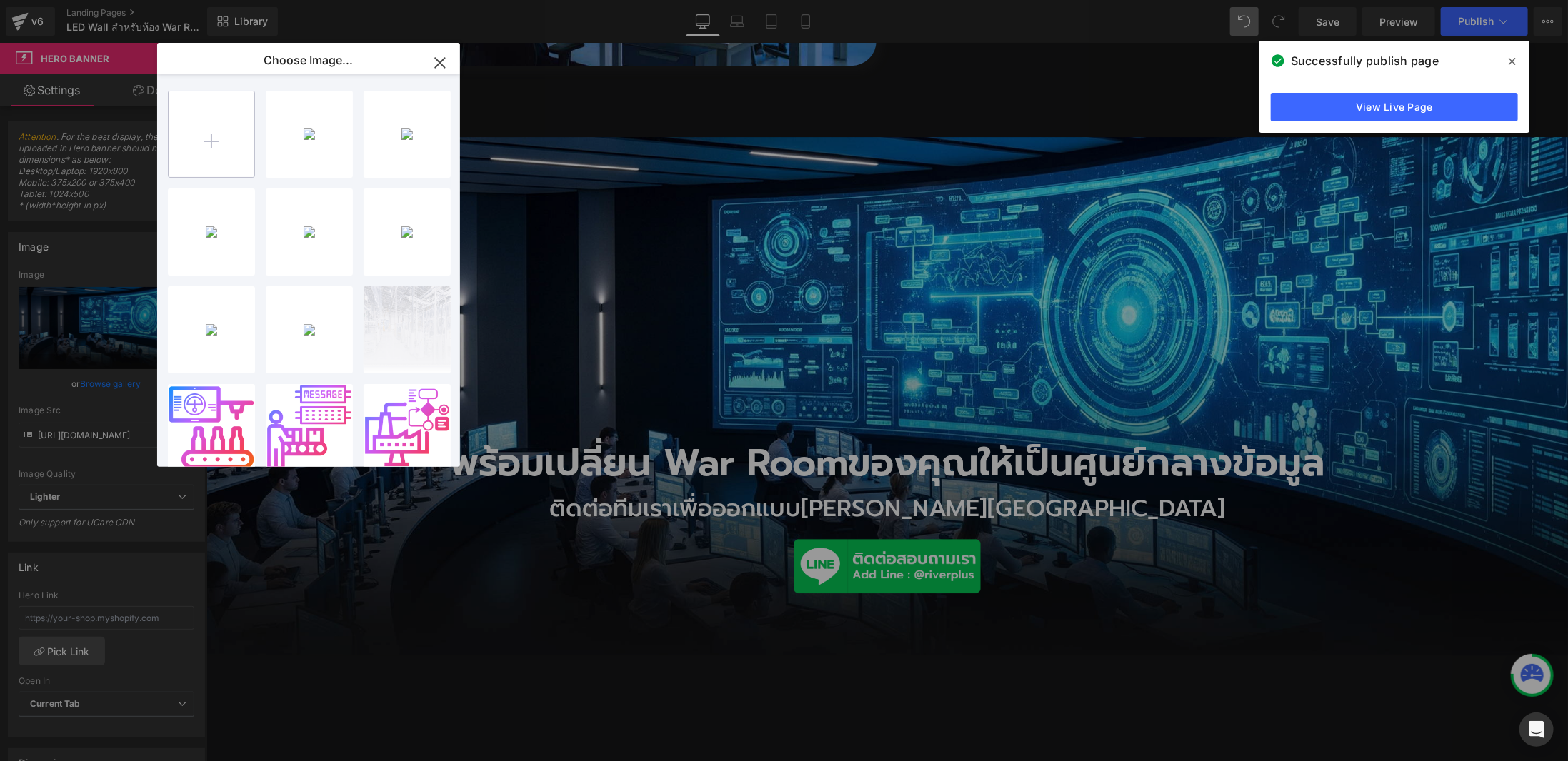
click at [223, 130] on input "file" at bounding box center [211, 134] width 85 height 85
type input "C:\fakepath\LEDWAll.jpg"
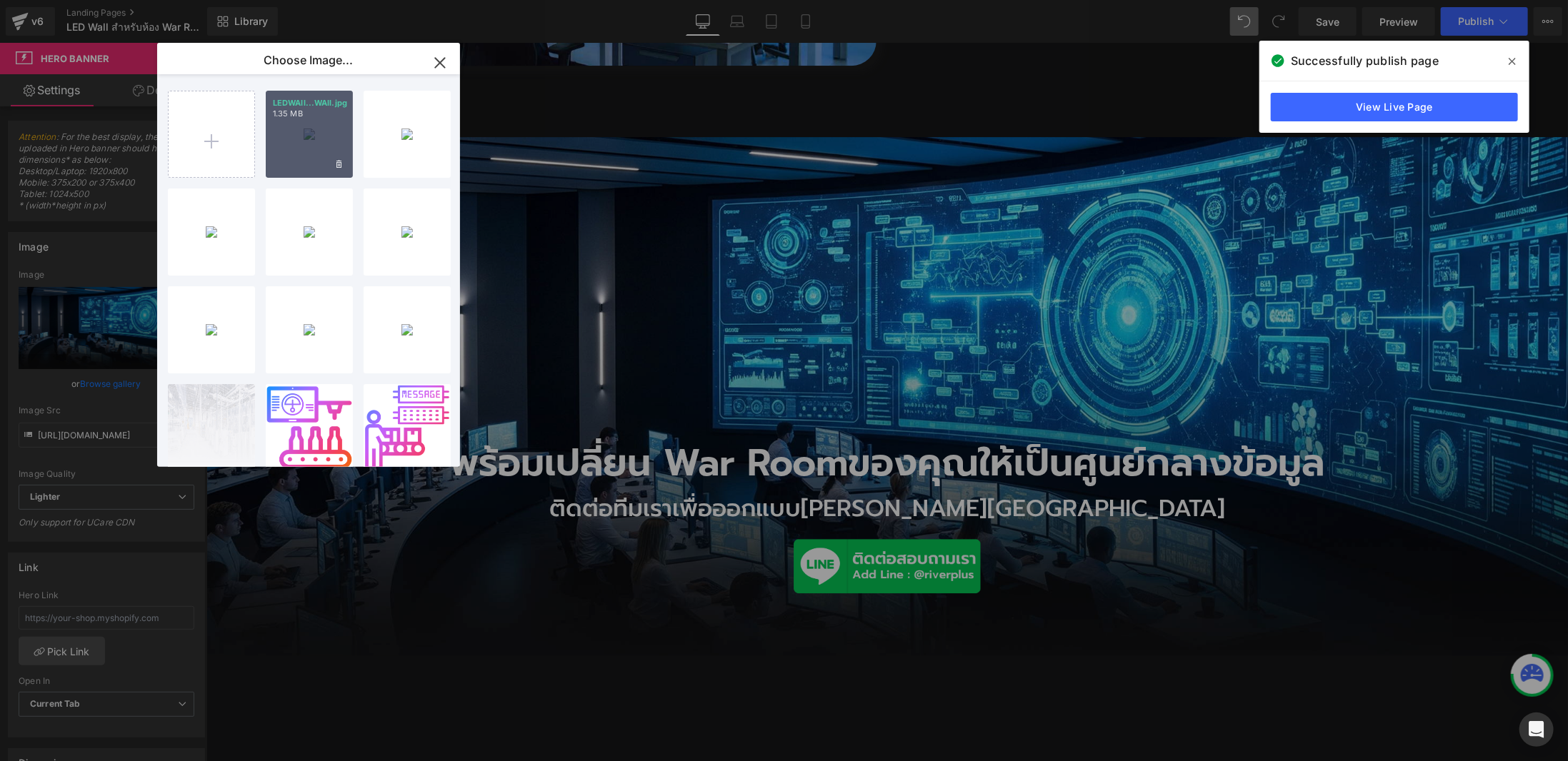
click at [302, 158] on div "LEDWAll...WAll.jpg 1.35 MB" at bounding box center [309, 134] width 87 height 87
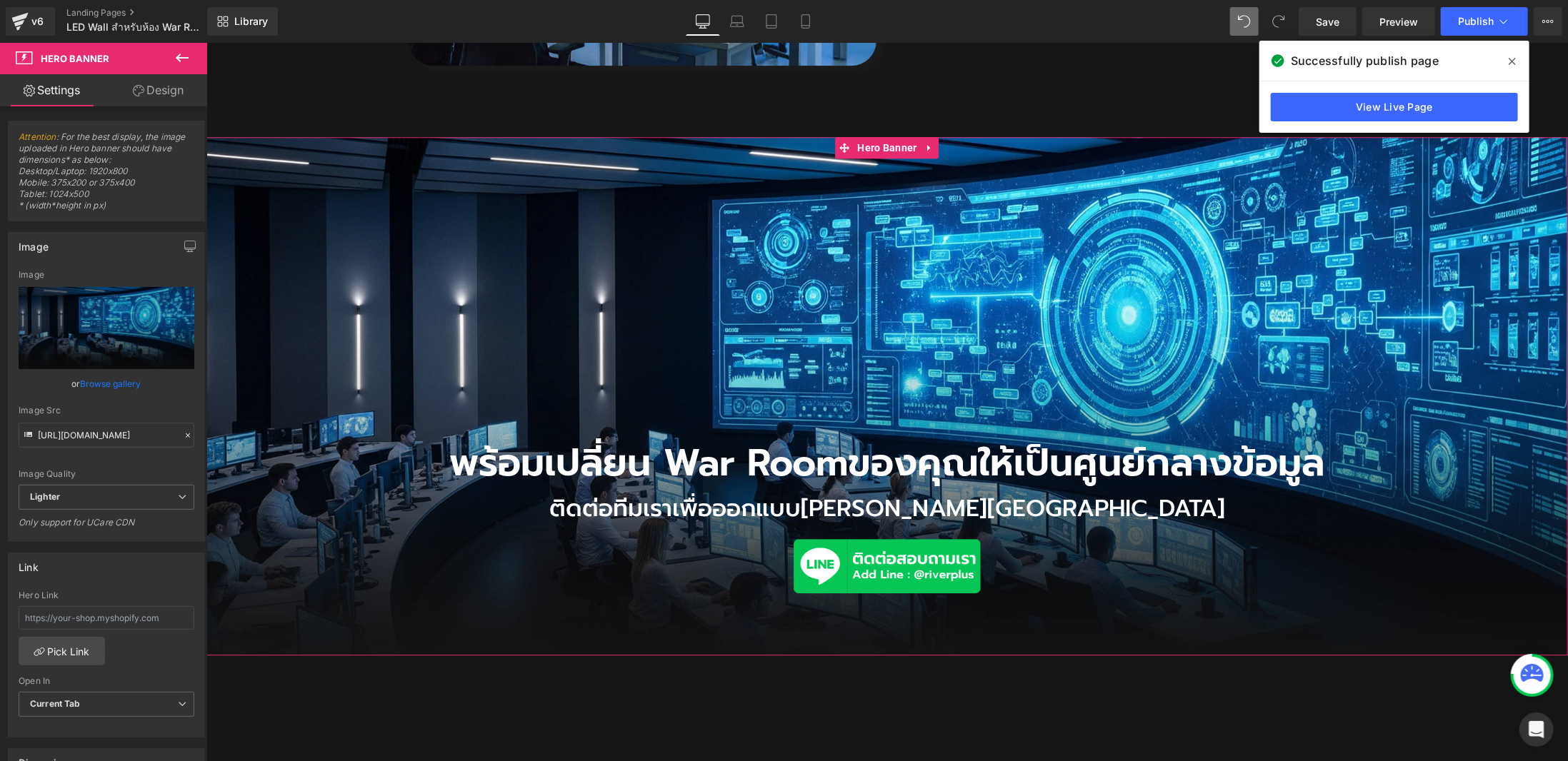
click at [113, 395] on div "Image Quality Lighter Lightest Lighter Lighter Lightest Only support for UCare …" at bounding box center [106, 377] width 176 height 215
click at [116, 380] on link "Browse gallery" at bounding box center [111, 384] width 61 height 25
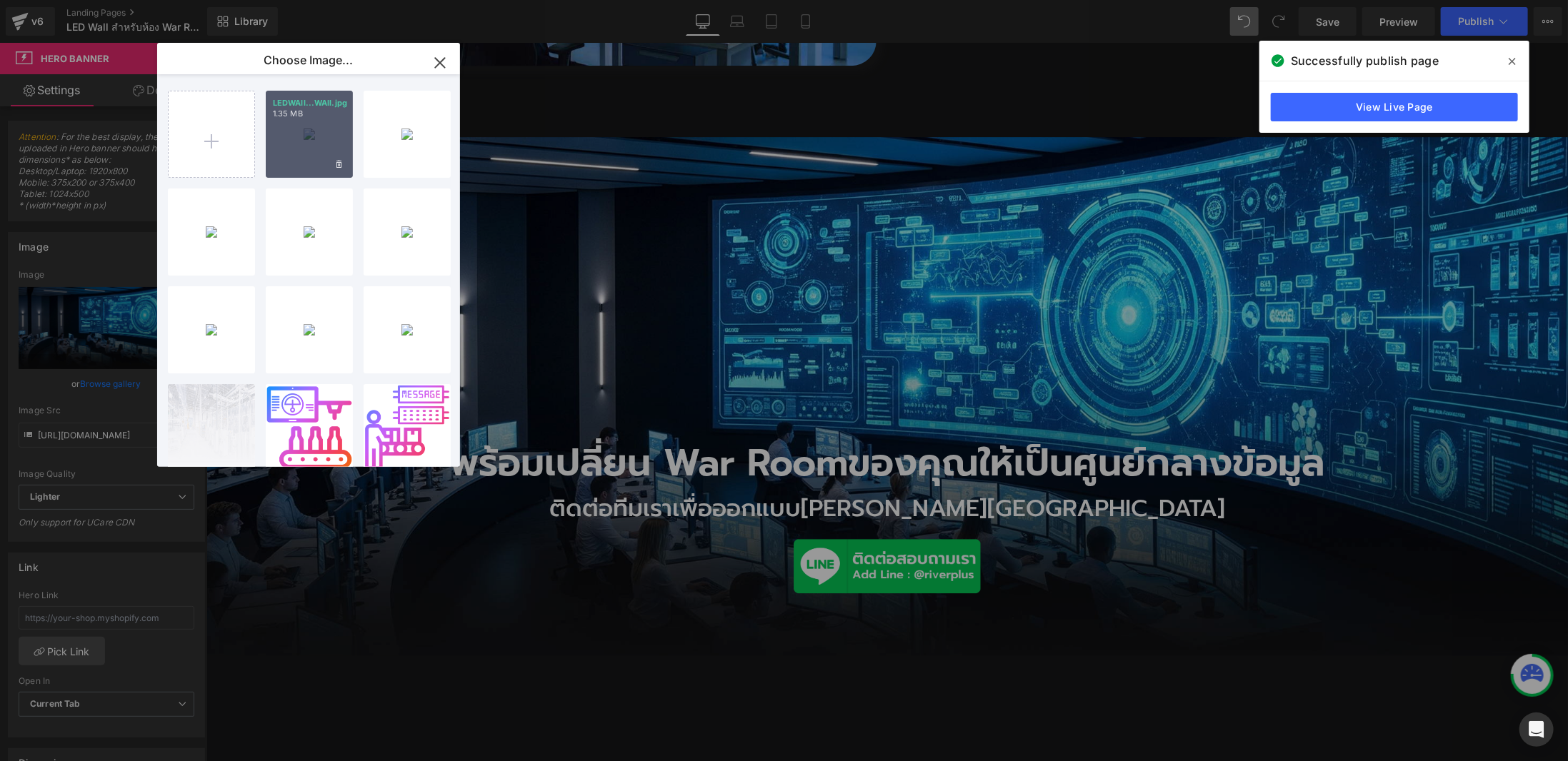
click at [272, 147] on div "LEDWAll...WAll.jpg 1.35 MB" at bounding box center [309, 134] width 87 height 87
type input "[URL][DOMAIN_NAME]"
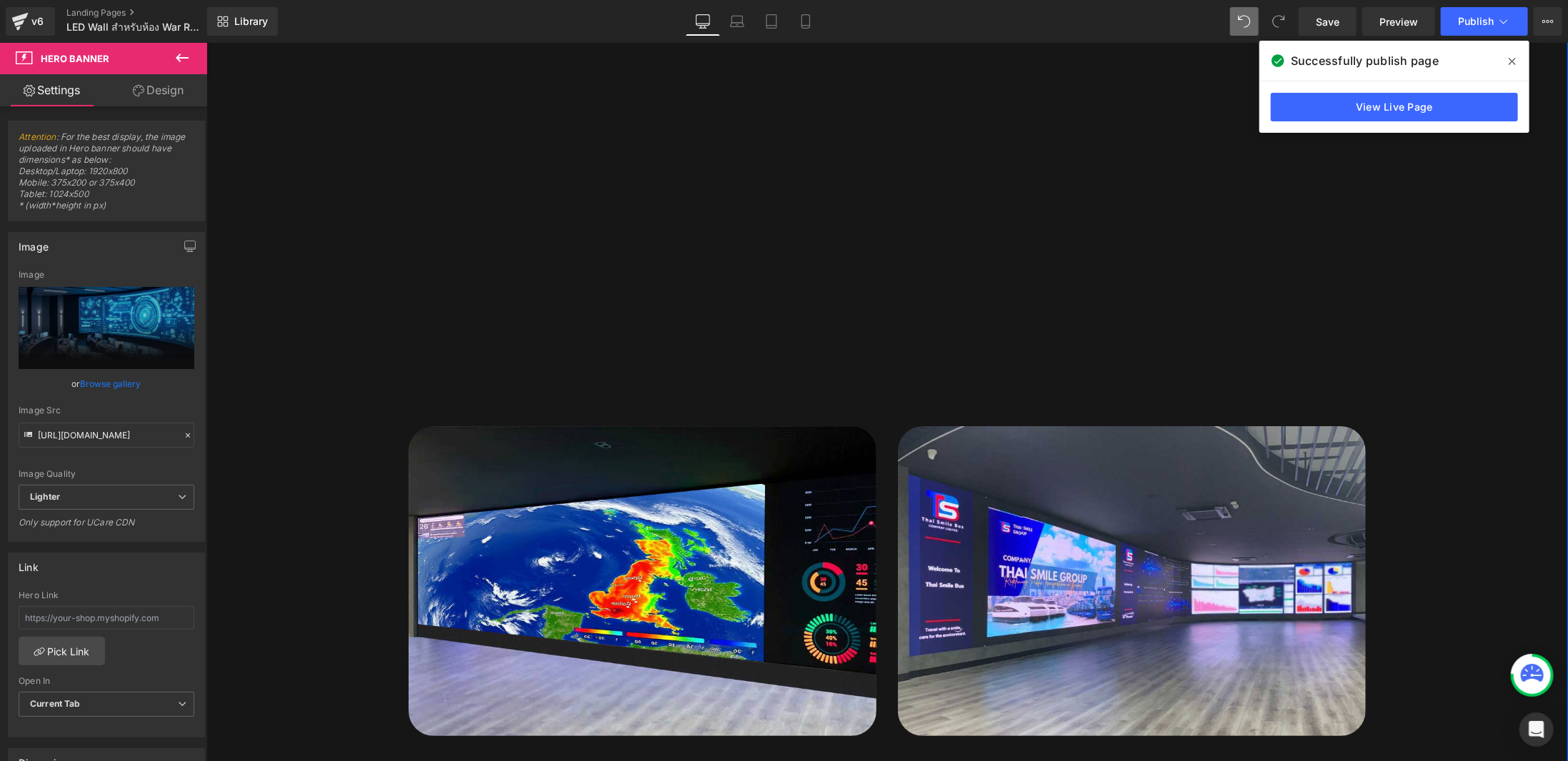
scroll to position [3821, 0]
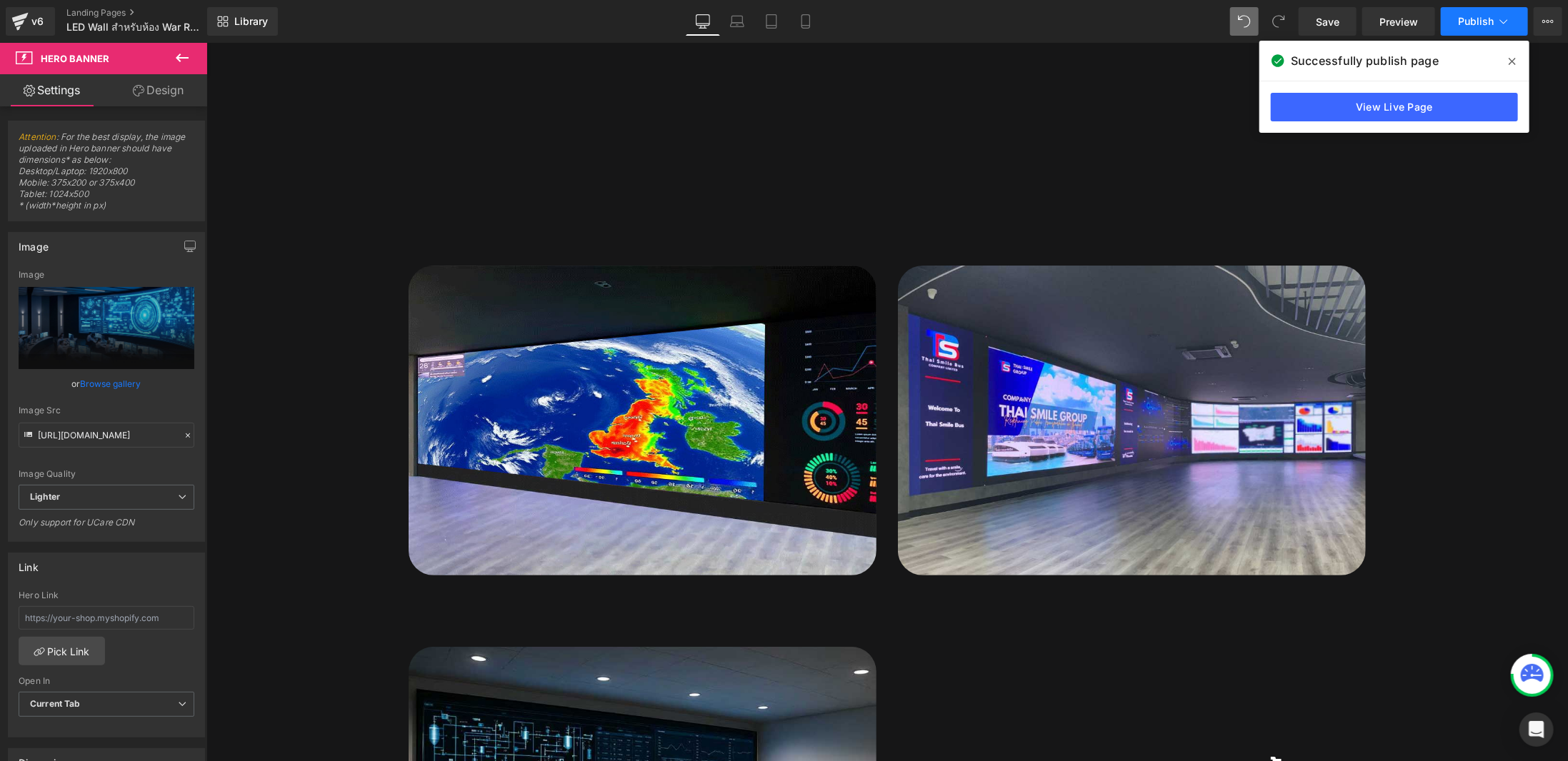
click at [1507, 26] on icon at bounding box center [1504, 21] width 14 height 14
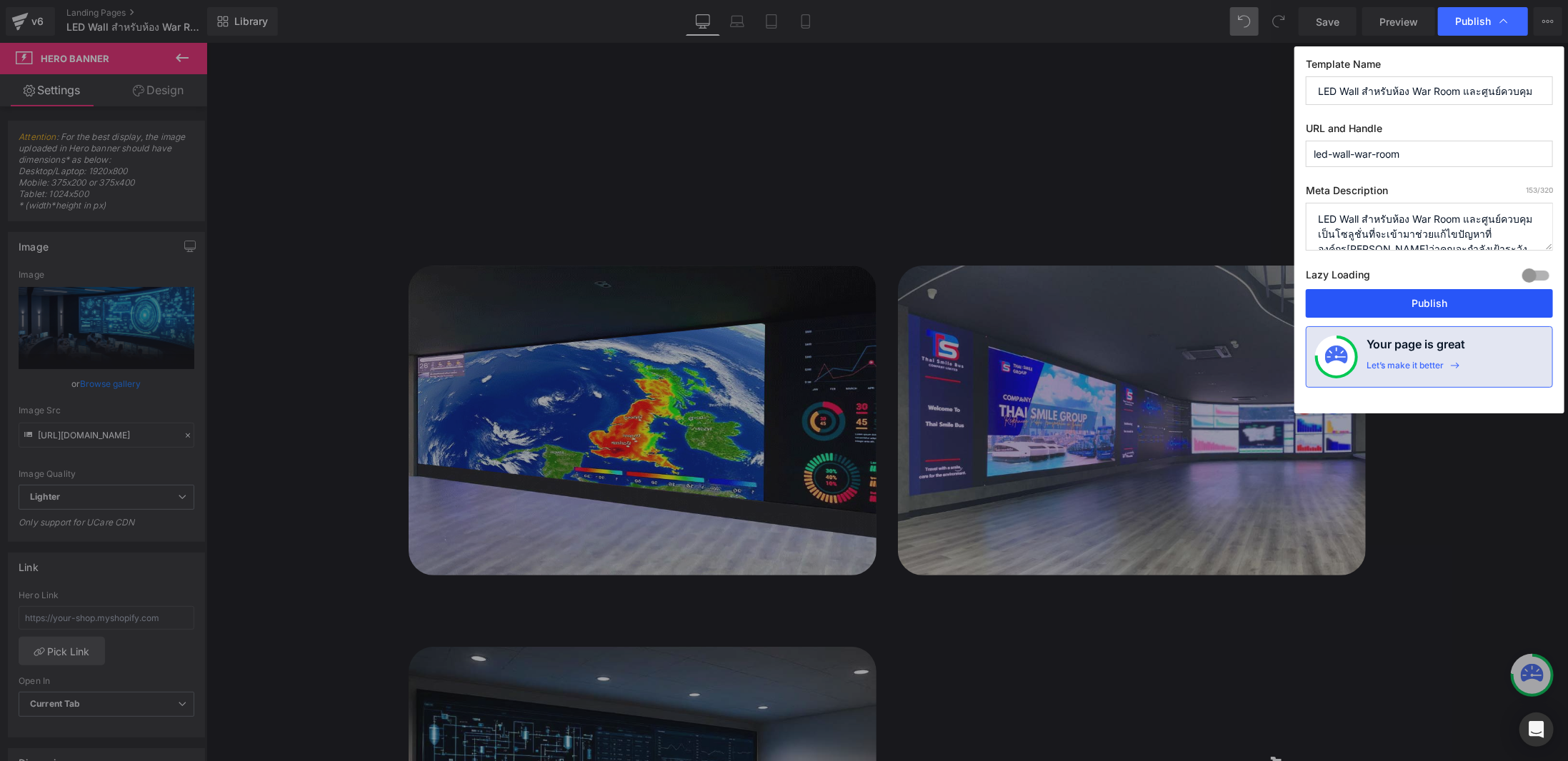
click at [1453, 304] on button "Publish" at bounding box center [1429, 304] width 247 height 29
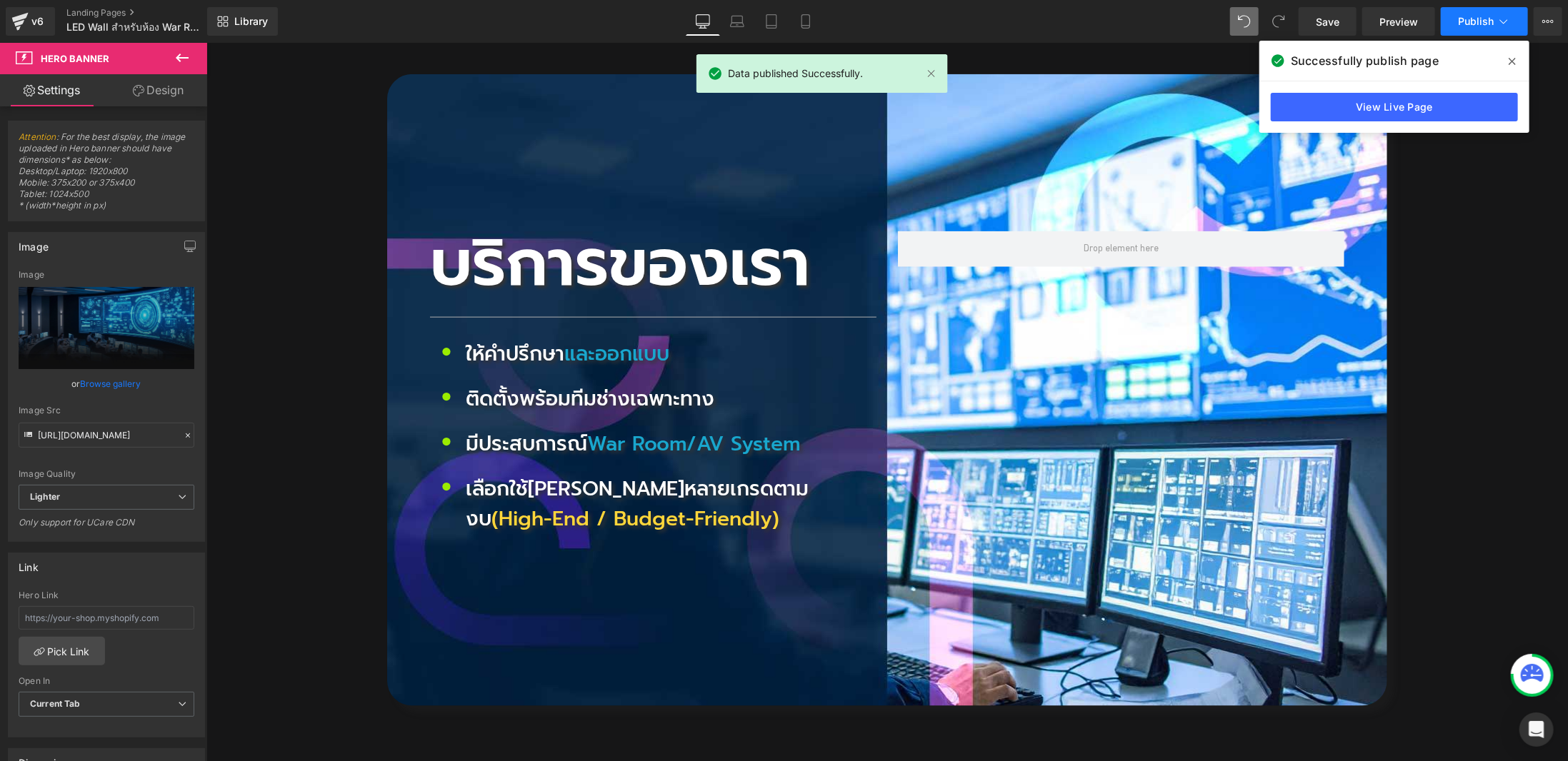
scroll to position [4606, 0]
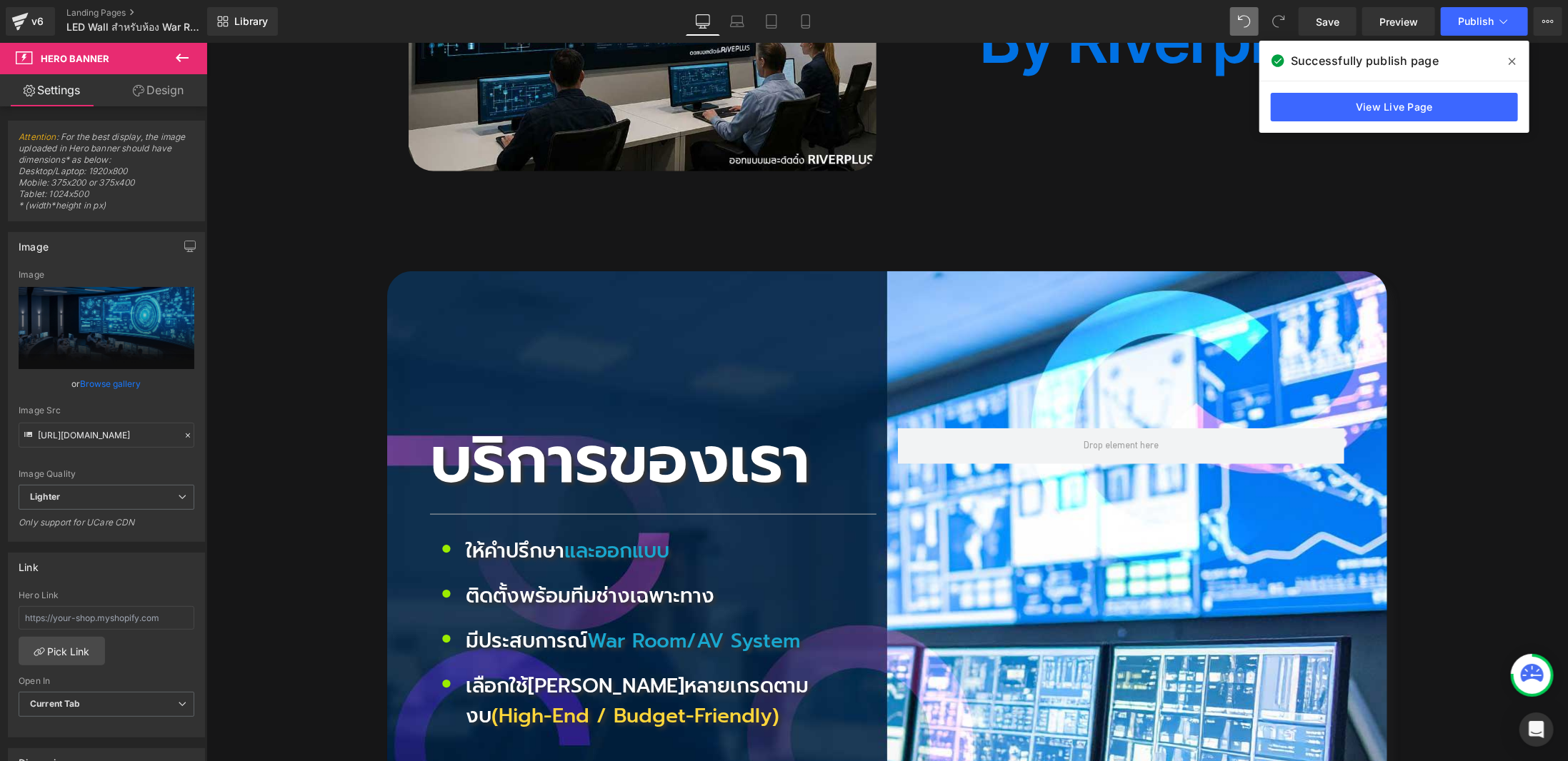
click at [714, 23] on link "Desktop" at bounding box center [703, 21] width 34 height 29
click at [735, 19] on icon at bounding box center [737, 21] width 14 height 14
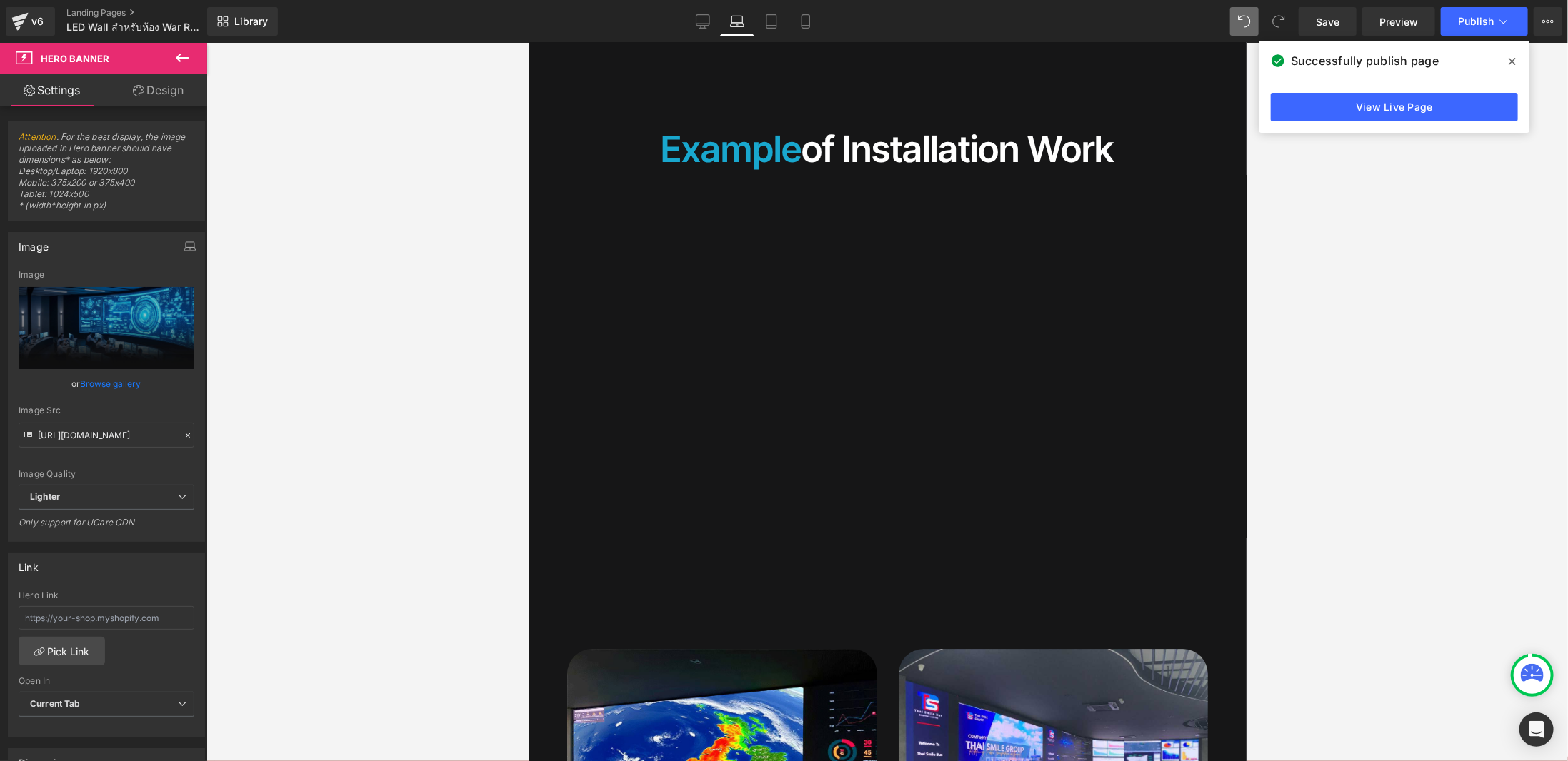
scroll to position [2229, 0]
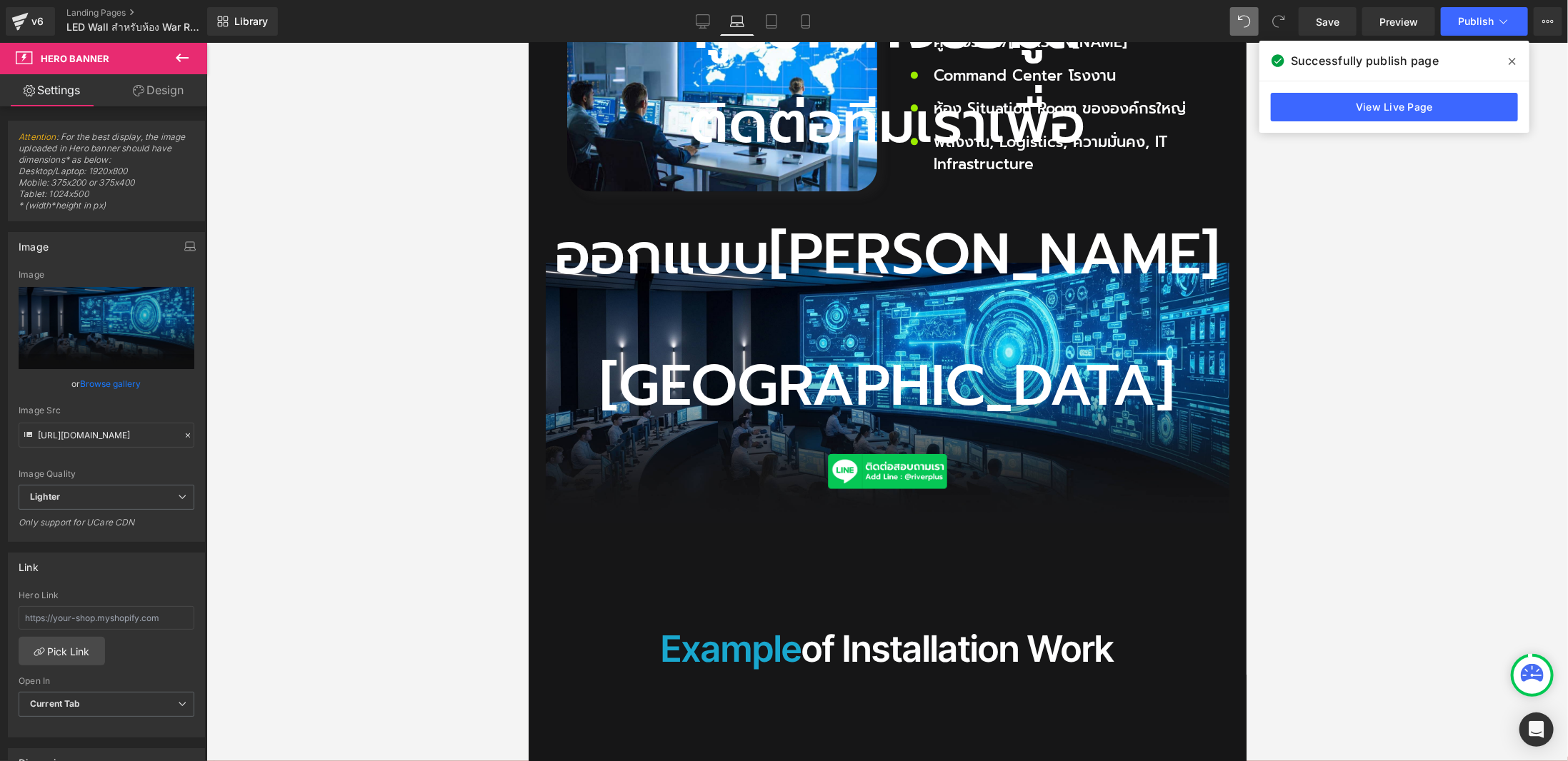
click at [874, 185] on h2 "ติดต่อทีมเราเพื่อออกแบบ[PERSON_NAME][GEOGRAPHIC_DATA]" at bounding box center [887, 255] width 683 height 394
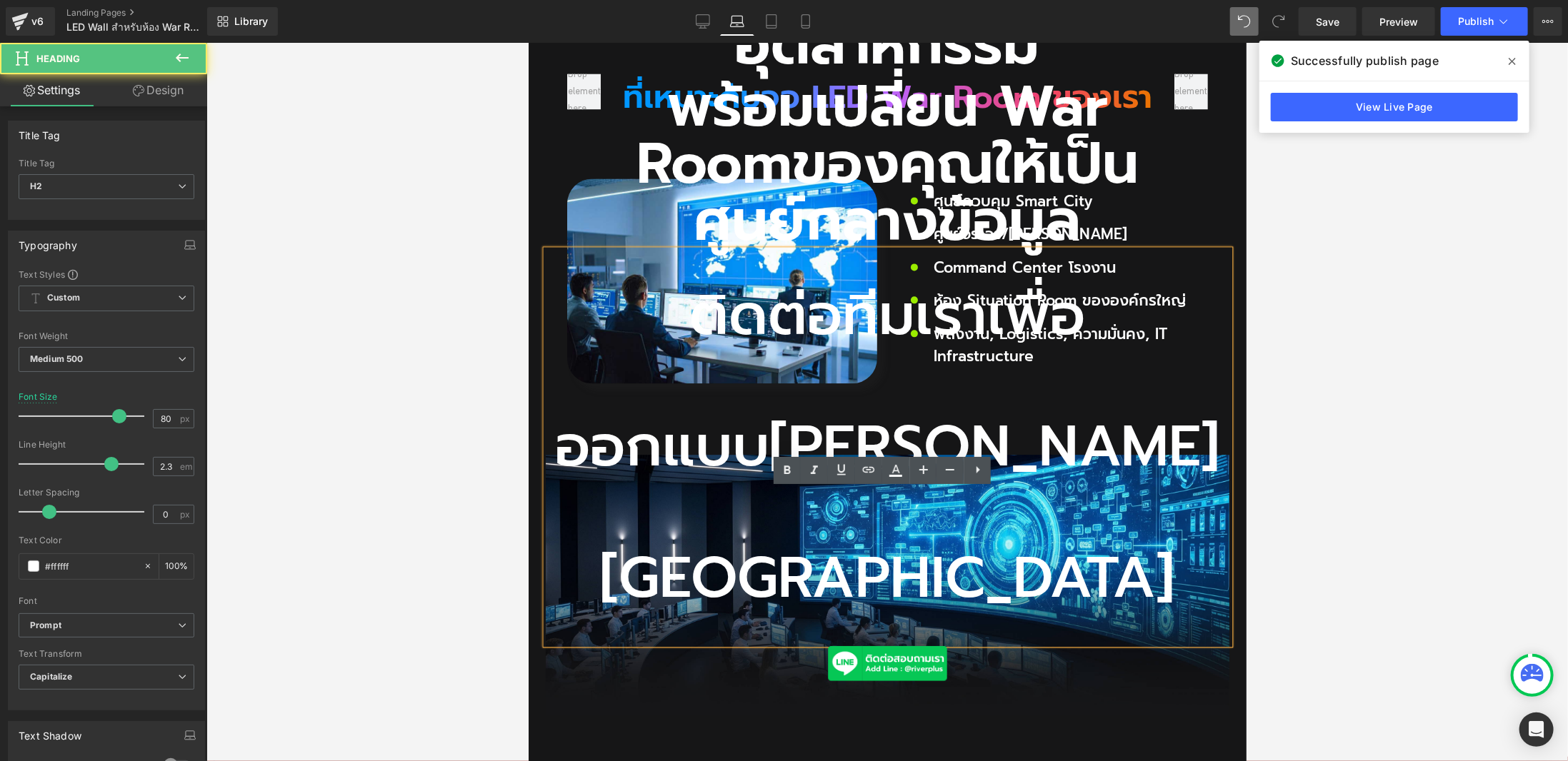
scroll to position [1871, 0]
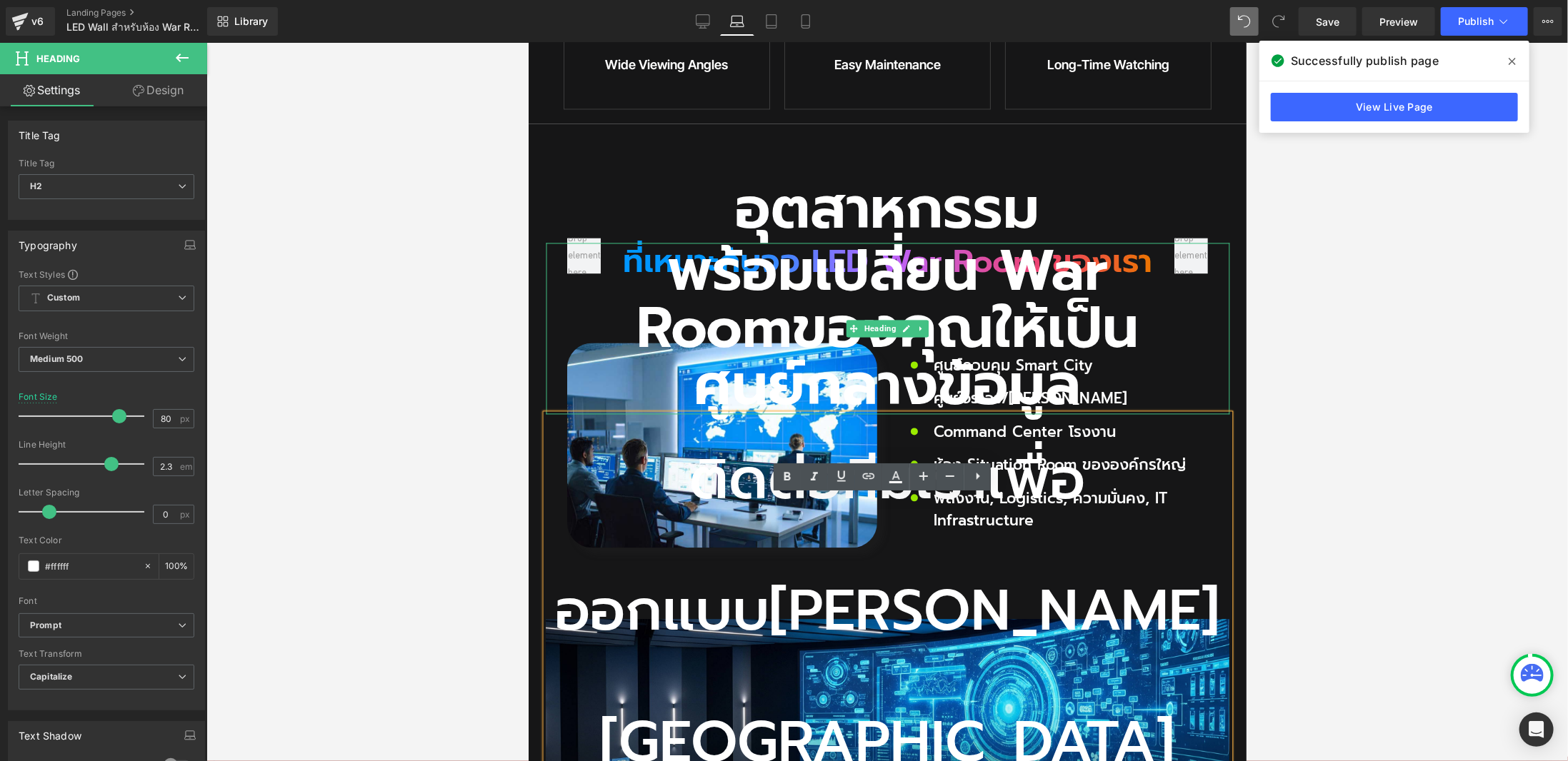
click at [836, 352] on h2 "พร้อมเปลี่ยน War Room ของคุณให้เป็นศูนย์กลางข้อมูล" at bounding box center [887, 328] width 683 height 172
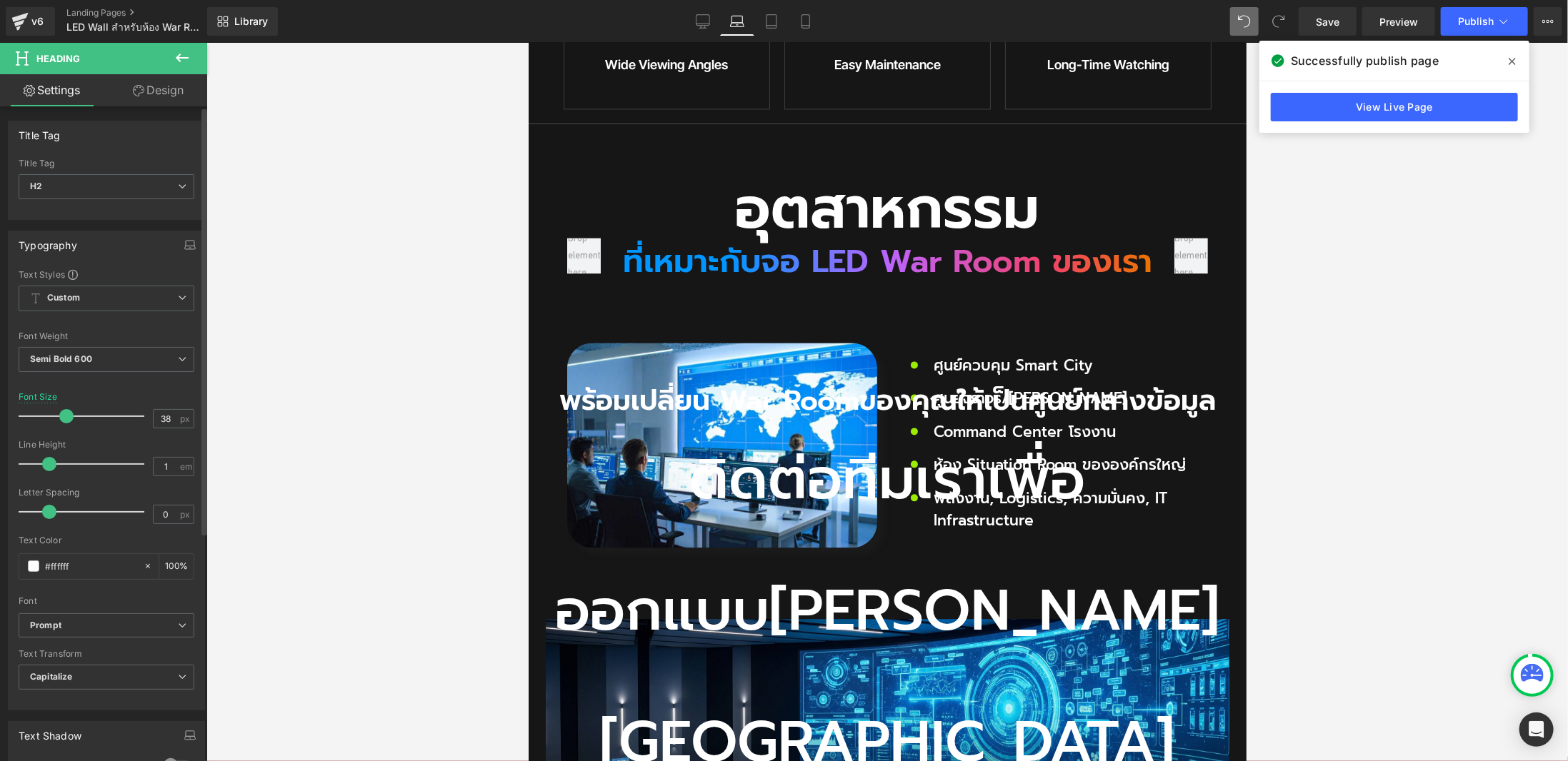
type input "37"
drag, startPoint x: 113, startPoint y: 414, endPoint x: 61, endPoint y: 418, distance: 52.2
click at [61, 418] on span at bounding box center [65, 416] width 14 height 14
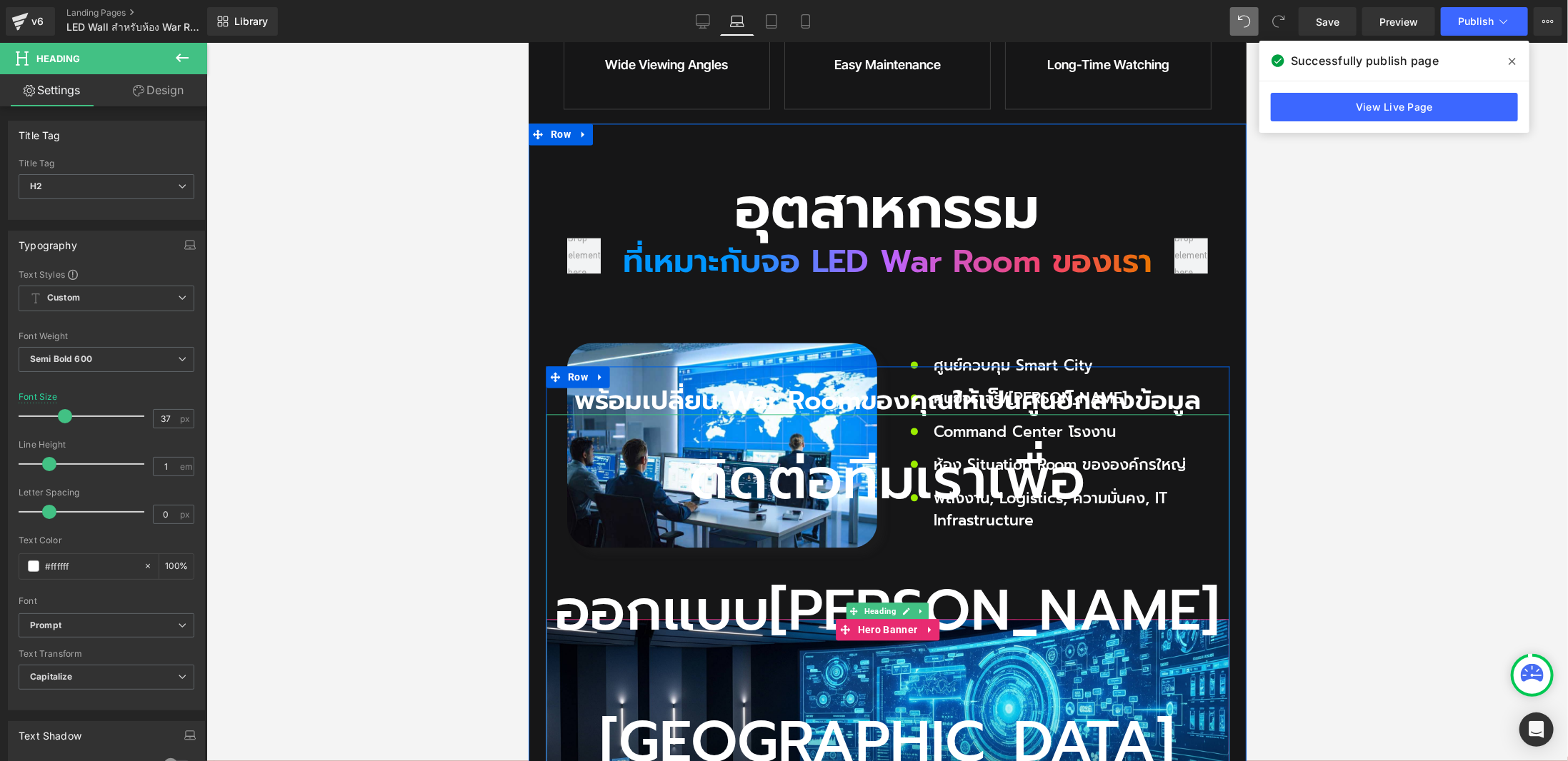
click at [628, 560] on h2 "ติดต่อทีมเราเพื่อออกแบบ[PERSON_NAME][GEOGRAPHIC_DATA]" at bounding box center [887, 611] width 683 height 394
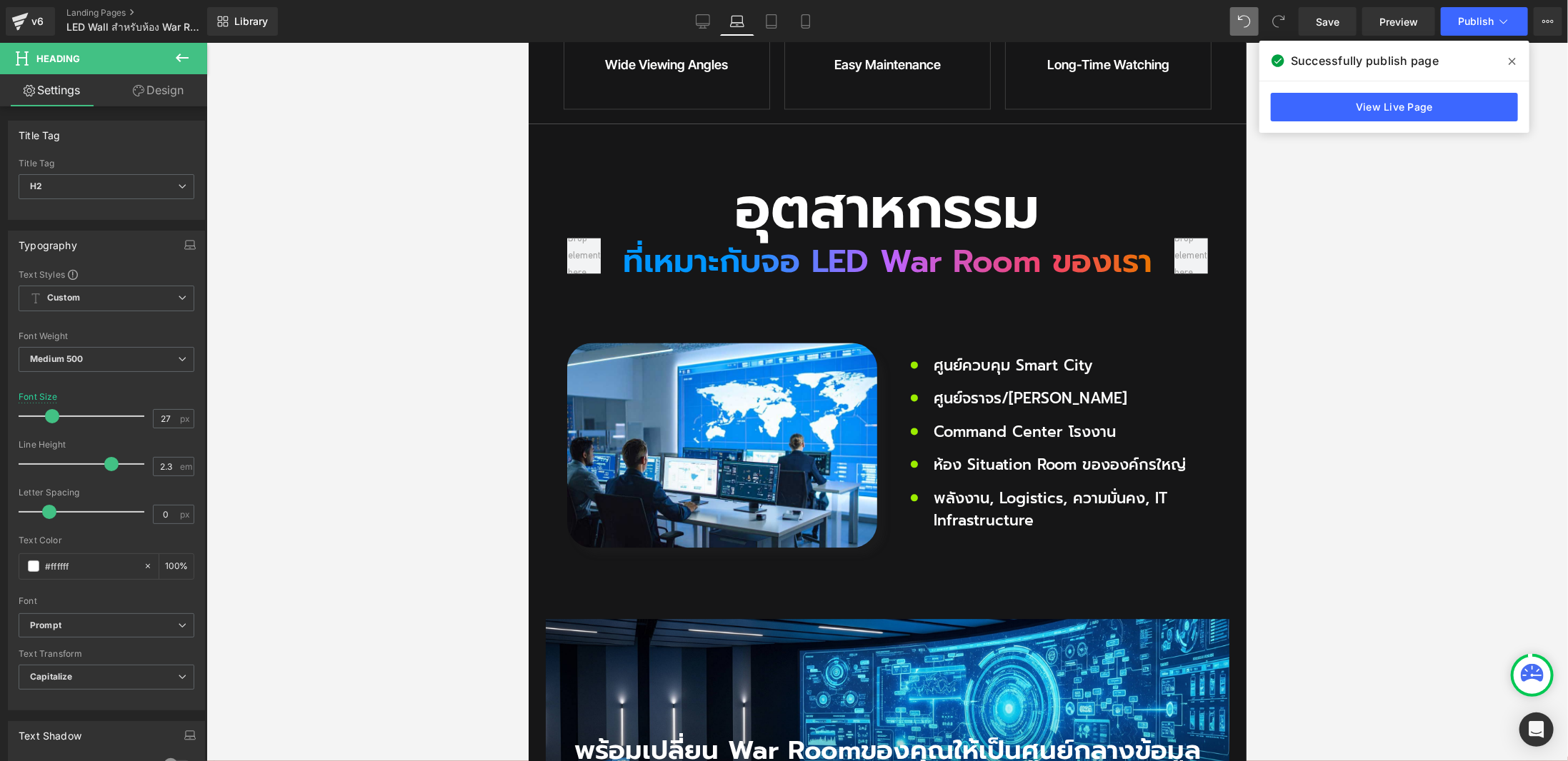
drag, startPoint x: 120, startPoint y: 415, endPoint x: 356, endPoint y: 486, distance: 246.4
click at [58, 426] on div at bounding box center [85, 416] width 119 height 29
type input "30"
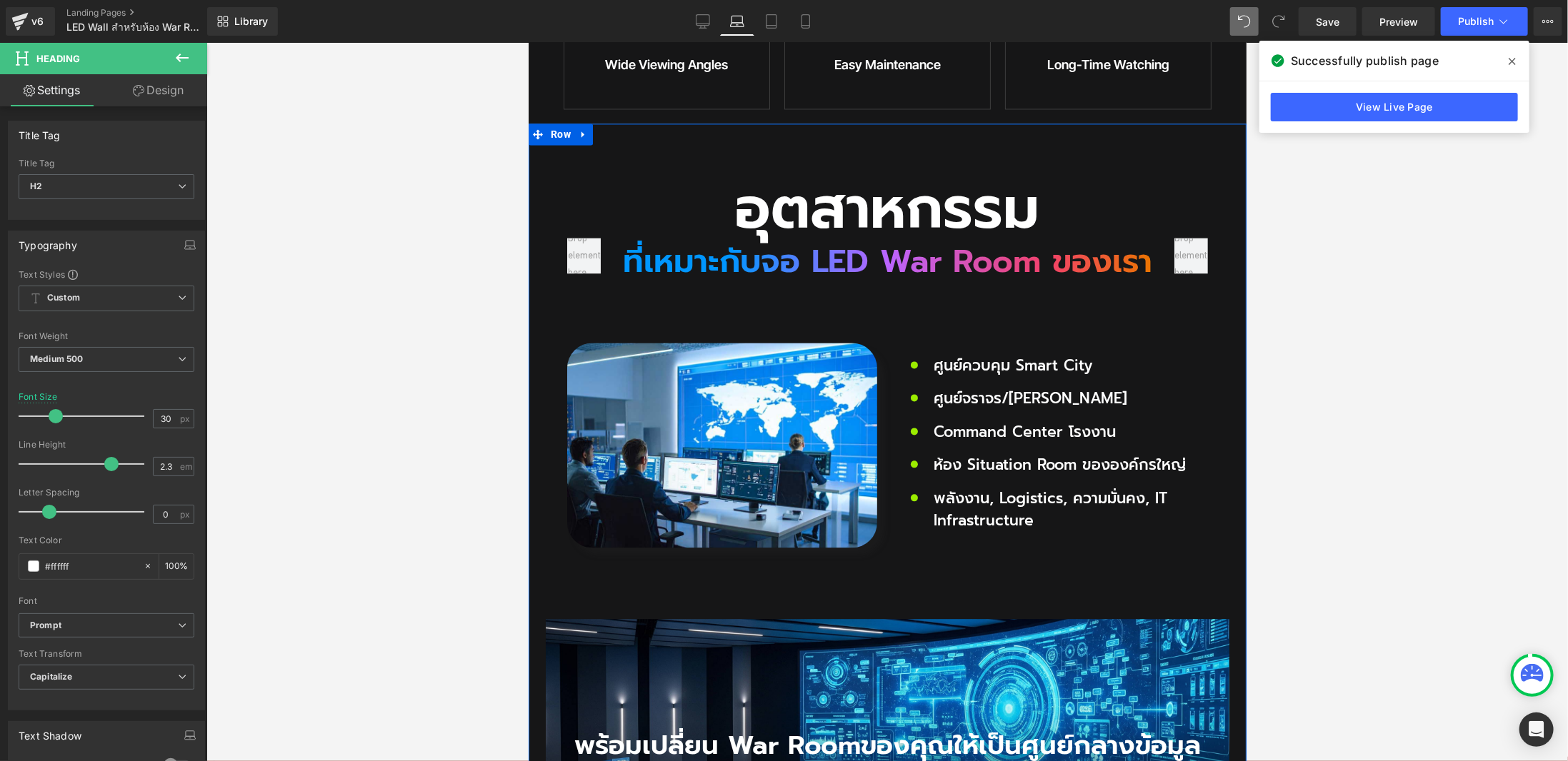
scroll to position [2086, 0]
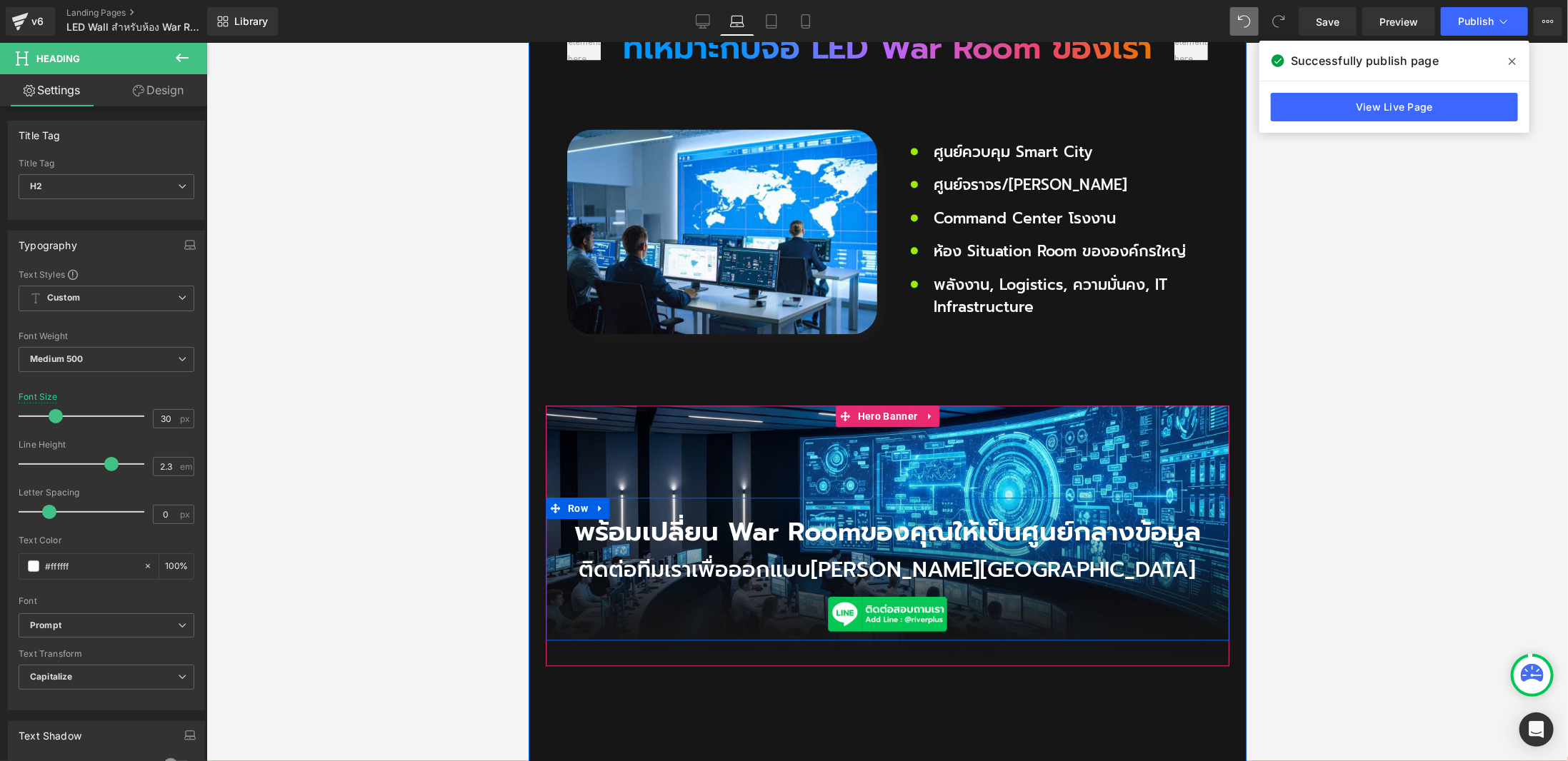
click at [659, 519] on h2 "พร้อมเปลี่ยน War Room ของคุณให้เป็นศูนย์กลางข้อมูล" at bounding box center [887, 532] width 683 height 26
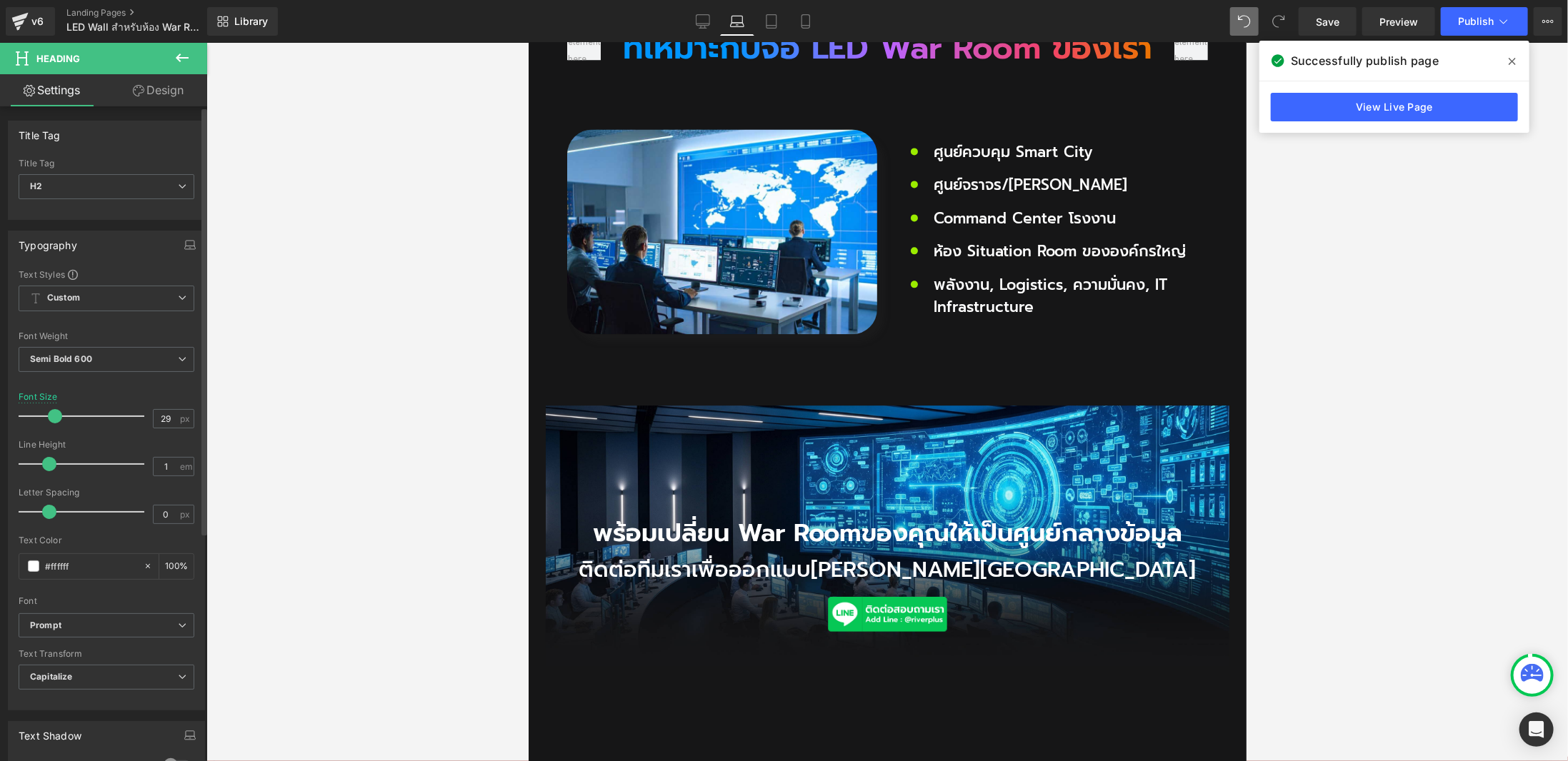
type input "28"
drag, startPoint x: 64, startPoint y: 409, endPoint x: 53, endPoint y: 414, distance: 12.1
click at [53, 414] on span at bounding box center [54, 416] width 14 height 14
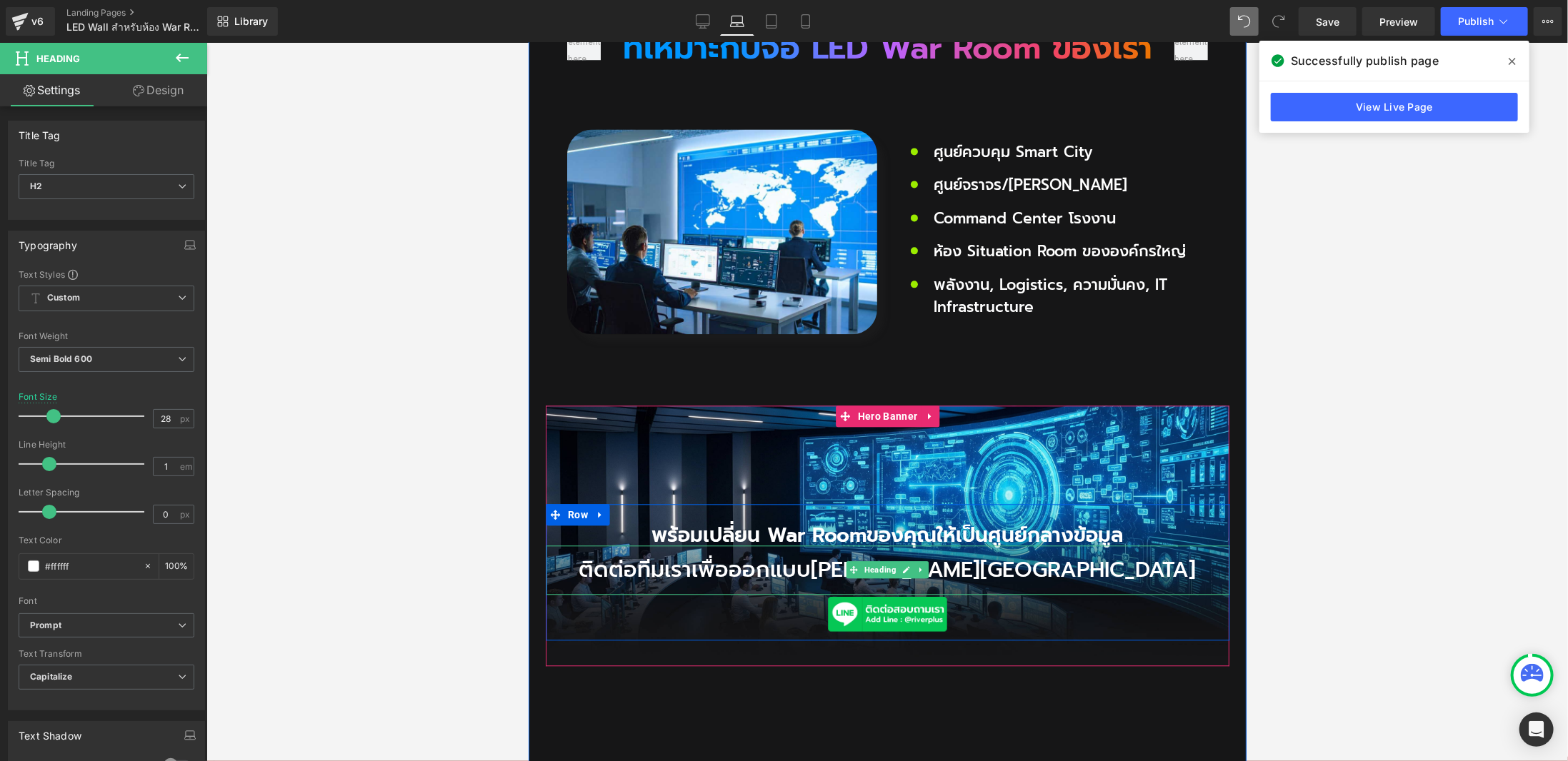
click at [743, 545] on h2 "ติดต่อทีมเราเพื่อออกแบบ[PERSON_NAME][GEOGRAPHIC_DATA]" at bounding box center [887, 569] width 683 height 49
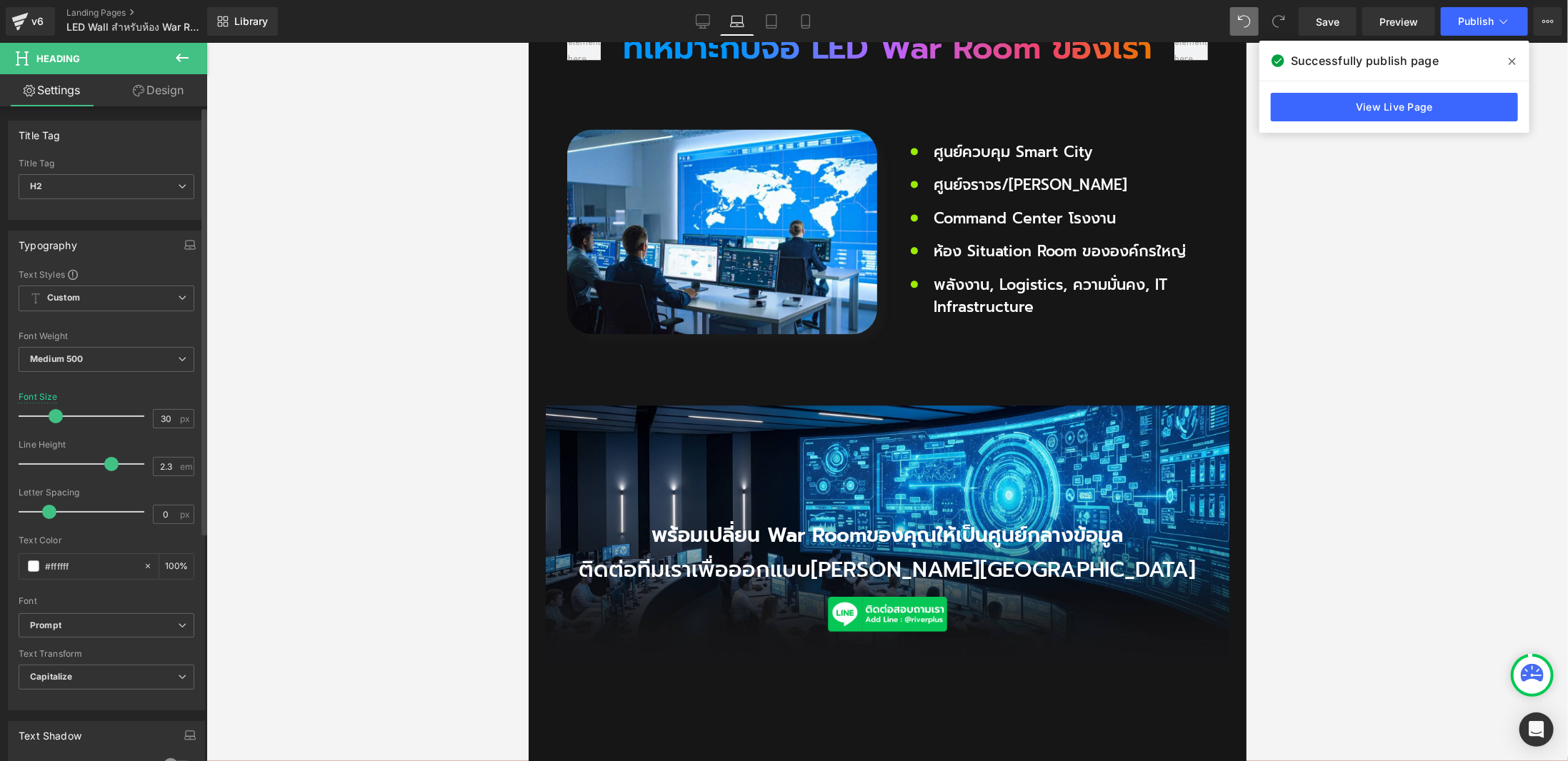
type input "29"
click at [55, 409] on span at bounding box center [56, 416] width 14 height 14
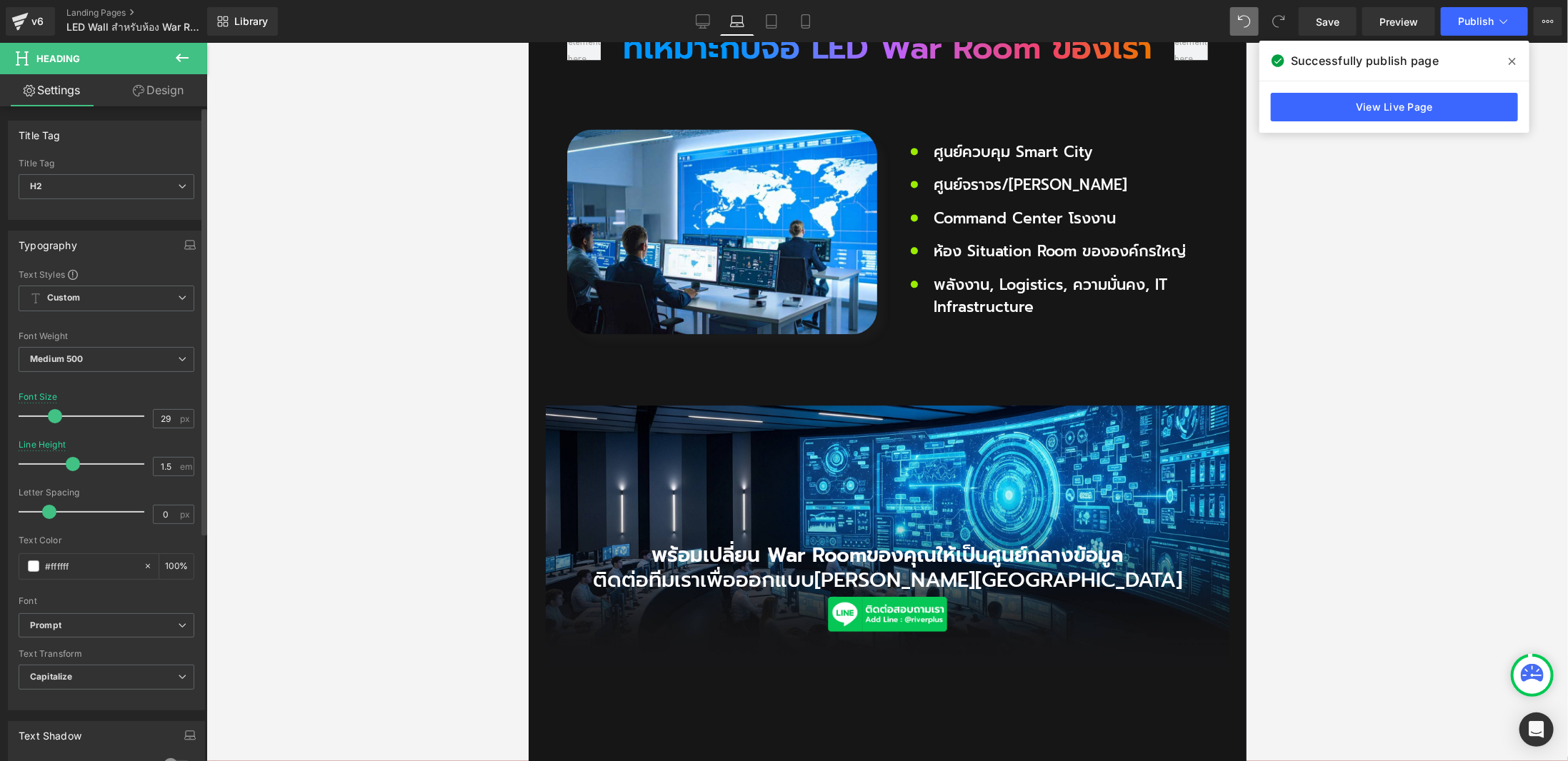
type input "1.6"
drag, startPoint x: 111, startPoint y: 460, endPoint x: 80, endPoint y: 466, distance: 31.6
click at [80, 466] on span at bounding box center [73, 464] width 14 height 14
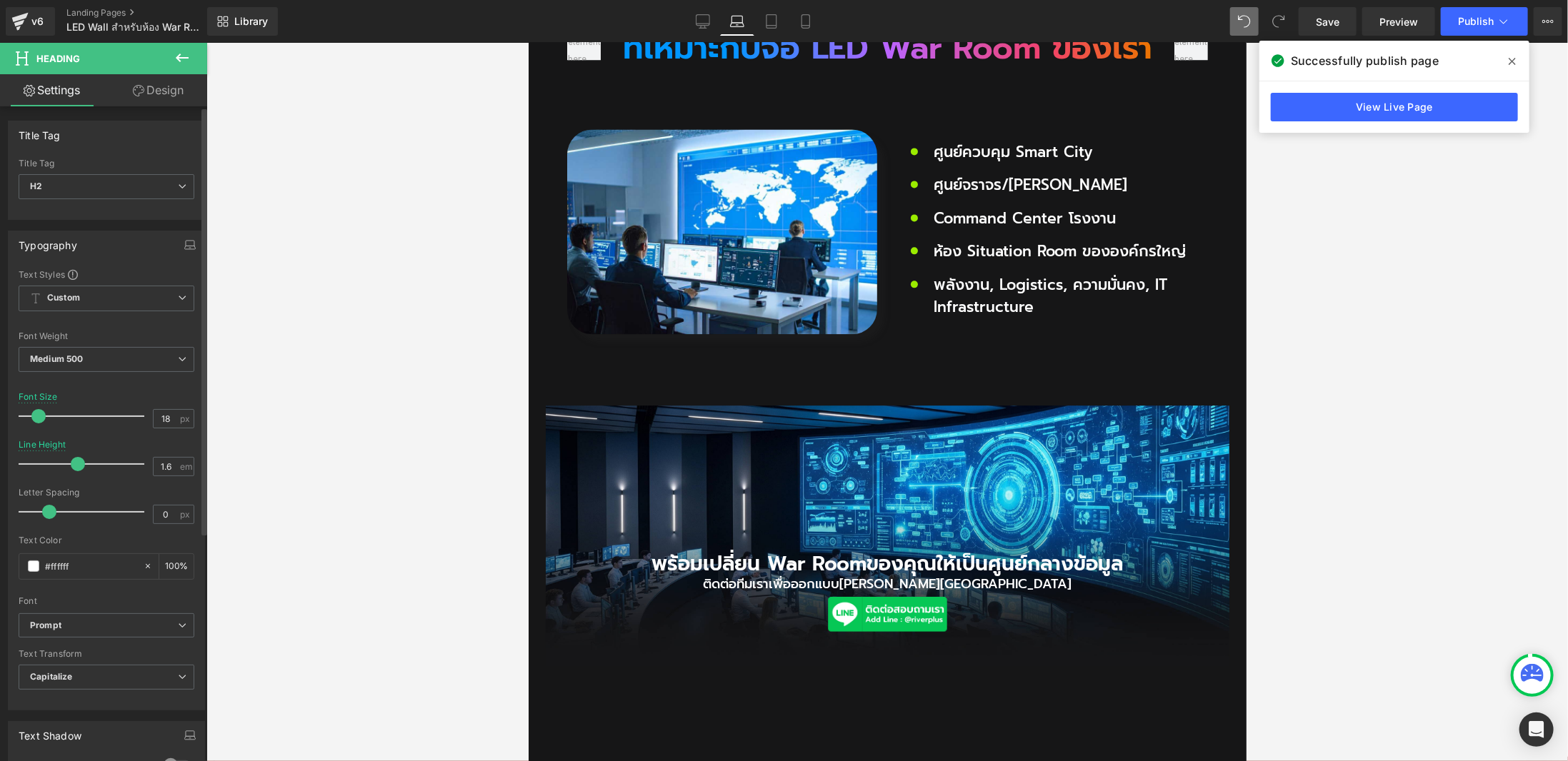
type input "20"
drag, startPoint x: 57, startPoint y: 413, endPoint x: 46, endPoint y: 416, distance: 11.4
click at [46, 416] on span at bounding box center [43, 416] width 14 height 14
click at [1305, 492] on div at bounding box center [887, 401] width 1361 height 718
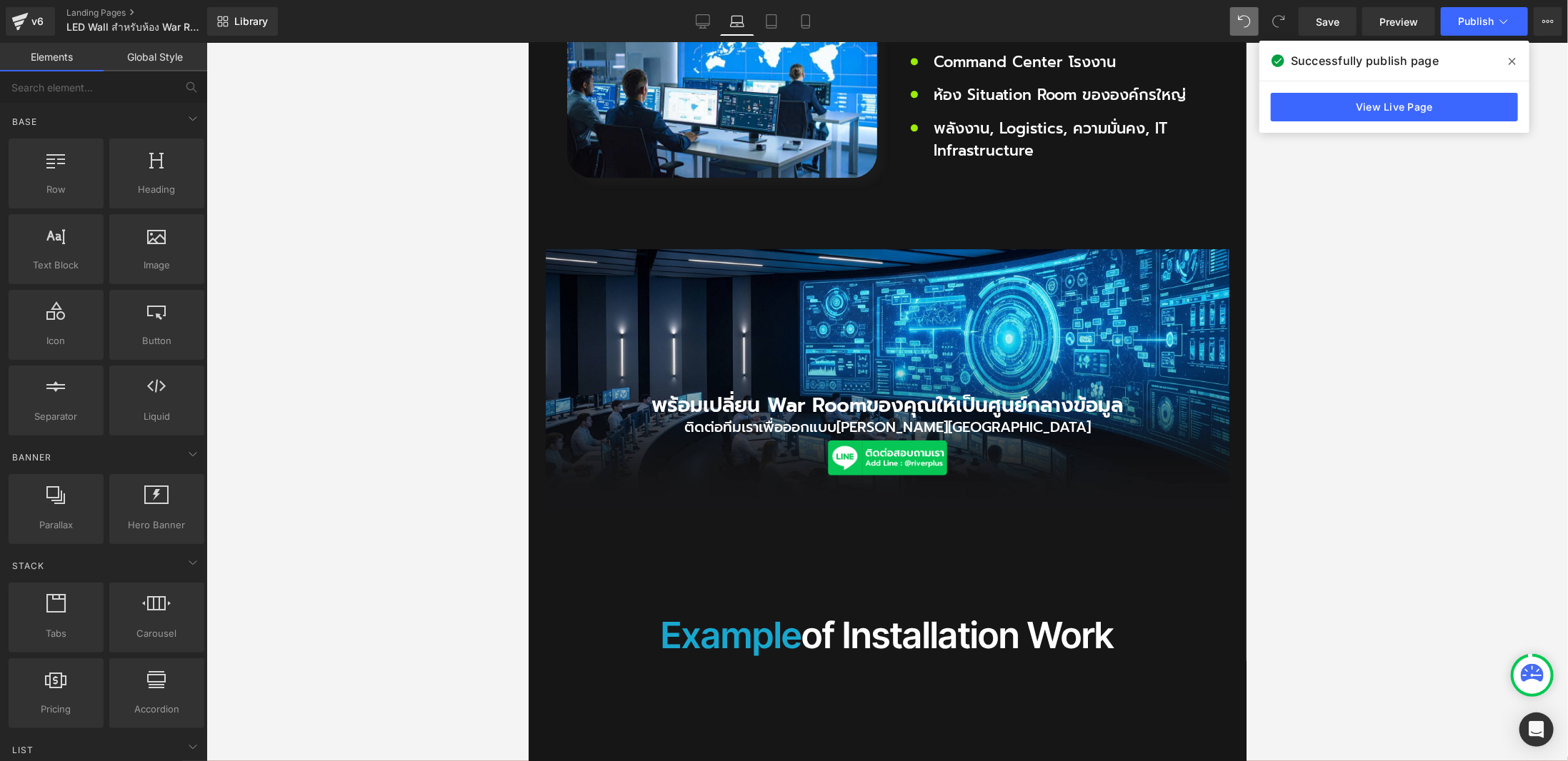
scroll to position [2443, 0]
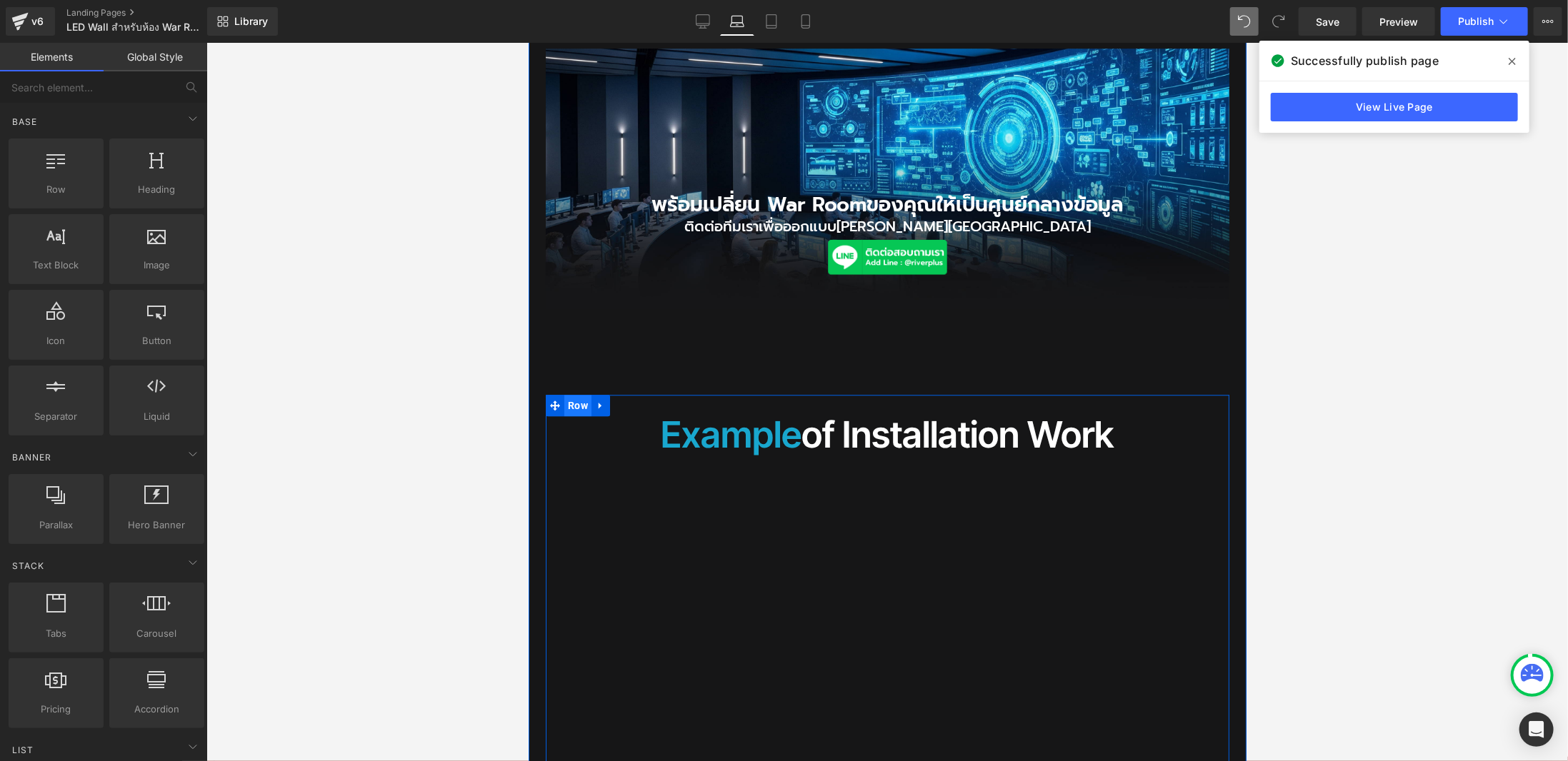
click at [569, 394] on span "Row" at bounding box center [577, 405] width 27 height 22
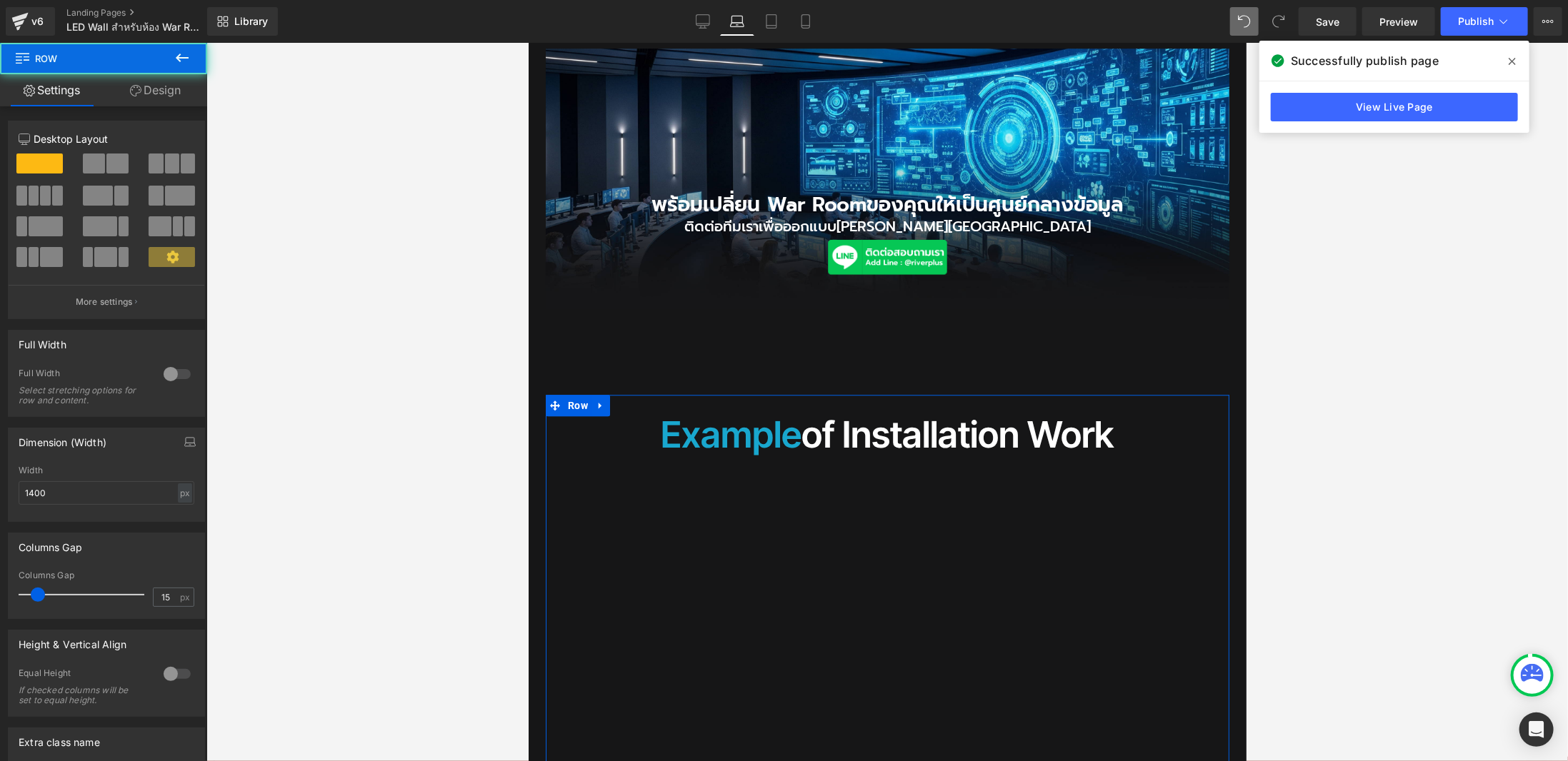
click at [147, 103] on link "Design" at bounding box center [155, 90] width 103 height 32
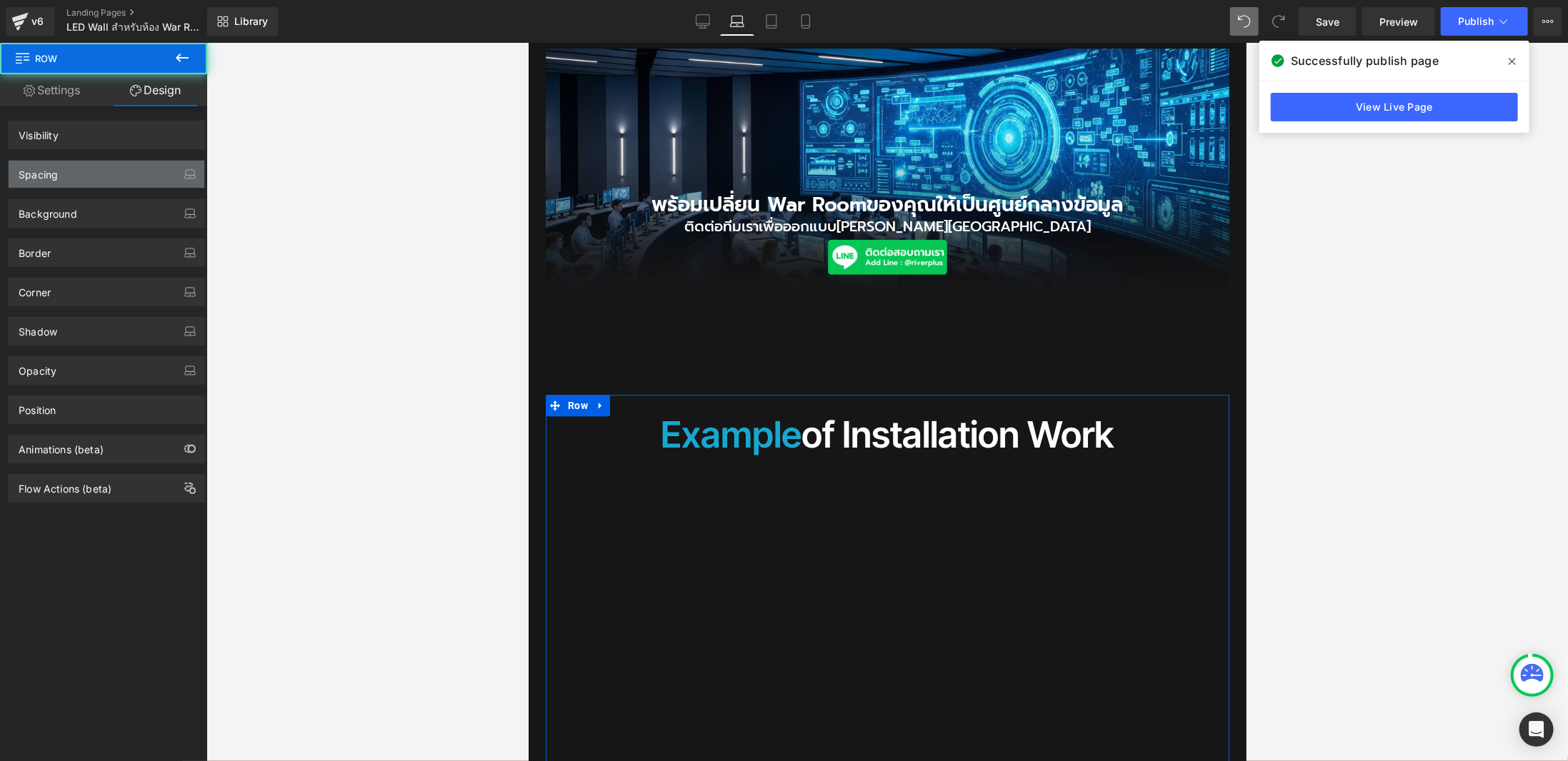
click at [115, 173] on div "Spacing" at bounding box center [106, 174] width 196 height 27
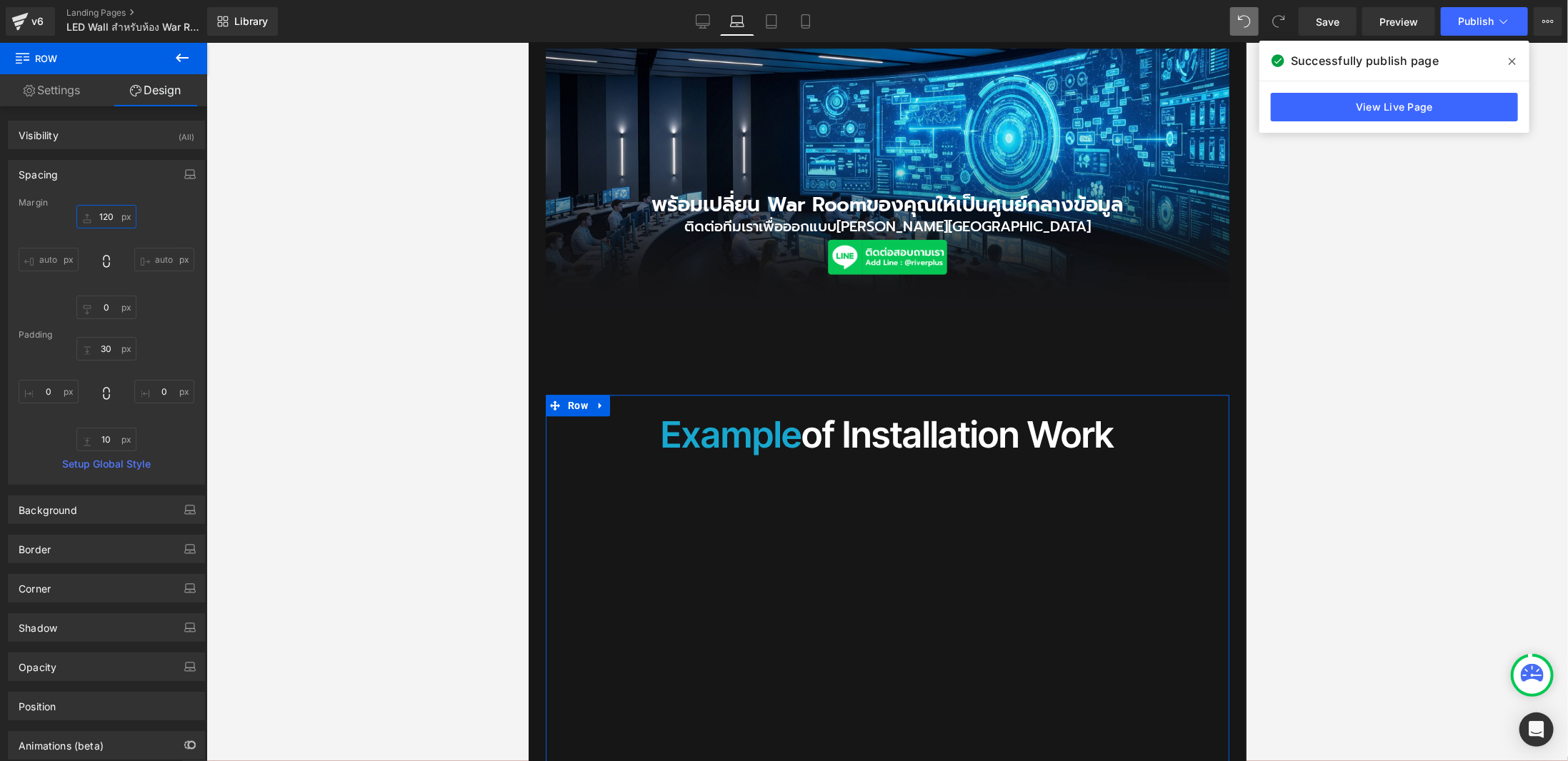
click at [96, 223] on input "120" at bounding box center [106, 217] width 60 height 23
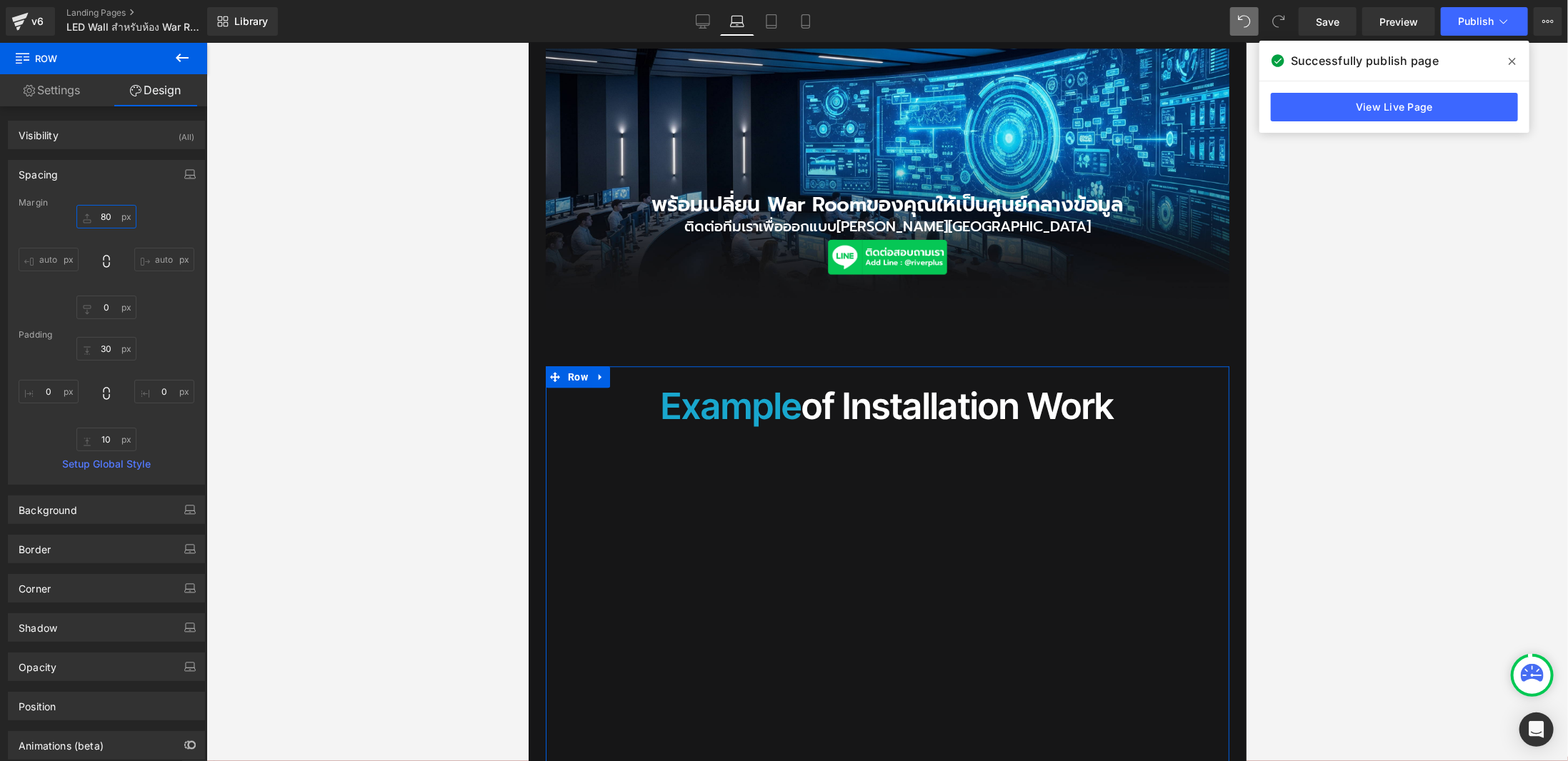
click at [96, 223] on input "80" at bounding box center [106, 217] width 60 height 23
type input "0"
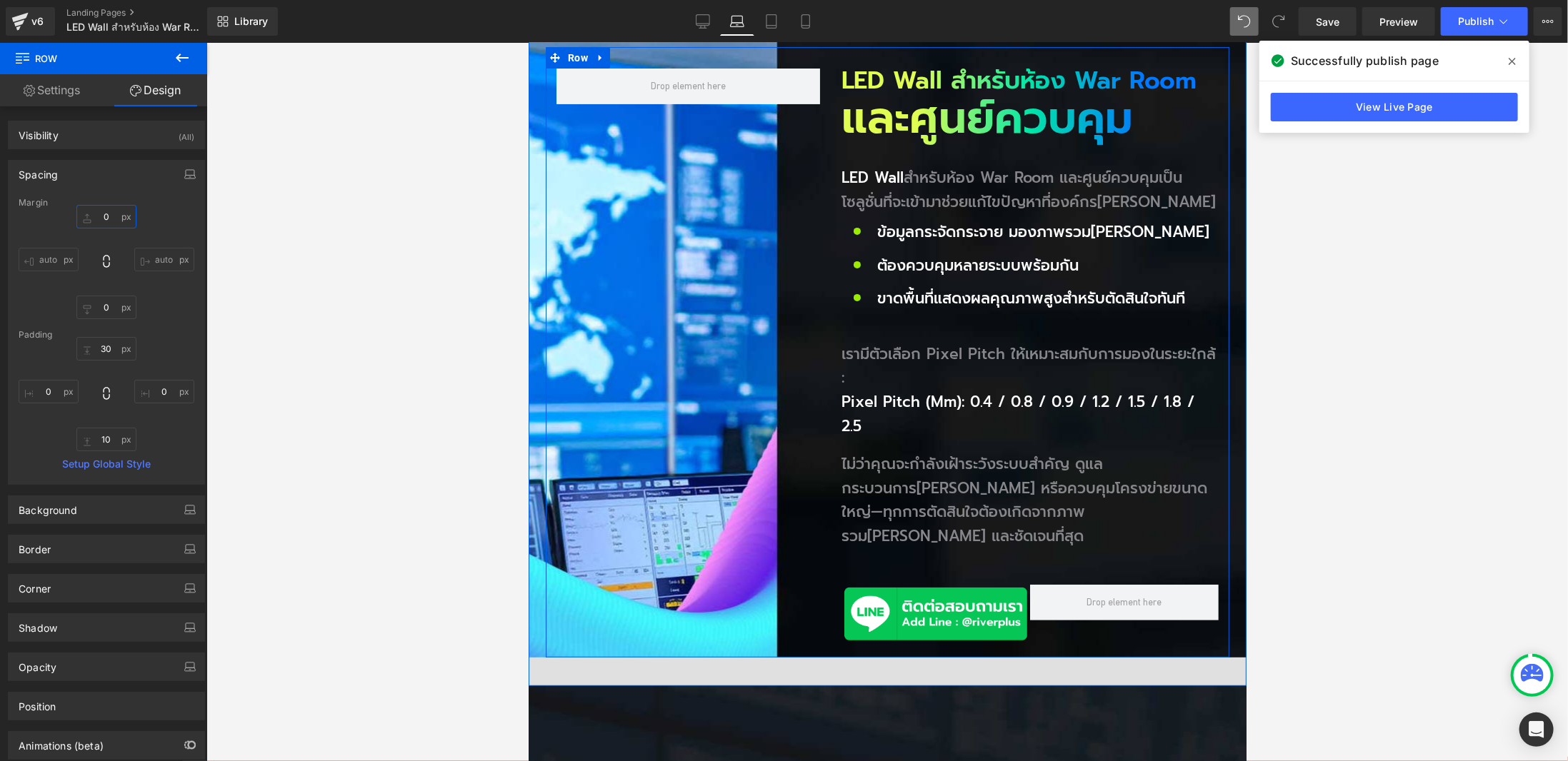
scroll to position [85, 0]
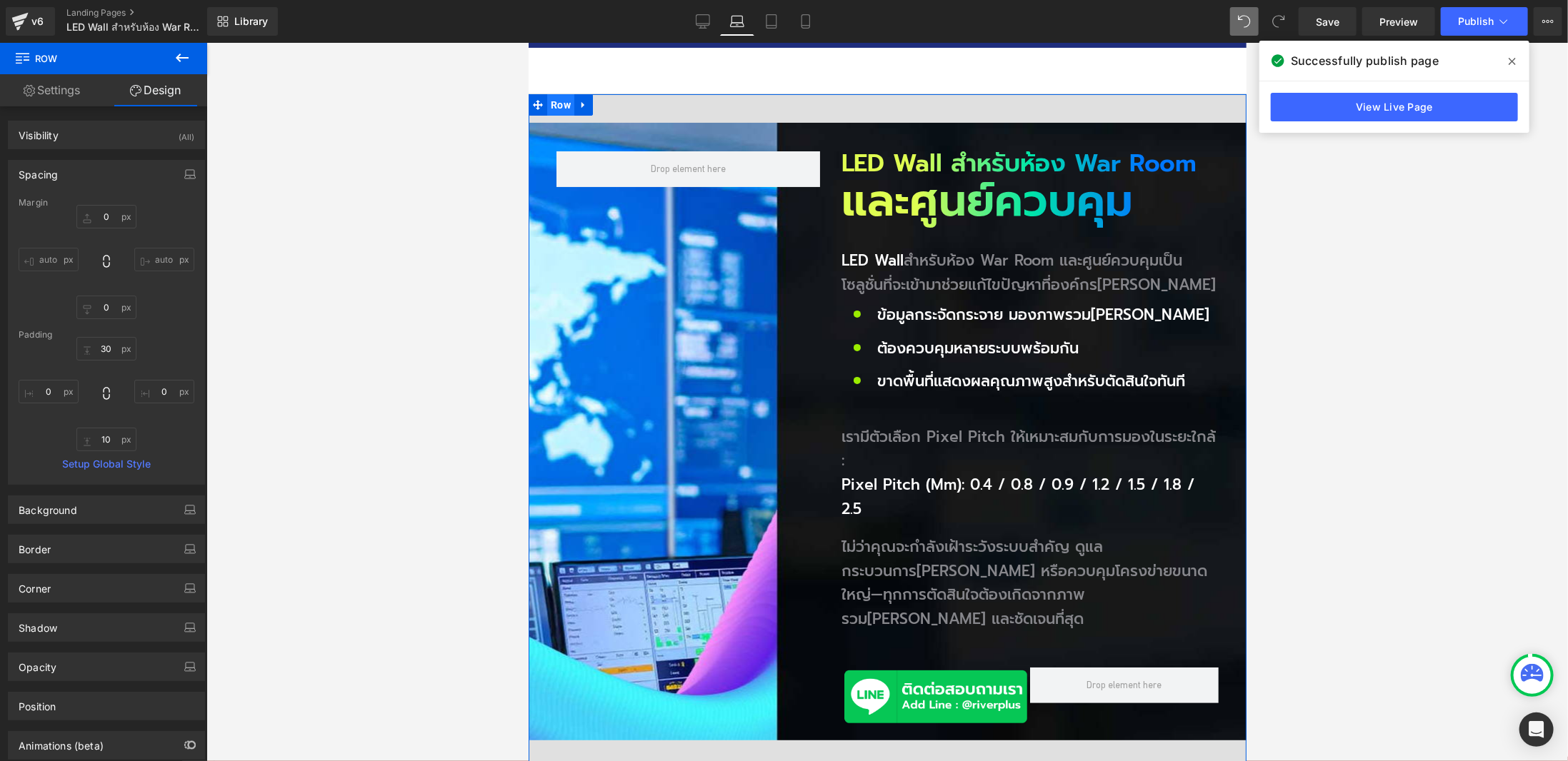
click at [555, 100] on span "Row" at bounding box center [560, 104] width 27 height 22
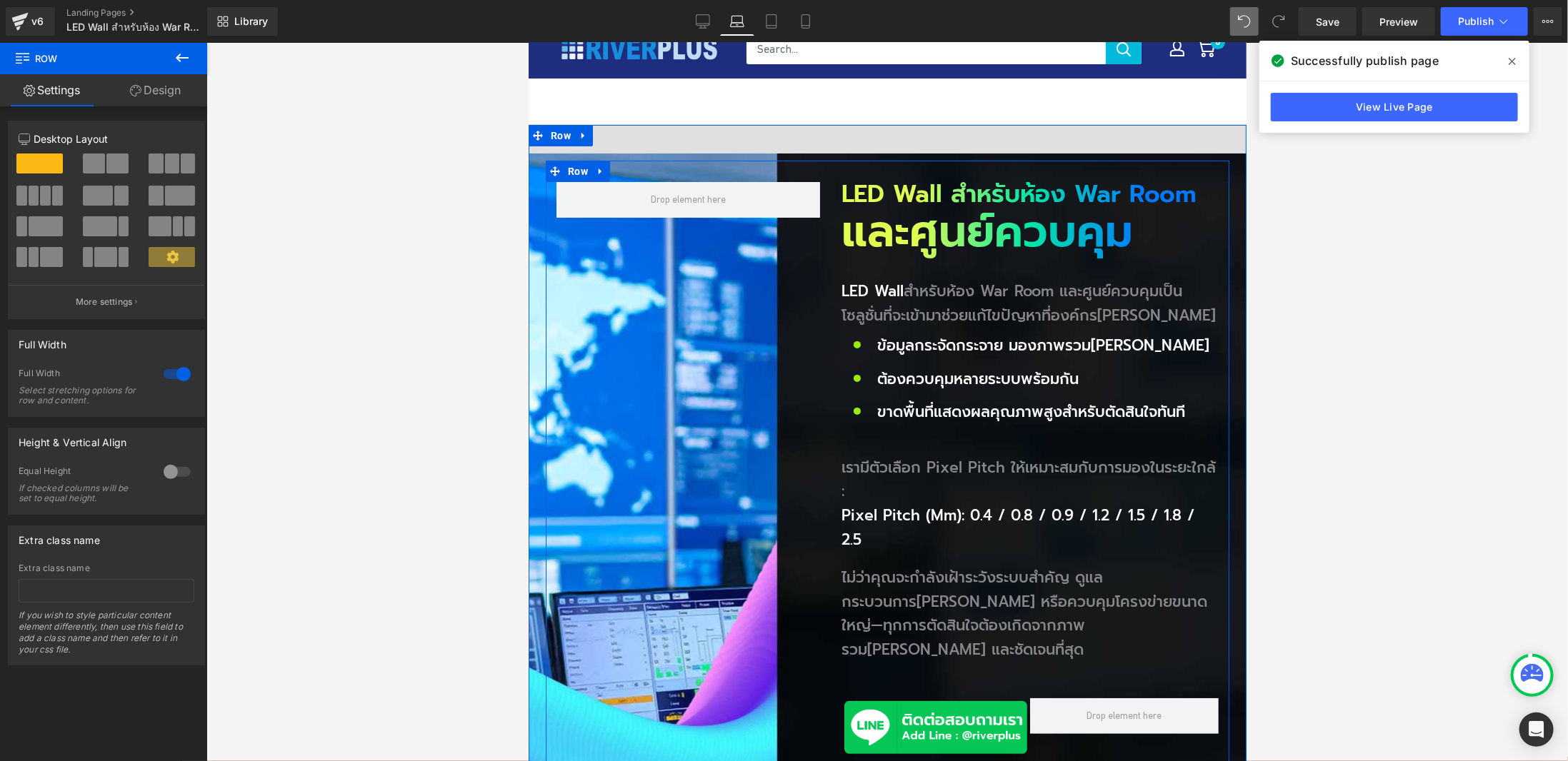
scroll to position [0, 0]
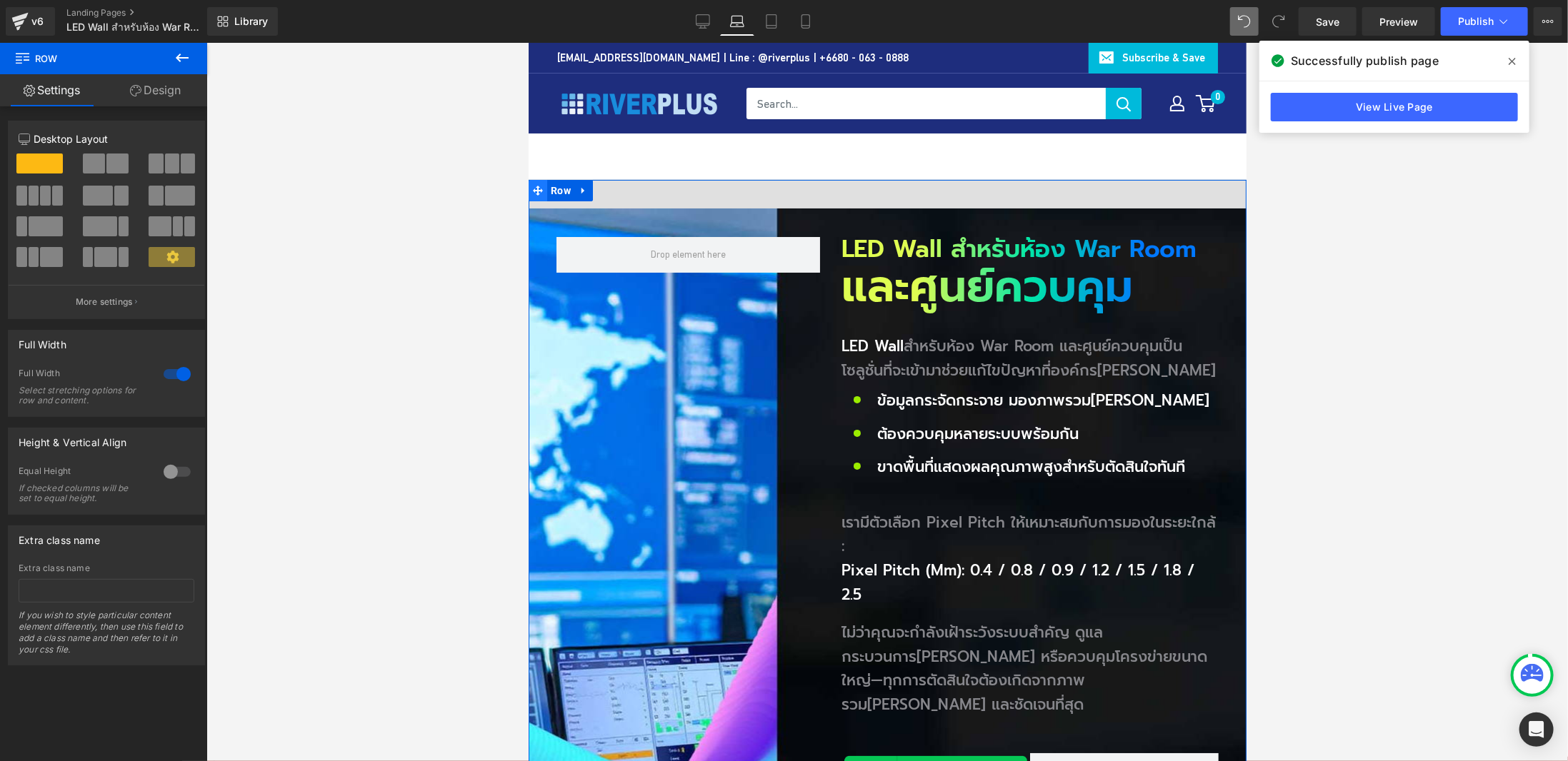
click at [539, 185] on span at bounding box center [537, 190] width 19 height 22
click at [557, 189] on span "Row" at bounding box center [560, 190] width 27 height 22
click at [549, 191] on span "Row" at bounding box center [560, 191] width 27 height 22
click at [551, 191] on span "Row" at bounding box center [560, 191] width 27 height 22
click at [179, 103] on link "Design" at bounding box center [155, 90] width 103 height 32
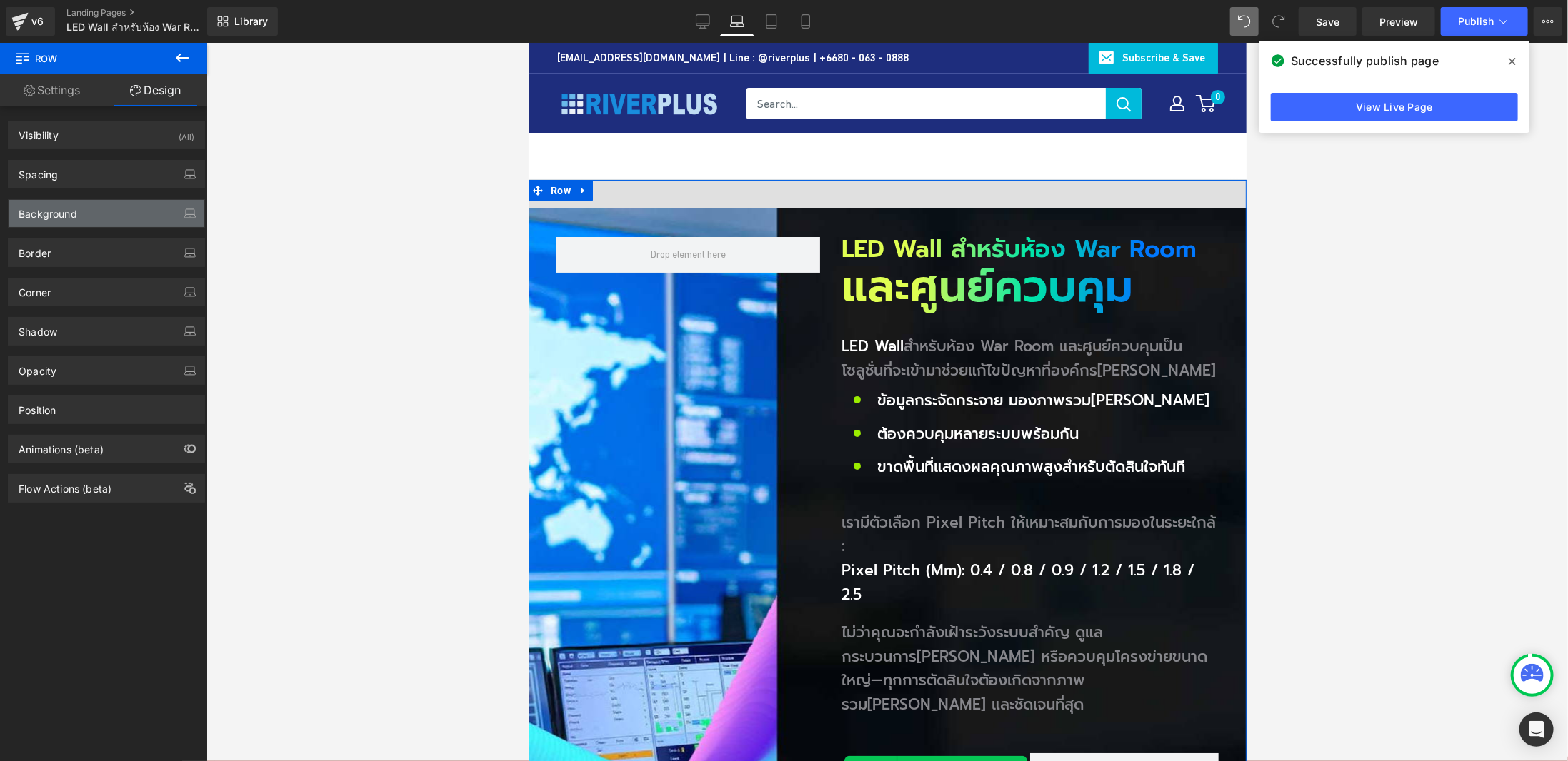
type input "#e0e0e0"
type input "100"
click at [83, 212] on div "Background" at bounding box center [106, 214] width 196 height 27
type input "[URL][DOMAIN_NAME]"
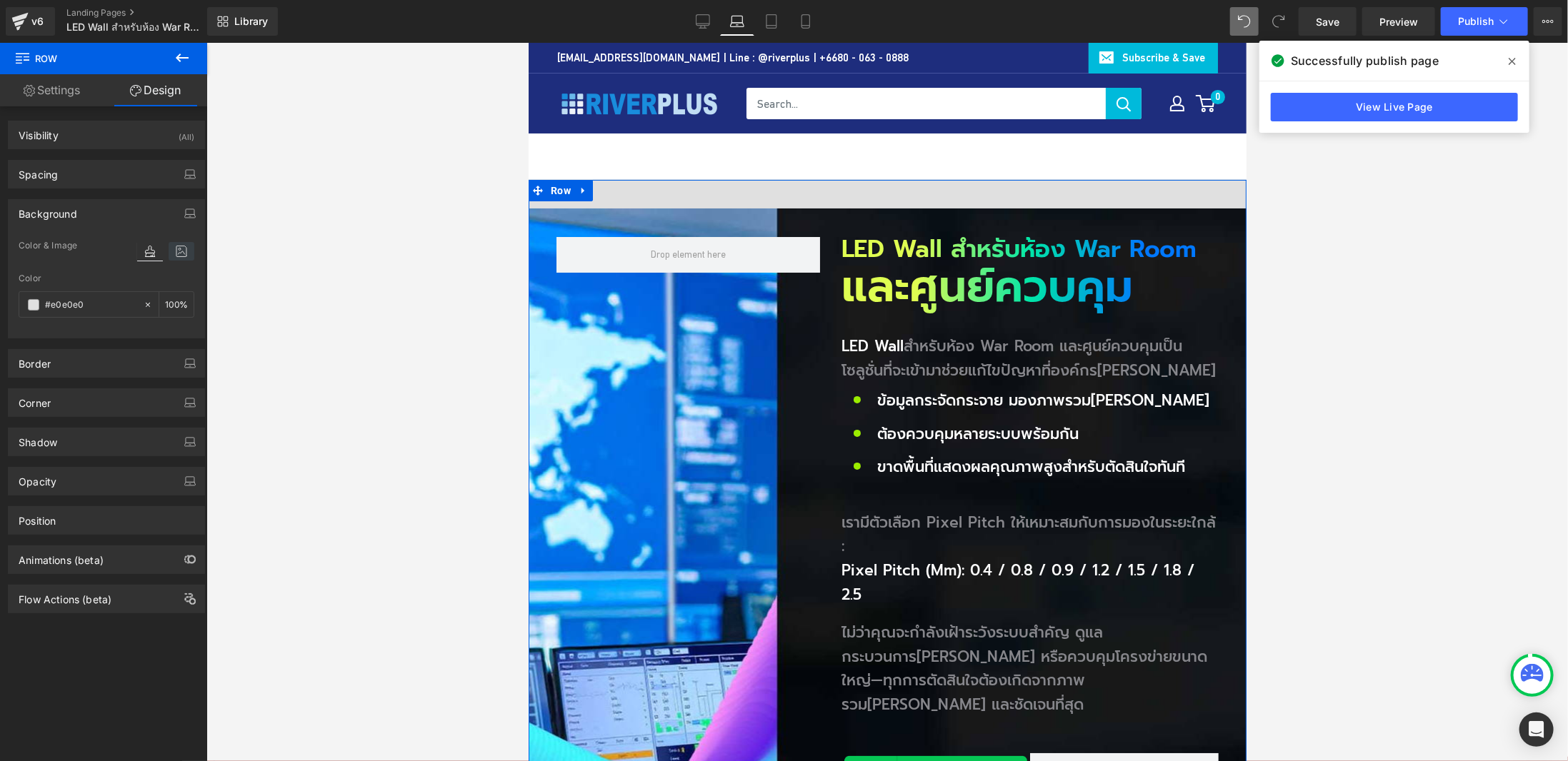
click at [186, 248] on icon at bounding box center [181, 252] width 26 height 19
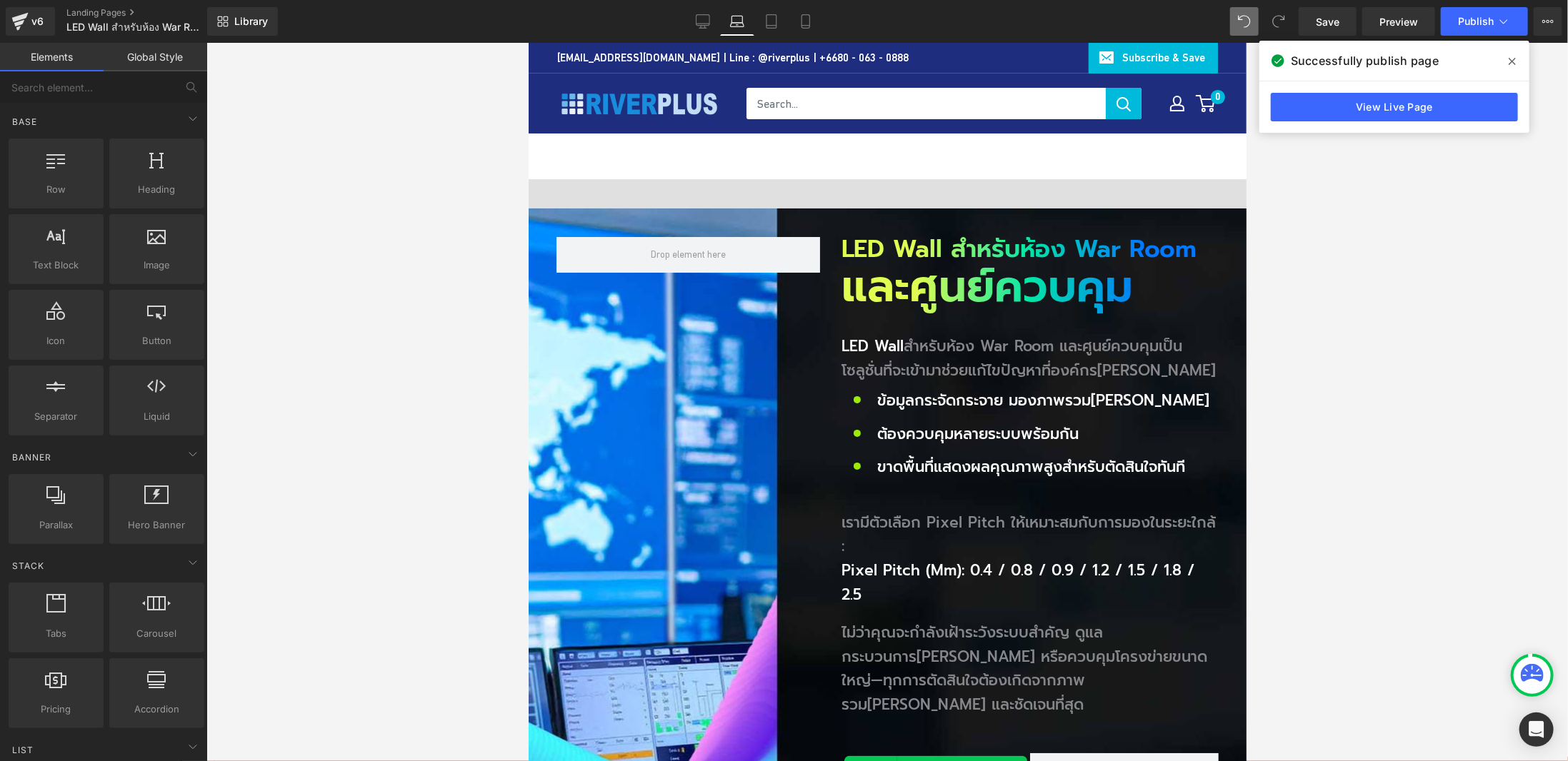
click at [1372, 235] on div at bounding box center [887, 401] width 1361 height 718
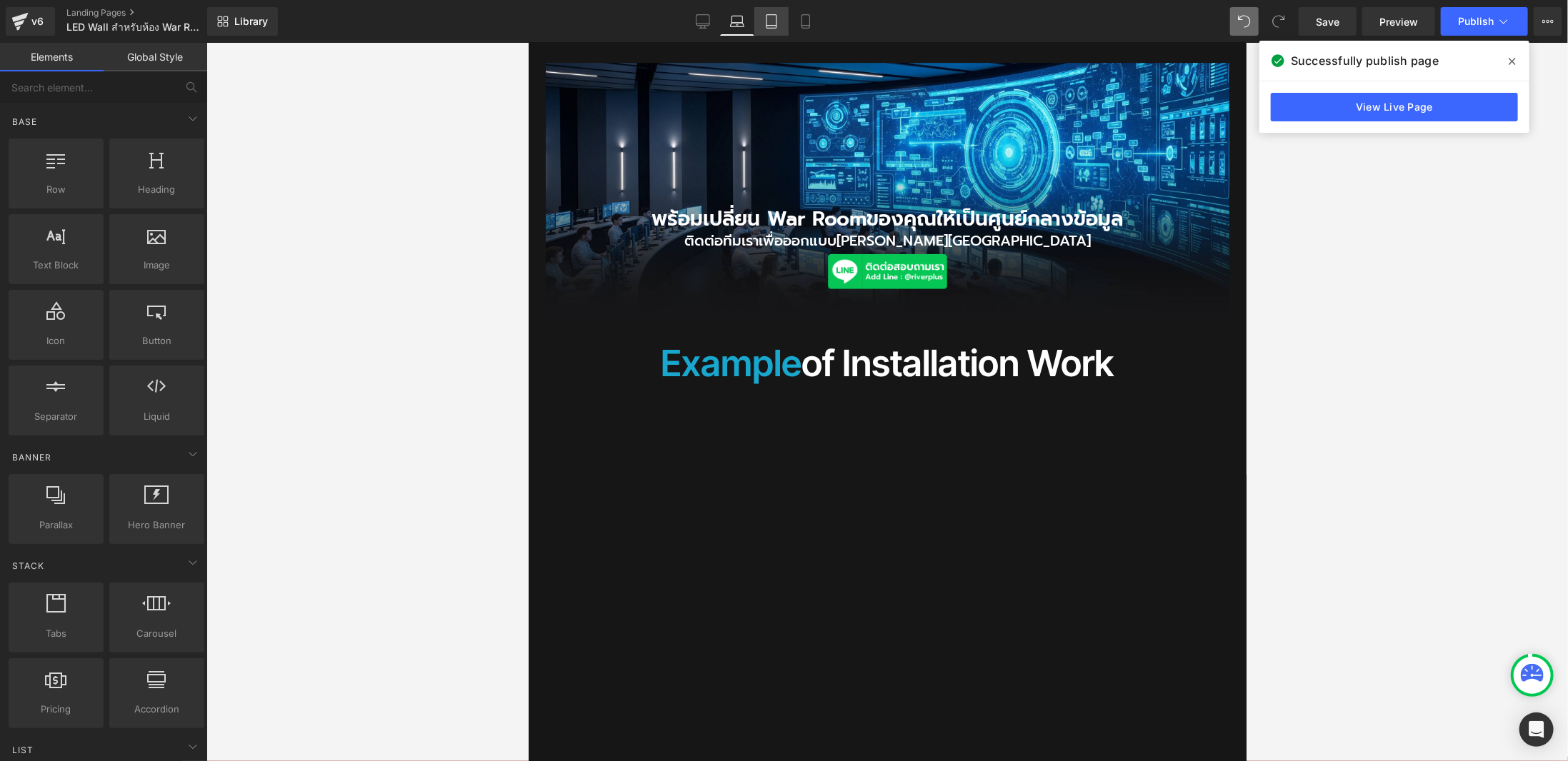
click at [779, 13] on link "Tablet" at bounding box center [771, 21] width 34 height 29
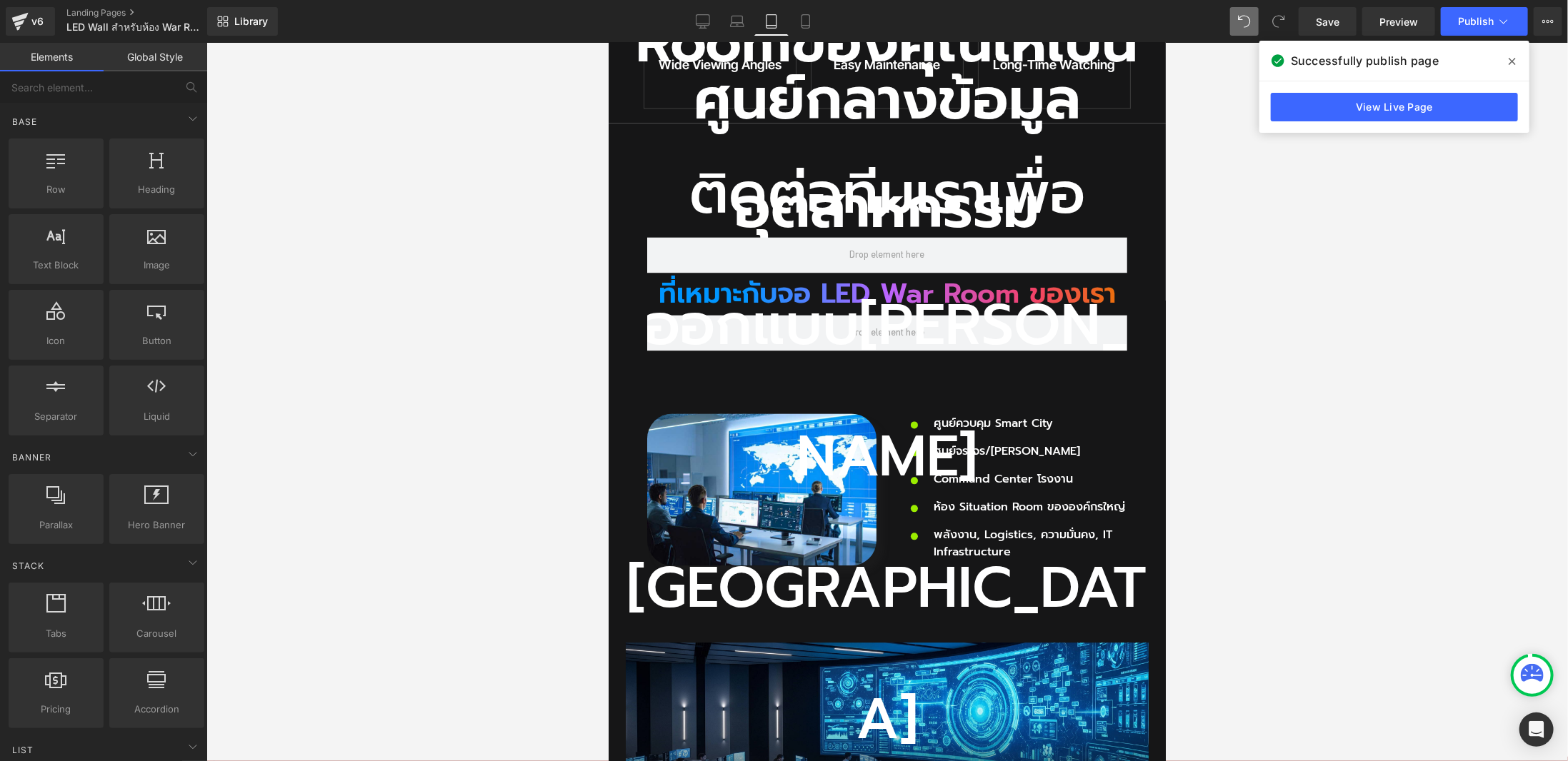
scroll to position [2071, 0]
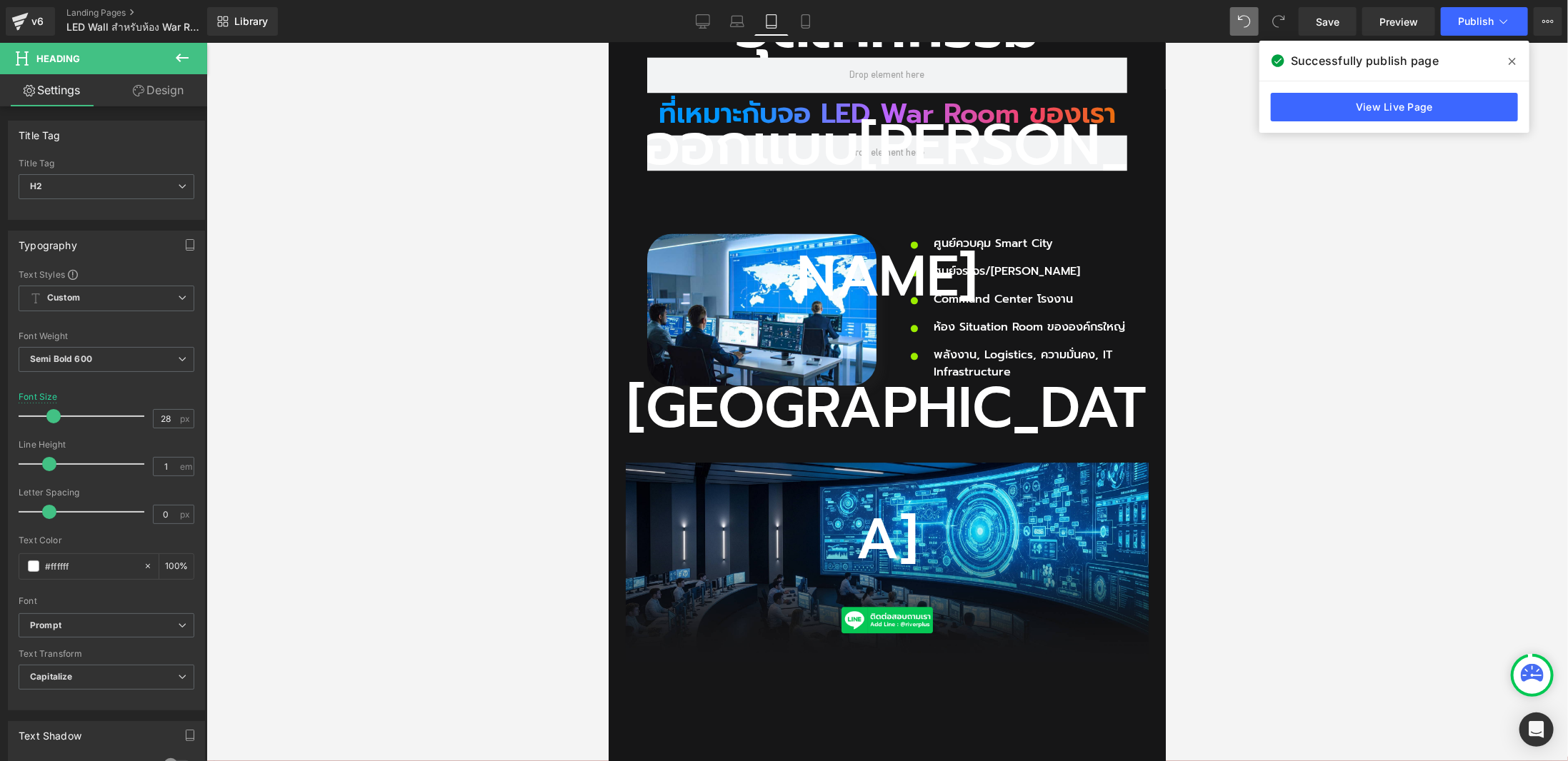
drag, startPoint x: 106, startPoint y: 414, endPoint x: 440, endPoint y: 411, distance: 334.0
click at [46, 417] on div at bounding box center [85, 416] width 119 height 29
type input "29"
click at [779, 403] on h2 "ติดต่อทีมเราเพื่อออกแบบ[PERSON_NAME][GEOGRAPHIC_DATA]" at bounding box center [886, 276] width 523 height 657
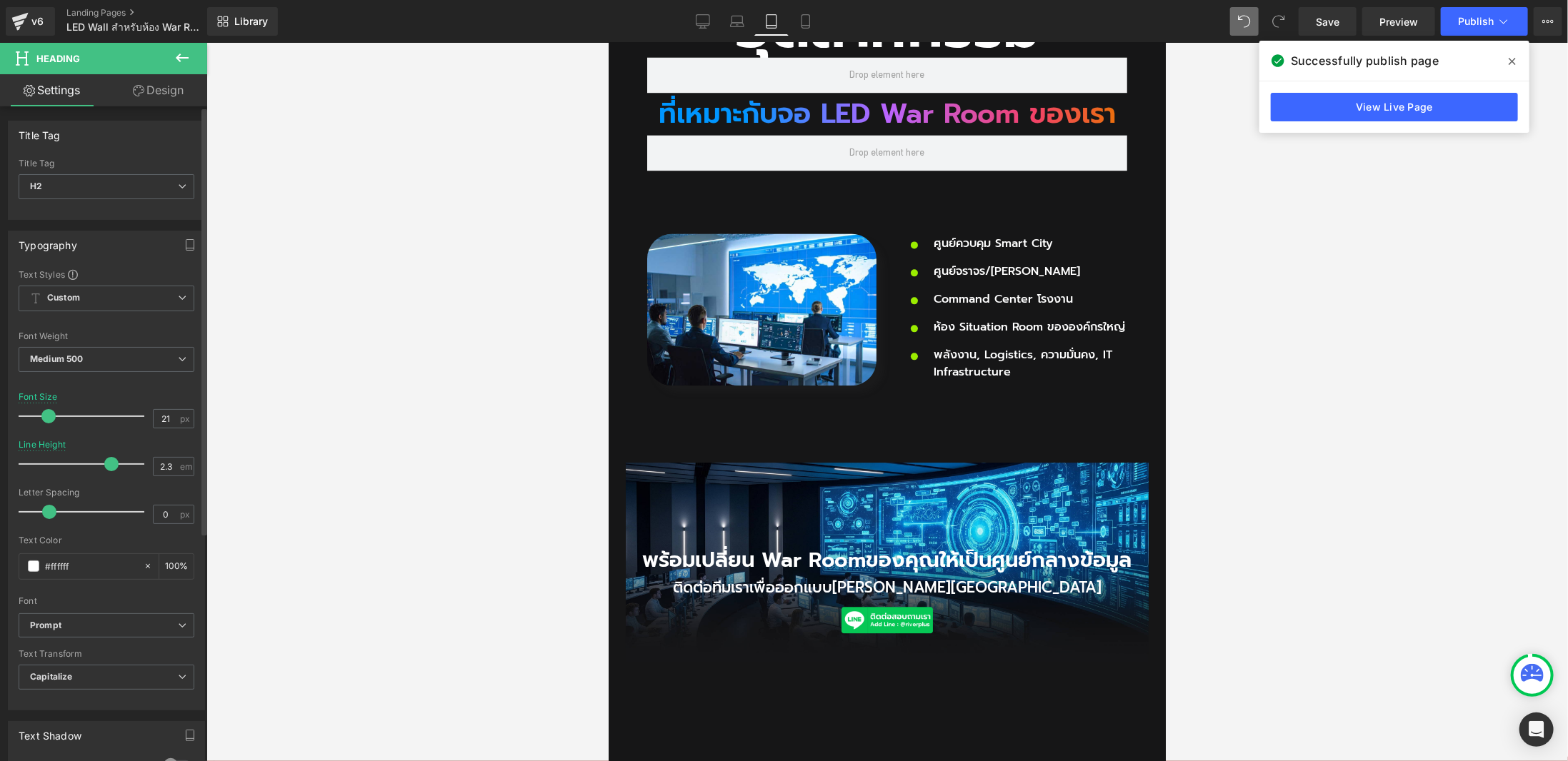
type input "20"
drag, startPoint x: 119, startPoint y: 415, endPoint x: 47, endPoint y: 412, distance: 72.1
click at [47, 412] on span at bounding box center [43, 416] width 14 height 14
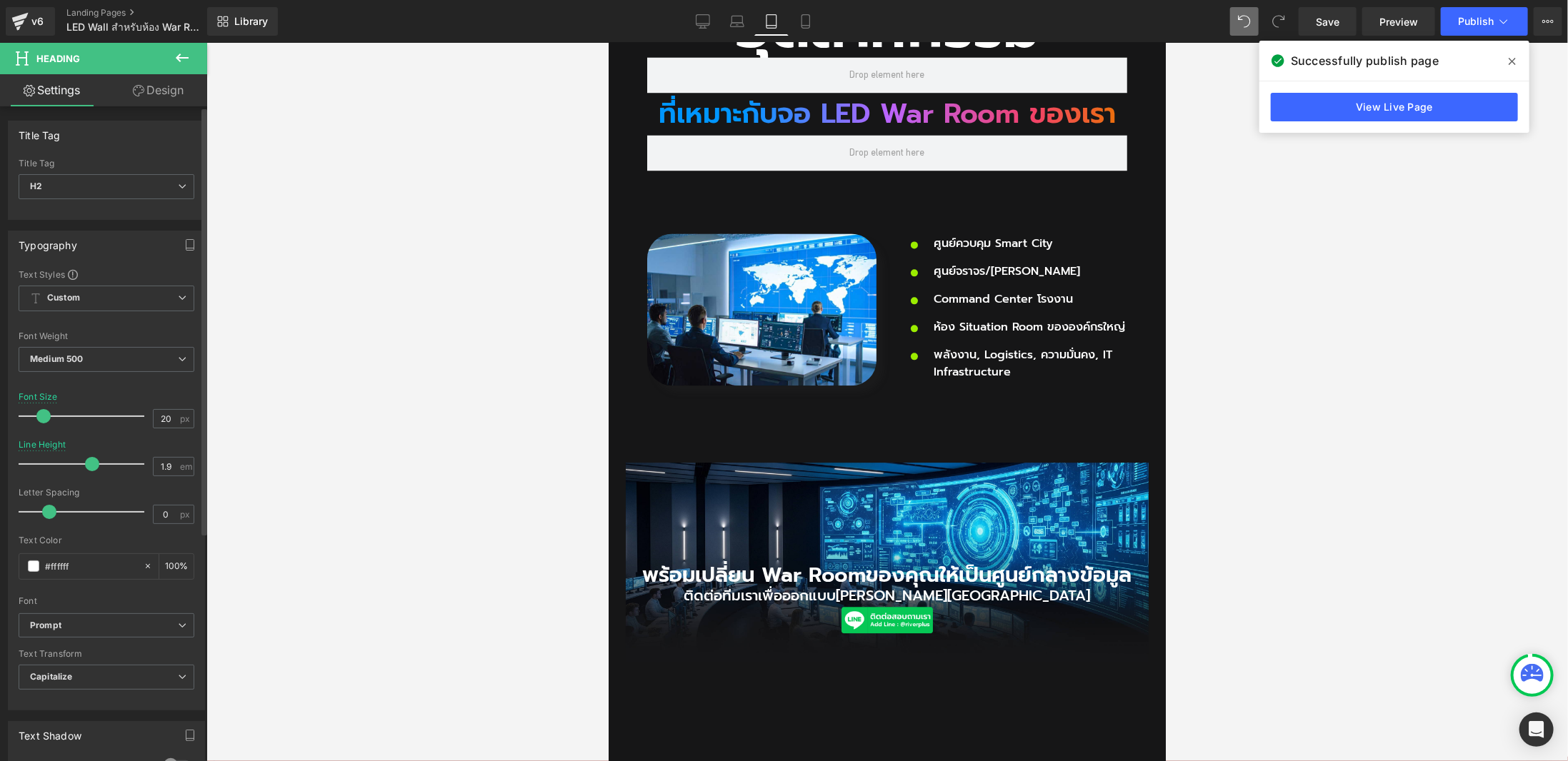
type input "2"
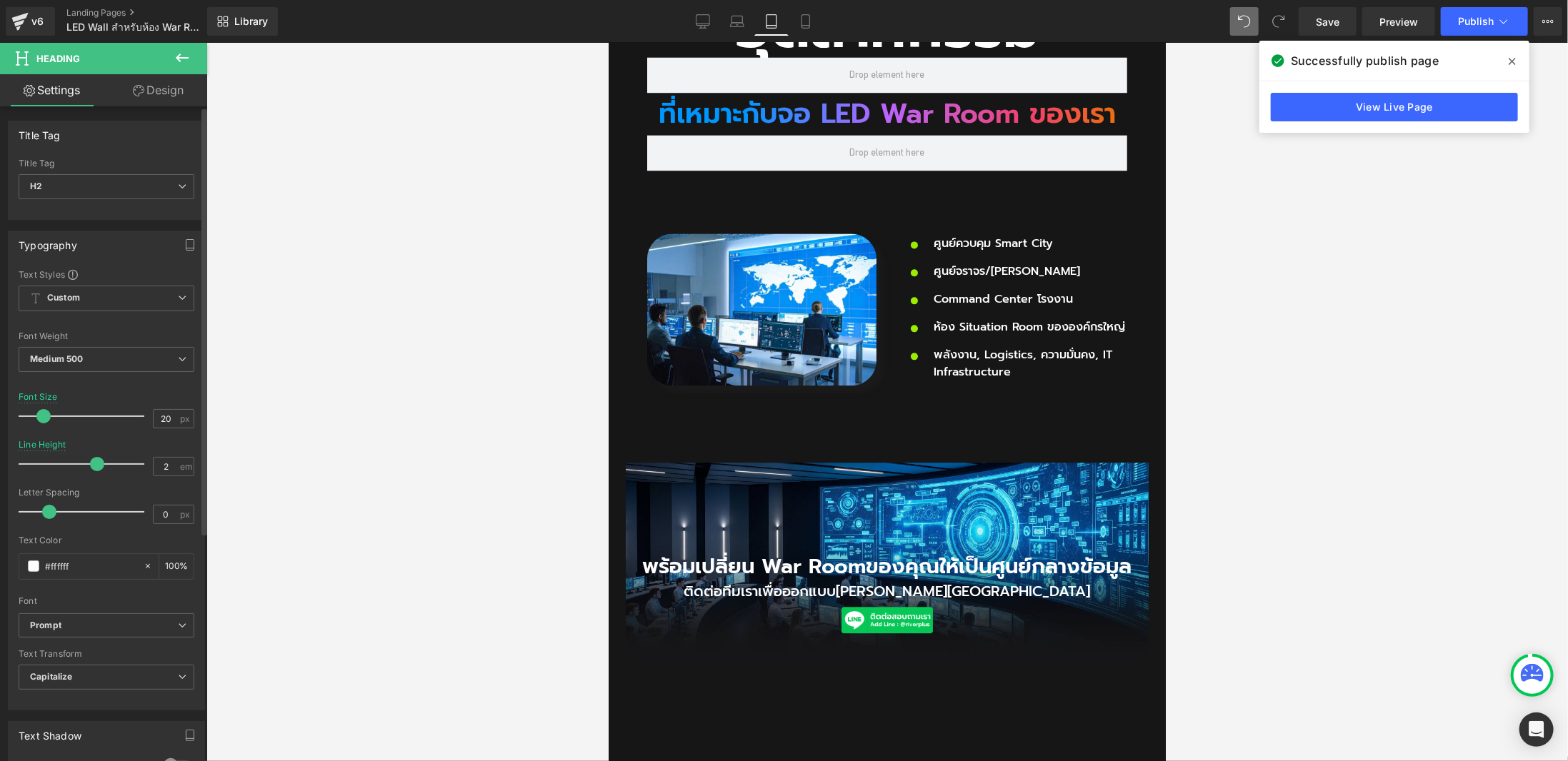
drag, startPoint x: 115, startPoint y: 460, endPoint x: 92, endPoint y: 467, distance: 24.0
click at [92, 467] on div at bounding box center [85, 464] width 119 height 29
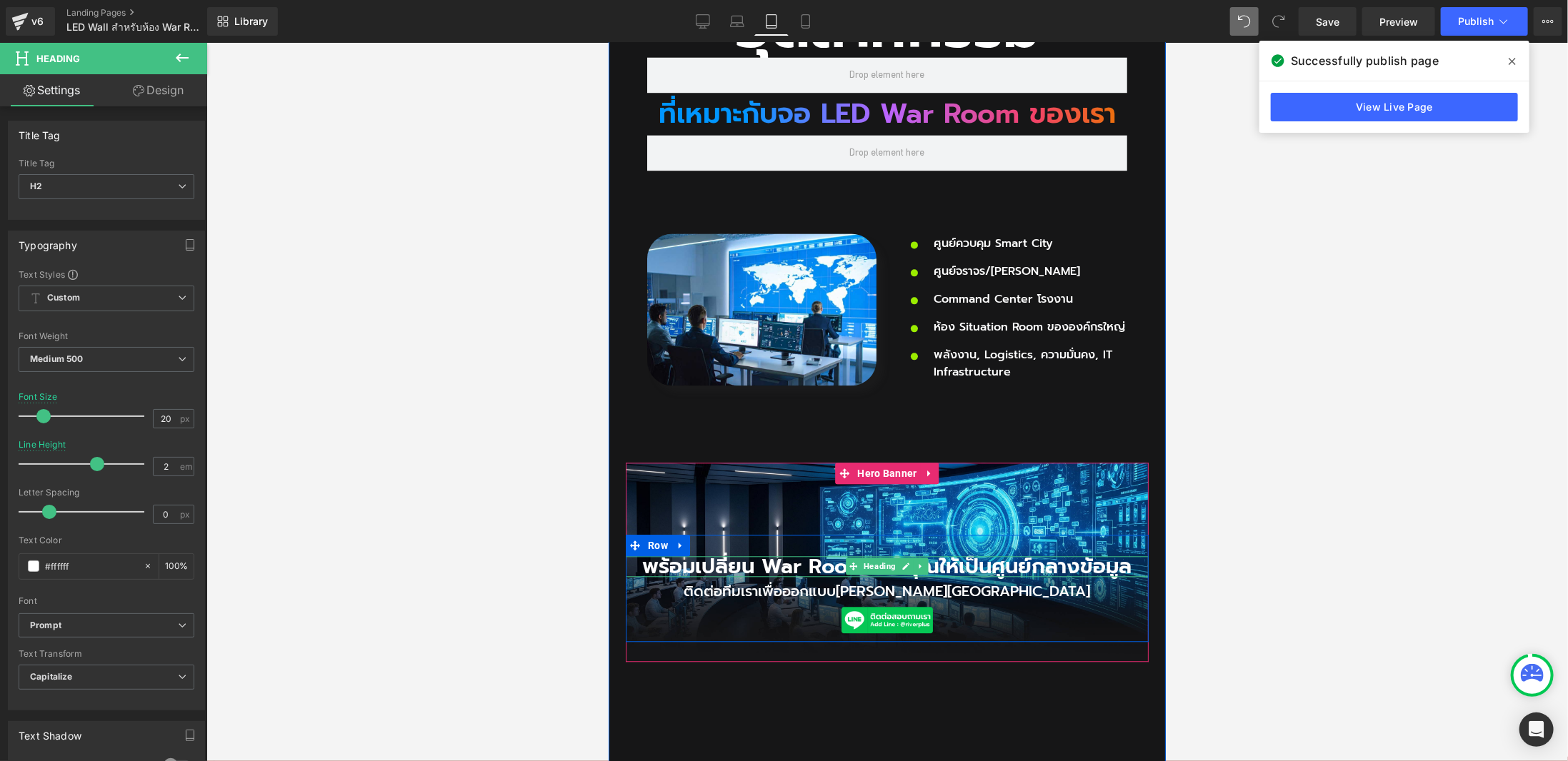
click at [714, 556] on h2 "พร้อมเปลี่ยน War Room ของคุณให้เป็นศูนย์กลางข้อมูล" at bounding box center [886, 566] width 523 height 21
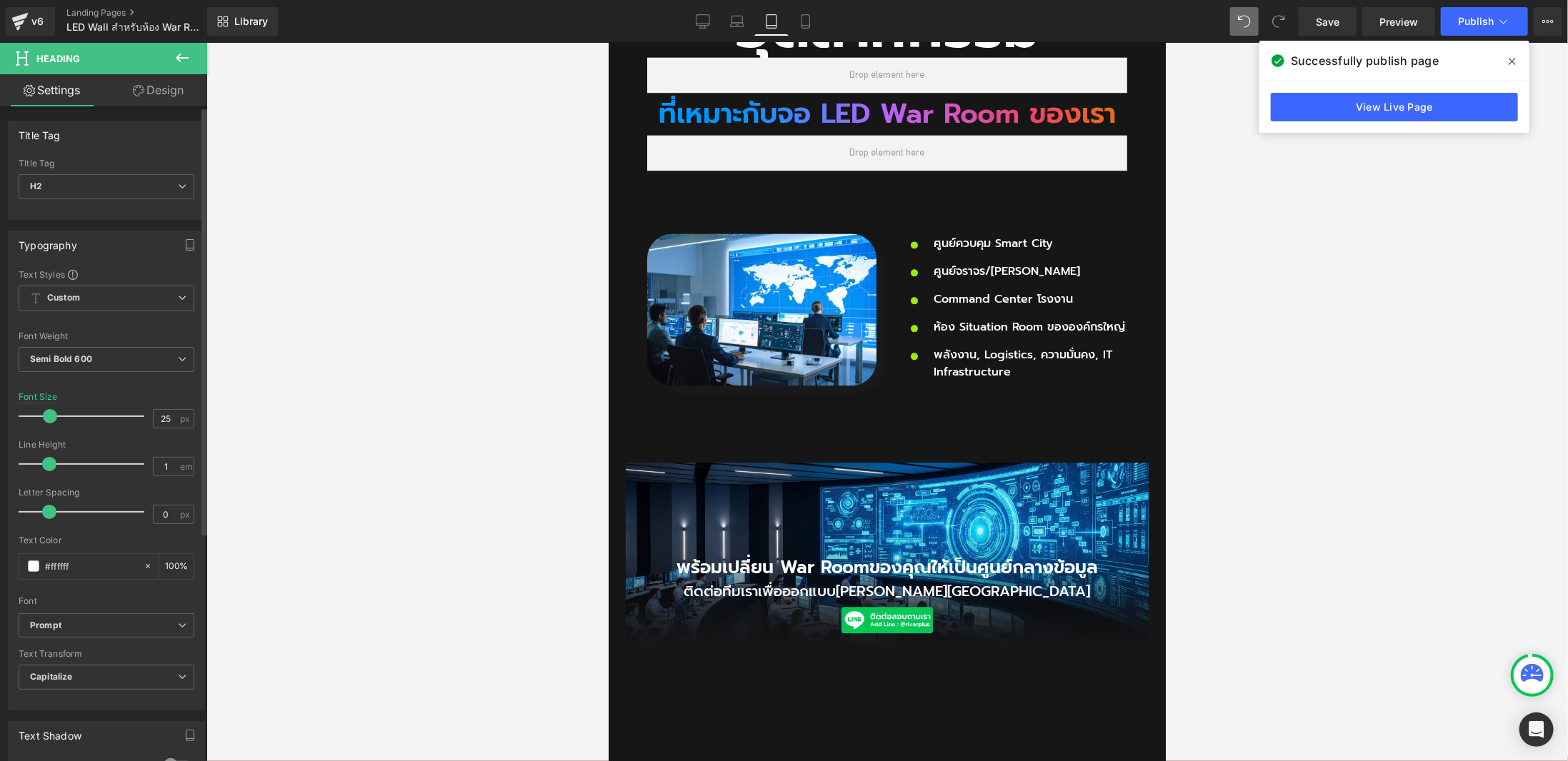
type input "24"
drag, startPoint x: 60, startPoint y: 416, endPoint x: 47, endPoint y: 423, distance: 14.8
click at [47, 423] on div at bounding box center [85, 416] width 119 height 29
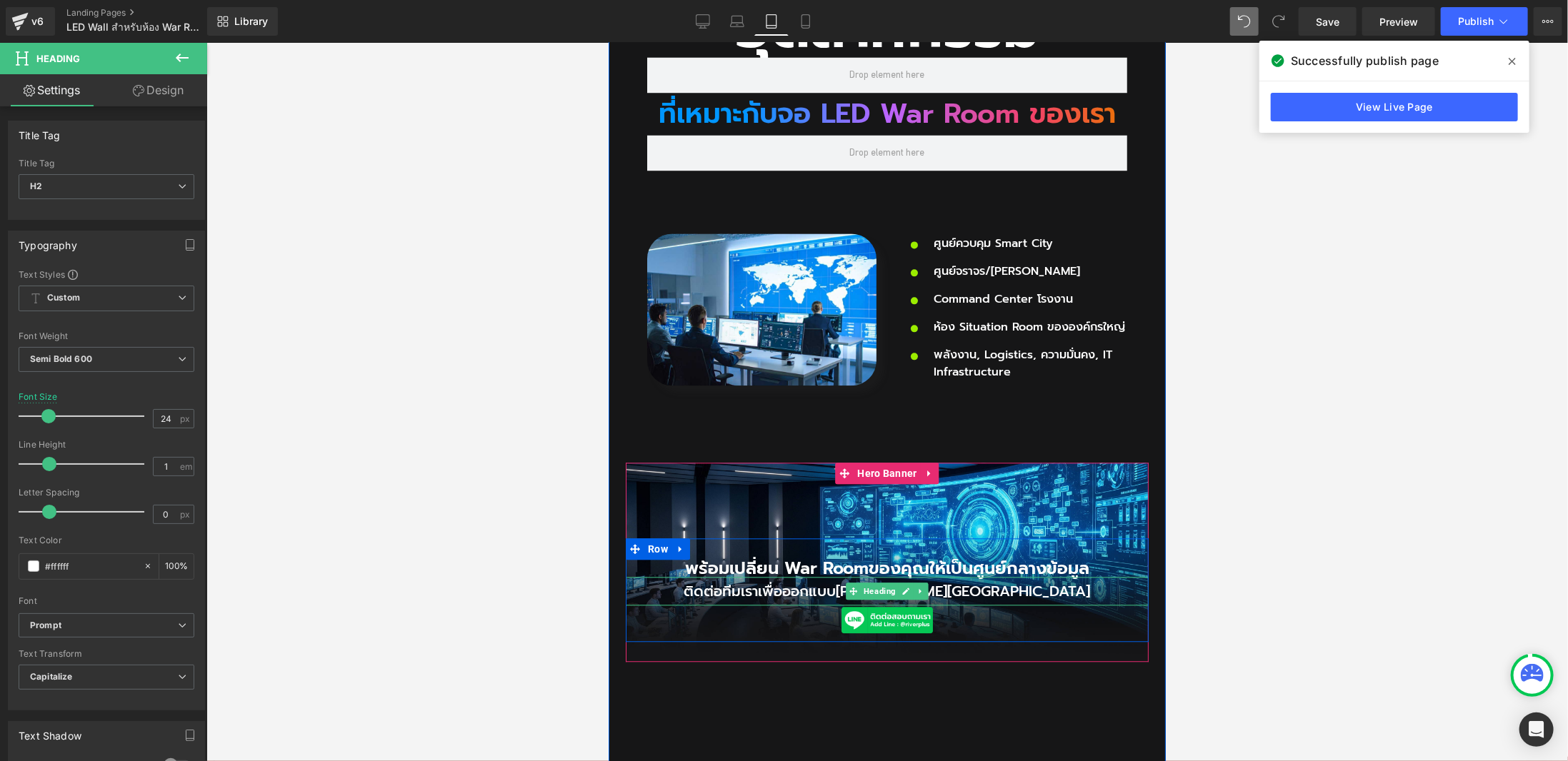
click at [815, 576] on h2 "ติดต่อทีมเราเพื่อออกแบบ[PERSON_NAME][GEOGRAPHIC_DATA]" at bounding box center [886, 590] width 523 height 29
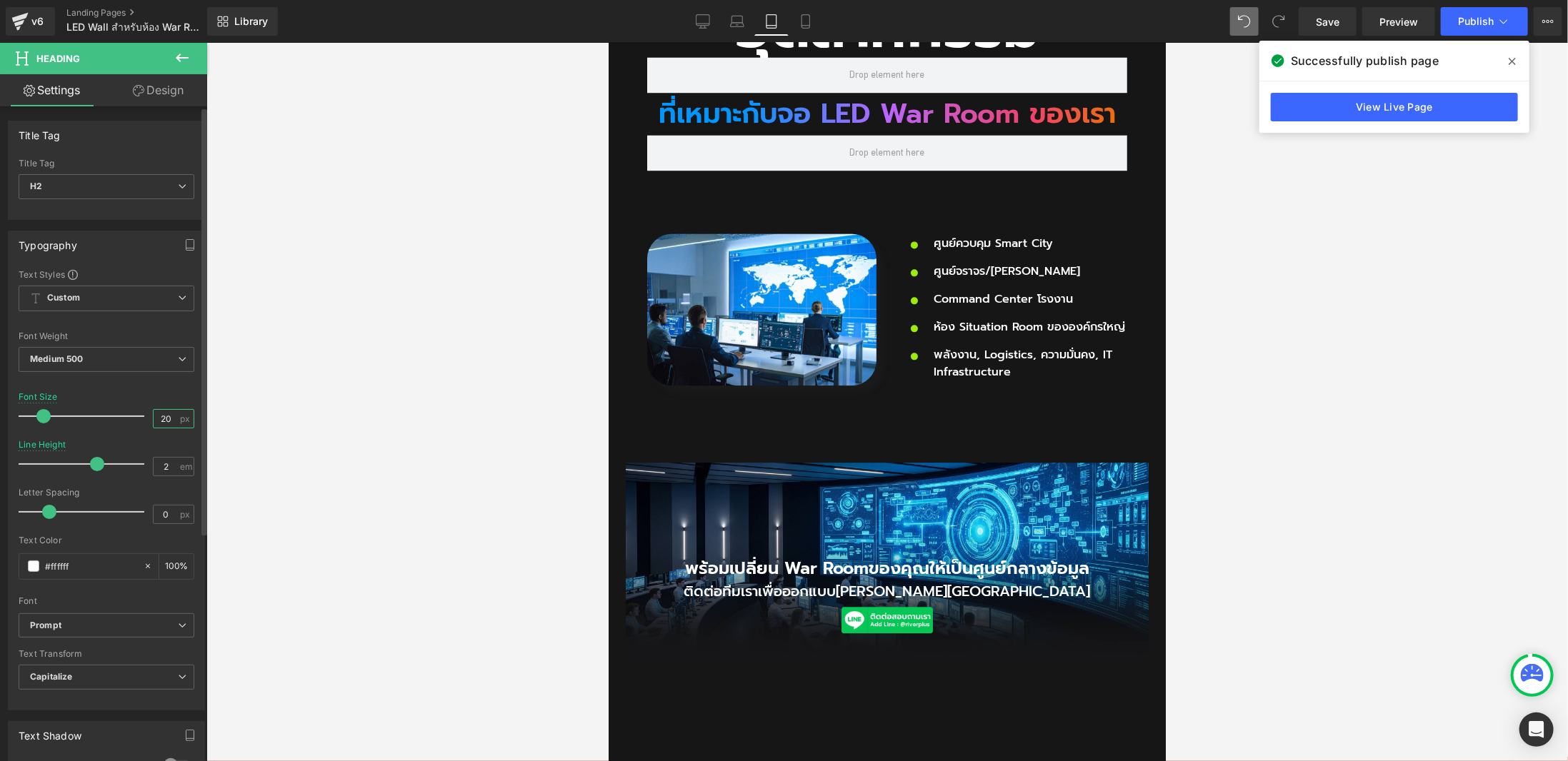
click at [155, 416] on input "20" at bounding box center [166, 419] width 25 height 18
type input "18"
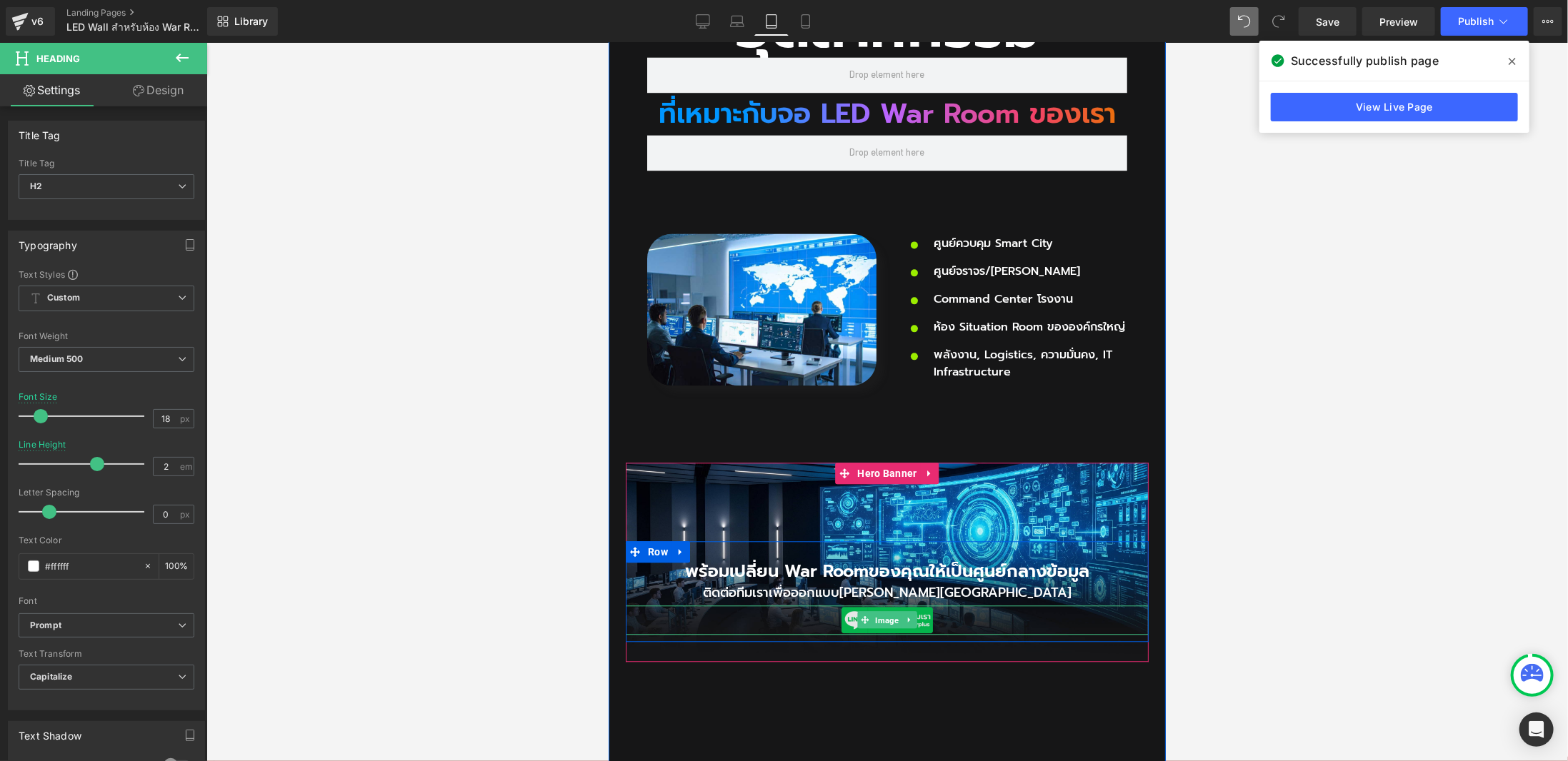
click at [878, 611] on span "Image" at bounding box center [886, 620] width 30 height 17
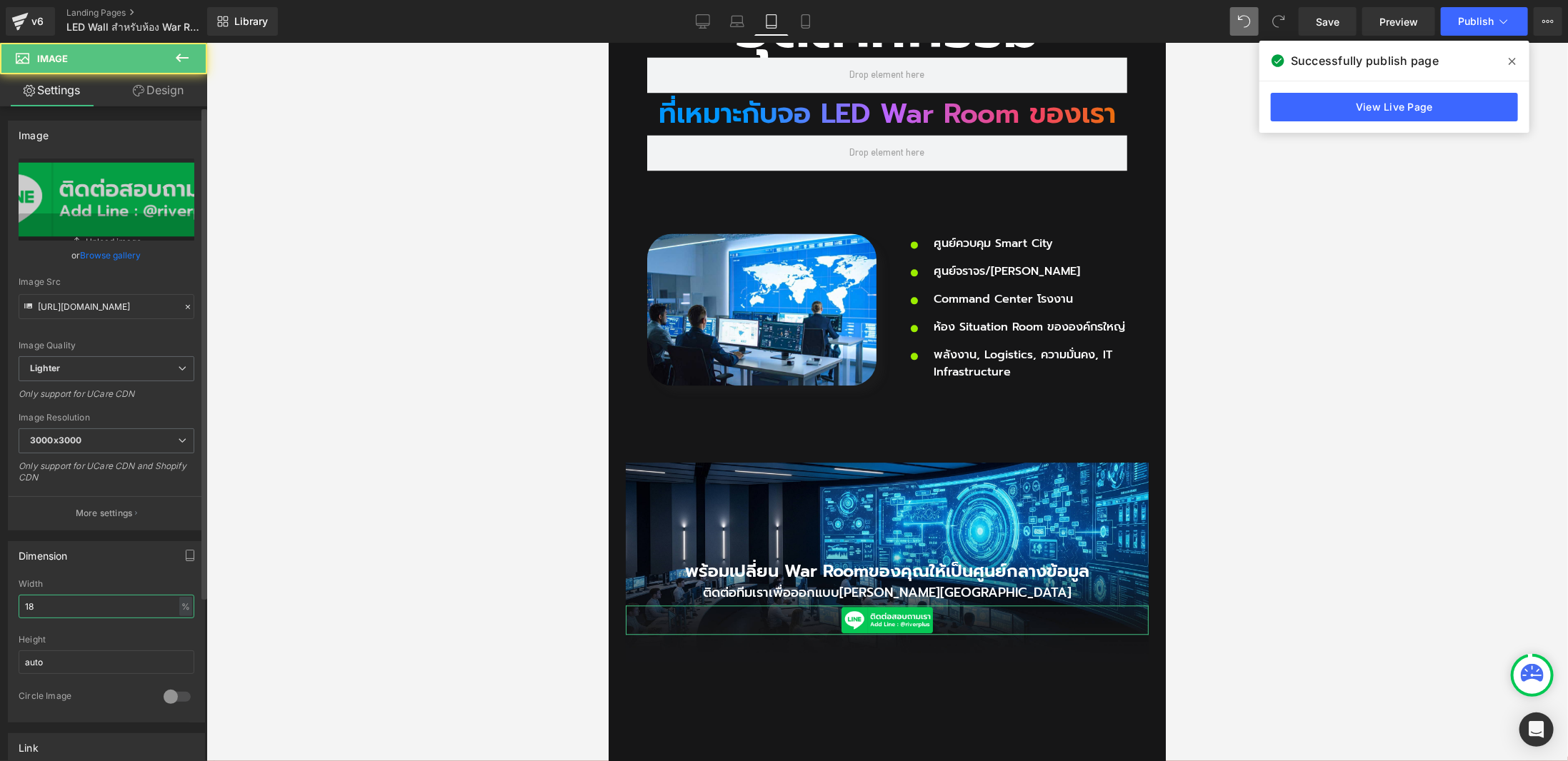
click at [116, 610] on input "18" at bounding box center [106, 606] width 176 height 23
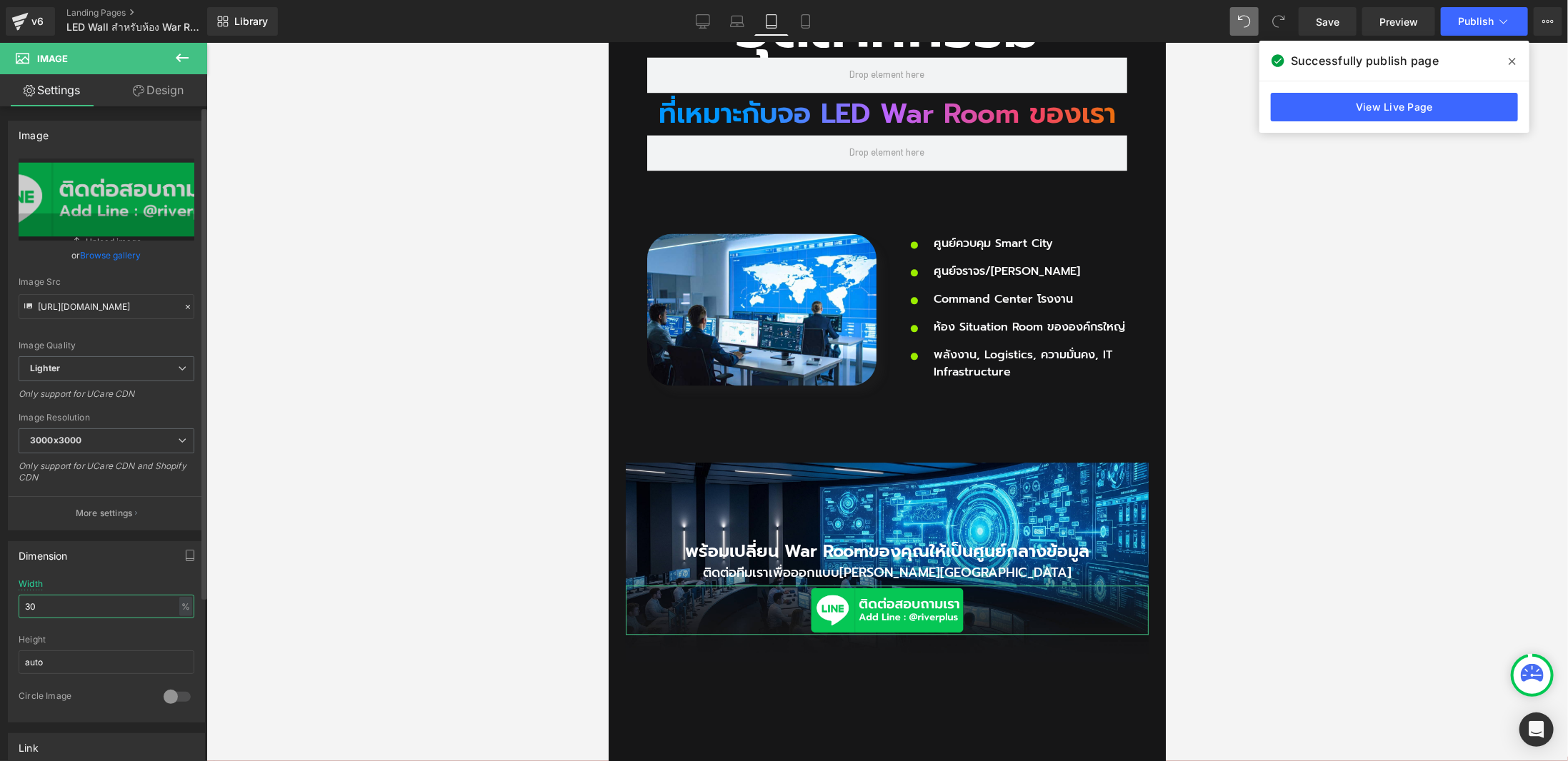
drag, startPoint x: 96, startPoint y: 595, endPoint x: 0, endPoint y: 608, distance: 96.9
click at [0, 608] on div "Dimension 30% Width 30 % % px auto Height auto 0 Circle Image" at bounding box center [106, 626] width 214 height 192
type input "25"
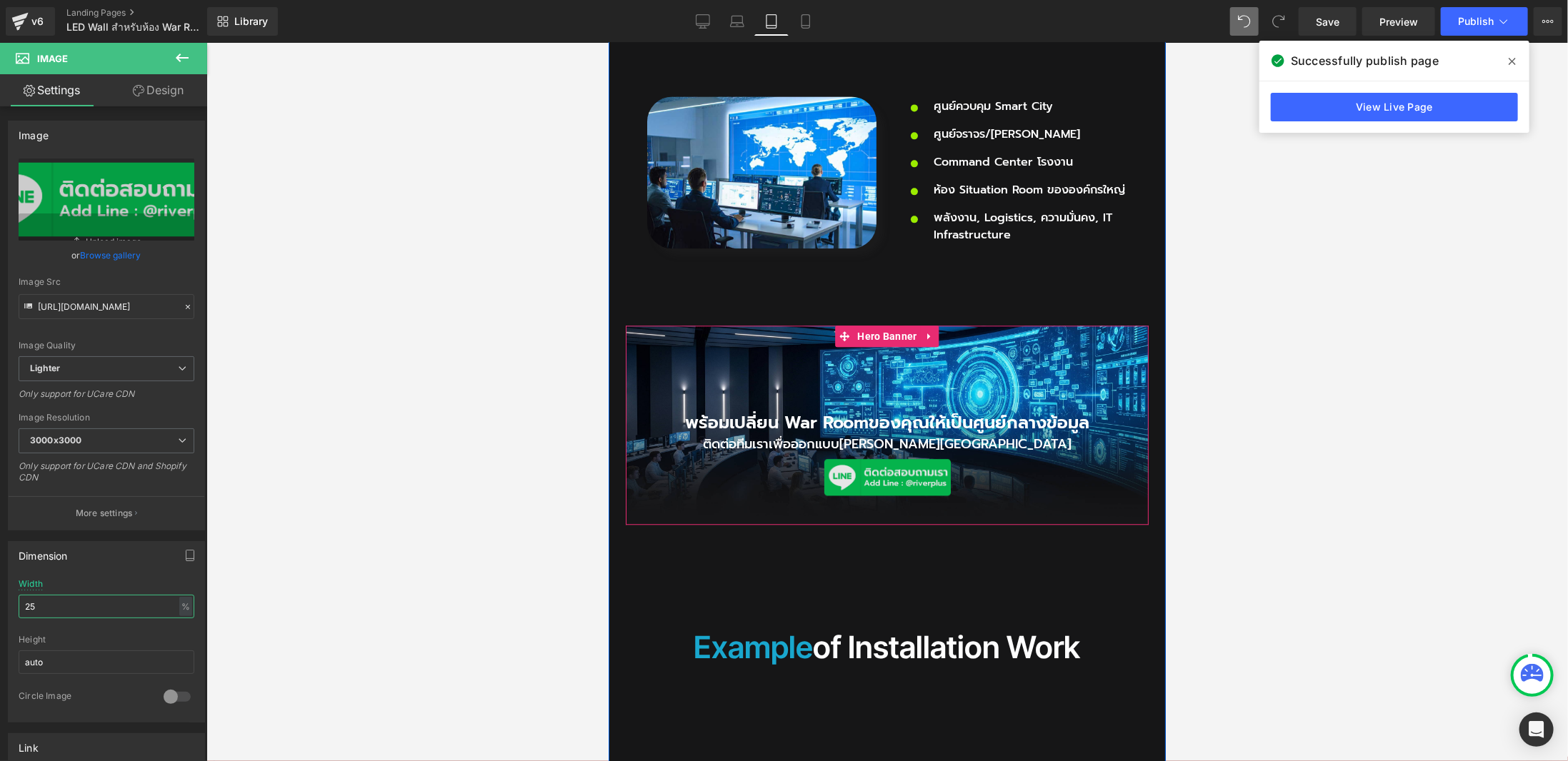
scroll to position [2357, 0]
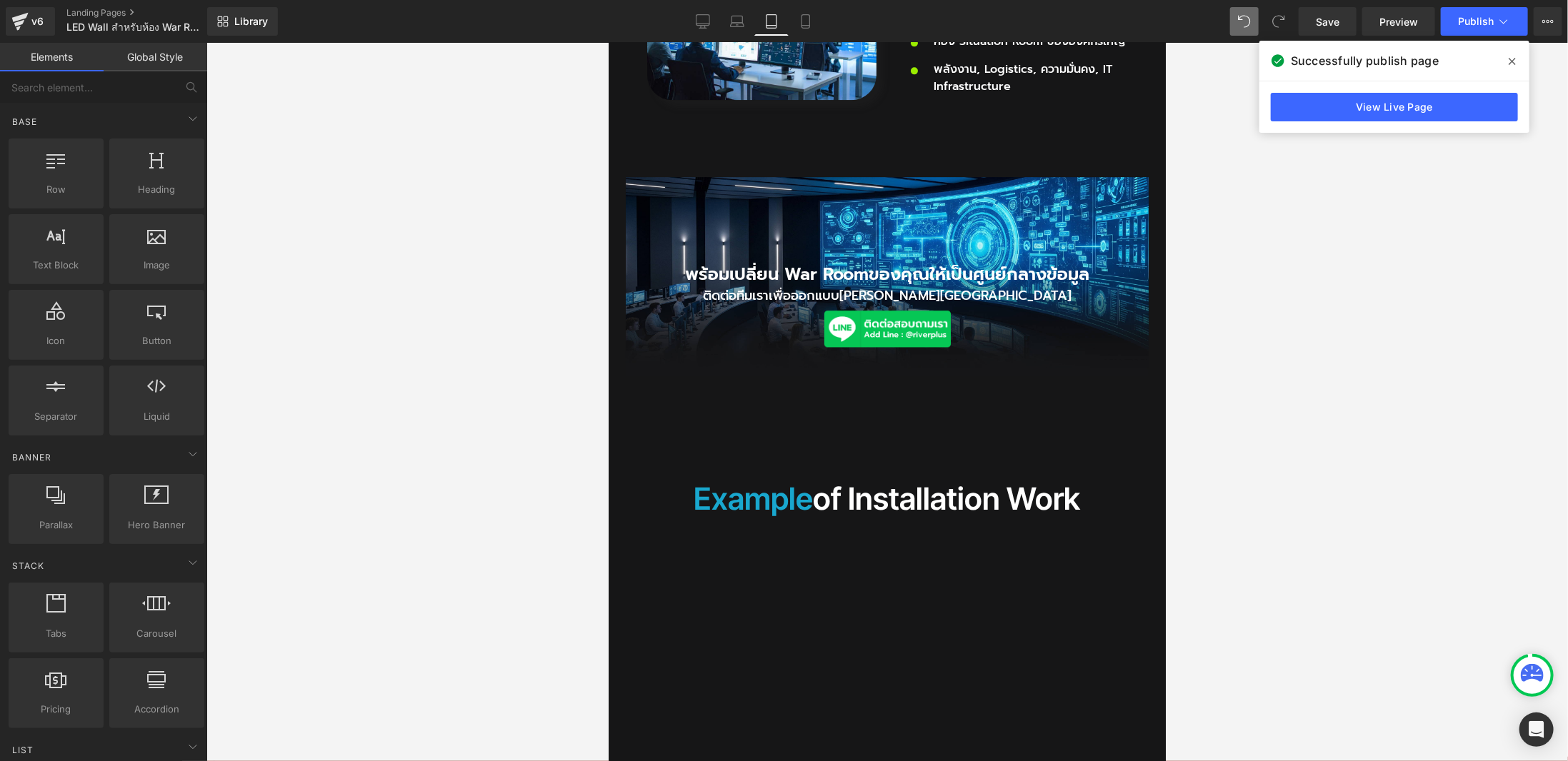
click at [1250, 391] on div at bounding box center [887, 401] width 1361 height 718
drag, startPoint x: 659, startPoint y: 460, endPoint x: 849, endPoint y: 209, distance: 314.8
click at [659, 462] on span "Row" at bounding box center [657, 473] width 27 height 22
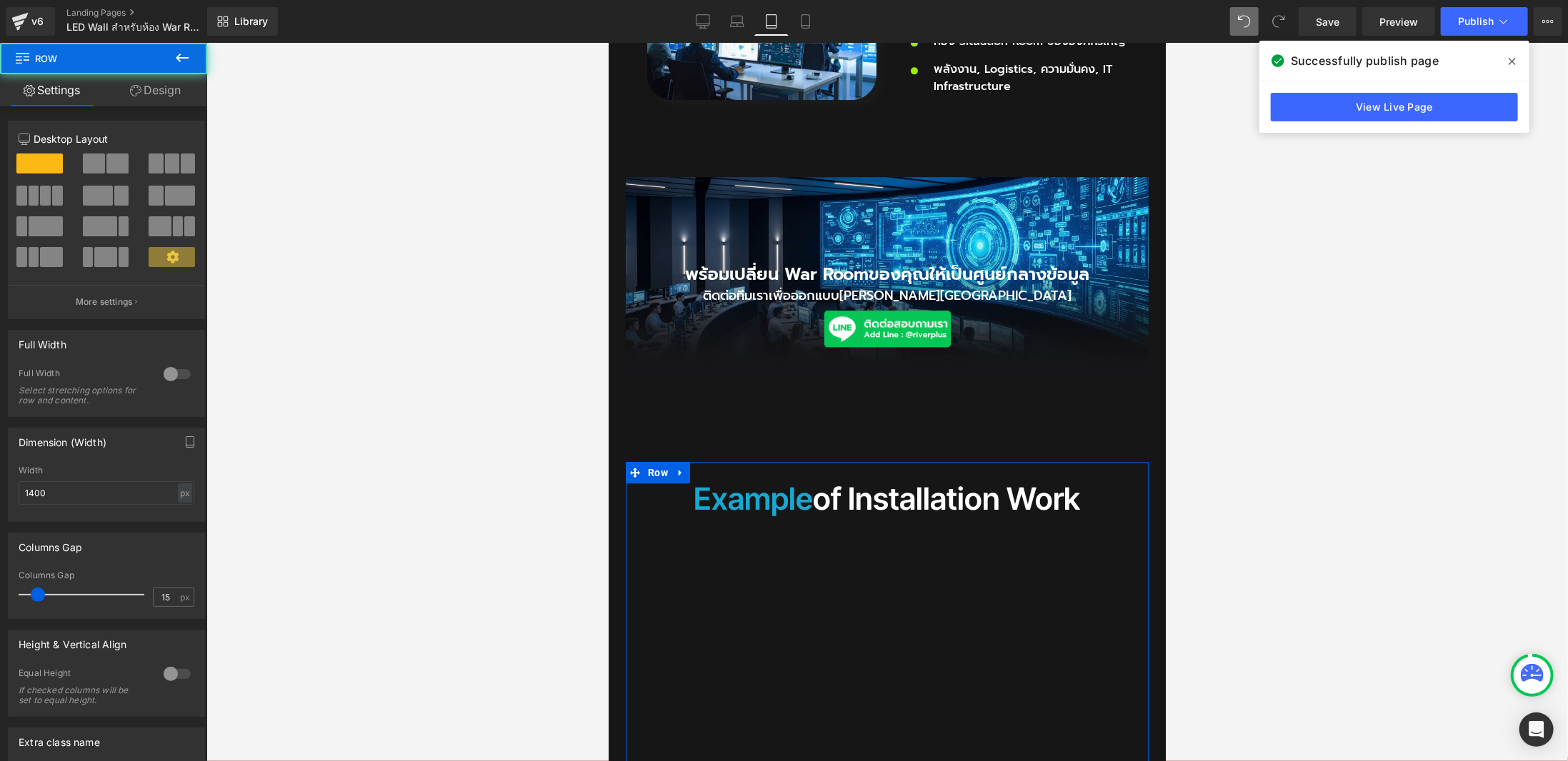
click at [149, 91] on link "Design" at bounding box center [155, 90] width 103 height 32
click at [0, 0] on div "Background" at bounding box center [0, 0] width 0 height 0
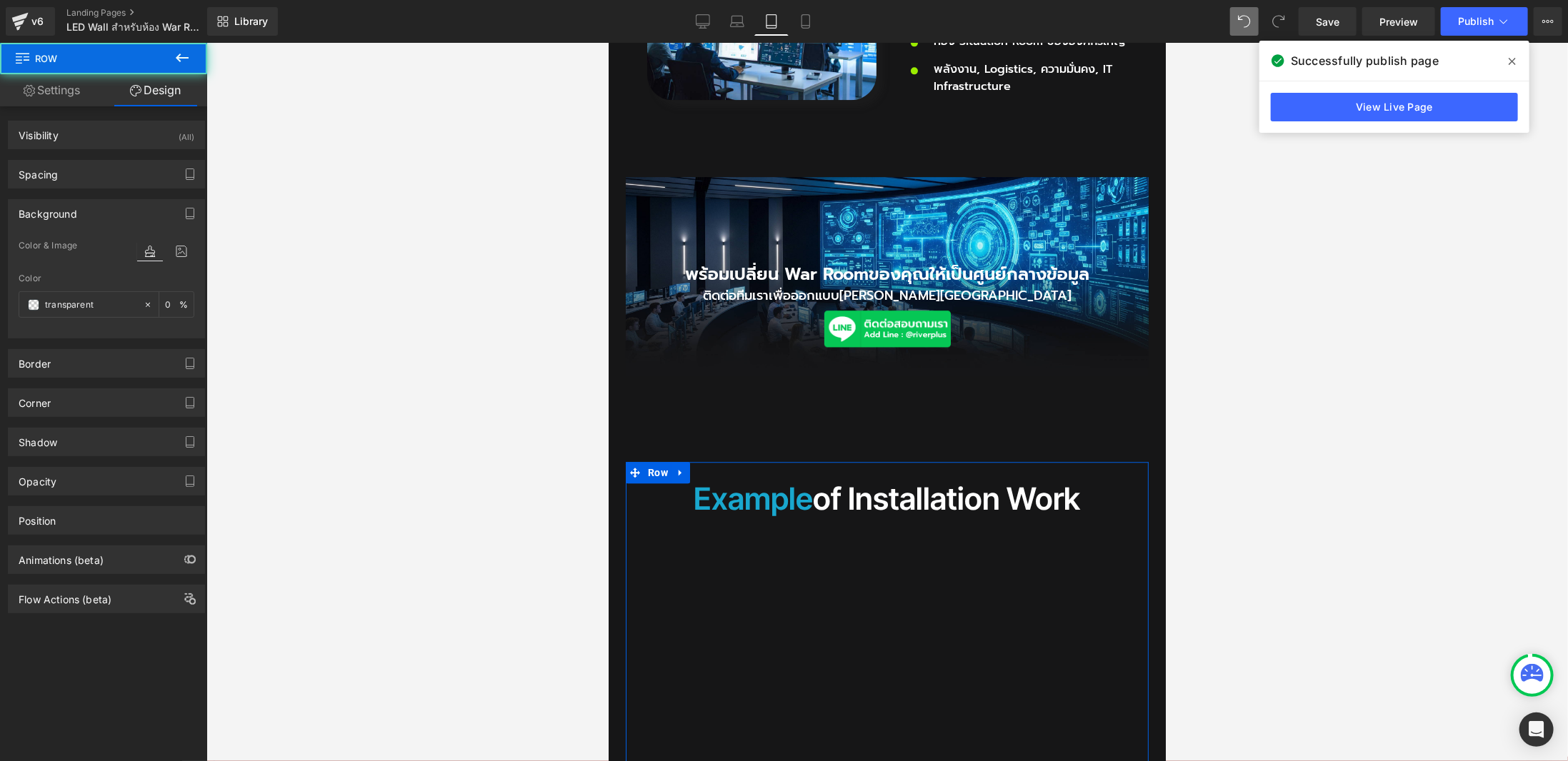
type input "120"
type input "0"
type input "30"
type input "0"
type input "10"
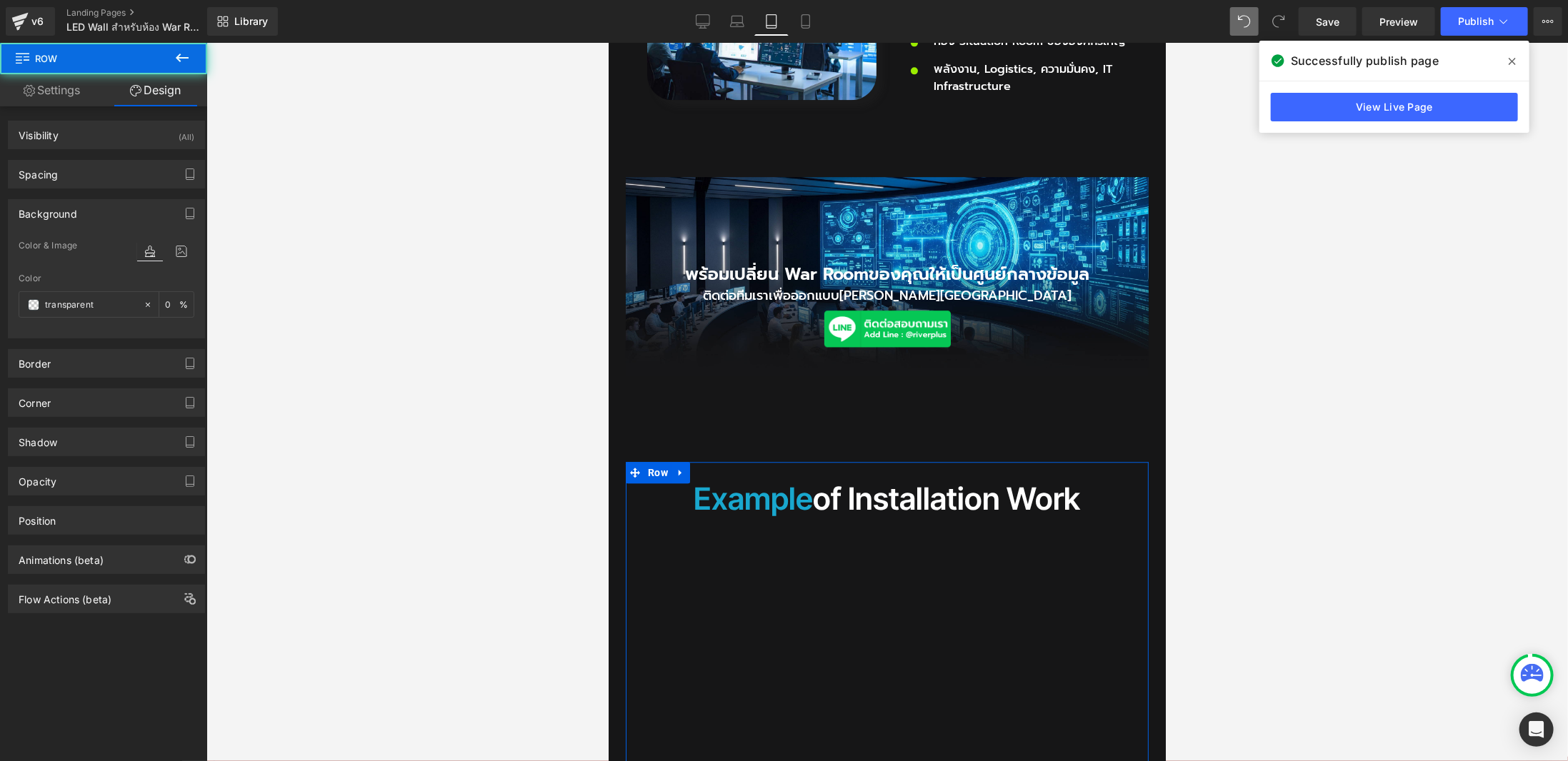
type input "0"
type input "transparent"
type input "0"
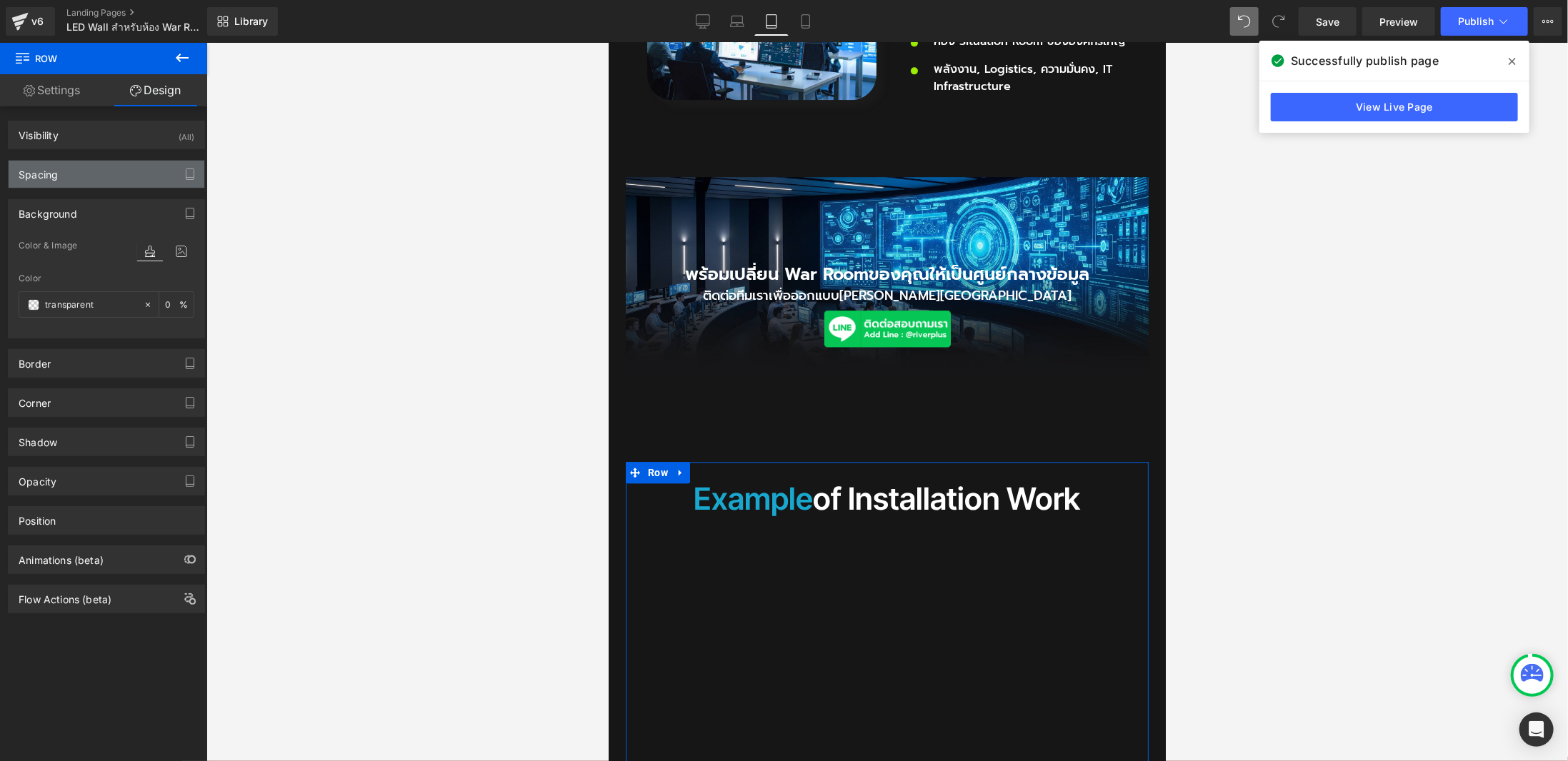
click at [101, 165] on div "Spacing" at bounding box center [106, 174] width 196 height 27
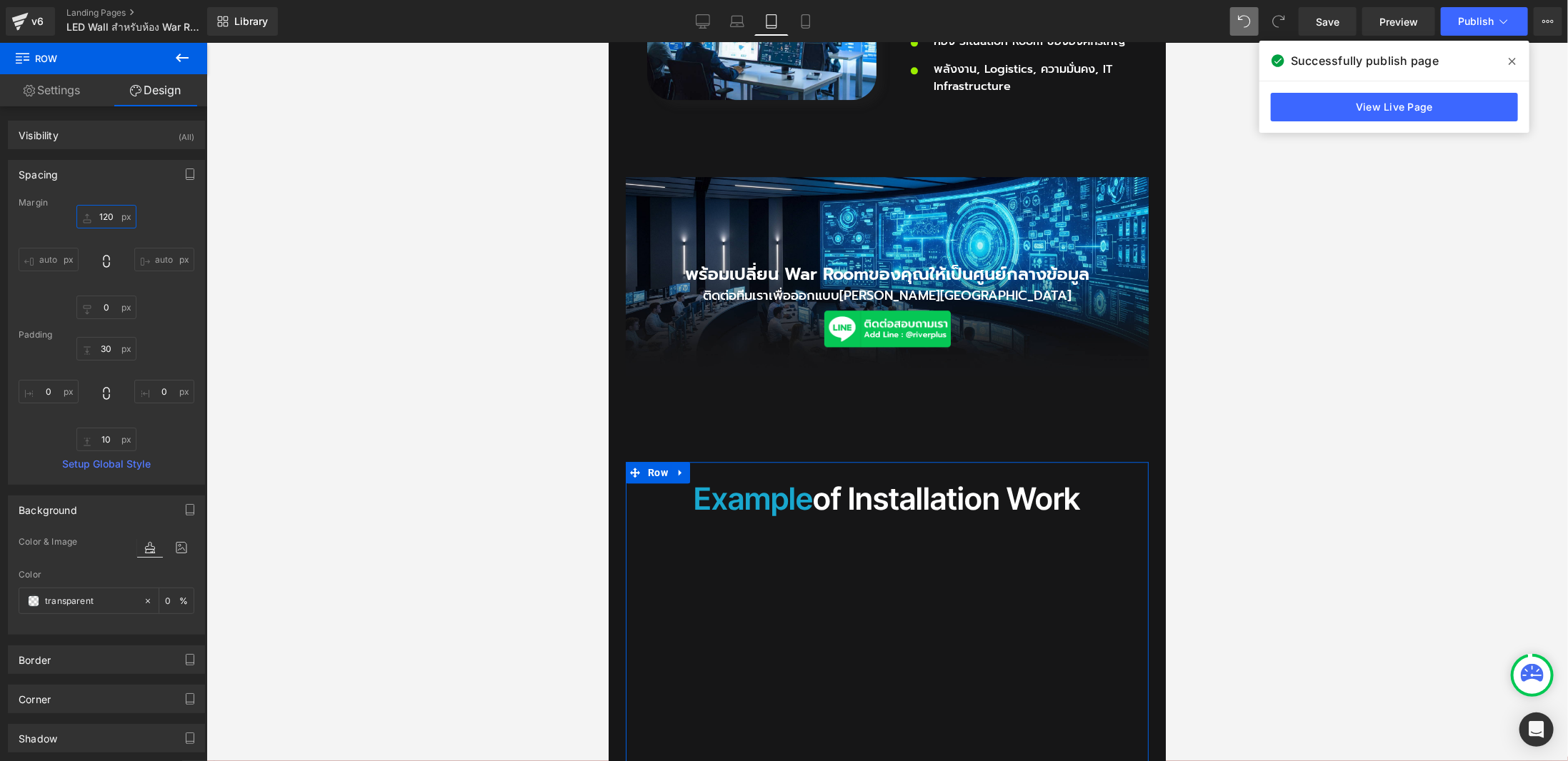
click at [95, 211] on input "120" at bounding box center [106, 217] width 60 height 23
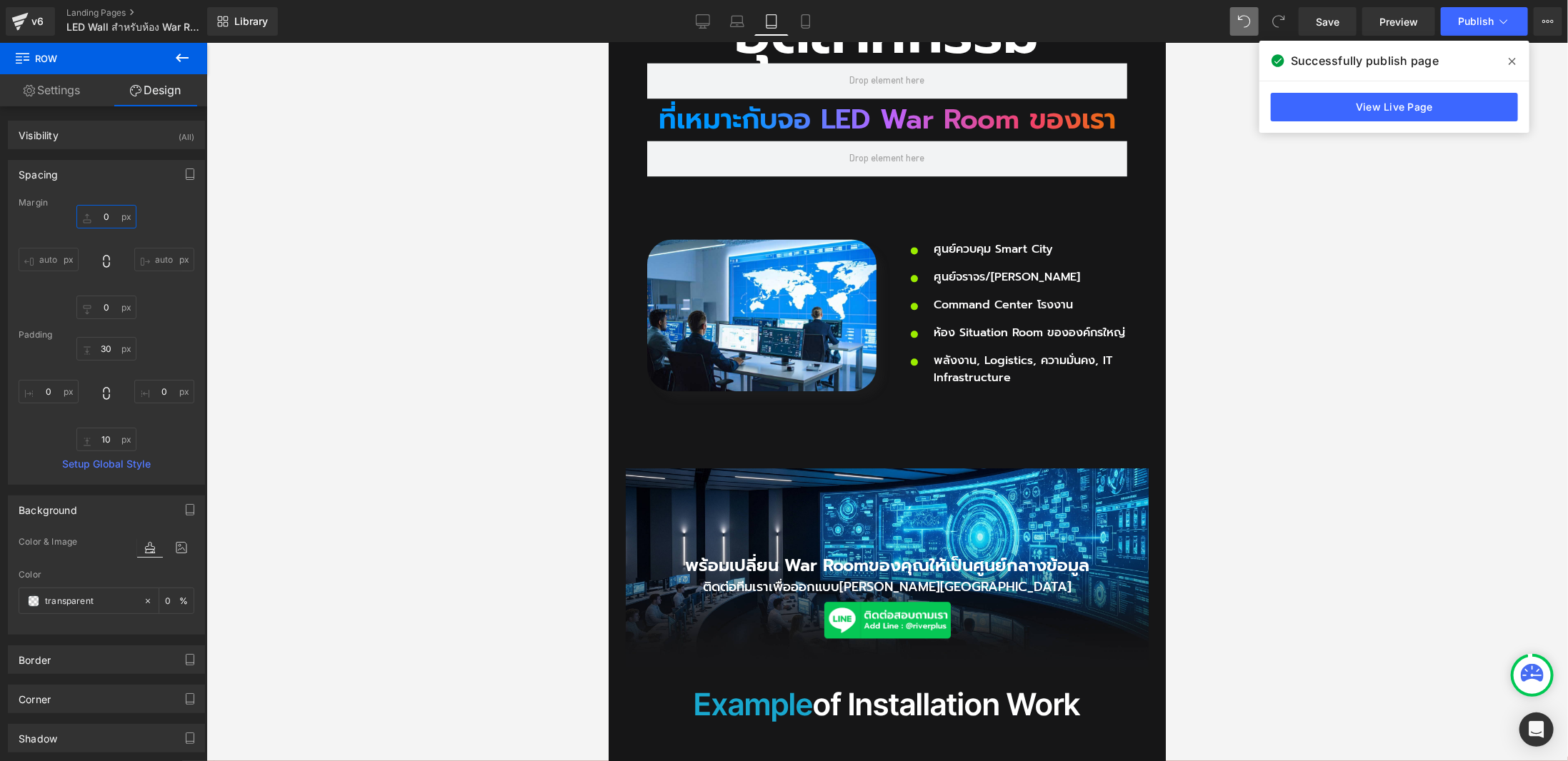
scroll to position [2142, 0]
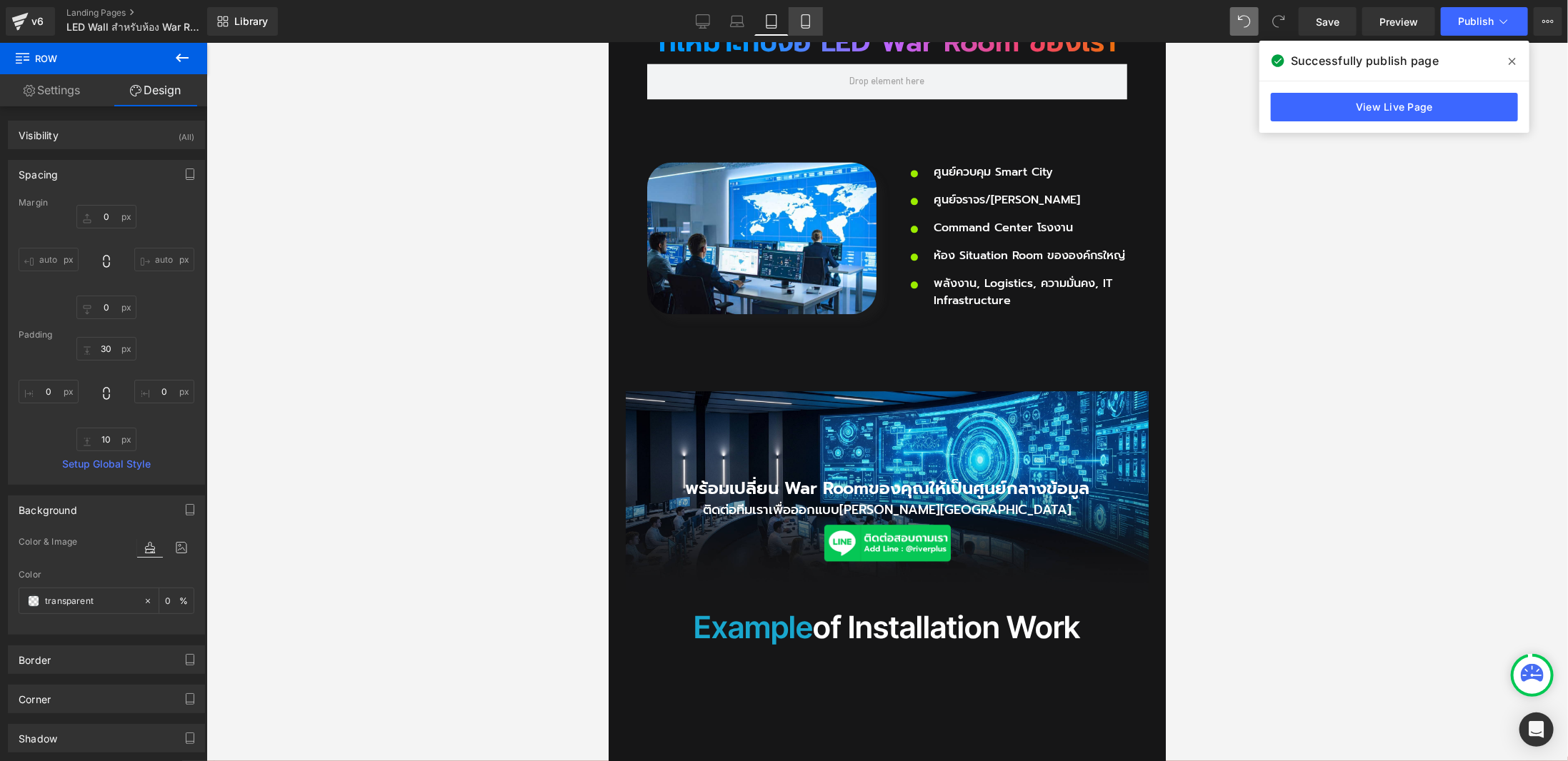
click at [805, 16] on icon at bounding box center [805, 21] width 14 height 14
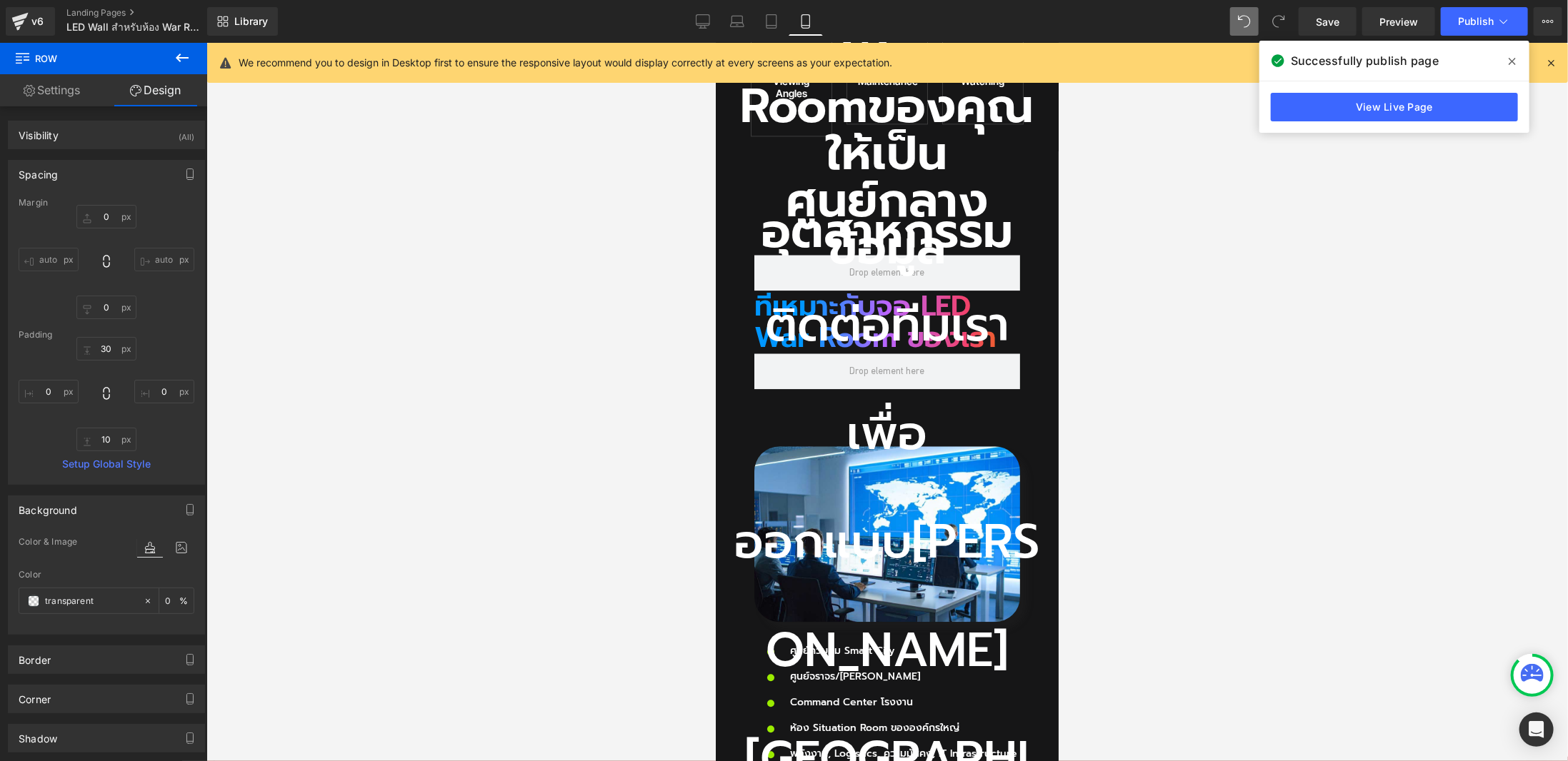
type input "50"
type input "0"
type input "30"
type input "0"
type input "10"
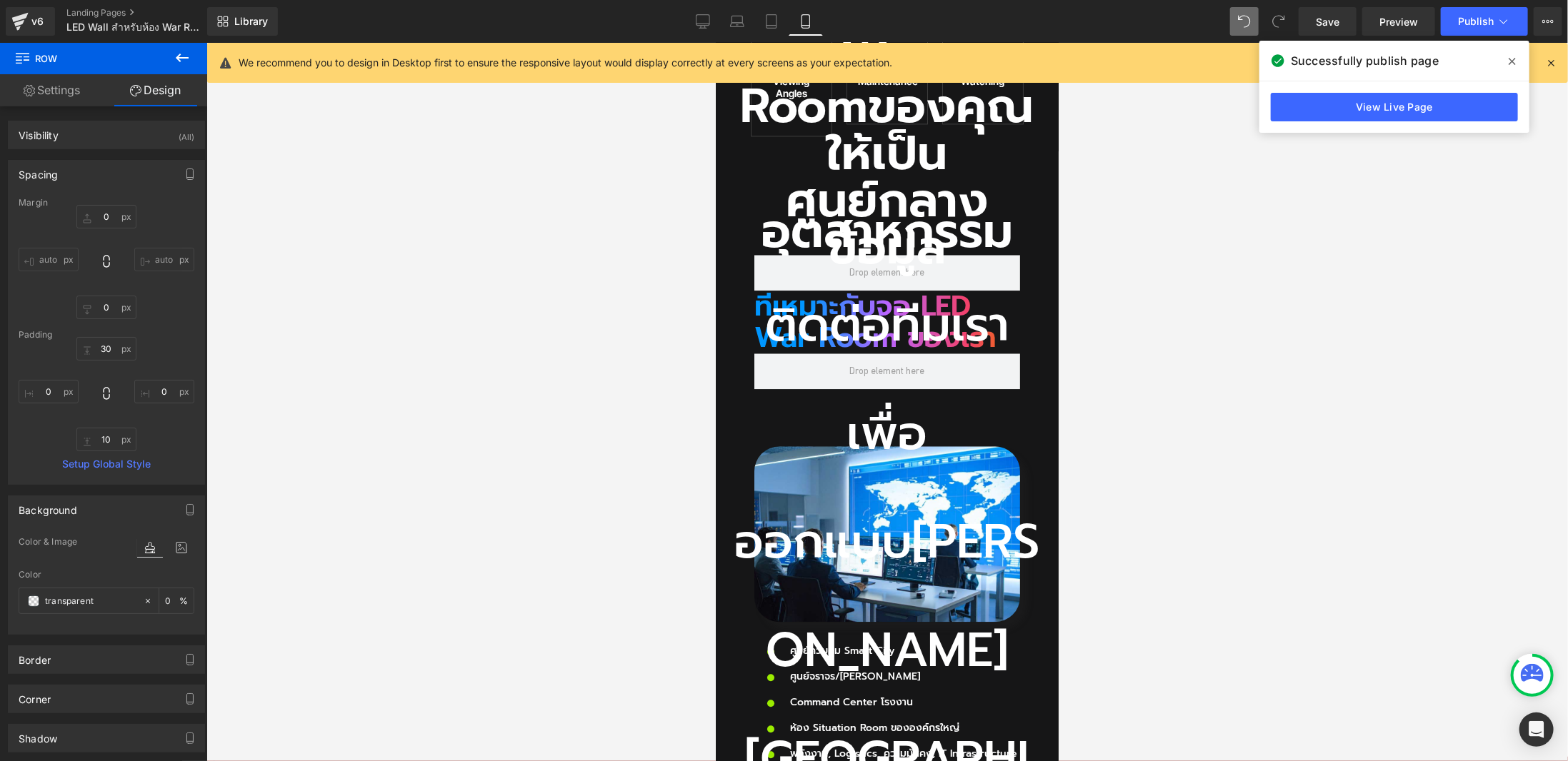
type input "0"
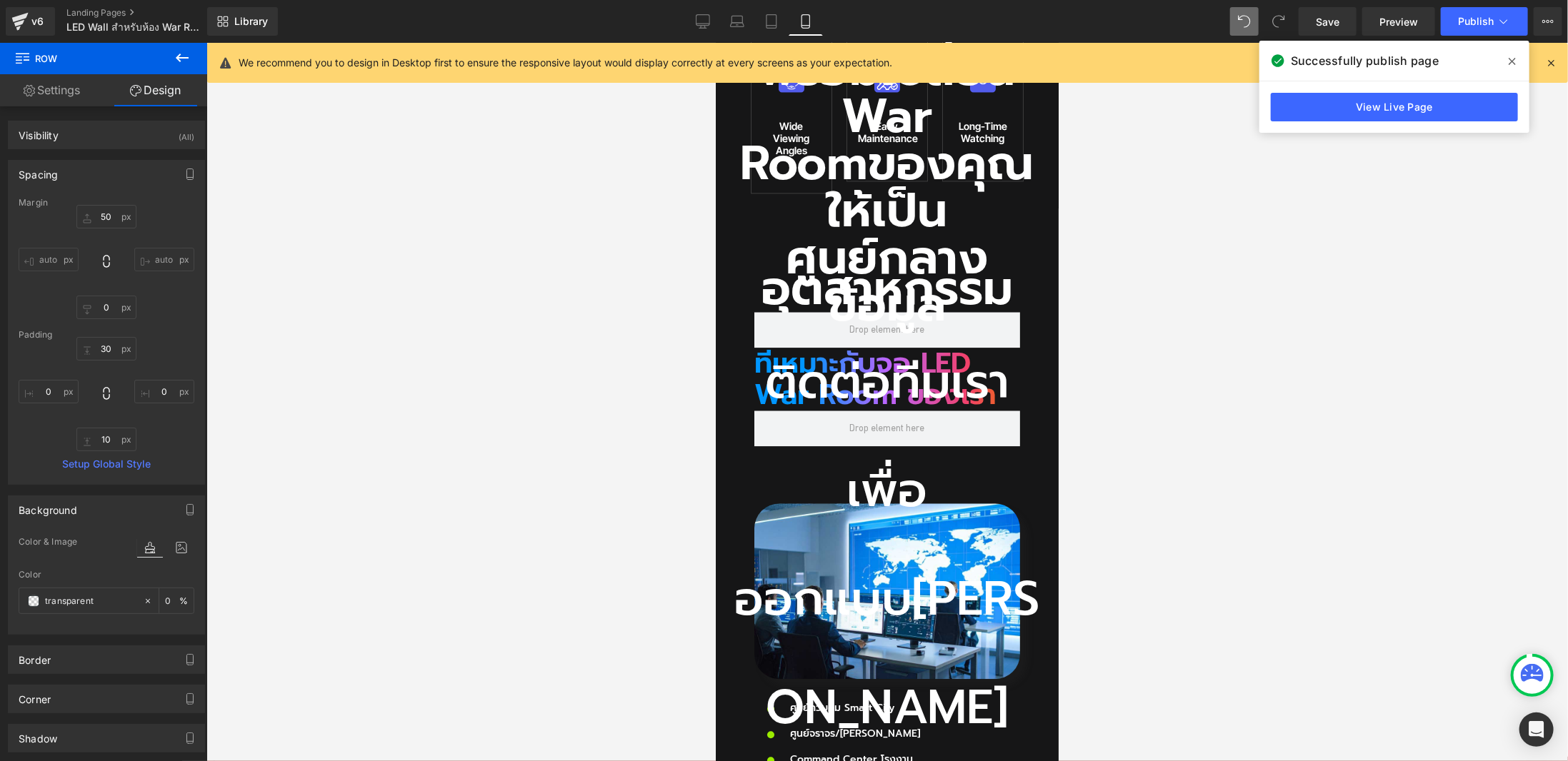
scroll to position [2085, 0]
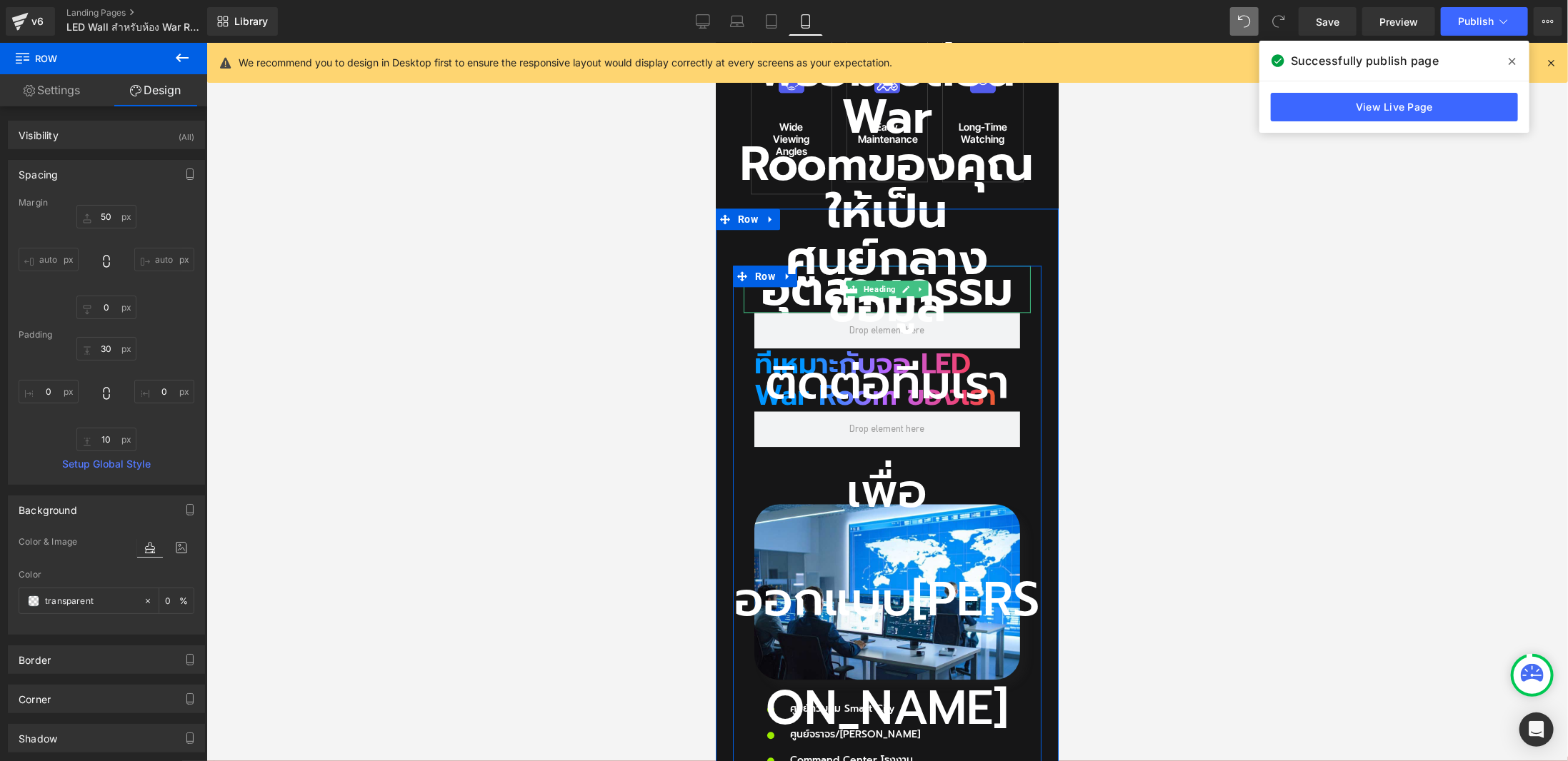
click at [895, 265] on h2 "อุตสาหกรรม" at bounding box center [887, 288] width 287 height 47
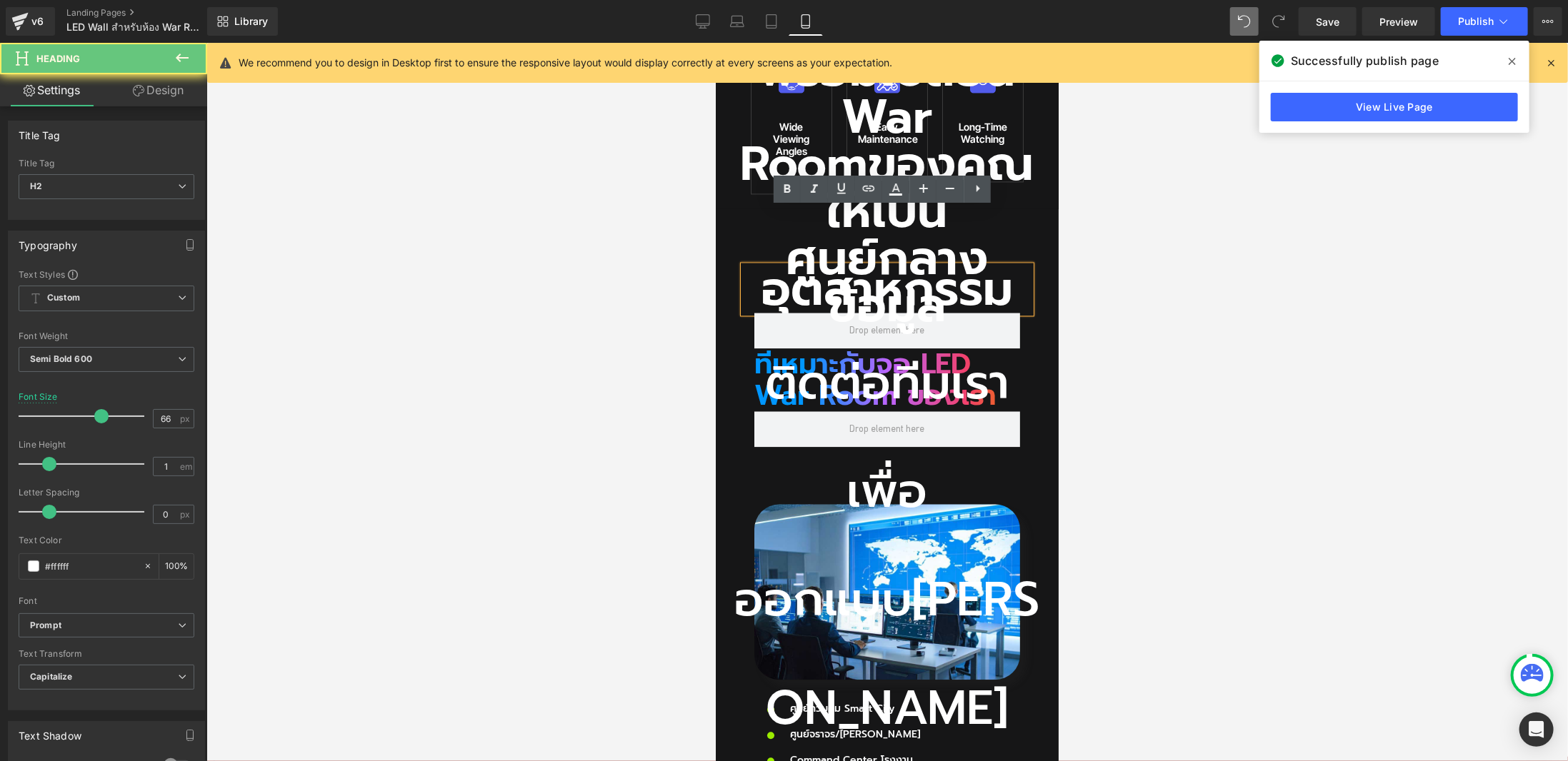
click at [873, 265] on h2 "อุตสาหกรรม" at bounding box center [887, 288] width 287 height 47
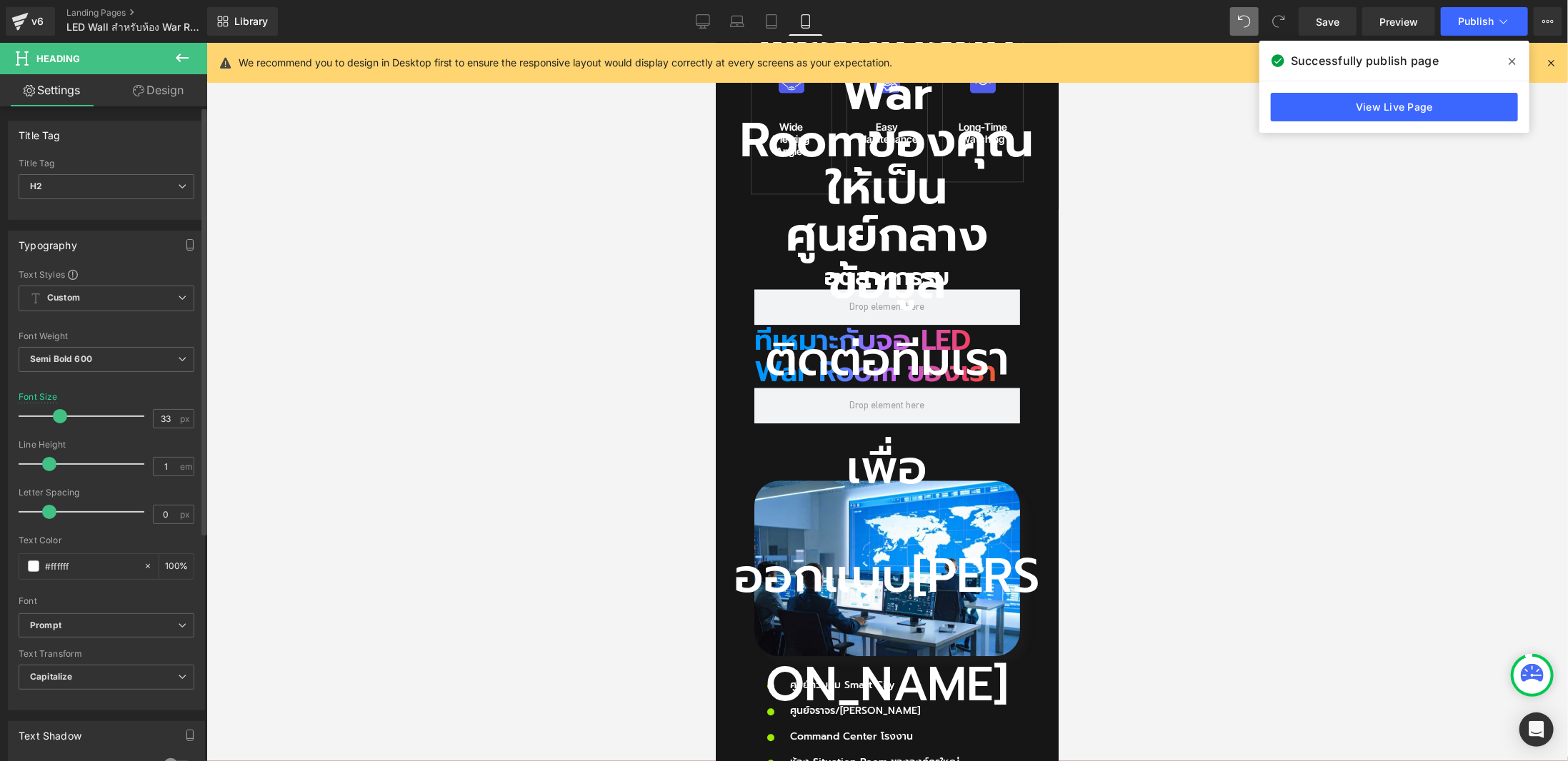
drag, startPoint x: 96, startPoint y: 417, endPoint x: 56, endPoint y: 422, distance: 40.3
click at [56, 422] on div at bounding box center [85, 416] width 119 height 29
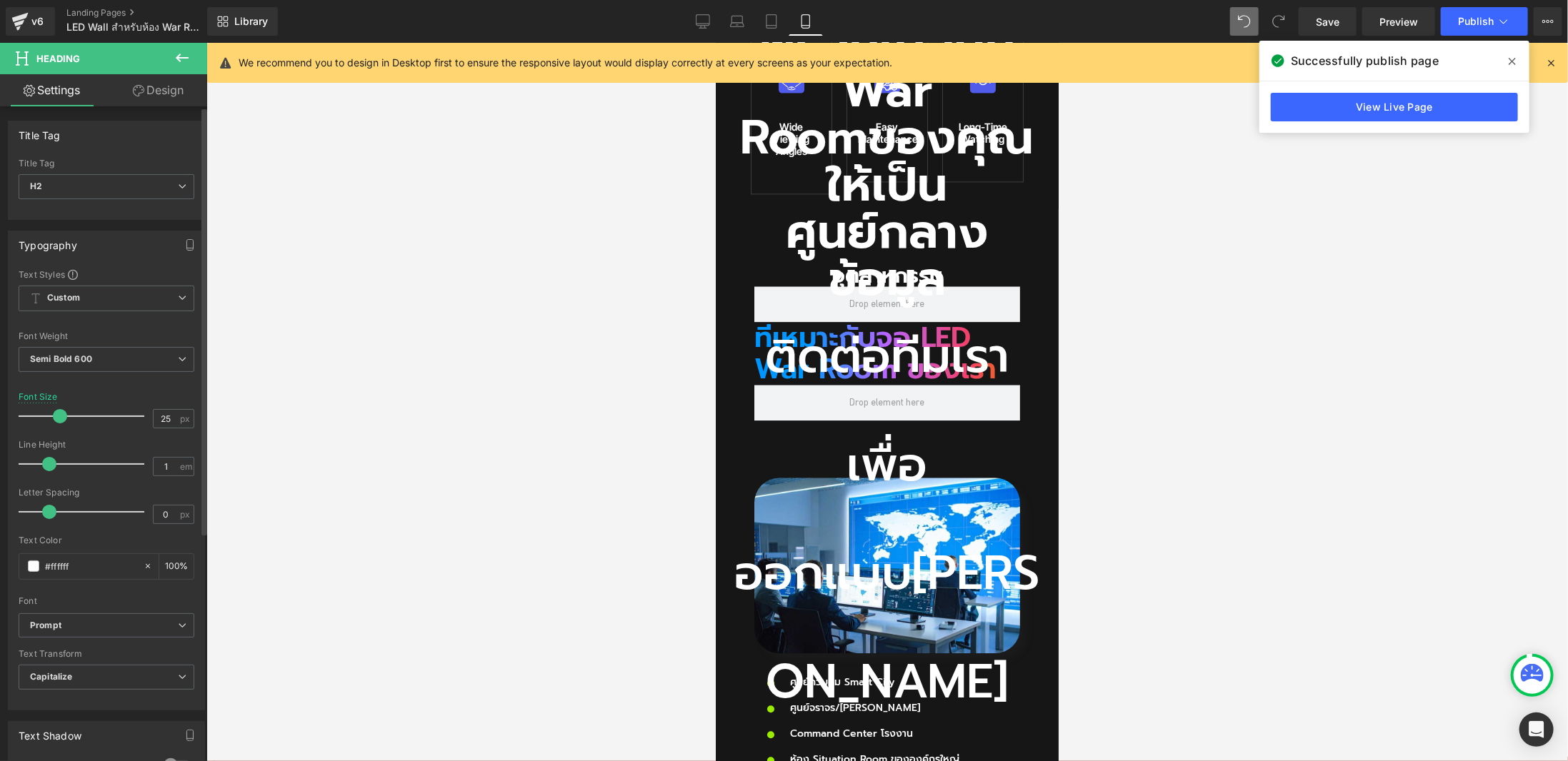
type input "24"
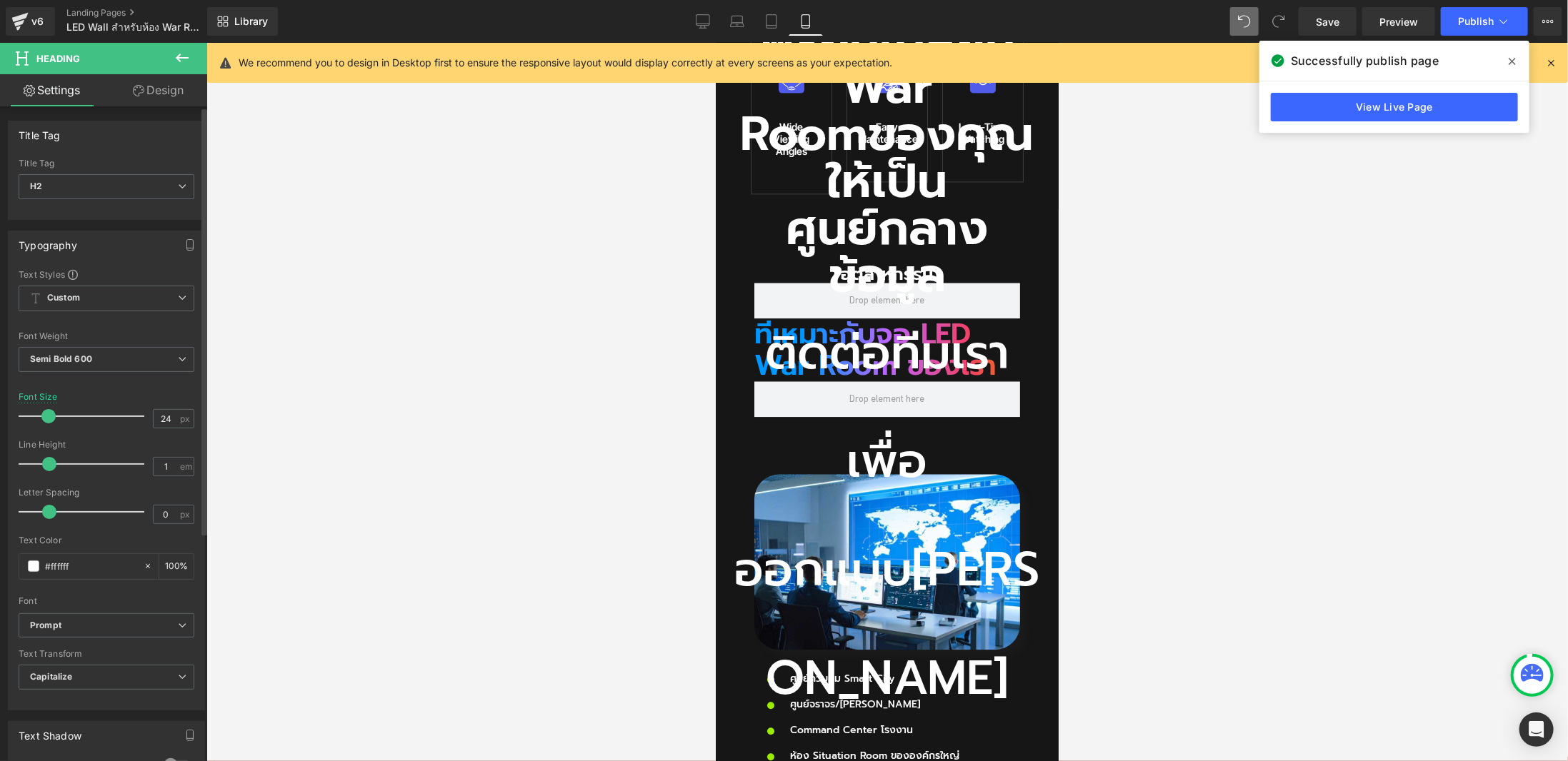
drag, startPoint x: 58, startPoint y: 419, endPoint x: 47, endPoint y: 423, distance: 11.7
click at [47, 423] on div at bounding box center [85, 416] width 119 height 29
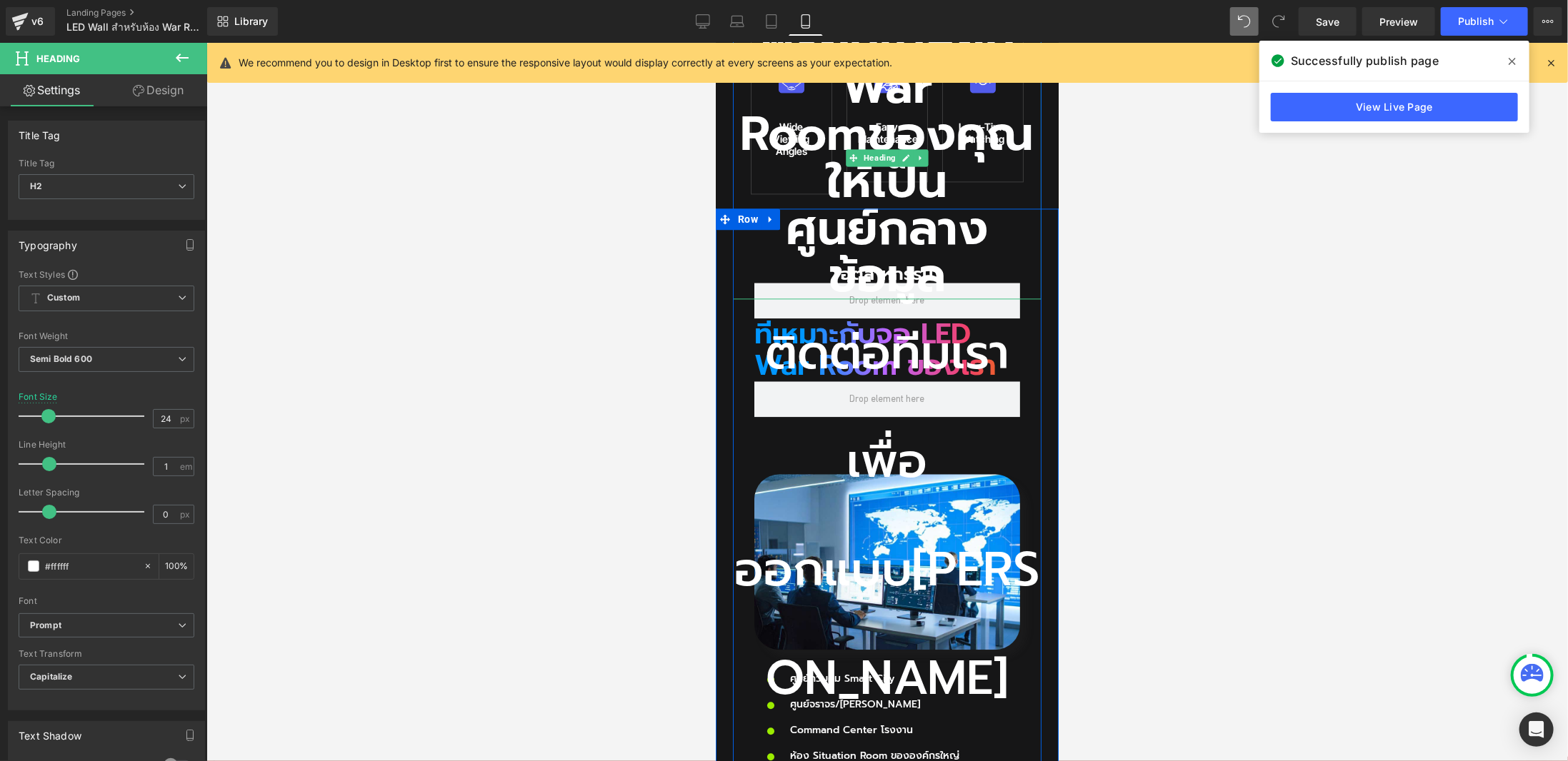
click at [802, 298] on h2 "พร้อมเปลี่ยน War Room ของคุณให้เป็นศูนย์กลางข้อมูล" at bounding box center [886, 157] width 308 height 283
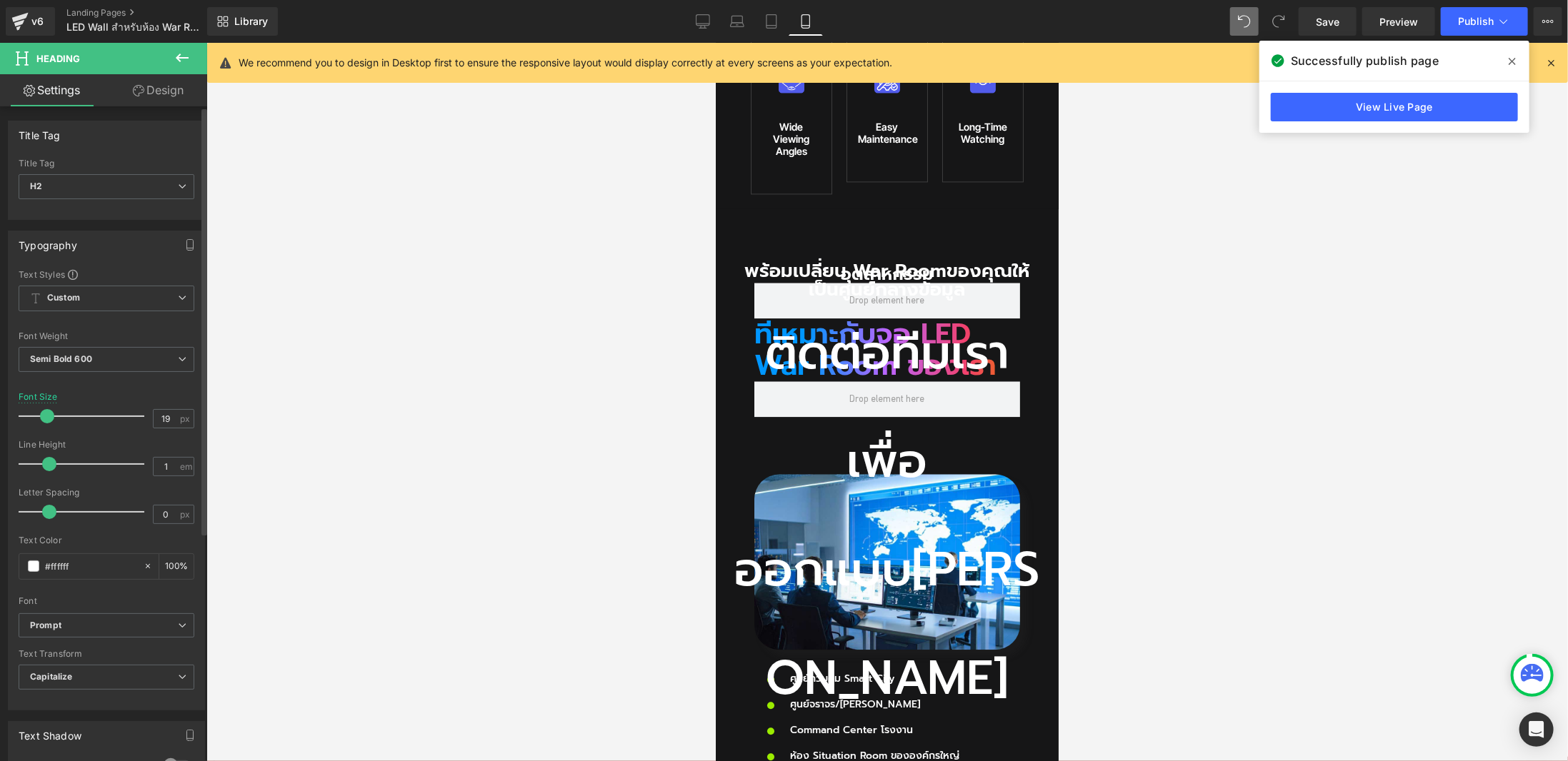
type input "17"
drag, startPoint x: 95, startPoint y: 411, endPoint x: 37, endPoint y: 424, distance: 59.4
click at [37, 424] on div at bounding box center [85, 416] width 119 height 29
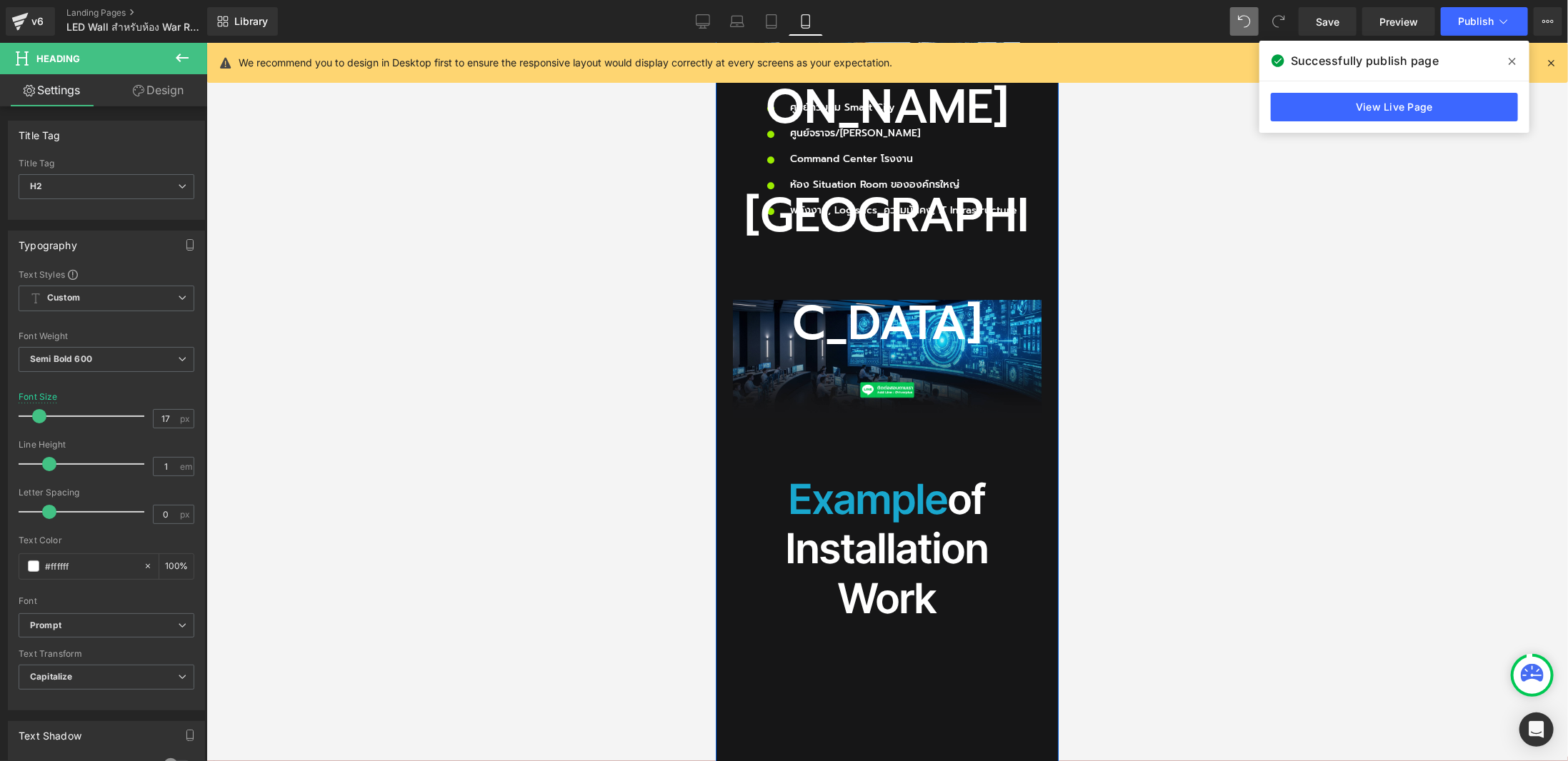
scroll to position [2371, 0]
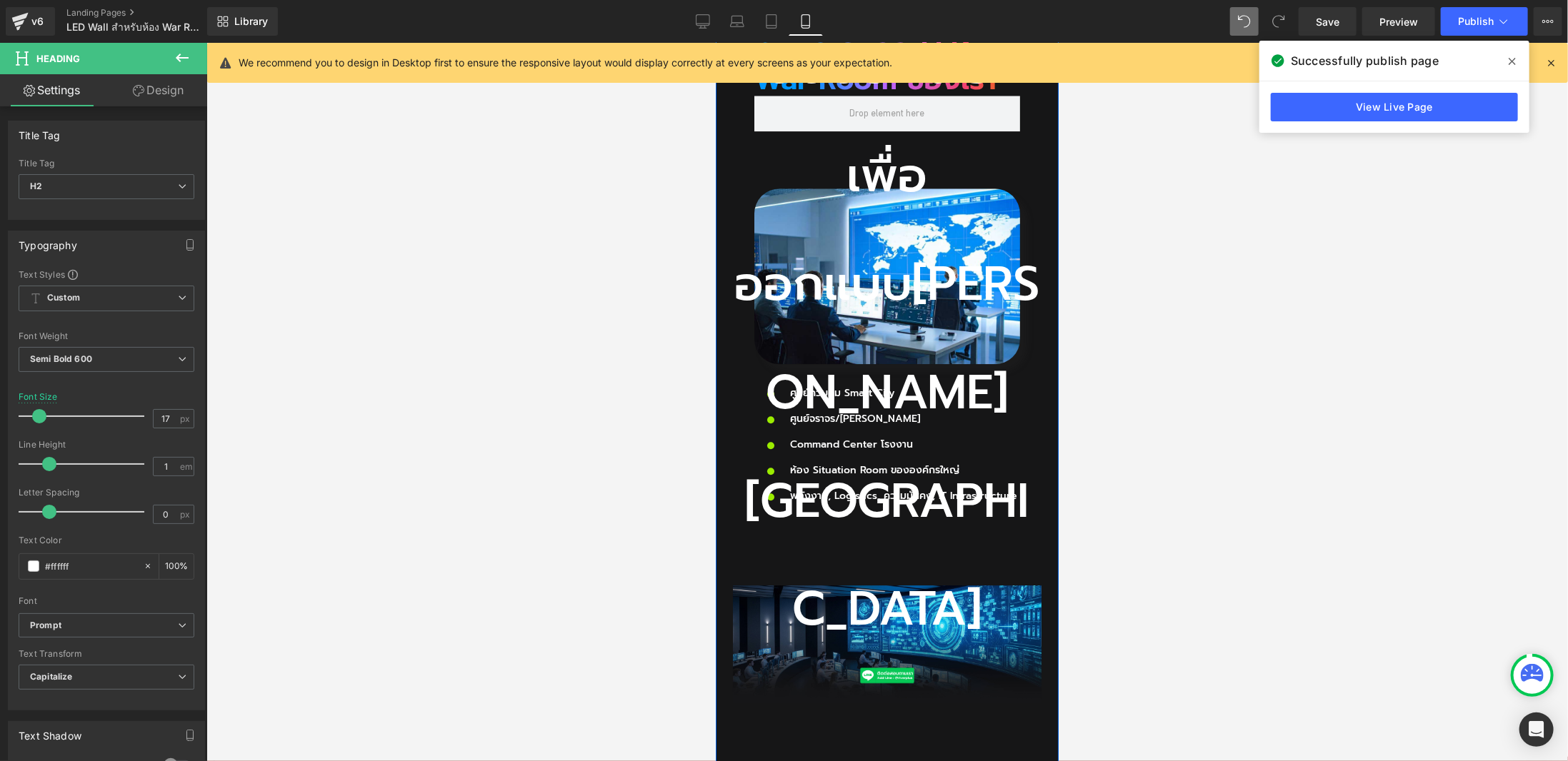
click at [788, 453] on h2 "ติดต่อทีมเราเพื่อออกแบบ[PERSON_NAME][GEOGRAPHIC_DATA]" at bounding box center [886, 339] width 308 height 651
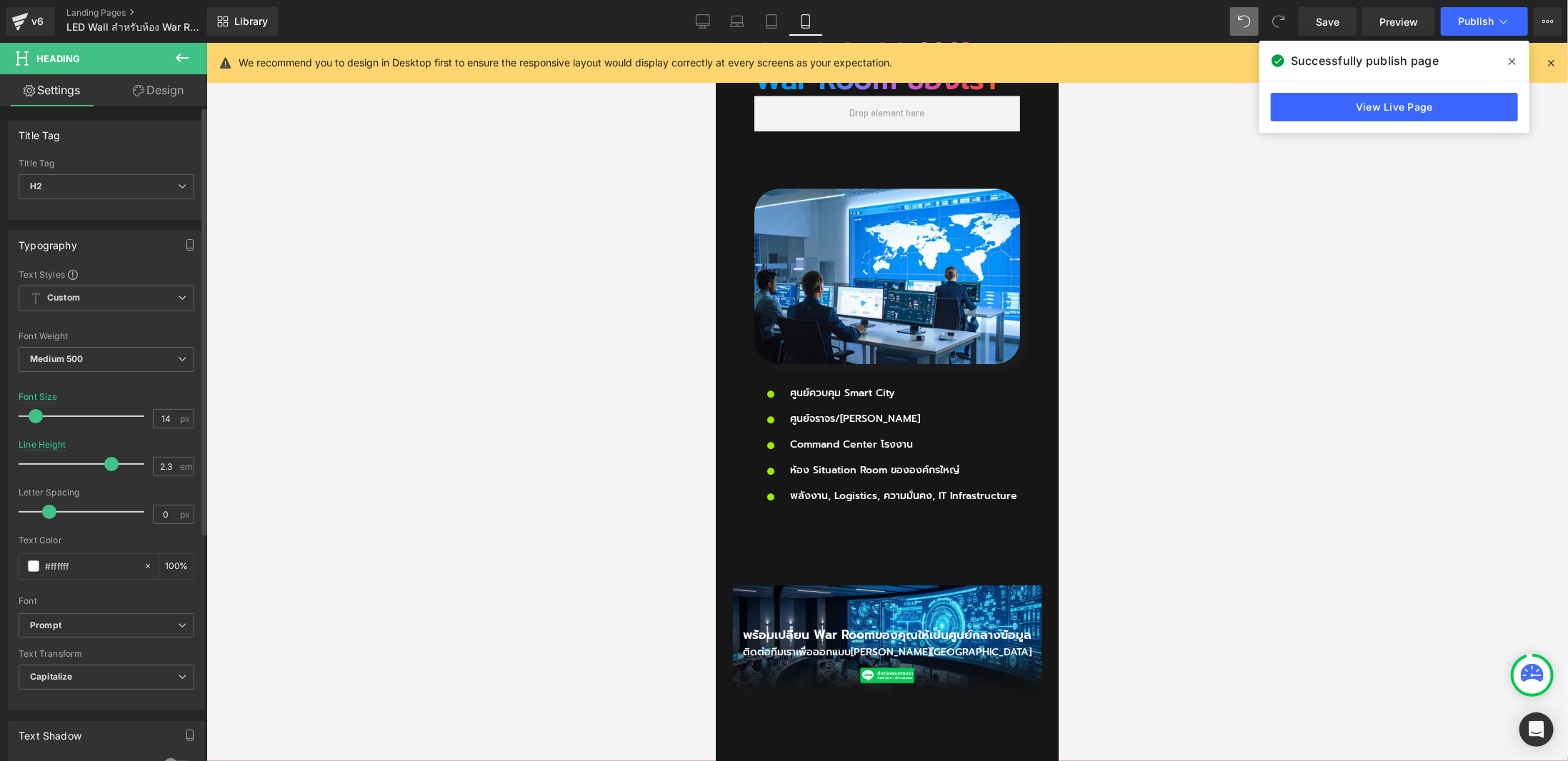
type input "16"
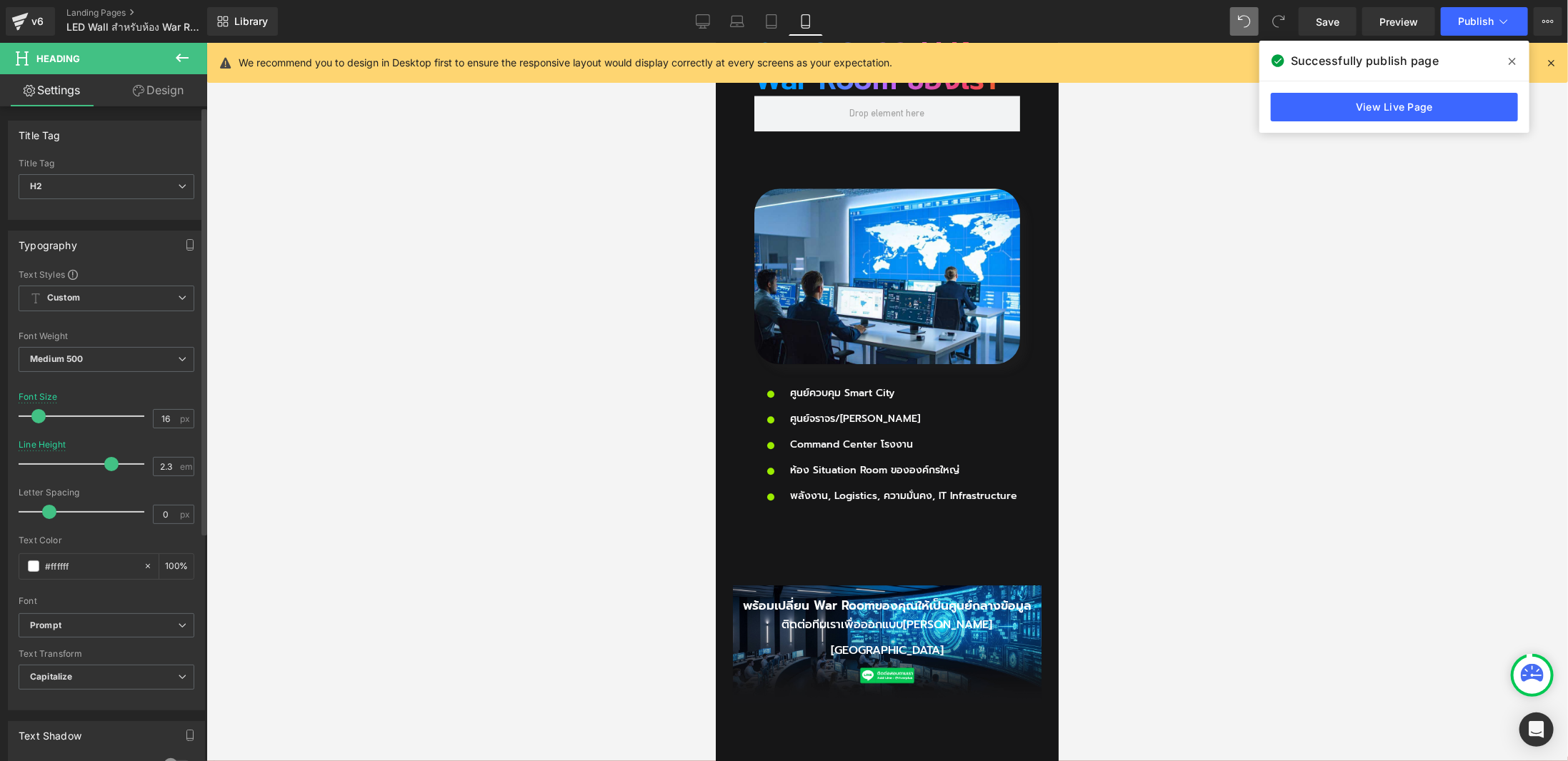
drag, startPoint x: 94, startPoint y: 412, endPoint x: 34, endPoint y: 423, distance: 61.0
click at [34, 423] on div at bounding box center [85, 416] width 119 height 29
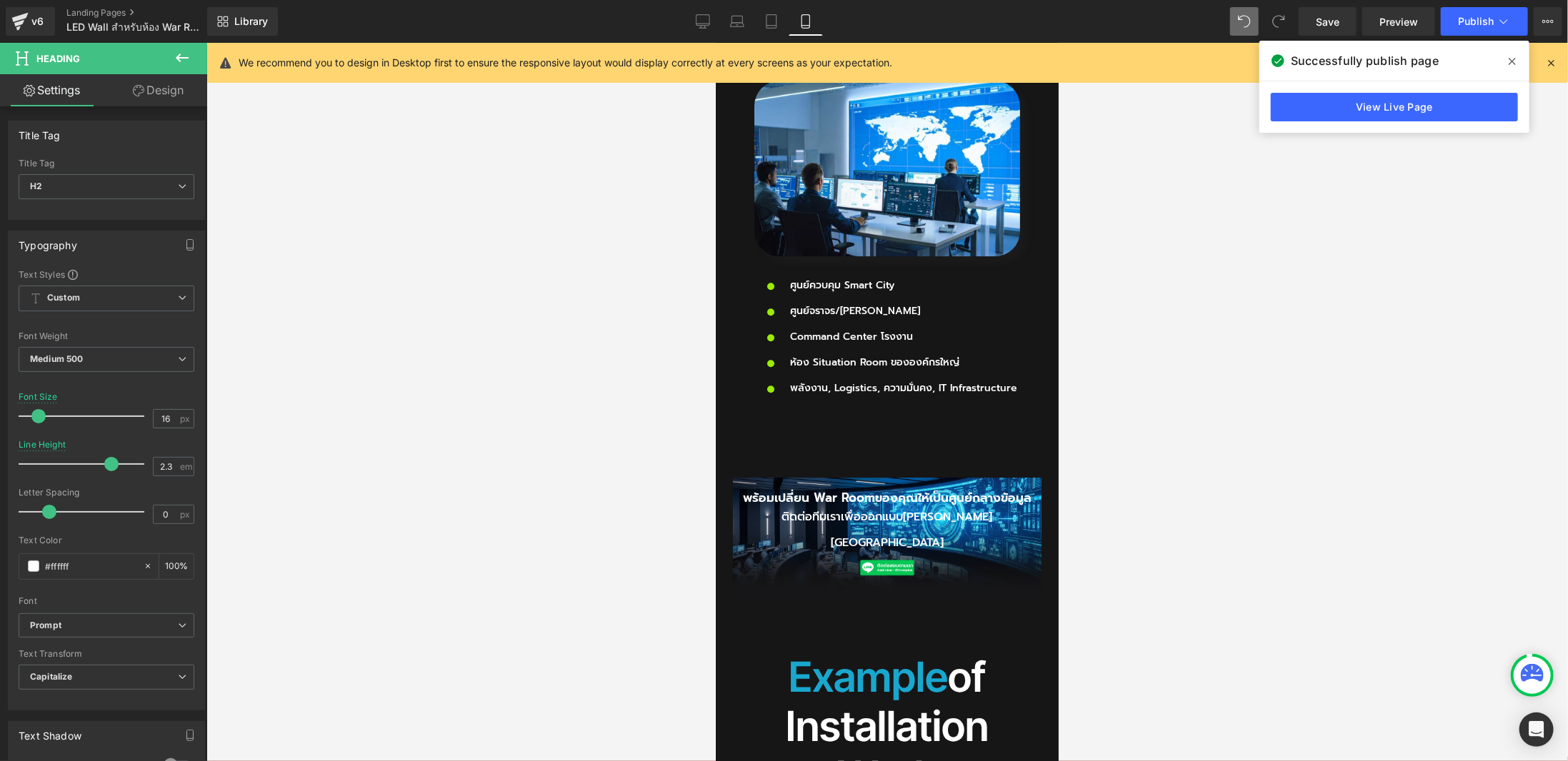
scroll to position [2585, 0]
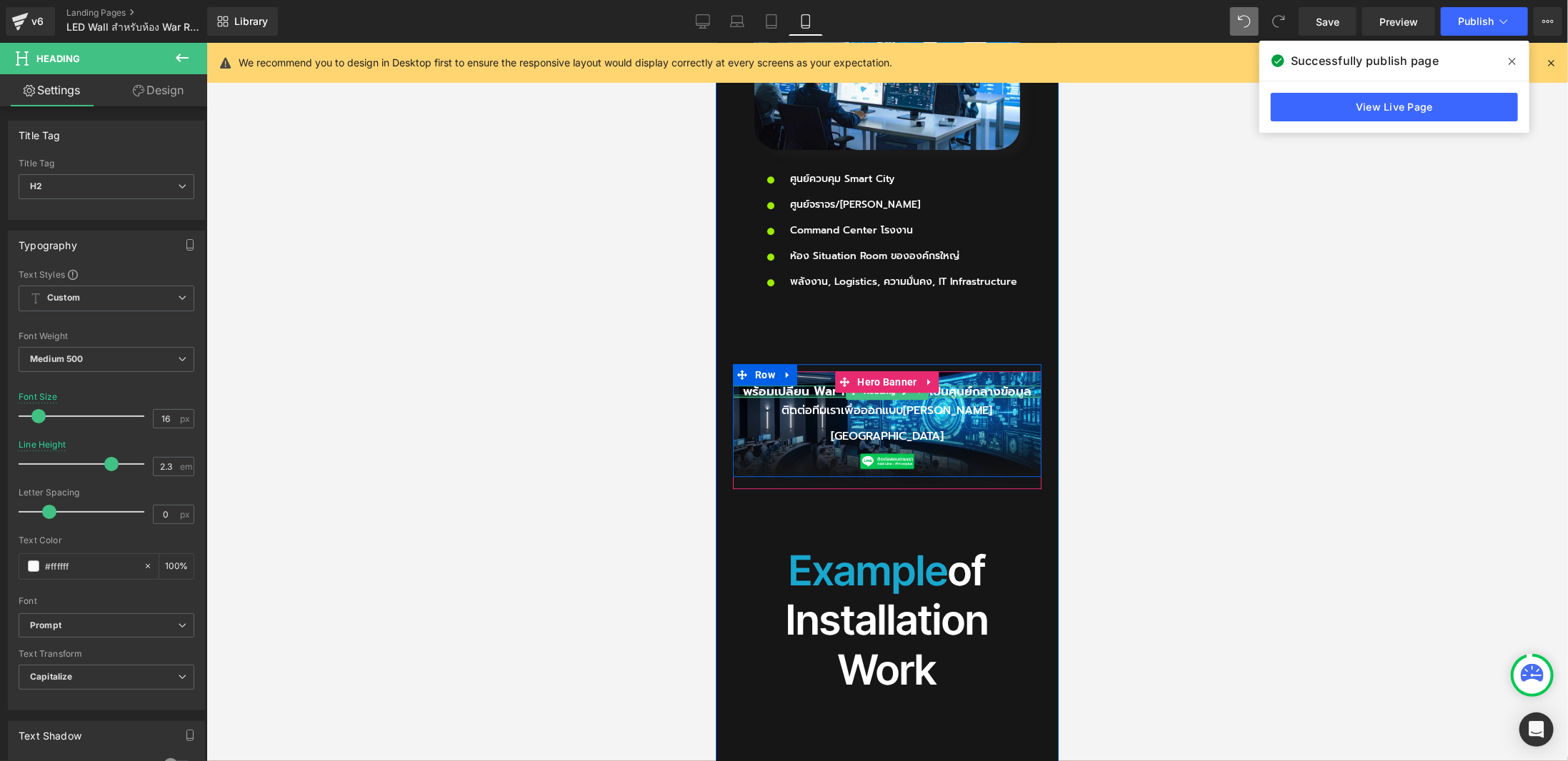
click at [770, 394] on div at bounding box center [886, 395] width 308 height 4
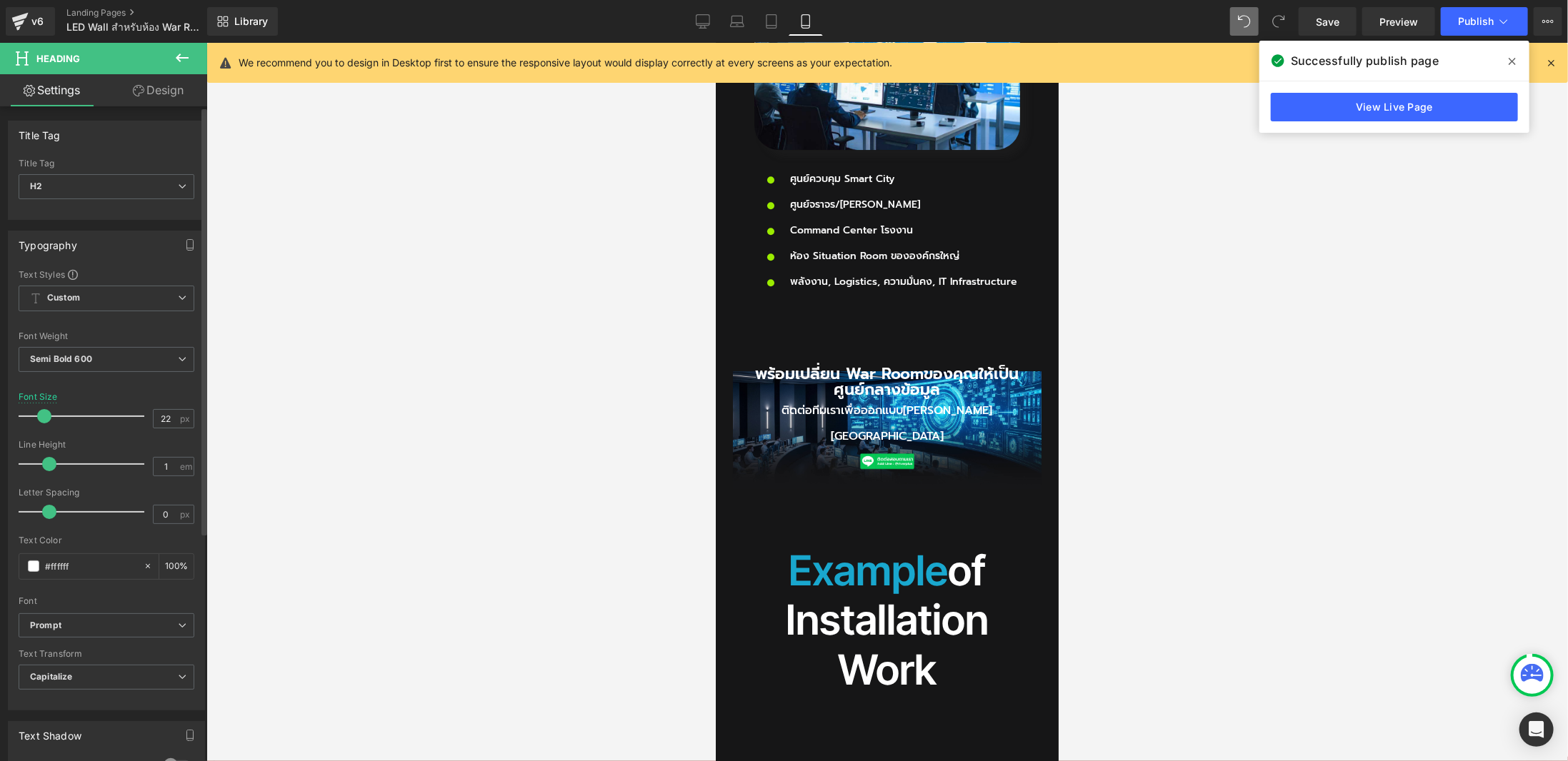
type input "23"
click at [45, 411] on span at bounding box center [47, 416] width 14 height 14
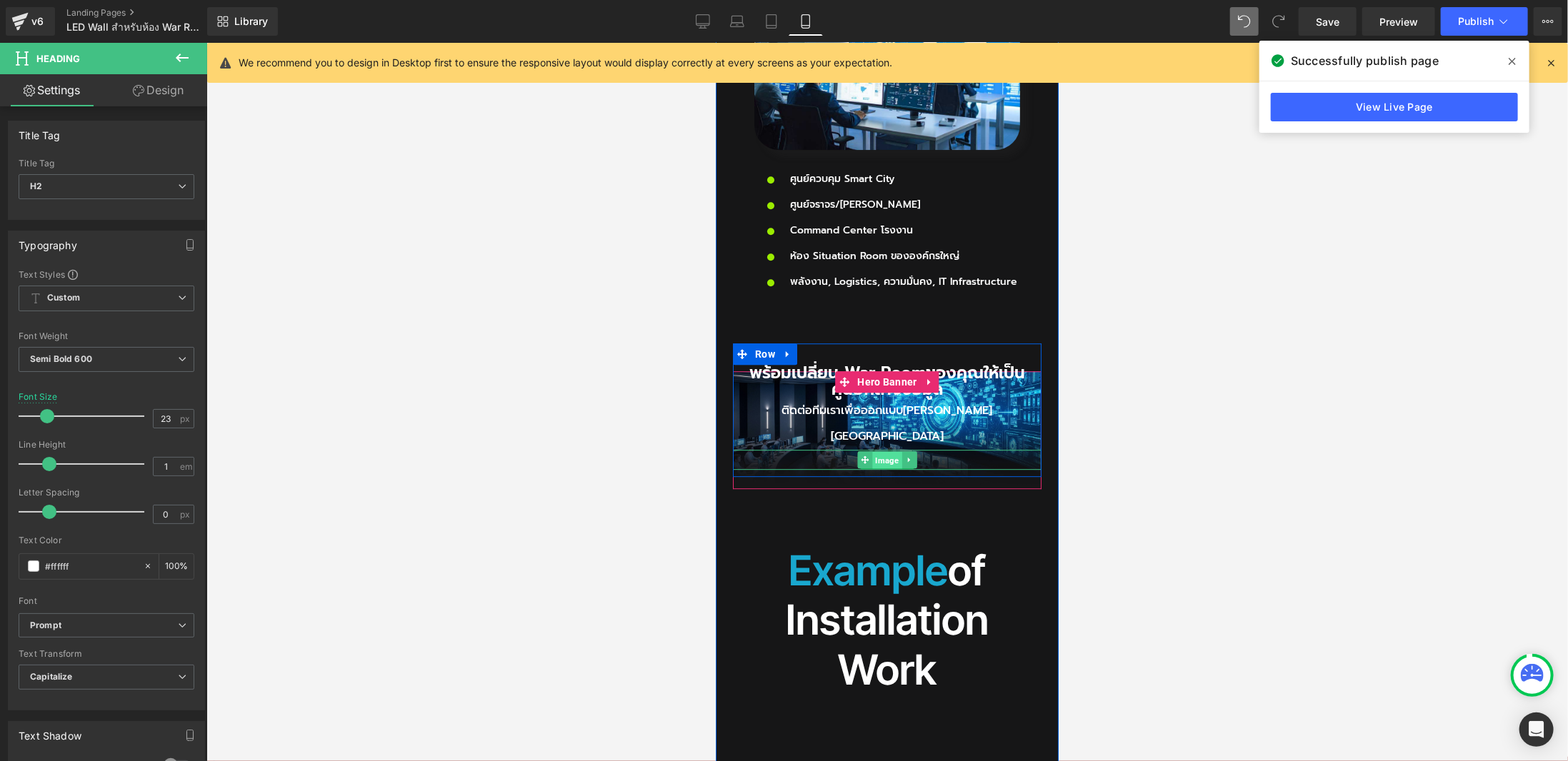
click at [882, 451] on span "Image" at bounding box center [886, 460] width 30 height 17
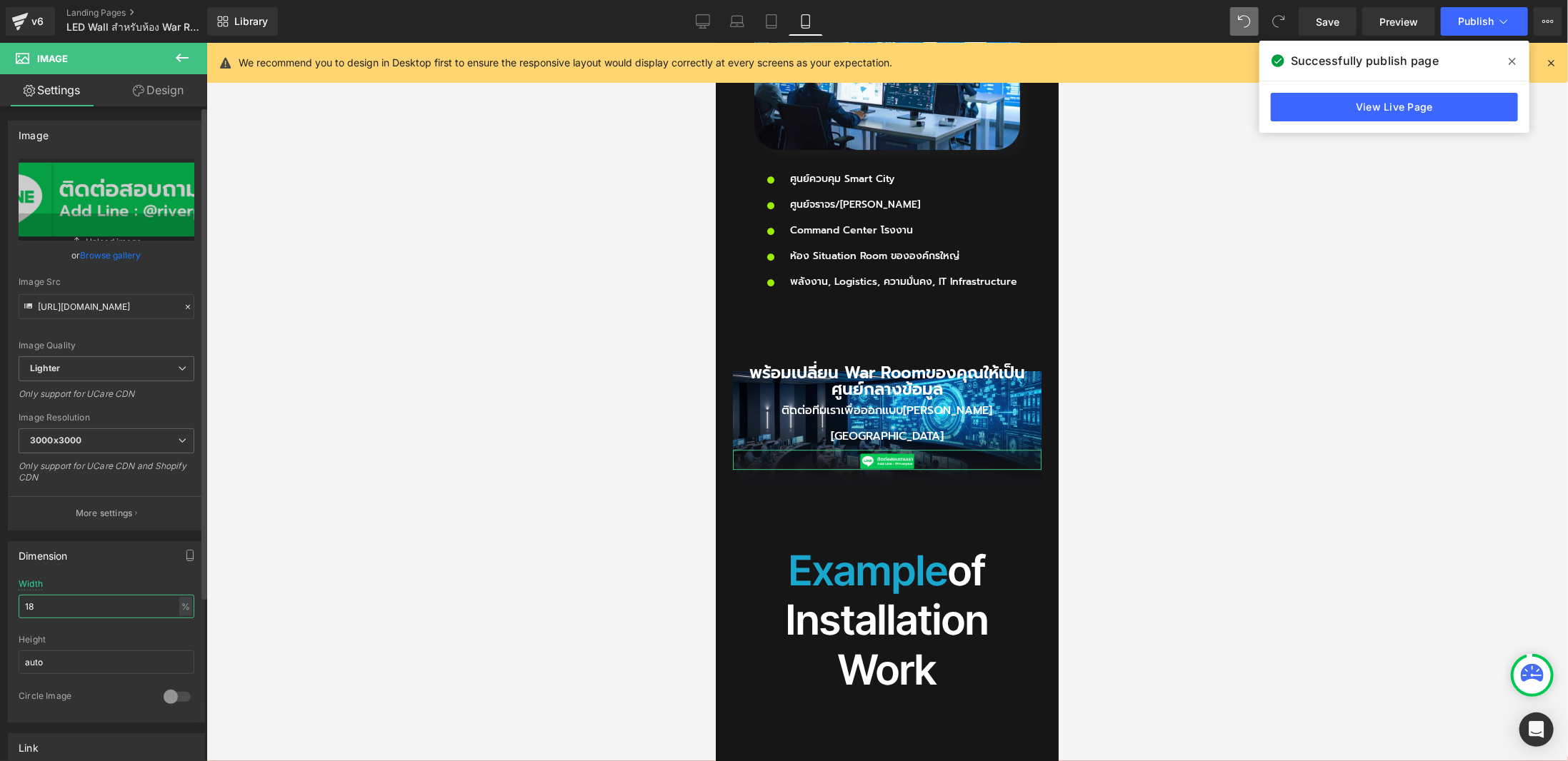
drag, startPoint x: 89, startPoint y: 601, endPoint x: 0, endPoint y: 601, distance: 89.0
click at [0, 601] on div "Dimension 18% Width 18 % % px auto Height auto 0 Circle Image" at bounding box center [106, 626] width 214 height 192
drag, startPoint x: 67, startPoint y: 602, endPoint x: 0, endPoint y: 605, distance: 67.1
click at [0, 605] on div "Dimension 25% Width 25 % % px auto Height auto 0 Circle Image" at bounding box center [106, 626] width 214 height 192
type input "50"
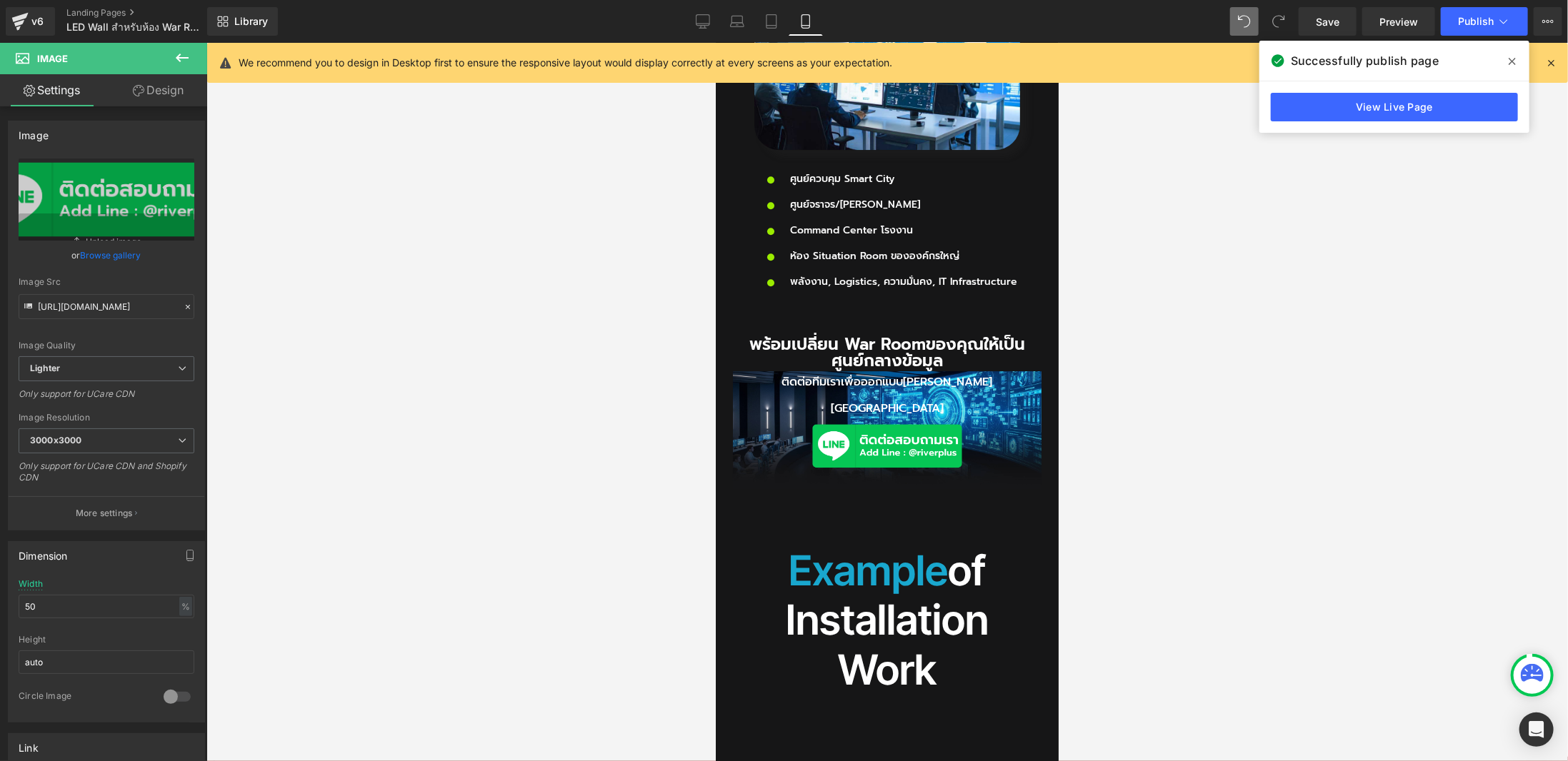
click at [1455, 367] on div at bounding box center [887, 401] width 1361 height 718
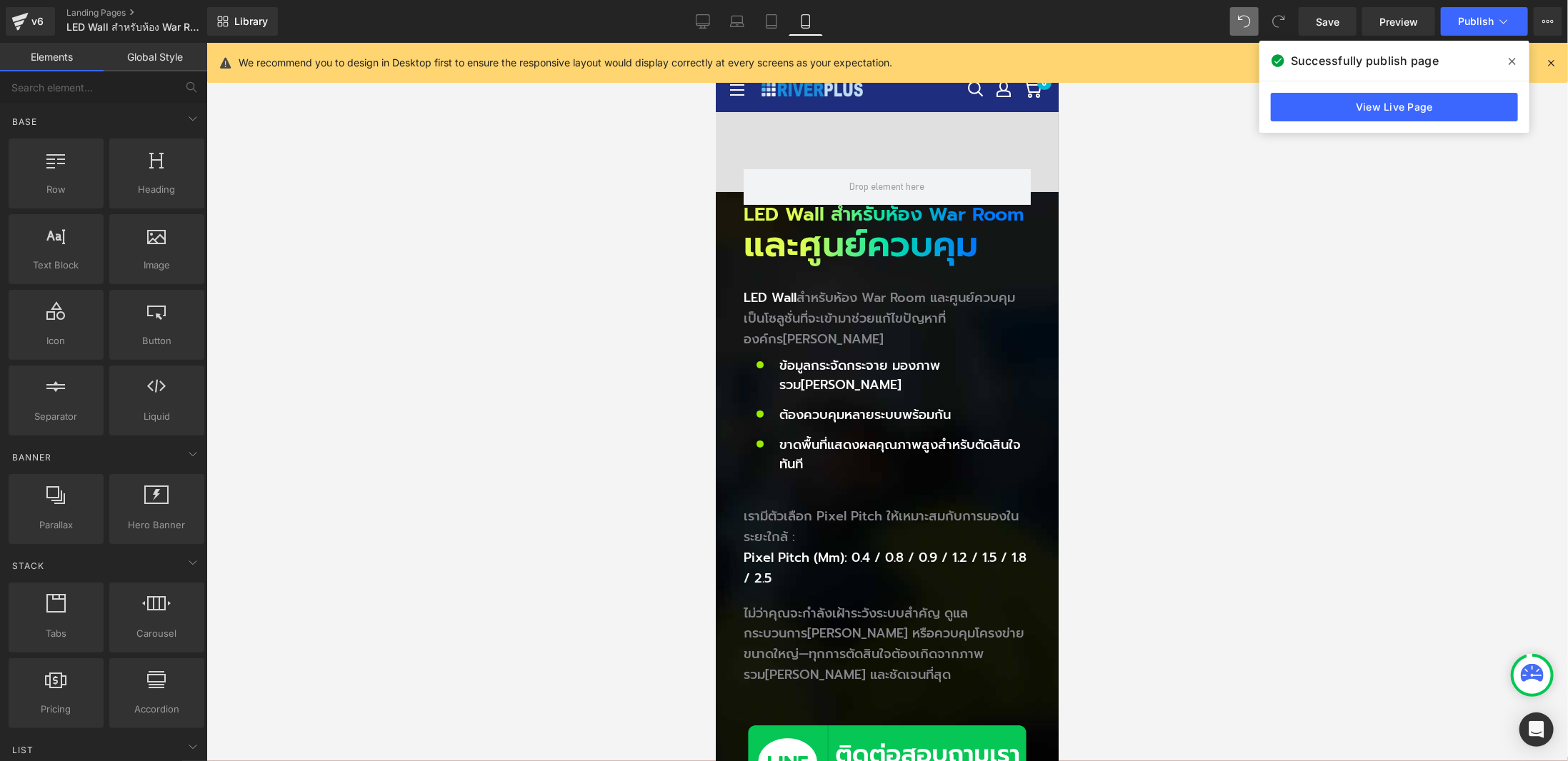
scroll to position [348, 0]
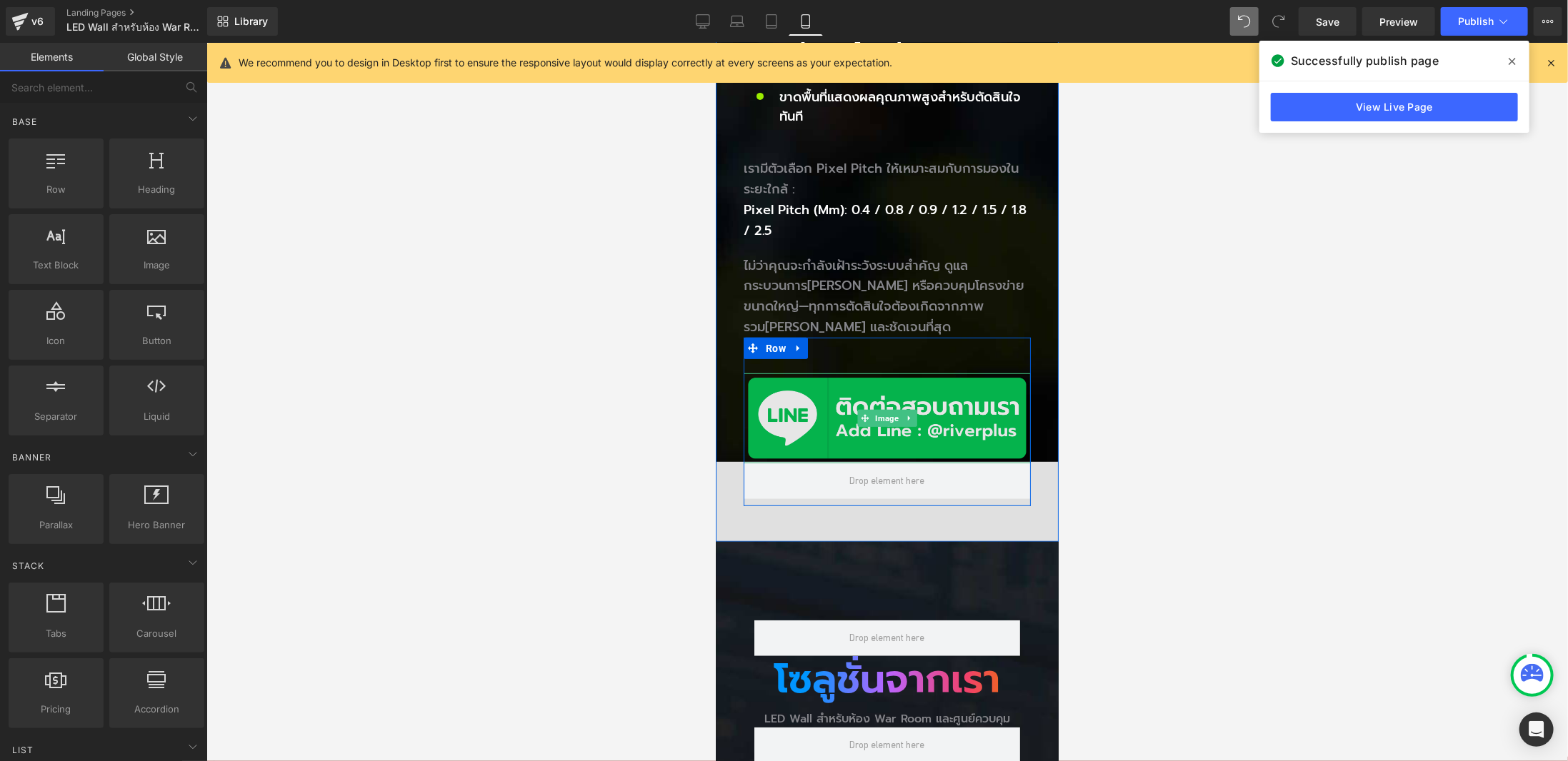
click at [844, 385] on img at bounding box center [887, 418] width 287 height 90
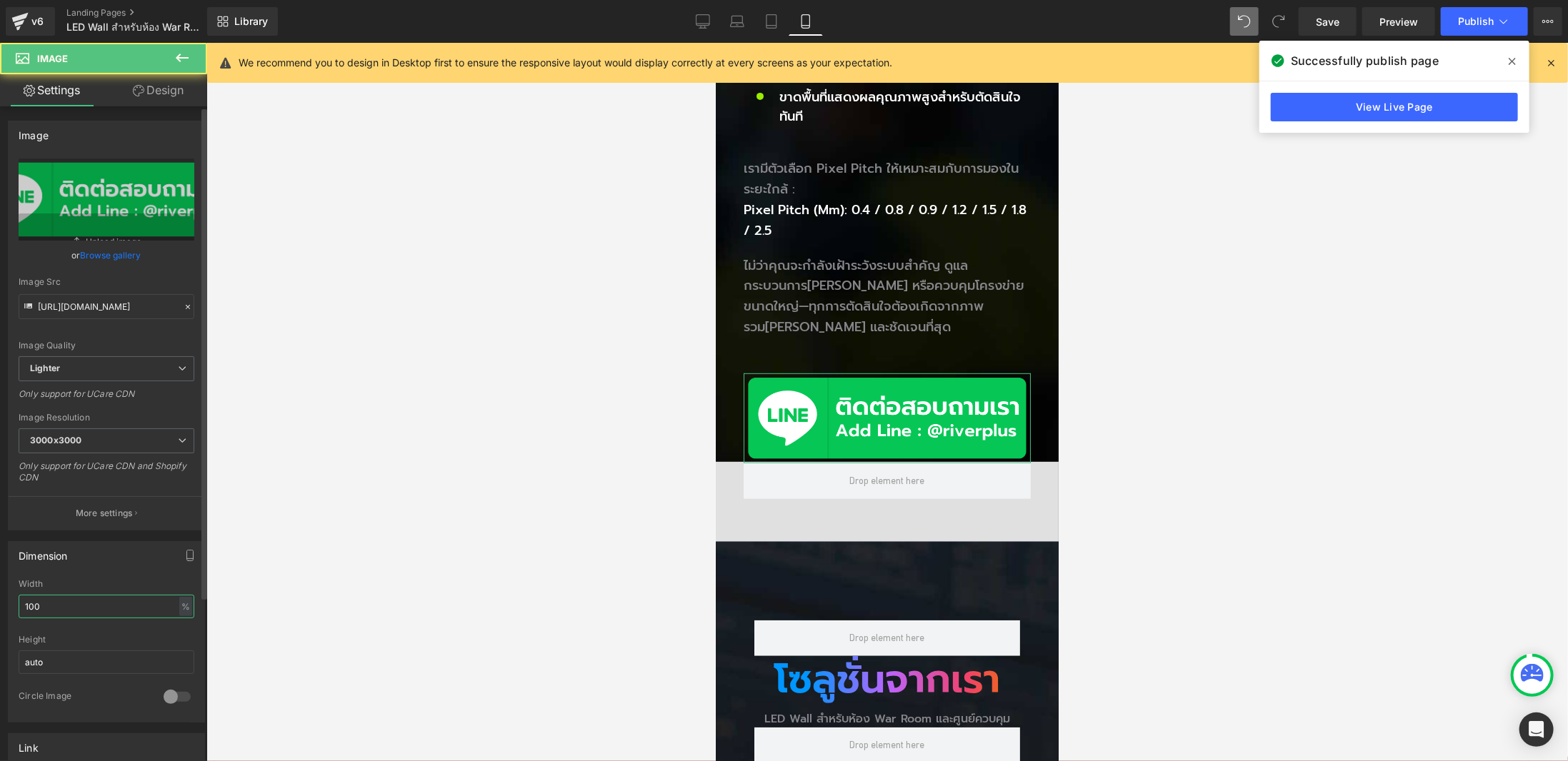
drag, startPoint x: 38, startPoint y: 599, endPoint x: 2, endPoint y: 599, distance: 36.0
click at [0, 602] on div "Dimension 100% Width 100 % % px auto Height auto 0 Circle Image" at bounding box center [106, 626] width 214 height 192
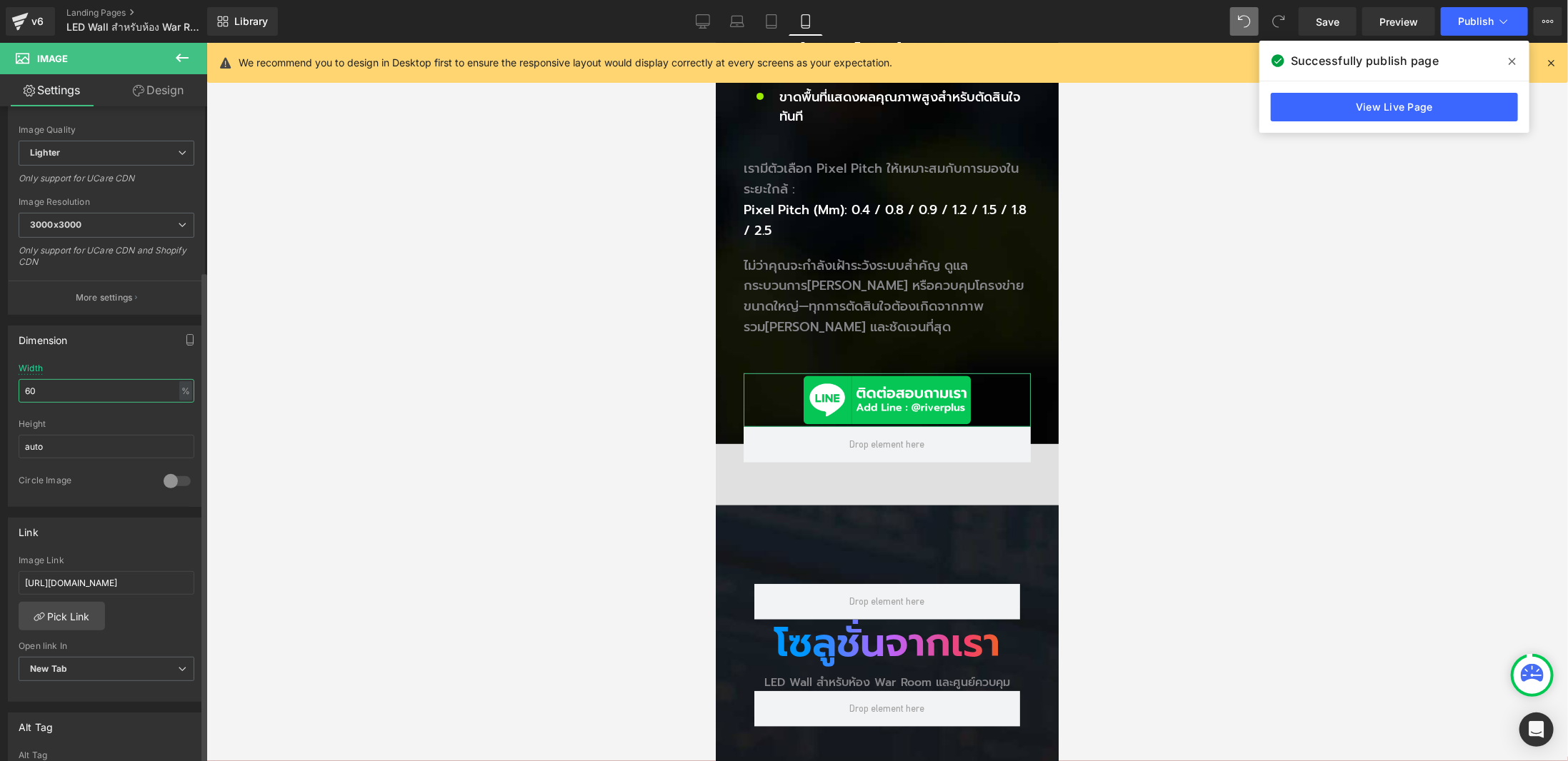
scroll to position [429, 0]
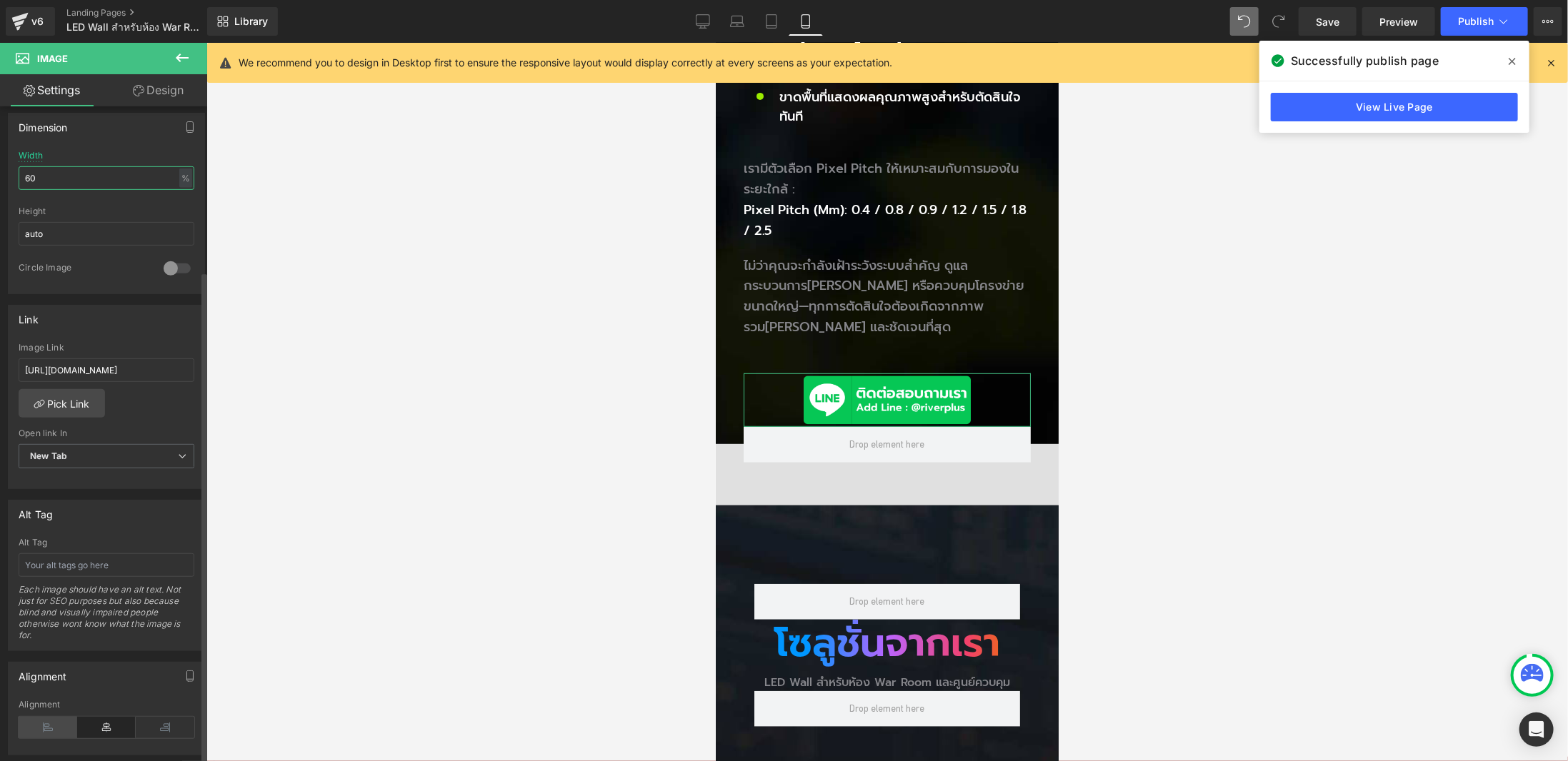
type input "60"
drag, startPoint x: 45, startPoint y: 719, endPoint x: 107, endPoint y: 674, distance: 76.6
click at [46, 718] on icon at bounding box center [47, 728] width 58 height 22
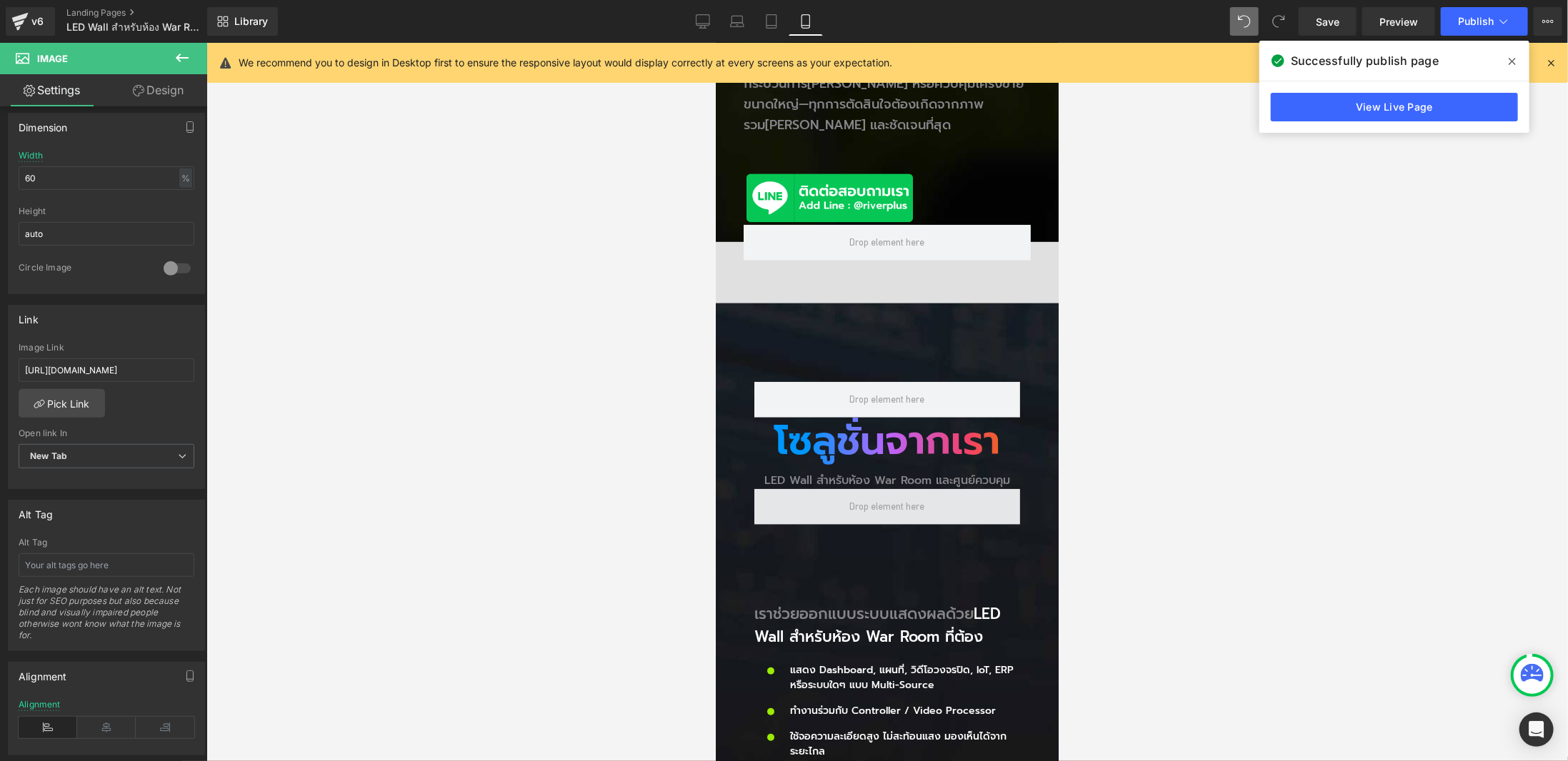
scroll to position [714, 0]
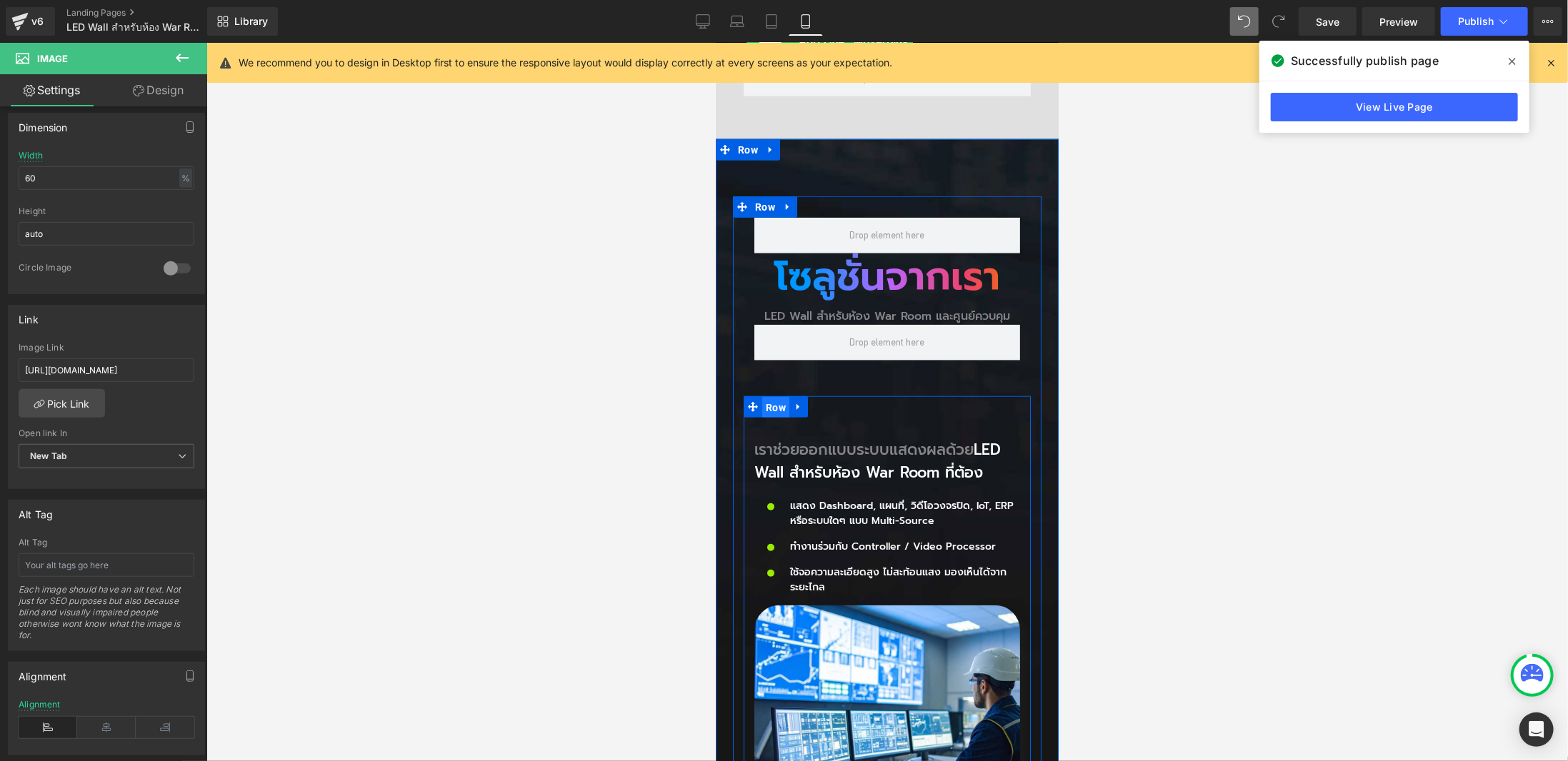
drag, startPoint x: 770, startPoint y: 371, endPoint x: 1155, endPoint y: 310, distance: 389.8
click at [770, 396] on span "Row" at bounding box center [774, 407] width 27 height 22
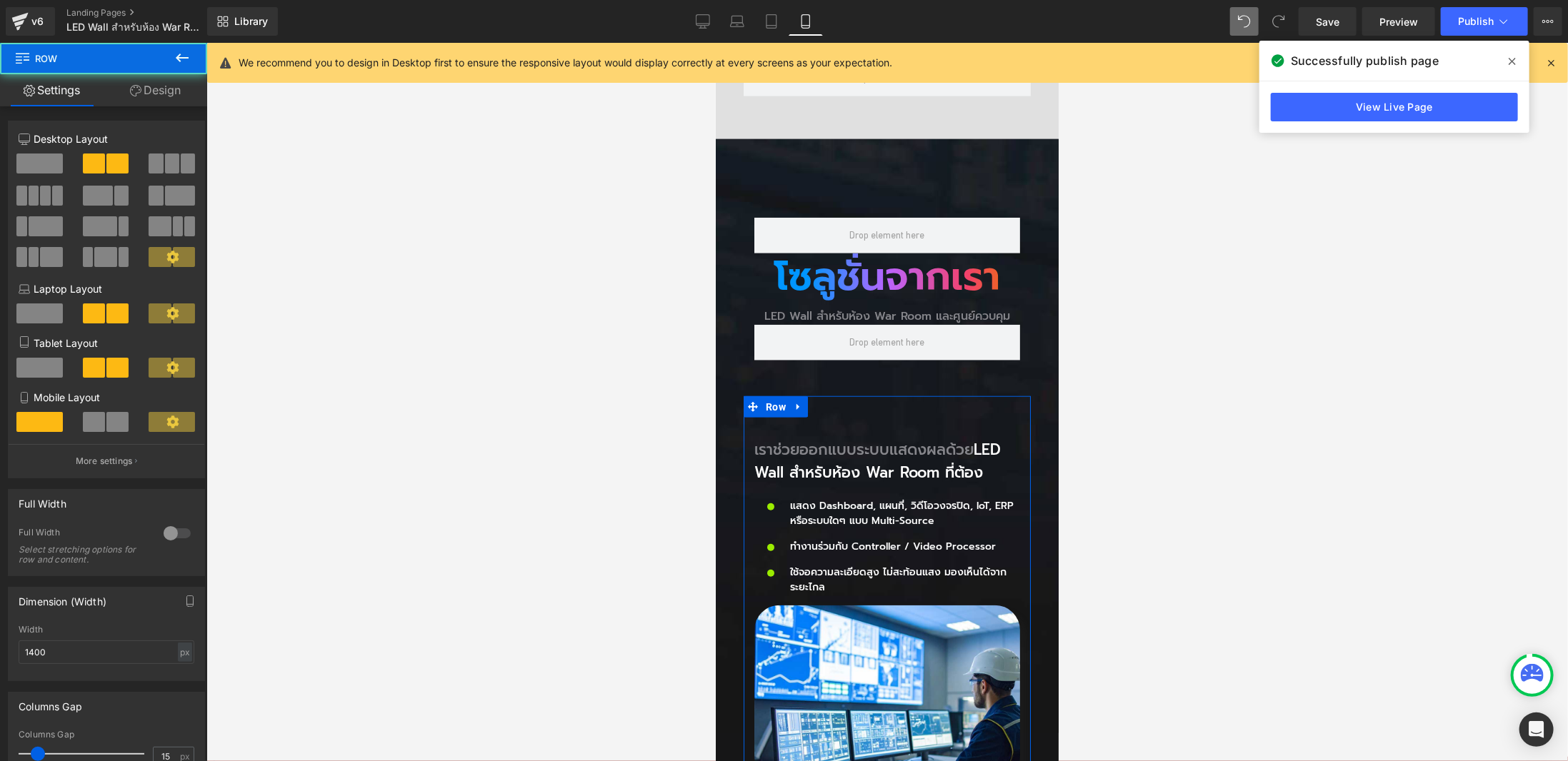
click at [144, 93] on link "Design" at bounding box center [155, 90] width 103 height 32
click at [0, 0] on div "Spacing" at bounding box center [0, 0] width 0 height 0
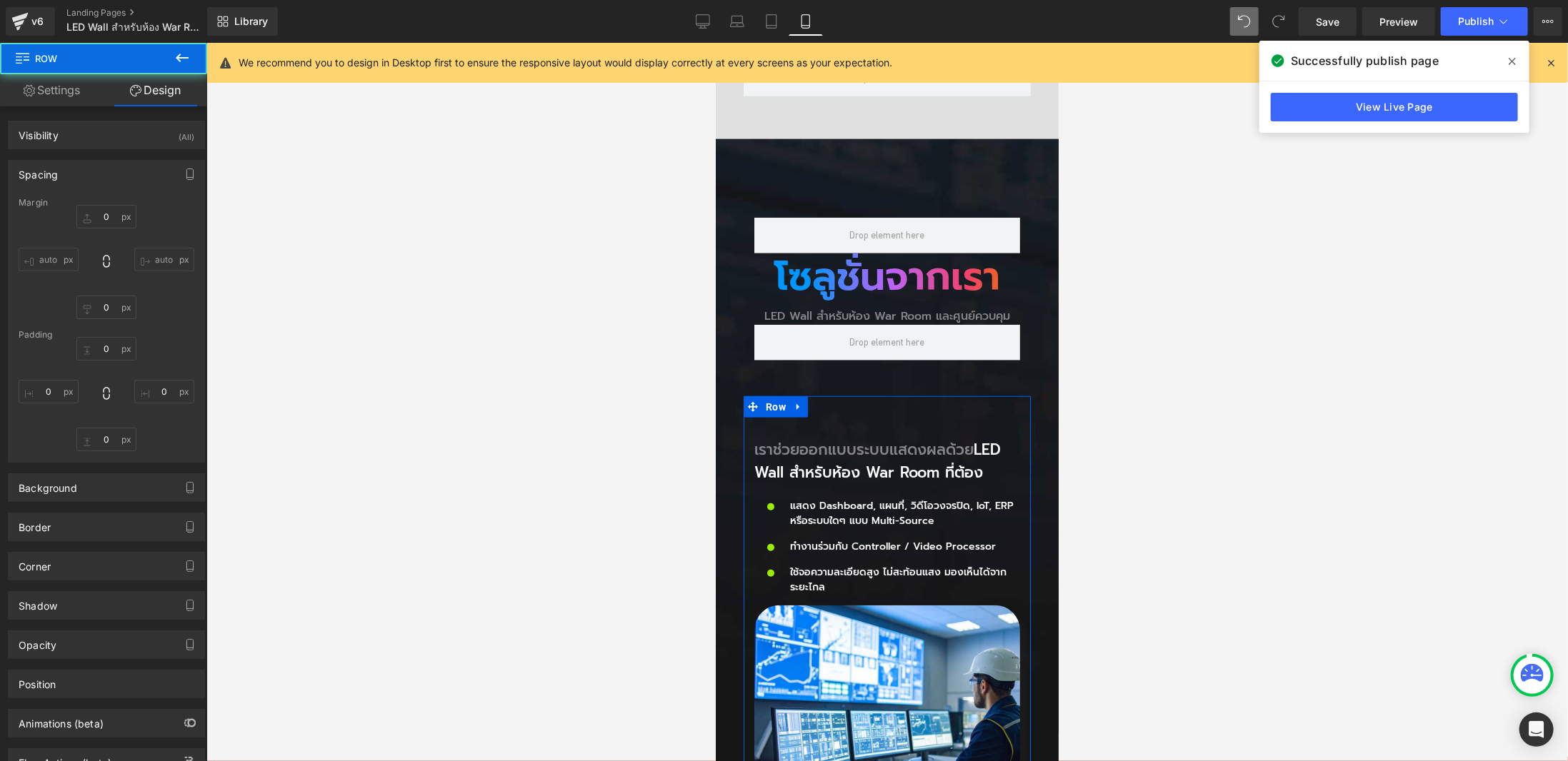
type input "50"
type input "0"
type input "30"
type input "0"
type input "10"
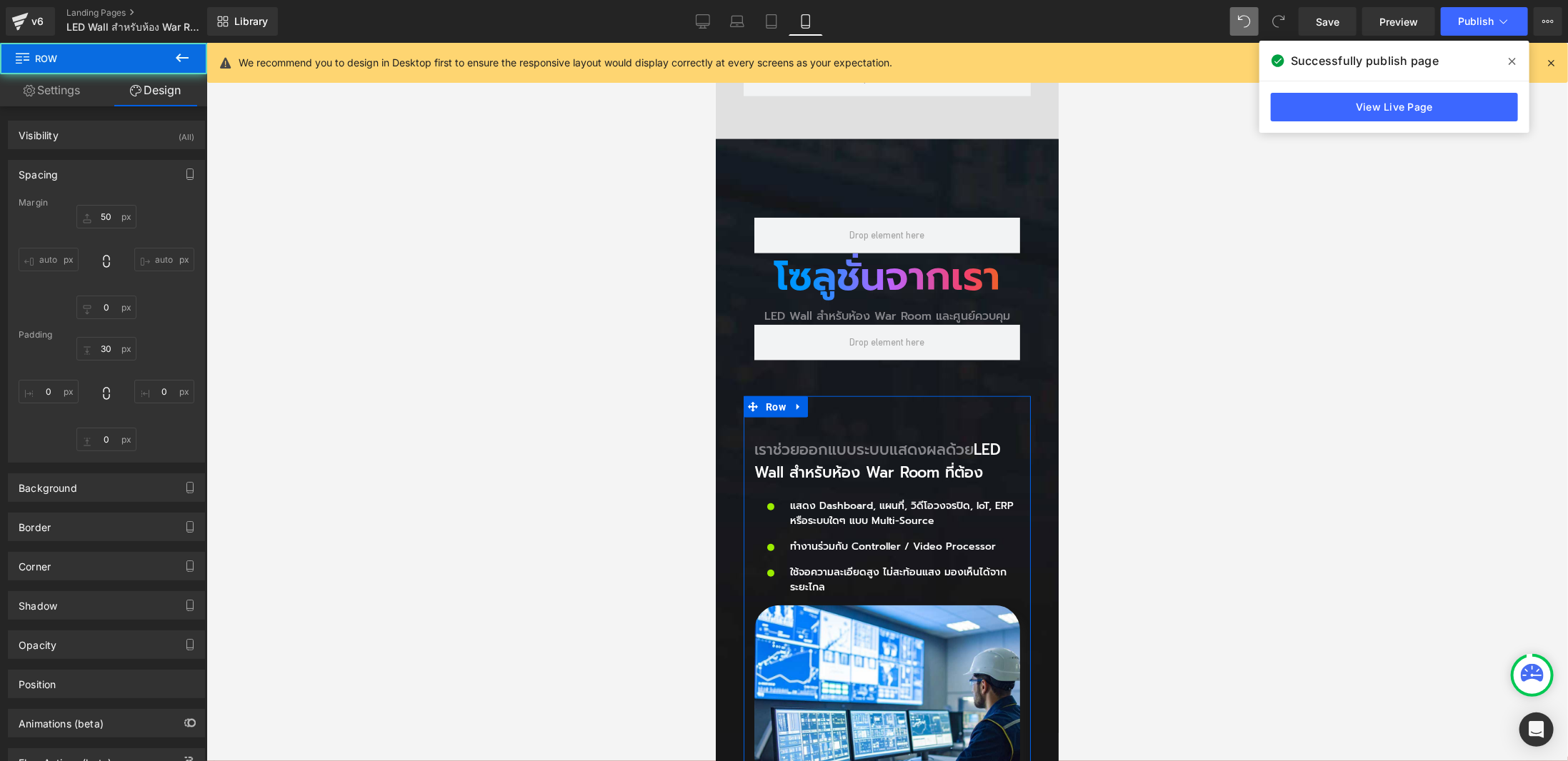
type input "0"
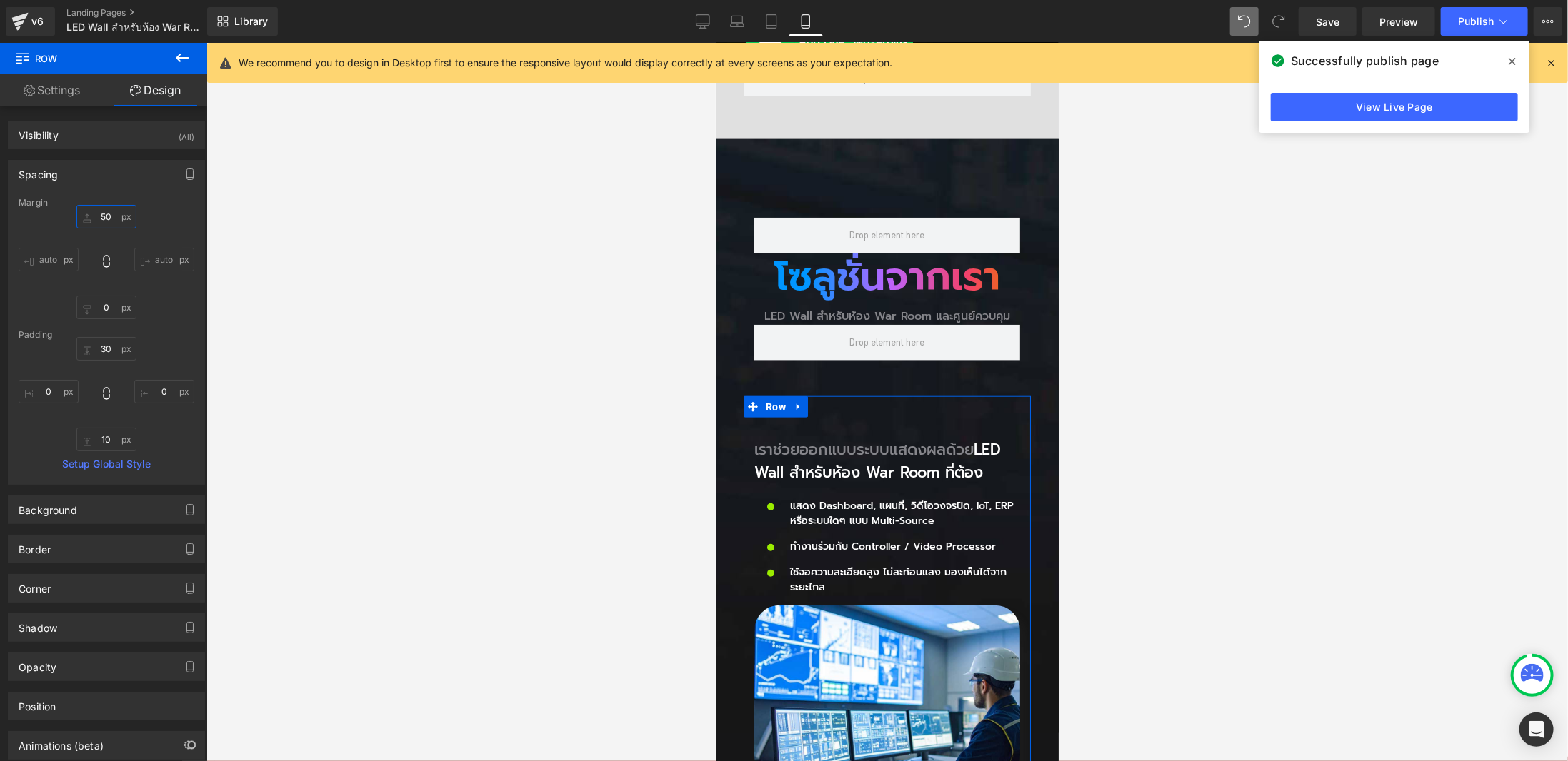
click at [99, 217] on input "50" at bounding box center [106, 217] width 60 height 23
type input "0"
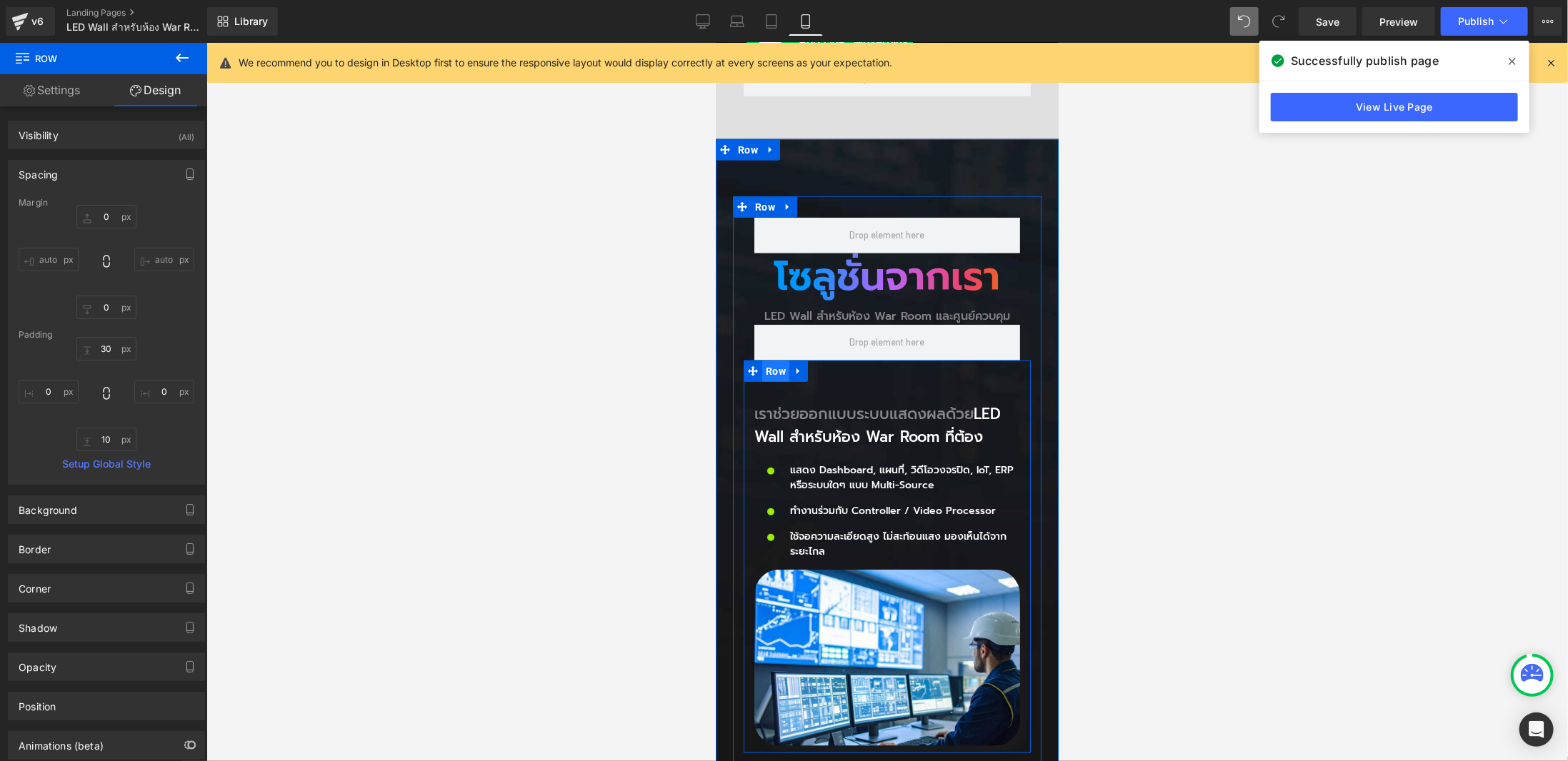
click at [767, 360] on span "Row" at bounding box center [774, 371] width 27 height 22
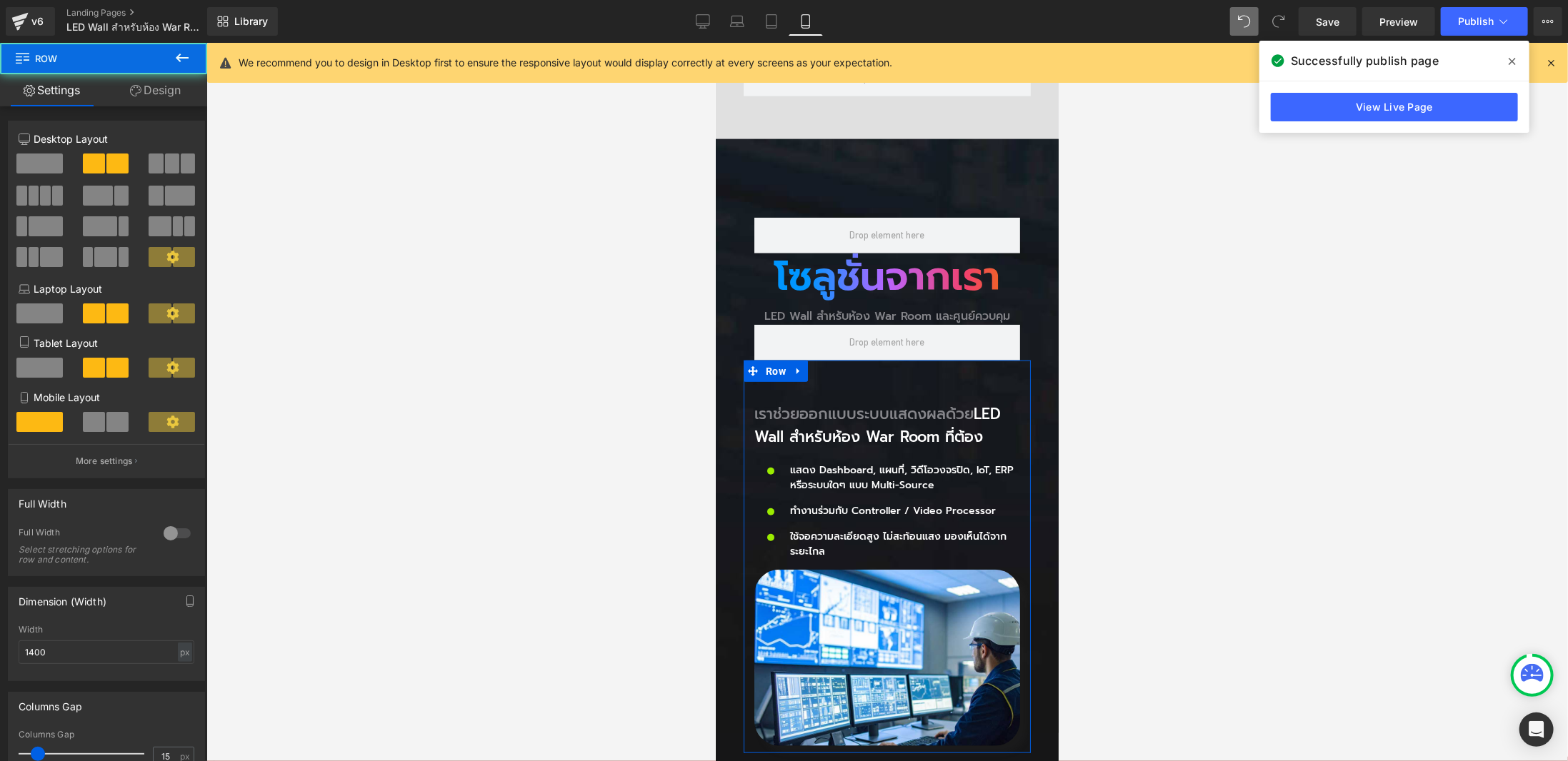
click at [147, 103] on link "Design" at bounding box center [155, 90] width 103 height 32
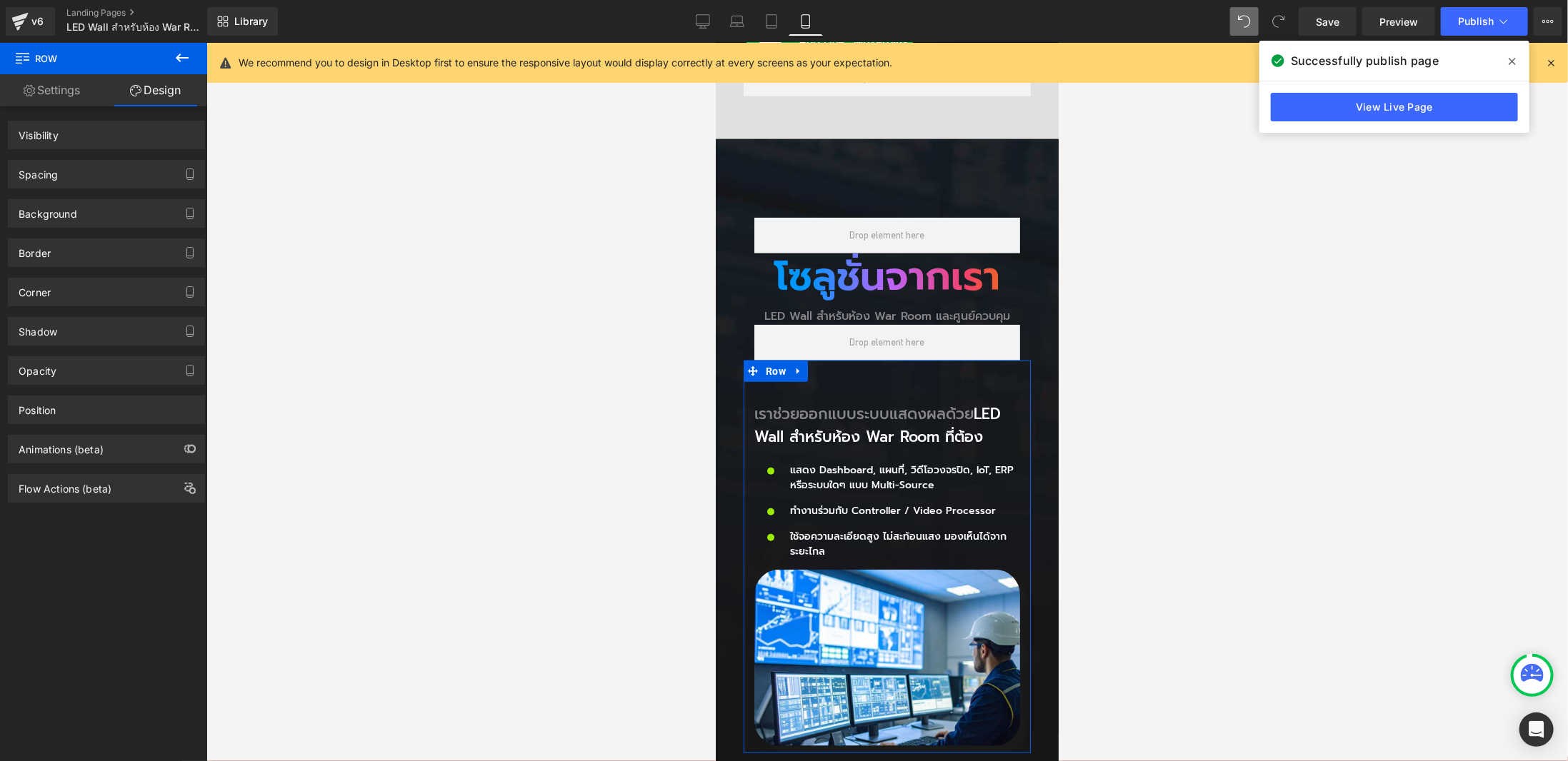
click at [114, 174] on div "Spacing" at bounding box center [106, 174] width 196 height 27
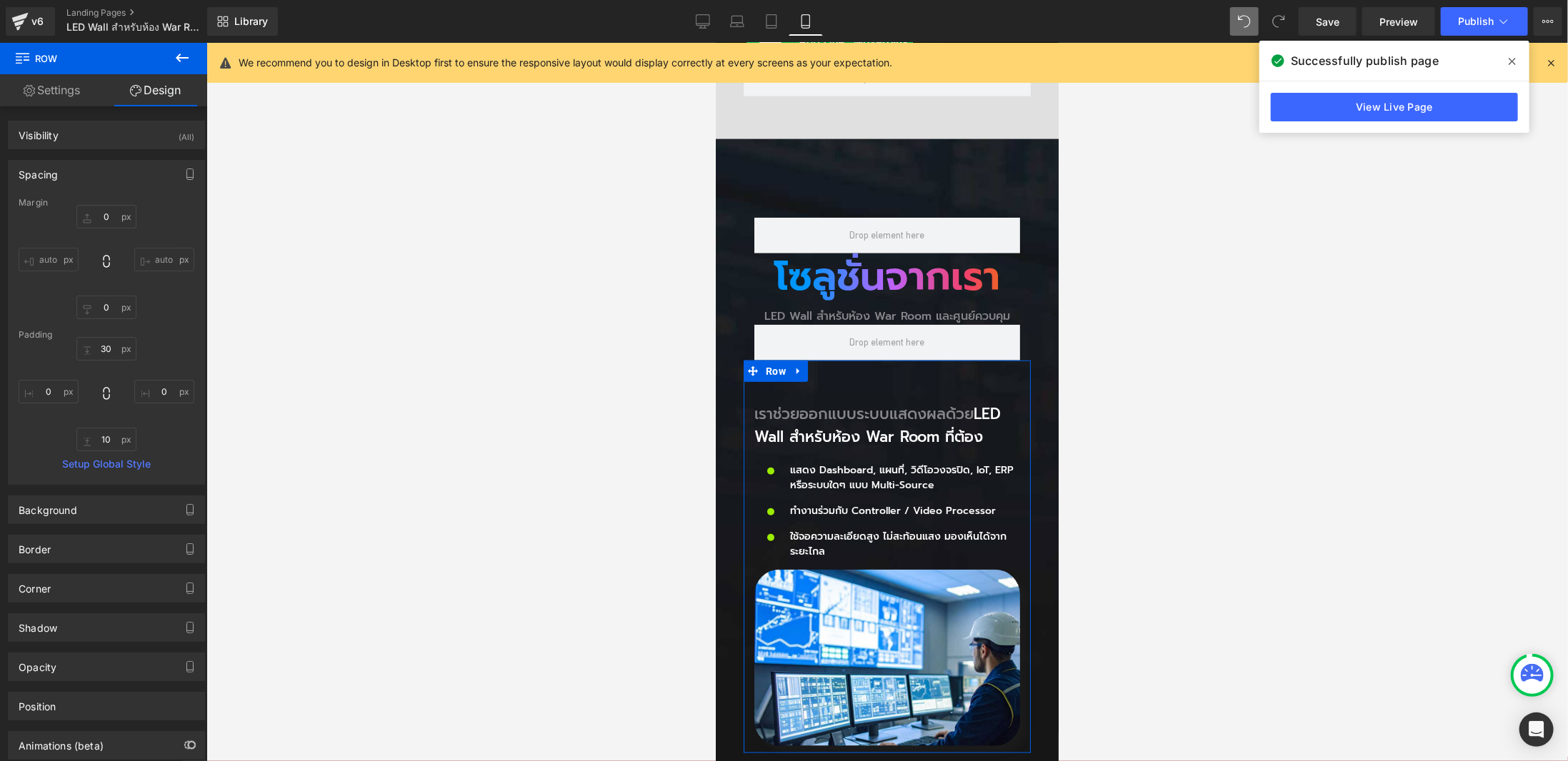
type input "0"
type input "30"
type input "0"
type input "10"
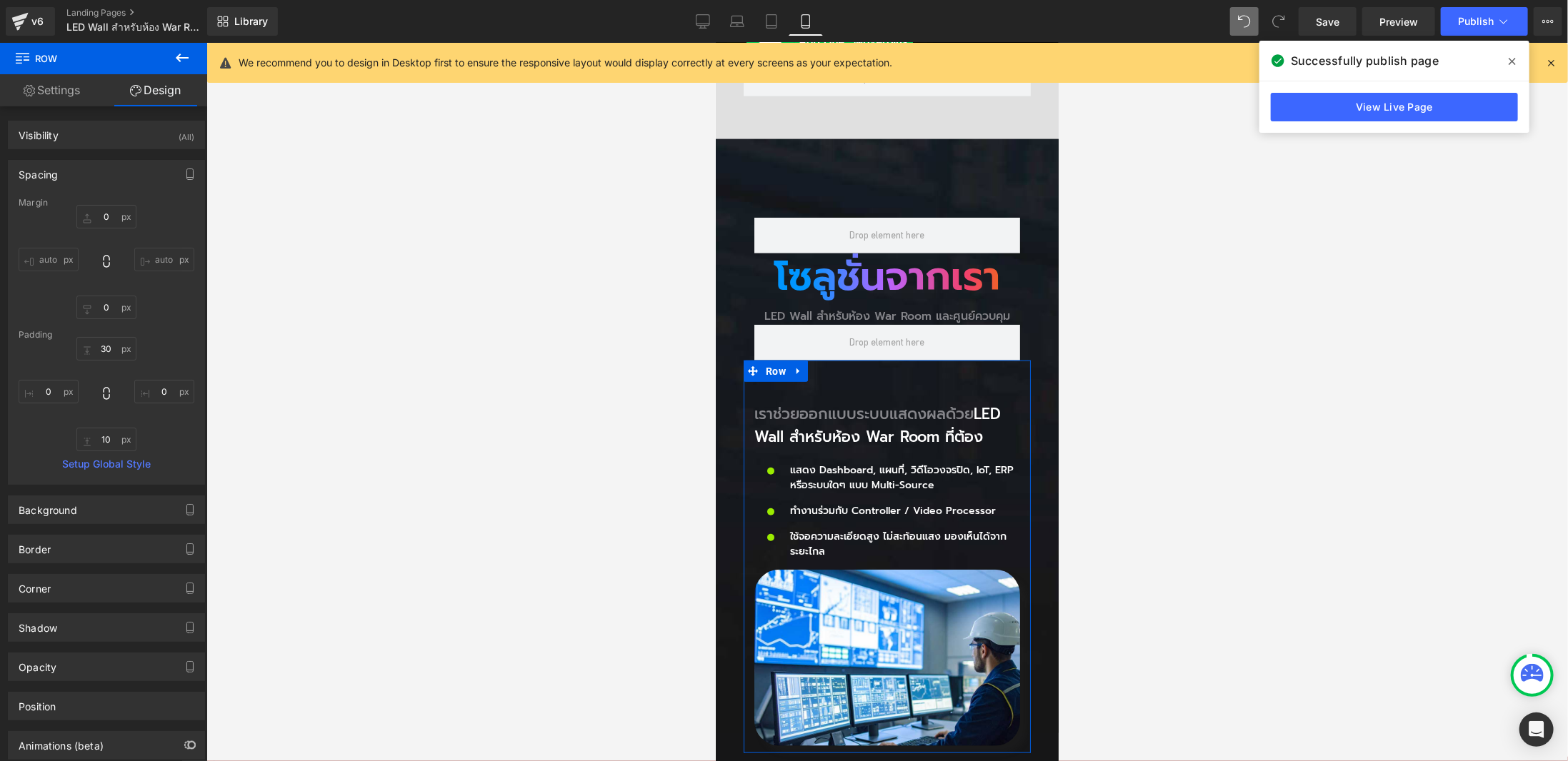
type input "0"
click at [107, 343] on input "30" at bounding box center [106, 349] width 60 height 23
type input "0"
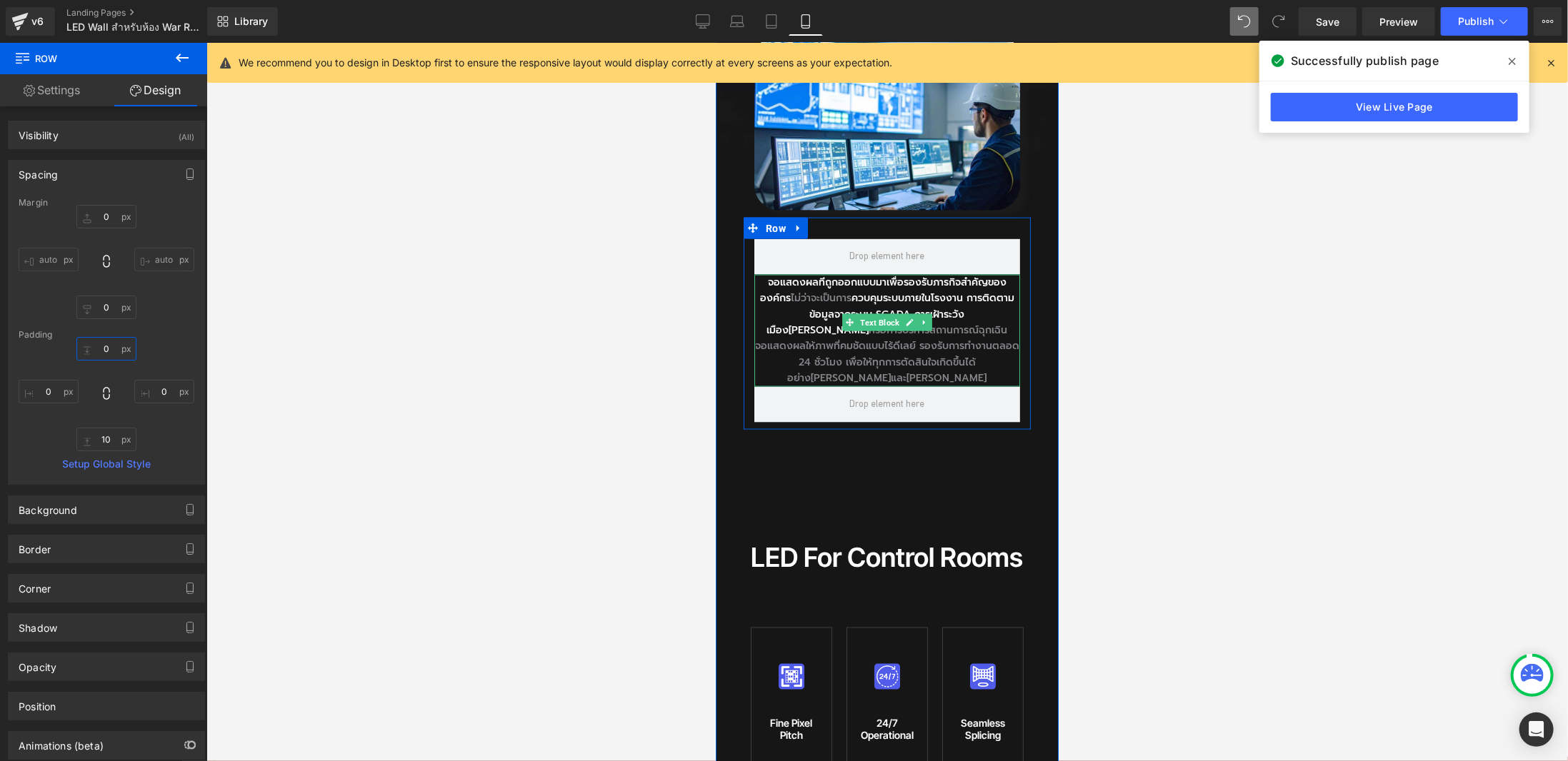
scroll to position [1357, 0]
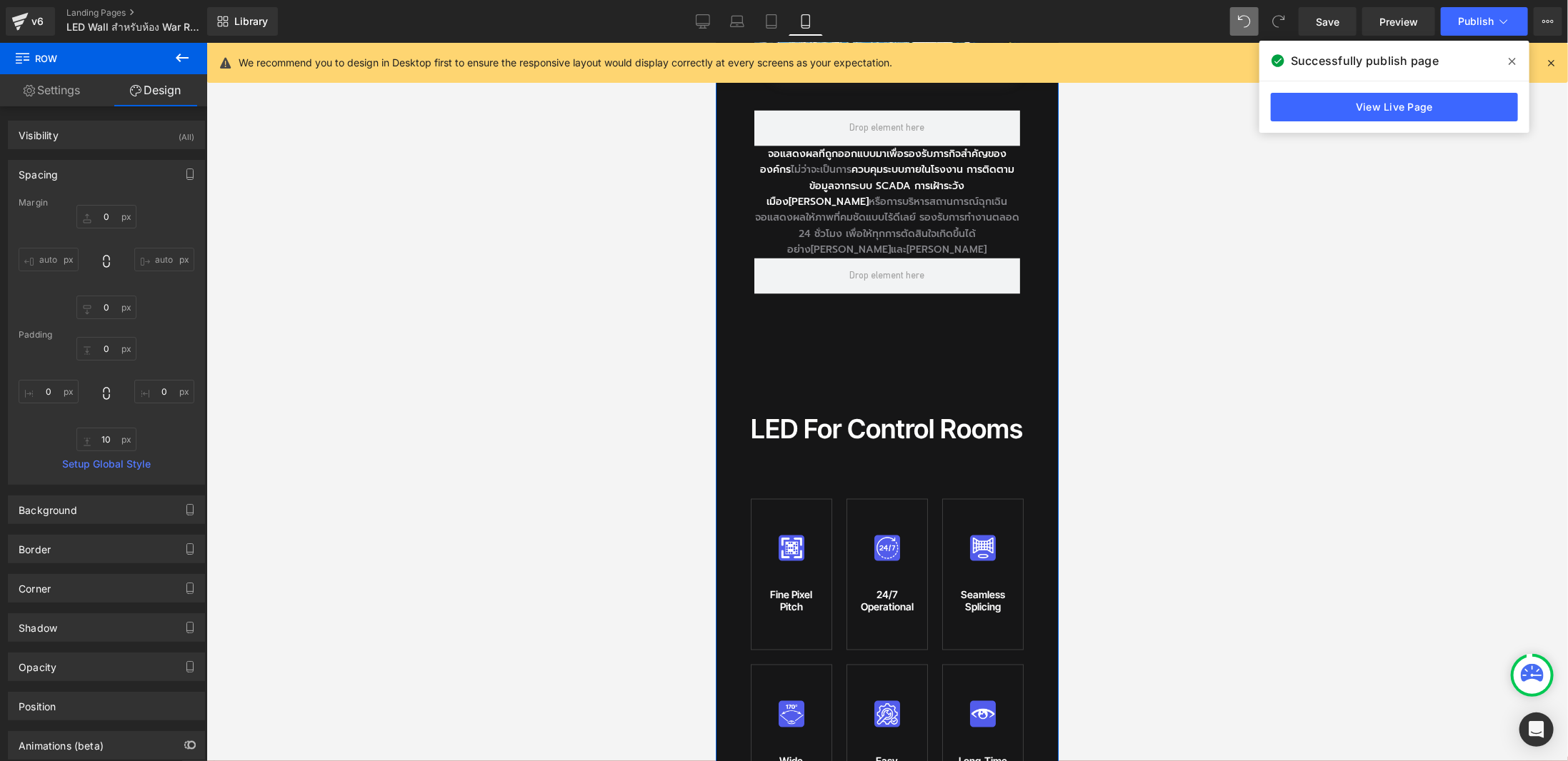
click at [868, 273] on div "โซลูชั่นจากเรา Heading LED Wall สำหรับห้อง War Room และศูนย์ควบคุม Heading Row …" at bounding box center [886, 197] width 308 height 1289
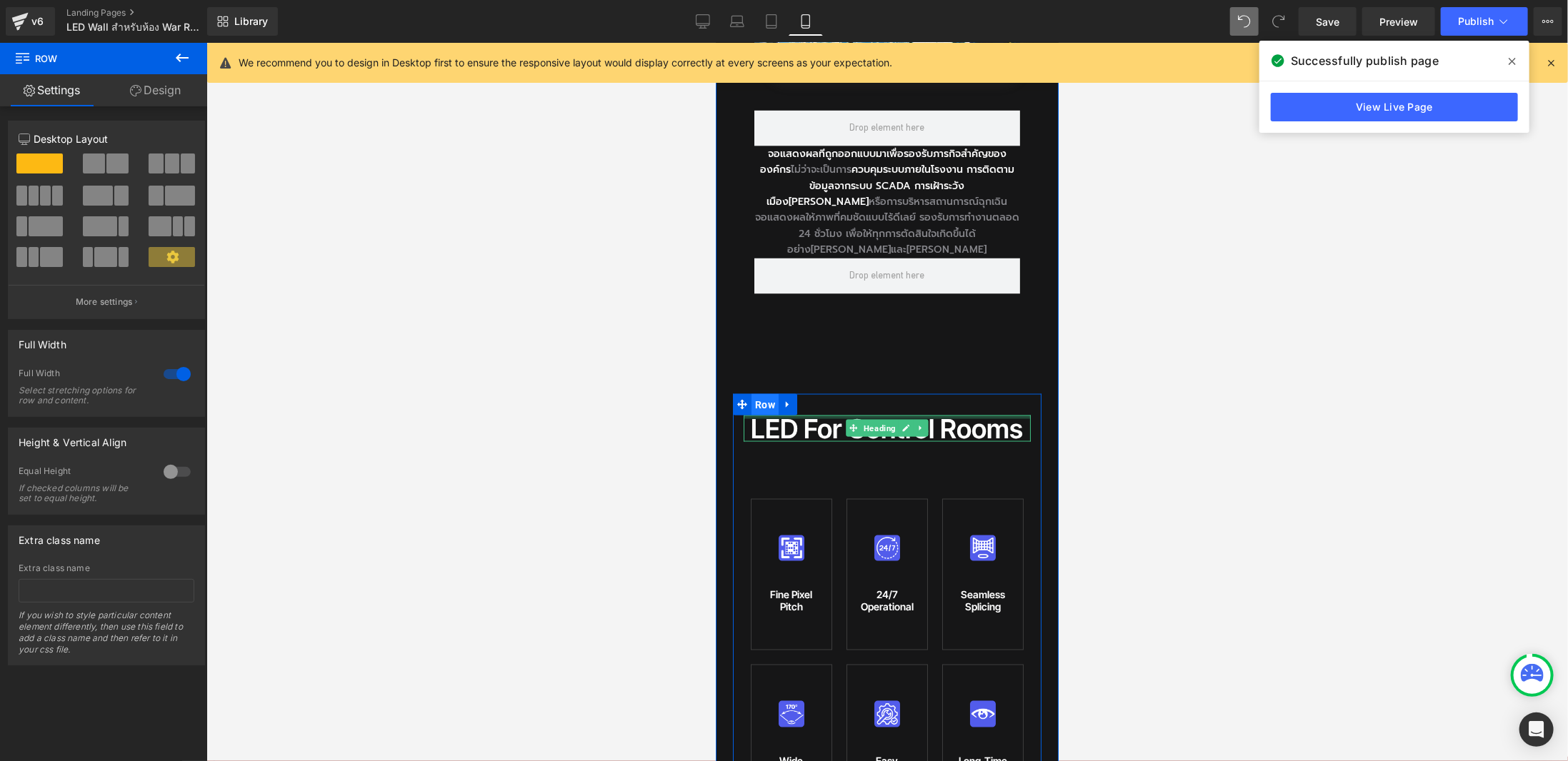
click at [759, 394] on span "Row" at bounding box center [764, 405] width 27 height 22
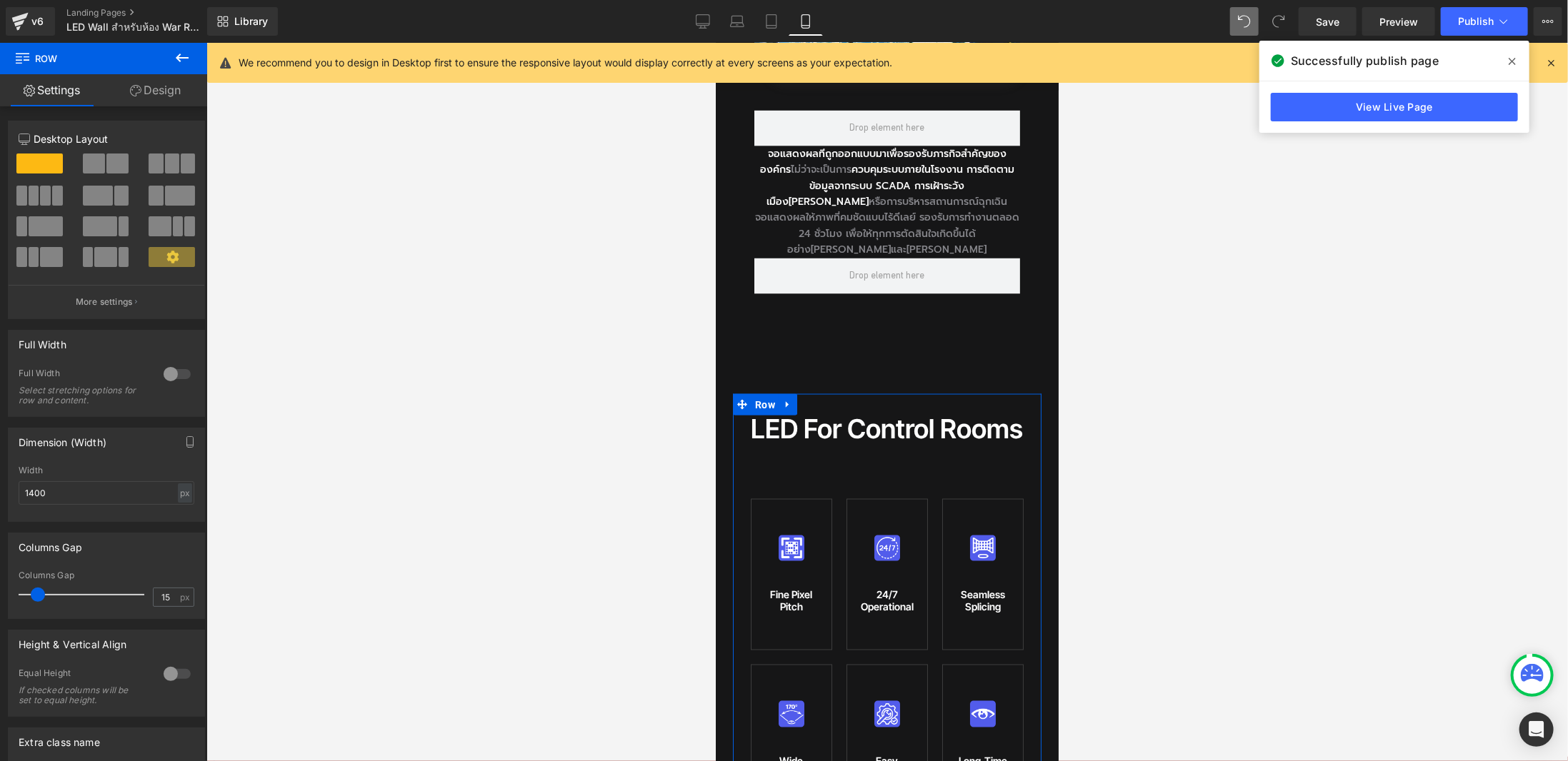
click at [155, 97] on link "Design" at bounding box center [155, 90] width 103 height 32
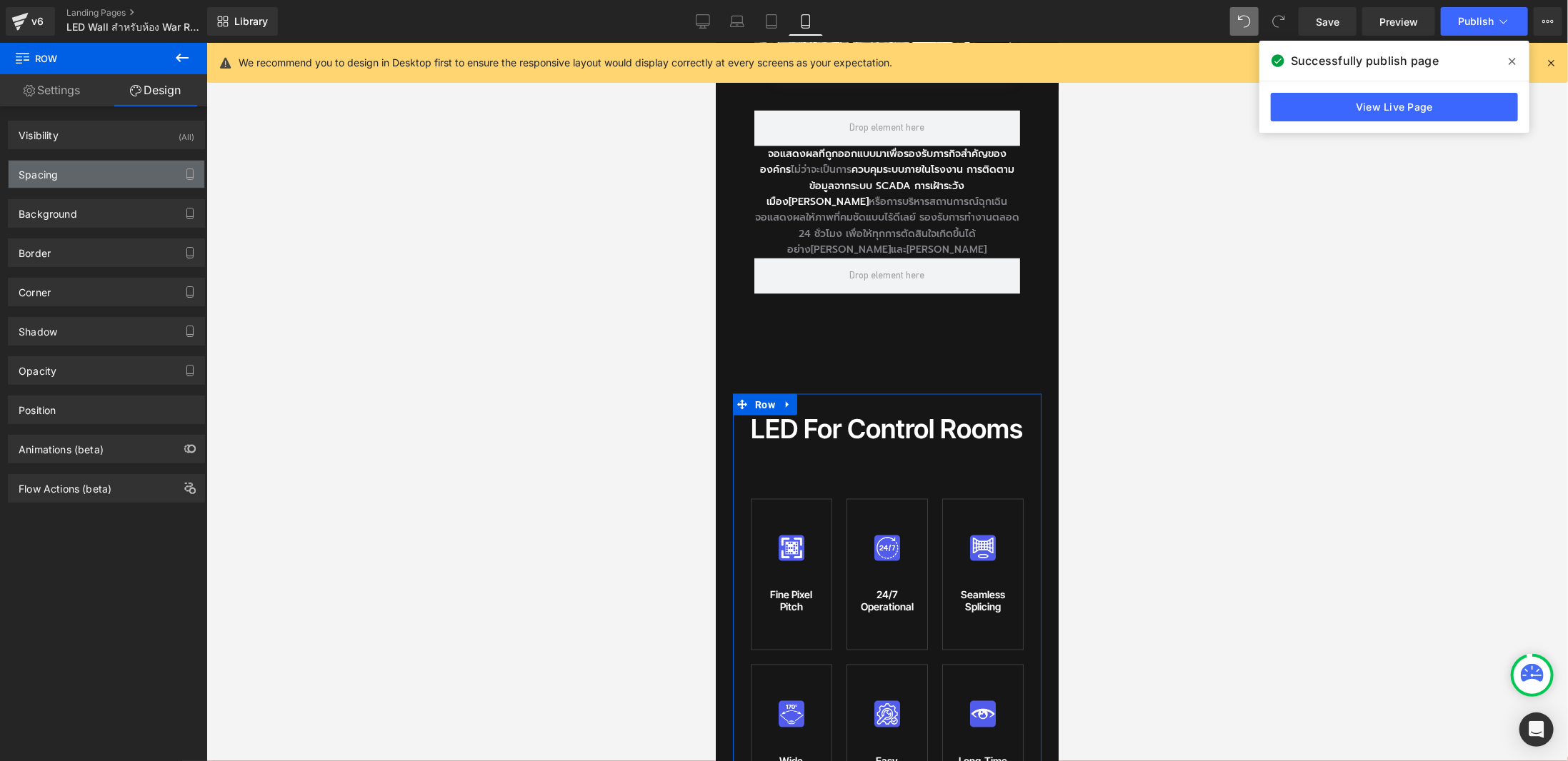
type input "120"
type input "0"
type input "30"
type input "0"
type input "10"
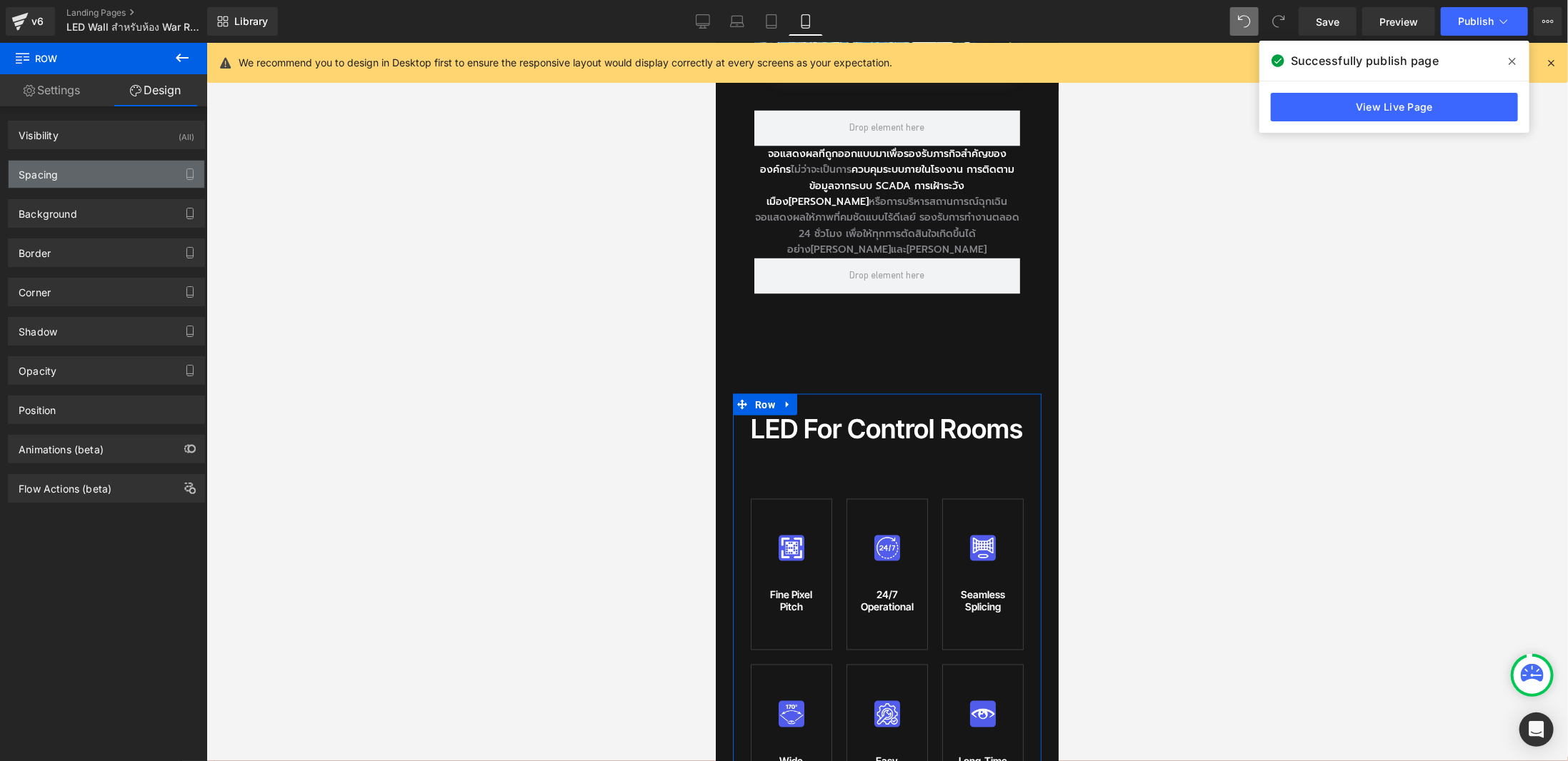
type input "0"
click at [101, 179] on div "Spacing" at bounding box center [106, 174] width 196 height 27
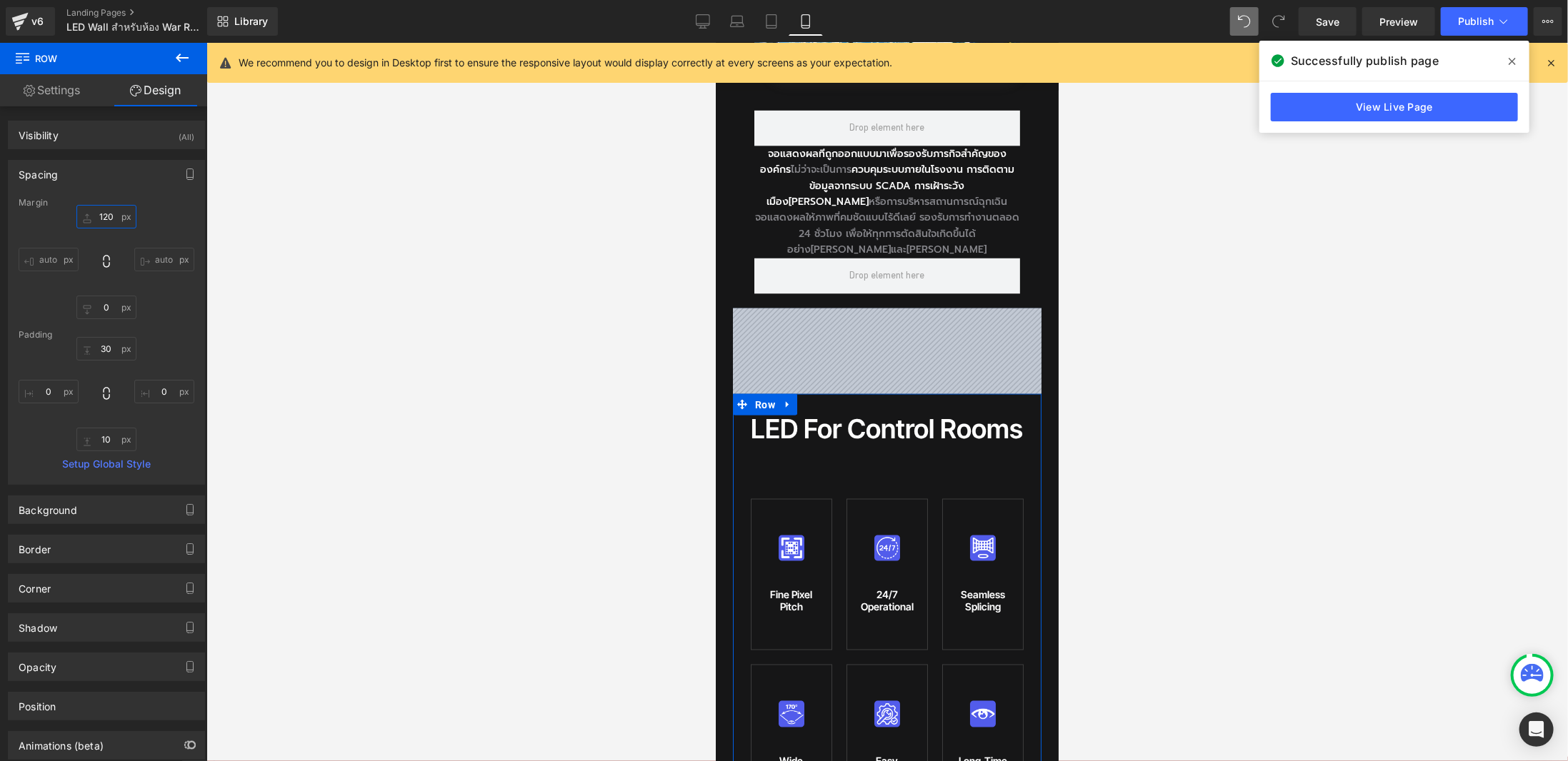
click at [103, 211] on input "120" at bounding box center [106, 217] width 60 height 23
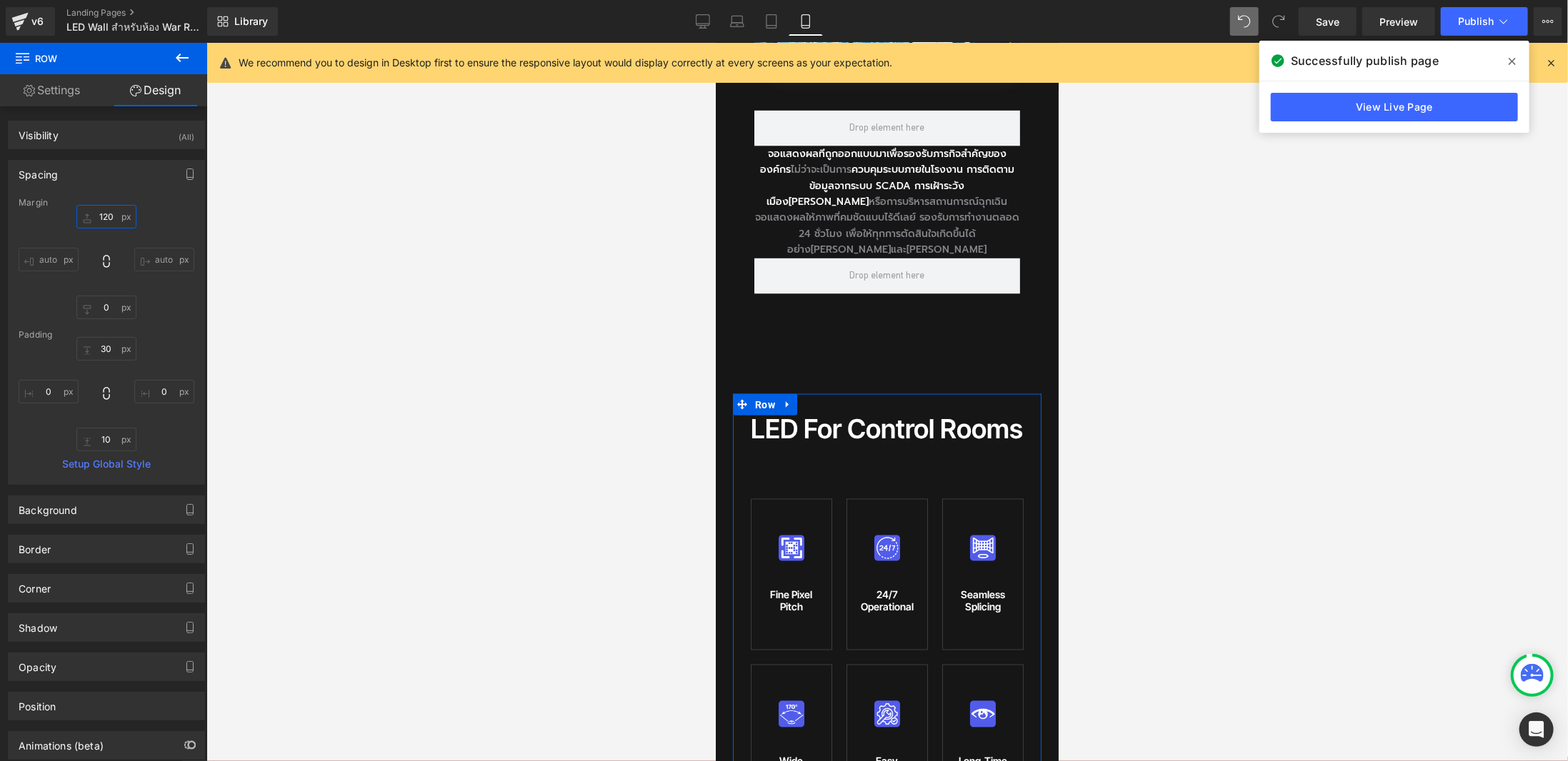
type input "0"
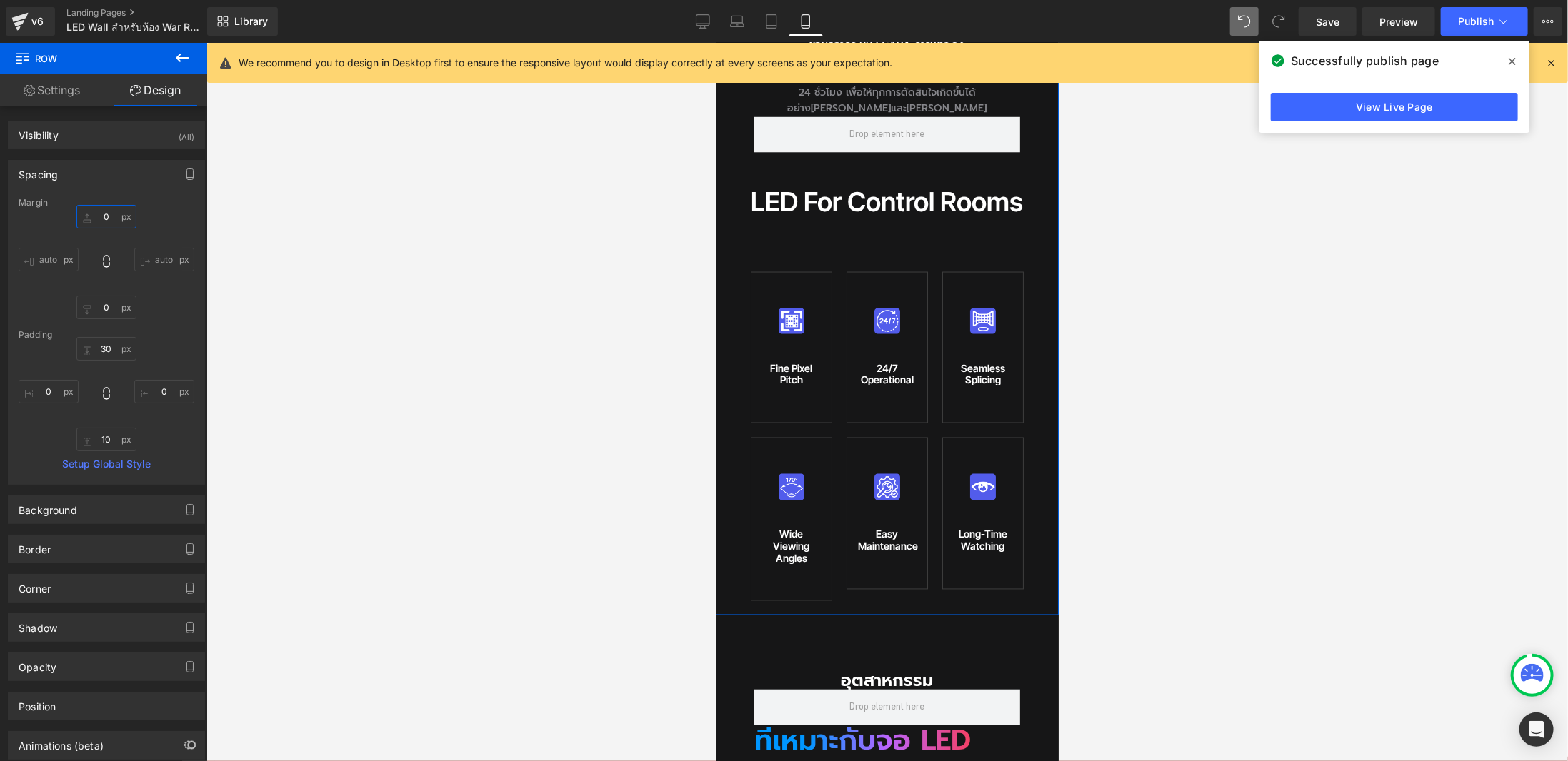
scroll to position [1785, 0]
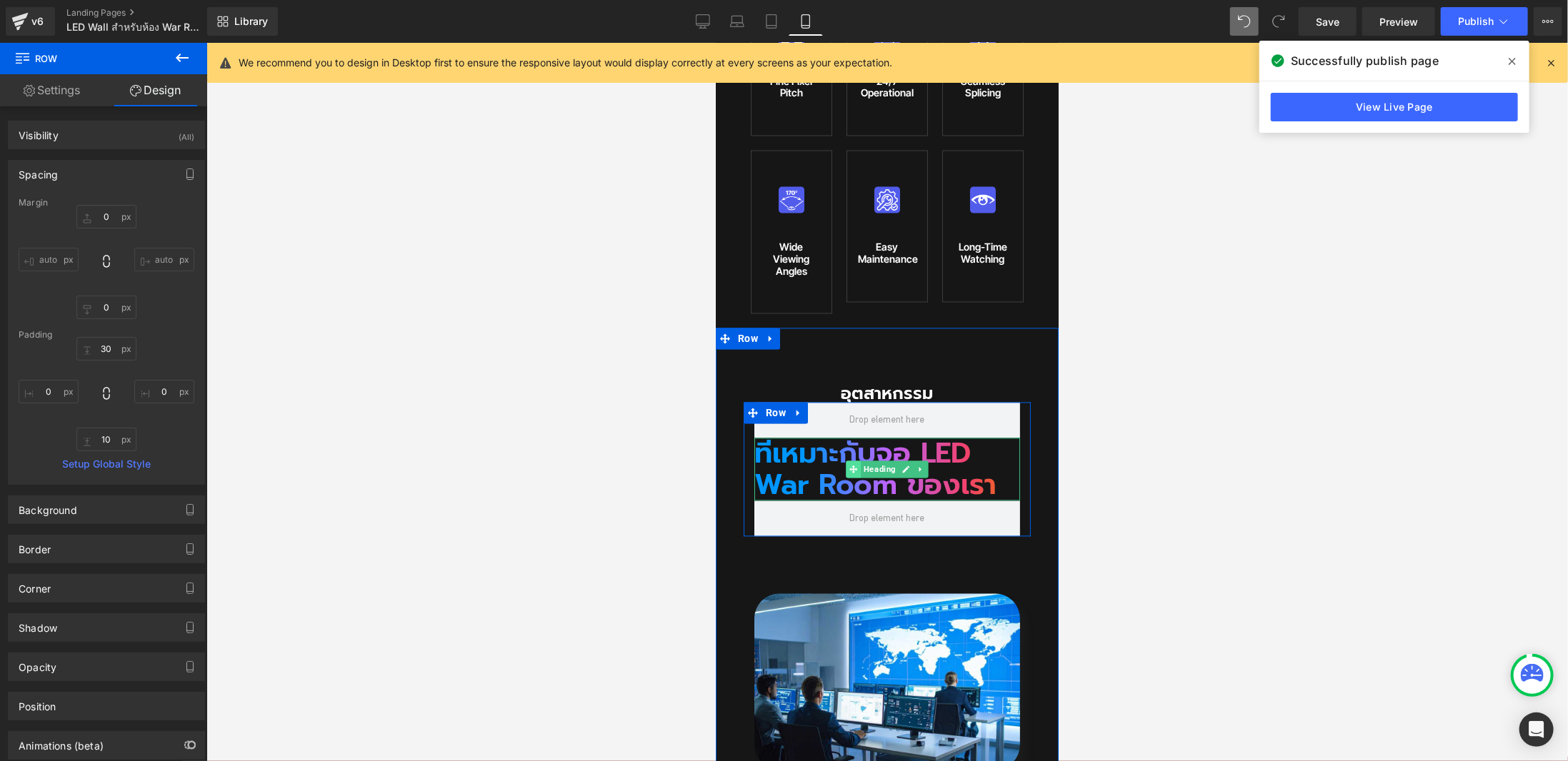
click at [850, 460] on span at bounding box center [852, 469] width 15 height 17
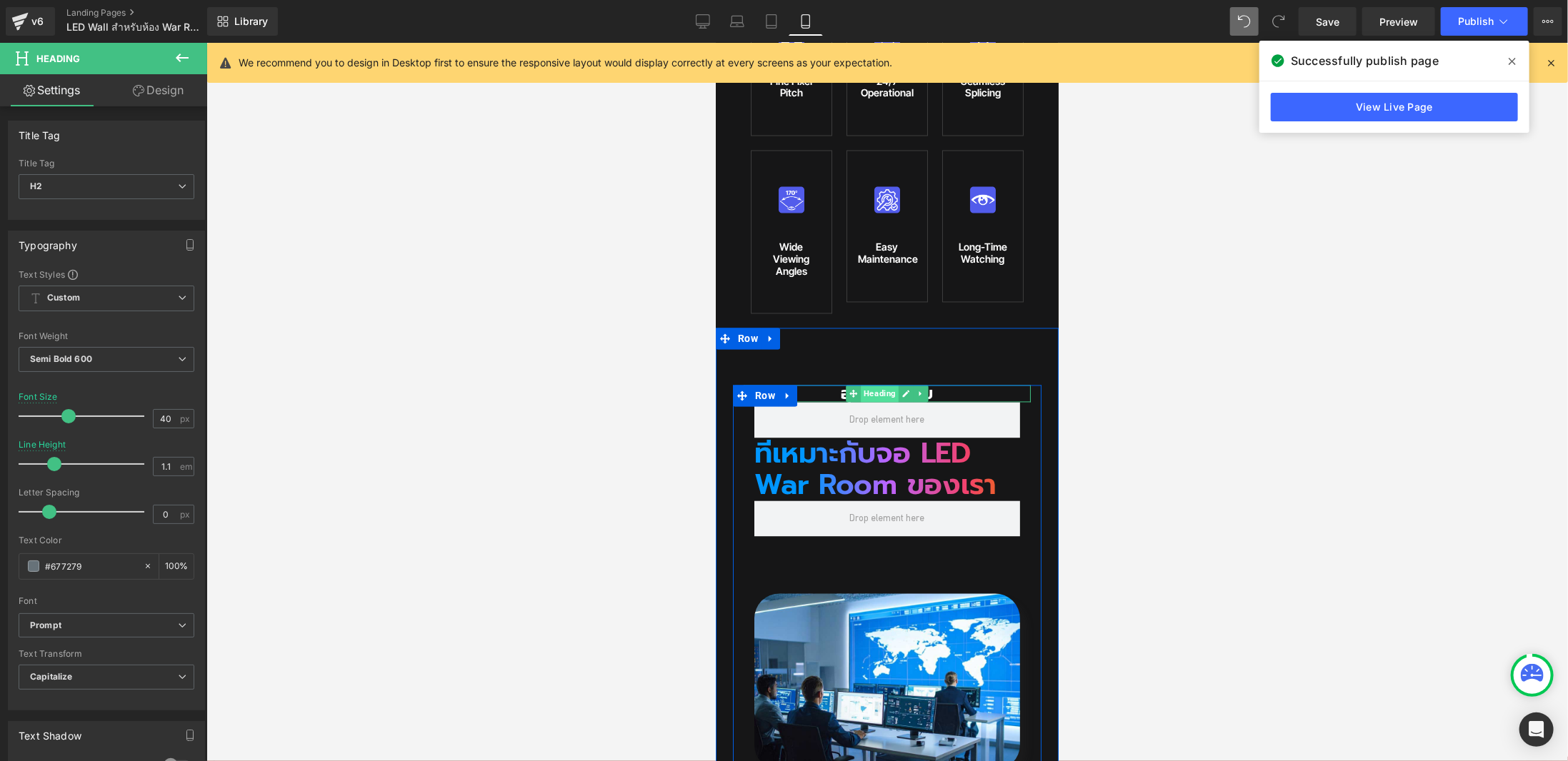
click at [871, 385] on span "Heading" at bounding box center [878, 394] width 38 height 17
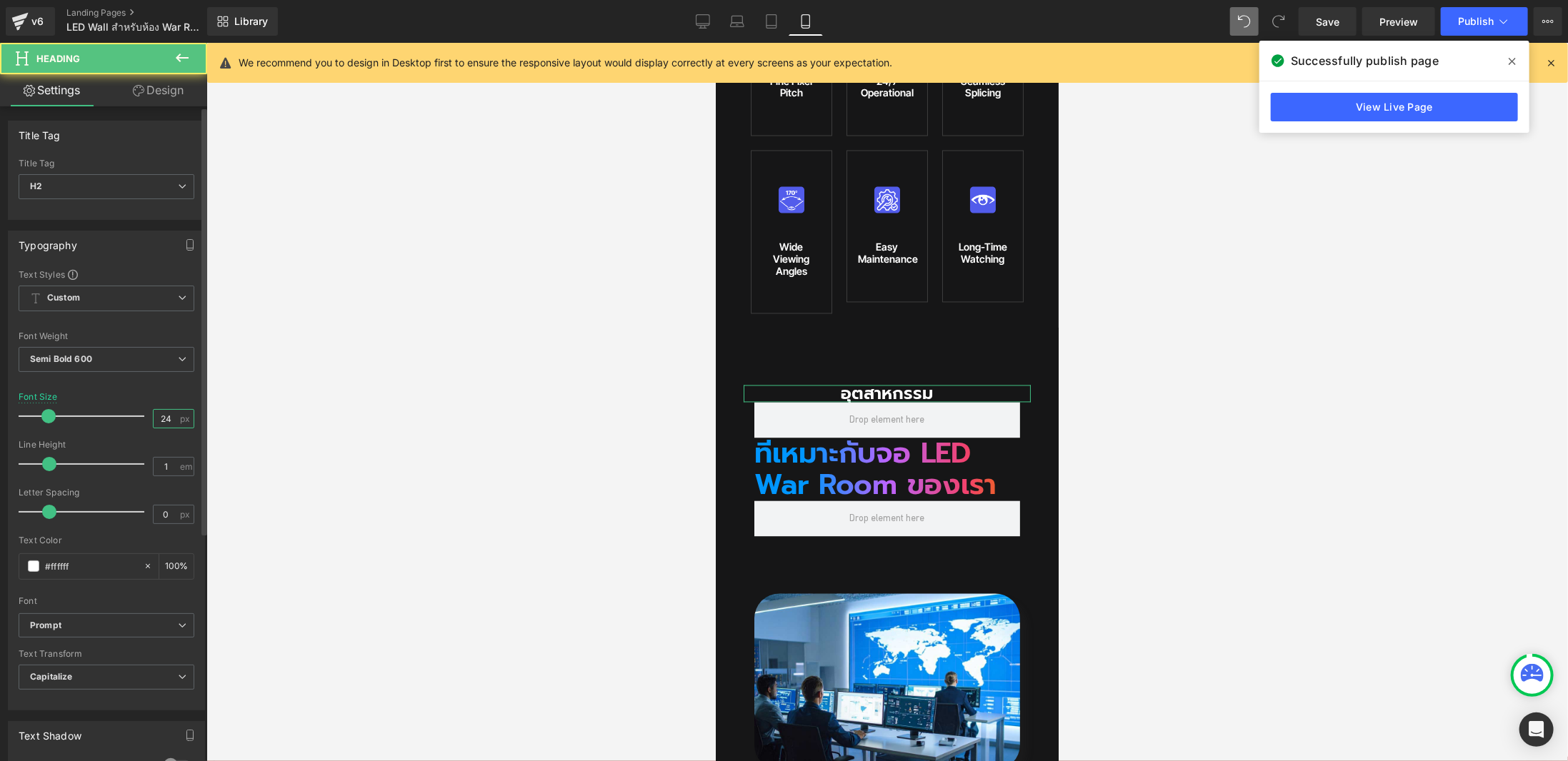
click at [161, 414] on input "24" at bounding box center [166, 419] width 25 height 18
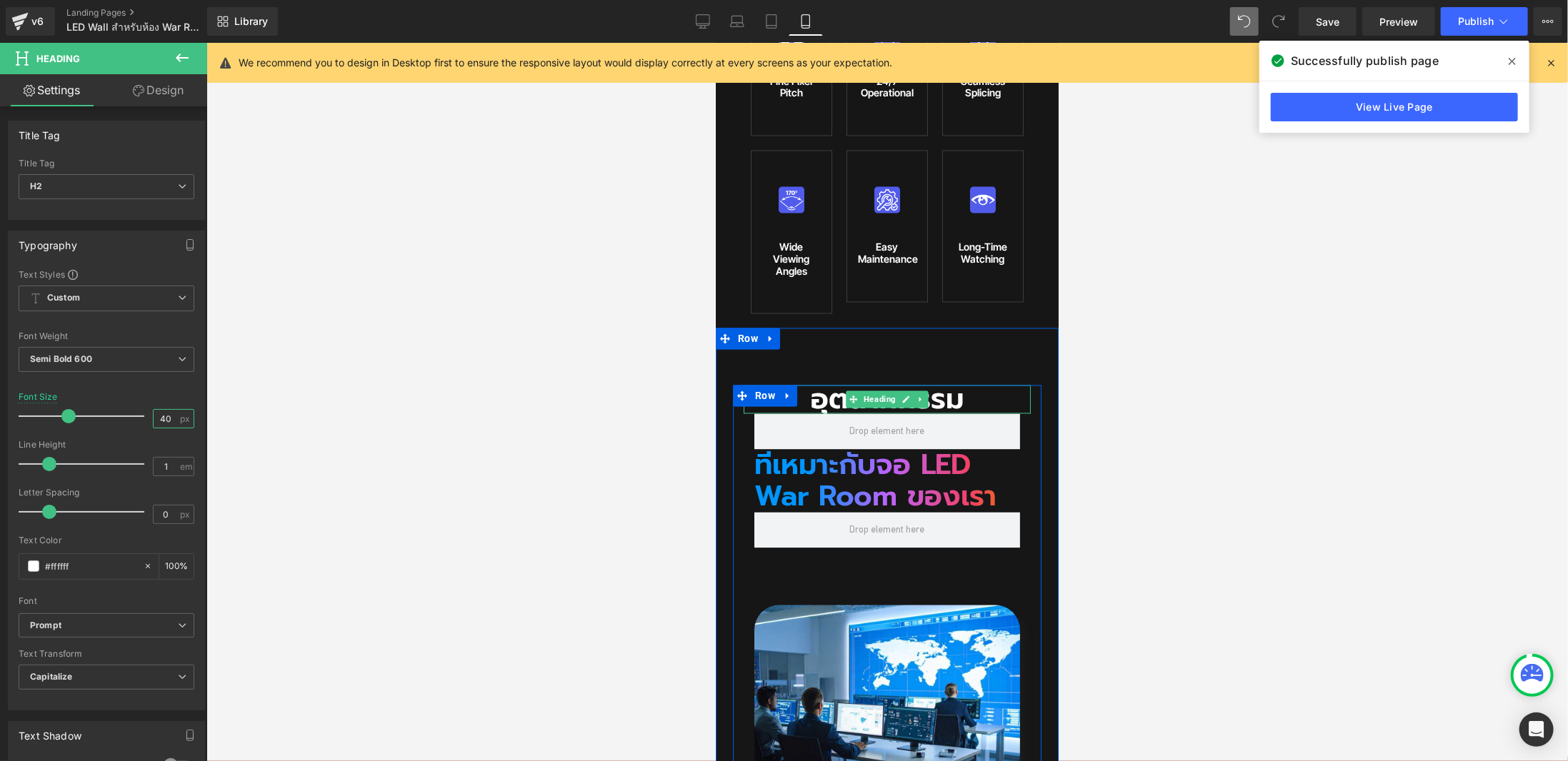
type input "40"
click at [818, 385] on h2 "อุตสาหกรรม" at bounding box center [887, 399] width 287 height 29
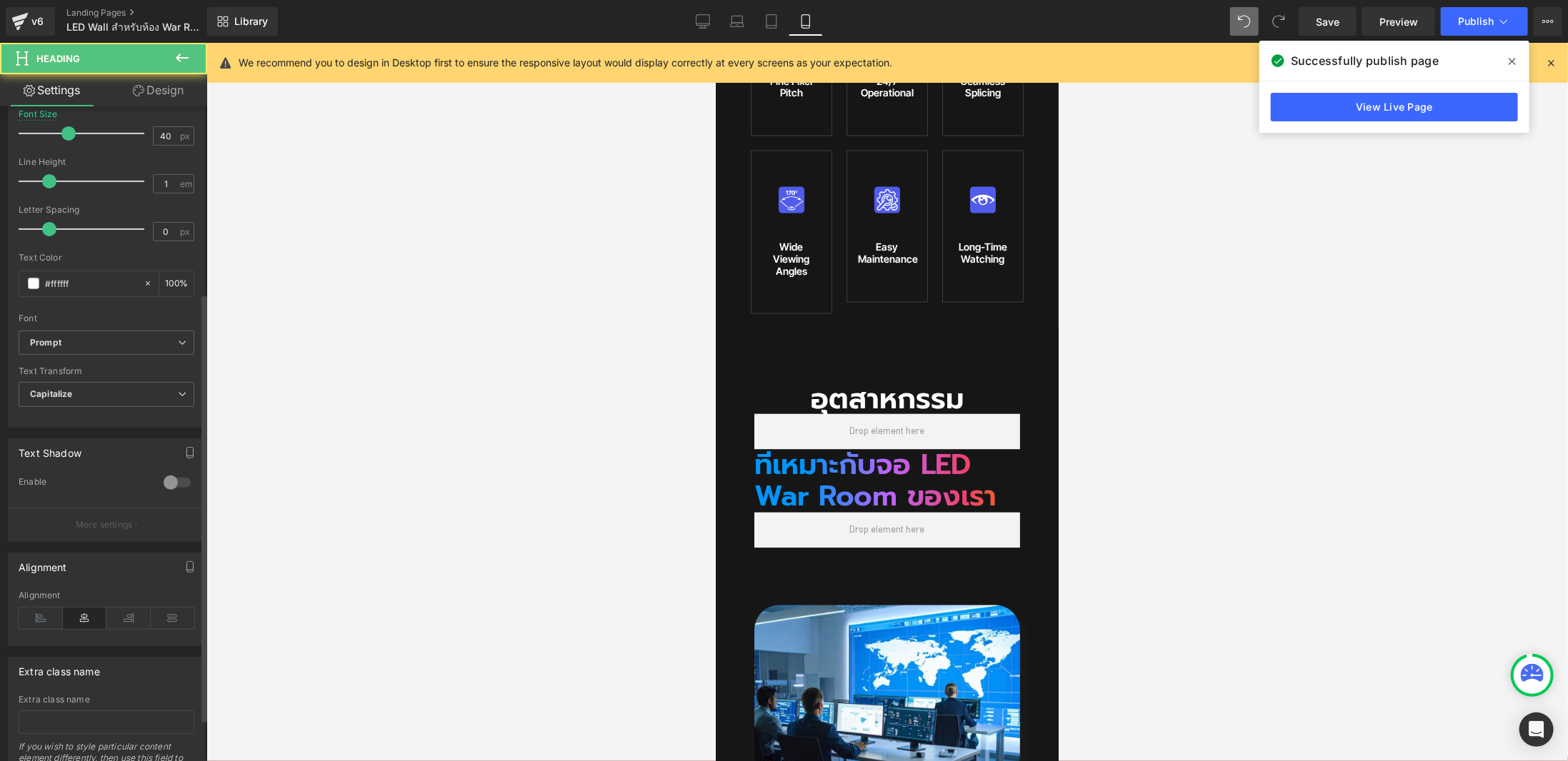
scroll to position [286, 0]
click at [47, 610] on icon at bounding box center [40, 616] width 44 height 22
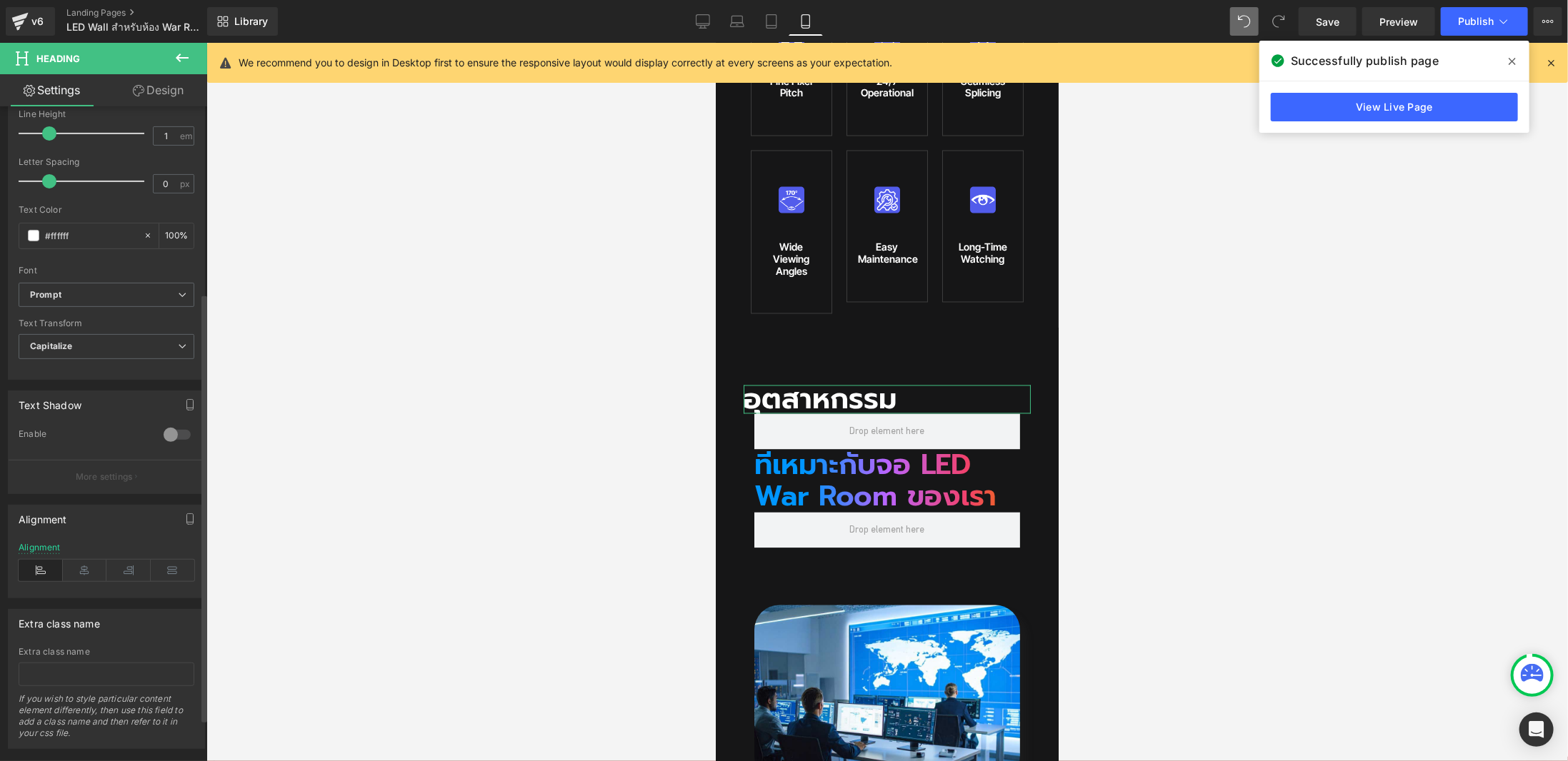
scroll to position [350, 0]
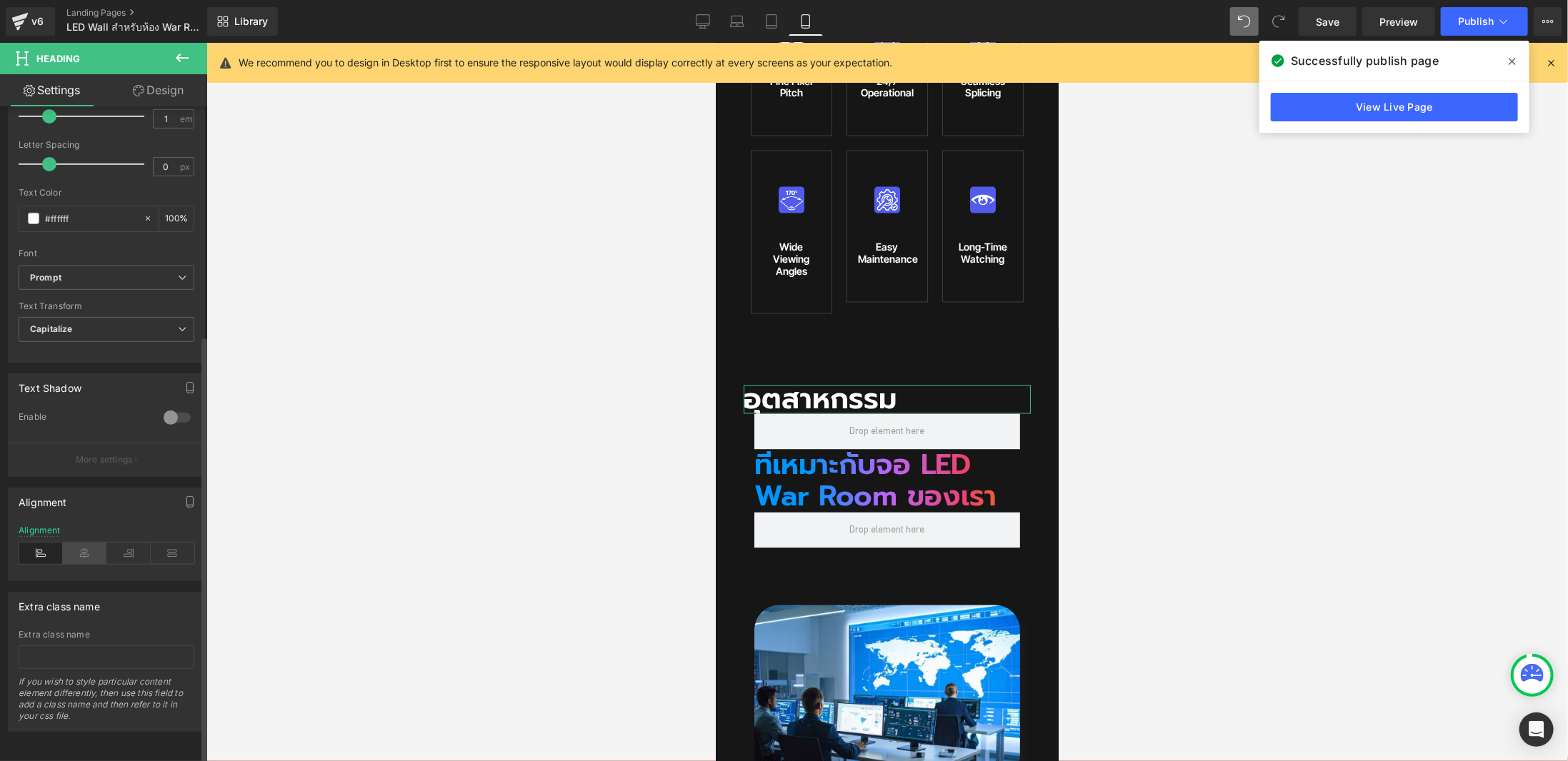
click at [82, 551] on icon at bounding box center [85, 554] width 44 height 22
click at [765, 450] on h2 "ที่เหมาะกับจอ LED War Room ของเรา" at bounding box center [886, 481] width 266 height 63
click at [93, 543] on icon at bounding box center [85, 554] width 44 height 22
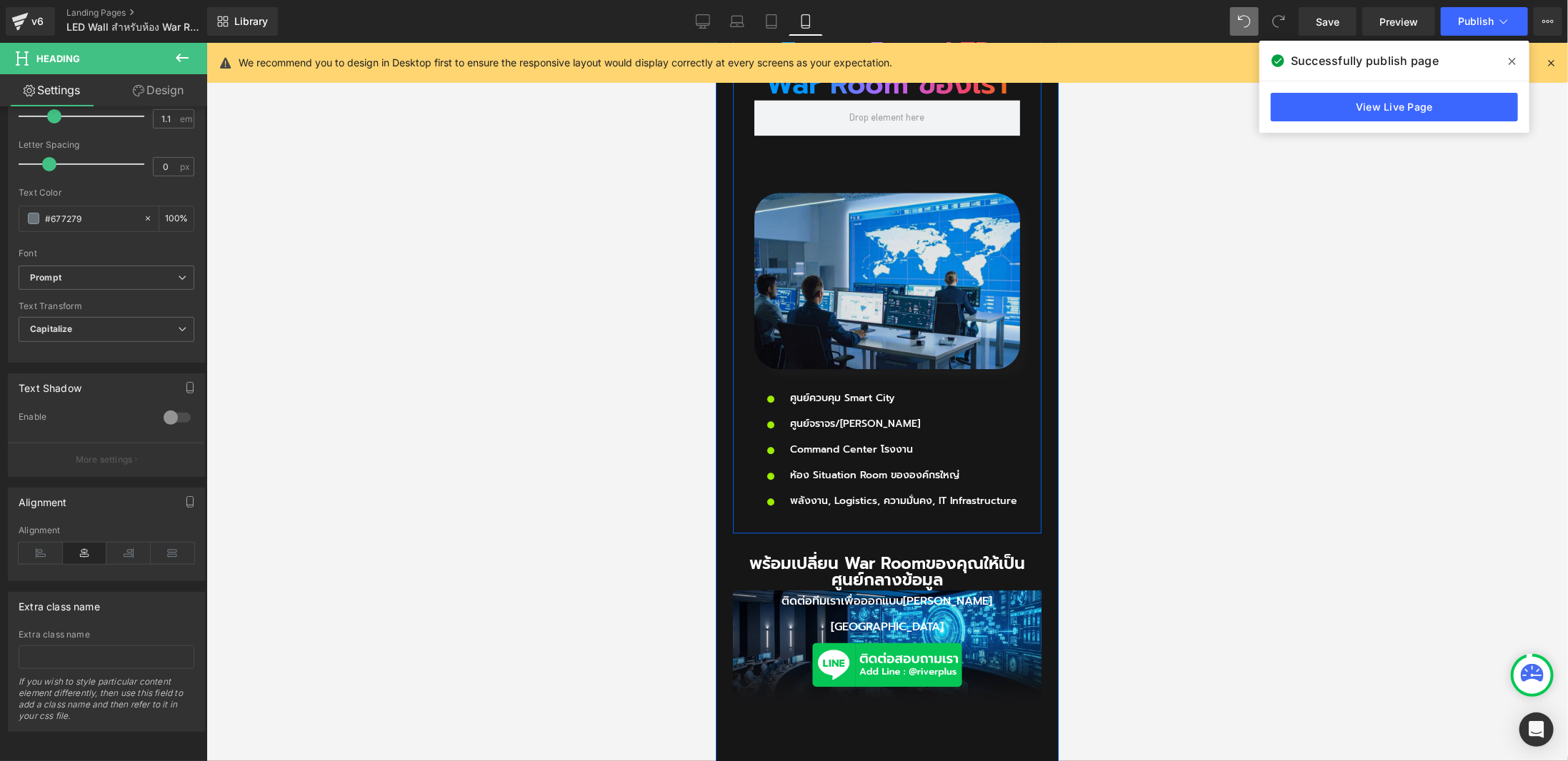
scroll to position [2357, 0]
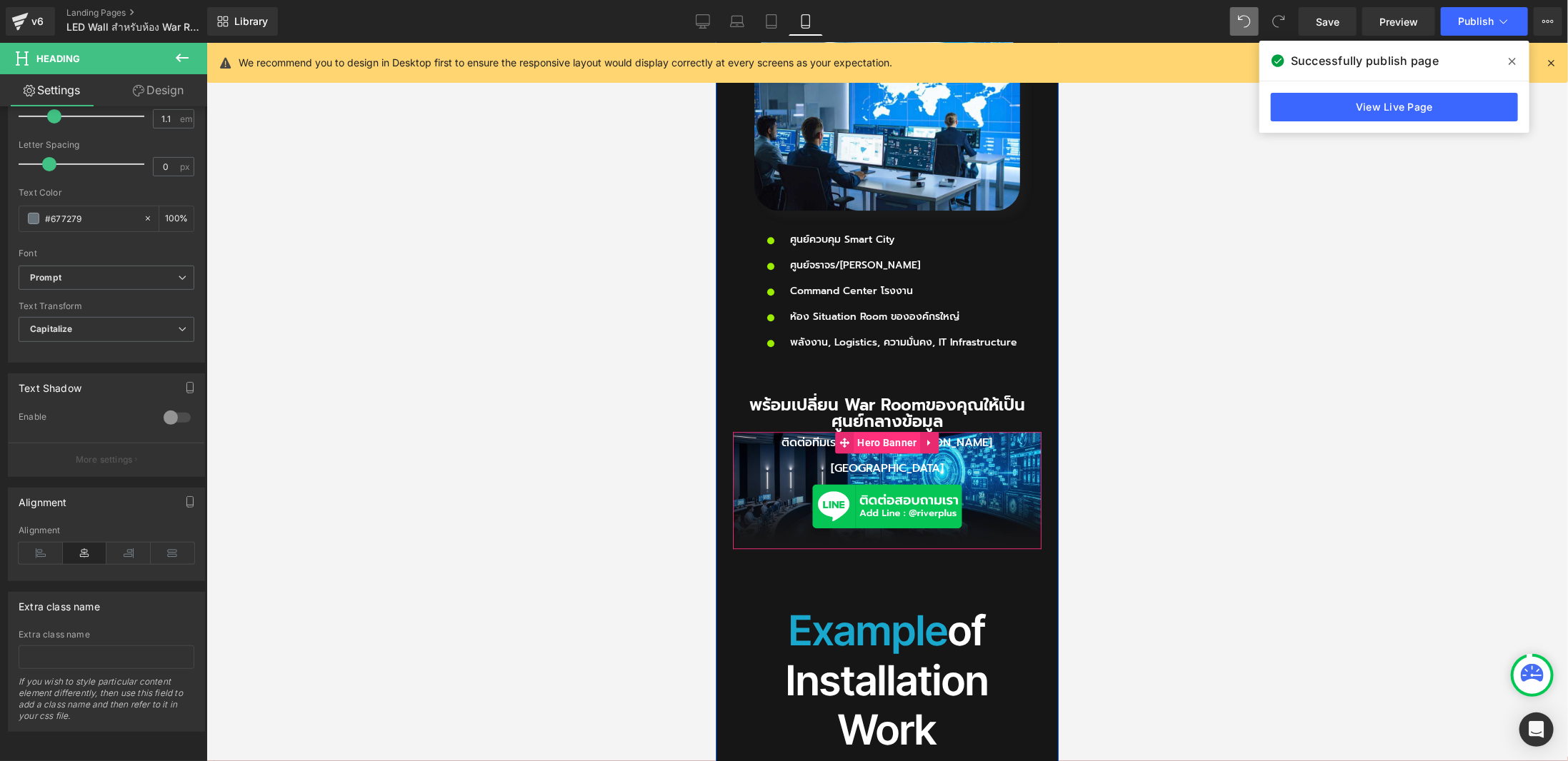
click at [904, 432] on span "Hero Banner" at bounding box center [886, 443] width 67 height 22
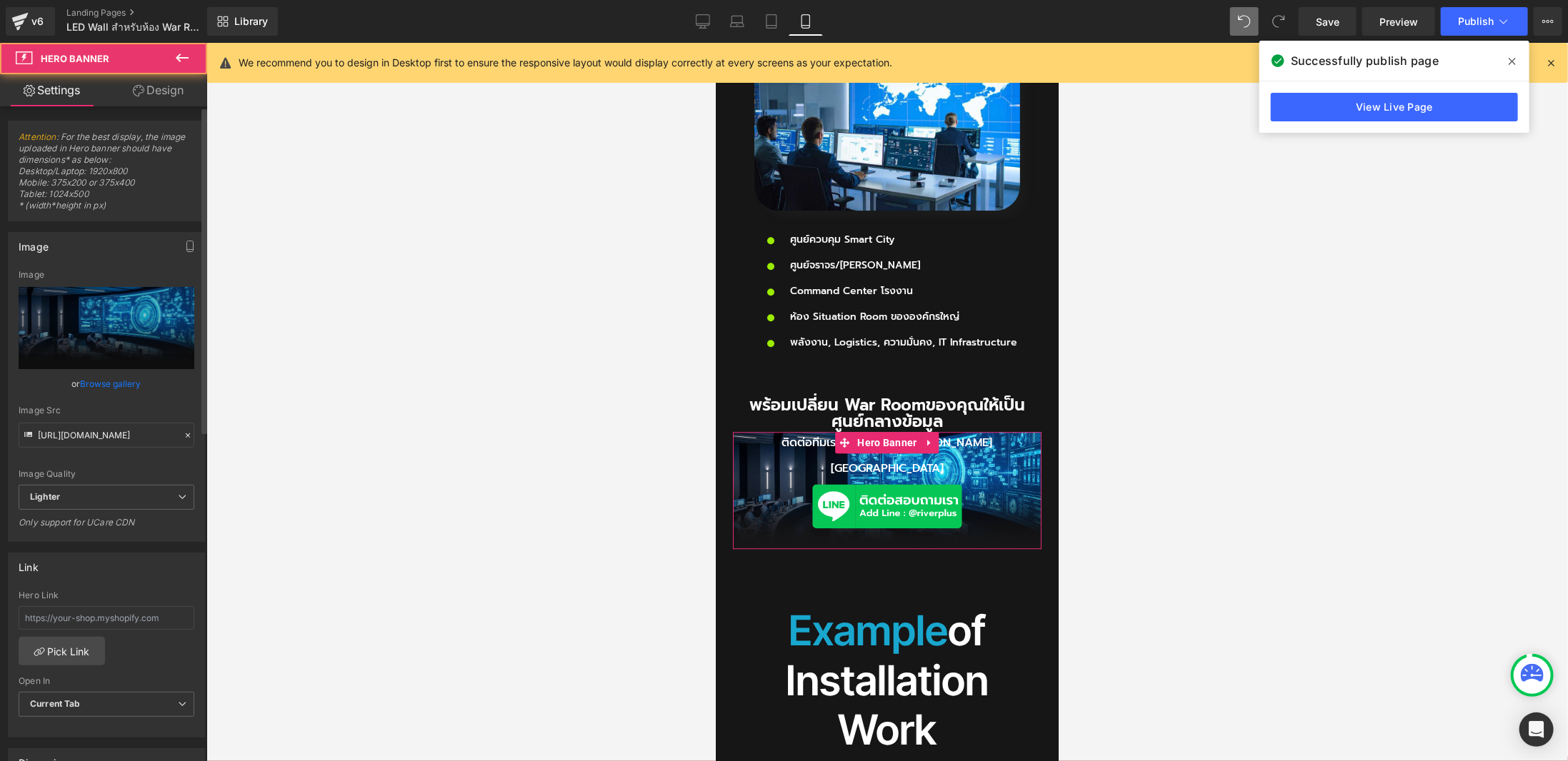
click at [119, 387] on link "Browse gallery" at bounding box center [111, 384] width 61 height 25
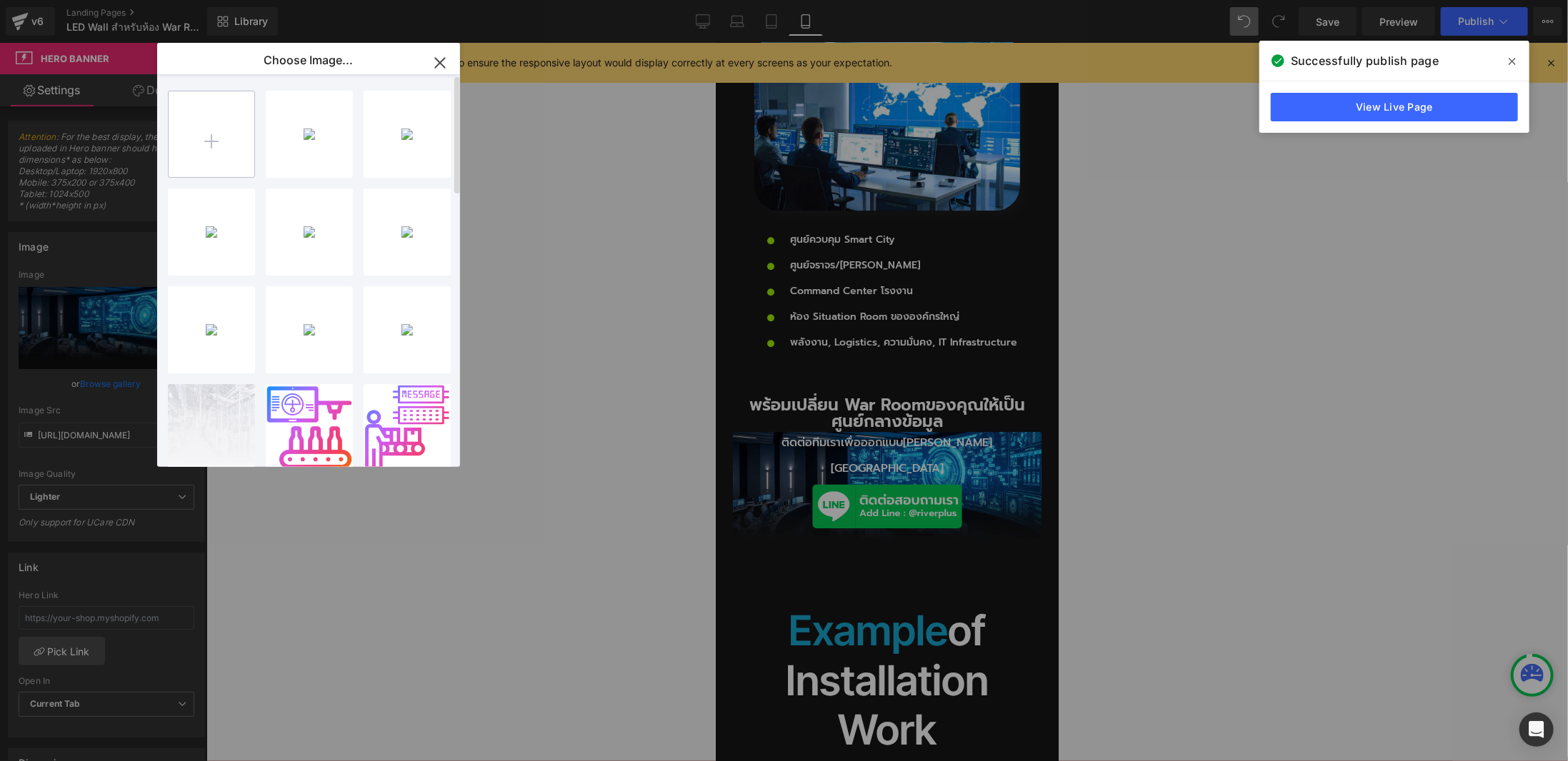
click at [229, 156] on input "file" at bounding box center [211, 134] width 85 height 85
type input "C:\fakepath\LEDWAll-mobile.jpg"
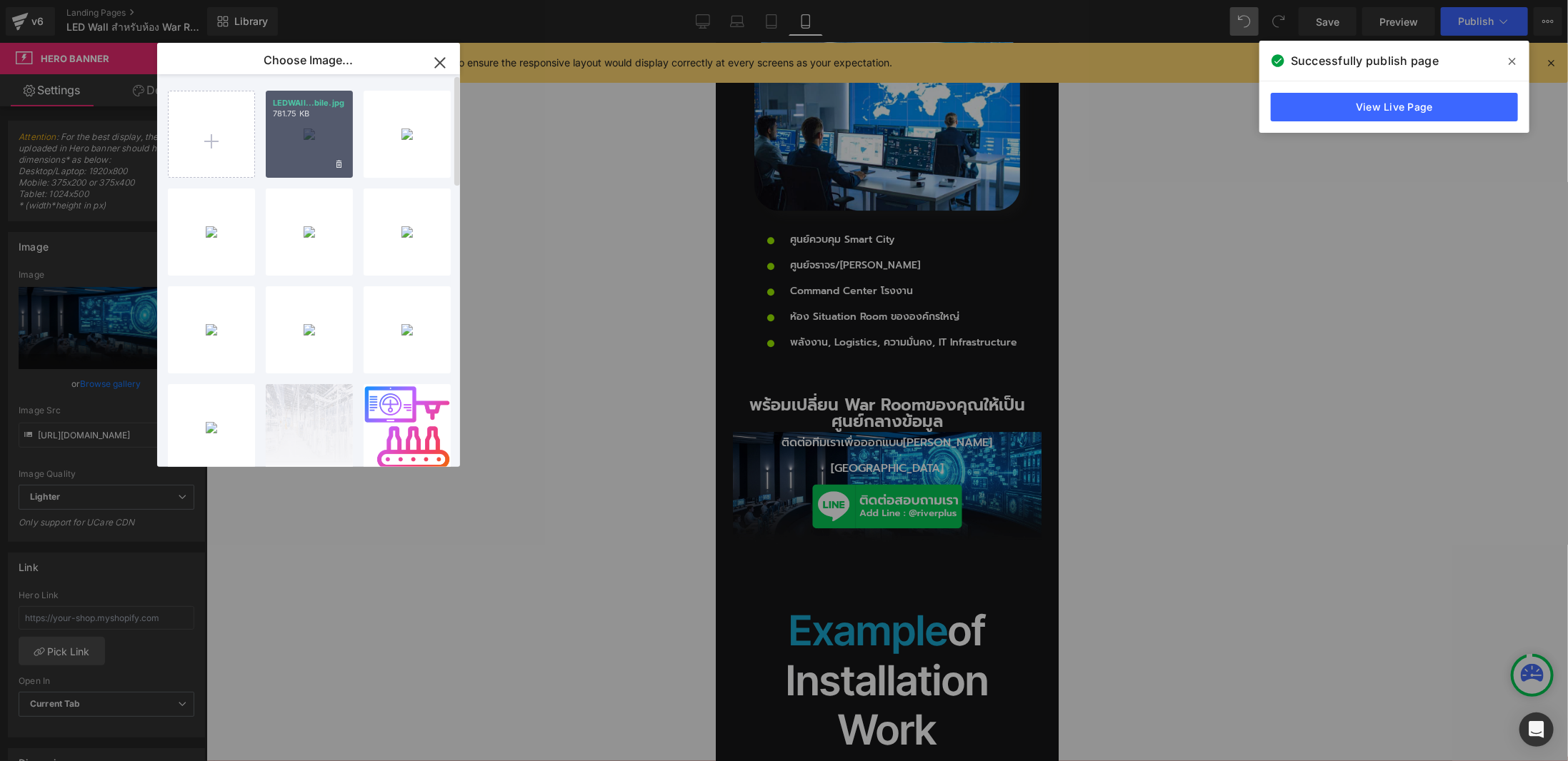
click at [309, 127] on div "LEDWAll...bile.jpg 781.75 KB" at bounding box center [309, 134] width 87 height 87
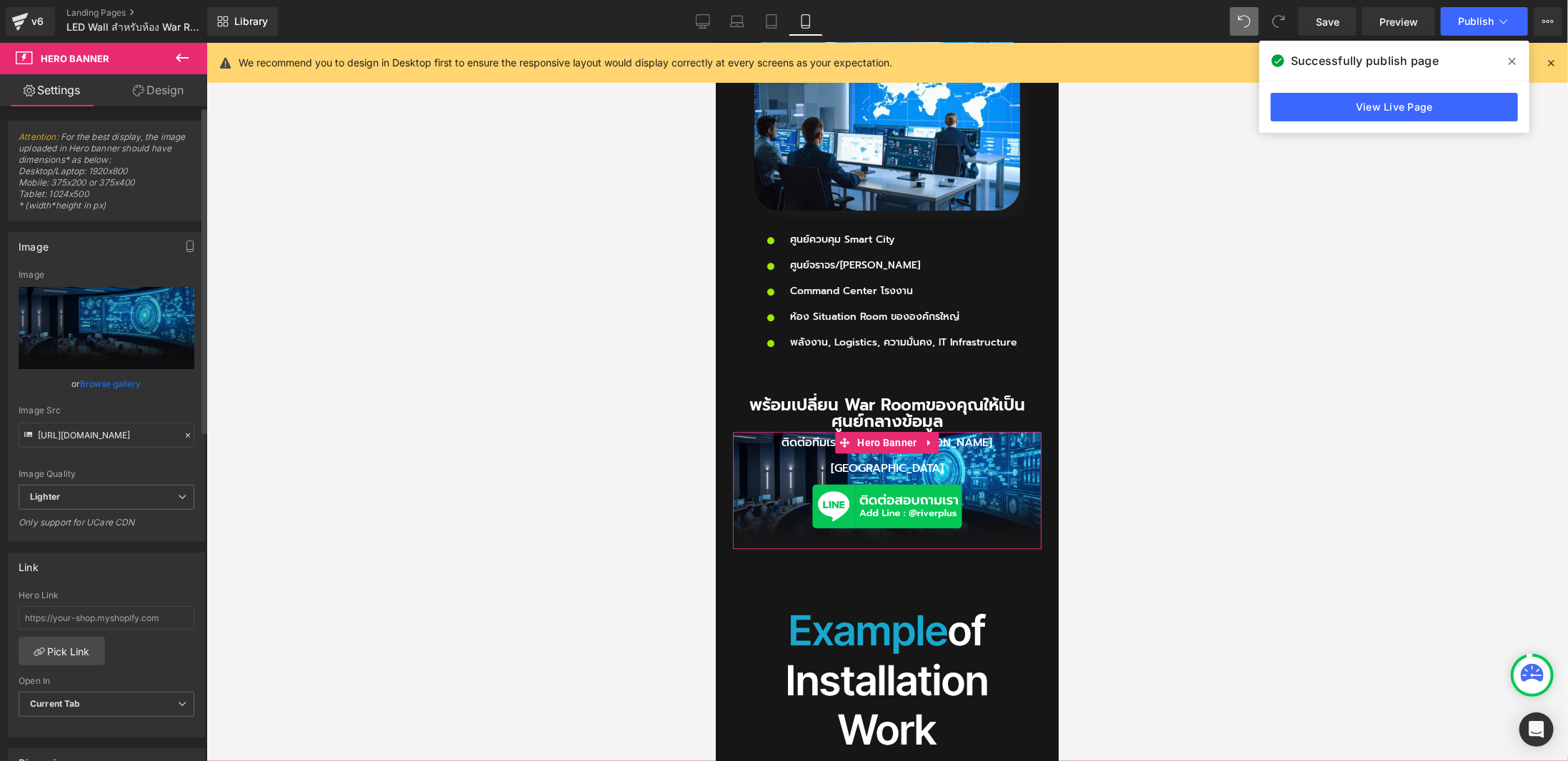
click at [123, 380] on link "Browse gallery" at bounding box center [111, 384] width 61 height 25
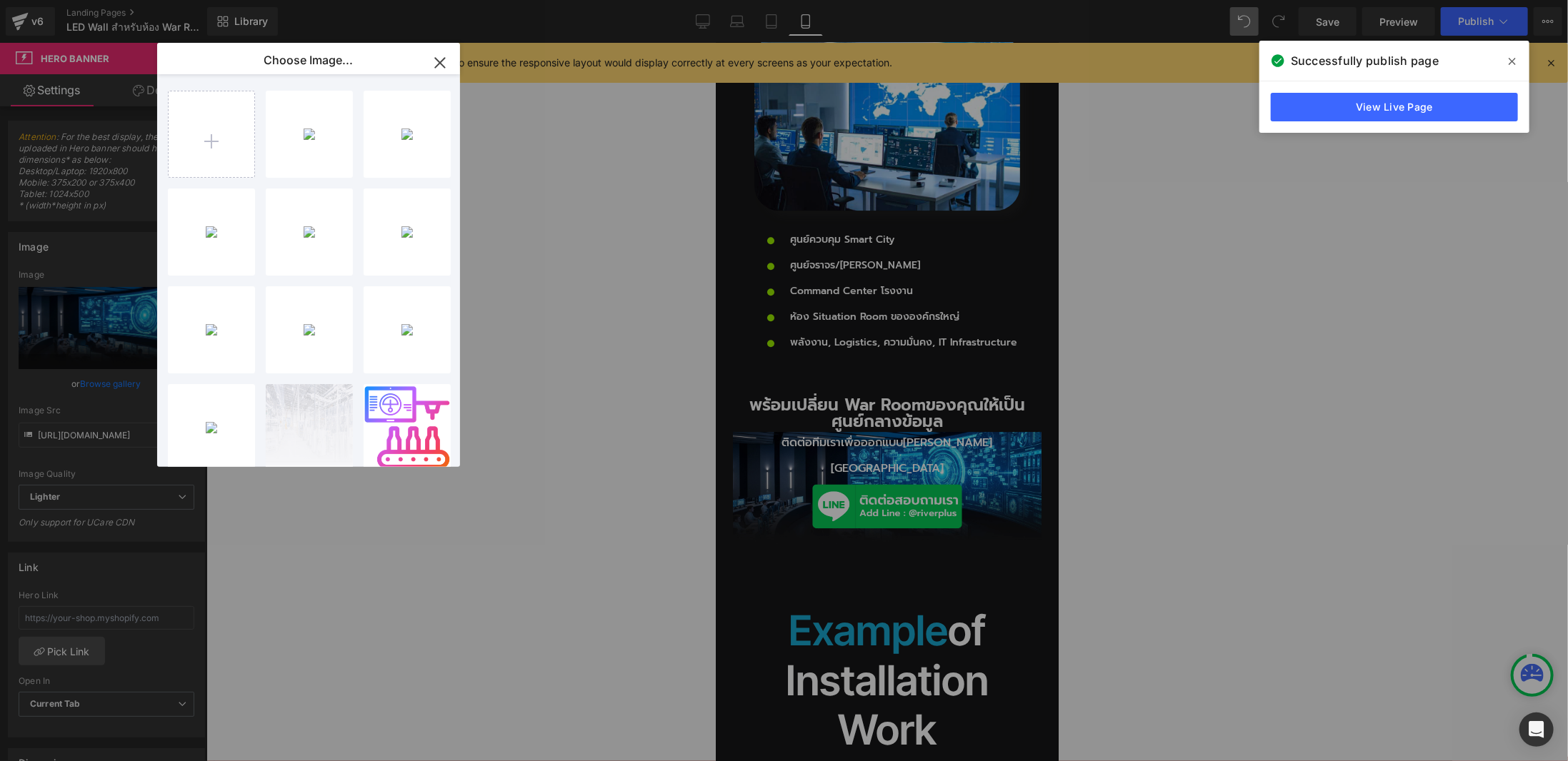
click at [0, 0] on div "LEDWAll...bile.jpg 781.75 KB" at bounding box center [0, 0] width 0 height 0
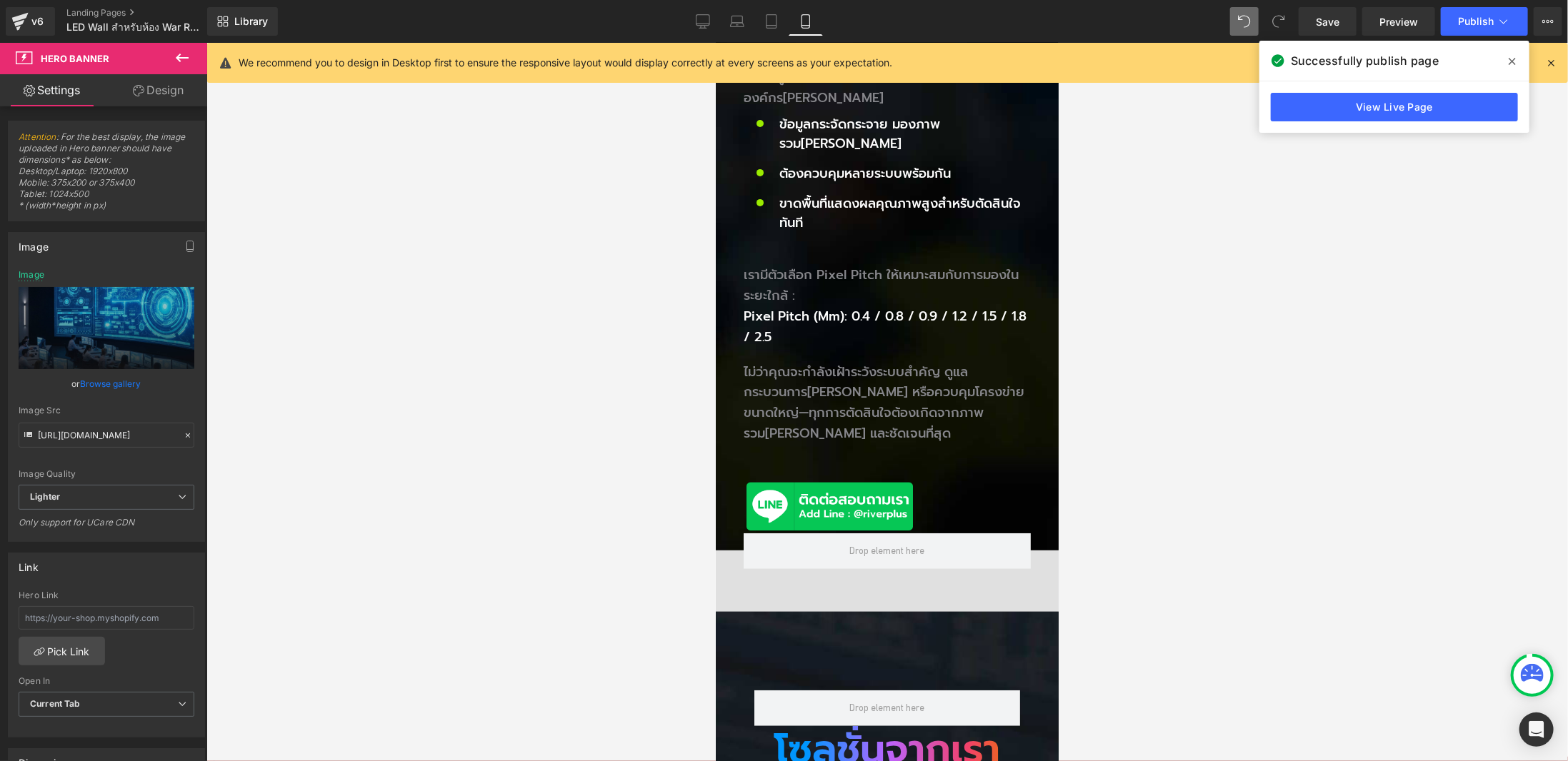
scroll to position [123, 0]
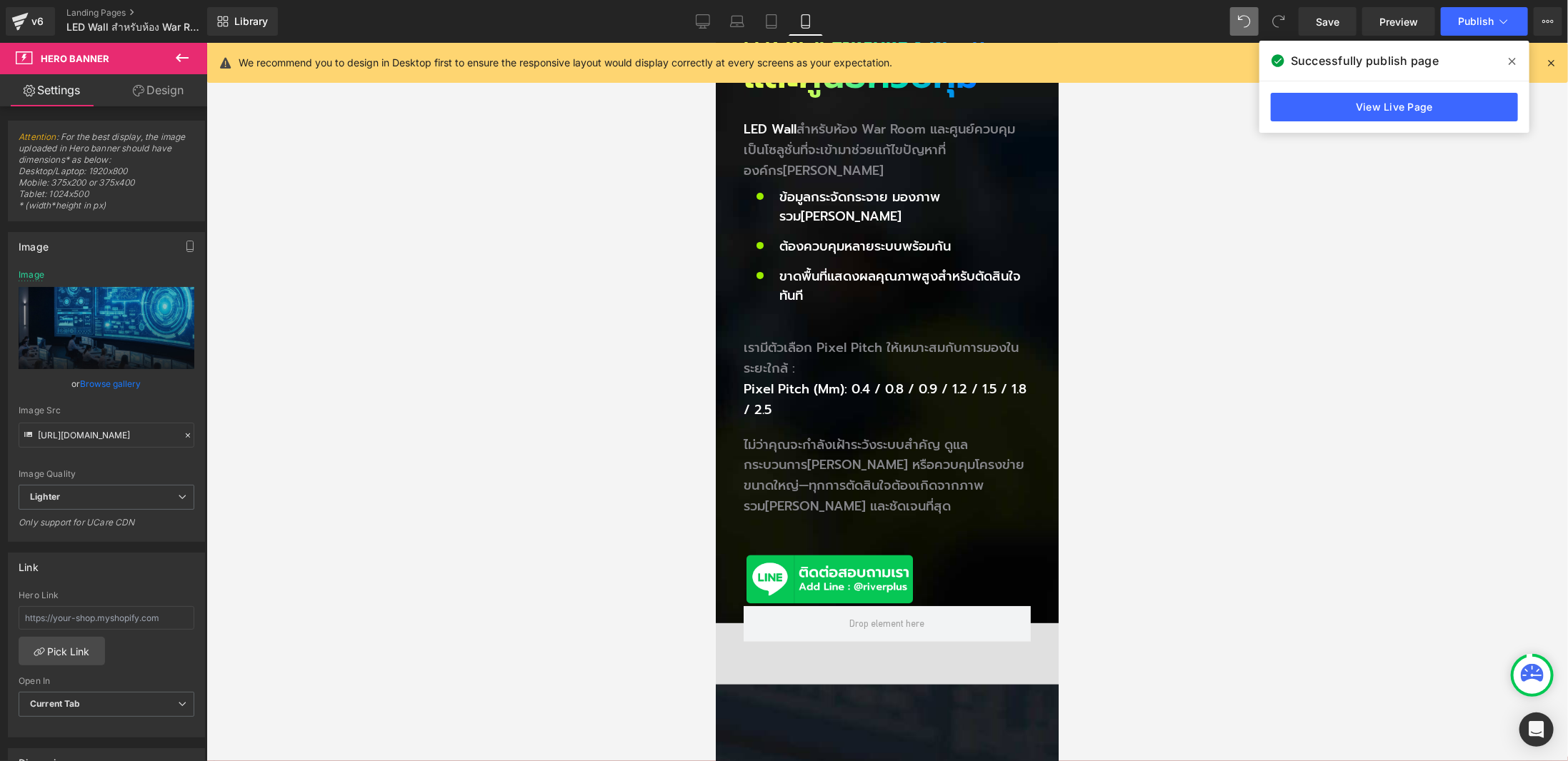
drag, startPoint x: 1053, startPoint y: 201, endPoint x: 1778, endPoint y: 156, distance: 726.4
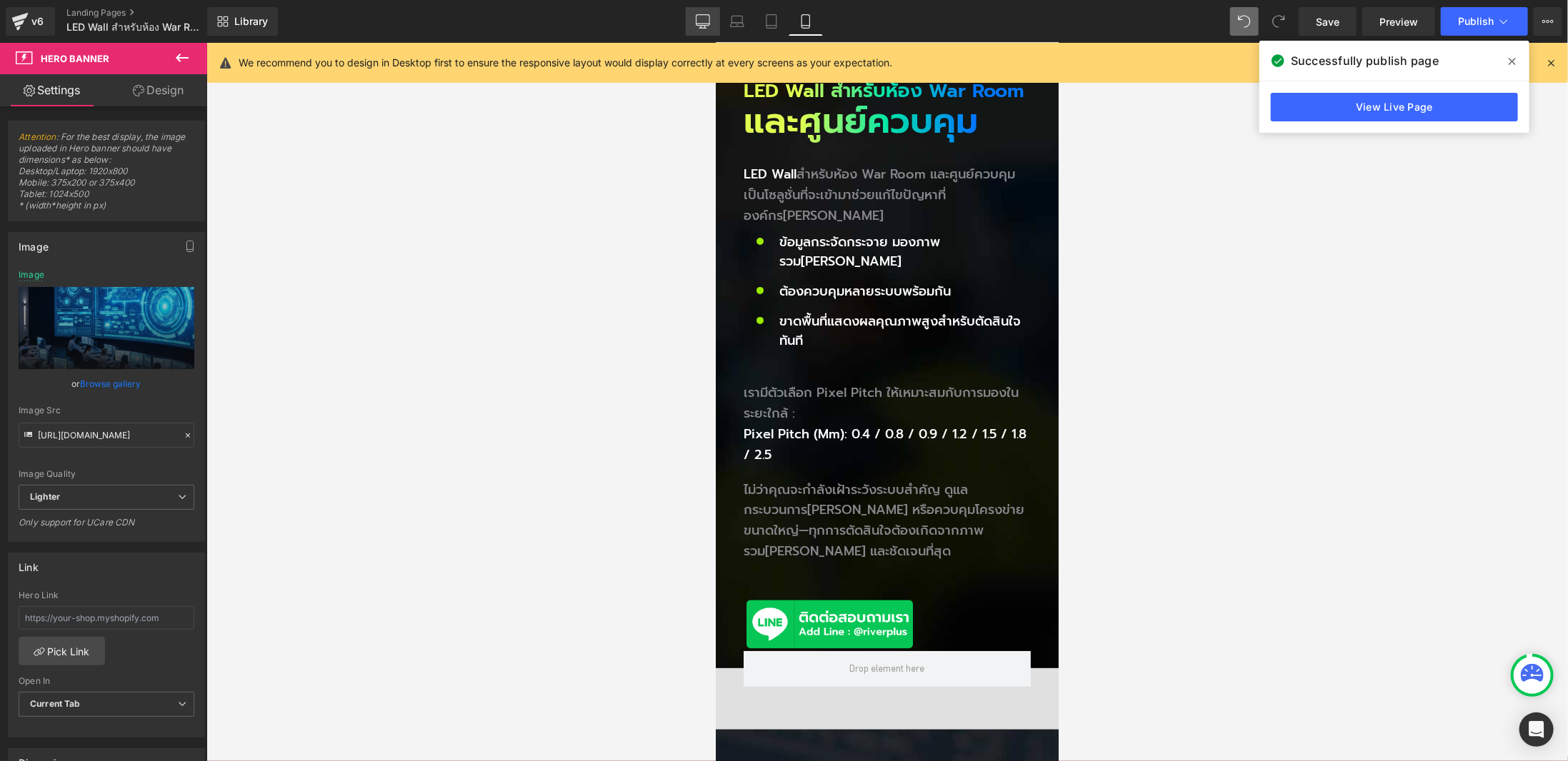
click at [707, 26] on icon at bounding box center [703, 21] width 14 height 14
type input "[URL][DOMAIN_NAME]"
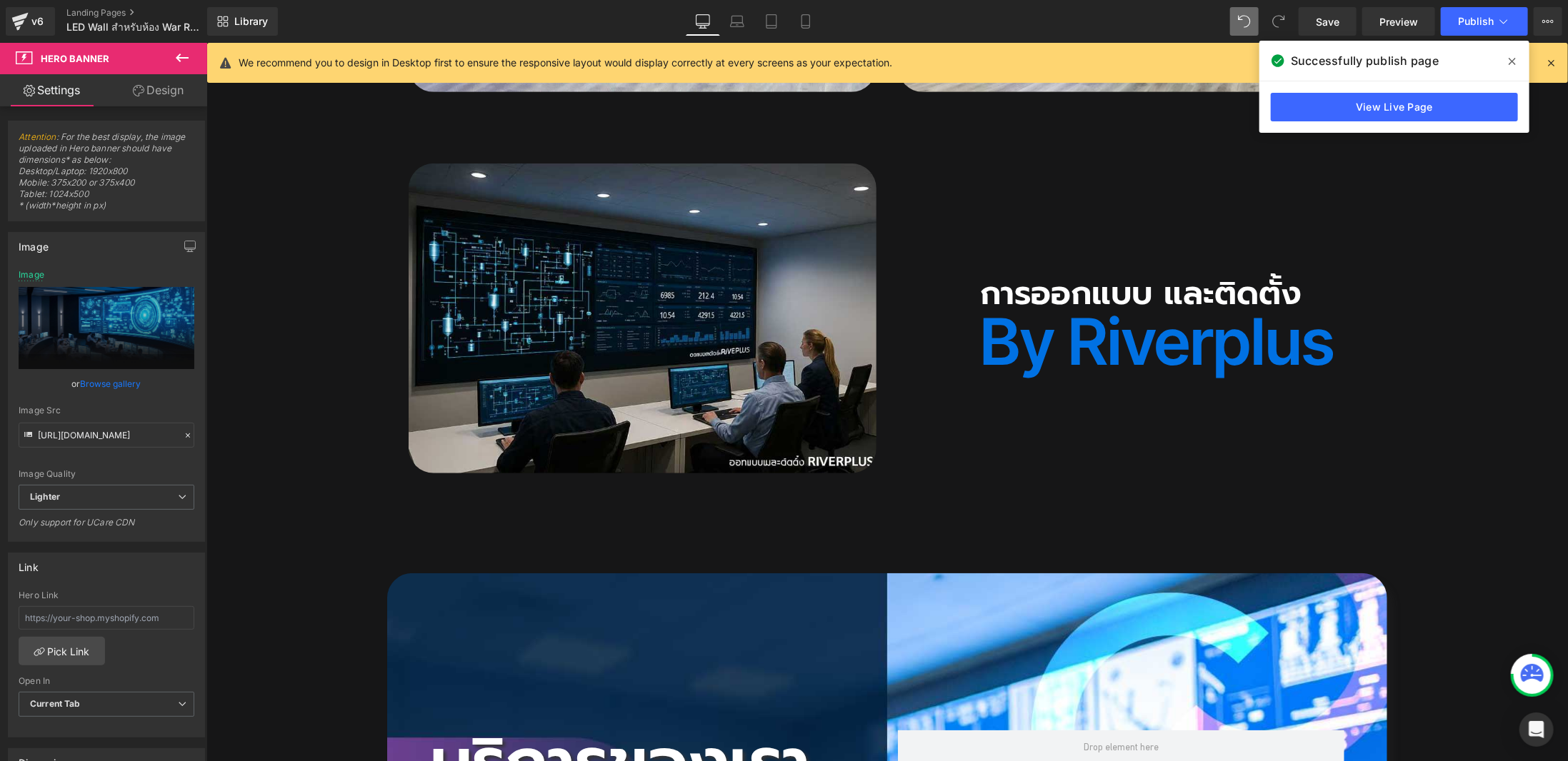
scroll to position [4500, 0]
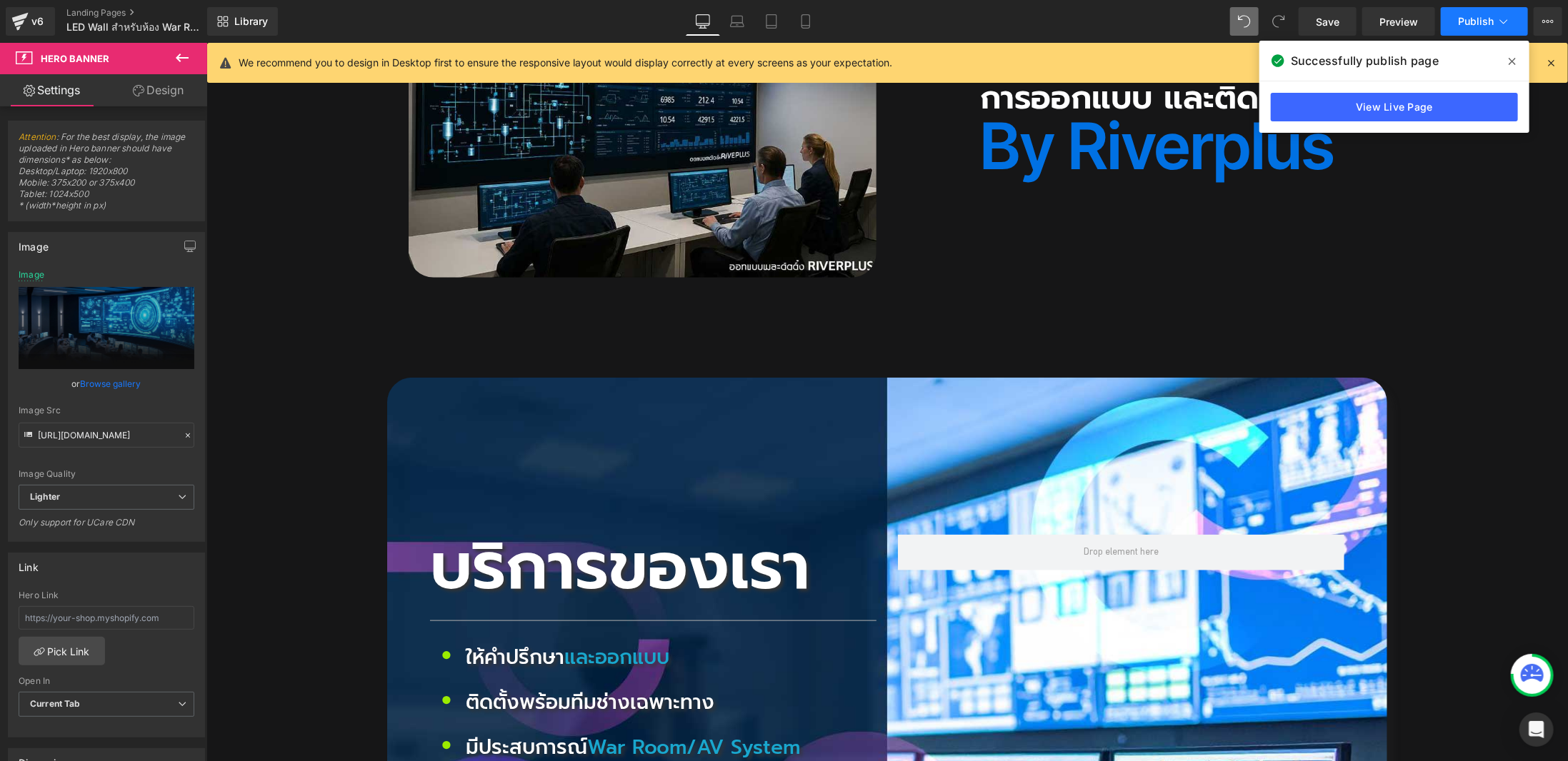
click at [1490, 27] on span "Publish" at bounding box center [1476, 21] width 36 height 12
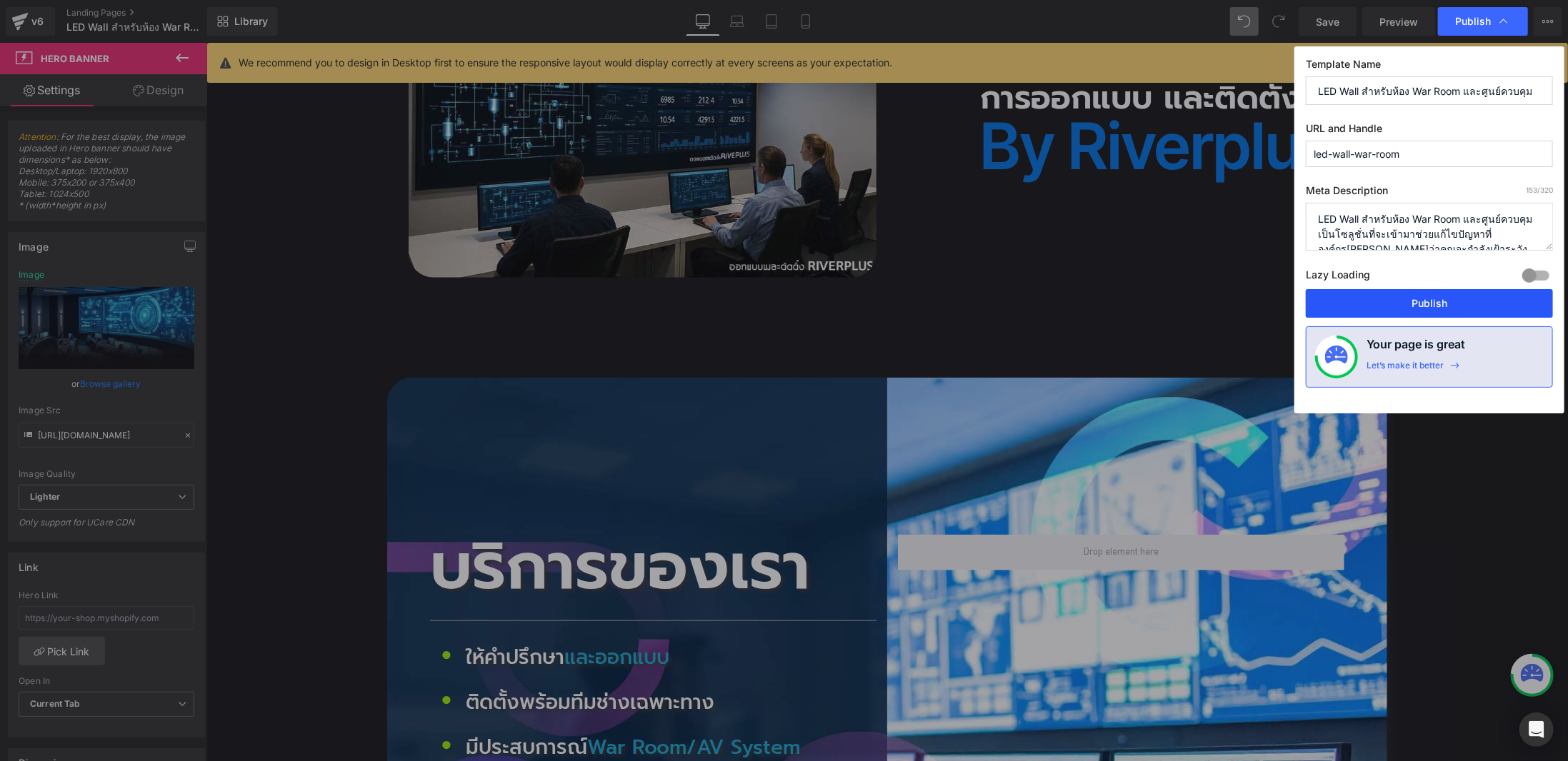
click at [1429, 299] on button "Publish" at bounding box center [1429, 304] width 247 height 29
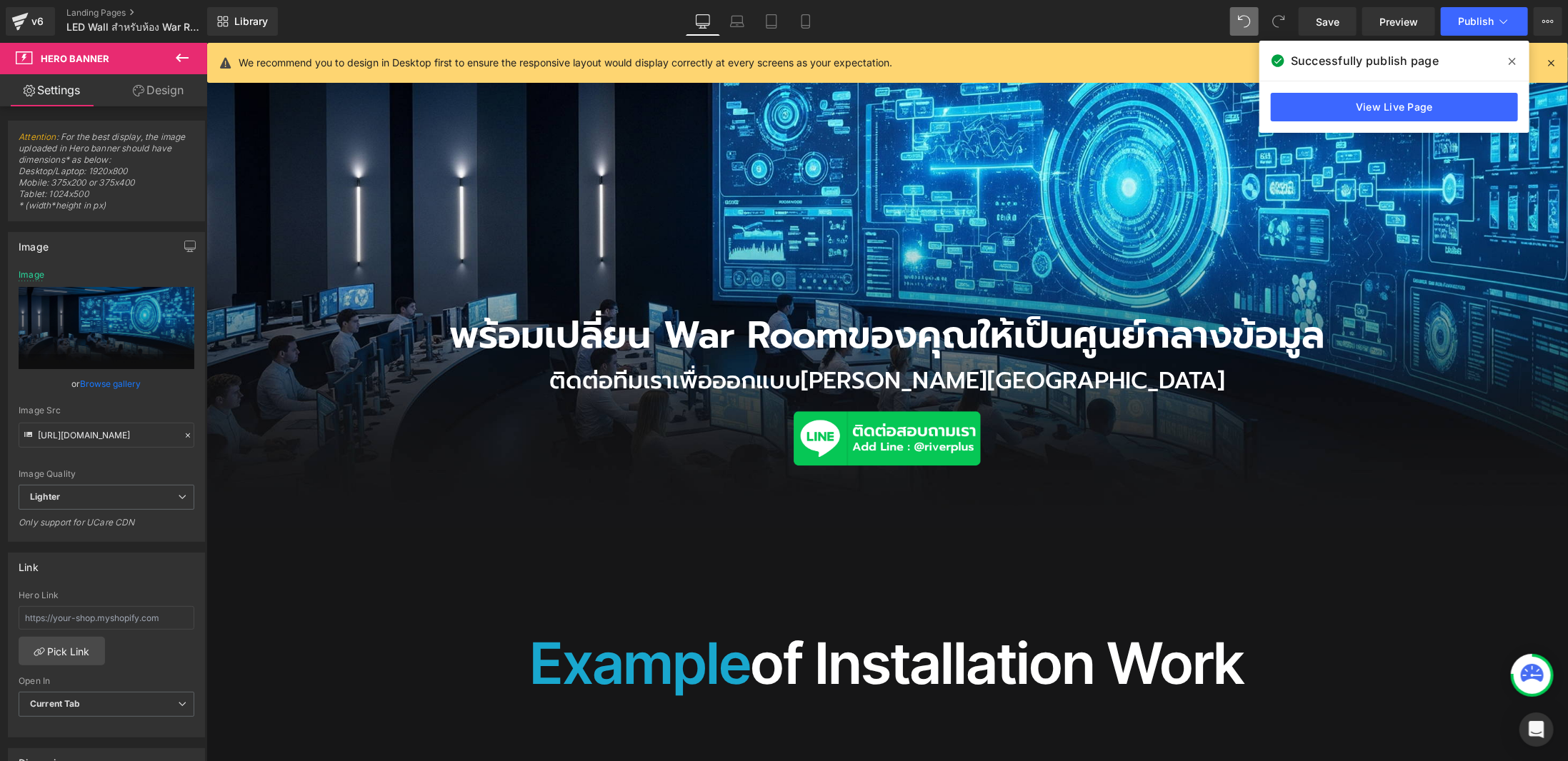
scroll to position [2500, 0]
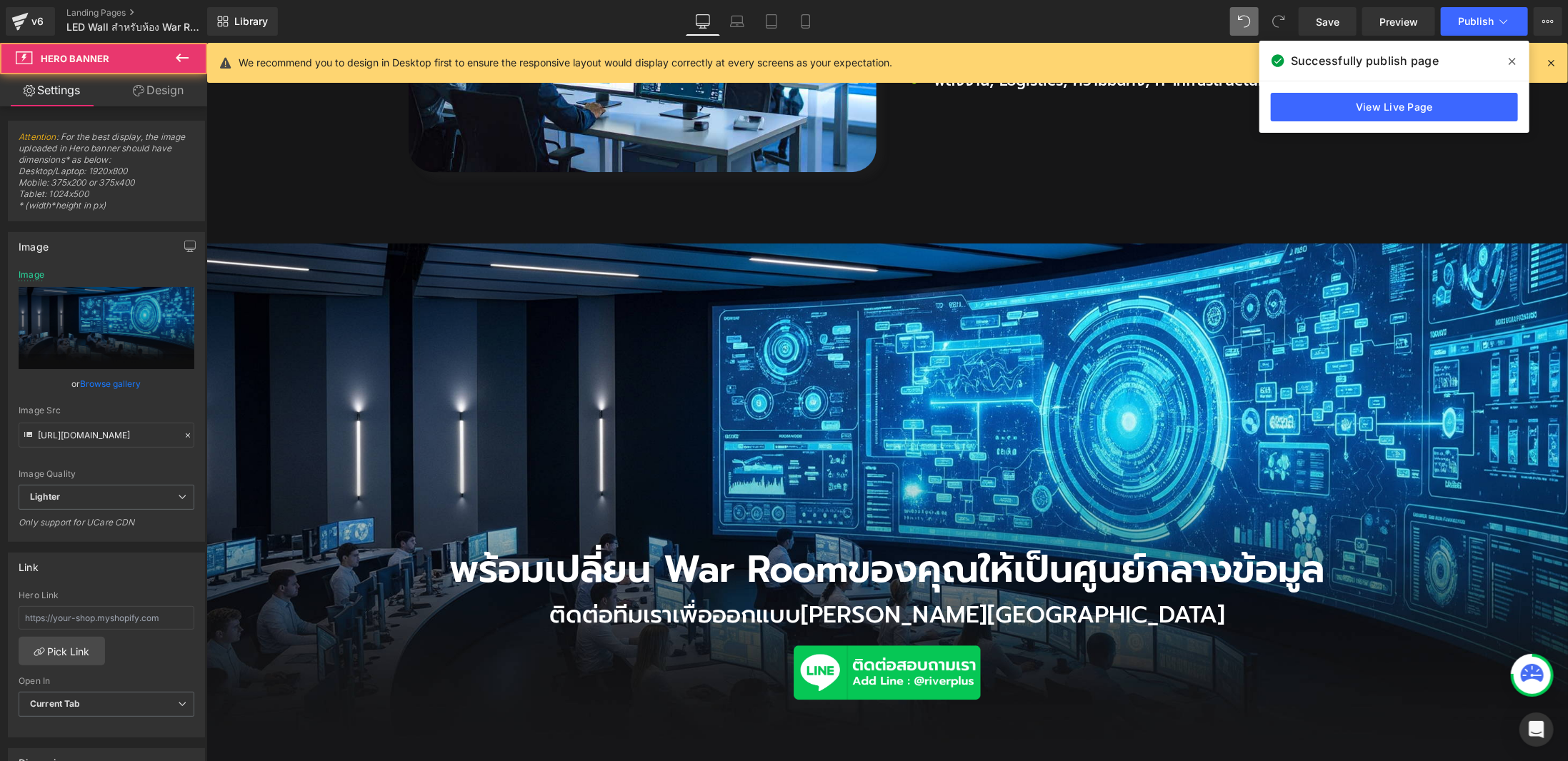
click at [982, 310] on div "พร้อมเปลี่ยน War Room ของคุณให้เป็นศูนย์กลางข้อมูล Heading ติดต่อทีมเราเพื่อออก…" at bounding box center [886, 502] width 1361 height 519
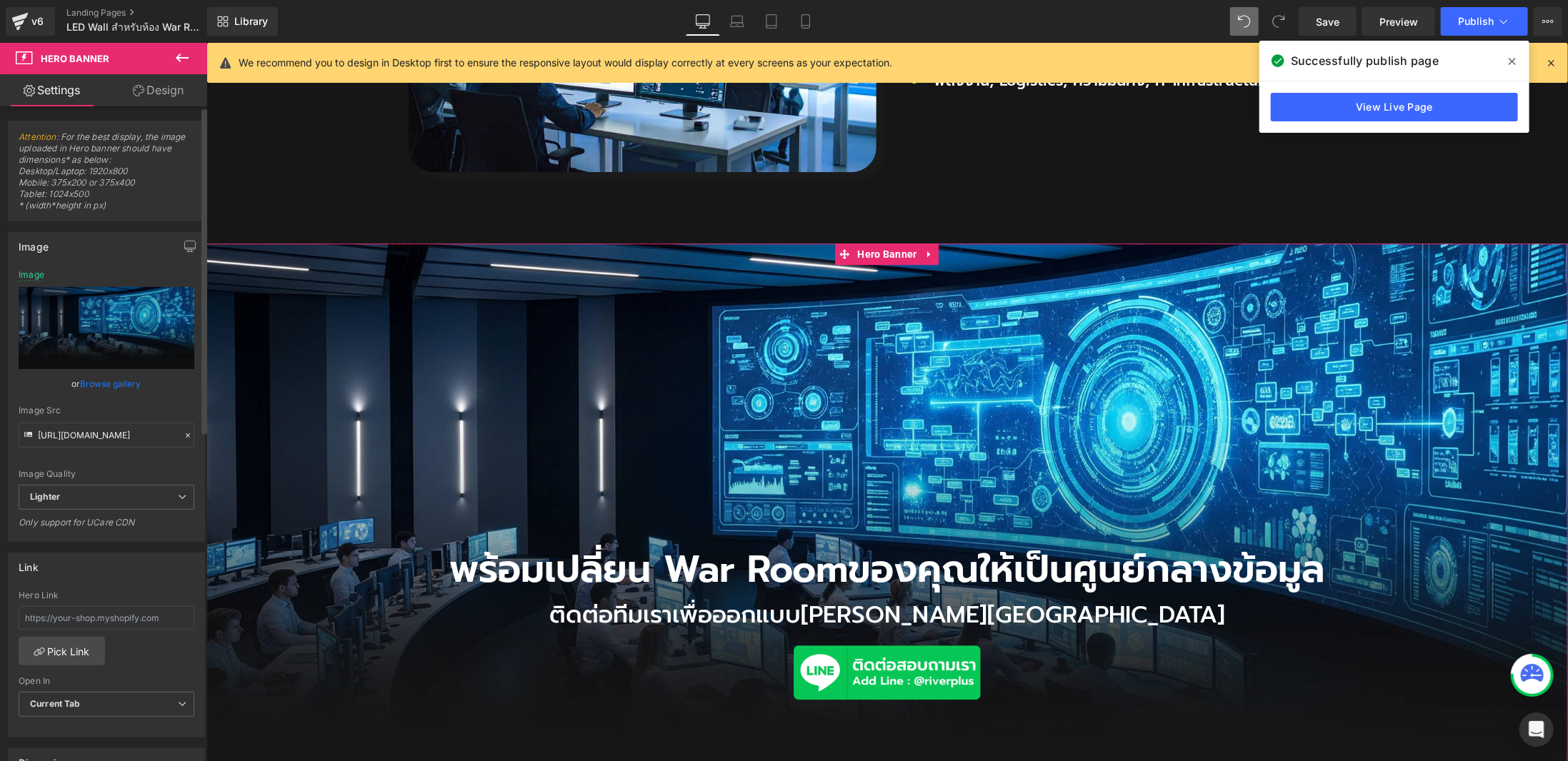
click at [99, 379] on link "Browse gallery" at bounding box center [111, 384] width 61 height 25
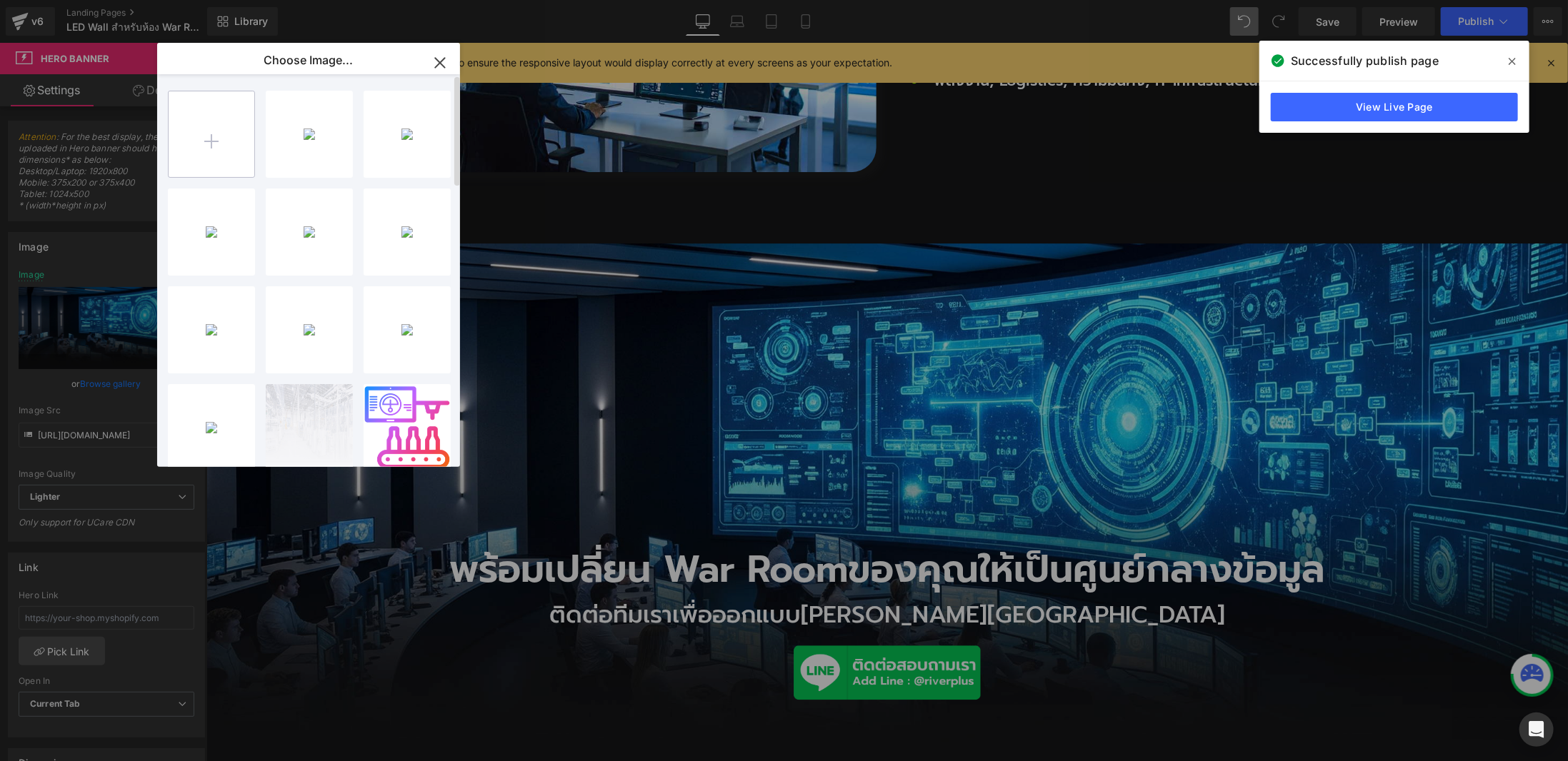
click at [200, 147] on input "file" at bounding box center [211, 134] width 85 height 85
type input "C:\fakepath\LEDWAll2.jpg"
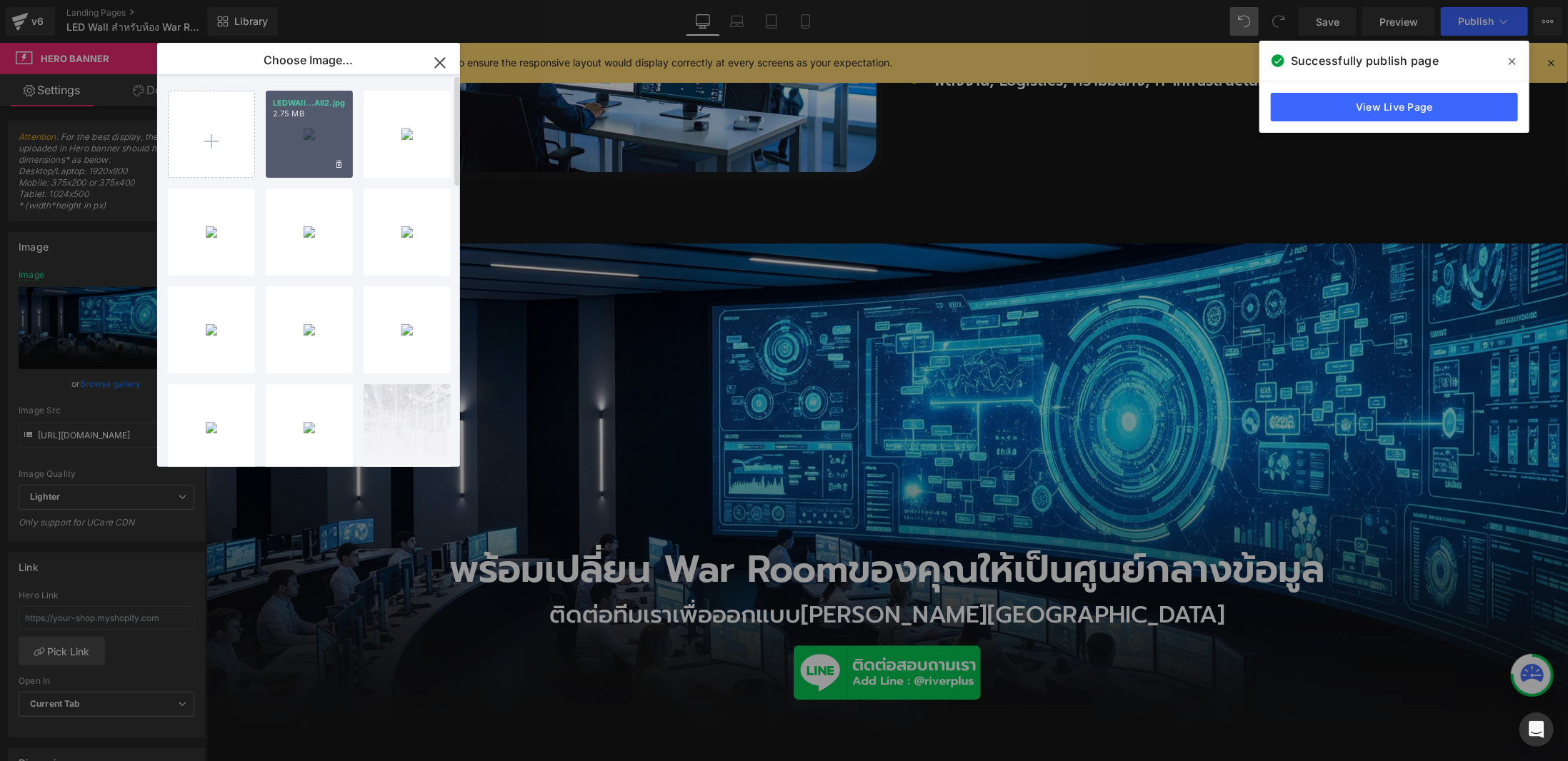
drag, startPoint x: 309, startPoint y: 141, endPoint x: 85, endPoint y: 112, distance: 225.9
click at [309, 141] on div "LEDWAll...All2.jpg 2.75 MB" at bounding box center [309, 134] width 87 height 87
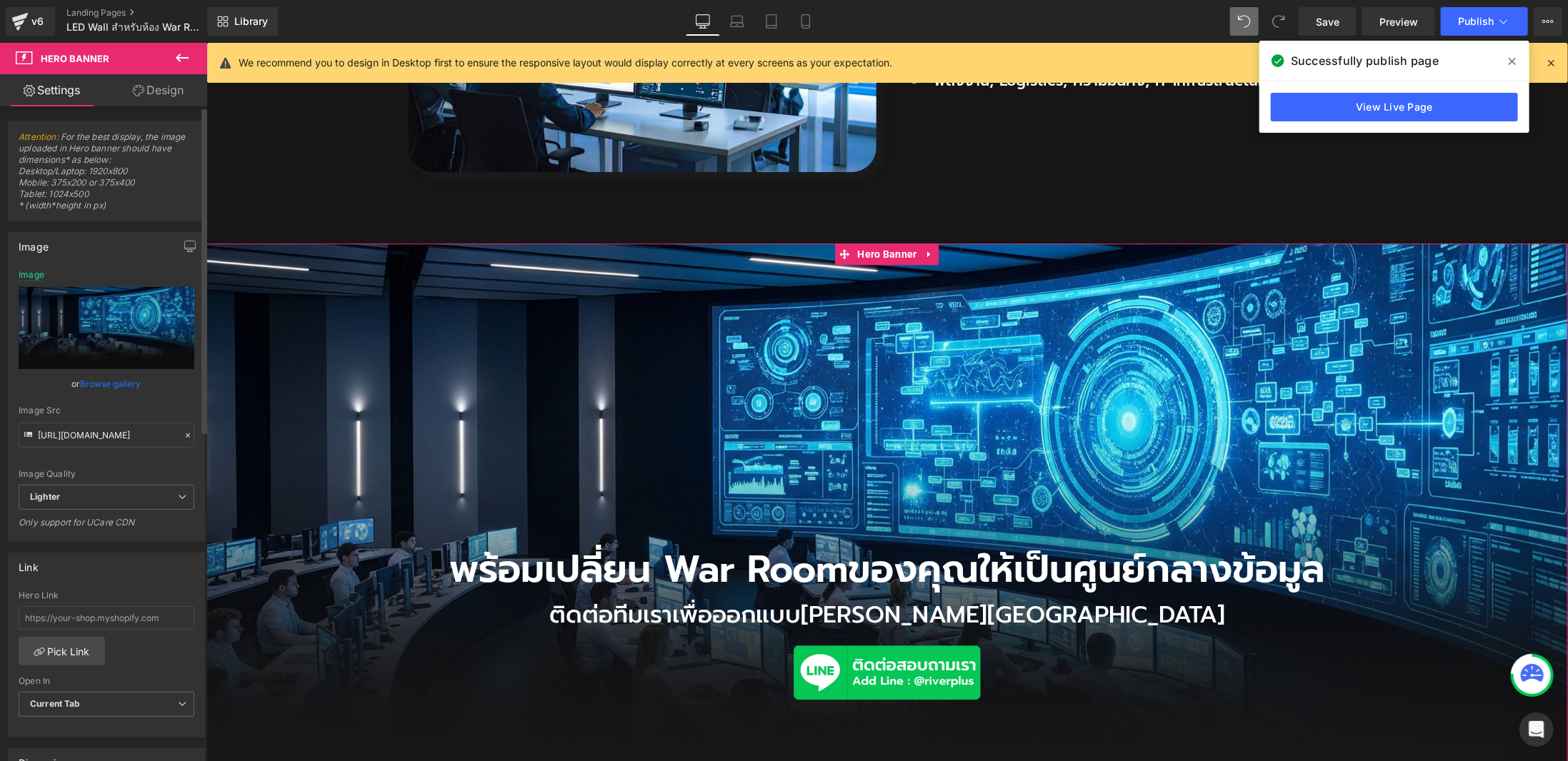
click at [104, 387] on link "Browse gallery" at bounding box center [111, 384] width 61 height 25
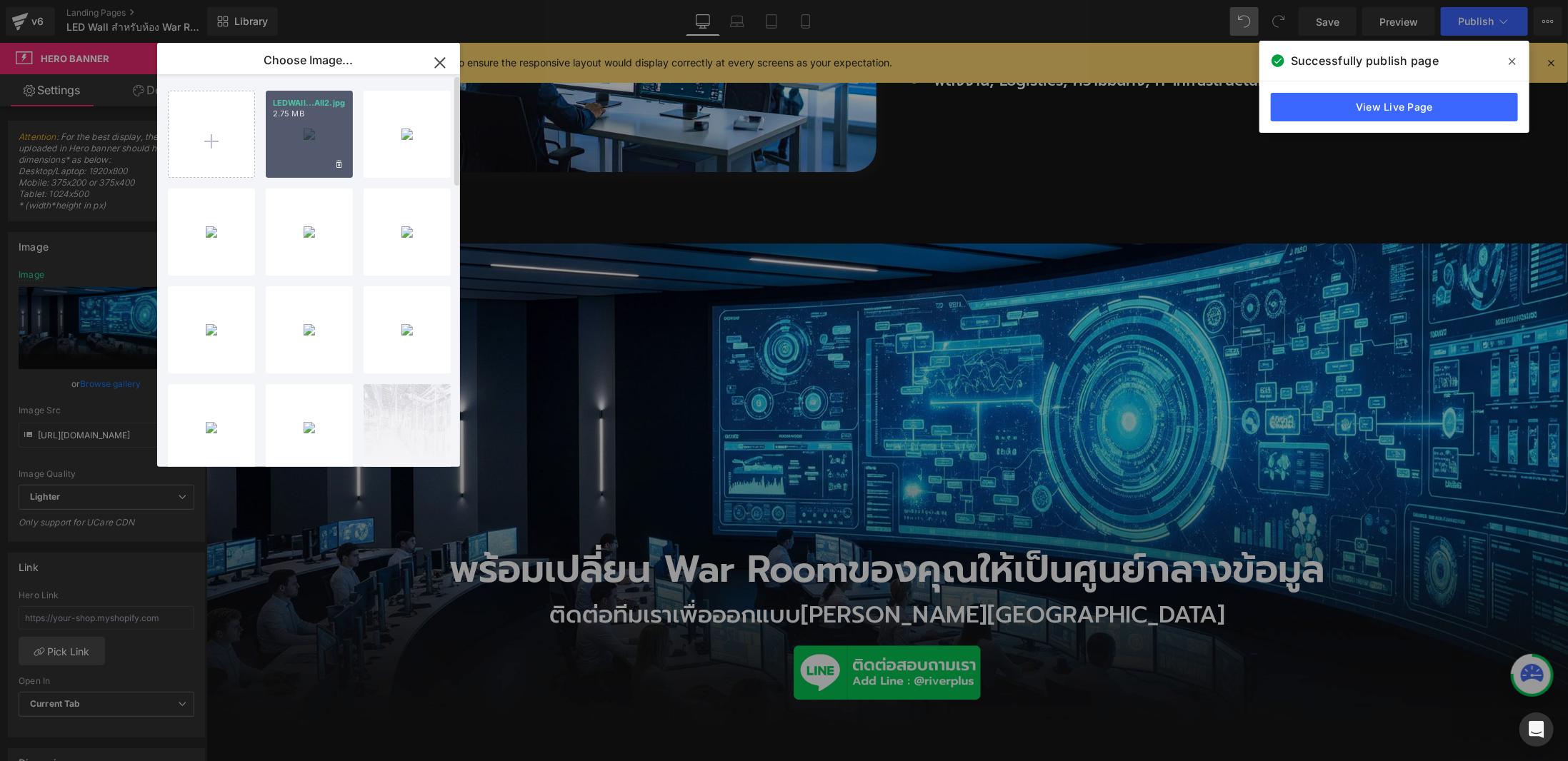
click at [296, 141] on div "LEDWAll...All2.jpg 2.75 MB" at bounding box center [309, 134] width 87 height 87
type input "[URL][DOMAIN_NAME]"
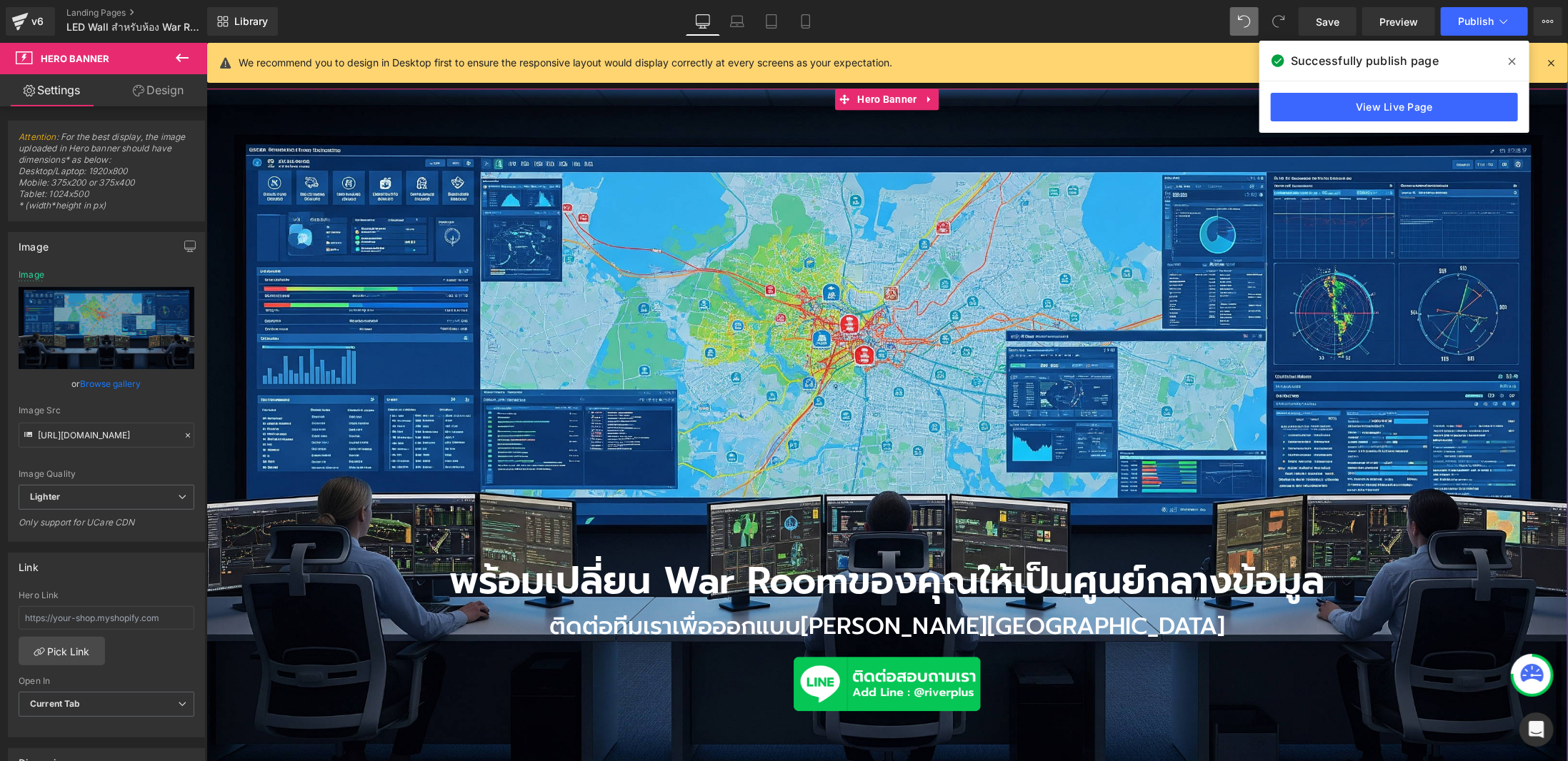
scroll to position [2428, 0]
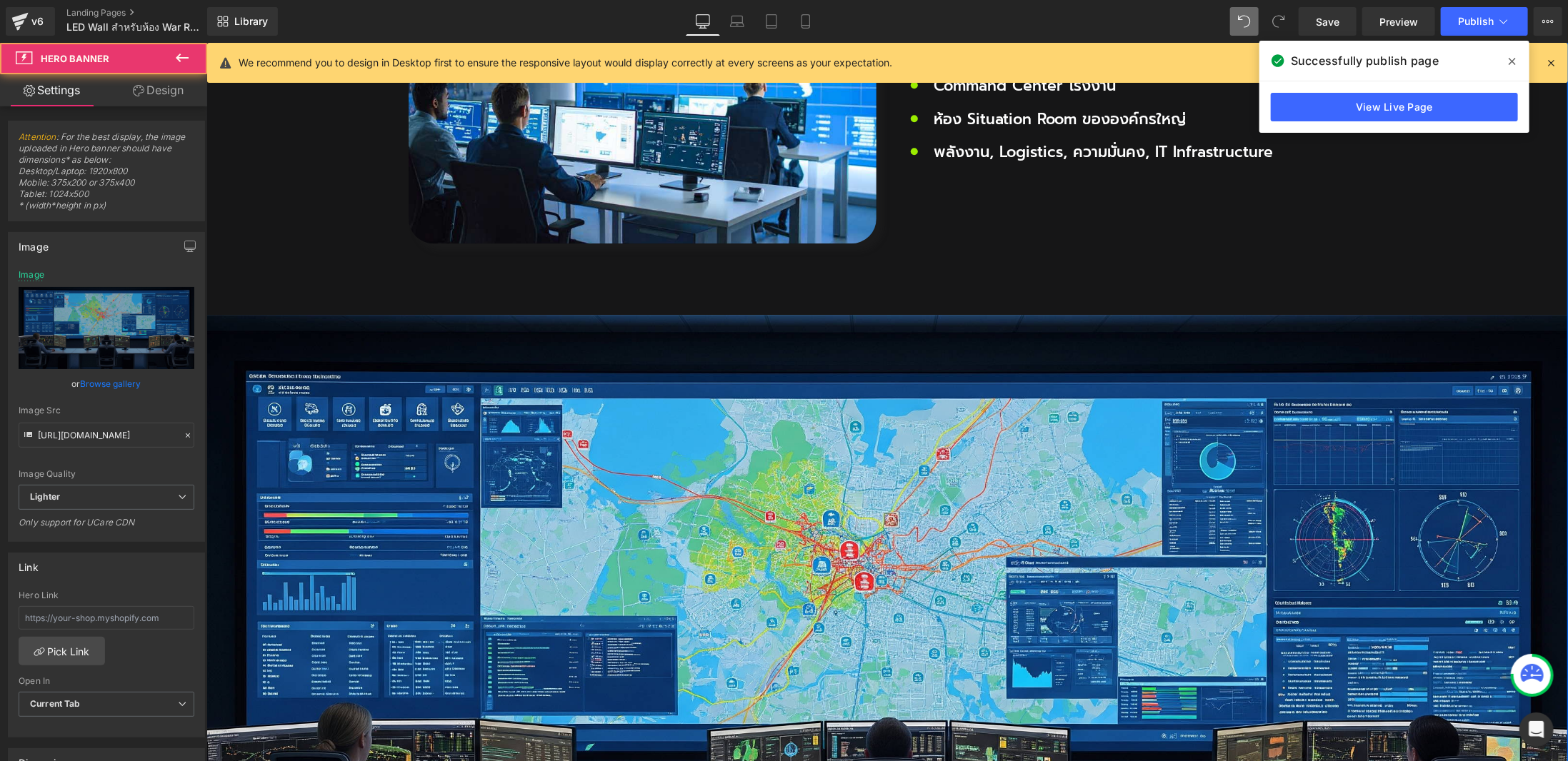
click at [745, 418] on div "พร้อมเปลี่ยน War Room ของคุณให้เป็นศูนย์กลางข้อมูล Heading ติดต่อทีมเราเพื่อออก…" at bounding box center [886, 666] width 1361 height 704
click at [89, 389] on link "Browse gallery" at bounding box center [111, 384] width 61 height 25
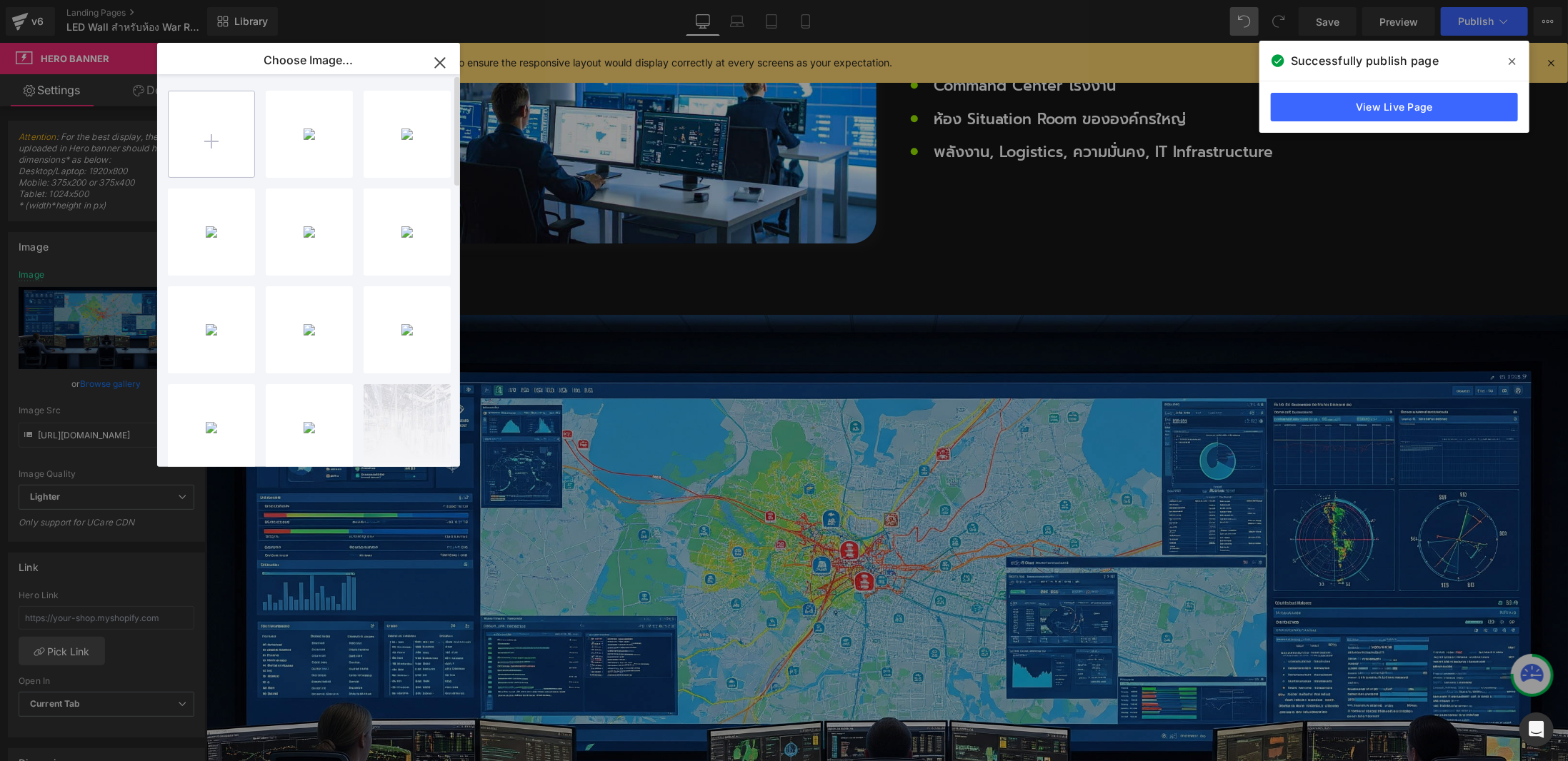
click at [209, 140] on input "file" at bounding box center [211, 134] width 85 height 85
type input "C:\fakepath\LEDWAll2.jpg"
click at [315, 155] on div "LEDWAll...All2.jpg 1.88 MB" at bounding box center [309, 134] width 87 height 87
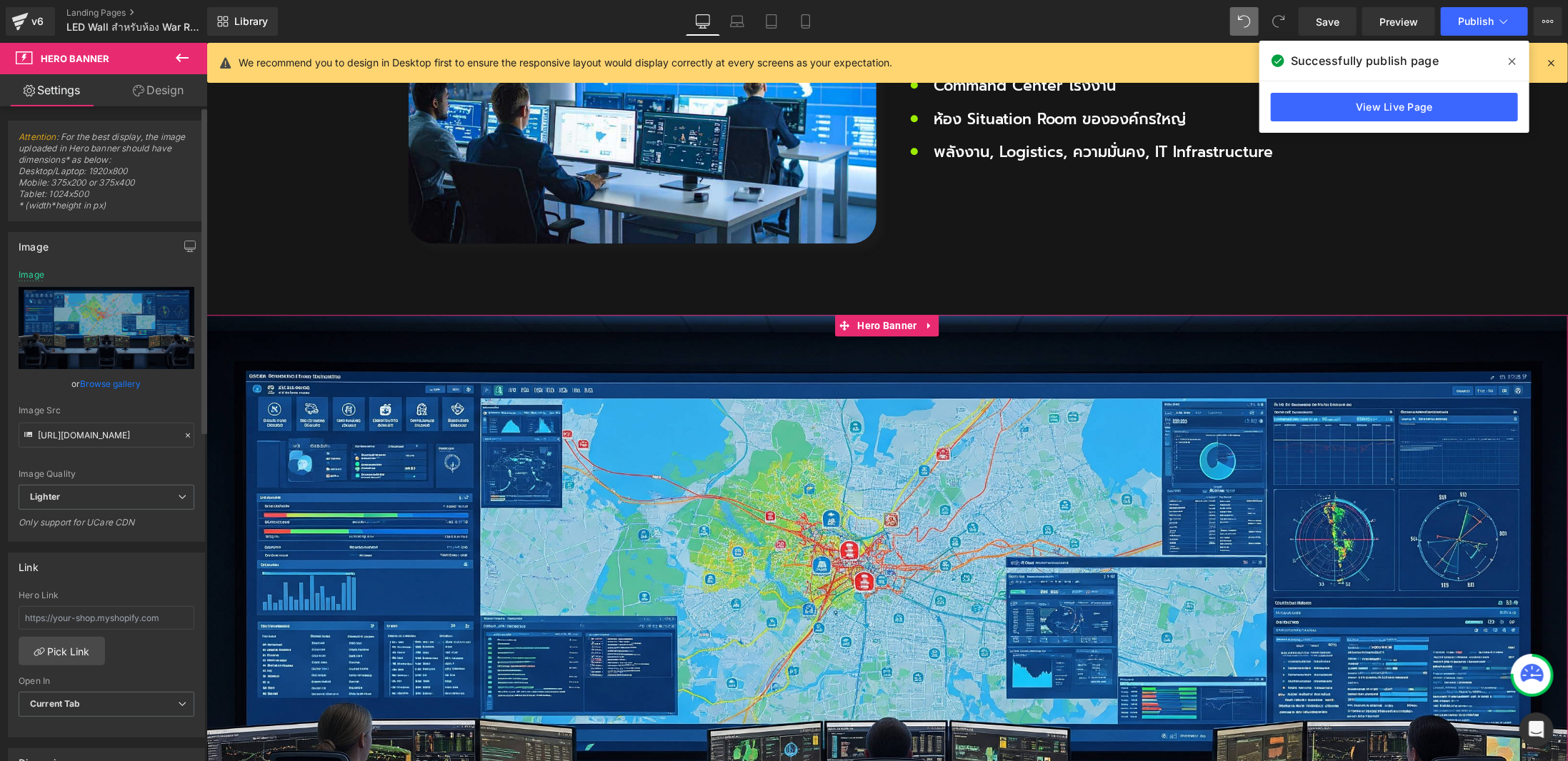
click at [104, 381] on link "Browse gallery" at bounding box center [111, 384] width 61 height 25
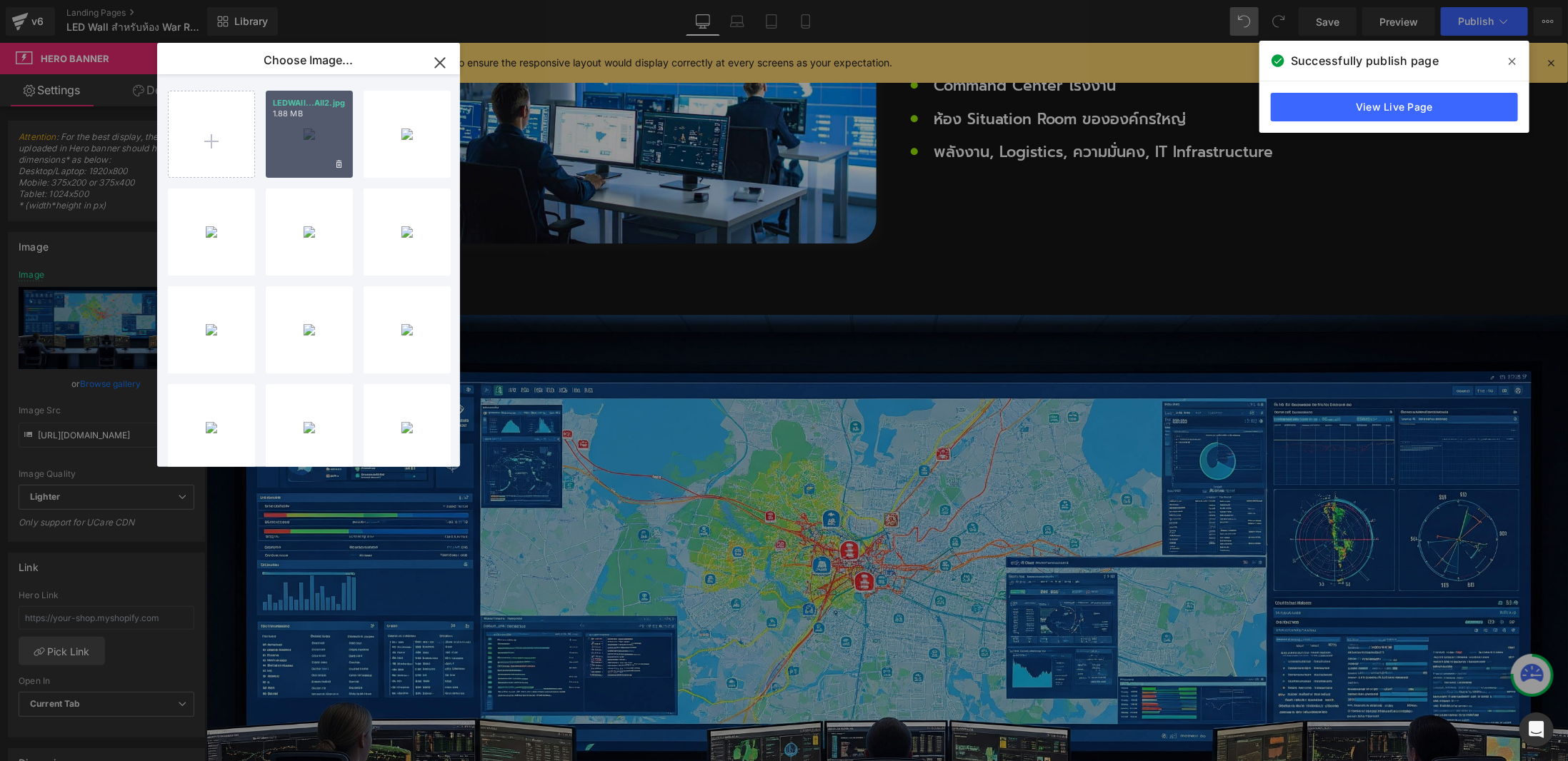
click at [324, 144] on div "LEDWAll...All2.jpg 1.88 MB" at bounding box center [309, 134] width 87 height 87
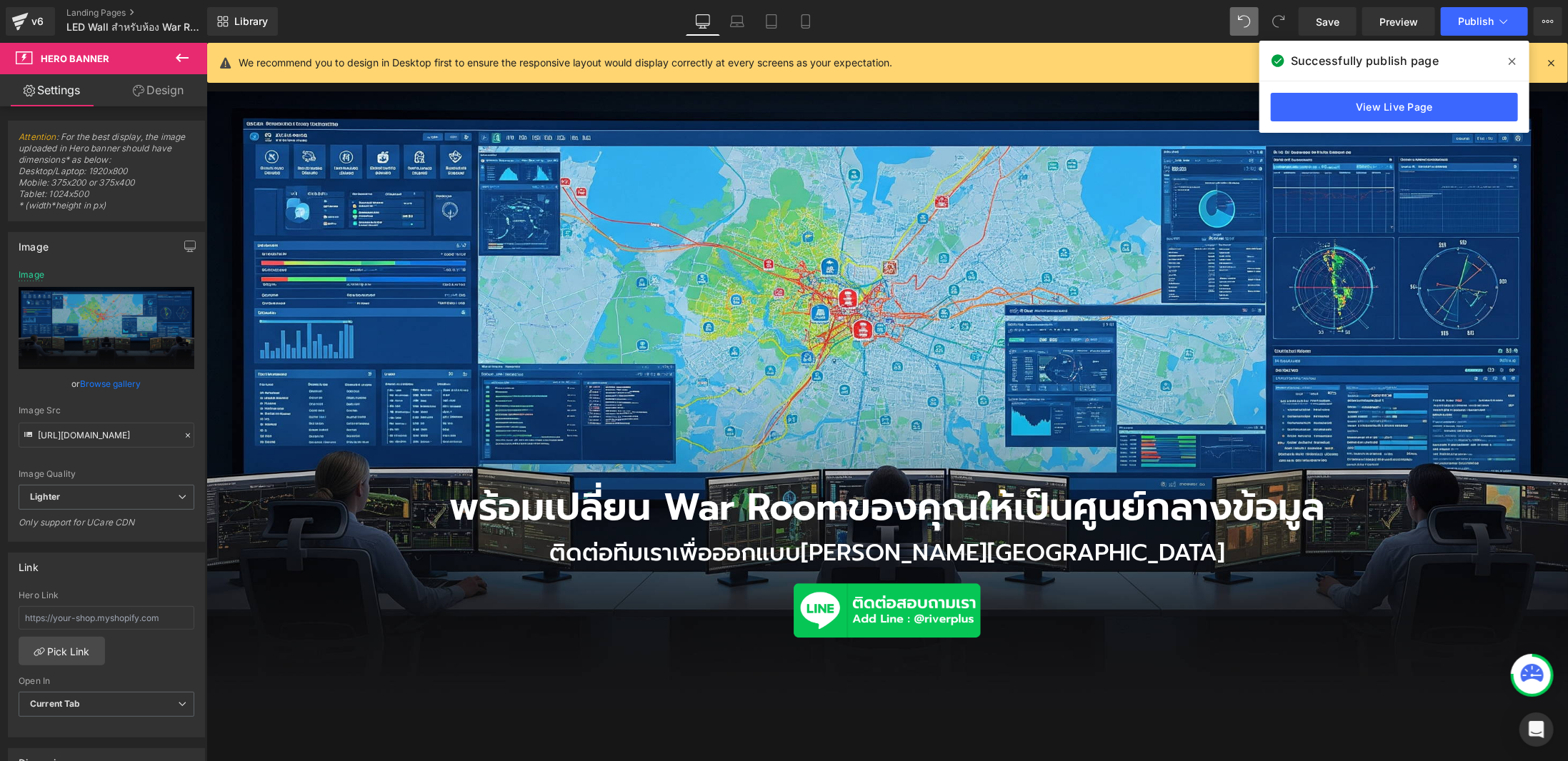
scroll to position [2600, 0]
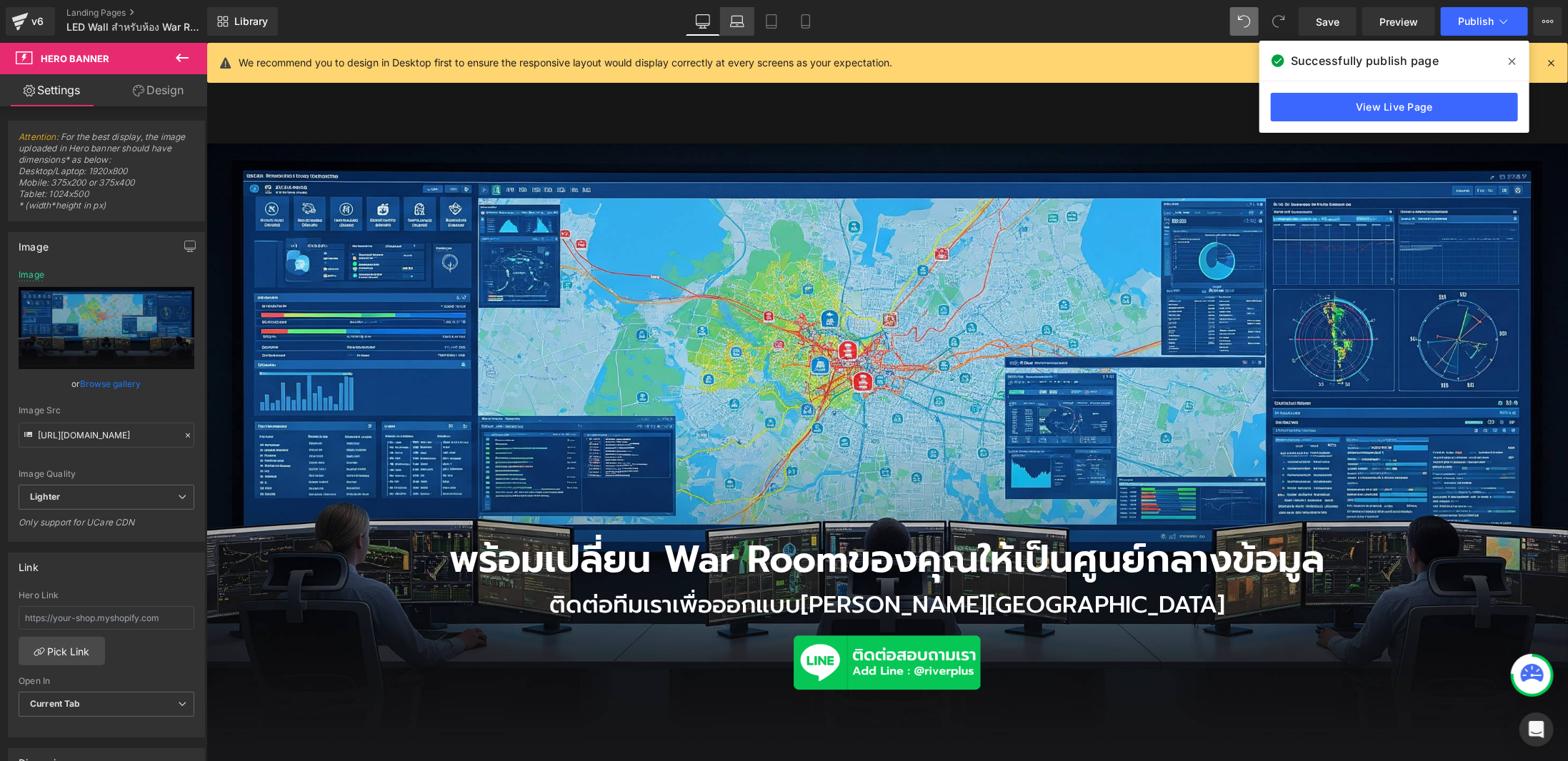
click at [743, 18] on icon at bounding box center [737, 21] width 14 height 14
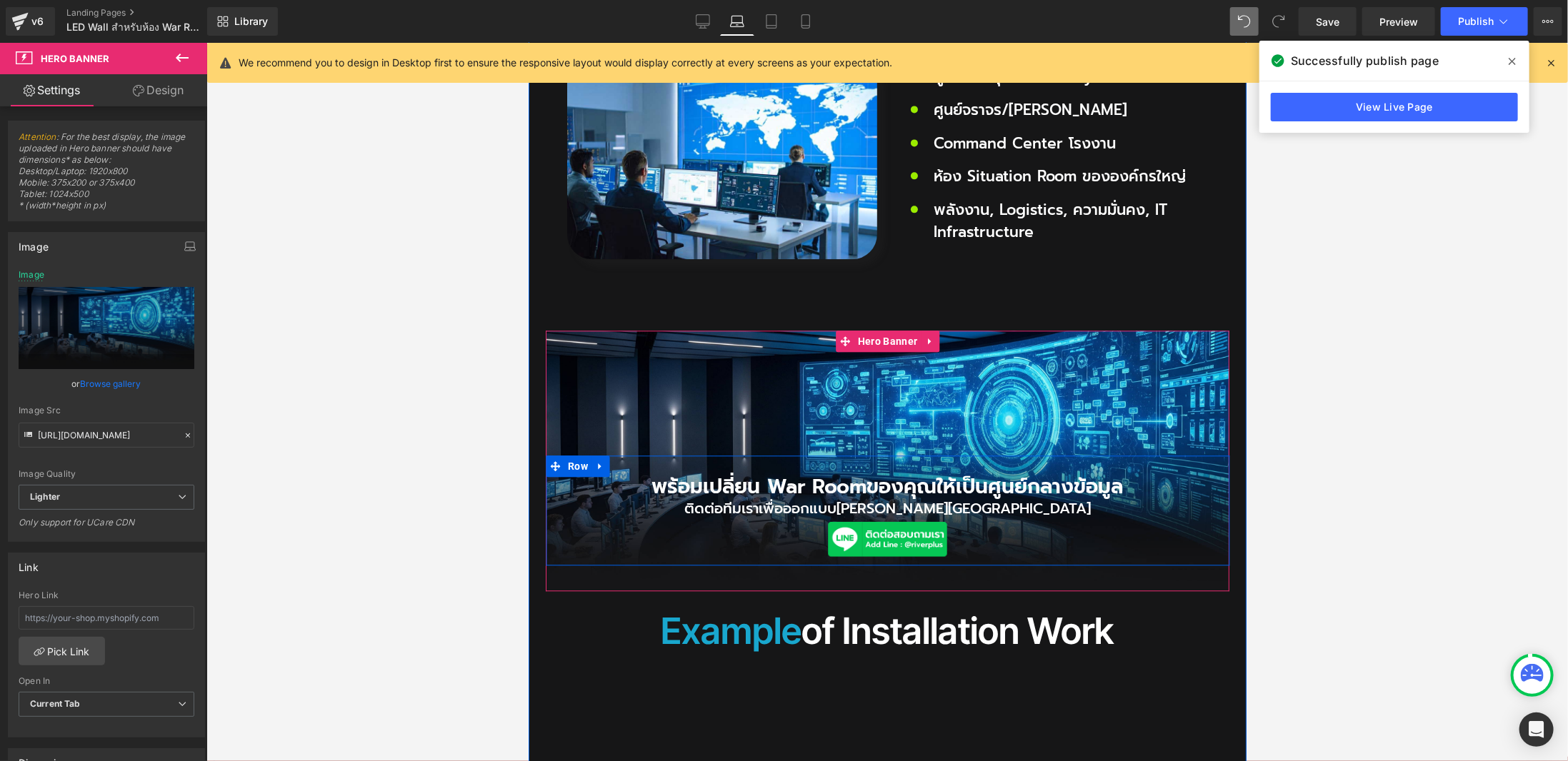
scroll to position [2038, 0]
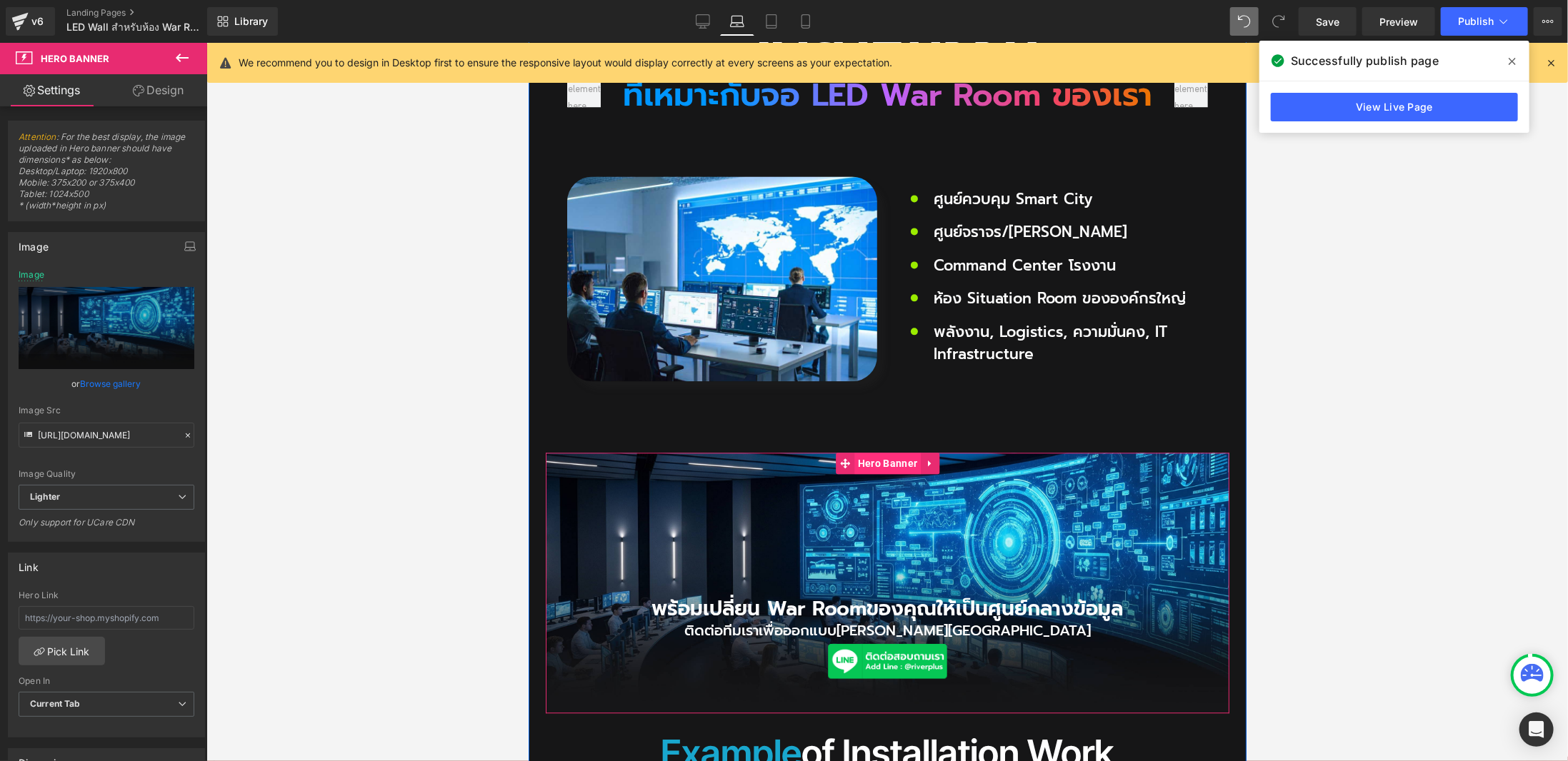
click at [877, 452] on span "Hero Banner" at bounding box center [887, 463] width 67 height 22
click at [126, 384] on link "Browse gallery" at bounding box center [111, 384] width 61 height 25
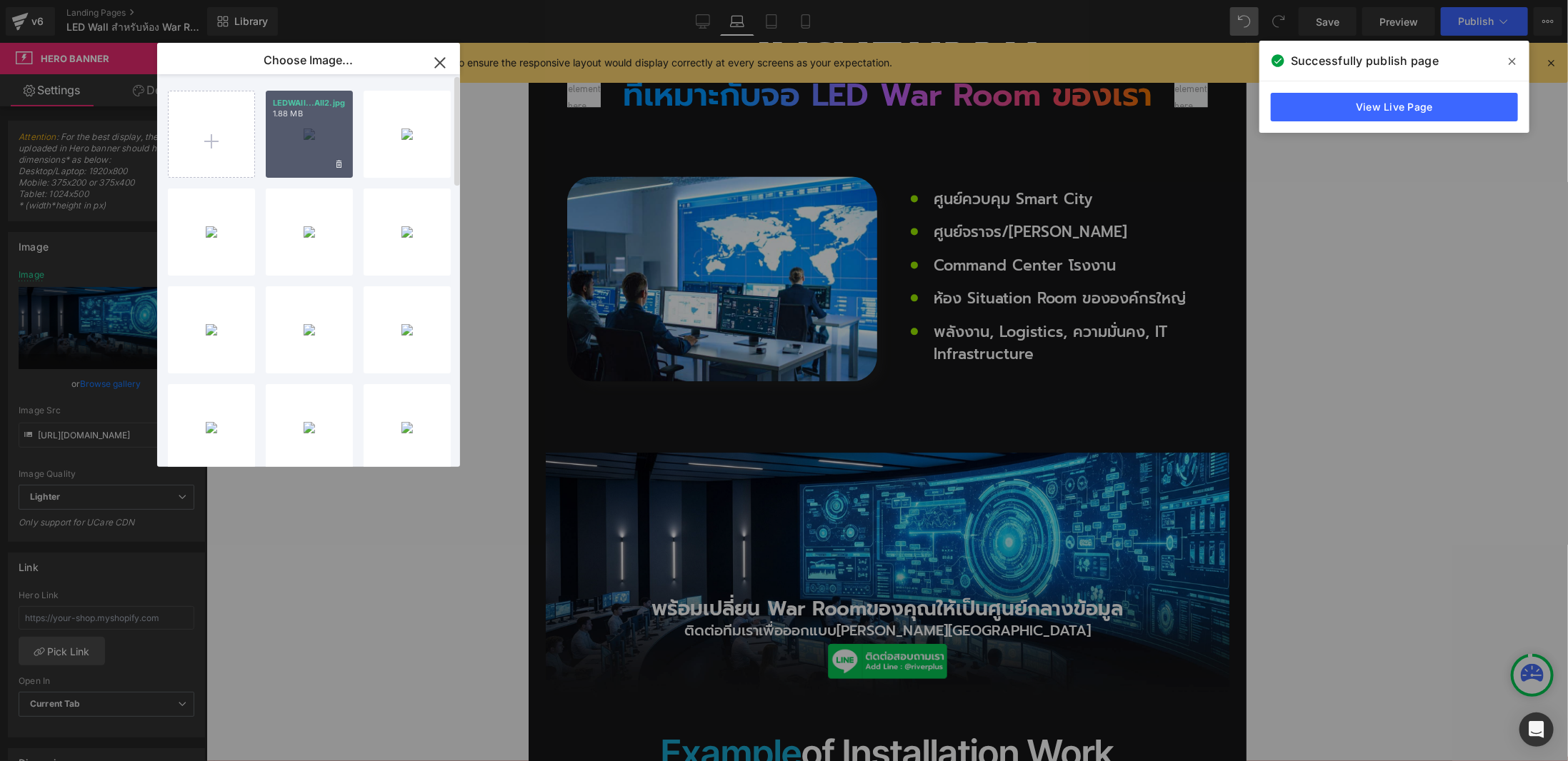
click at [284, 140] on div "LEDWAll...All2.jpg 1.88 MB" at bounding box center [309, 134] width 87 height 87
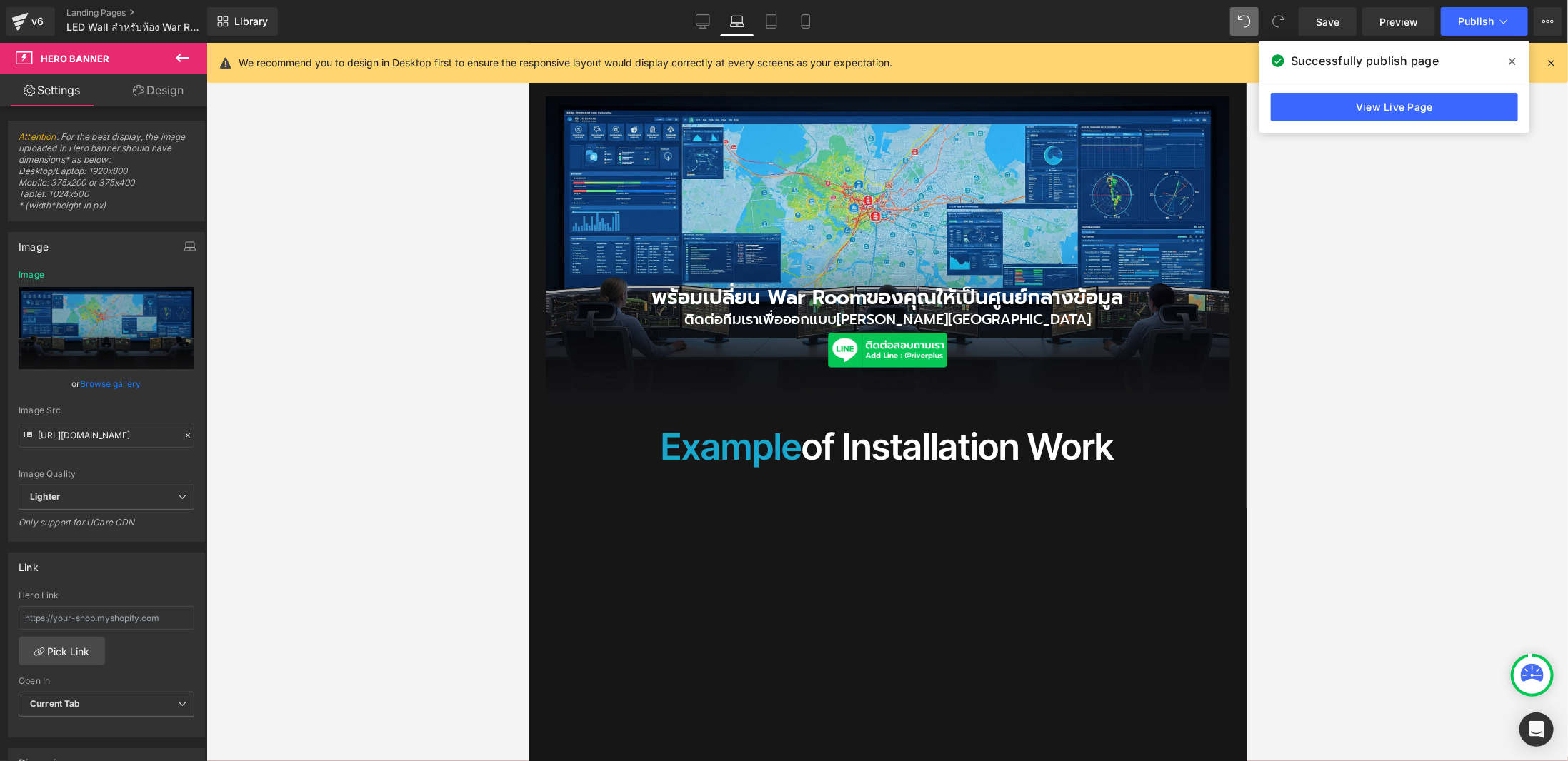
scroll to position [2396, 0]
click at [784, 19] on link "Tablet" at bounding box center [771, 21] width 34 height 29
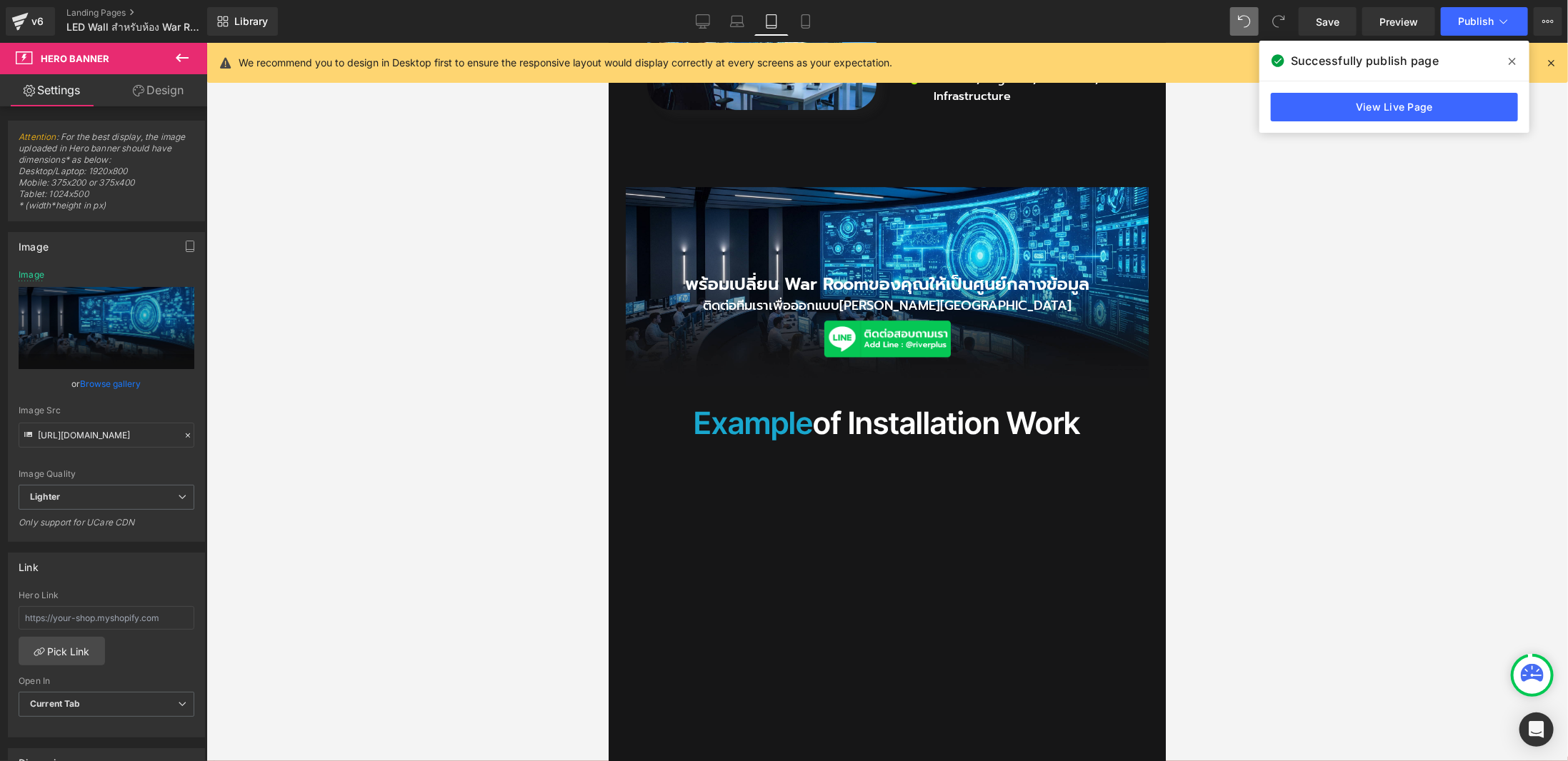
scroll to position [2108, 0]
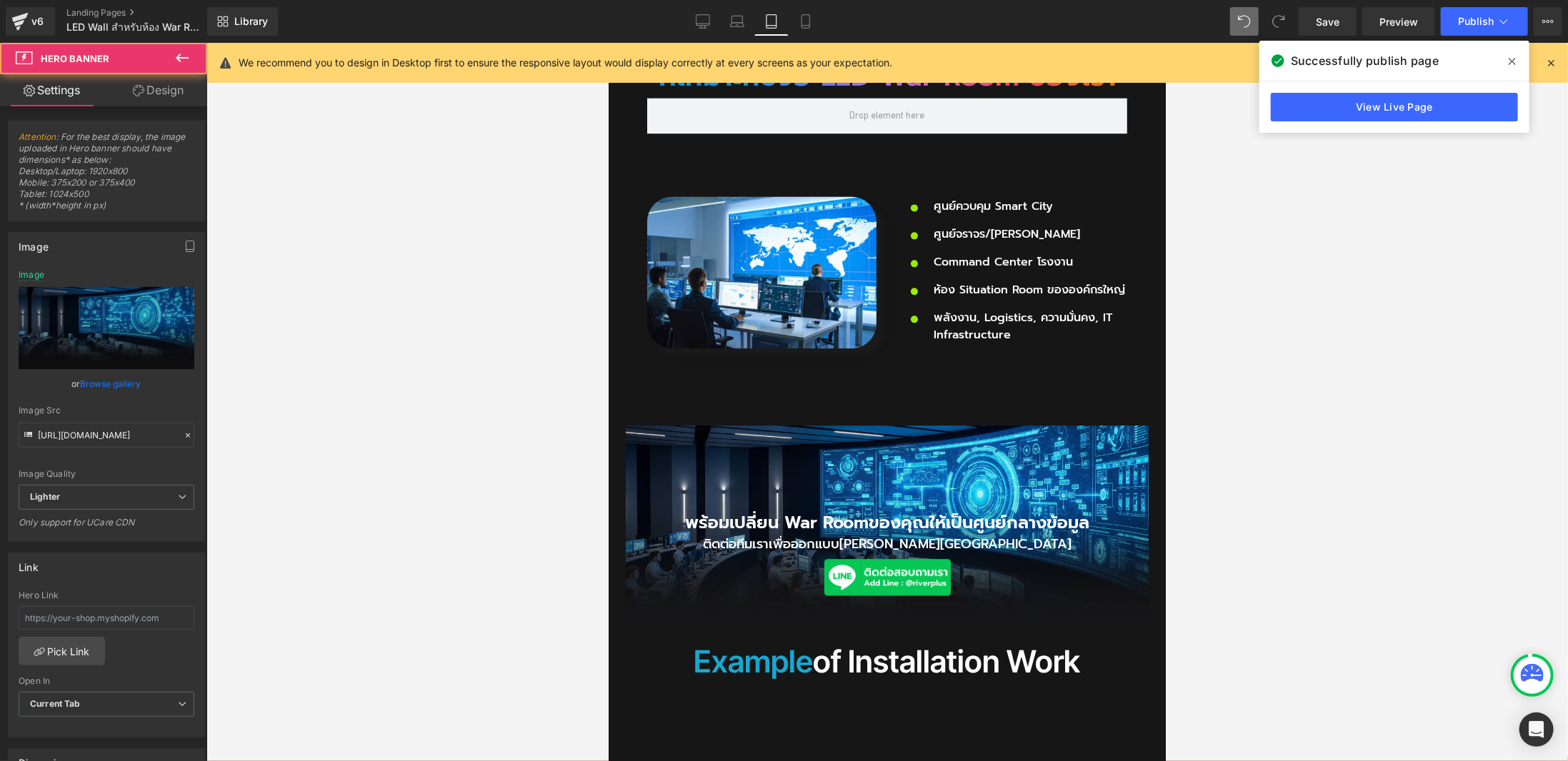
click at [944, 446] on div "พร้อมเปลี่ยน War Room ของคุณให้เป็นศูนย์กลางข้อมูล Heading ติดต่อทีมเราเพื่อออก…" at bounding box center [886, 524] width 523 height 200
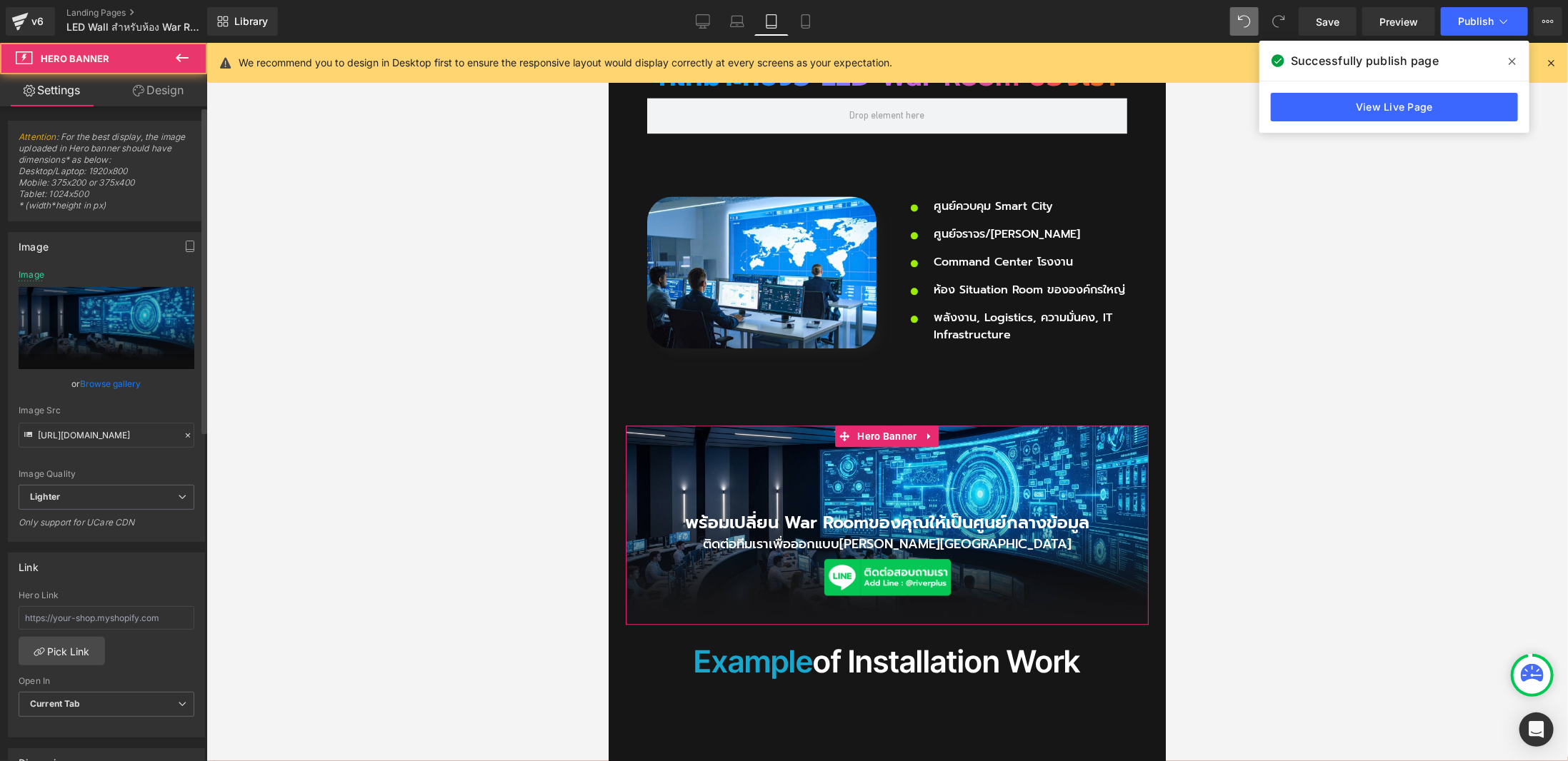
click at [119, 387] on link "Browse gallery" at bounding box center [111, 384] width 61 height 25
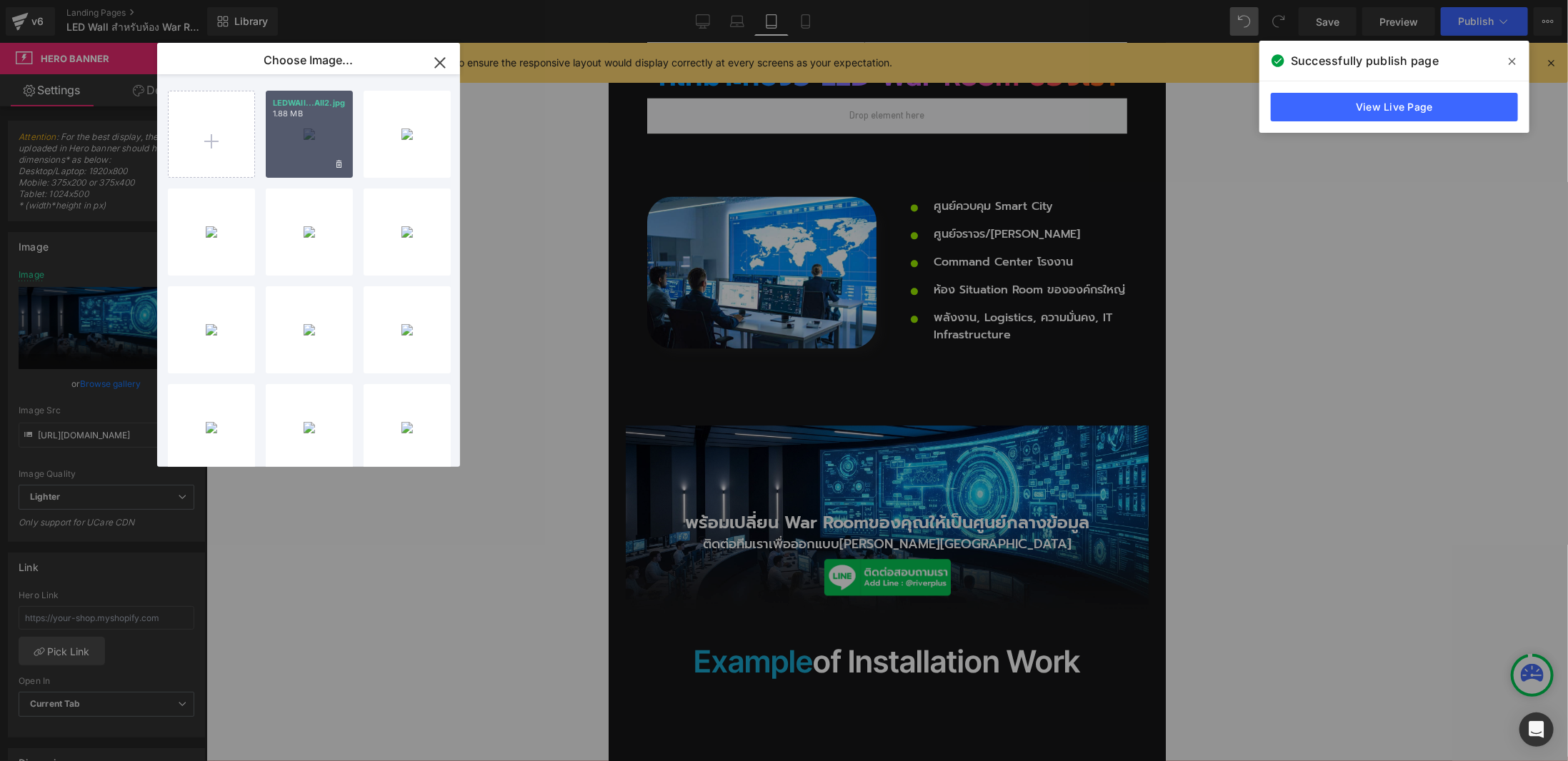
click at [321, 130] on div "LEDWAll...All2.jpg 1.88 MB" at bounding box center [309, 134] width 87 height 87
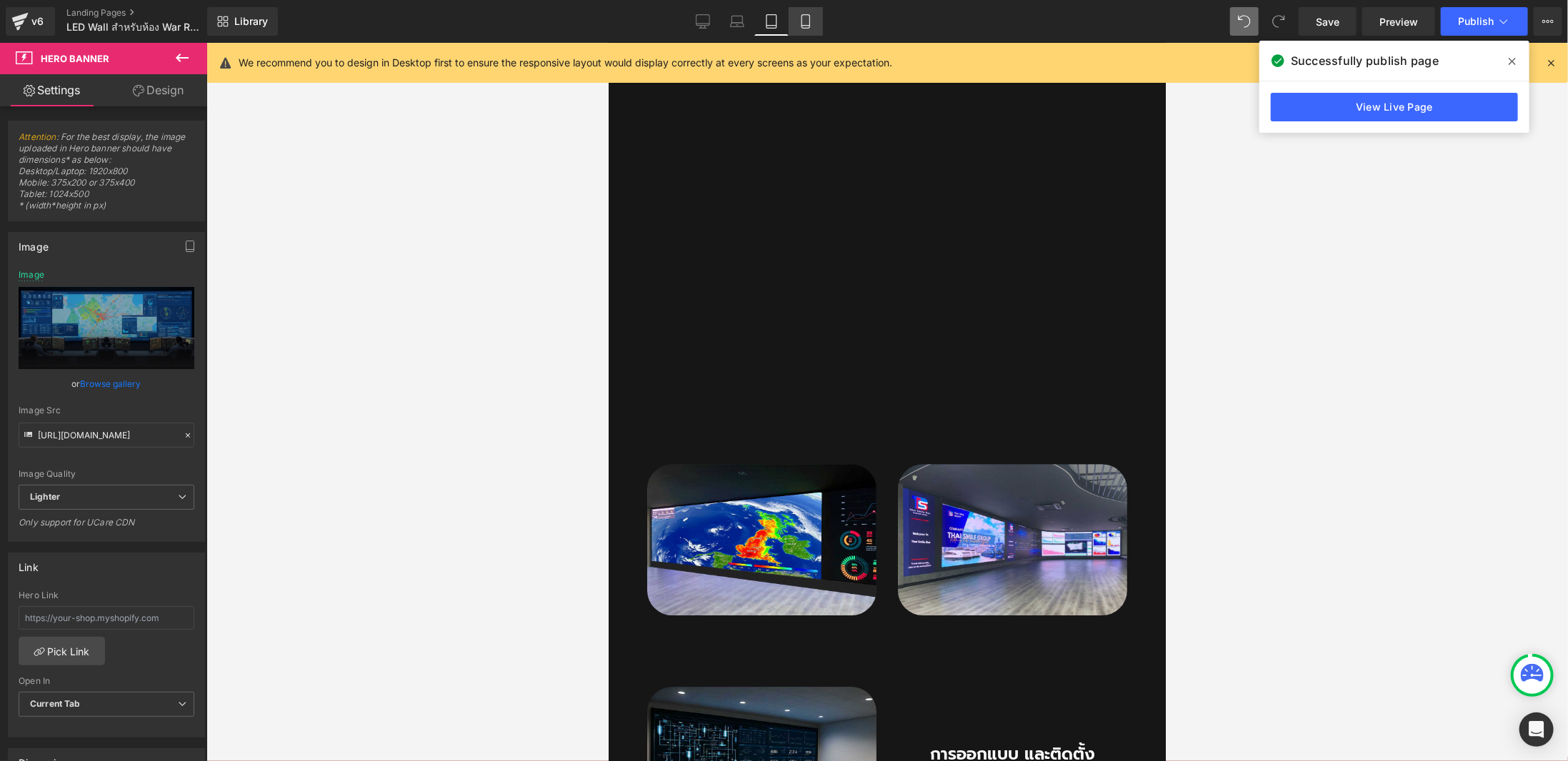
click at [805, 33] on link "Mobile" at bounding box center [805, 21] width 34 height 29
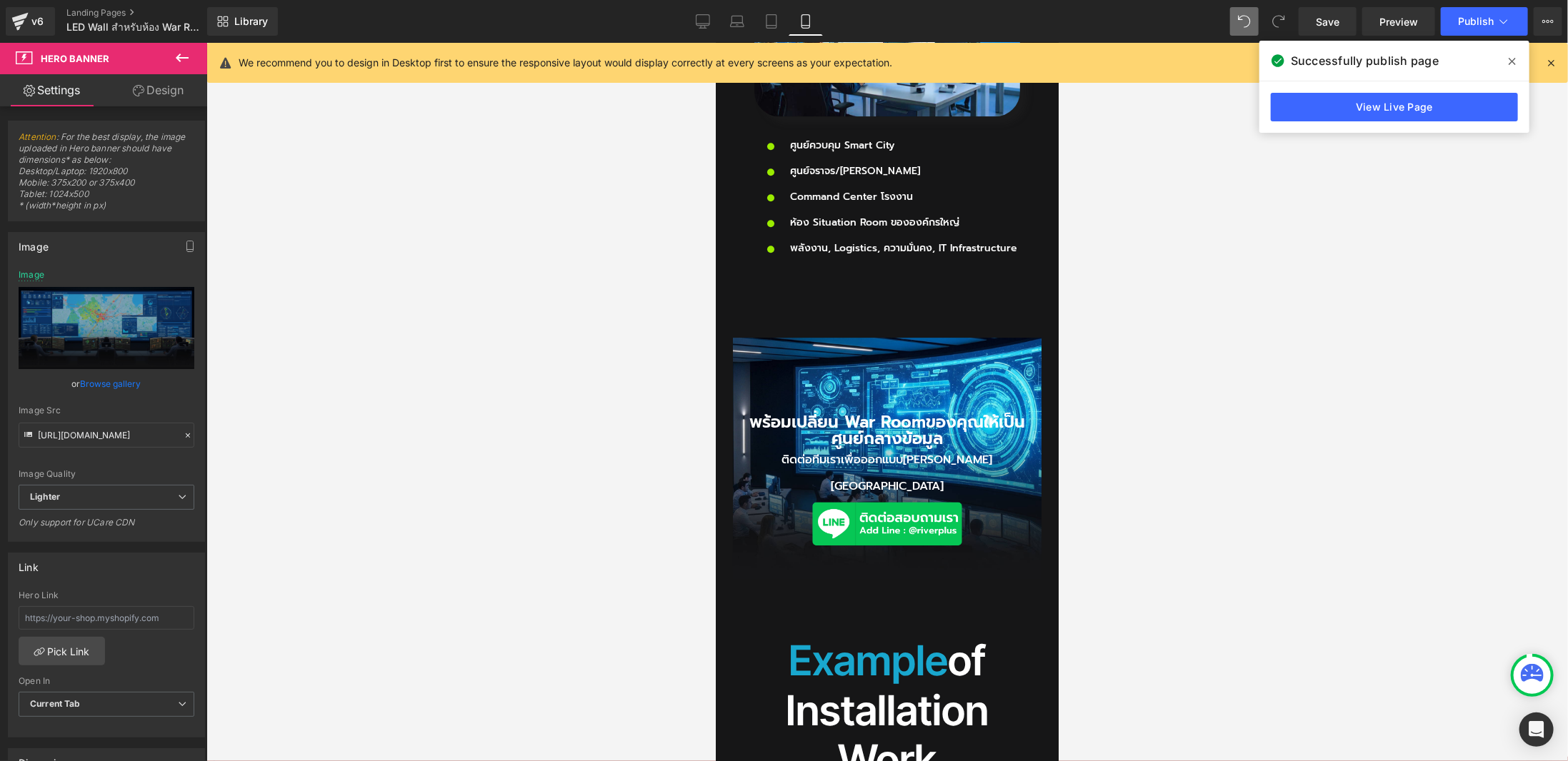
type input "[URL][DOMAIN_NAME]"
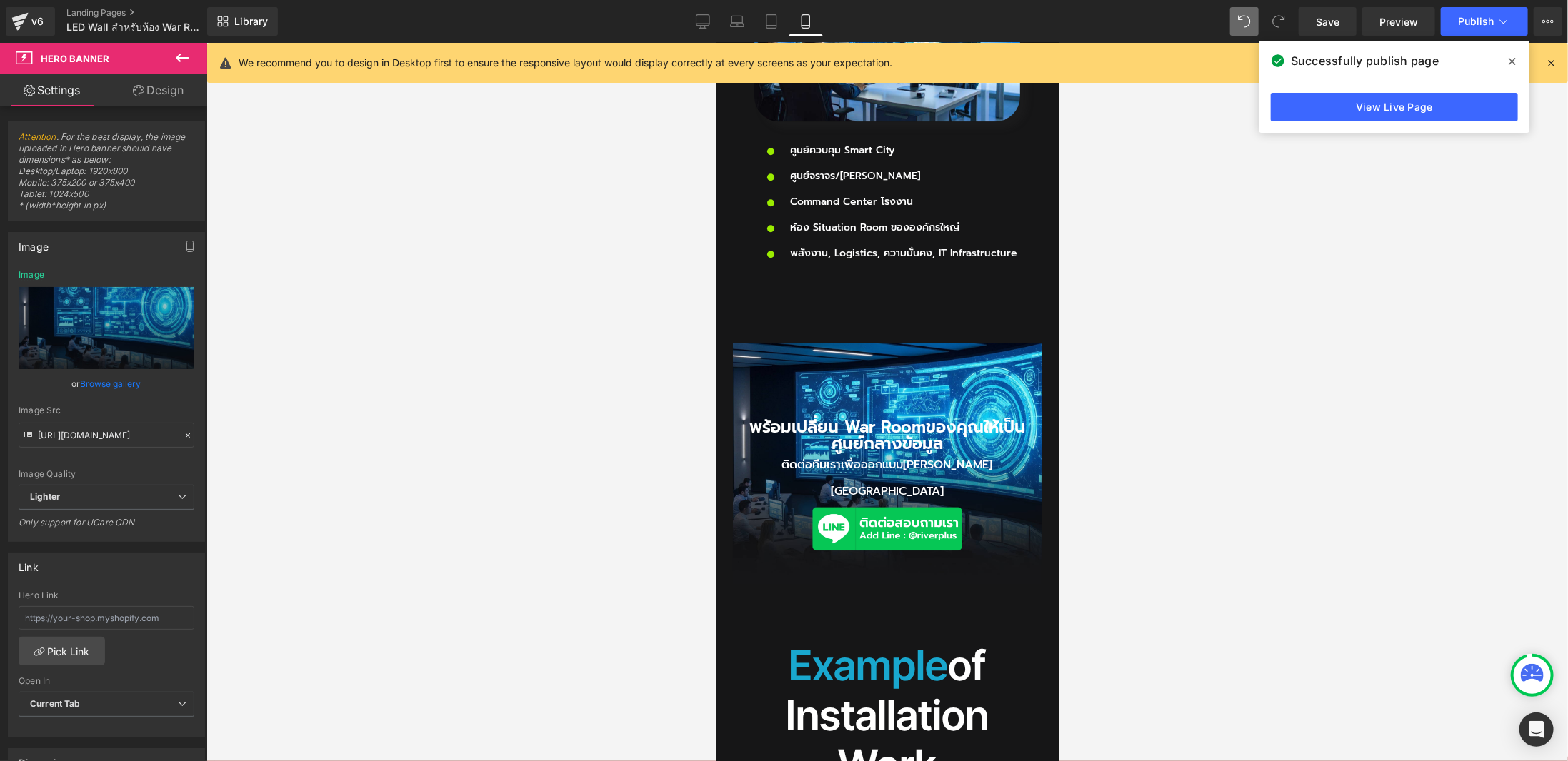
click at [1289, 386] on div at bounding box center [887, 401] width 1361 height 718
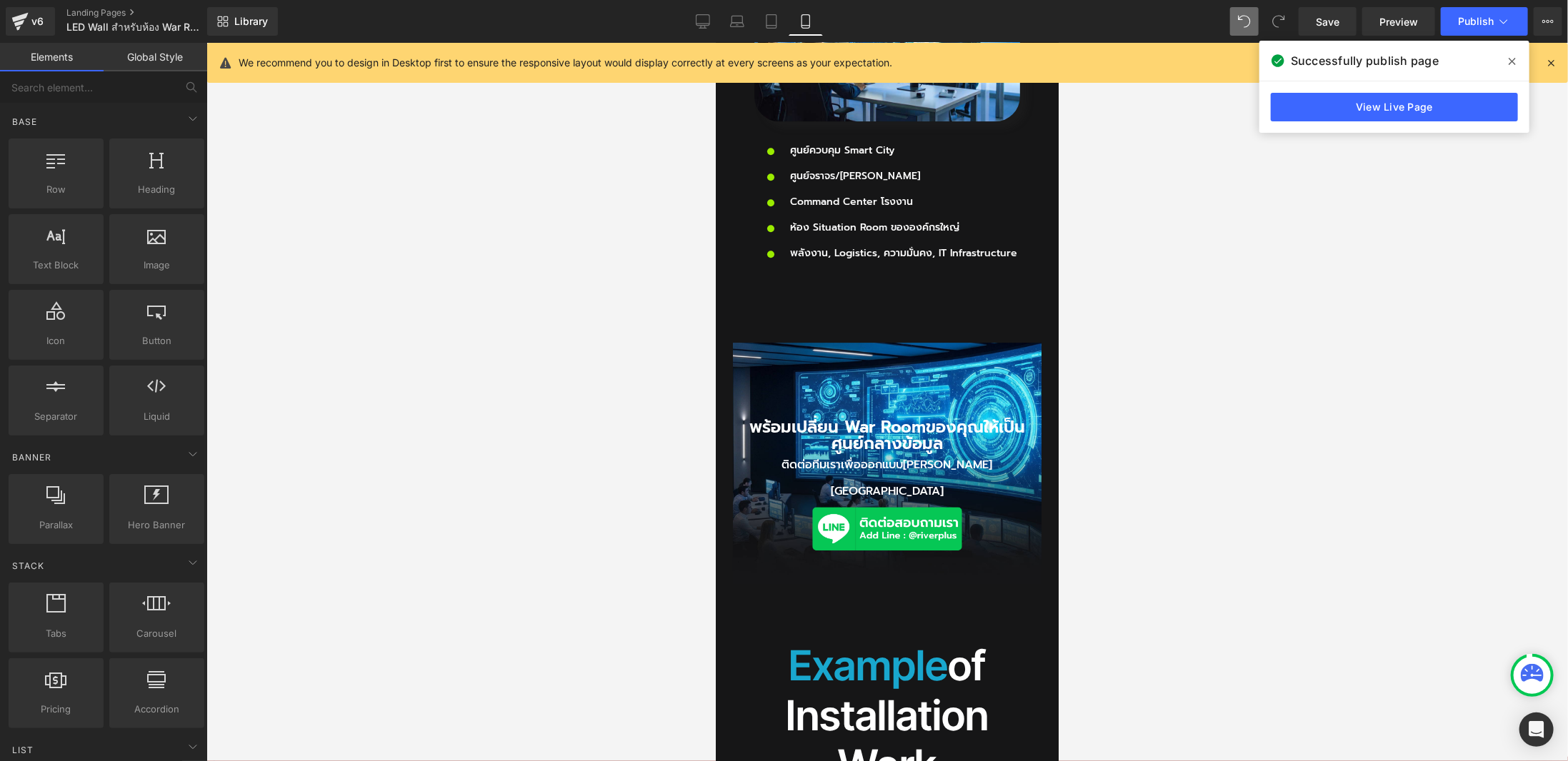
click at [948, 342] on div "พร้อมเปลี่ยน War Room ของคุณให้เป็นศูนย์กลางข้อมูล Heading ติดต่อทีมเราเพื่อออก…" at bounding box center [886, 464] width 308 height 242
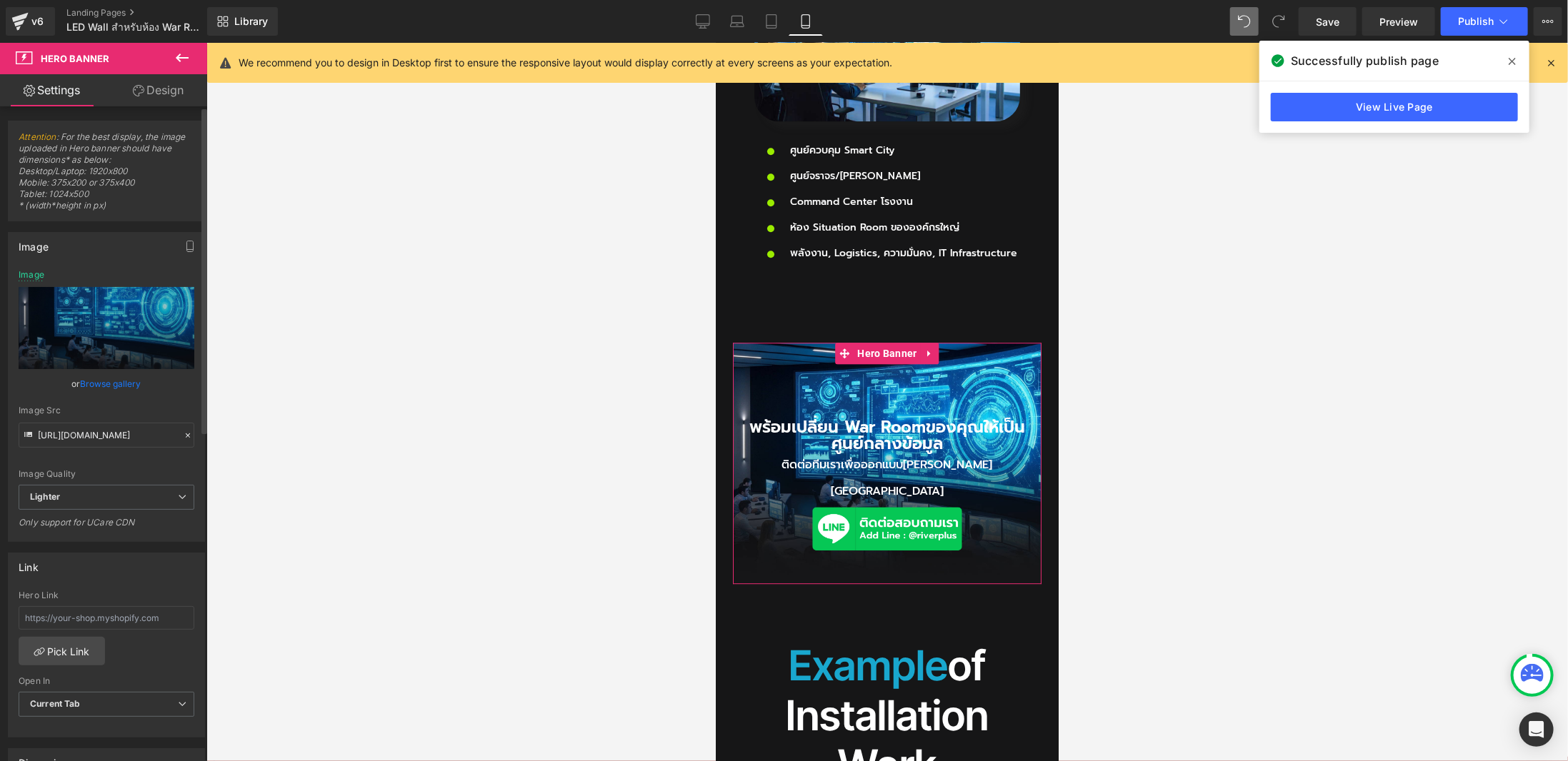
click at [118, 387] on link "Browse gallery" at bounding box center [111, 384] width 61 height 25
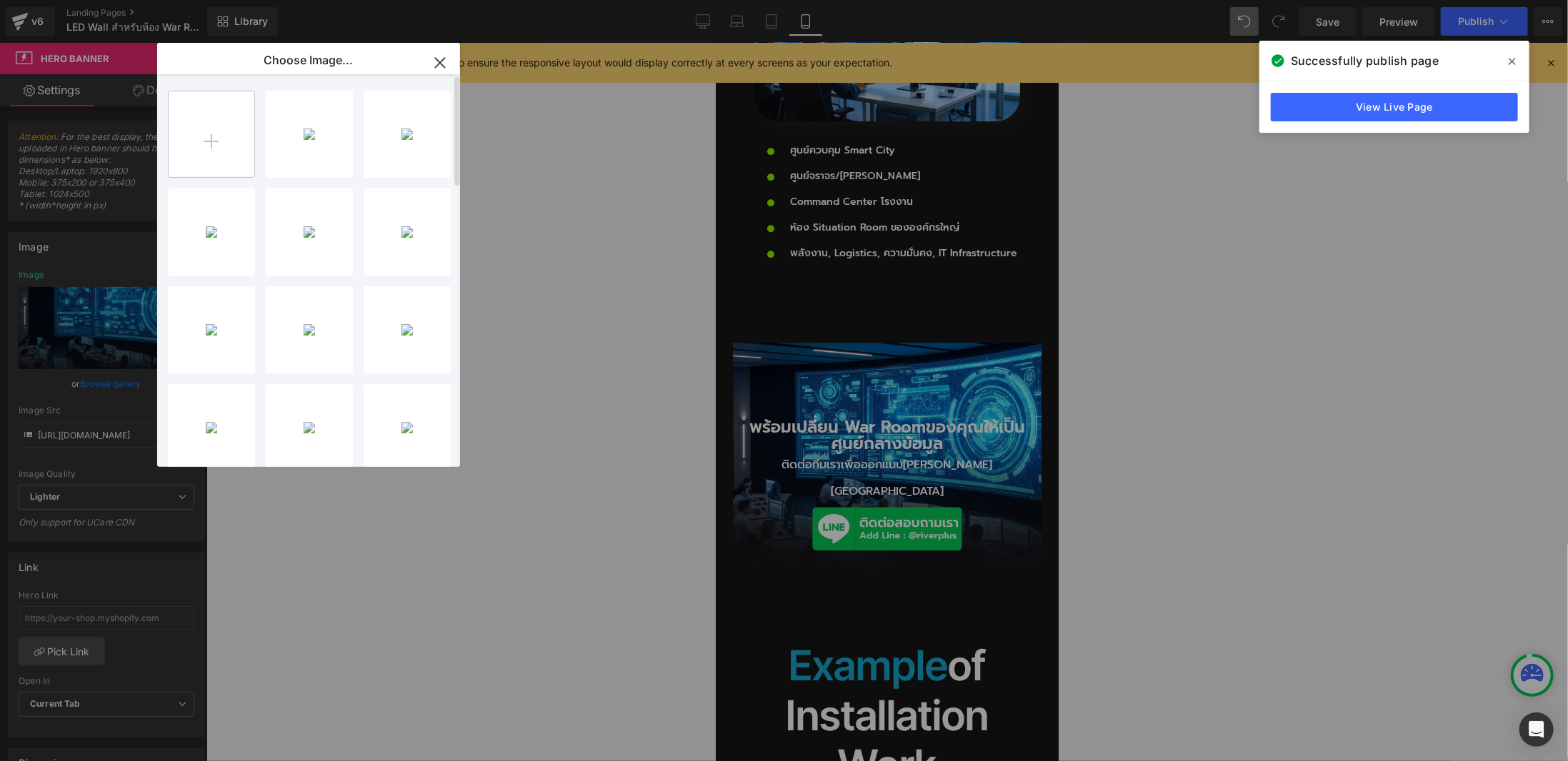
click at [224, 136] on input "file" at bounding box center [211, 134] width 85 height 85
type input "C:\fakepath\LEDWAll2-mobile.jpg"
click at [311, 114] on p "520.87 KB" at bounding box center [309, 114] width 73 height 11
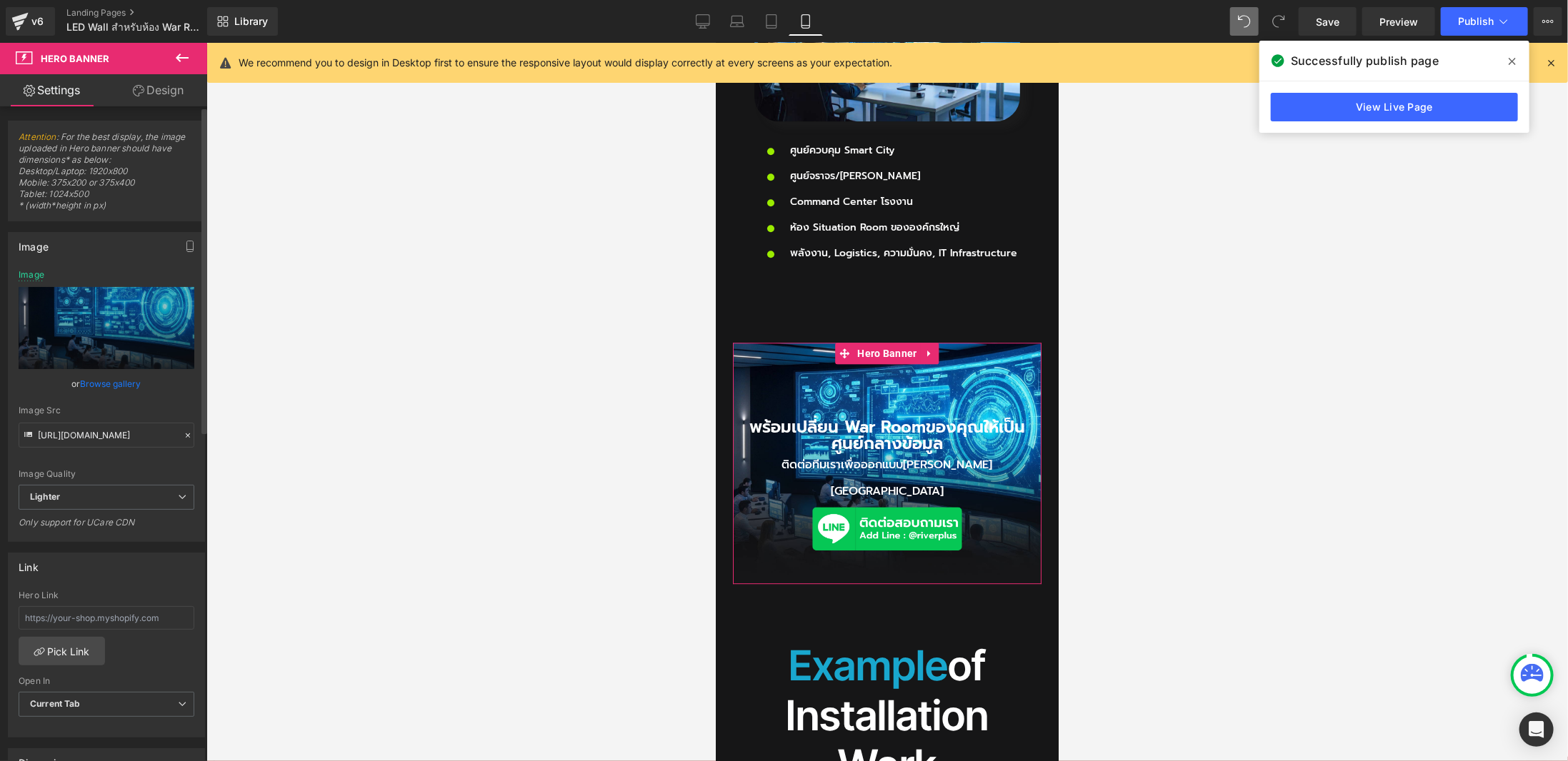
click at [123, 387] on link "Browse gallery" at bounding box center [111, 384] width 61 height 25
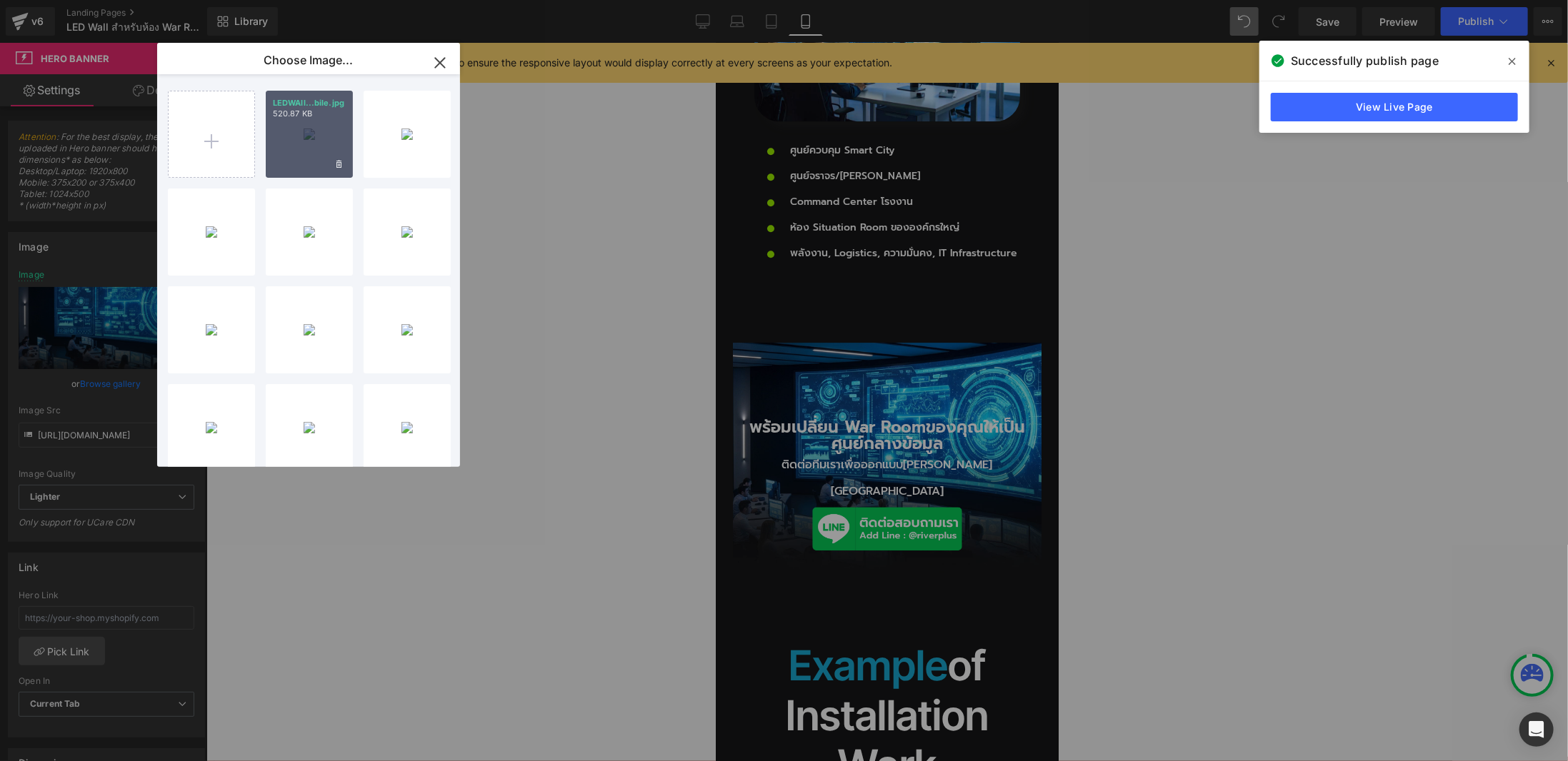
click at [304, 137] on div "LEDWAll...bile.jpg 520.87 KB" at bounding box center [309, 134] width 87 height 87
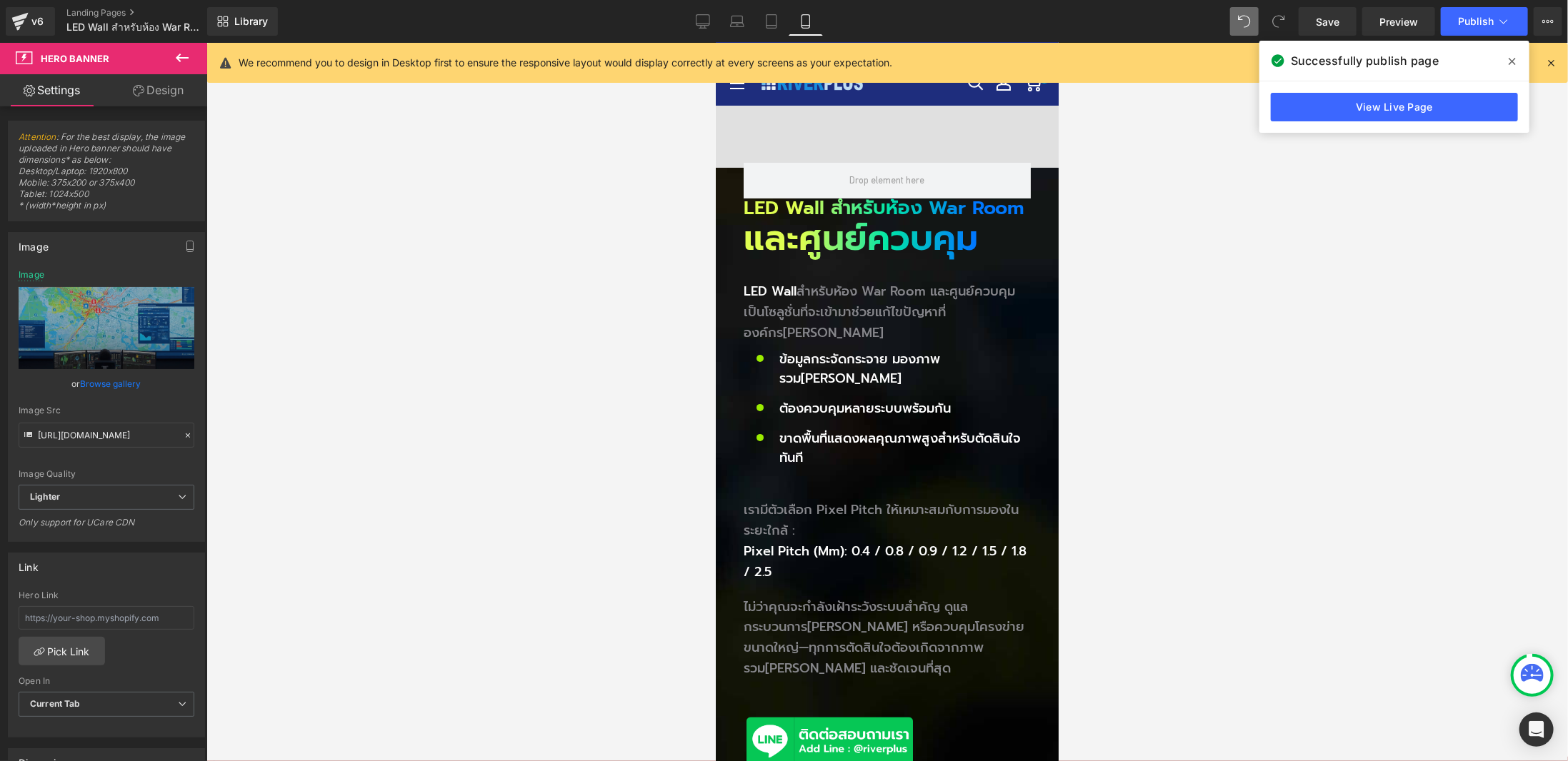
scroll to position [0, 0]
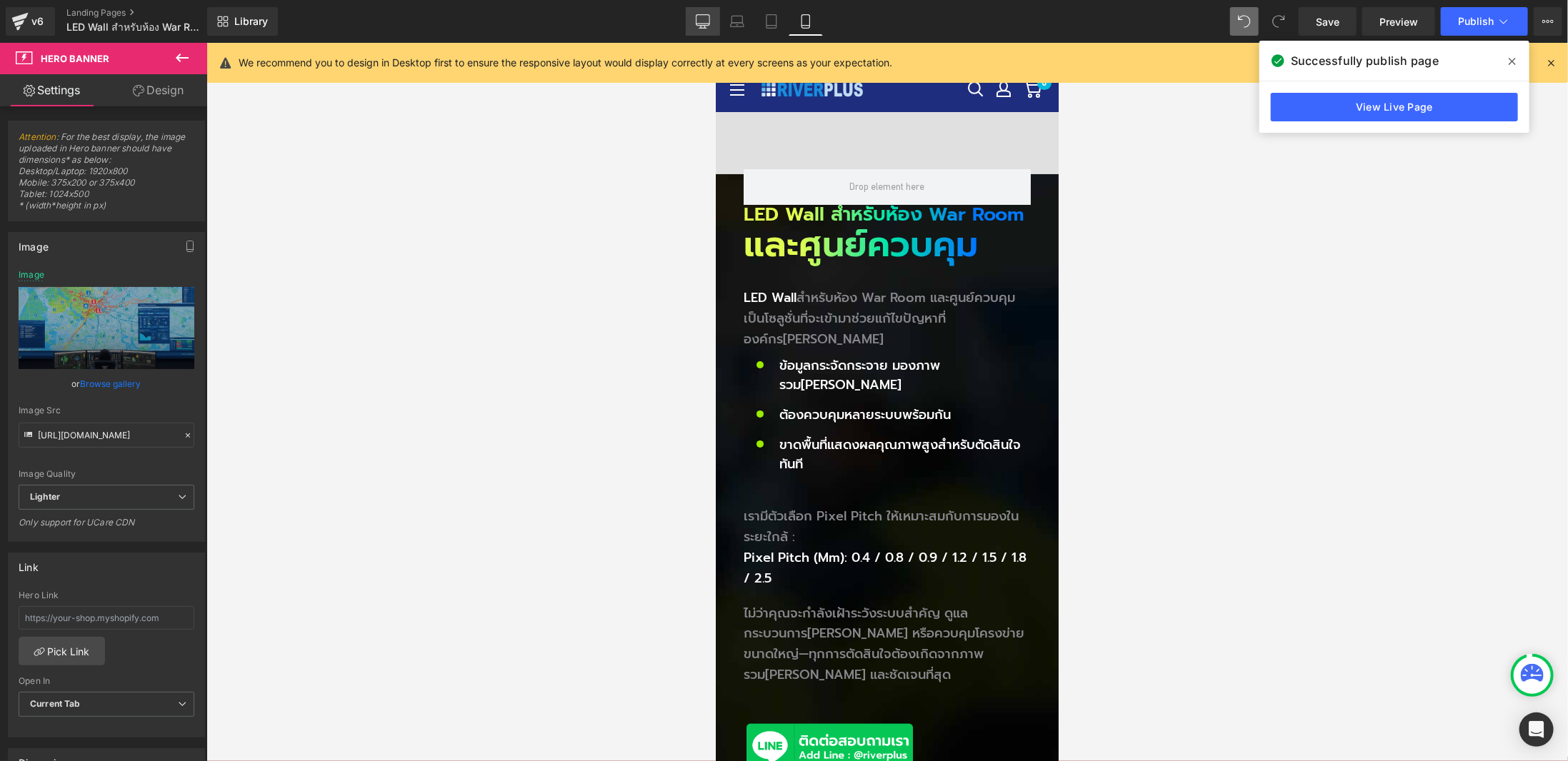
click at [709, 24] on icon at bounding box center [703, 21] width 14 height 14
type input "[URL][DOMAIN_NAME]"
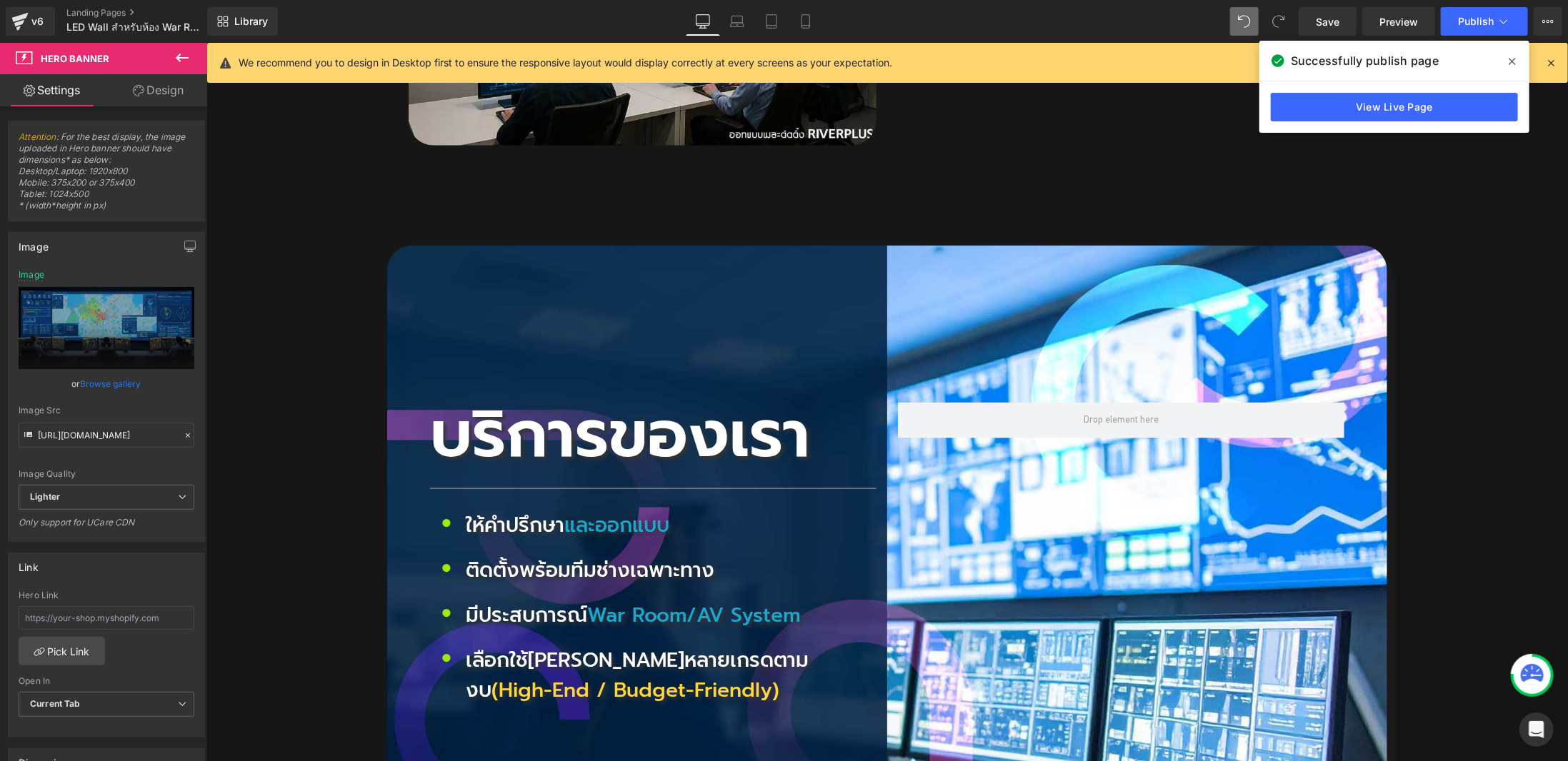
scroll to position [4304, 0]
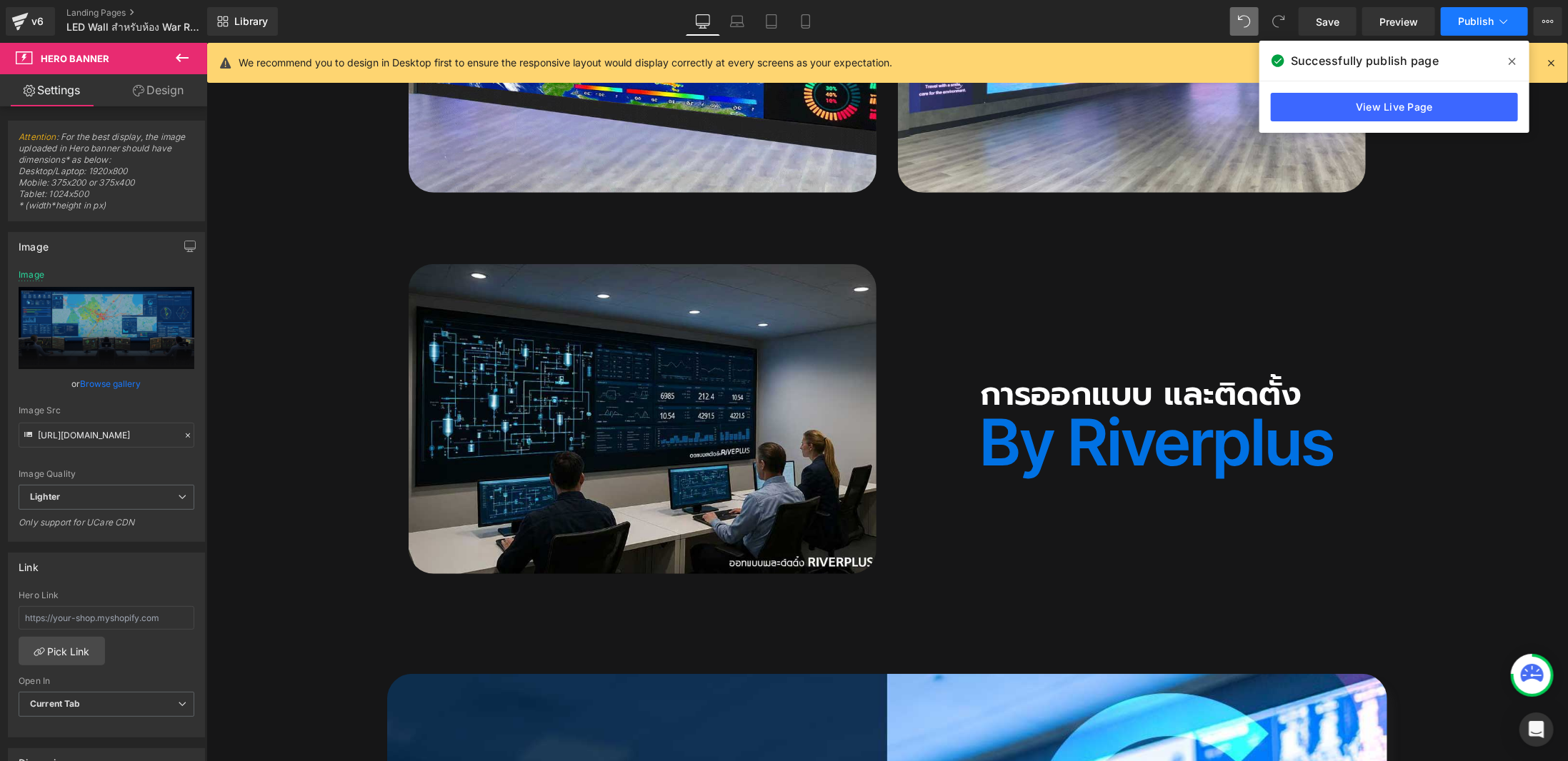
click at [1508, 7] on button "Publish" at bounding box center [1484, 21] width 87 height 29
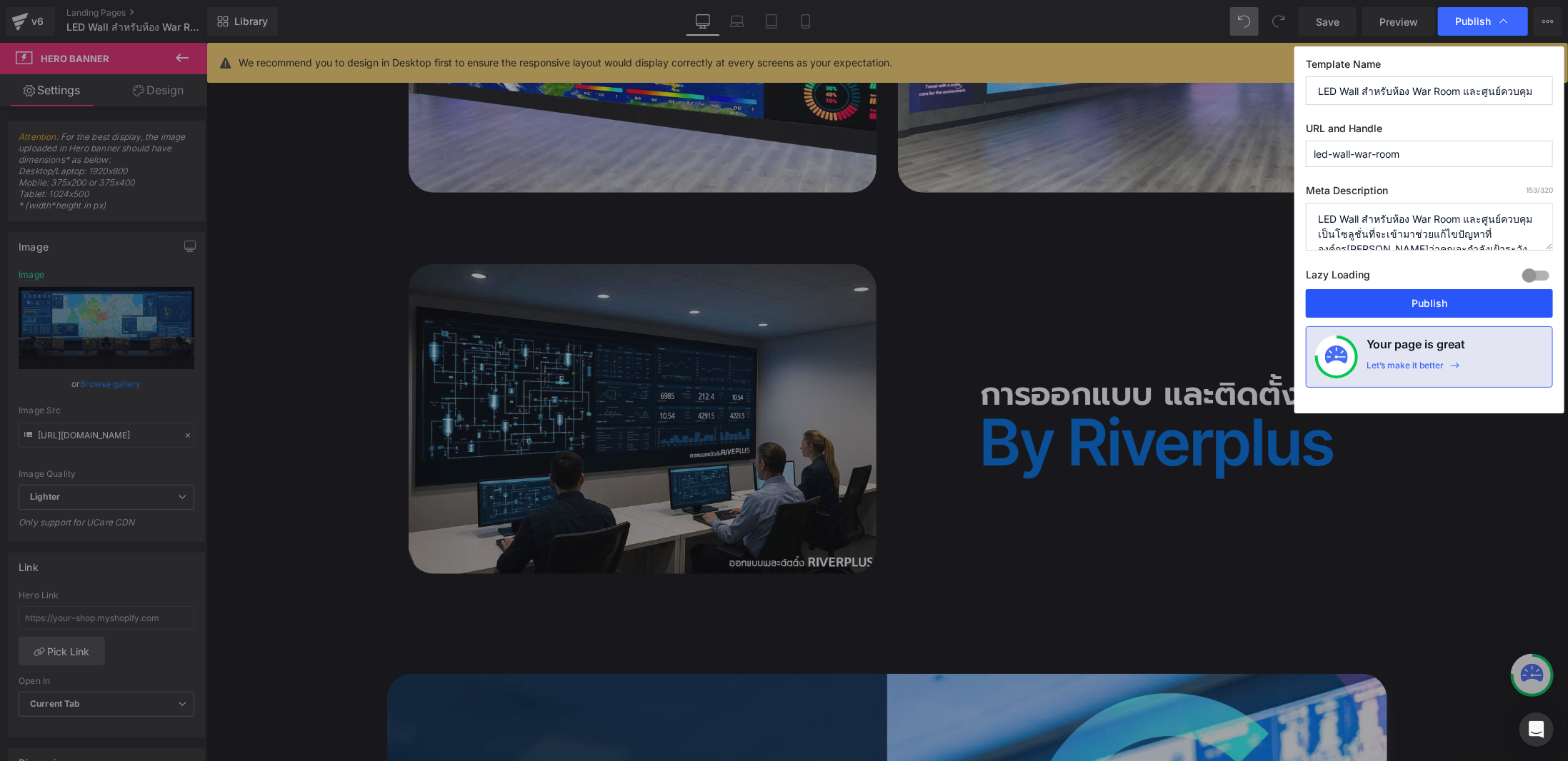
click at [1420, 302] on button "Publish" at bounding box center [1429, 304] width 247 height 29
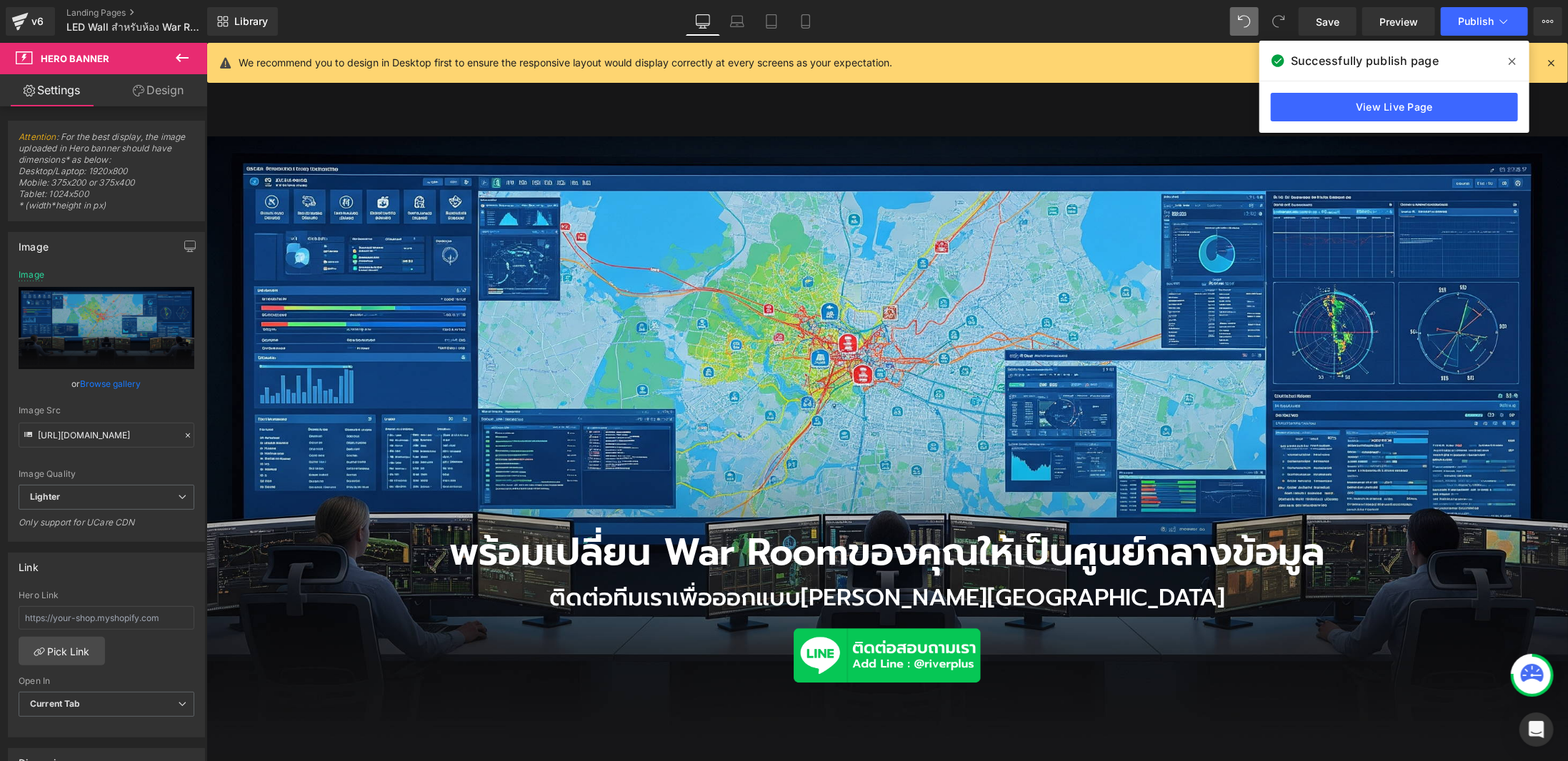
scroll to position [2803, 0]
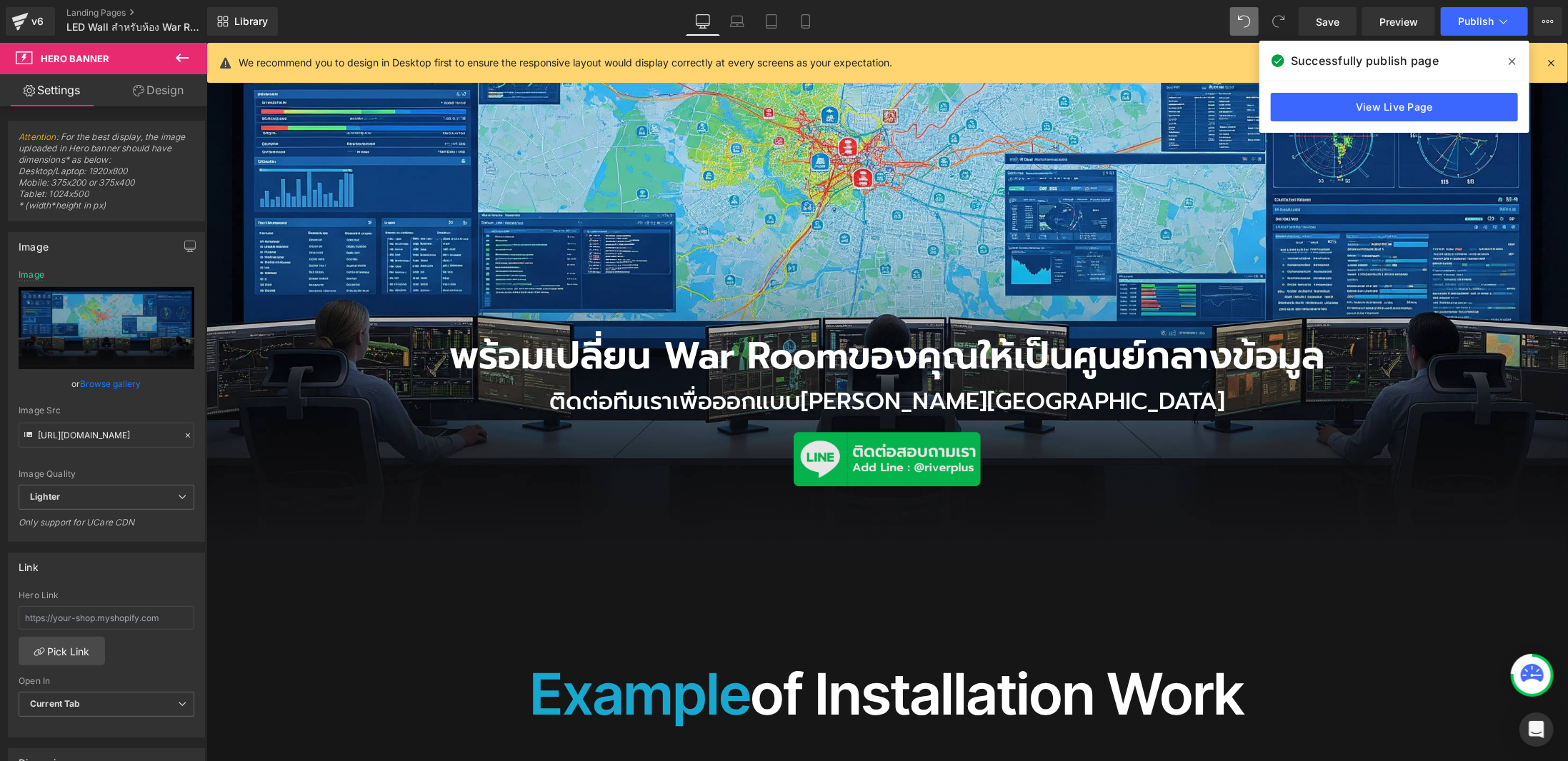
click at [850, 429] on img at bounding box center [886, 459] width 193 height 61
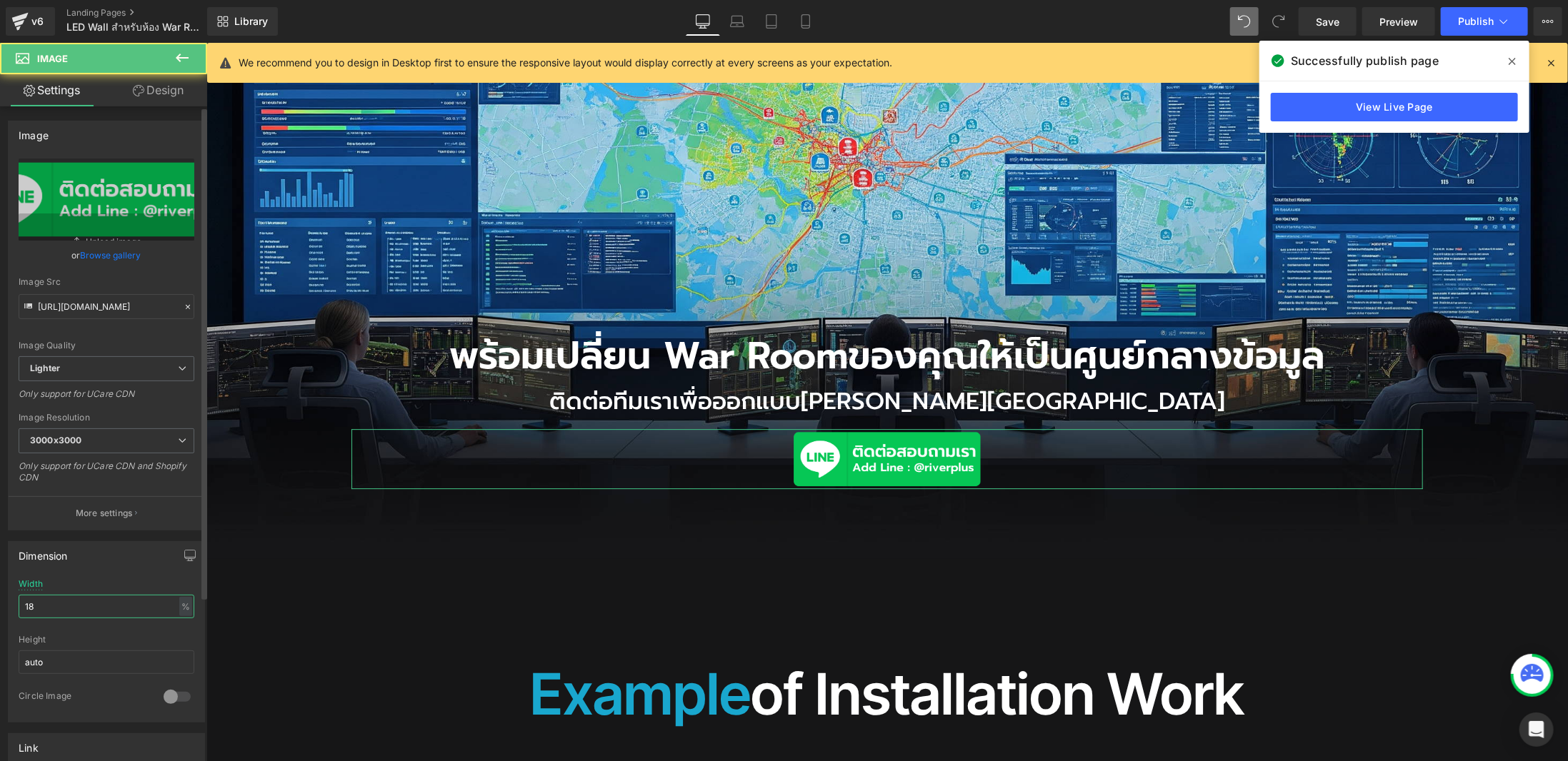
click at [0, 605] on div "Dimension 18% Width 18 % % px auto Height auto 0 Circle Image" at bounding box center [106, 626] width 214 height 192
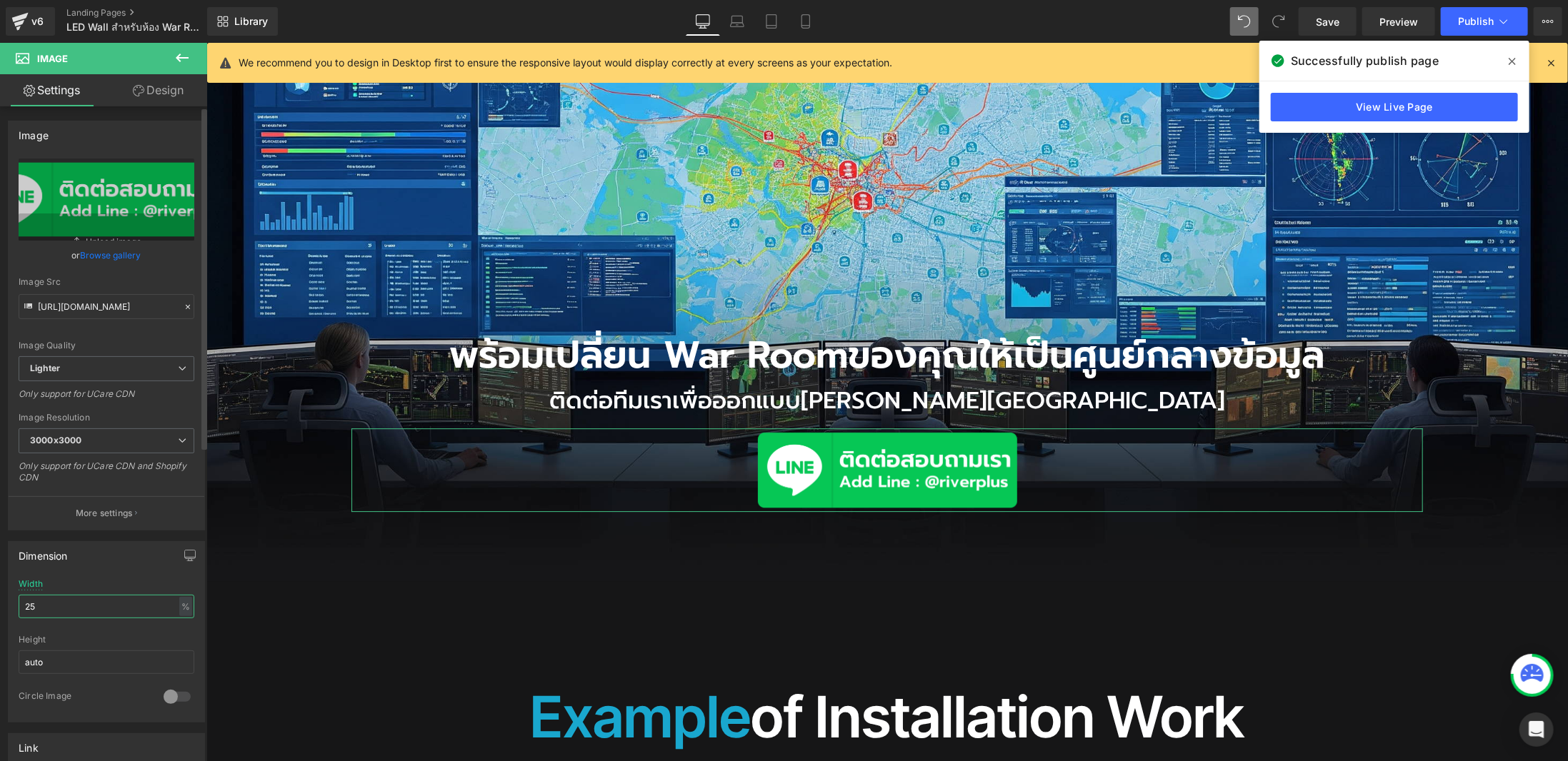
scroll to position [2780, 0]
drag, startPoint x: 40, startPoint y: 598, endPoint x: 8, endPoint y: 576, distance: 38.8
click at [0, 598] on div "Dimension 25% Width 25 % % px auto Height auto 0 Circle Image" at bounding box center [106, 626] width 214 height 192
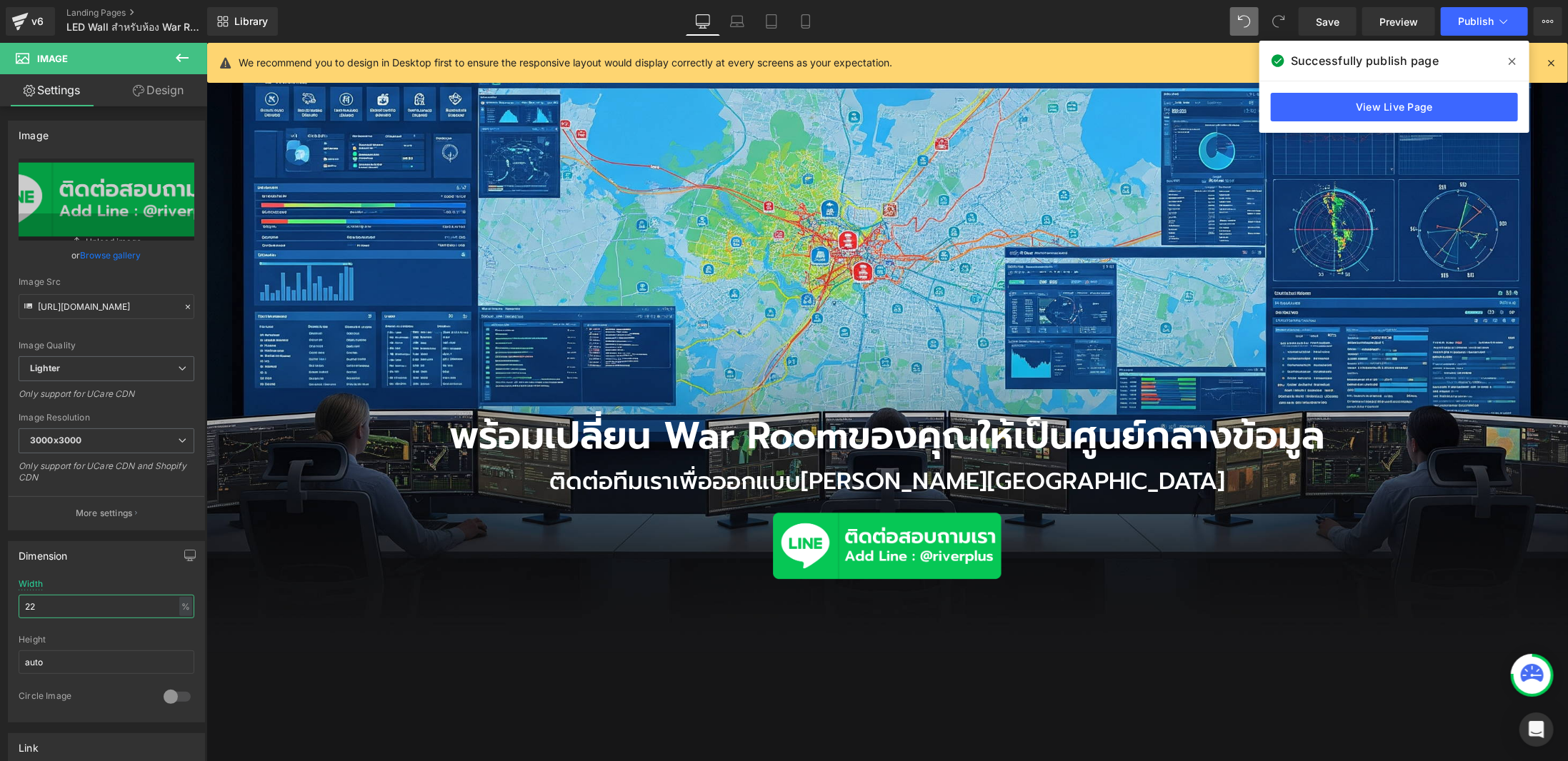
scroll to position [2647, 0]
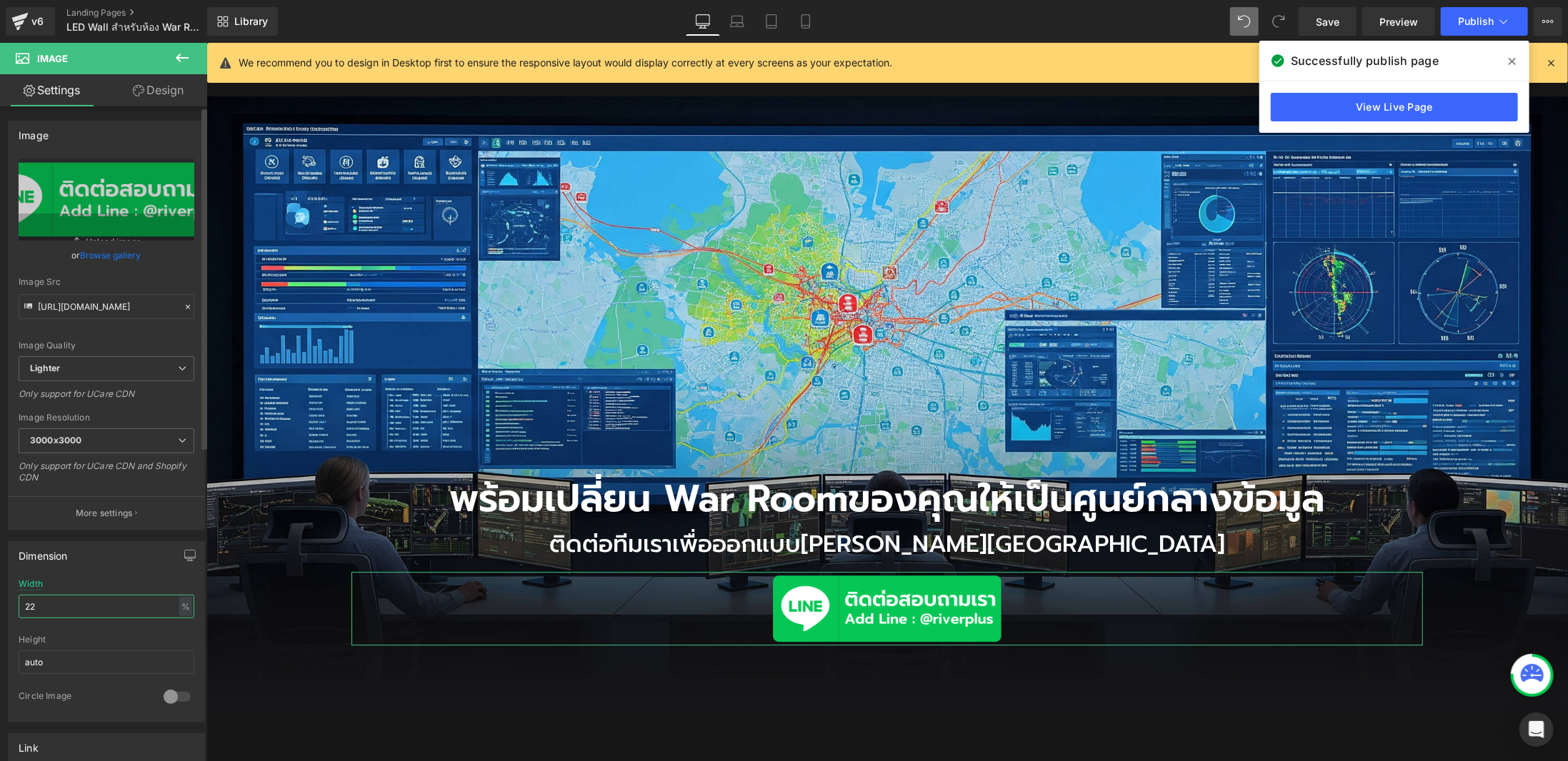
drag, startPoint x: 10, startPoint y: 602, endPoint x: 0, endPoint y: 603, distance: 10.0
click at [0, 602] on div "Dimension 22% Width 22 % % px auto Height auto 0 Circle Image" at bounding box center [106, 626] width 214 height 192
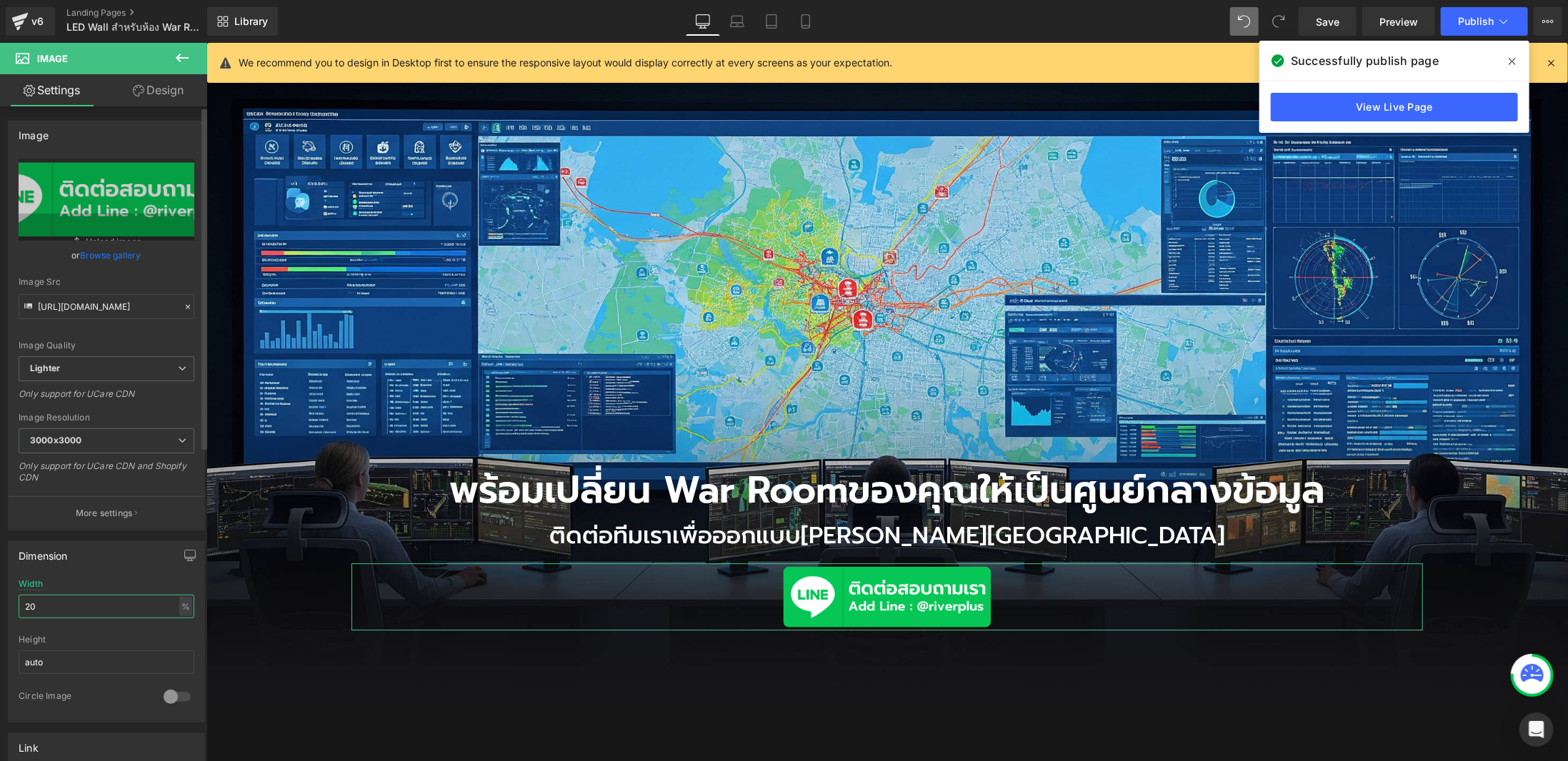
scroll to position [2654, 0]
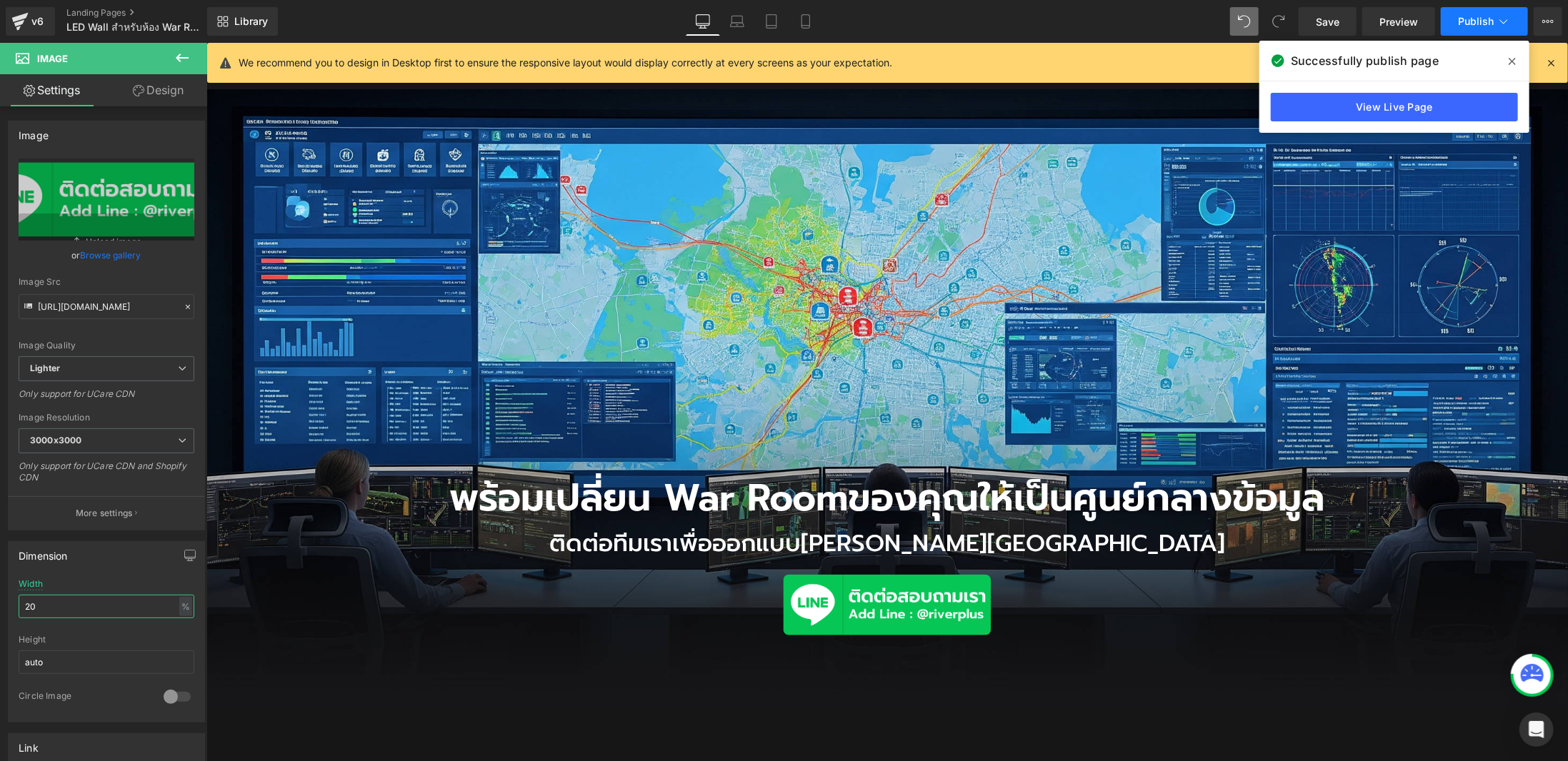
type input "20"
click at [1483, 25] on span "Publish" at bounding box center [1476, 21] width 36 height 12
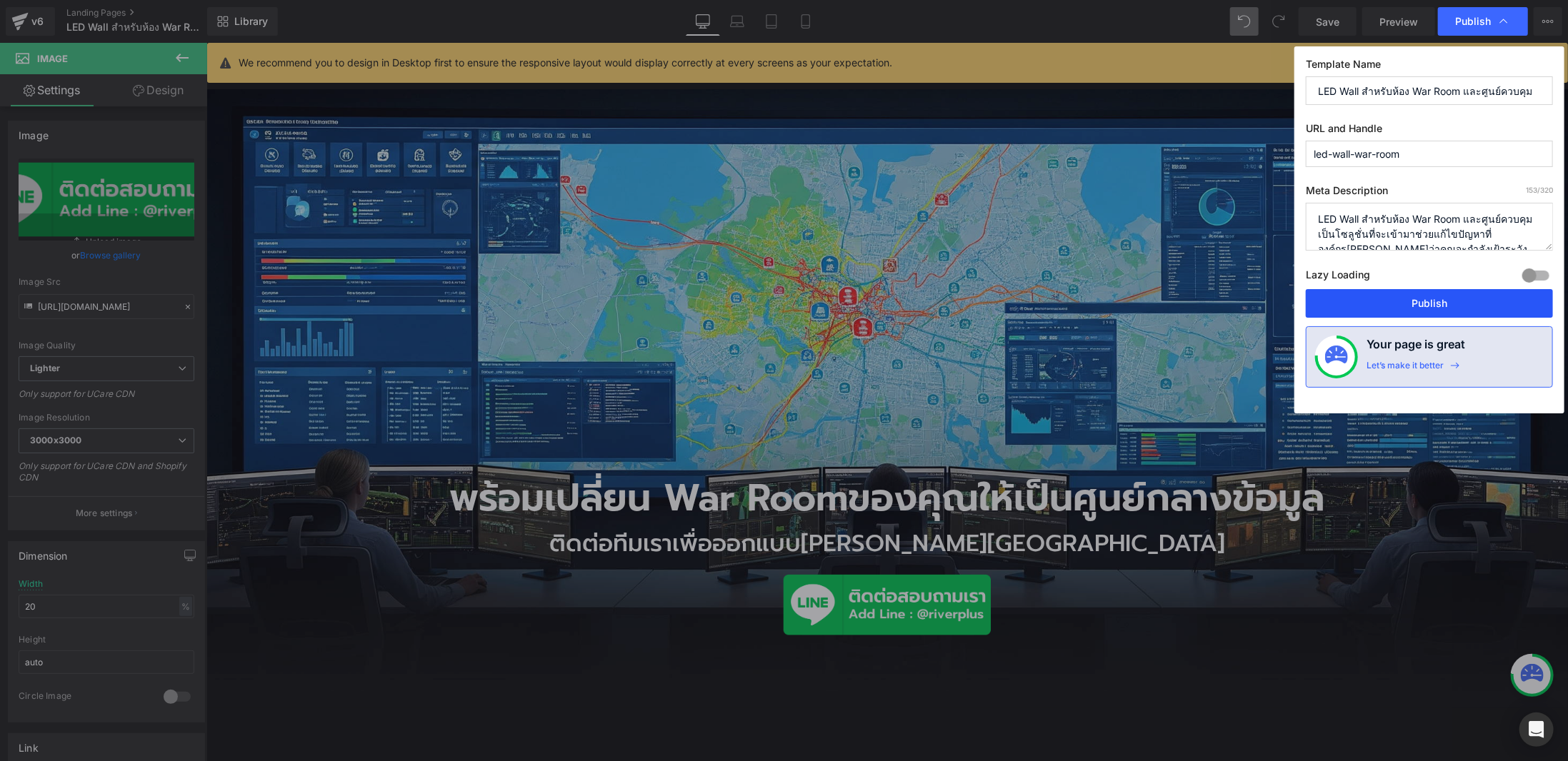
click at [1455, 297] on button "Publish" at bounding box center [1429, 304] width 247 height 29
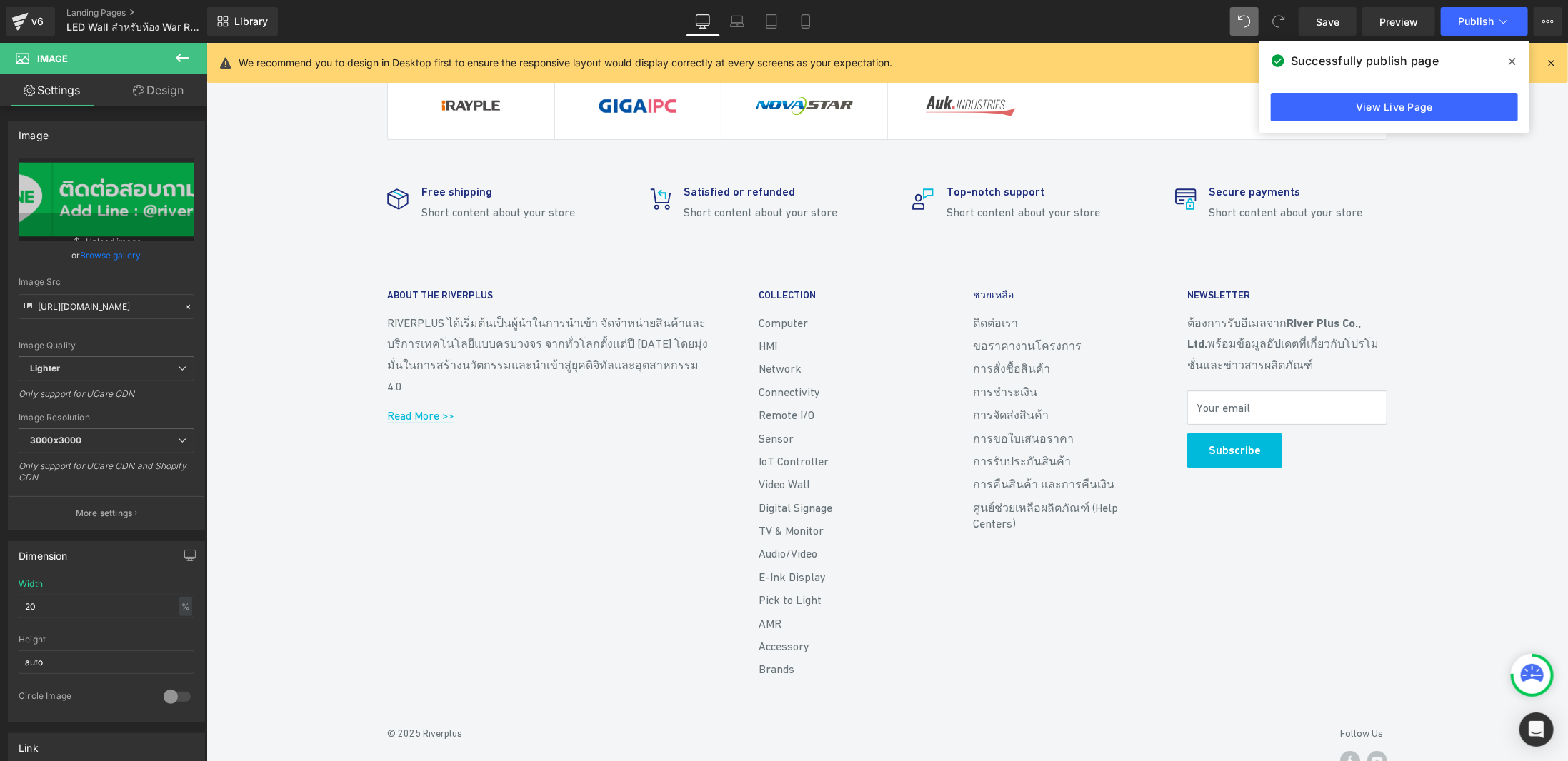
scroll to position [5598, 0]
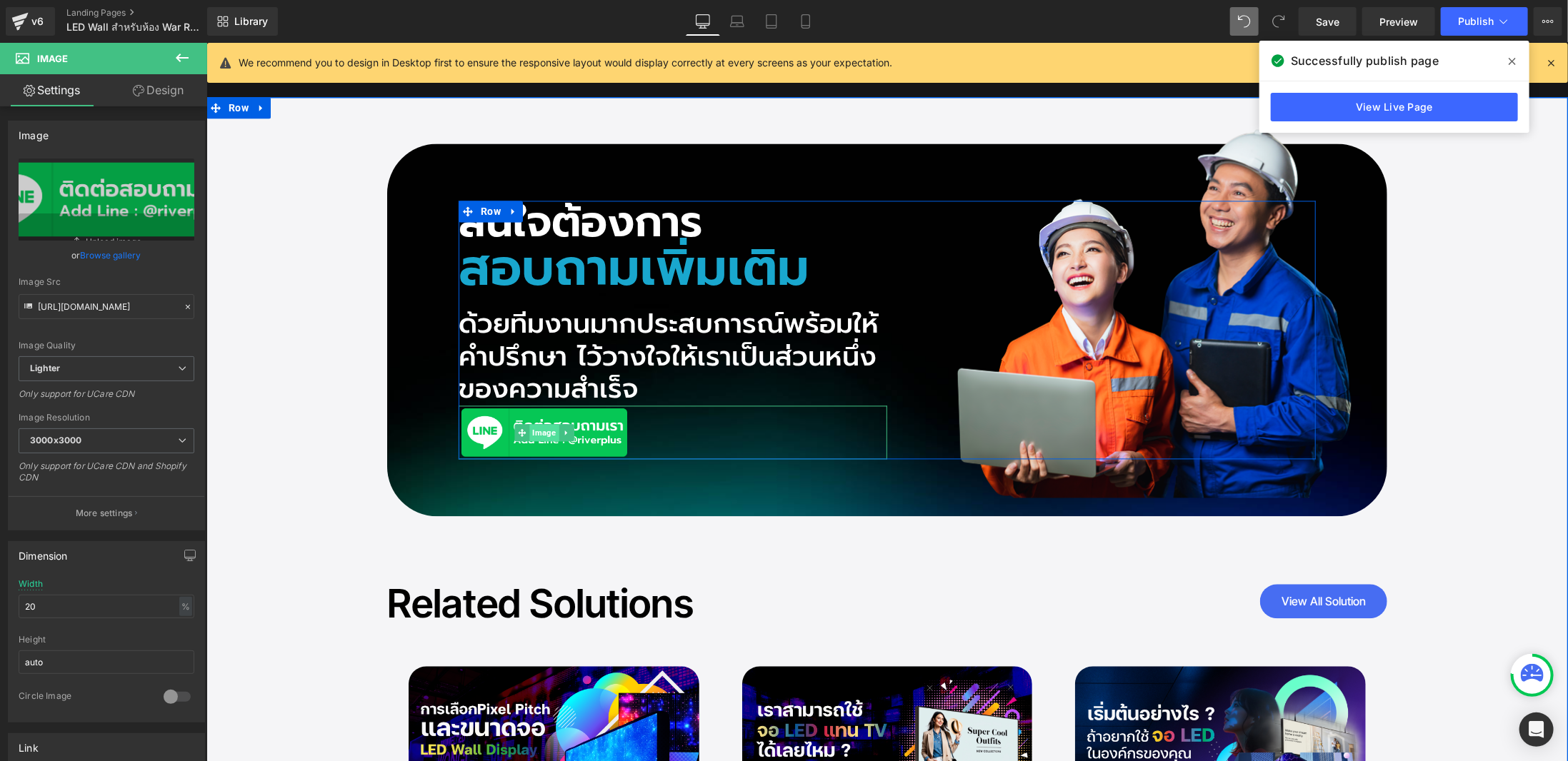
click at [531, 423] on span "Image" at bounding box center [544, 432] width 30 height 17
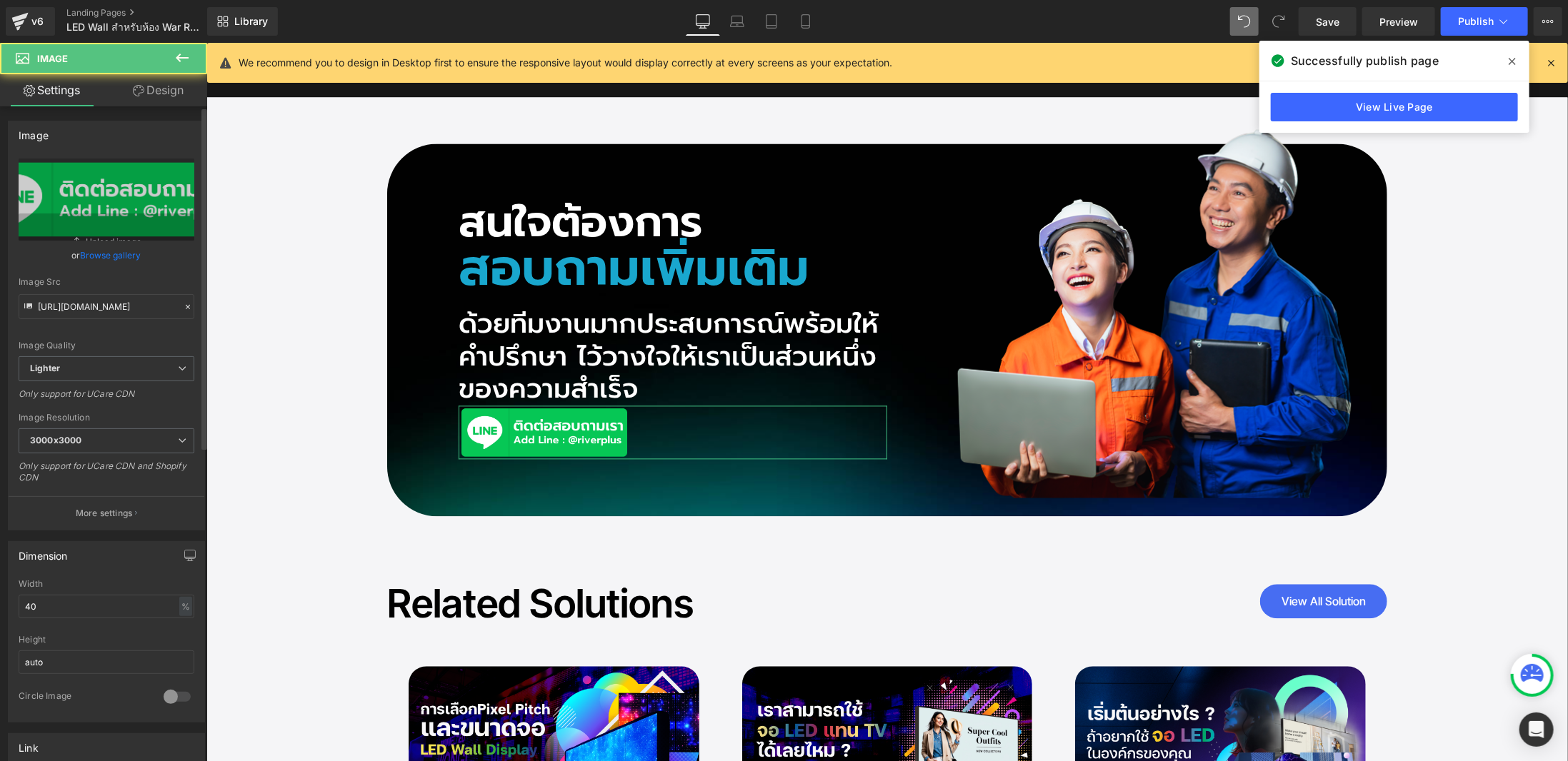
click at [136, 116] on div "Image [URL][DOMAIN_NAME] Replace Image Upload image or Browse gallery Image Src…" at bounding box center [106, 321] width 214 height 421
click at [143, 93] on link "Design" at bounding box center [158, 90] width 103 height 32
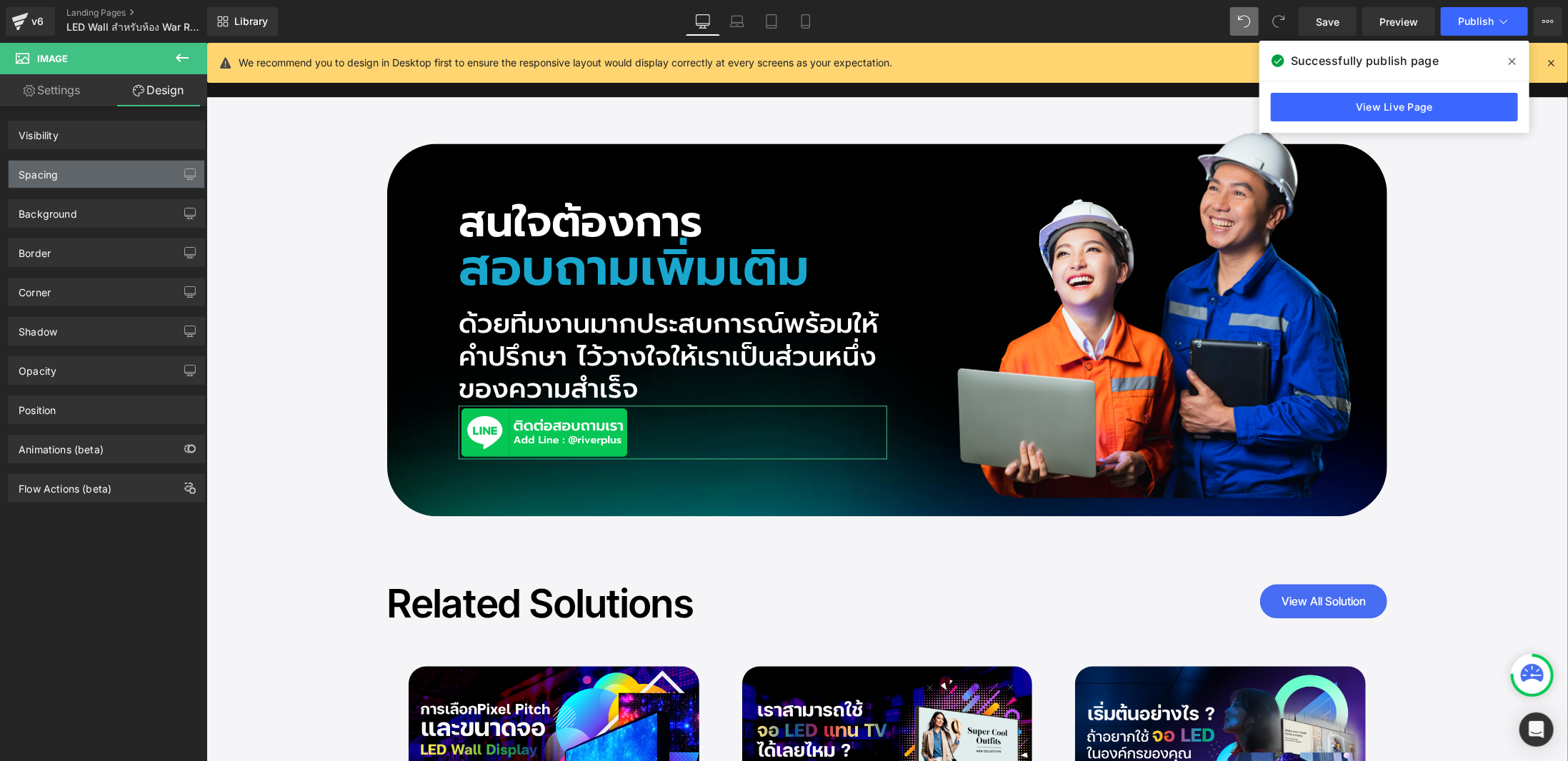
click at [123, 169] on div "Spacing" at bounding box center [106, 174] width 196 height 27
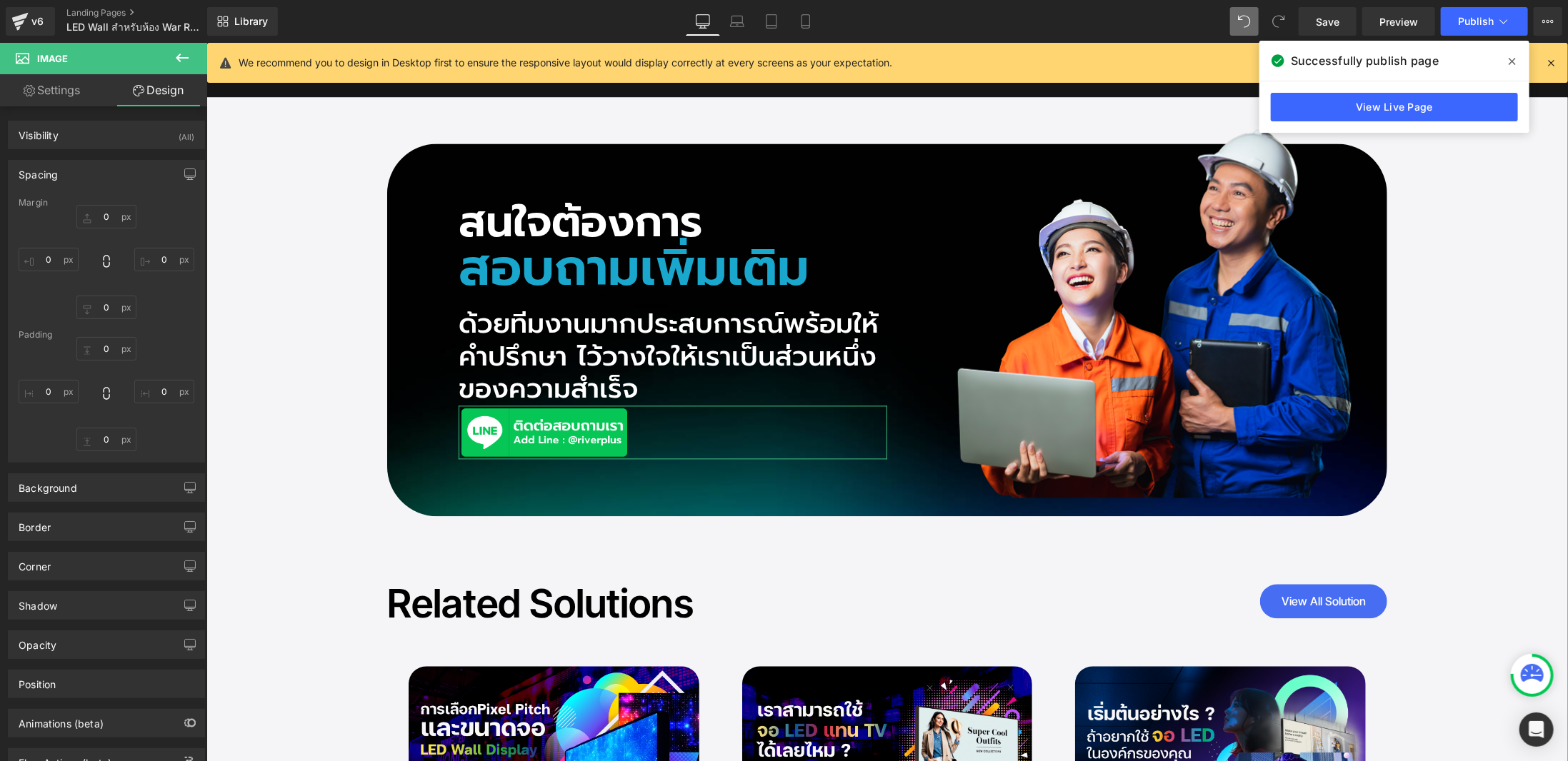
click at [120, 179] on div "Spacing" at bounding box center [106, 174] width 196 height 27
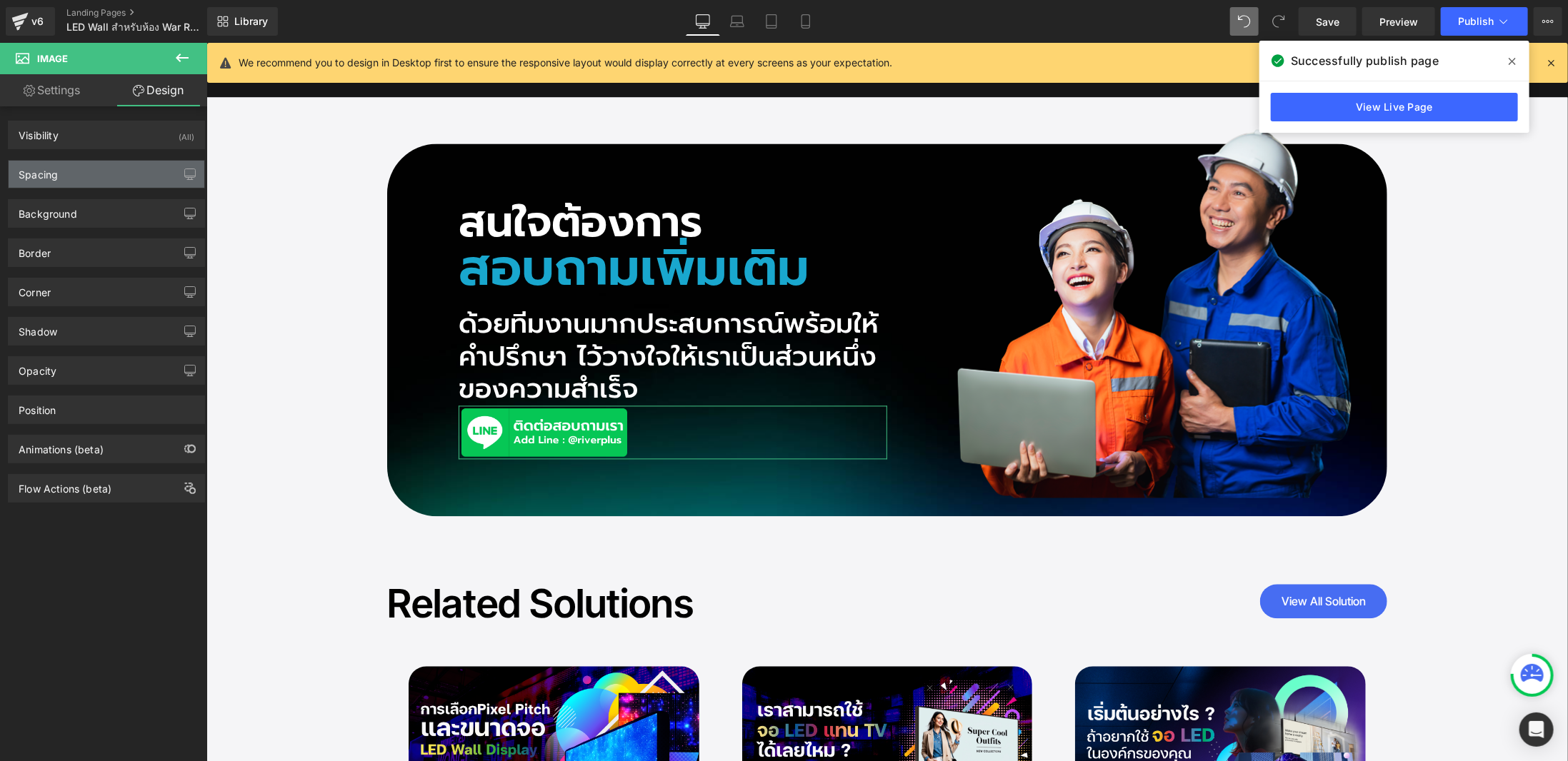
click at [123, 166] on div "Spacing" at bounding box center [106, 174] width 196 height 27
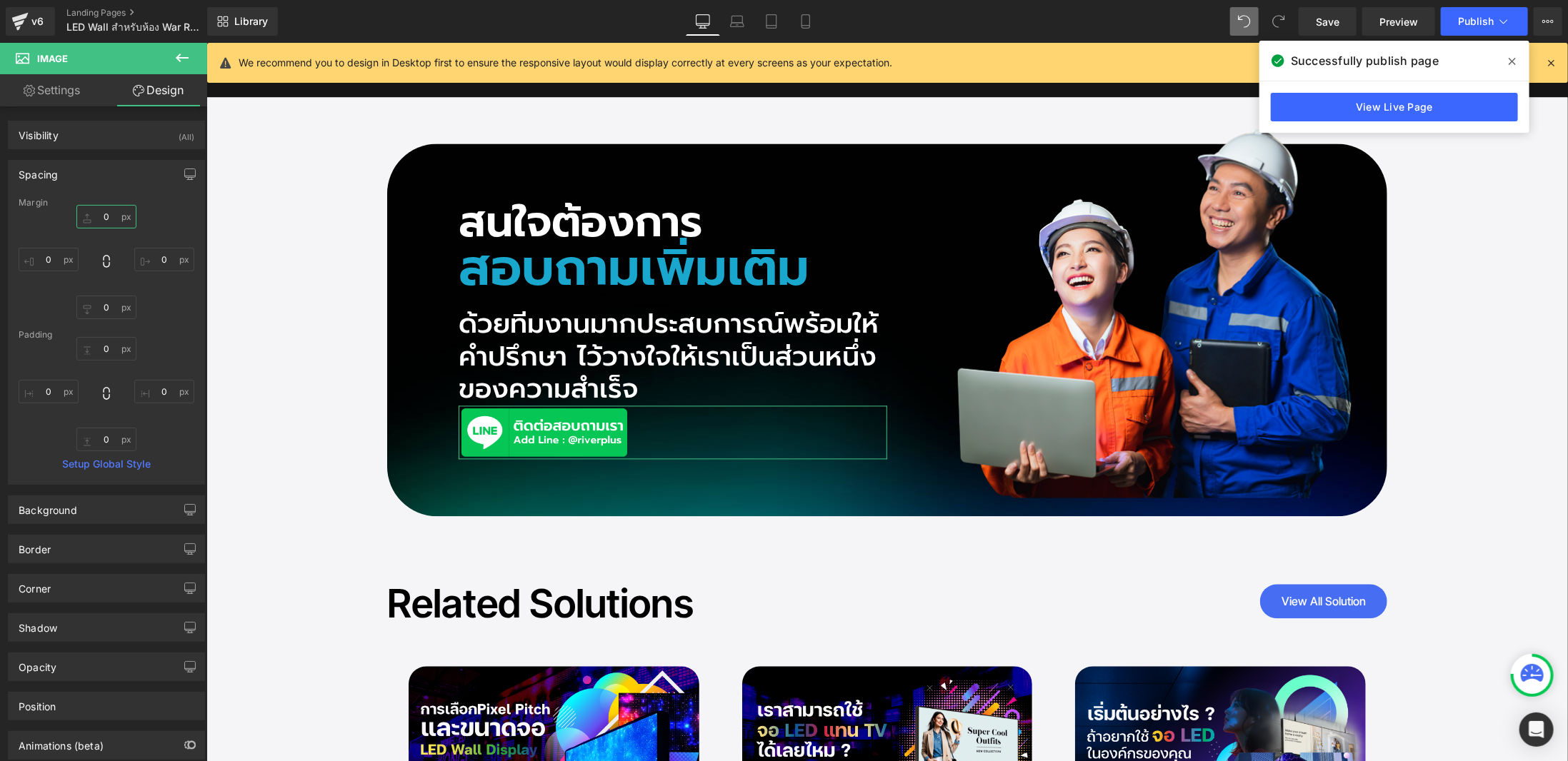
click at [104, 221] on input "0" at bounding box center [106, 217] width 60 height 23
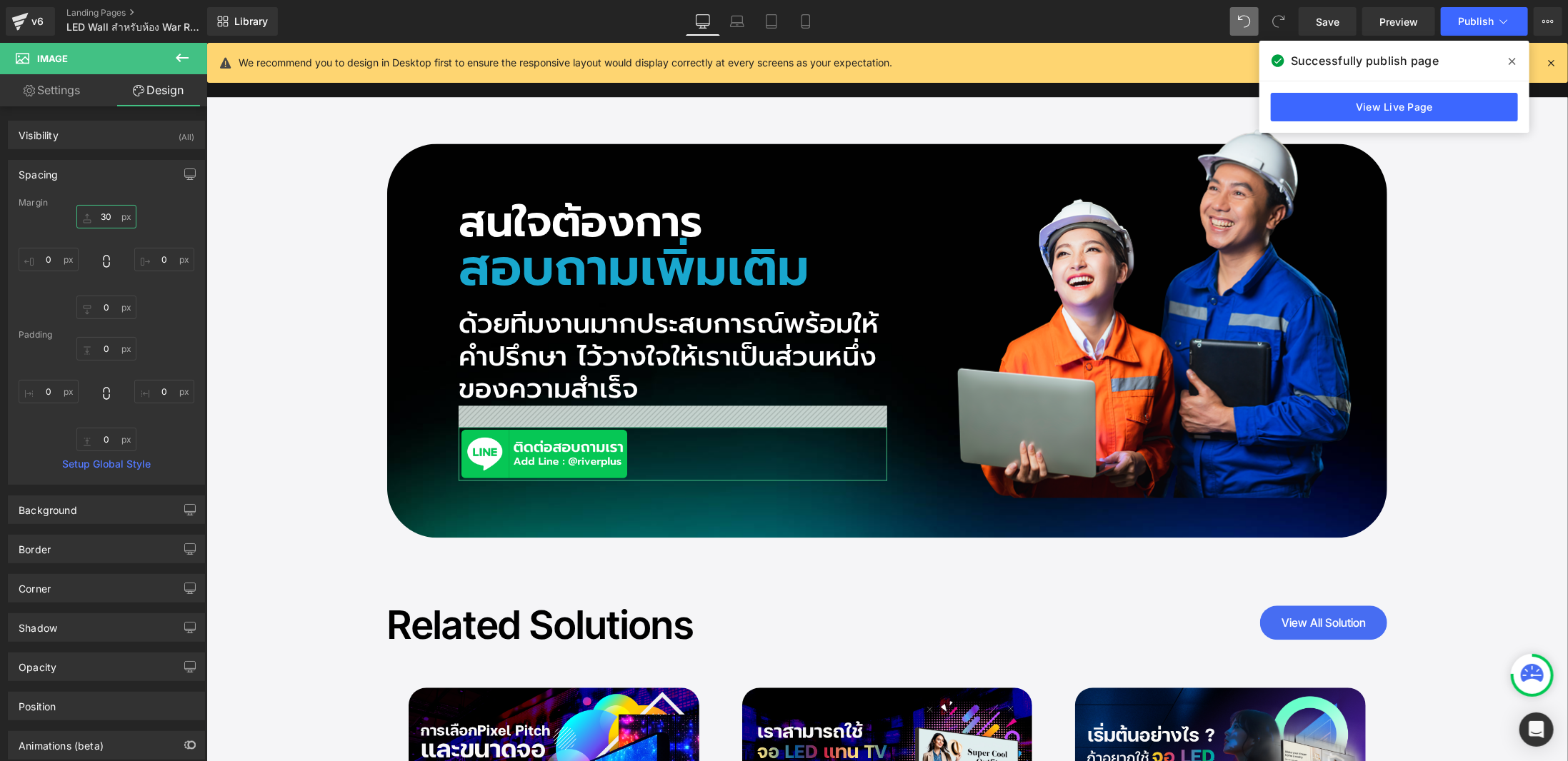
click at [102, 214] on input "30" at bounding box center [106, 217] width 60 height 23
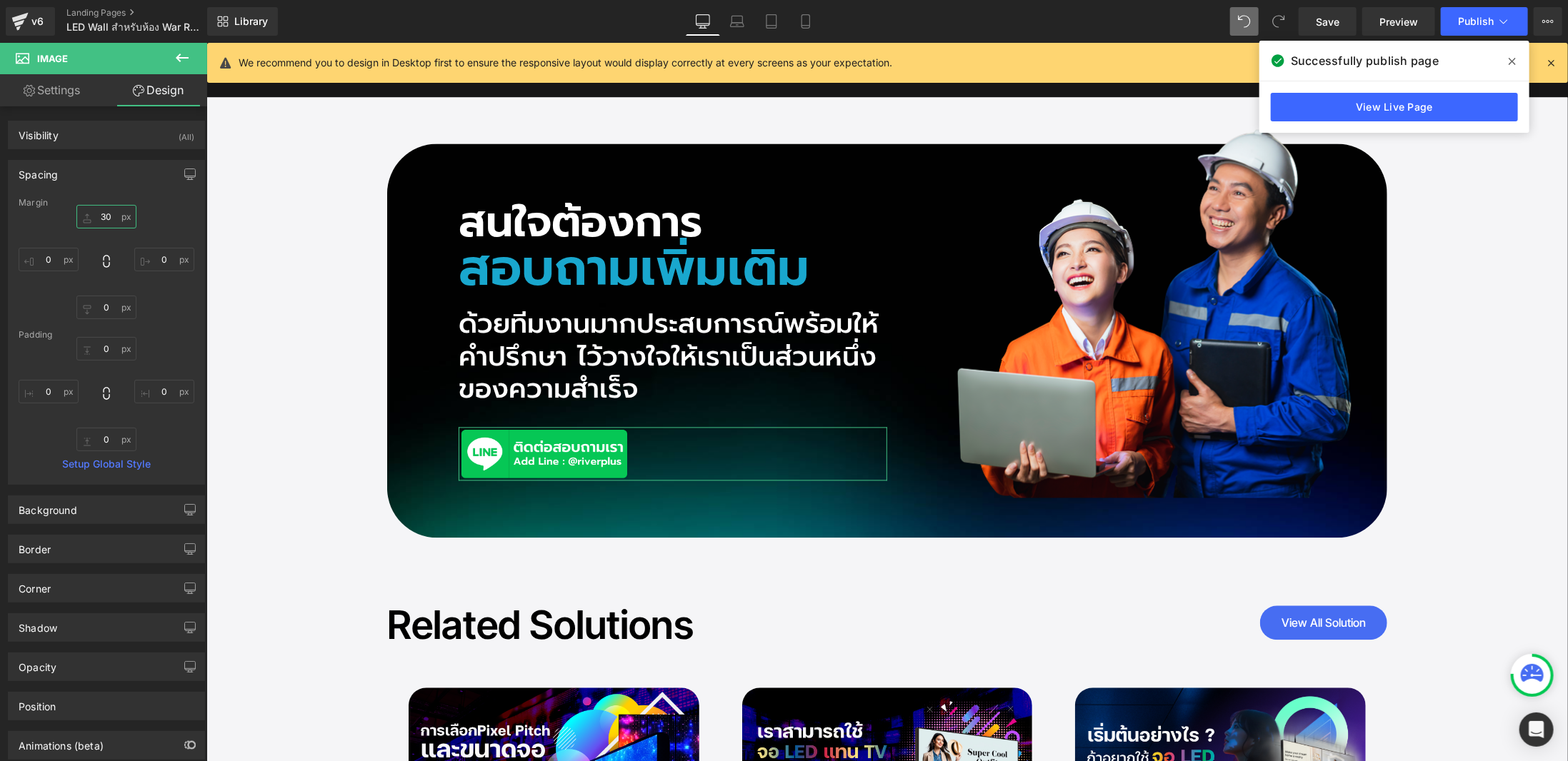
click at [102, 214] on input "30" at bounding box center [106, 217] width 60 height 23
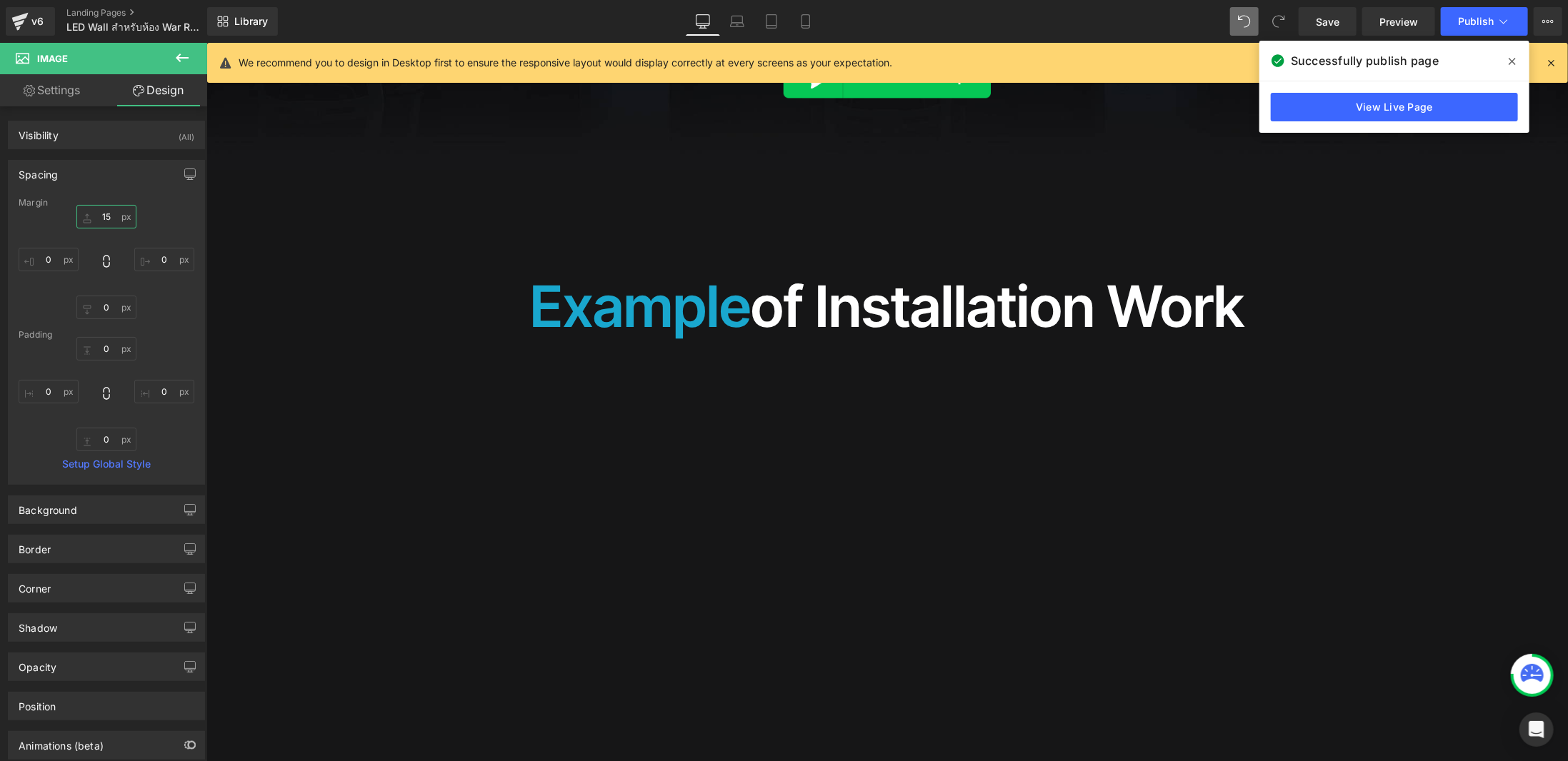
scroll to position [3049, 0]
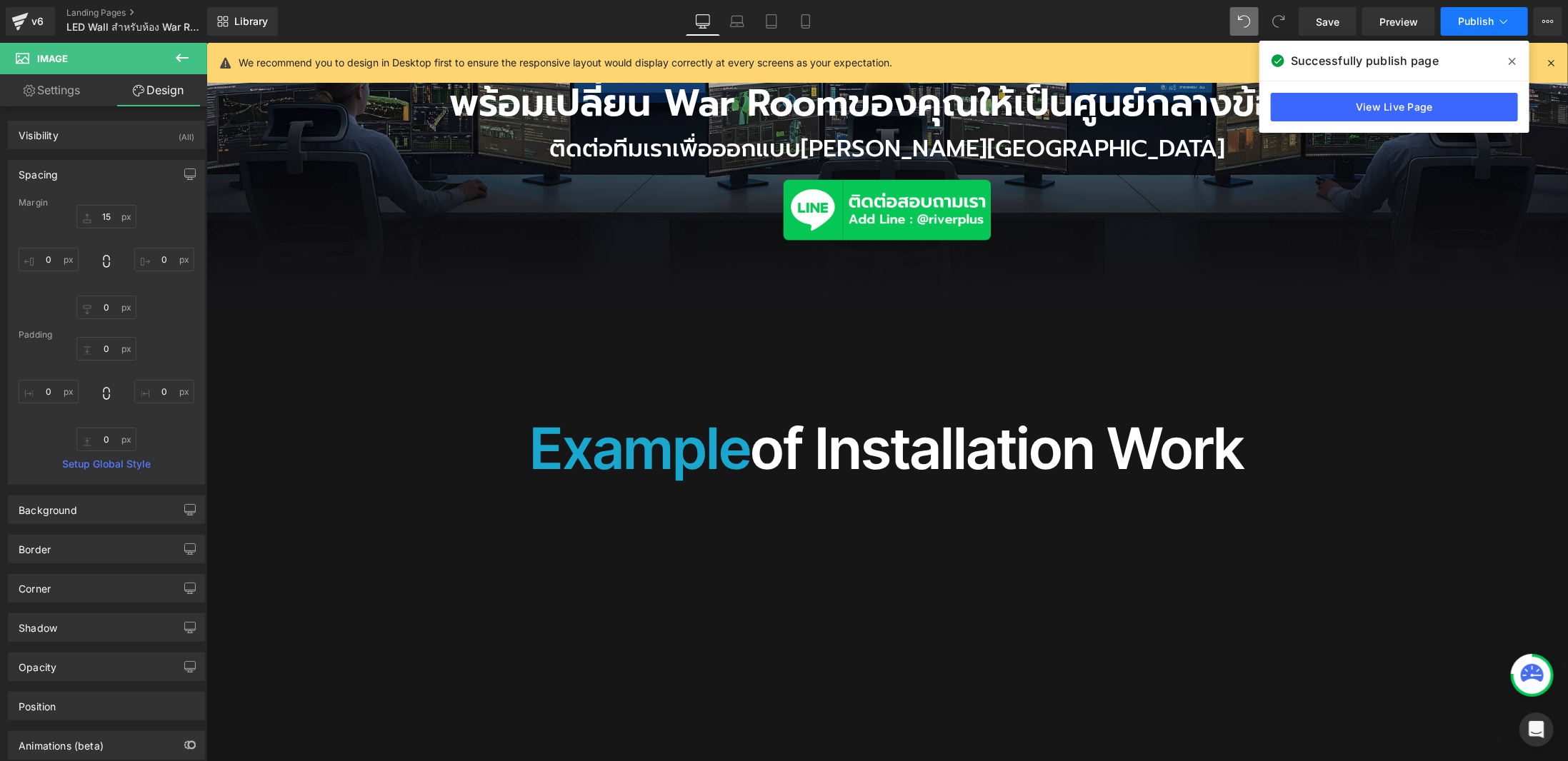
click at [1501, 31] on button "Publish" at bounding box center [1484, 21] width 87 height 29
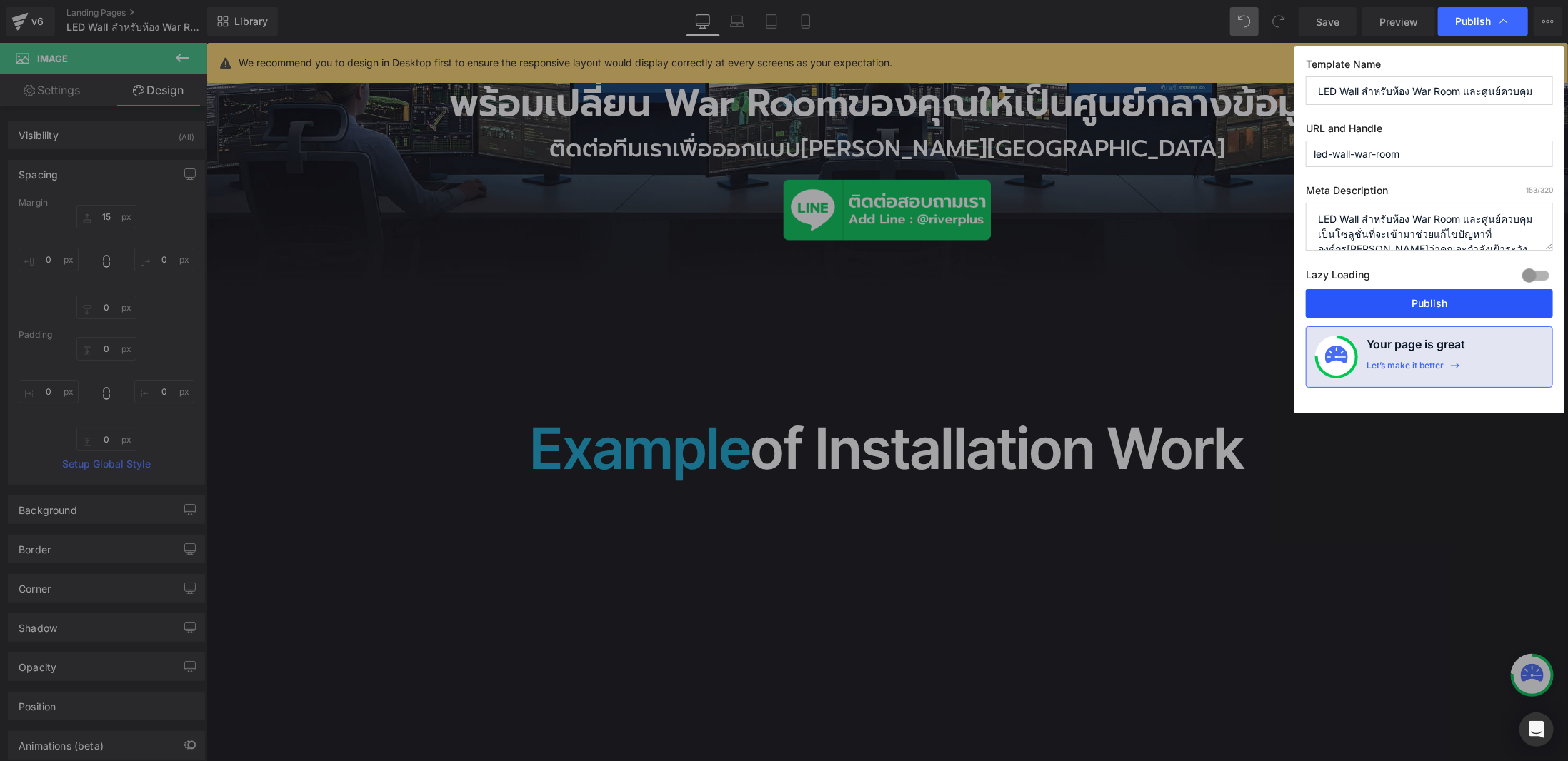
click at [1447, 303] on button "Publish" at bounding box center [1429, 304] width 247 height 29
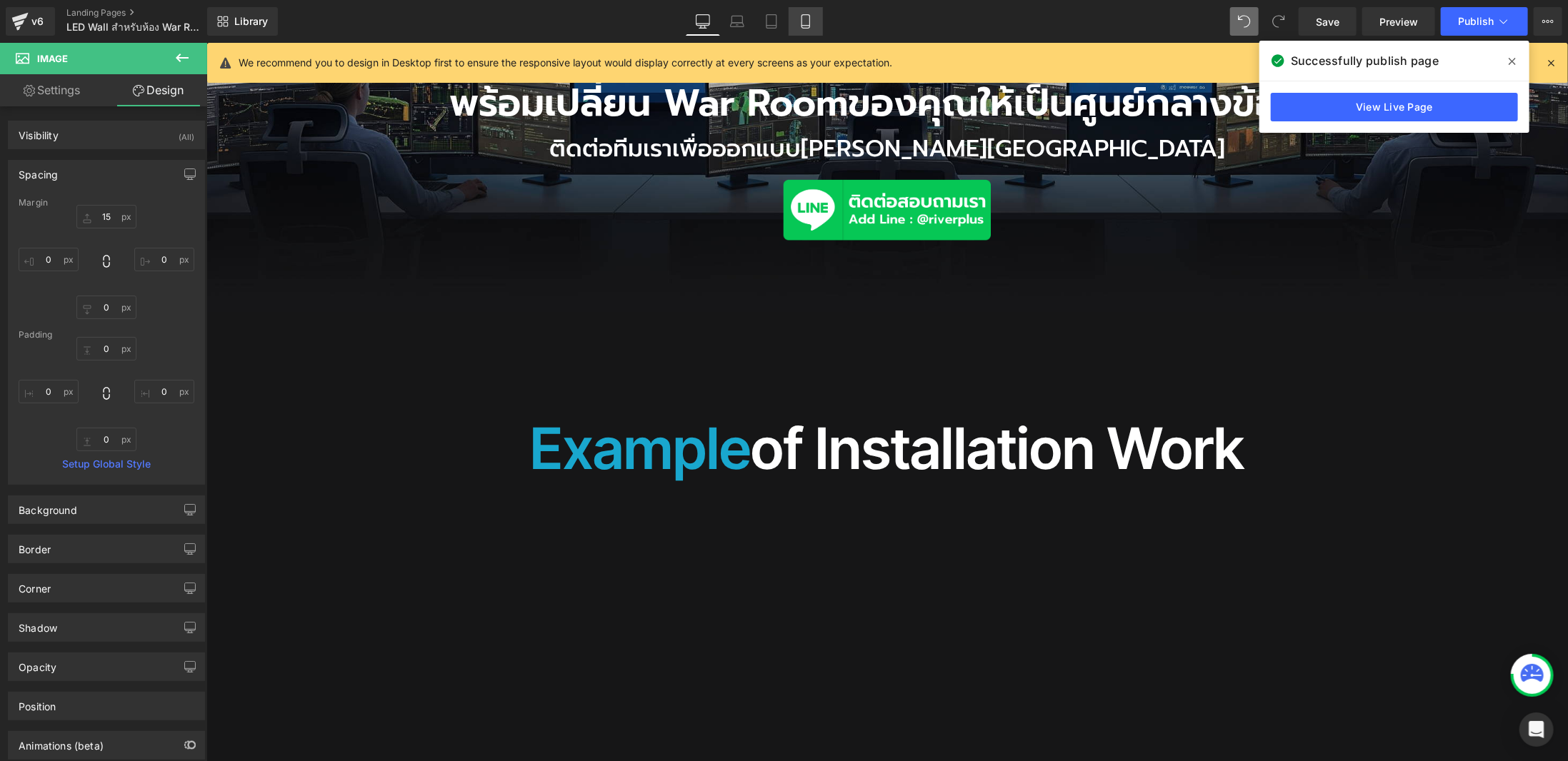
click at [815, 24] on link "Mobile" at bounding box center [805, 21] width 34 height 29
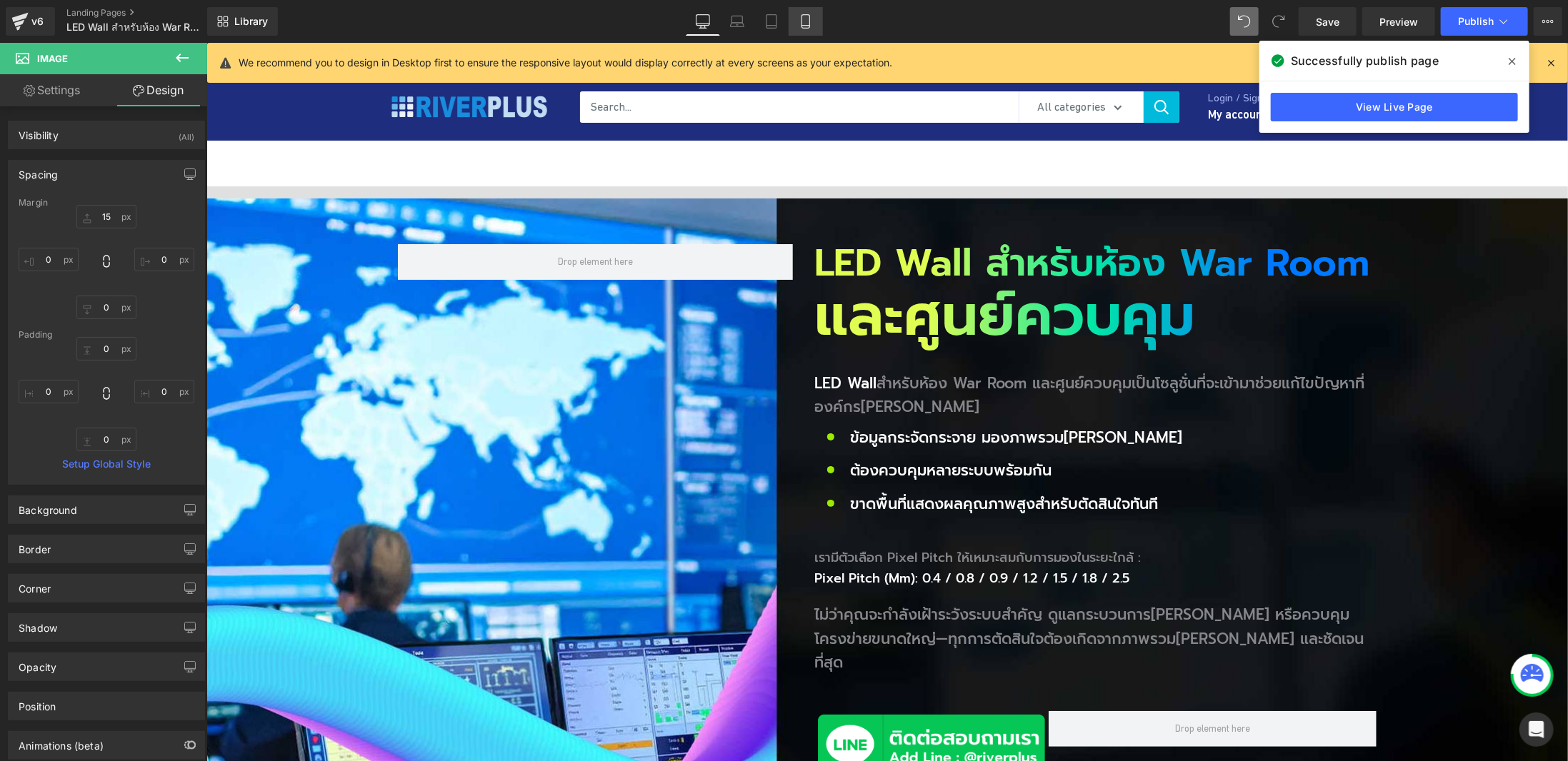
type input "15"
type input "0"
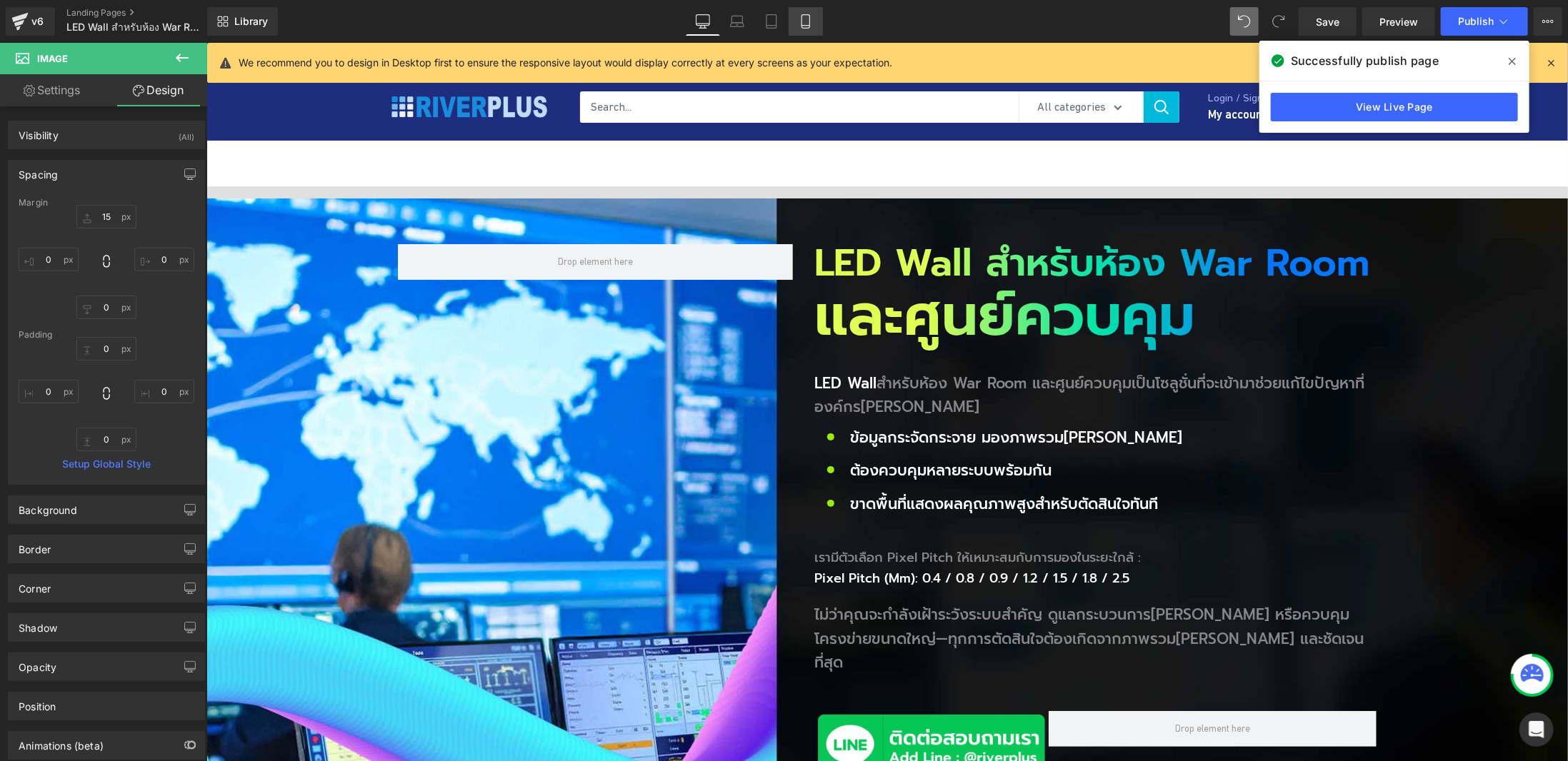
type input "0"
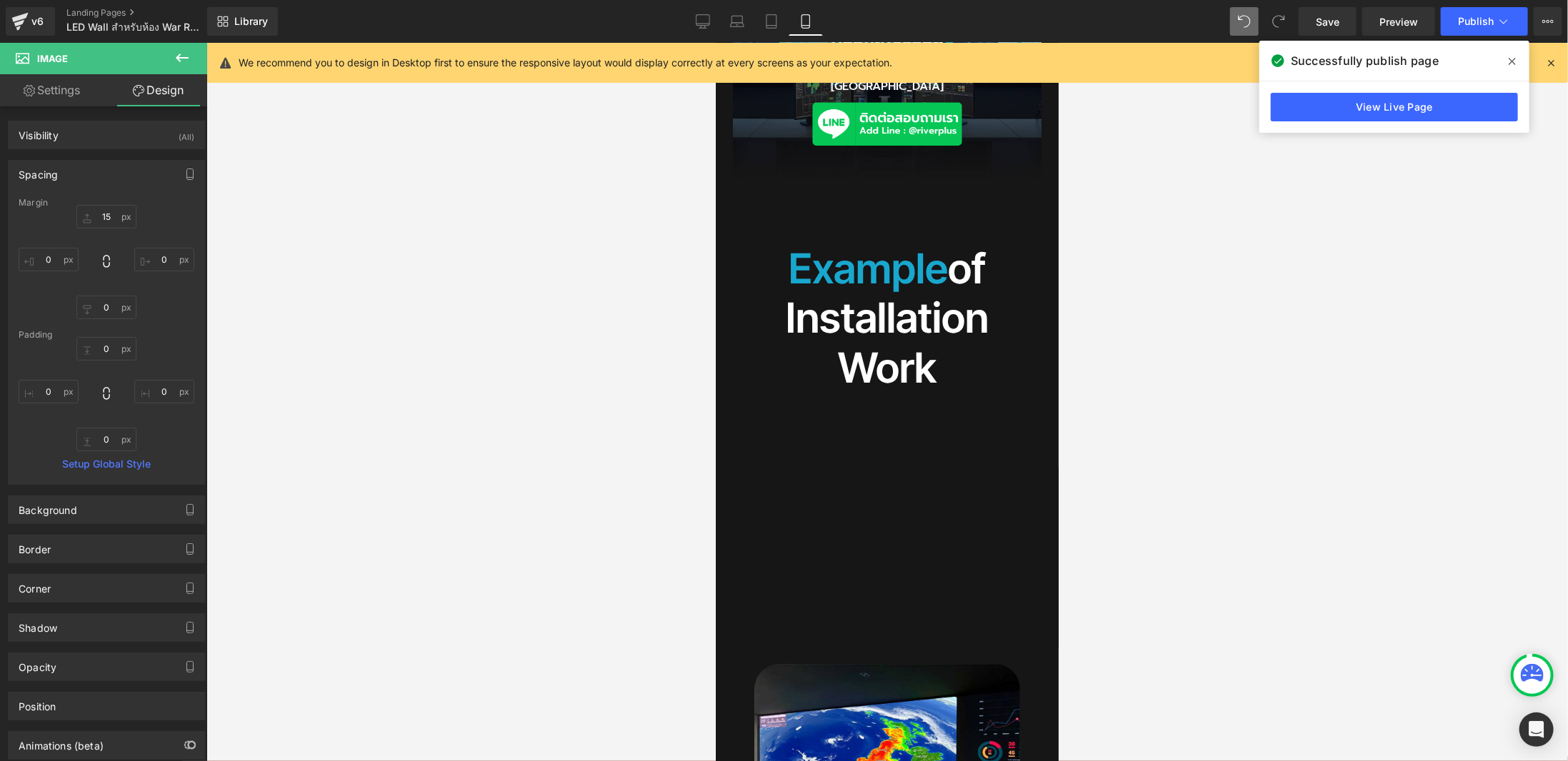
scroll to position [40, 0]
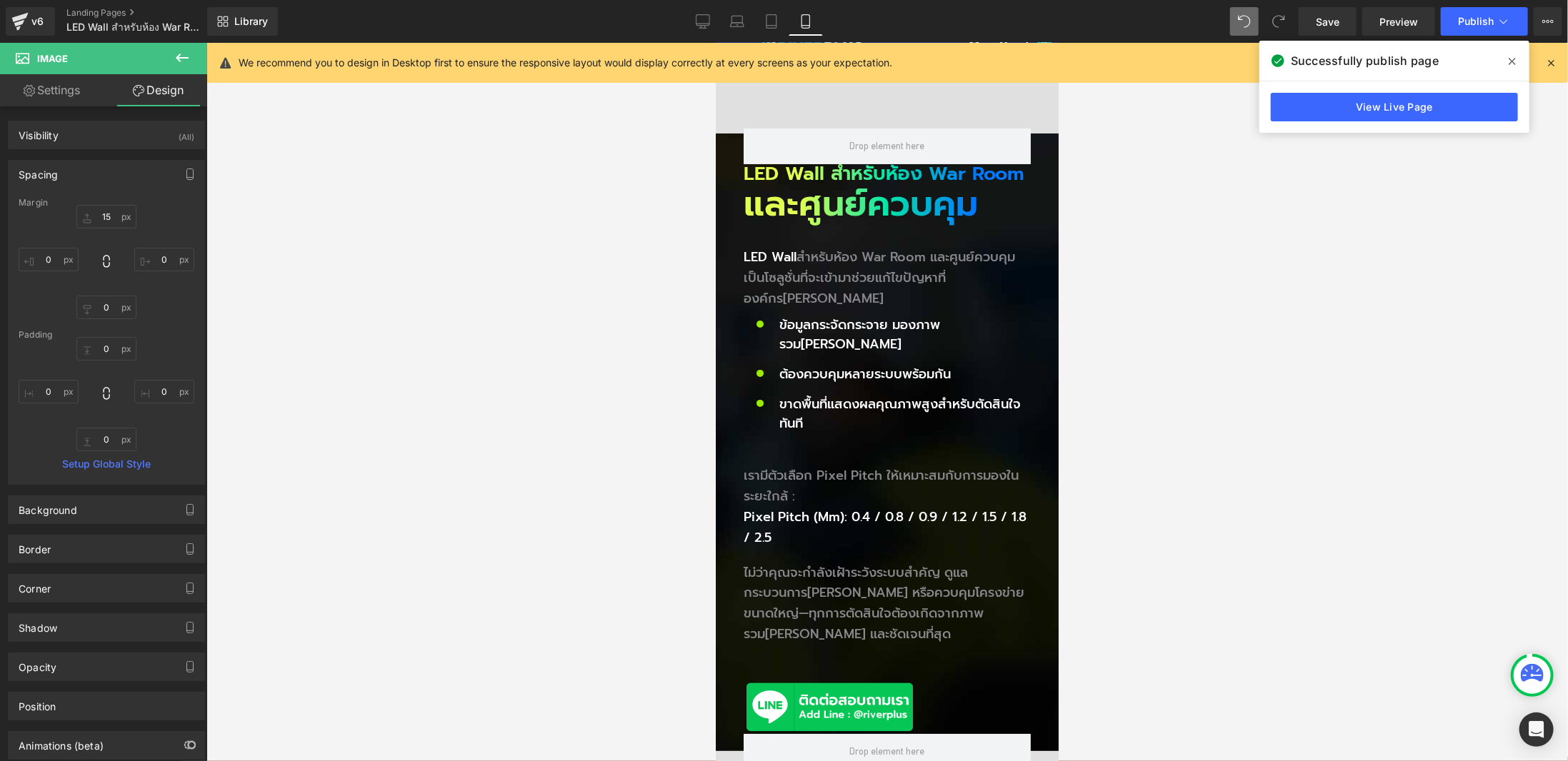
drag, startPoint x: 1048, startPoint y: 362, endPoint x: 1606, endPoint y: 42, distance: 643.2
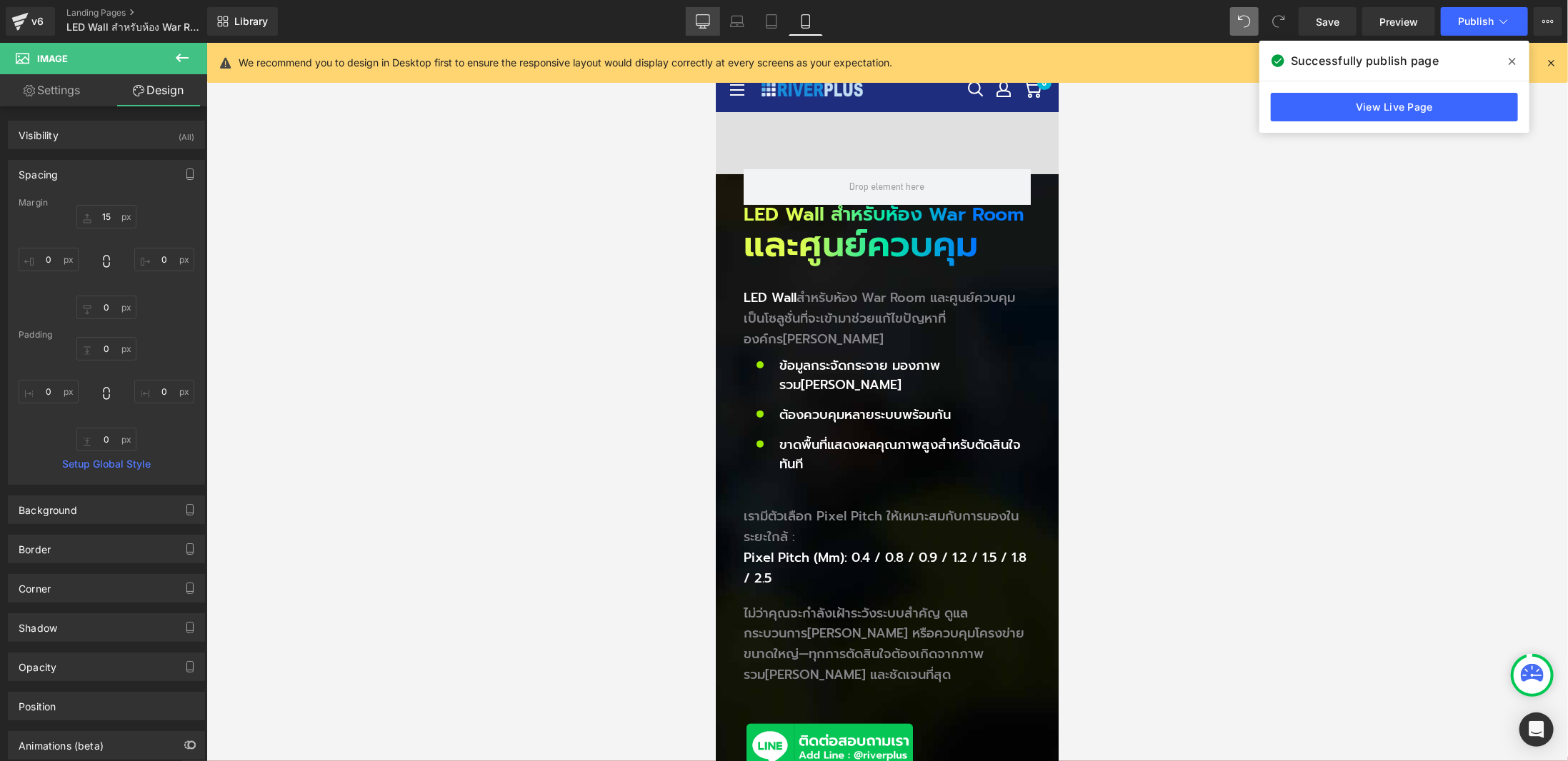
drag, startPoint x: 702, startPoint y: 14, endPoint x: 870, endPoint y: 128, distance: 203.0
click at [702, 15] on icon at bounding box center [702, 20] width 13 height 11
type input "15"
type input "0"
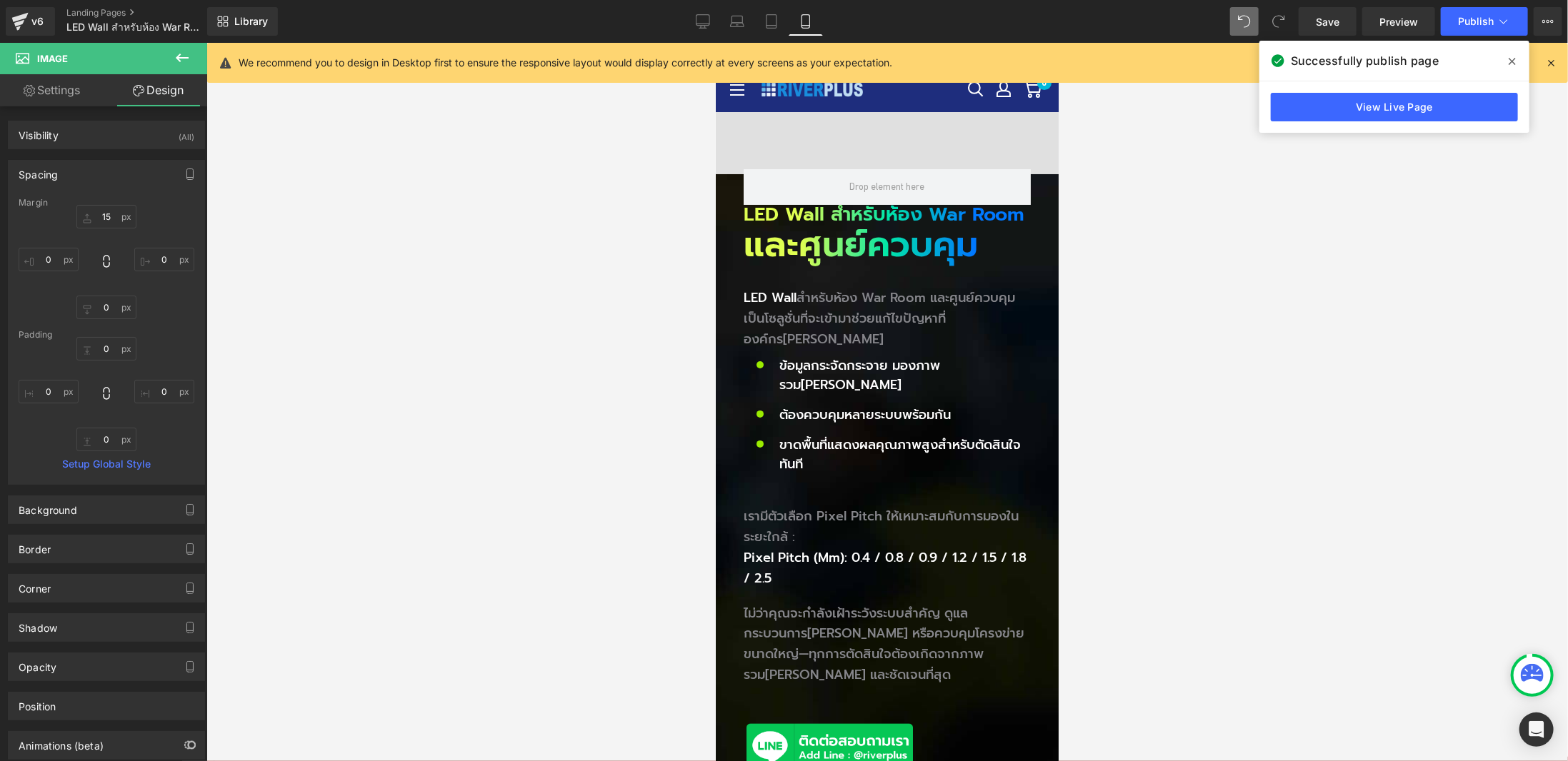
type input "0"
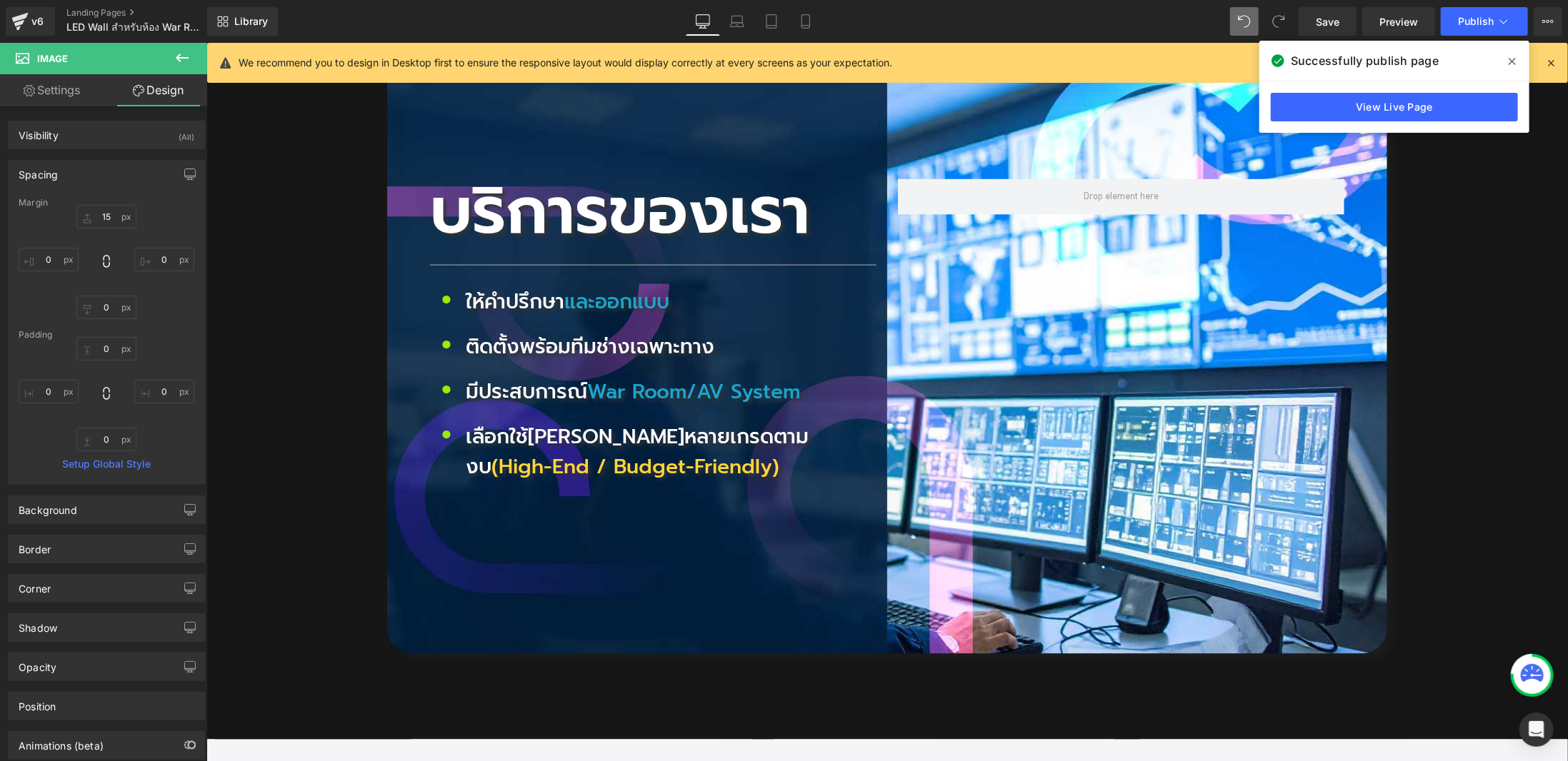
scroll to position [4776, 0]
